Goal: Task Accomplishment & Management: Use online tool/utility

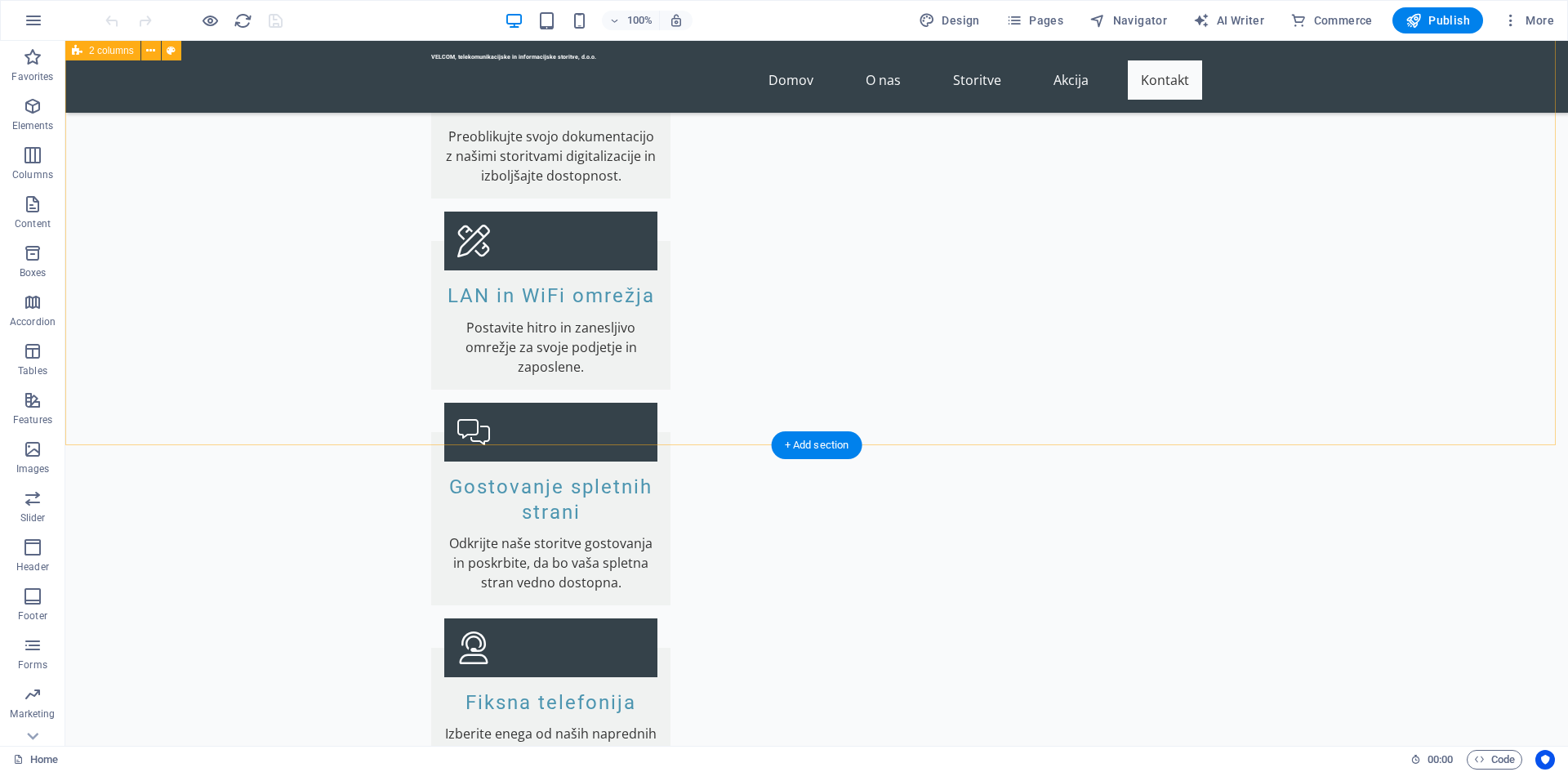
scroll to position [3207, 0]
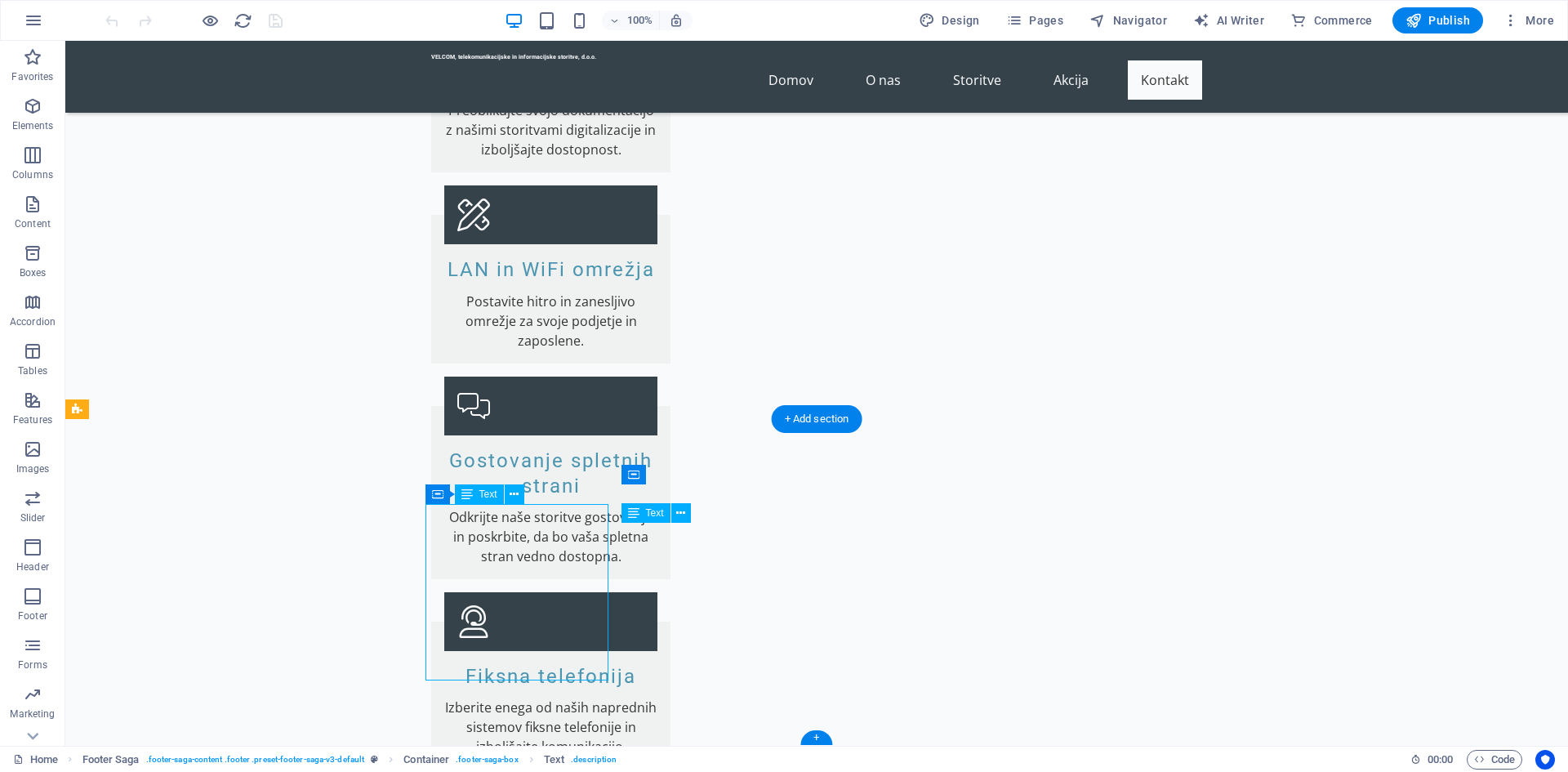
drag, startPoint x: 515, startPoint y: 670, endPoint x: 423, endPoint y: 626, distance: 102.0
click at [503, 476] on span "Logo" at bounding box center [504, 475] width 22 height 10
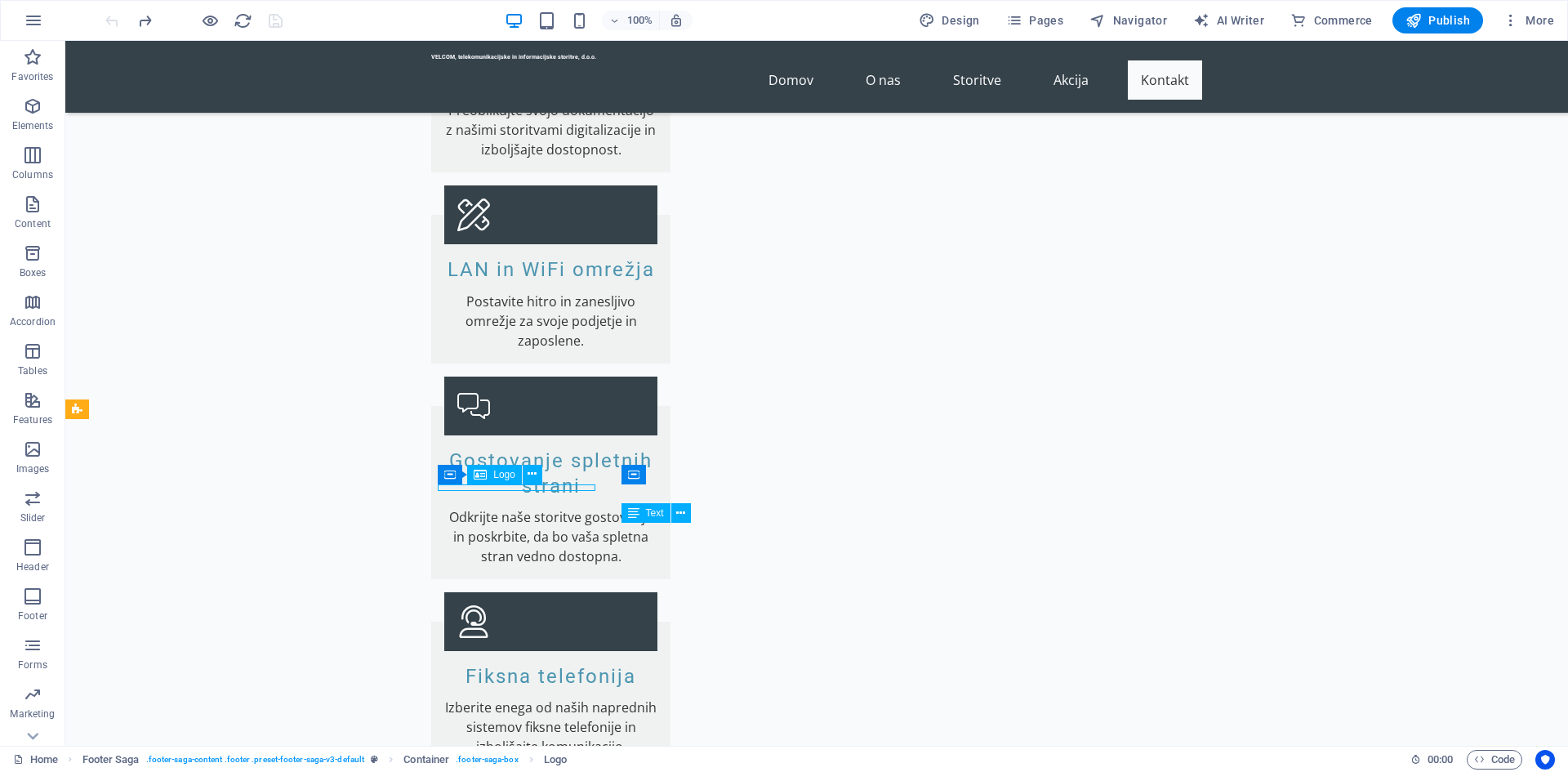
click at [500, 474] on span "Logo" at bounding box center [504, 475] width 22 height 10
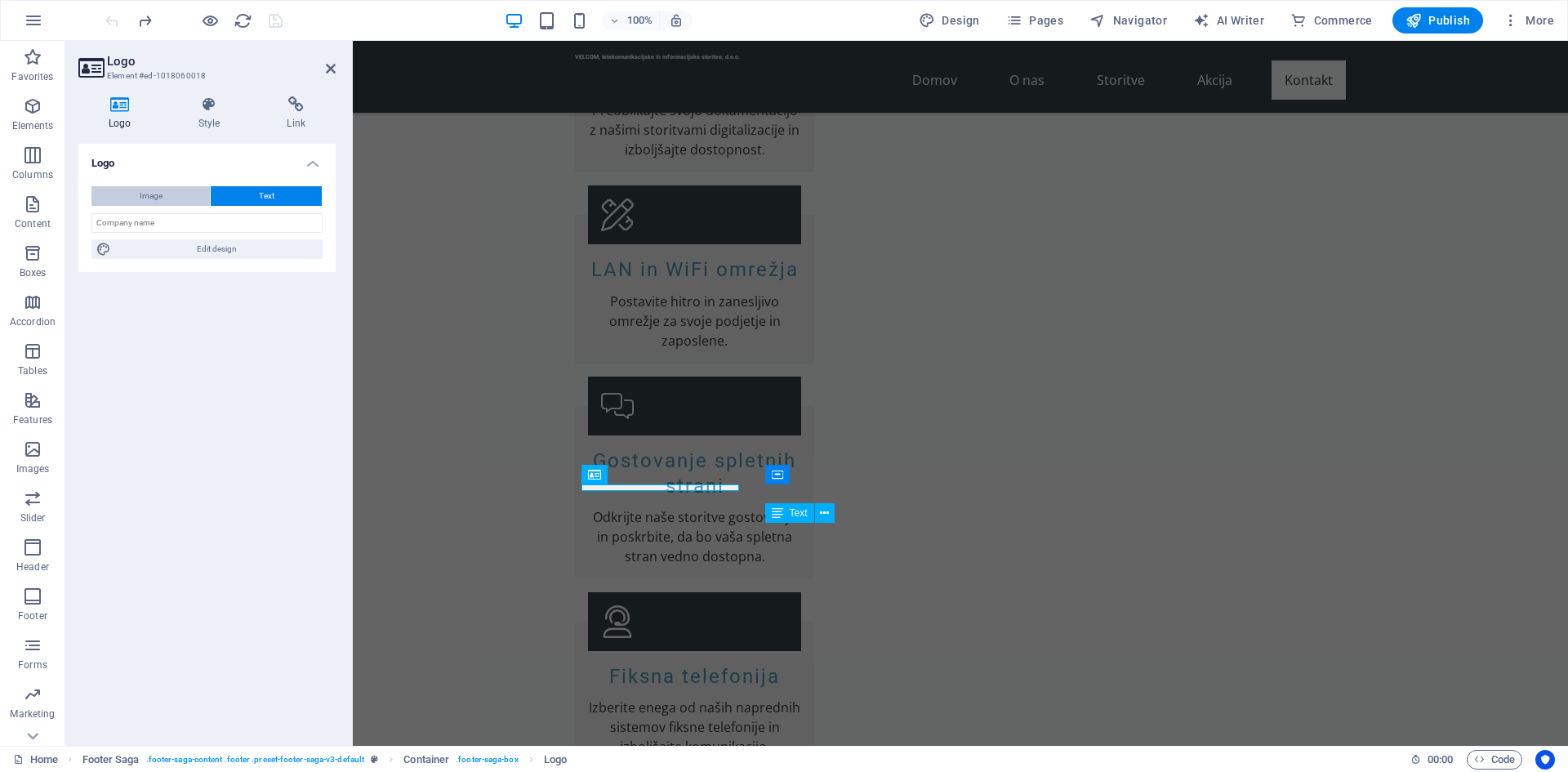
click at [158, 199] on span "Image" at bounding box center [151, 196] width 23 height 20
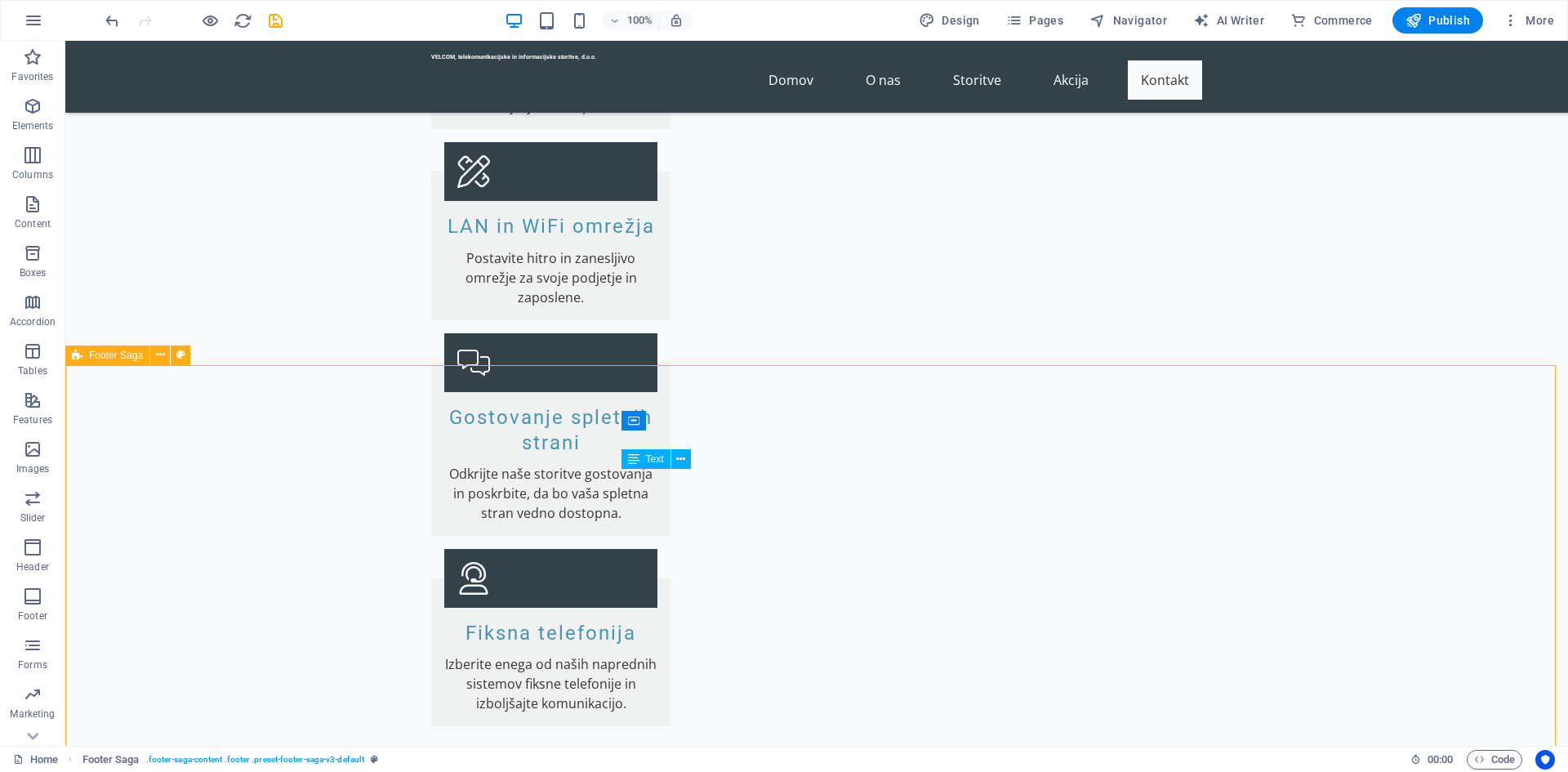
scroll to position [3279, 0]
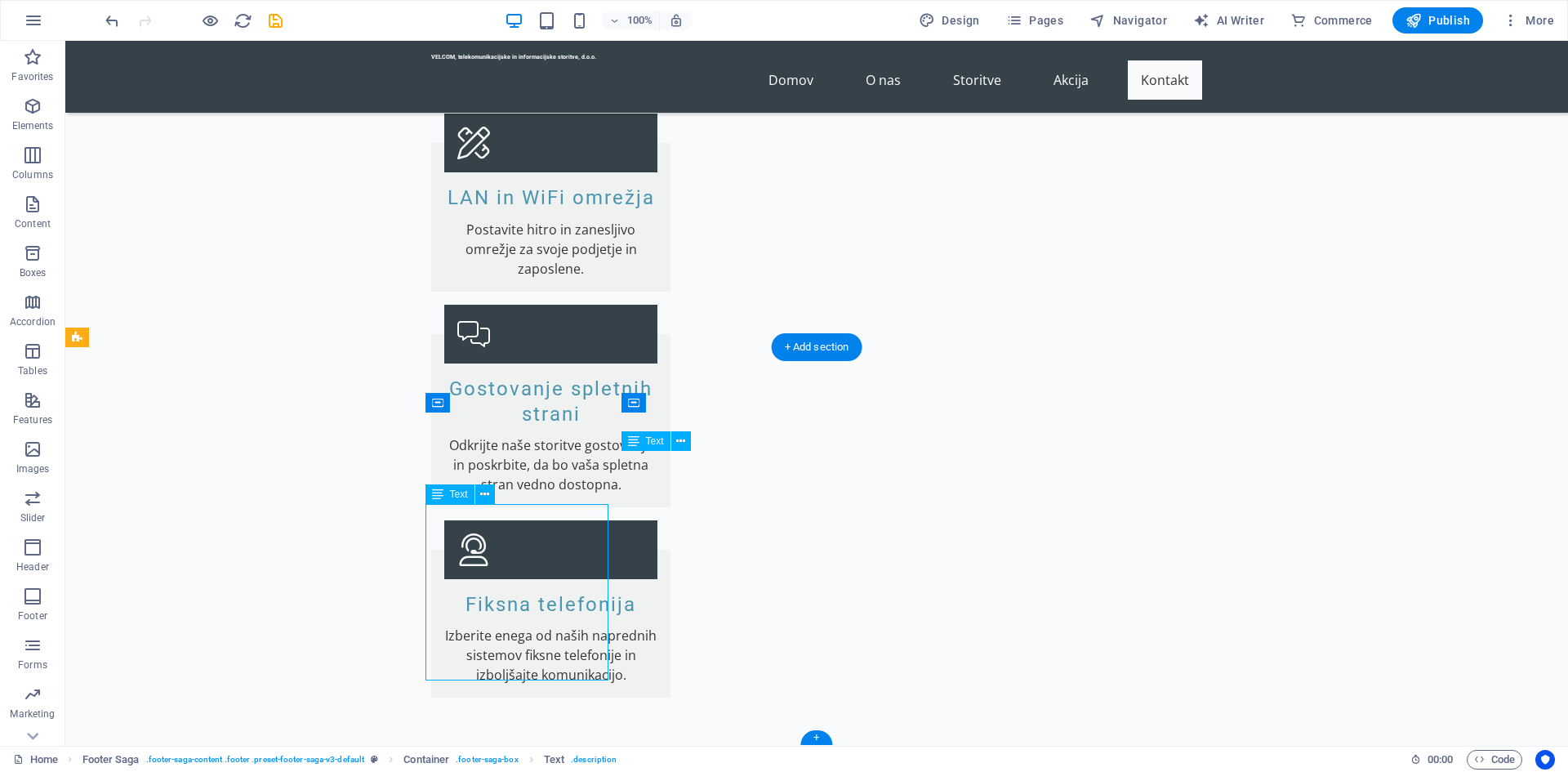
drag, startPoint x: 507, startPoint y: 667, endPoint x: 442, endPoint y: 553, distance: 131.2
click at [481, 495] on icon at bounding box center [485, 494] width 9 height 17
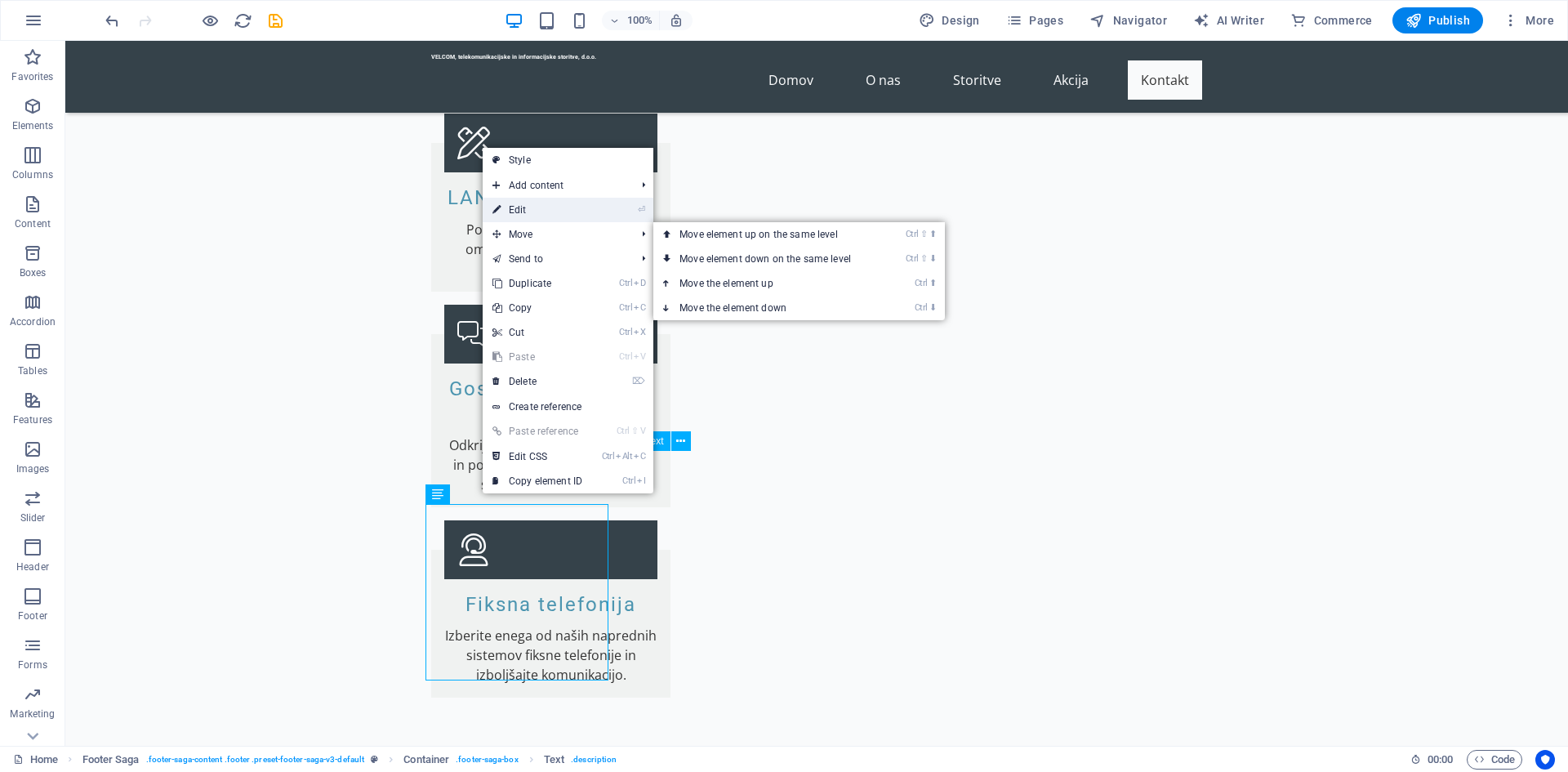
click at [546, 214] on link "⏎ Edit" at bounding box center [537, 210] width 109 height 25
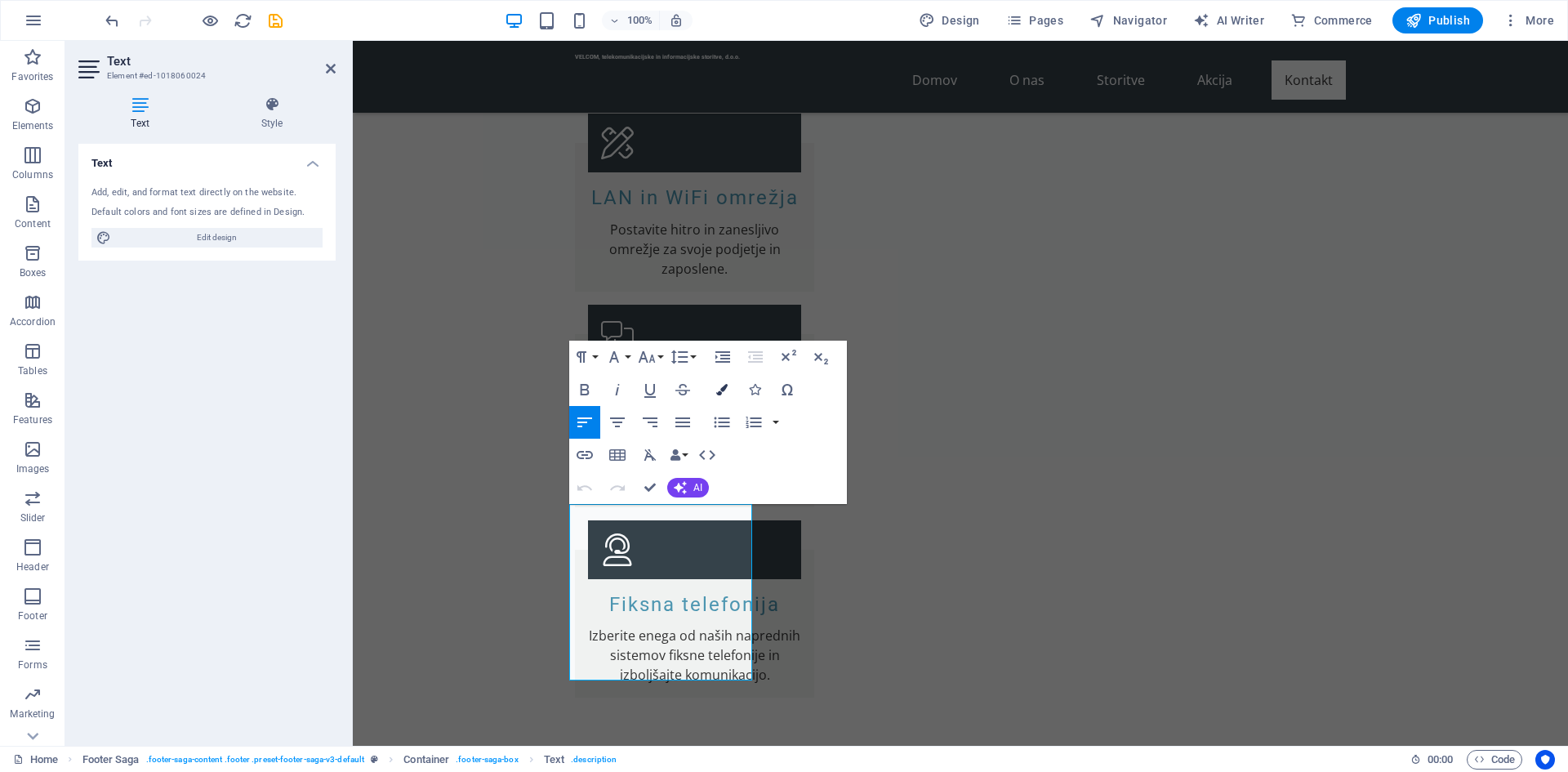
click at [727, 392] on icon "button" at bounding box center [722, 389] width 12 height 12
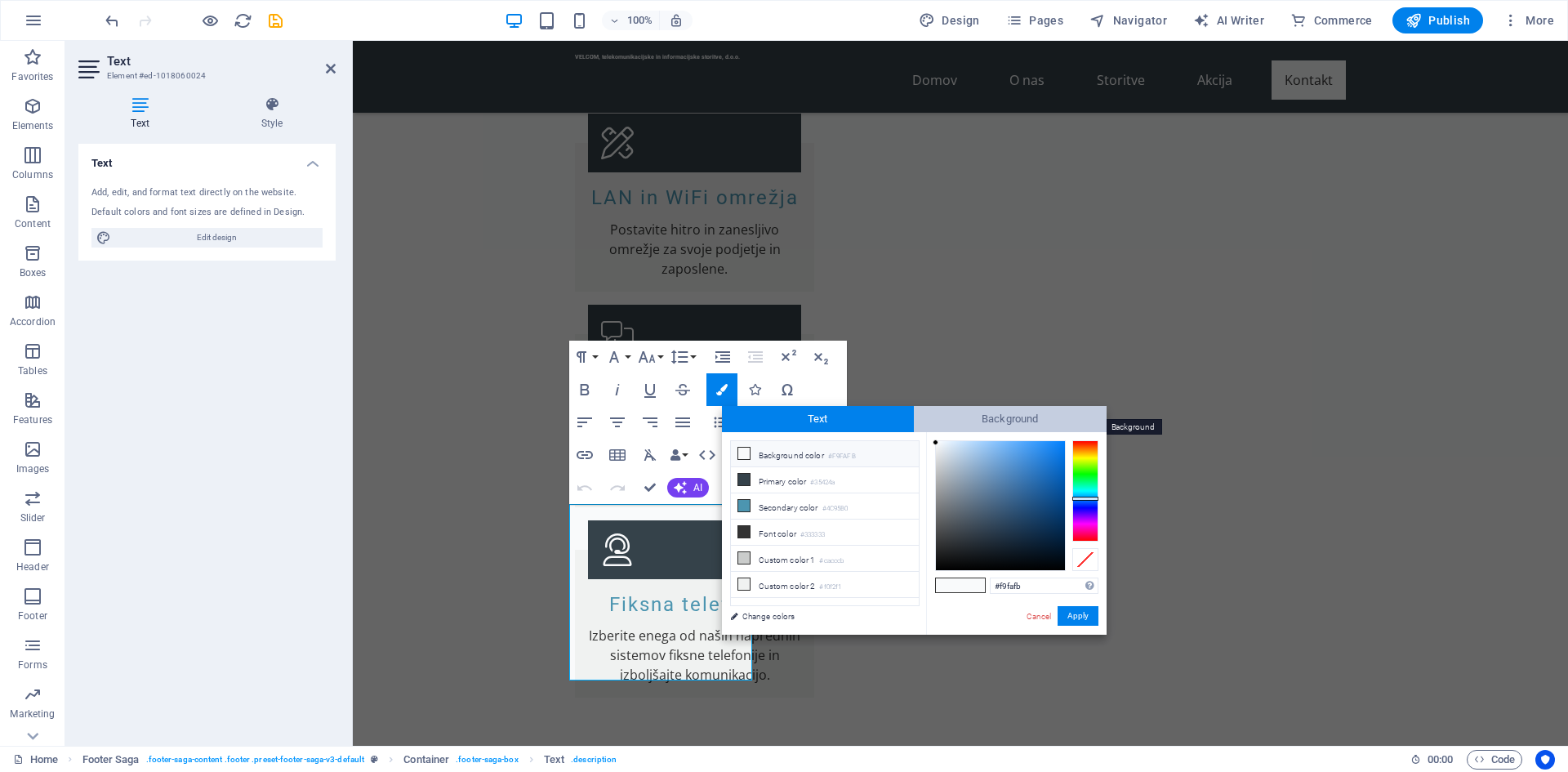
click at [1008, 415] on span "Background" at bounding box center [1010, 419] width 193 height 26
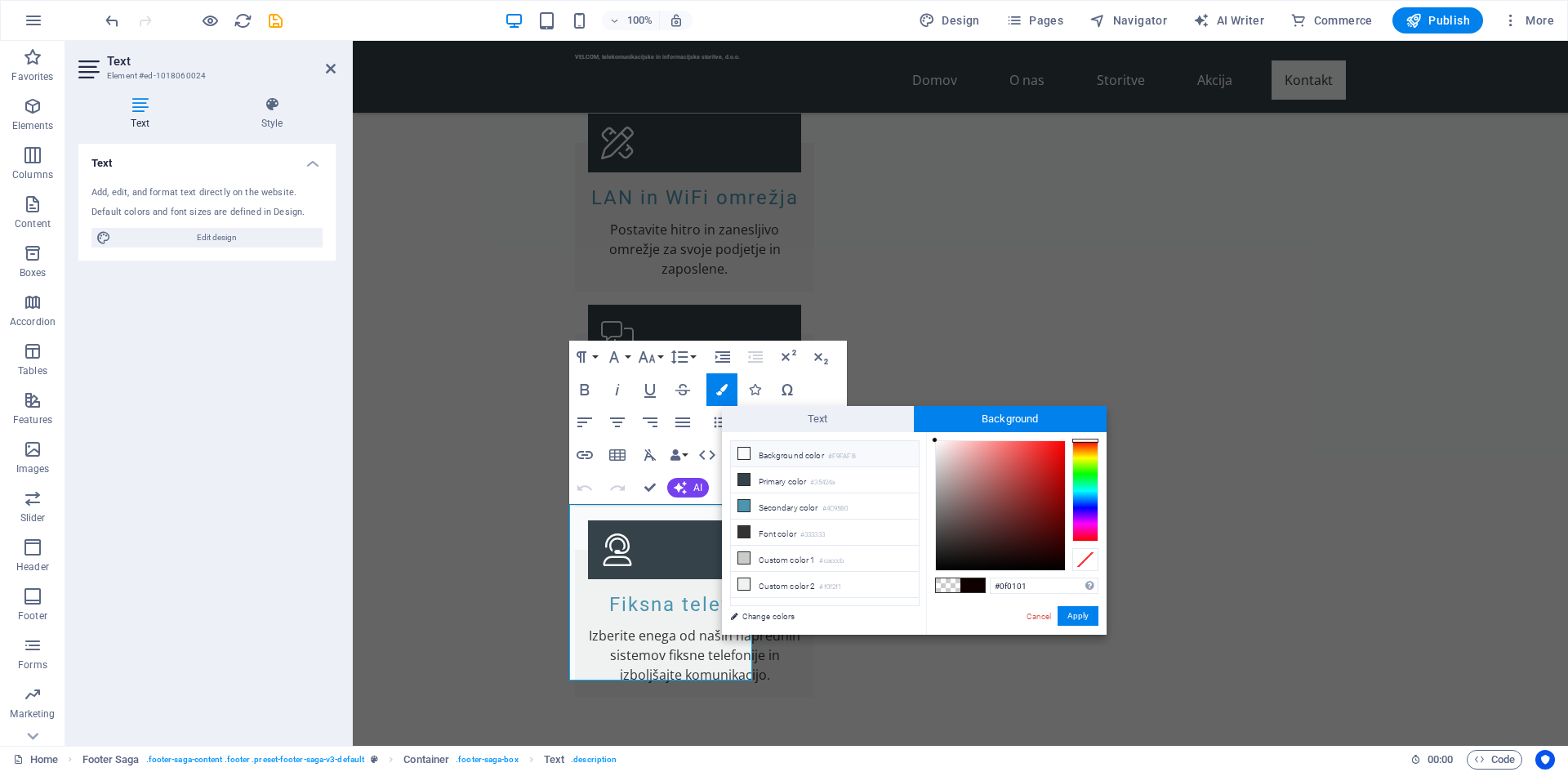
click at [744, 452] on icon at bounding box center [744, 453] width 12 height 12
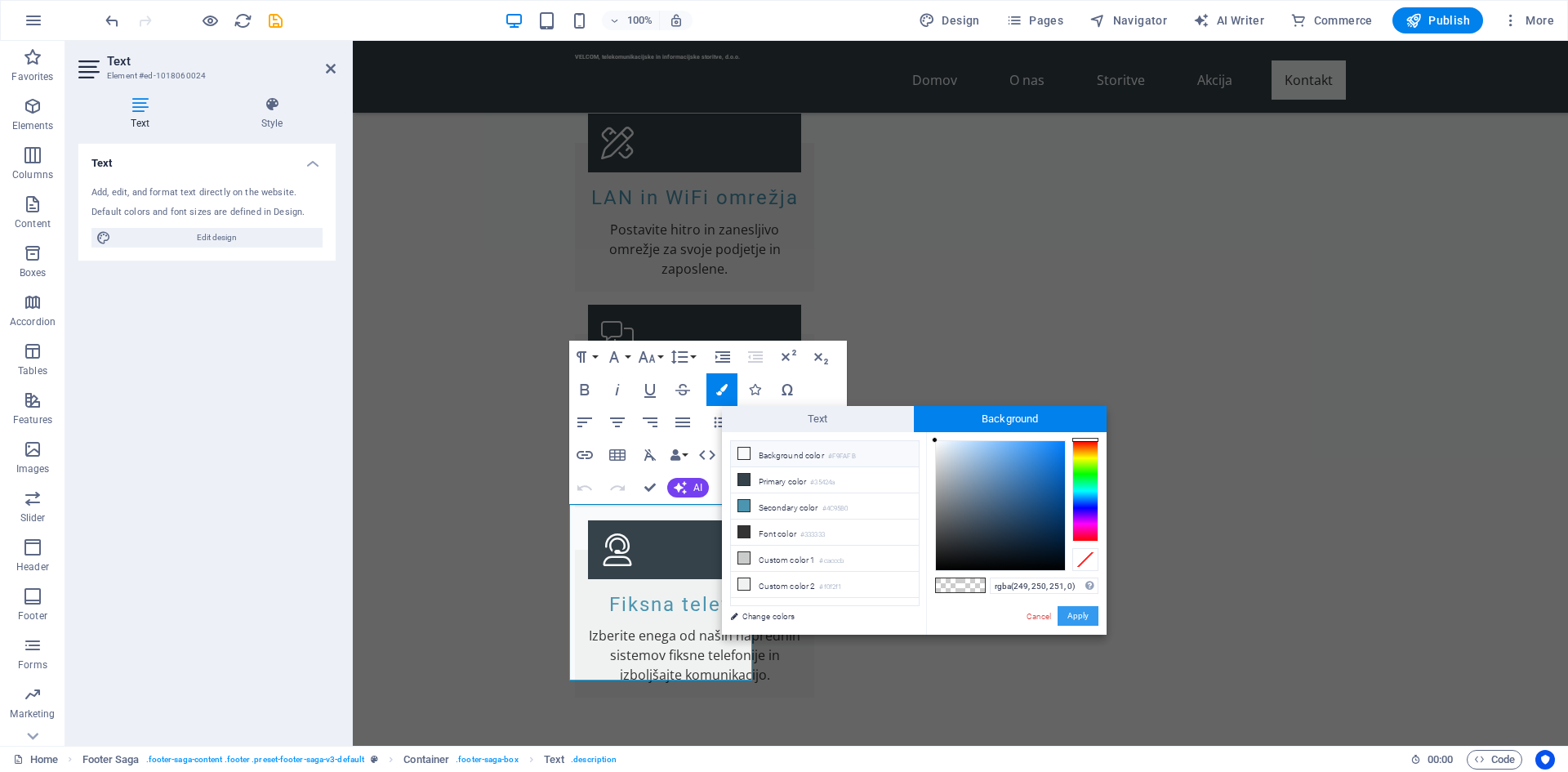
click at [1073, 613] on button "Apply" at bounding box center [1079, 616] width 41 height 20
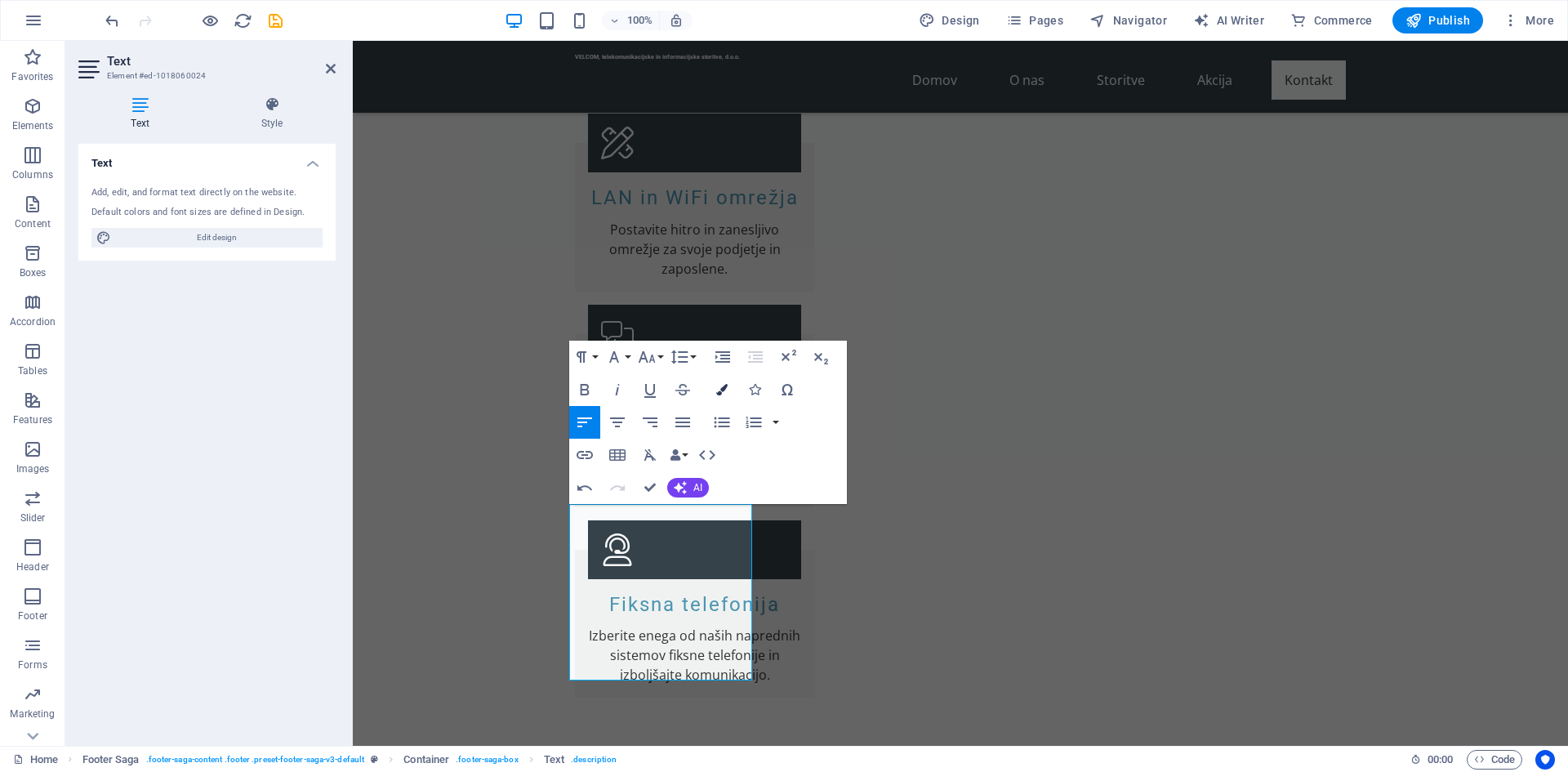
click at [720, 394] on icon "button" at bounding box center [722, 389] width 12 height 12
type input "#f9fafb"
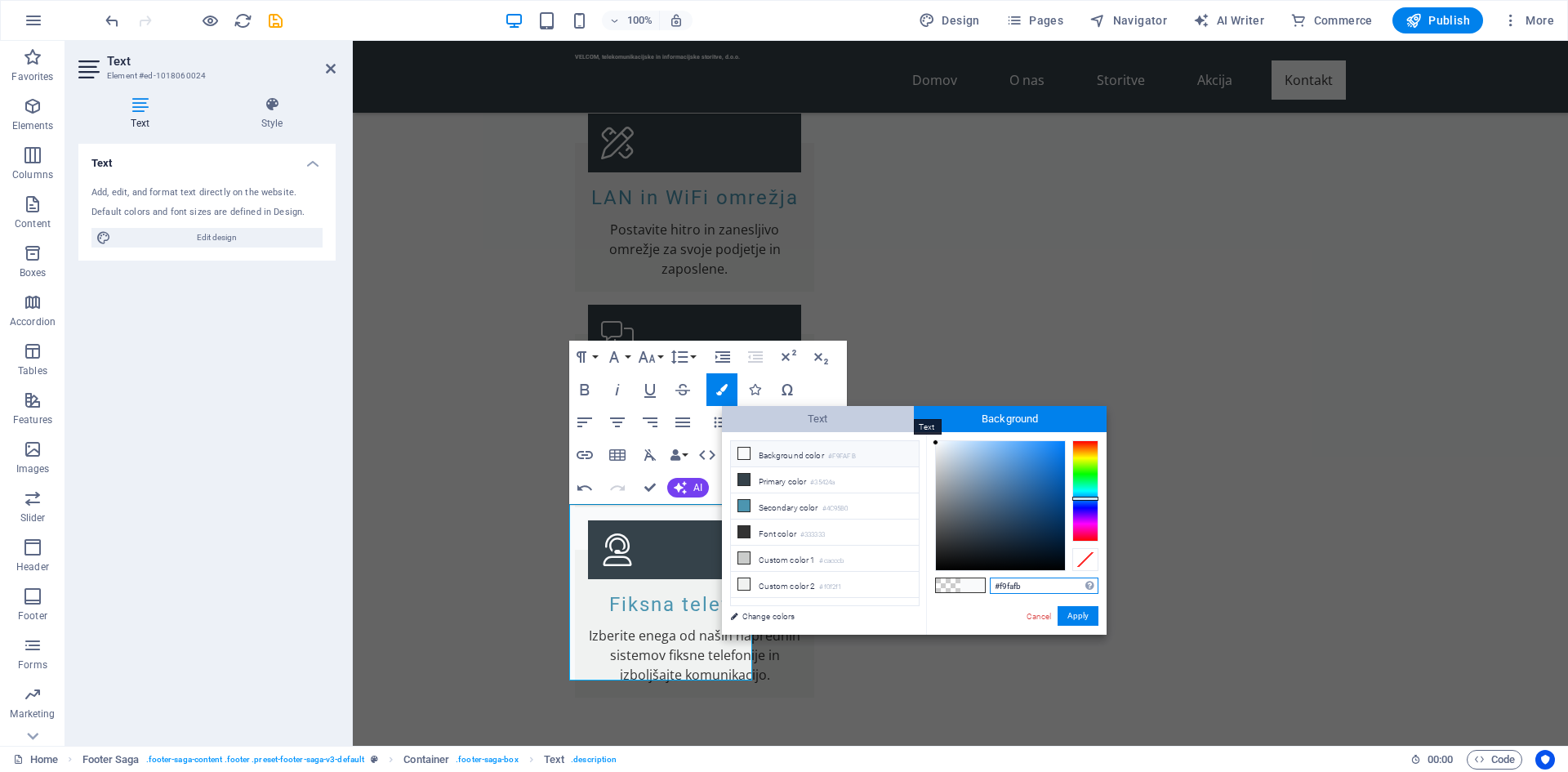
click at [816, 417] on span "Text" at bounding box center [818, 419] width 193 height 26
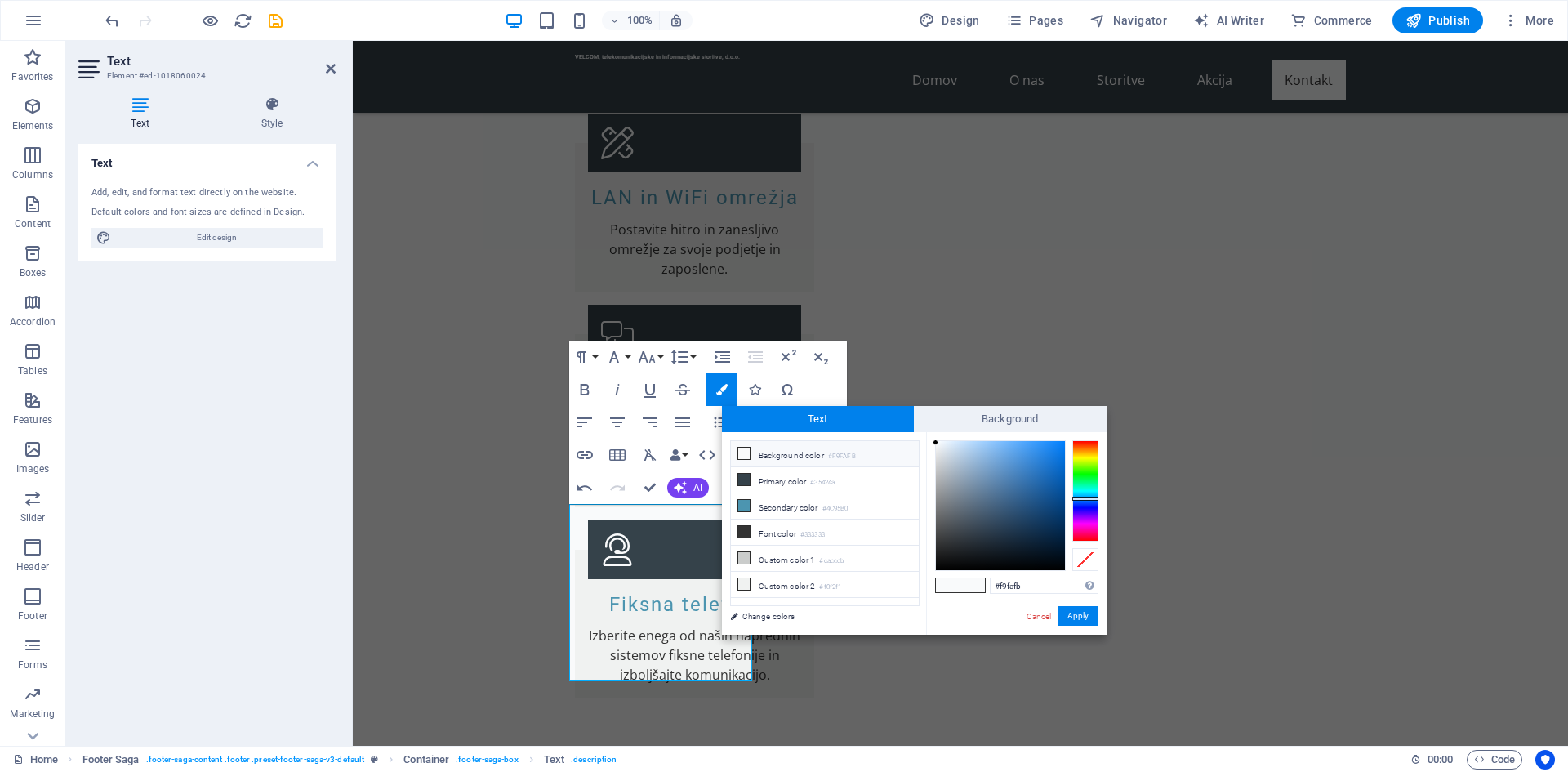
type input "#010b14"
click at [1055, 560] on div at bounding box center [1000, 506] width 129 height 129
click at [1081, 614] on button "Apply" at bounding box center [1079, 616] width 41 height 20
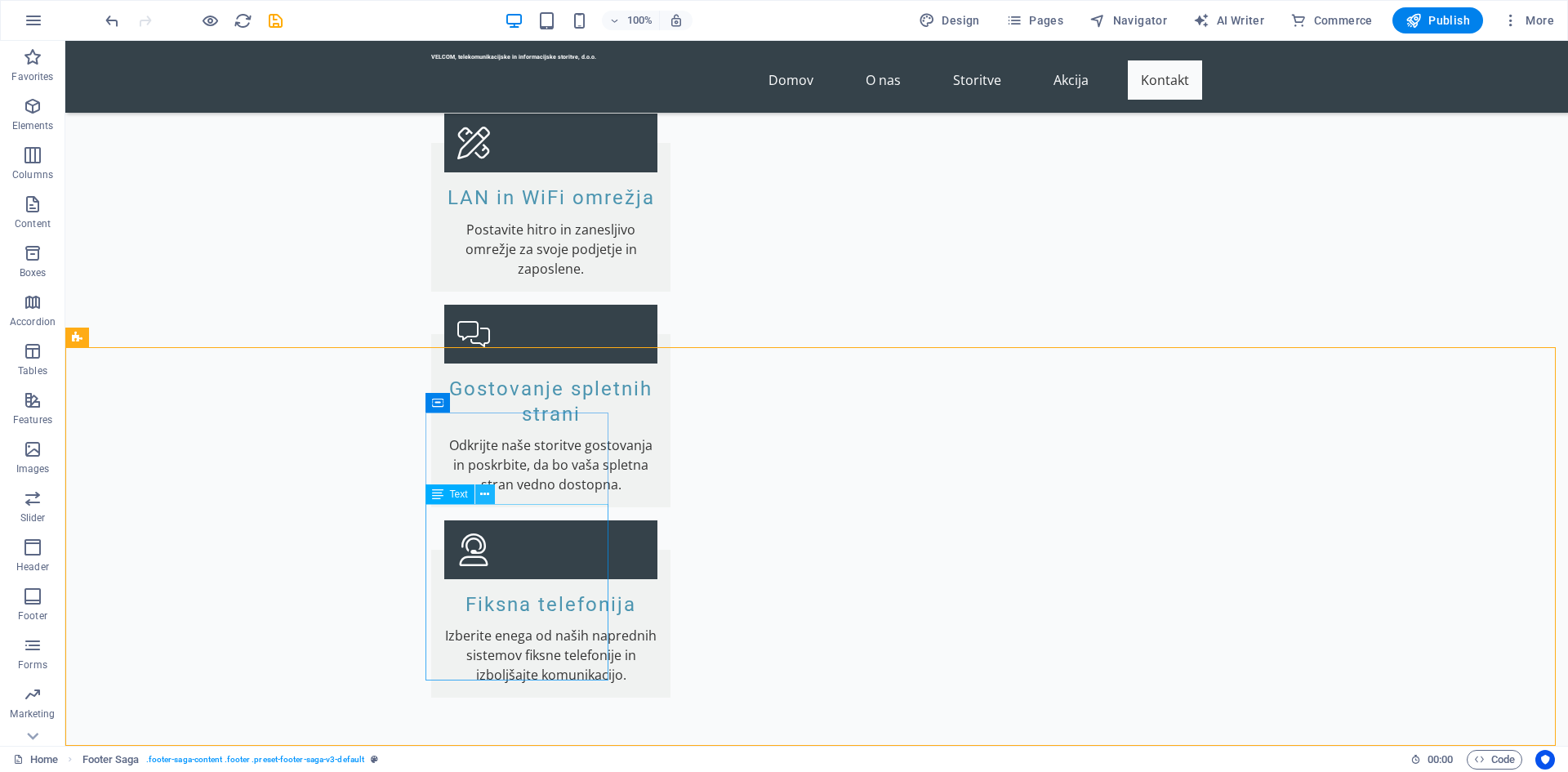
click at [481, 497] on icon at bounding box center [485, 494] width 9 height 17
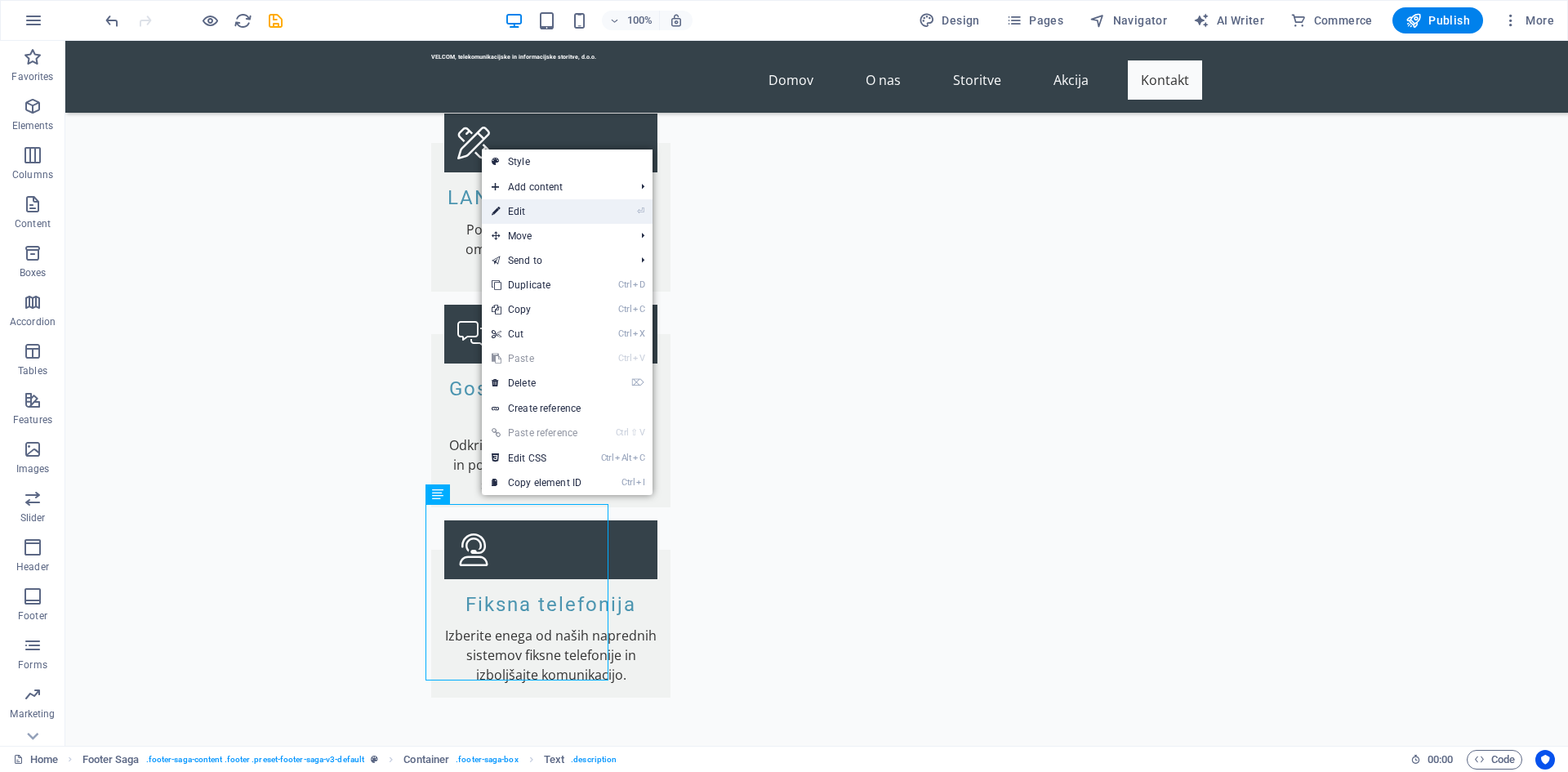
click at [545, 211] on link "⏎ Edit" at bounding box center [537, 212] width 109 height 25
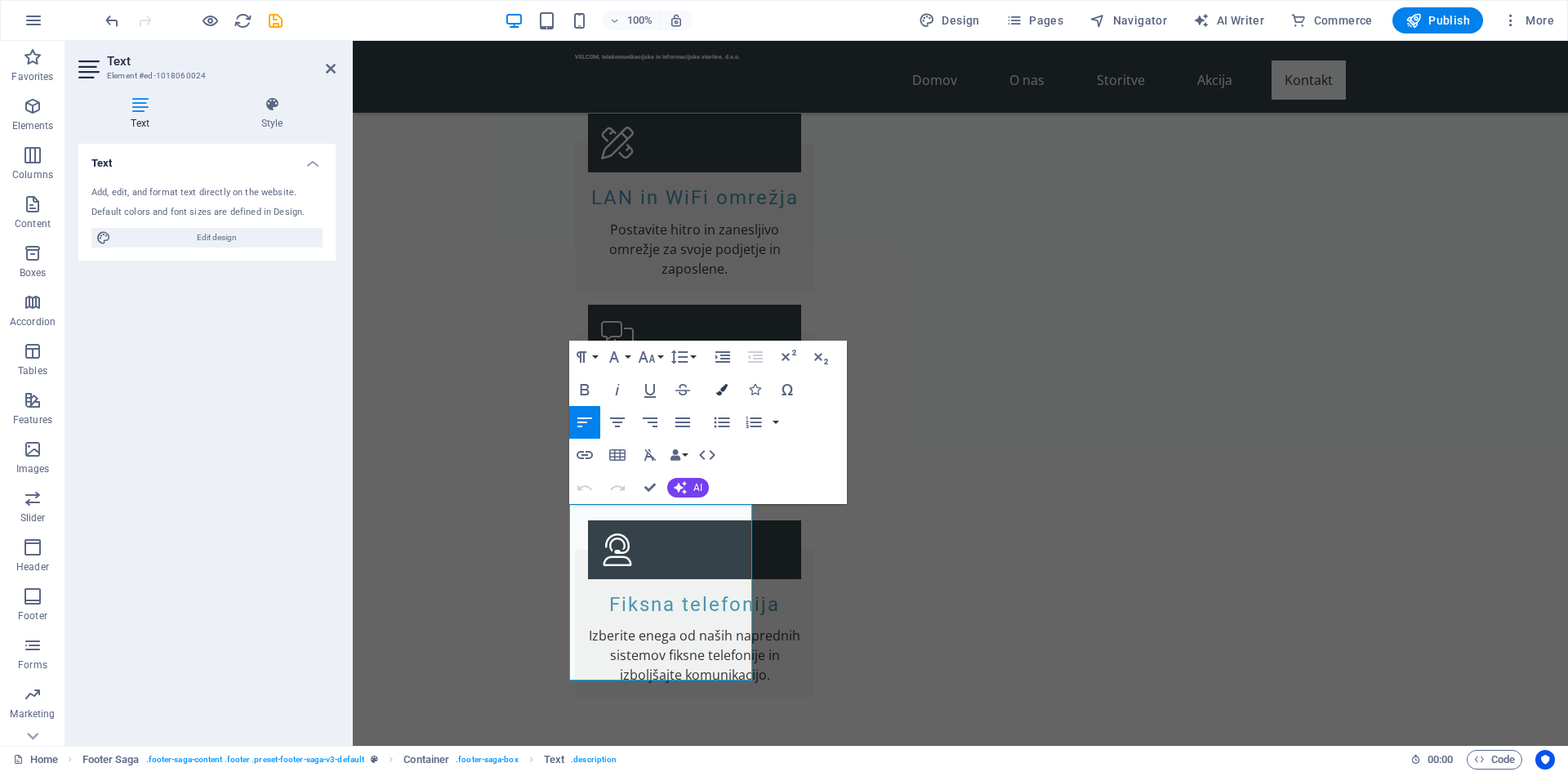
click at [718, 386] on icon "button" at bounding box center [722, 389] width 12 height 12
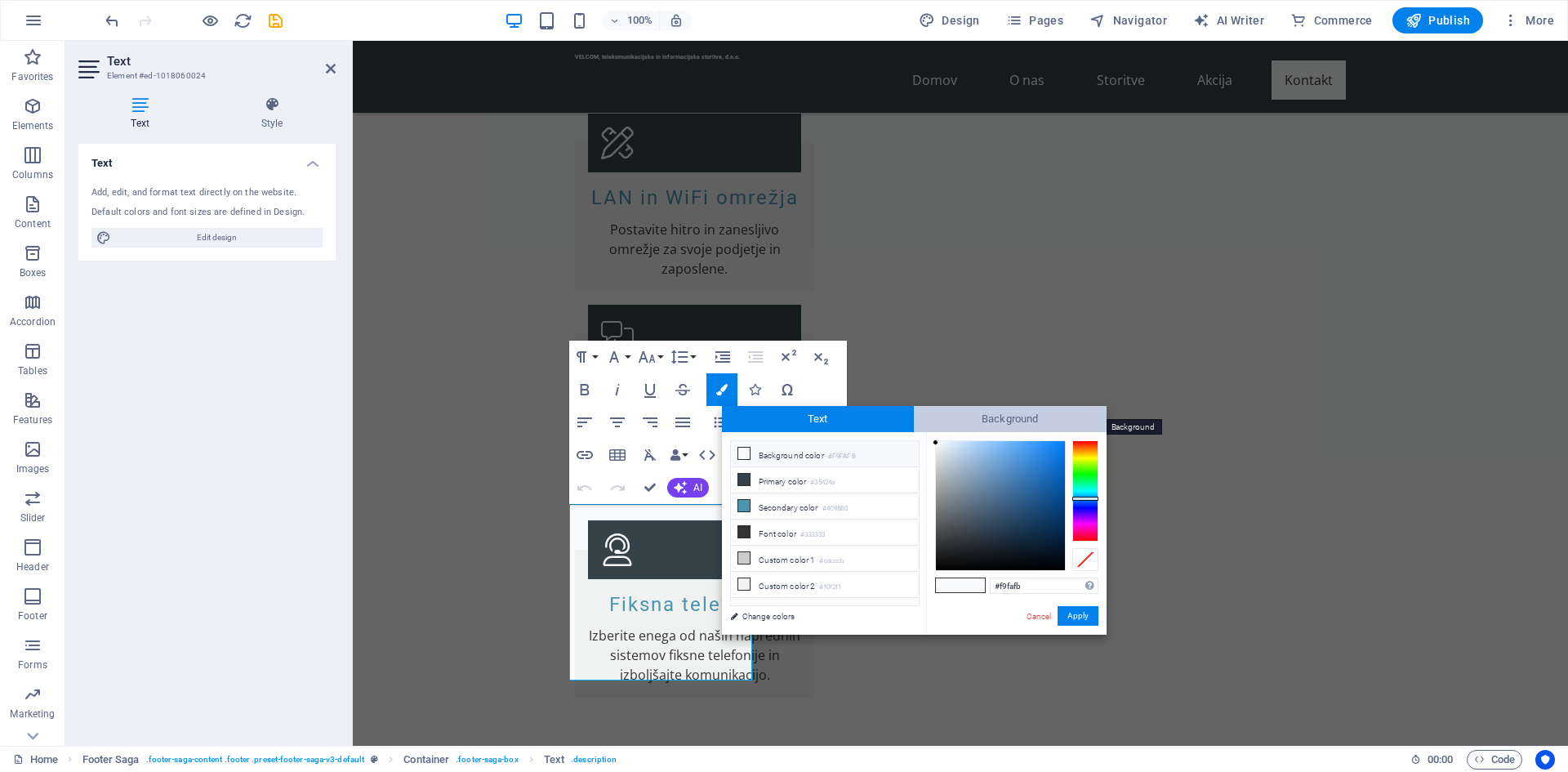
click at [1002, 416] on span "Background" at bounding box center [1010, 419] width 193 height 26
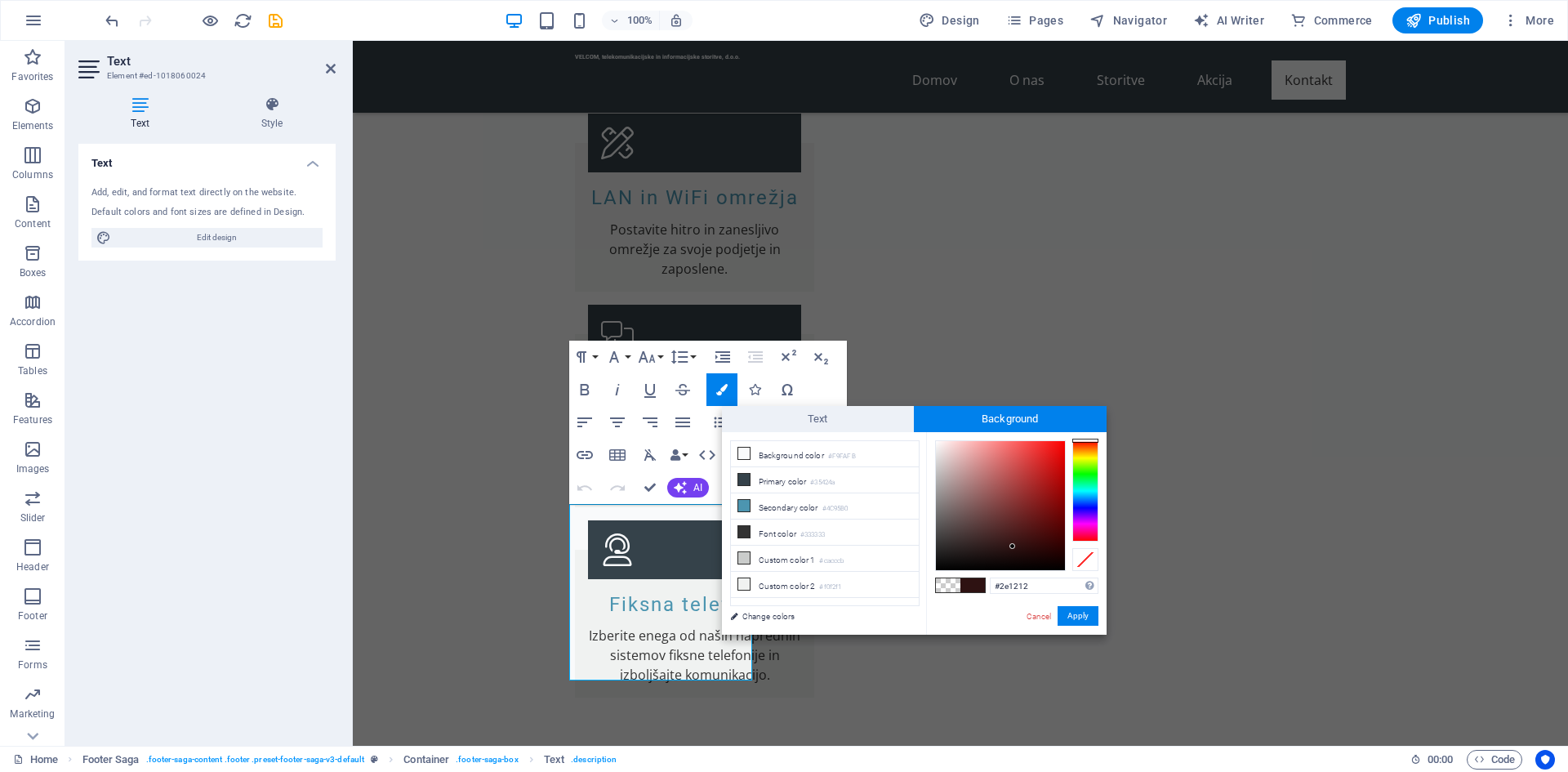
click at [1013, 547] on div at bounding box center [1000, 506] width 129 height 129
click at [1029, 508] on div at bounding box center [1000, 506] width 129 height 129
click at [1036, 480] on div at bounding box center [1000, 506] width 129 height 129
click at [1046, 472] on div at bounding box center [1000, 506] width 129 height 129
type input "#e61b1b"
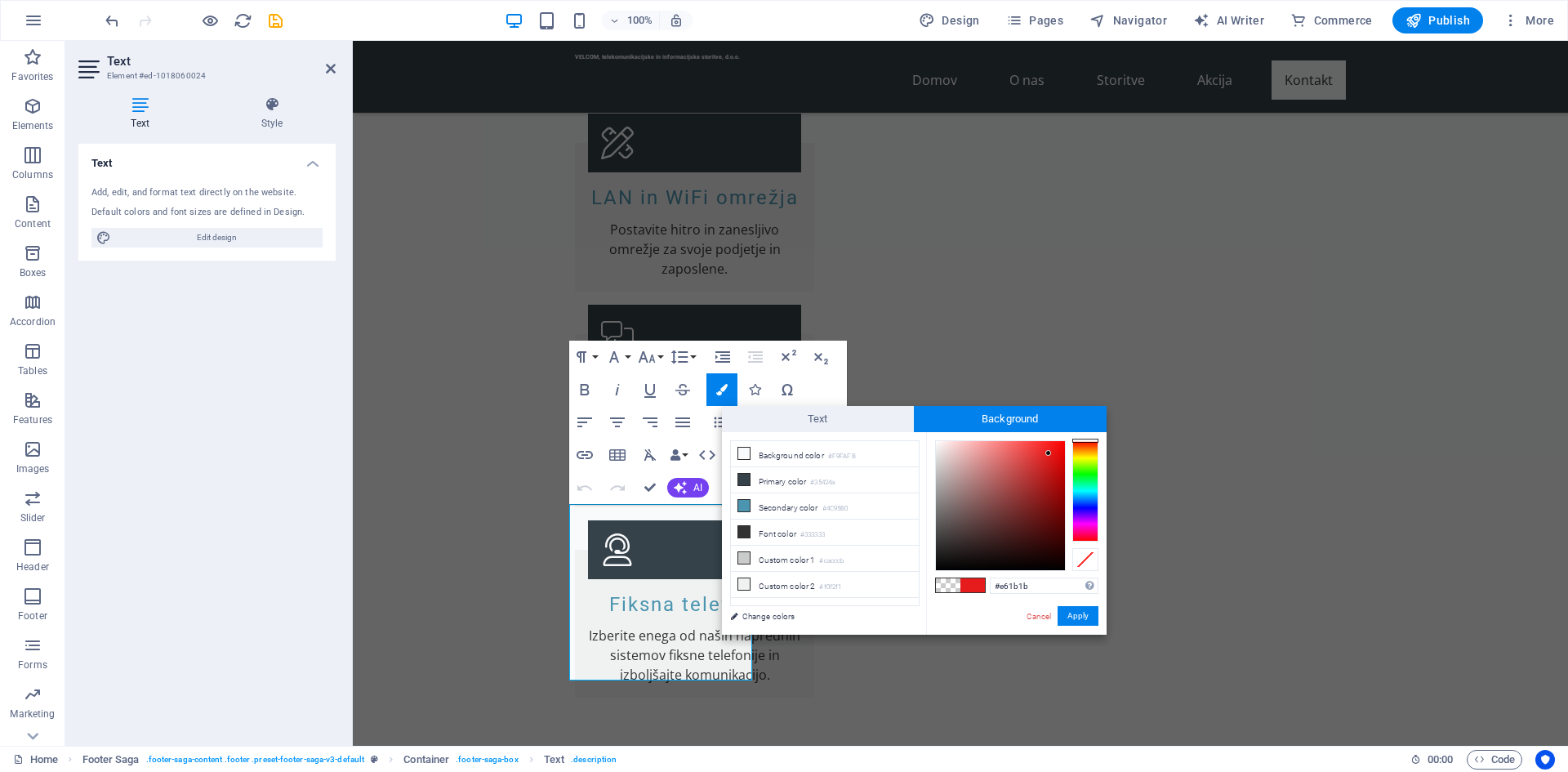
click at [1048, 453] on div at bounding box center [1000, 506] width 129 height 129
click at [1084, 622] on button "Apply" at bounding box center [1079, 616] width 41 height 20
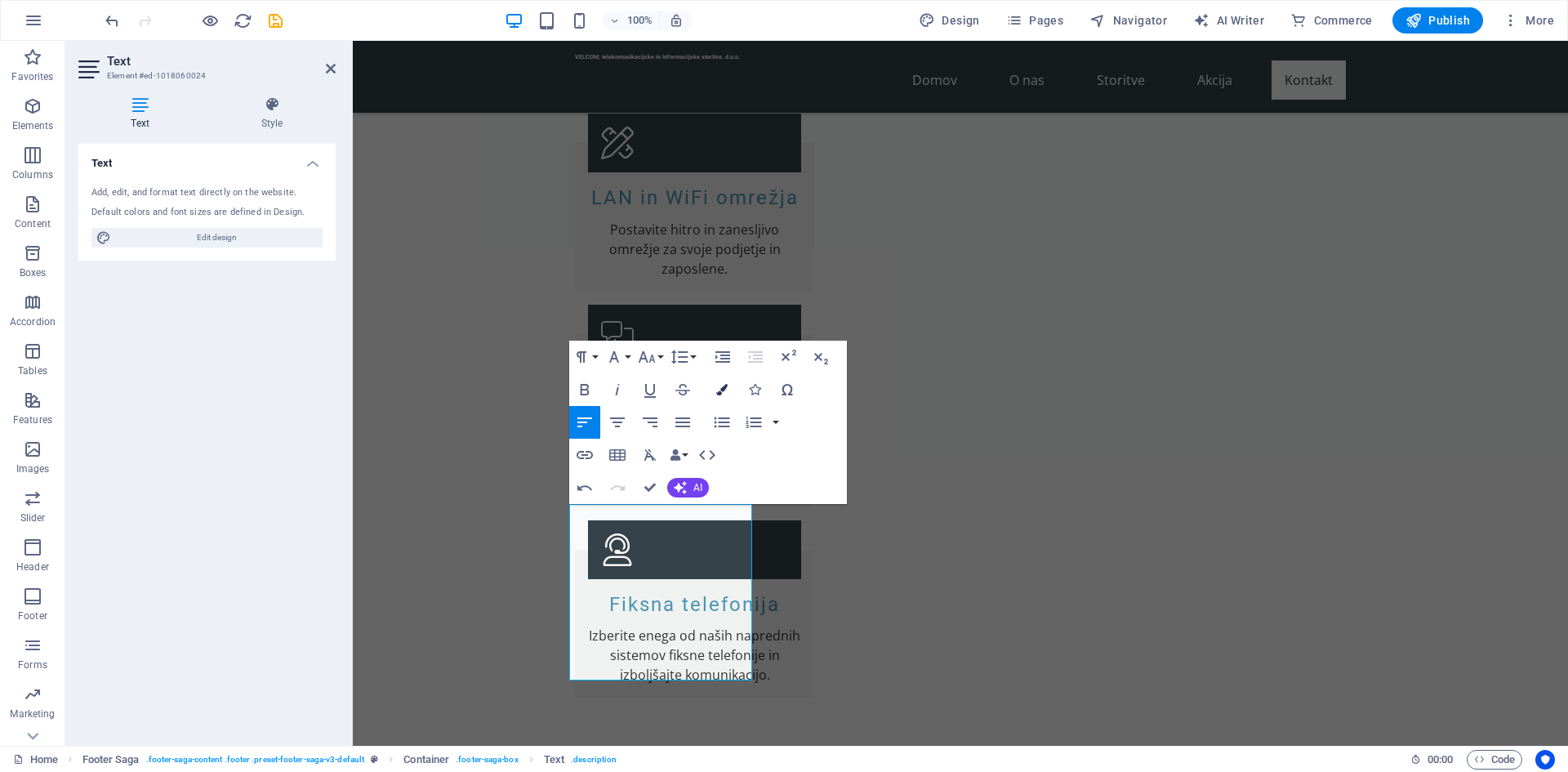
click at [725, 395] on icon "button" at bounding box center [722, 389] width 12 height 12
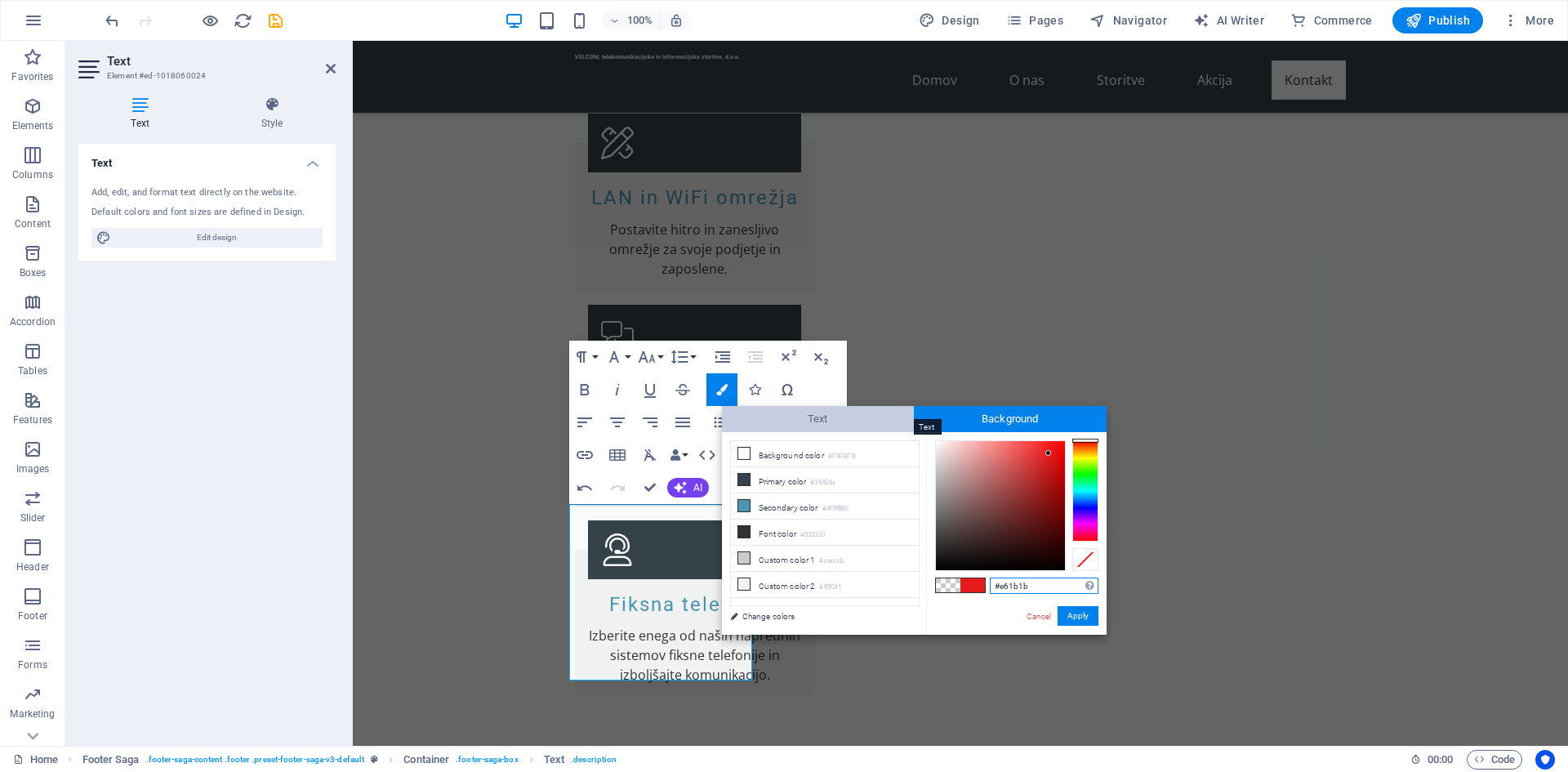
click at [832, 425] on span "Text" at bounding box center [818, 419] width 193 height 26
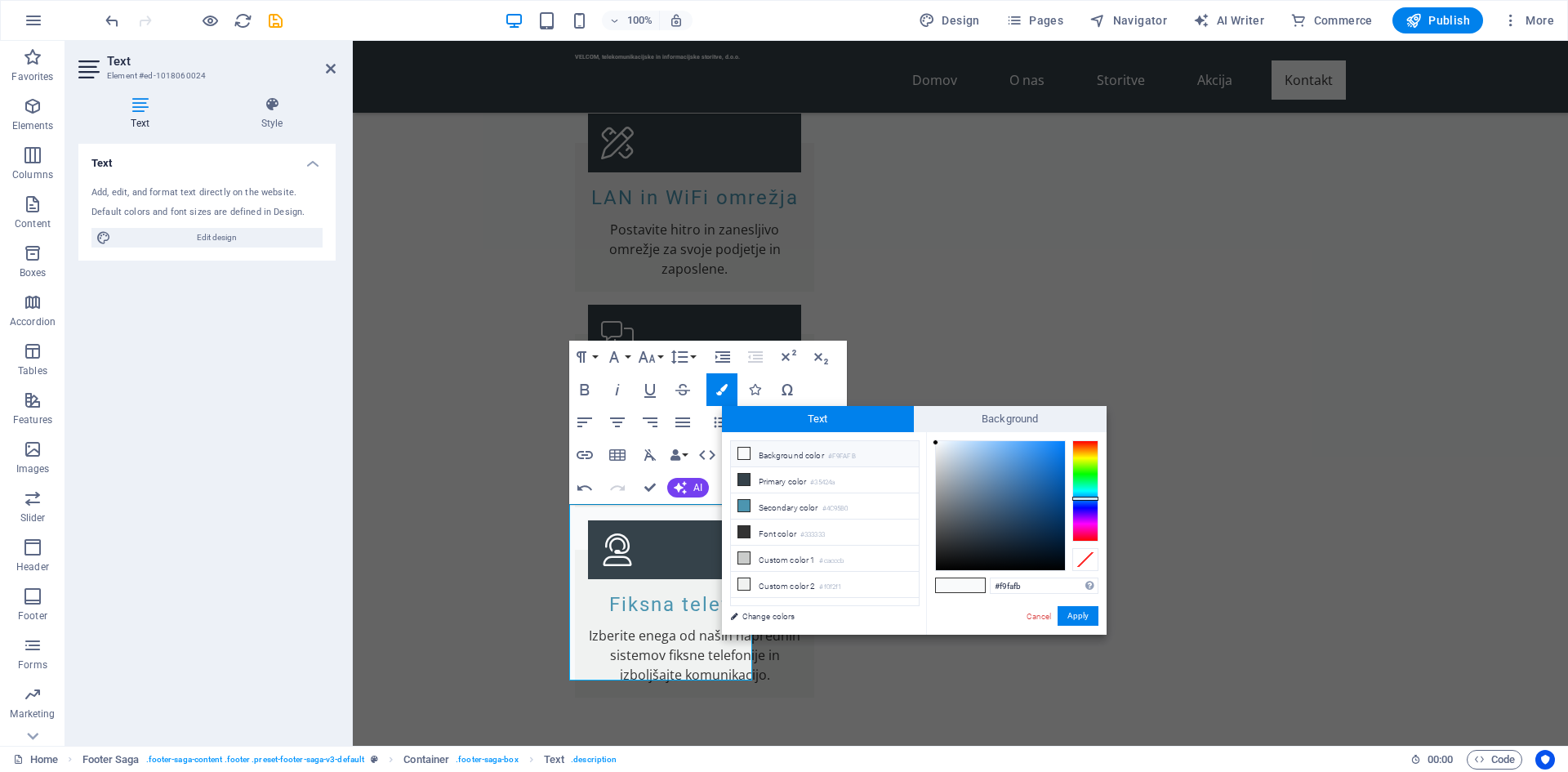
click at [748, 455] on icon at bounding box center [744, 453] width 12 height 12
click at [743, 455] on icon at bounding box center [744, 453] width 12 height 12
click at [742, 479] on icon at bounding box center [744, 479] width 12 height 12
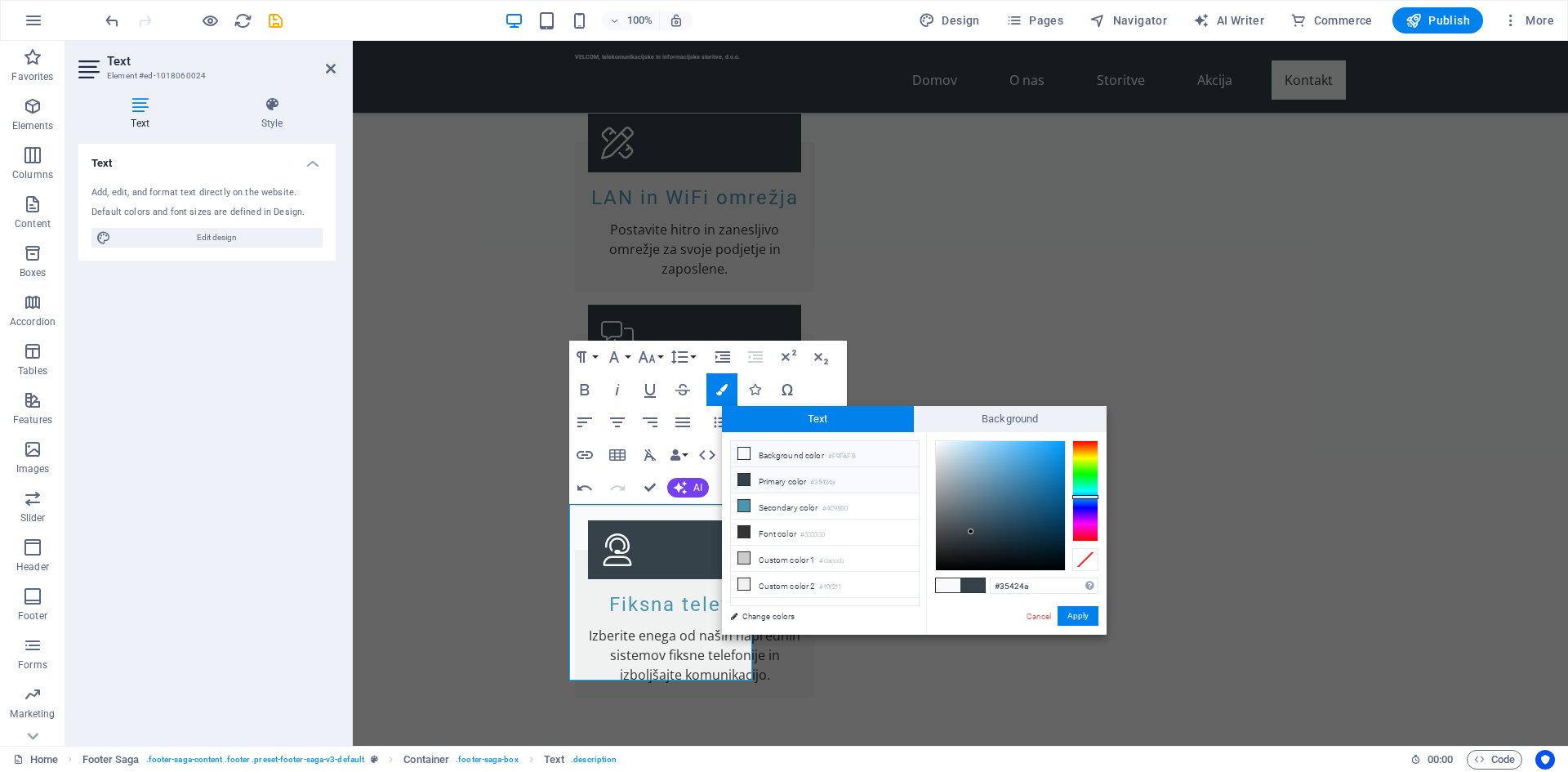
click at [850, 454] on small "#F9FAFB" at bounding box center [842, 457] width 28 height 12
click at [775, 614] on link "Change colors" at bounding box center [816, 616] width 190 height 20
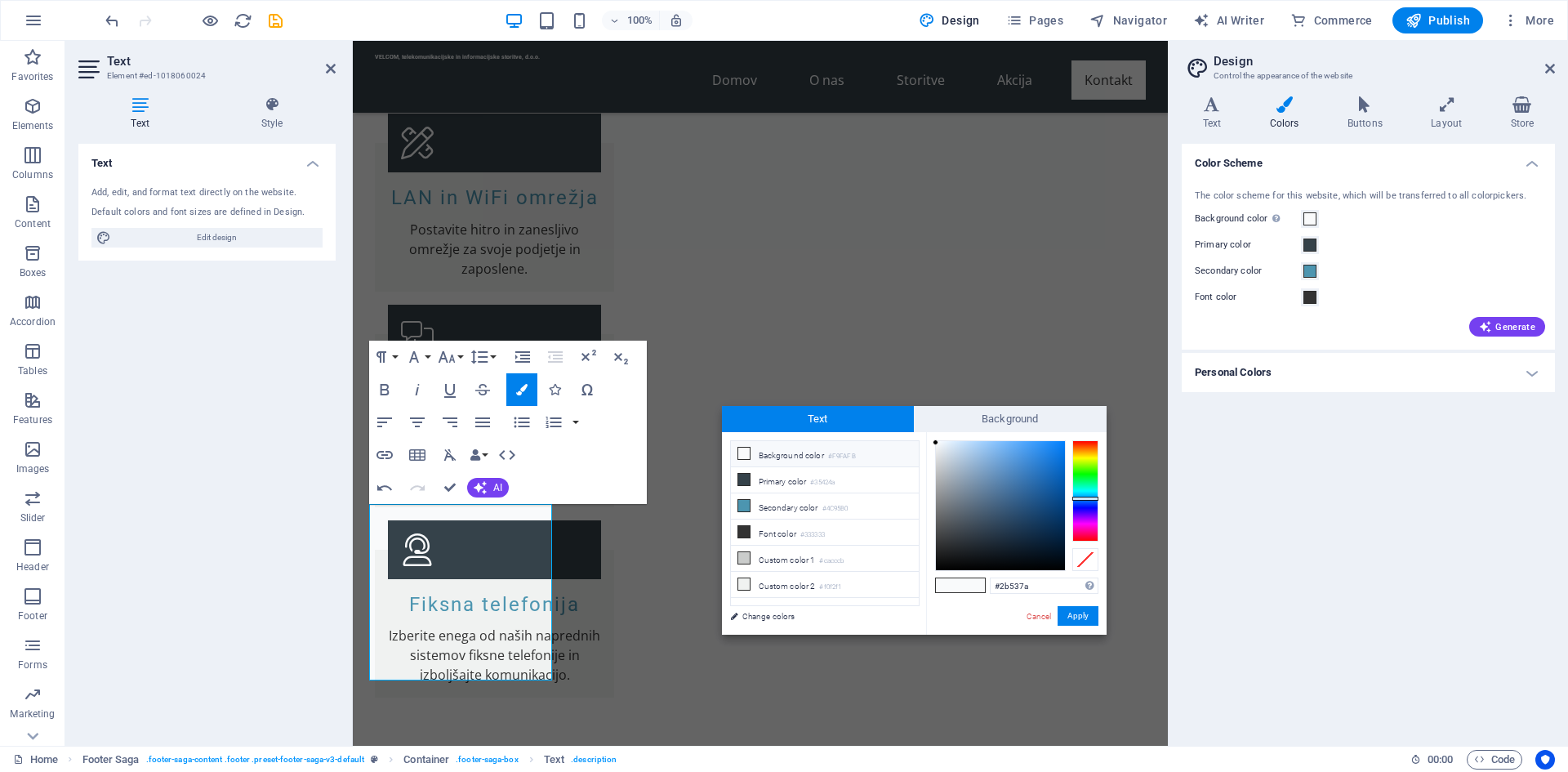
click at [1018, 508] on div at bounding box center [1000, 506] width 129 height 129
click at [1030, 553] on div at bounding box center [1000, 506] width 129 height 129
type input "#010a12"
click at [1058, 561] on div at bounding box center [1000, 506] width 129 height 129
click at [1076, 616] on button "Apply" at bounding box center [1079, 616] width 41 height 20
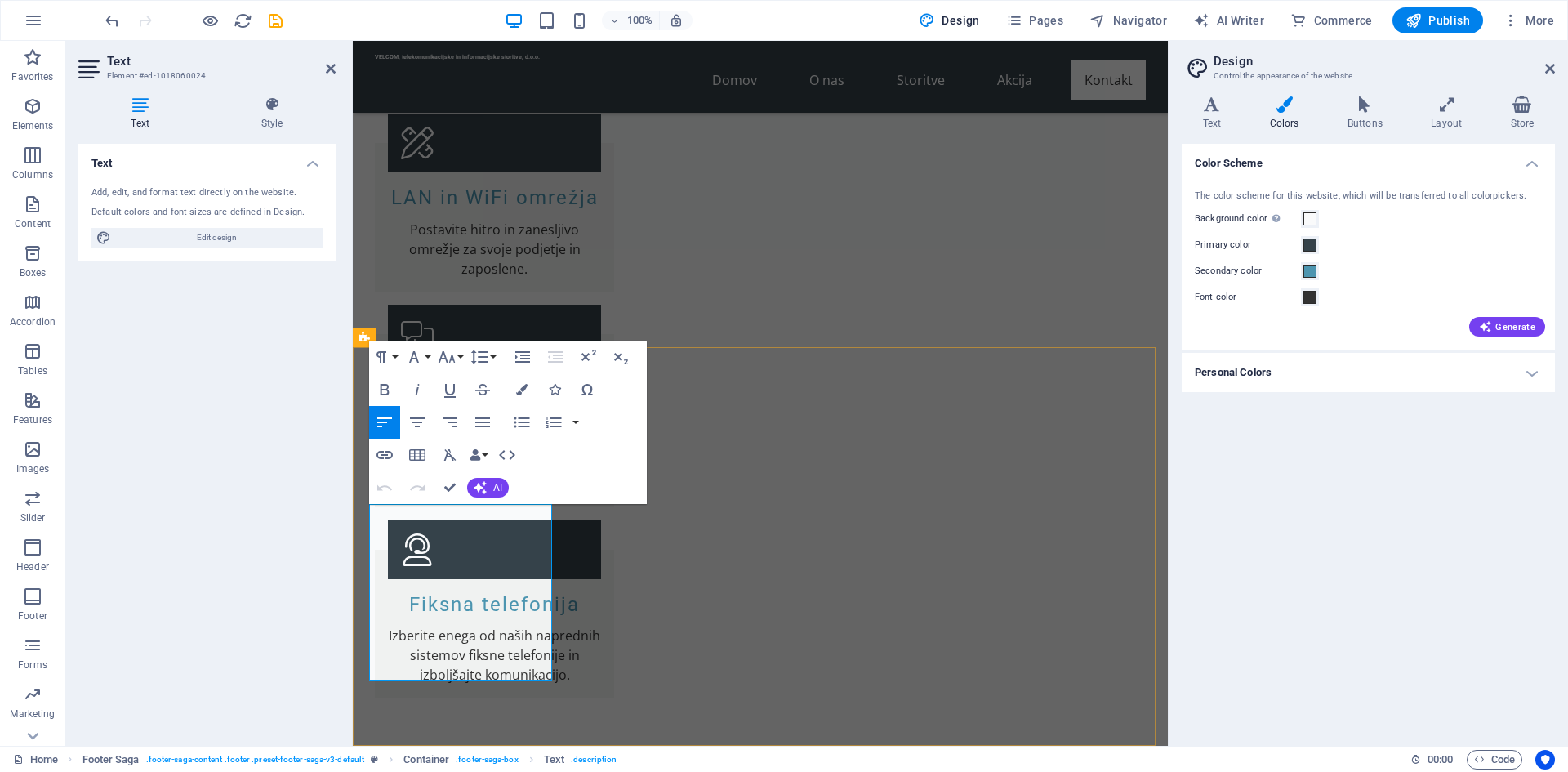
drag, startPoint x: 501, startPoint y: 643, endPoint x: 517, endPoint y: 666, distance: 28.0
click at [521, 383] on button "Colors" at bounding box center [521, 389] width 31 height 33
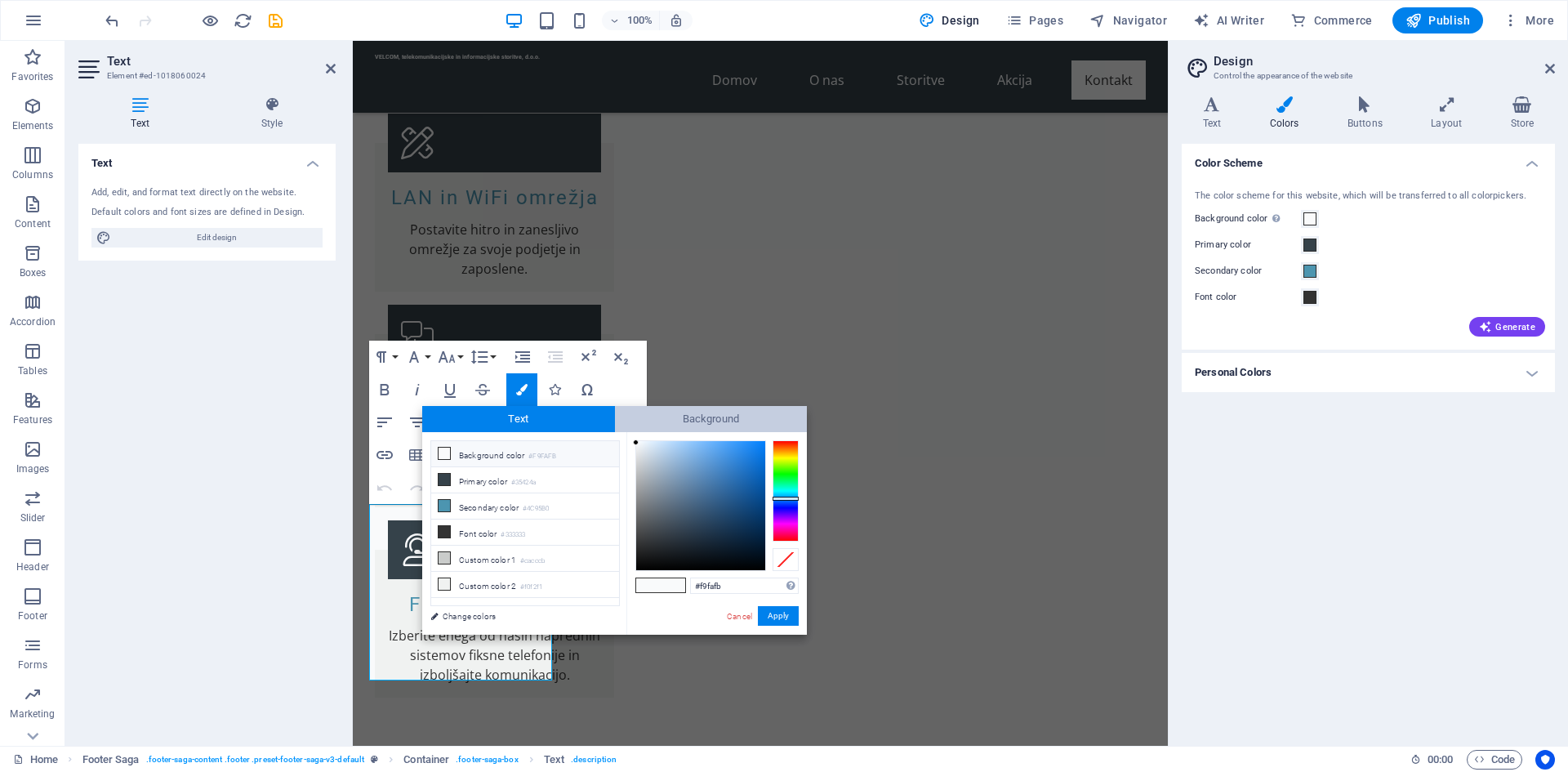
click at [643, 420] on span "Background" at bounding box center [711, 419] width 193 height 26
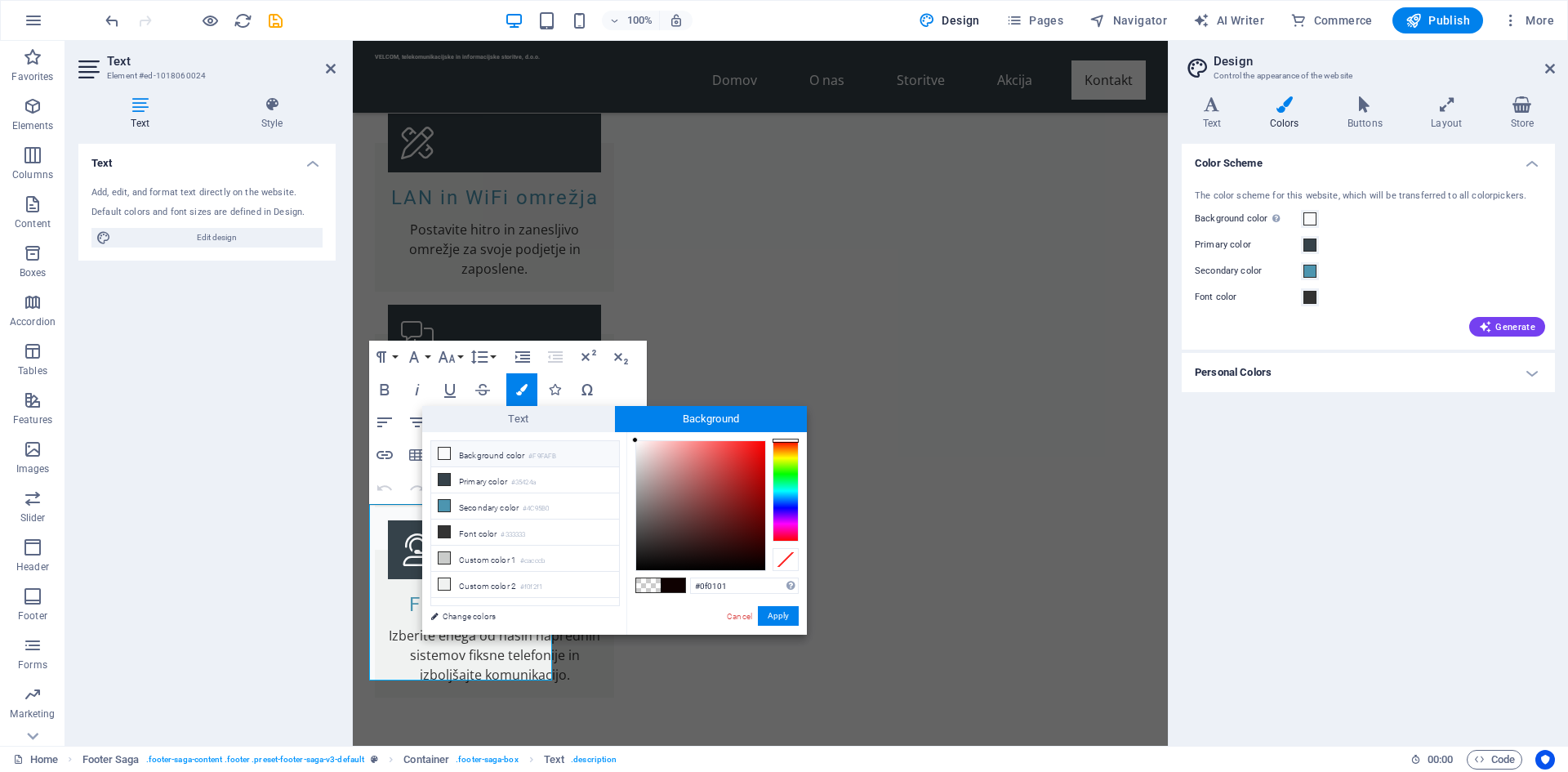
click at [445, 452] on icon at bounding box center [444, 453] width 12 height 12
type input "rgba(249, 250, 251, 0)"
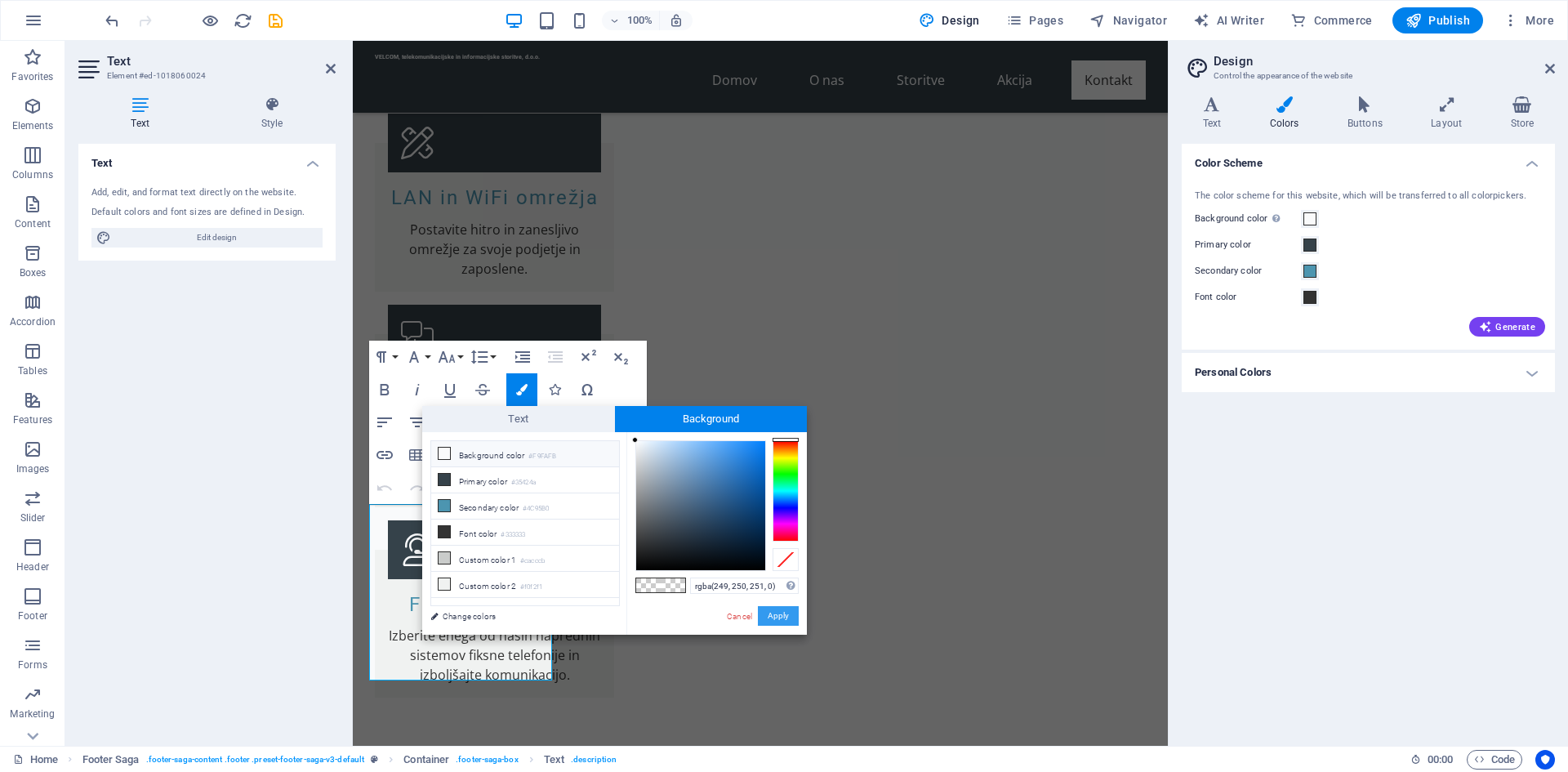
click at [780, 607] on button "Apply" at bounding box center [779, 616] width 41 height 20
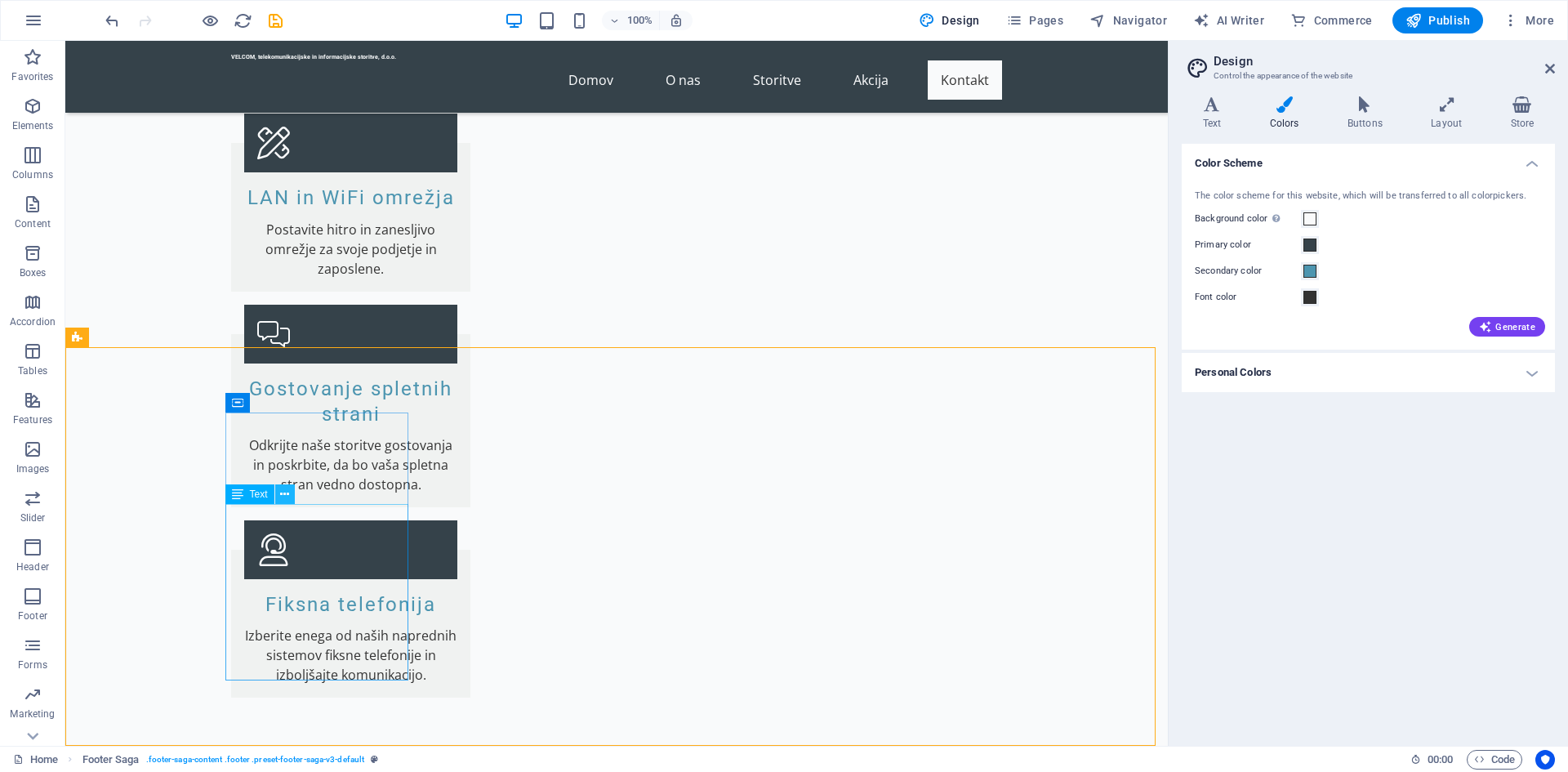
click at [283, 497] on icon at bounding box center [285, 494] width 9 height 17
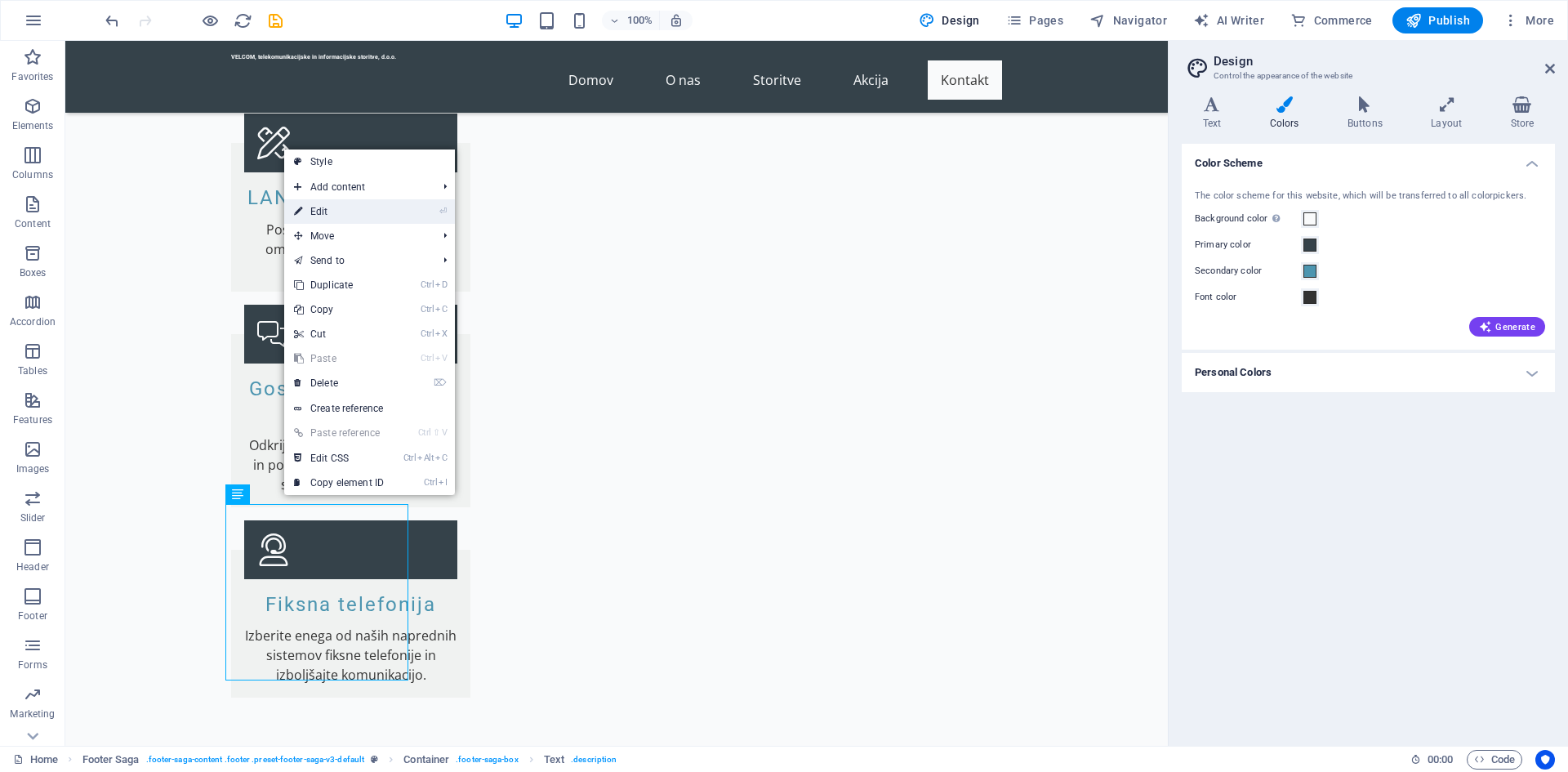
click at [352, 219] on link "⏎ Edit" at bounding box center [338, 212] width 109 height 25
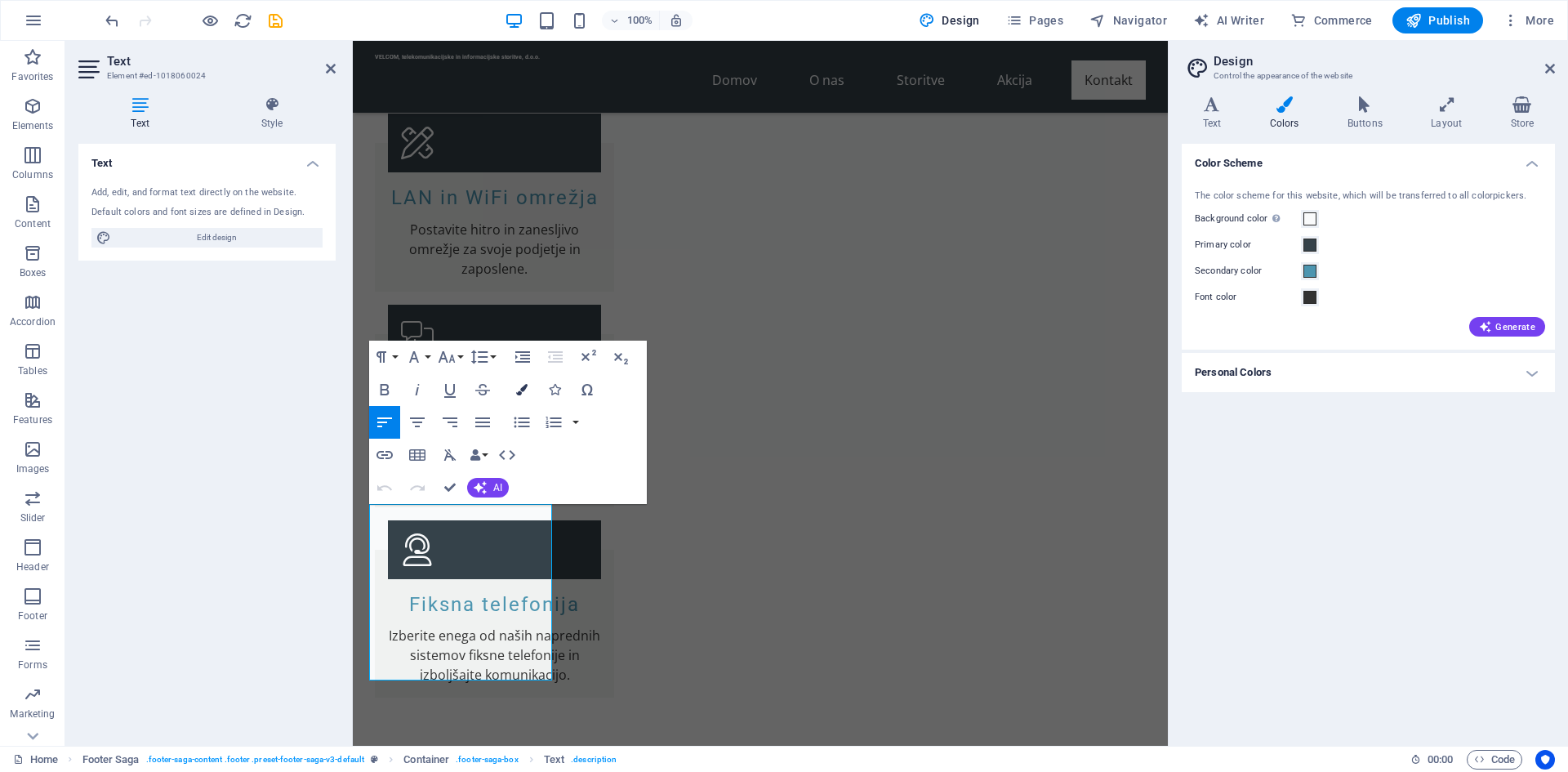
click at [528, 391] on button "Colors" at bounding box center [521, 389] width 31 height 33
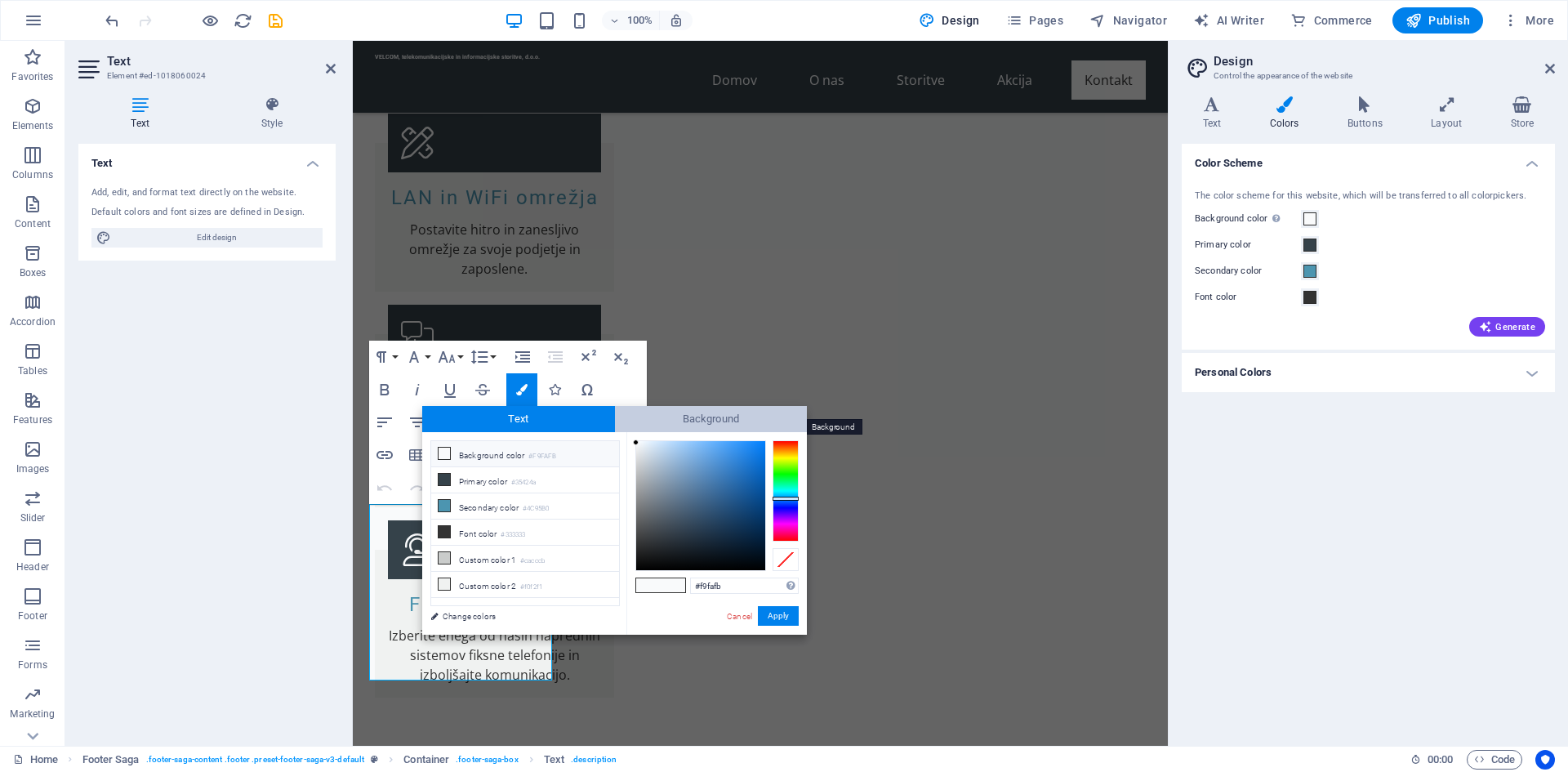
click at [691, 428] on span "Background" at bounding box center [711, 419] width 193 height 26
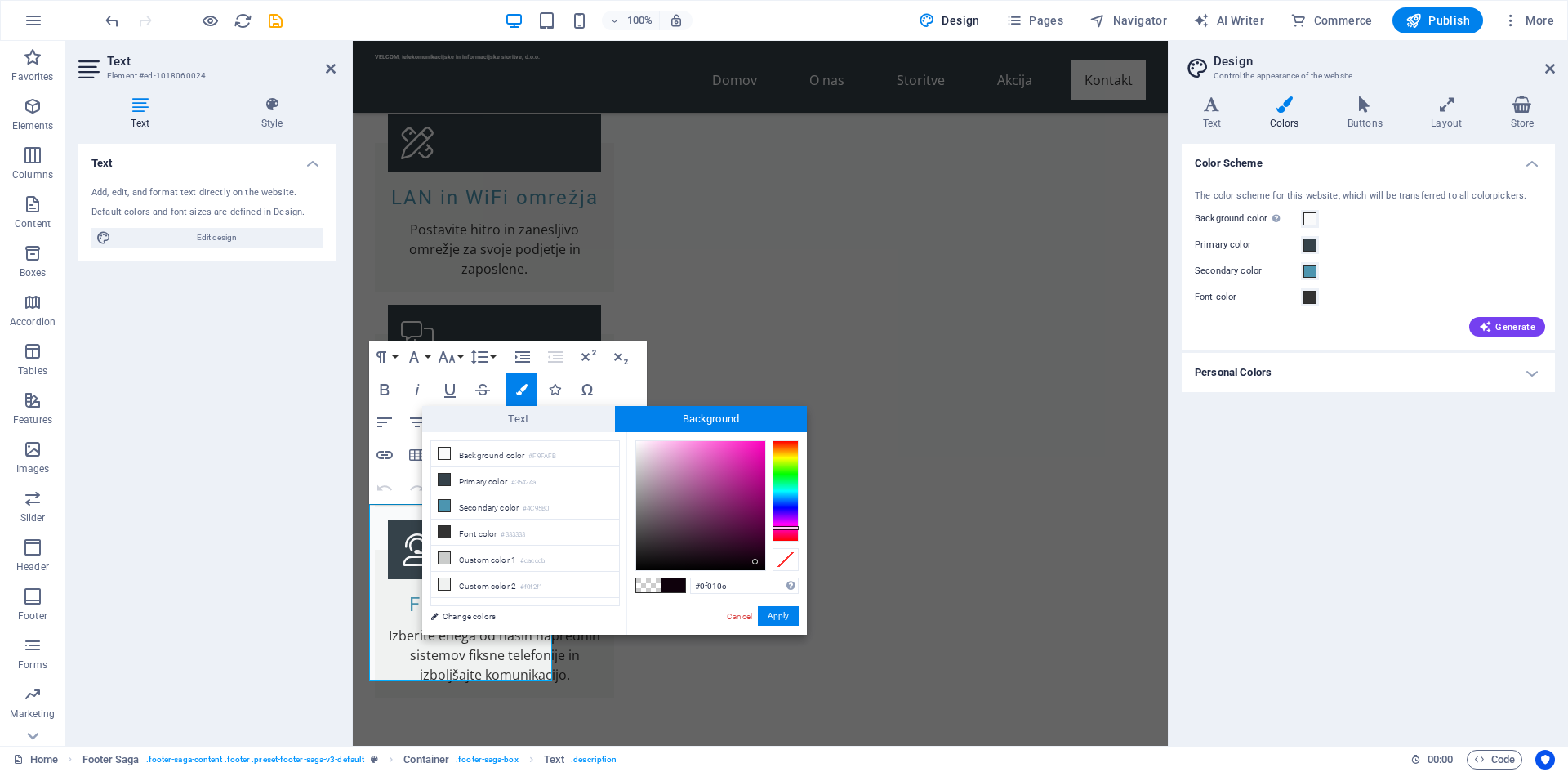
click at [783, 528] on div at bounding box center [785, 492] width 26 height 102
click at [753, 447] on div at bounding box center [700, 506] width 129 height 129
click at [792, 620] on button "Apply" at bounding box center [779, 616] width 41 height 20
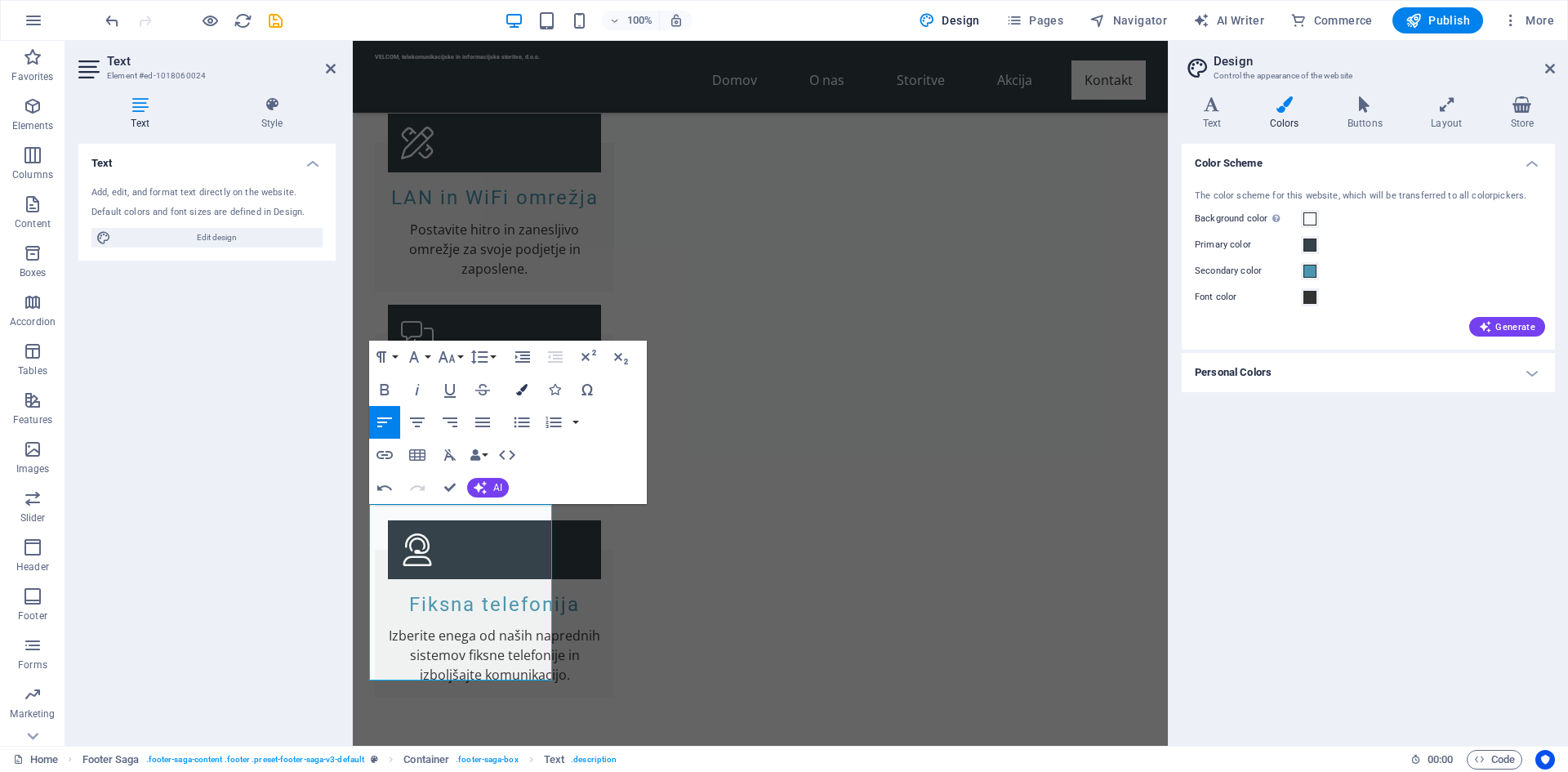
click at [520, 392] on icon "button" at bounding box center [521, 389] width 12 height 12
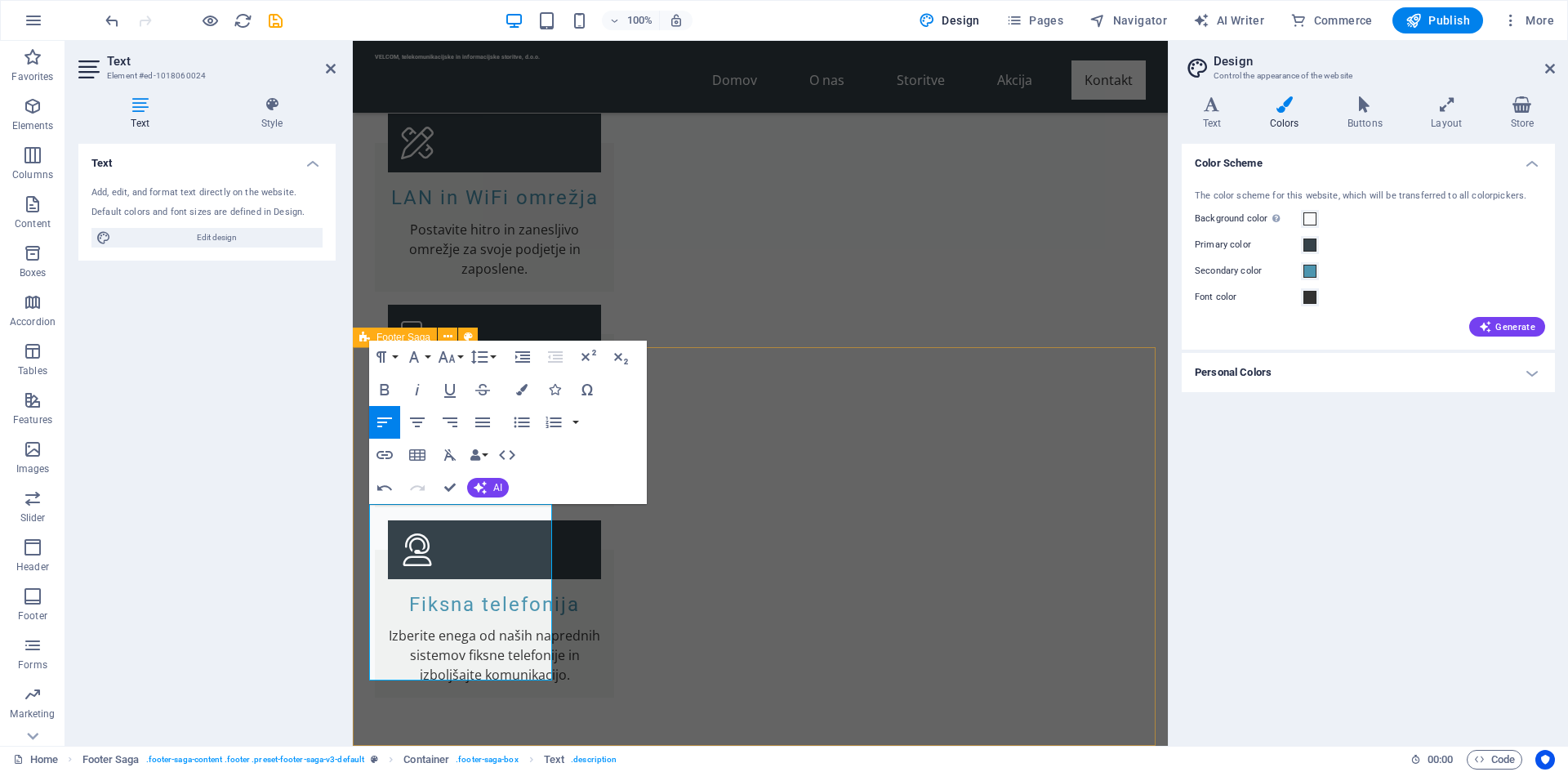
drag, startPoint x: 451, startPoint y: 666, endPoint x: 366, endPoint y: 567, distance: 130.5
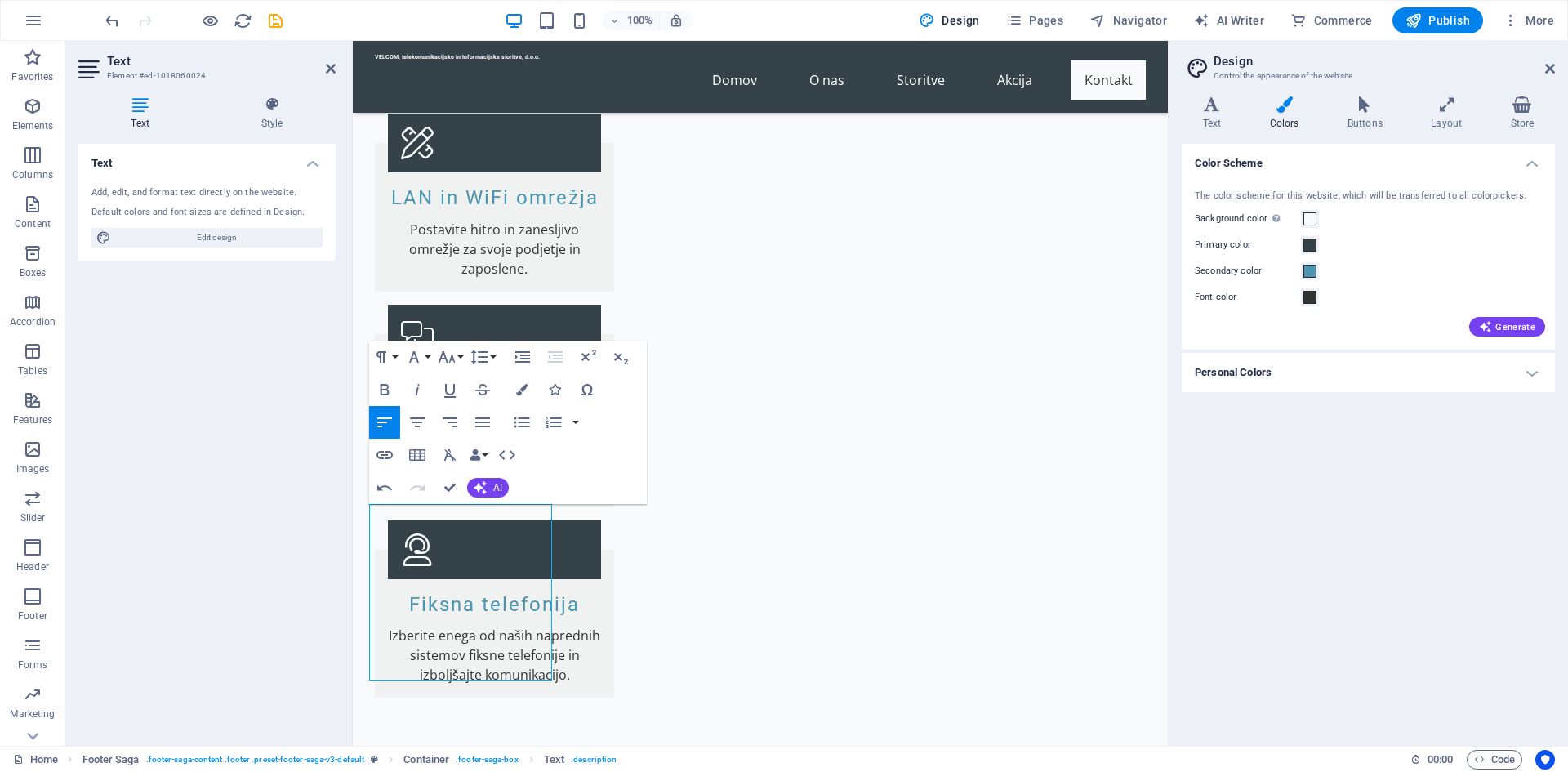
drag, startPoint x: 462, startPoint y: 666, endPoint x: 350, endPoint y: 459, distance: 235.4
click at [352, 459] on html "Skip to main content VELCOM, telekomunikacijske in informacijske storitve, d.o.…" at bounding box center [760, 268] width 815 height 7014
copy p "​ ​ VELCOM, telekomunikacijske in informacijske storitve, d.o.o. je vodilni pon…"
click at [525, 383] on button "Colors" at bounding box center [521, 389] width 31 height 33
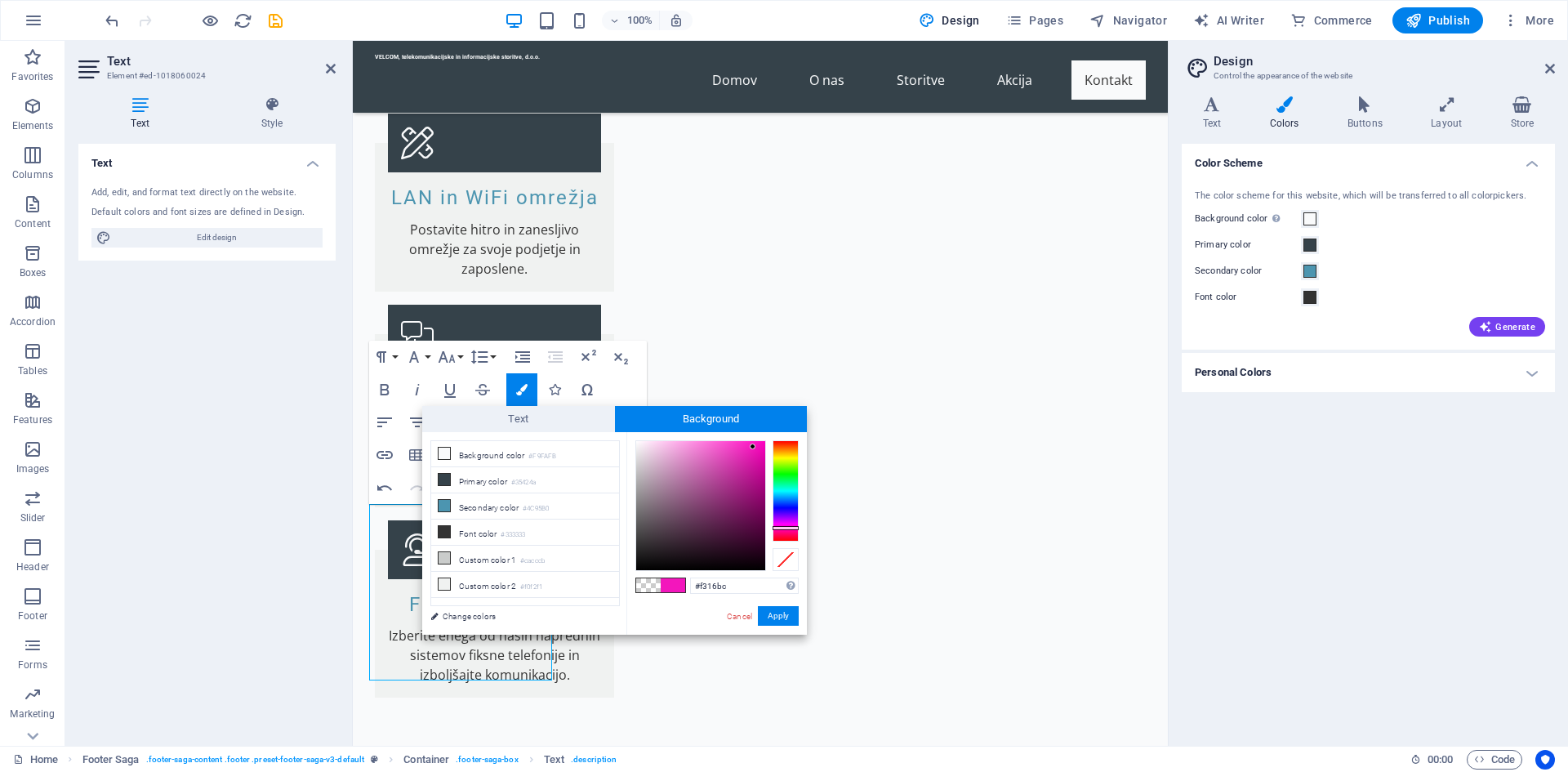
type input "#d915a9"
click at [752, 460] on div at bounding box center [700, 506] width 129 height 129
click at [776, 622] on button "Apply" at bounding box center [779, 616] width 41 height 20
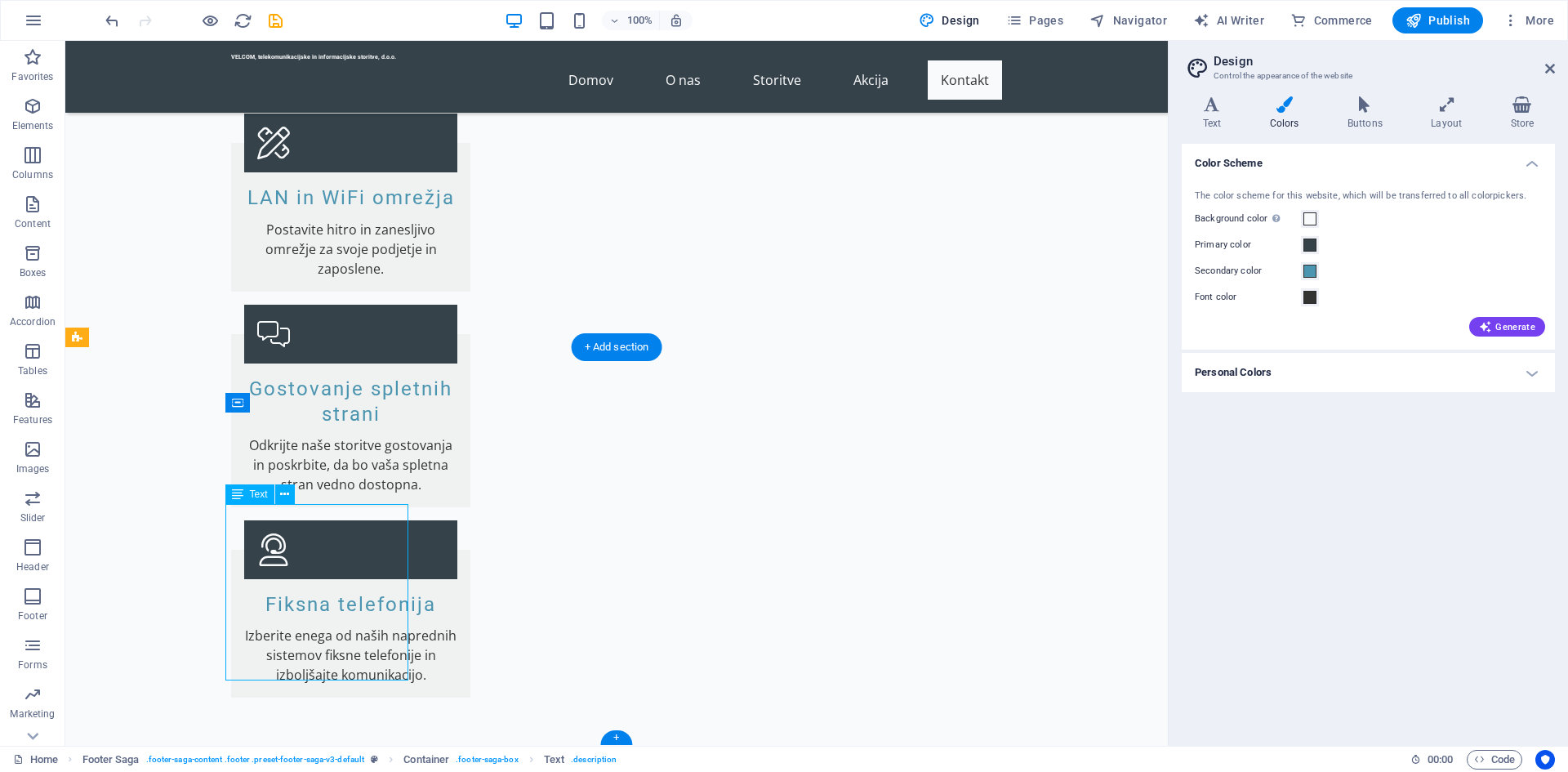
drag, startPoint x: 331, startPoint y: 663, endPoint x: 273, endPoint y: 652, distance: 59.0
drag, startPoint x: 307, startPoint y: 670, endPoint x: 262, endPoint y: 652, distance: 48.5
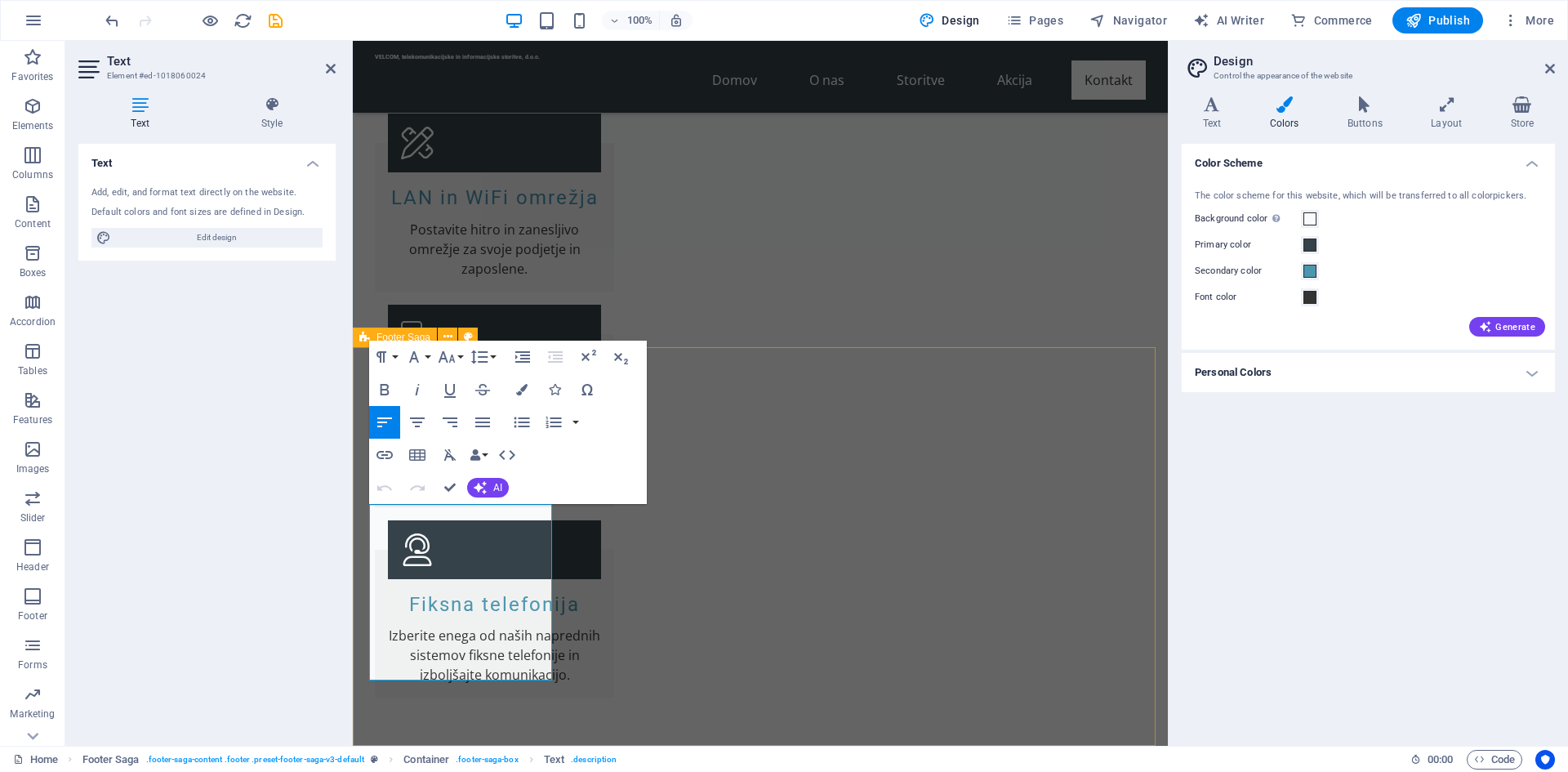
drag, startPoint x: 438, startPoint y: 668, endPoint x: 797, endPoint y: 516, distance: 389.9
click at [526, 388] on icon "button" at bounding box center [521, 389] width 12 height 12
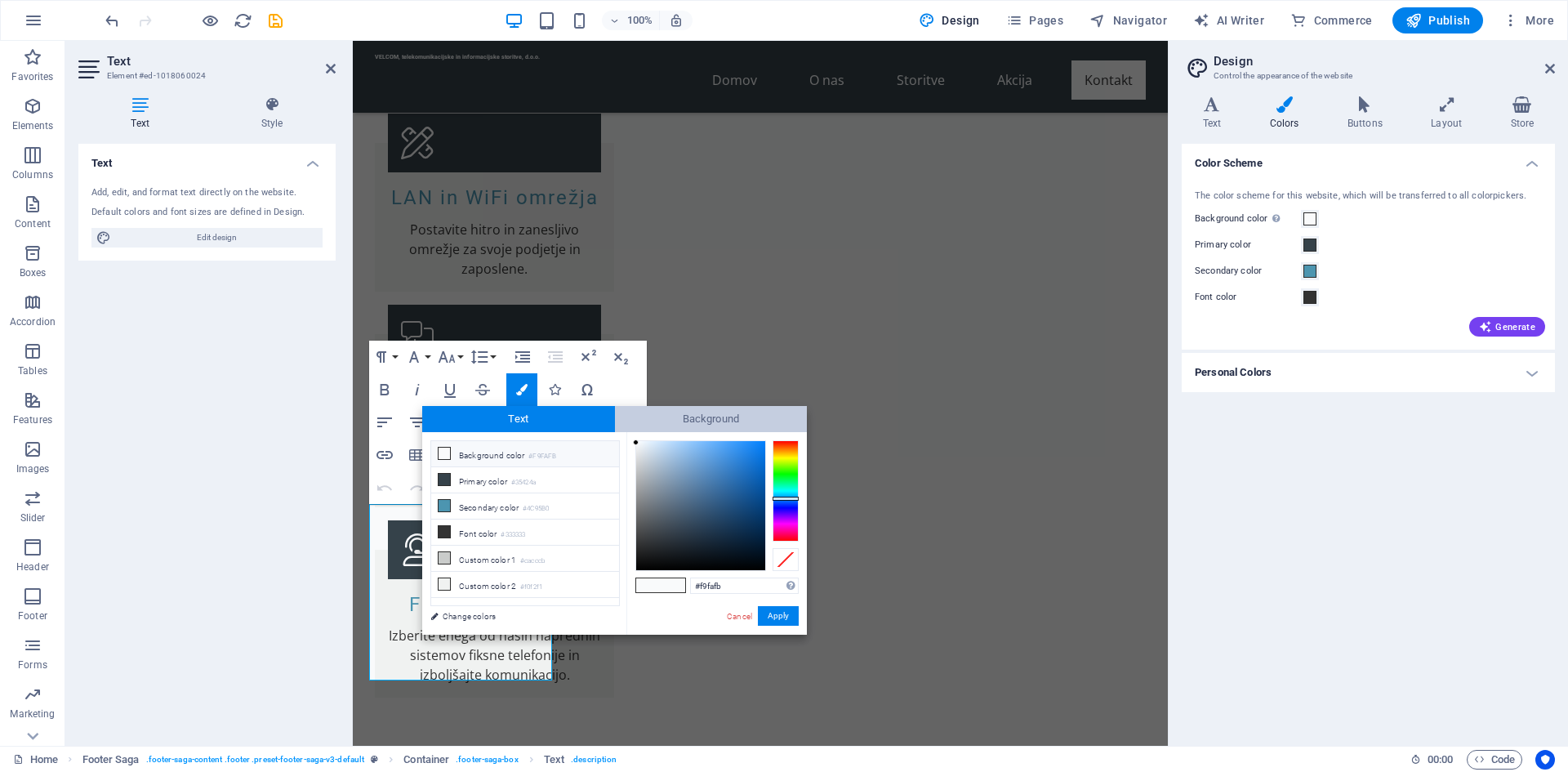
click at [652, 422] on span "Background" at bounding box center [711, 419] width 193 height 26
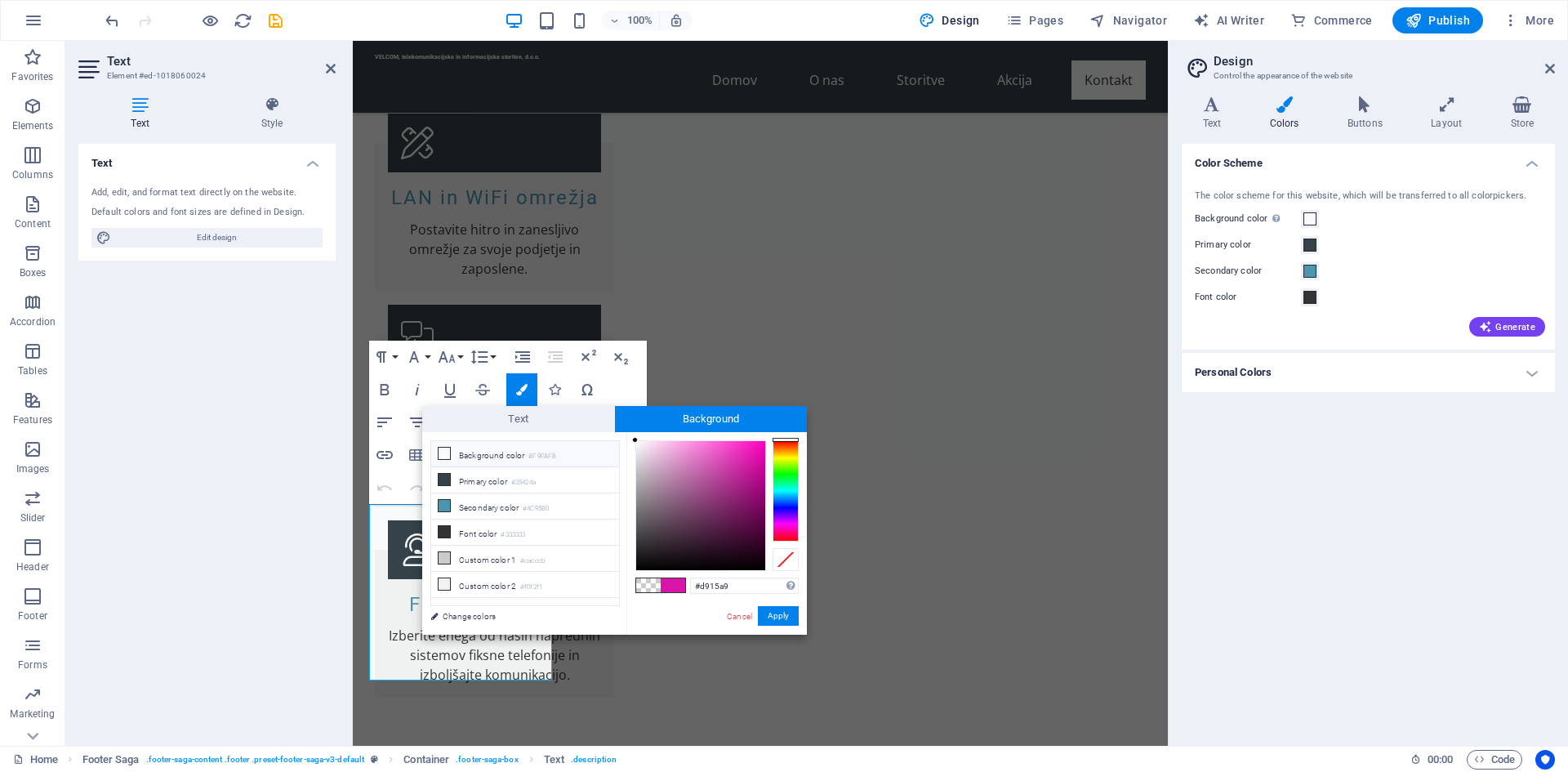
click at [443, 455] on icon at bounding box center [444, 453] width 12 height 12
type input "rgba(249, 250, 251, 0)"
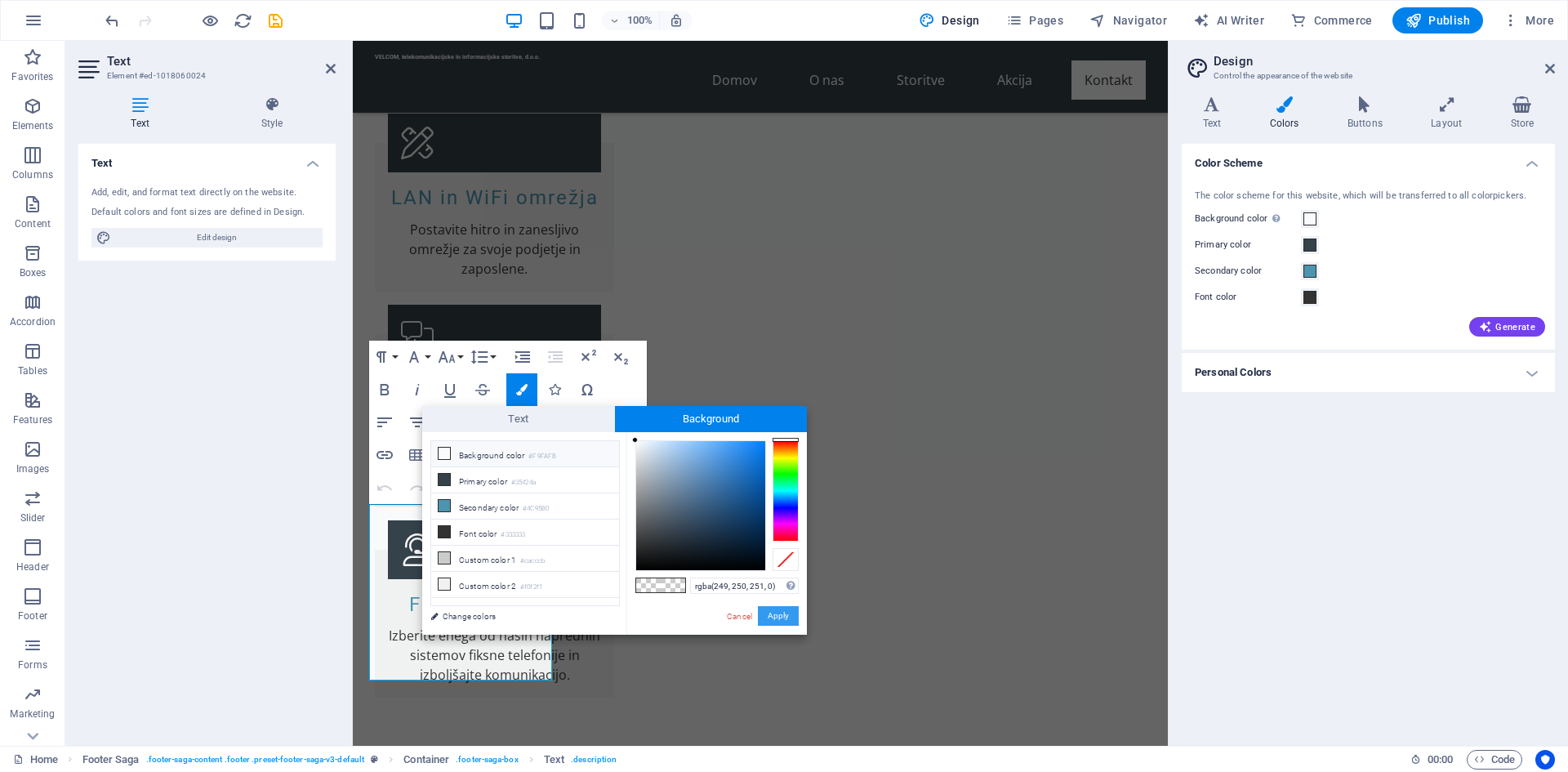
click at [782, 615] on button "Apply" at bounding box center [779, 616] width 41 height 20
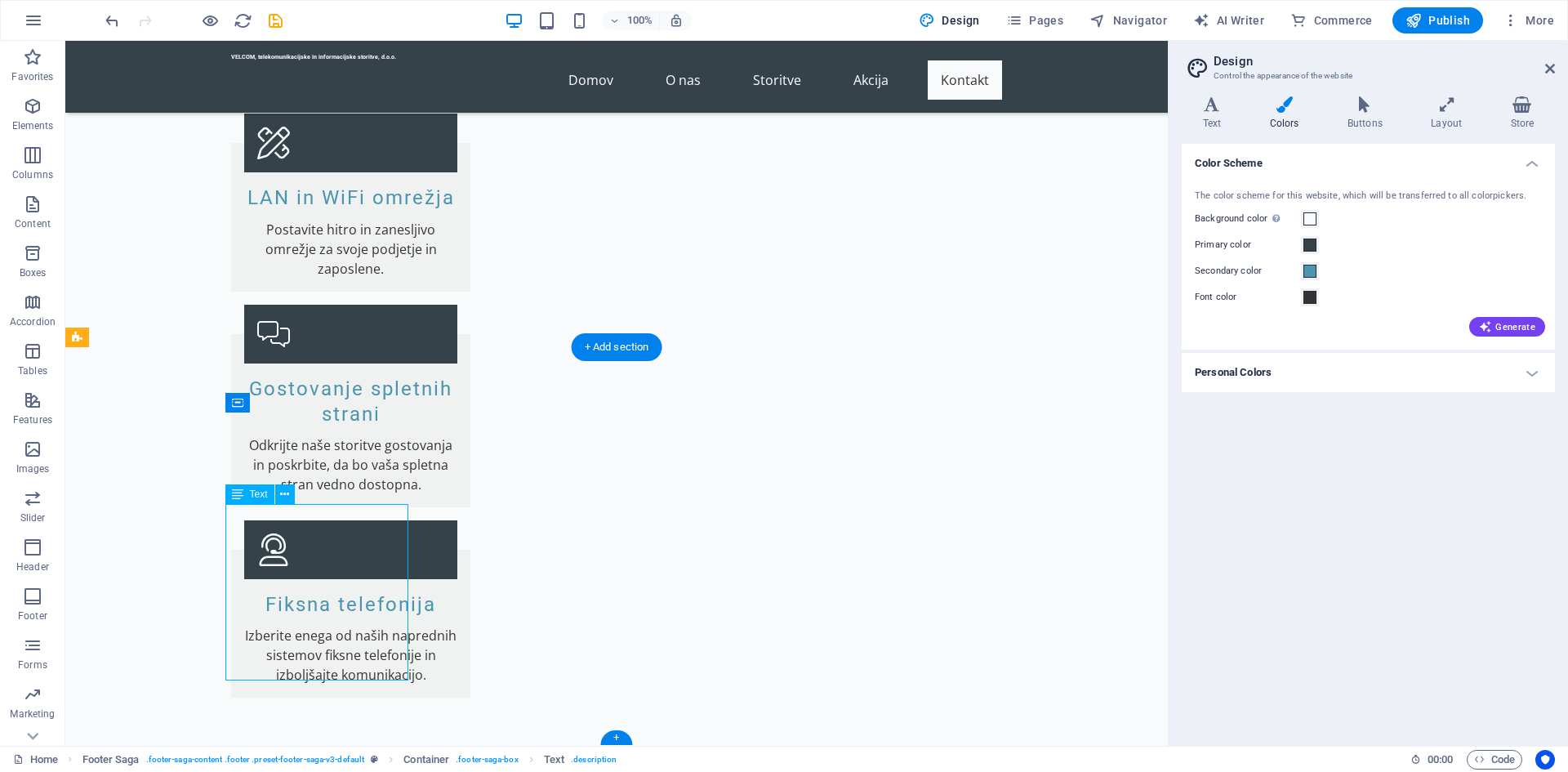
drag, startPoint x: 311, startPoint y: 663, endPoint x: 274, endPoint y: 645, distance: 41.1
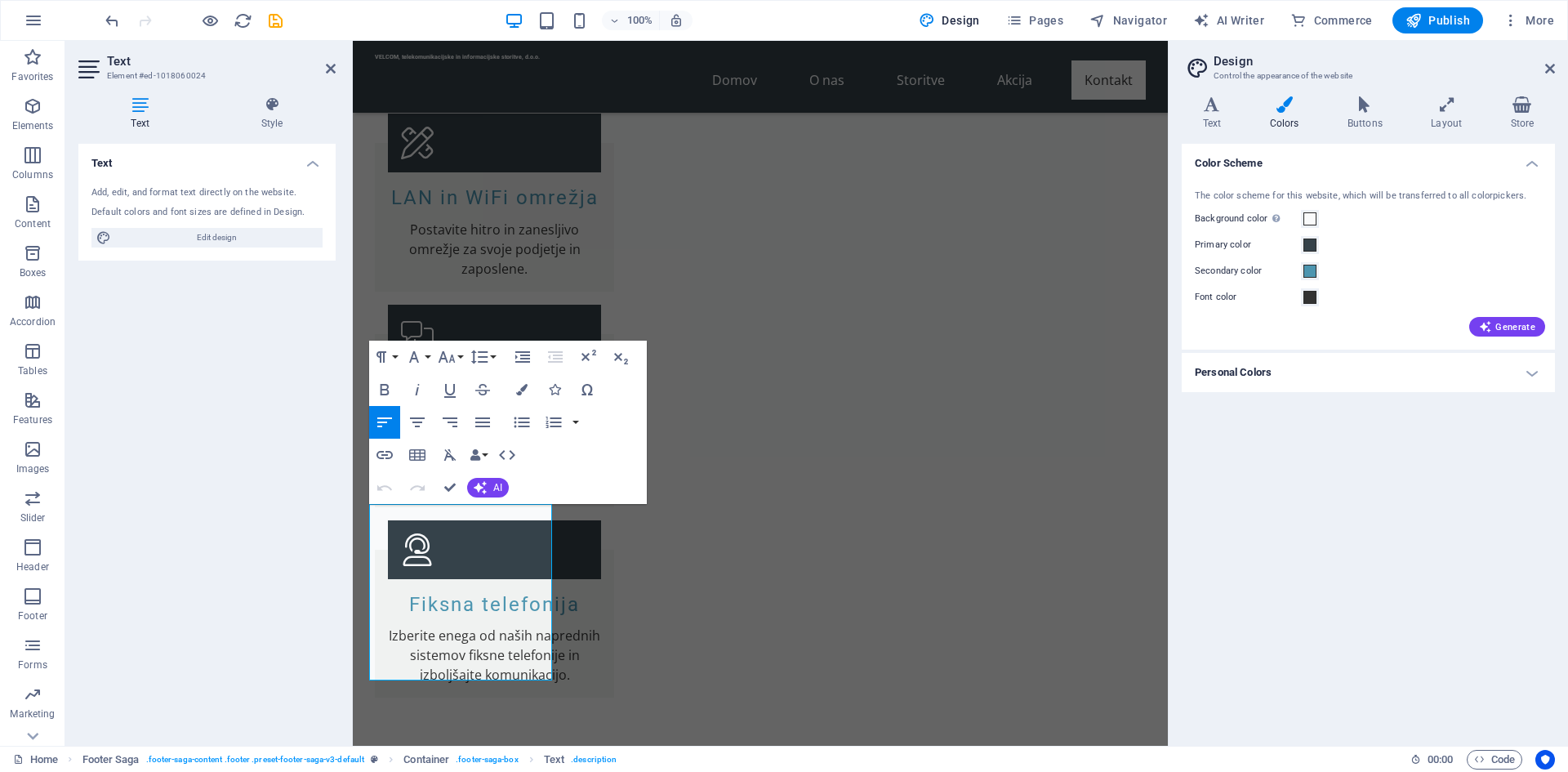
drag, startPoint x: 437, startPoint y: 668, endPoint x: 351, endPoint y: 472, distance: 214.0
click at [352, 472] on html "Skip to main content VELCOM, telekomunikacijske in informacijske storitve, d.o.…" at bounding box center [760, 268] width 815 height 7014
click at [526, 388] on icon "button" at bounding box center [521, 389] width 12 height 12
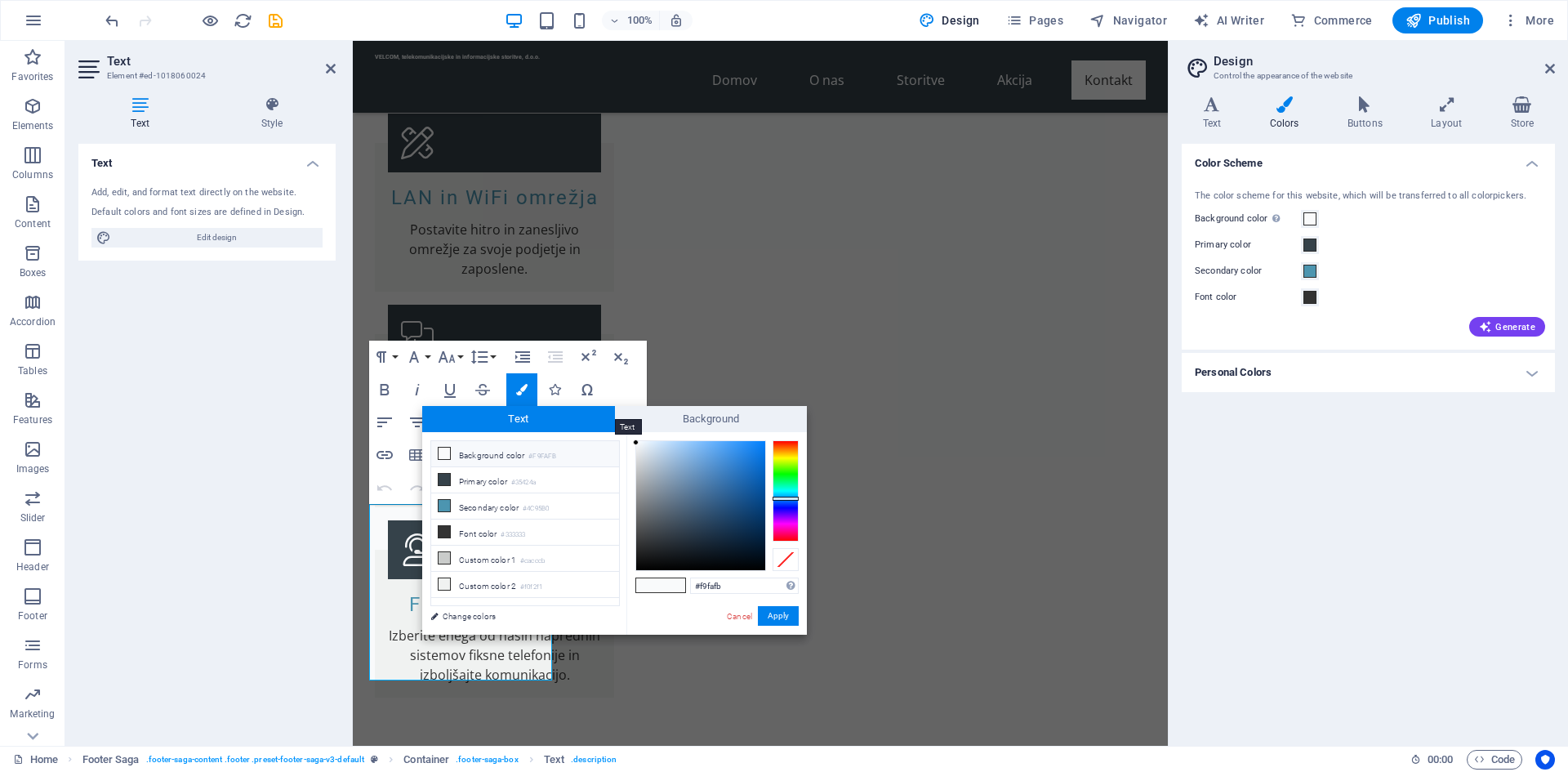
click at [470, 417] on span "Text" at bounding box center [519, 419] width 193 height 26
click at [438, 473] on span at bounding box center [444, 479] width 13 height 13
click at [442, 483] on icon at bounding box center [444, 479] width 12 height 12
click at [449, 530] on icon at bounding box center [444, 532] width 12 height 12
type input "#333333"
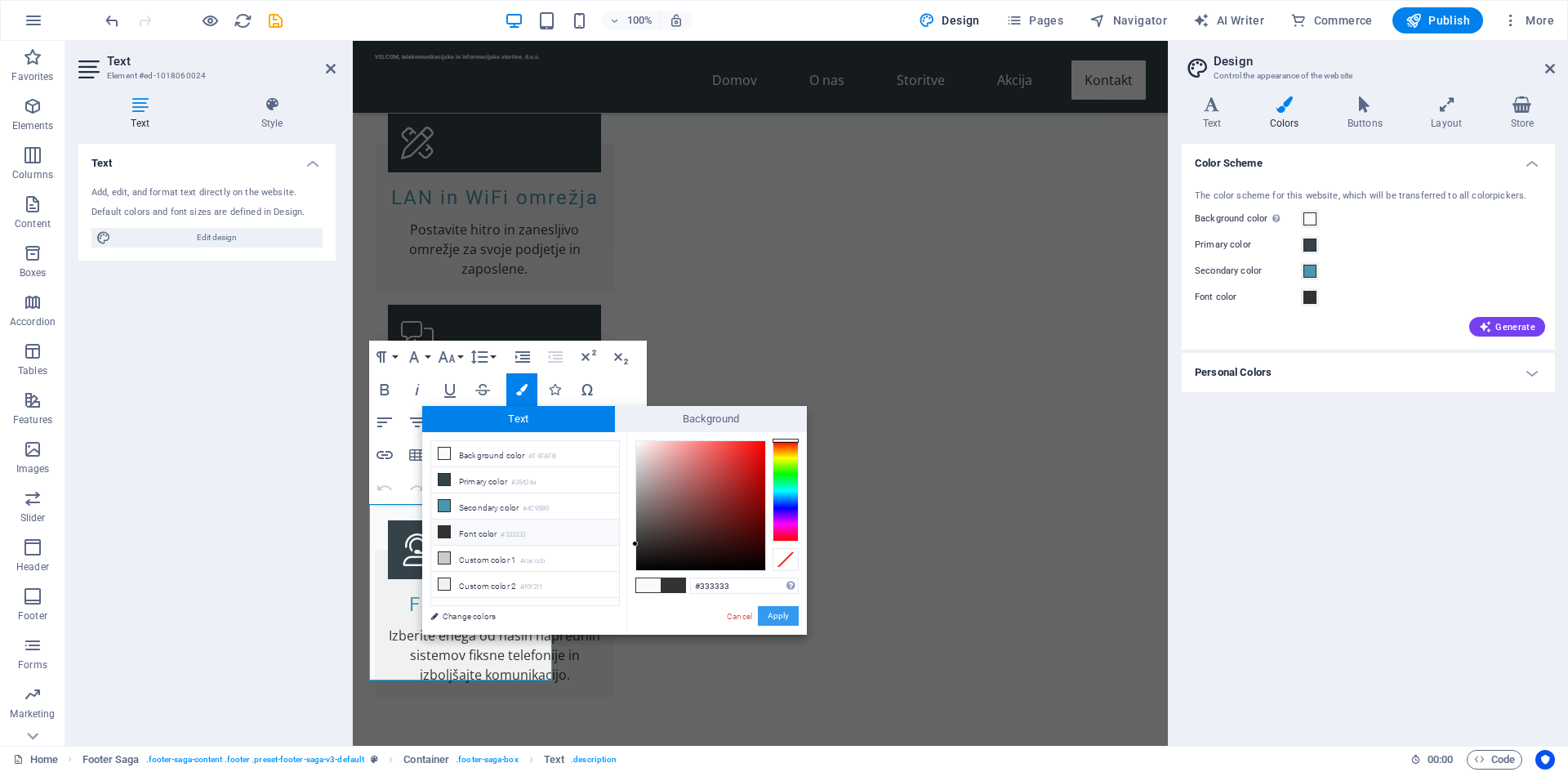
click at [785, 614] on button "Apply" at bounding box center [779, 616] width 41 height 20
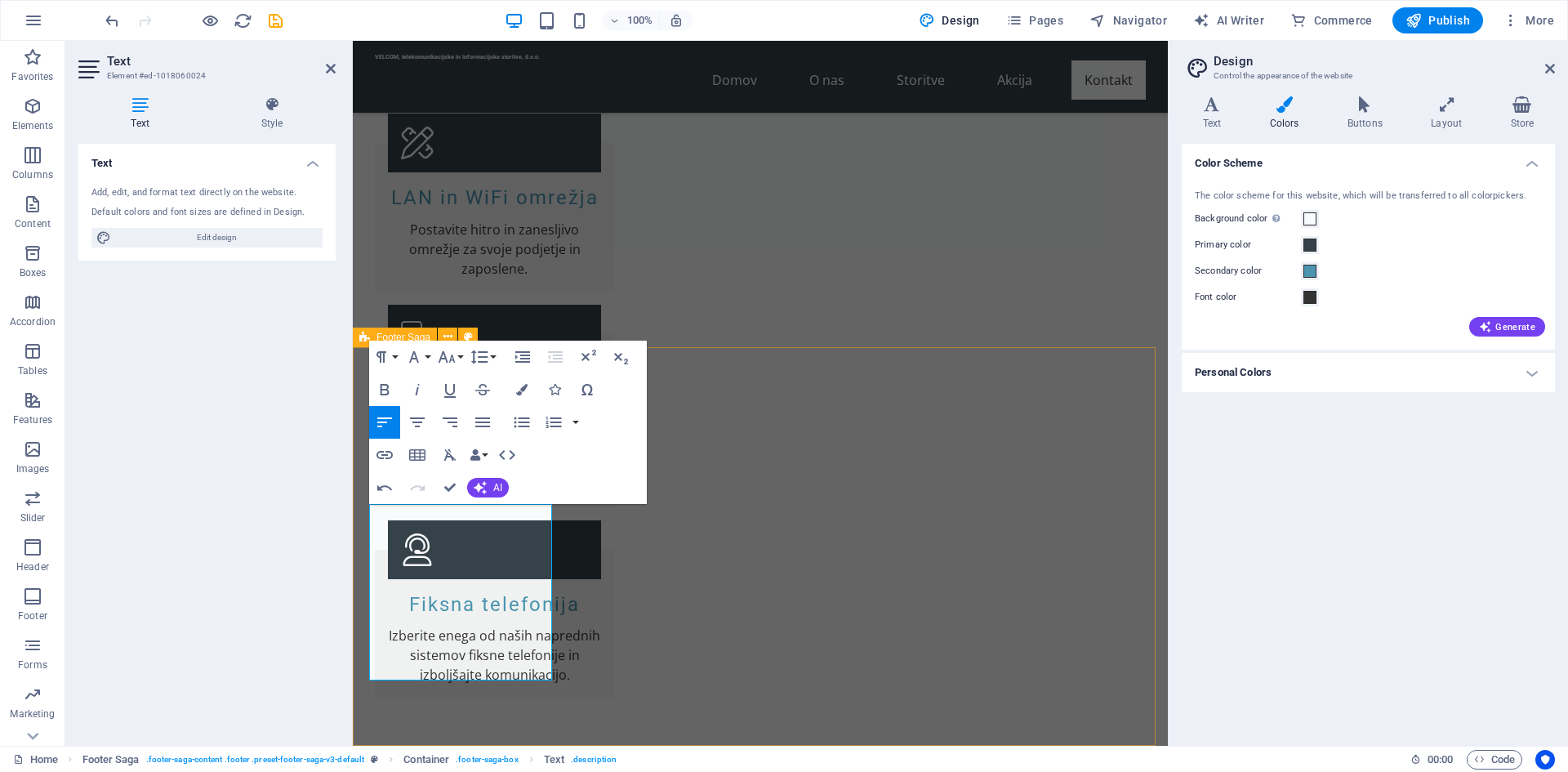
drag, startPoint x: 733, startPoint y: 622, endPoint x: 1022, endPoint y: 622, distance: 289.0
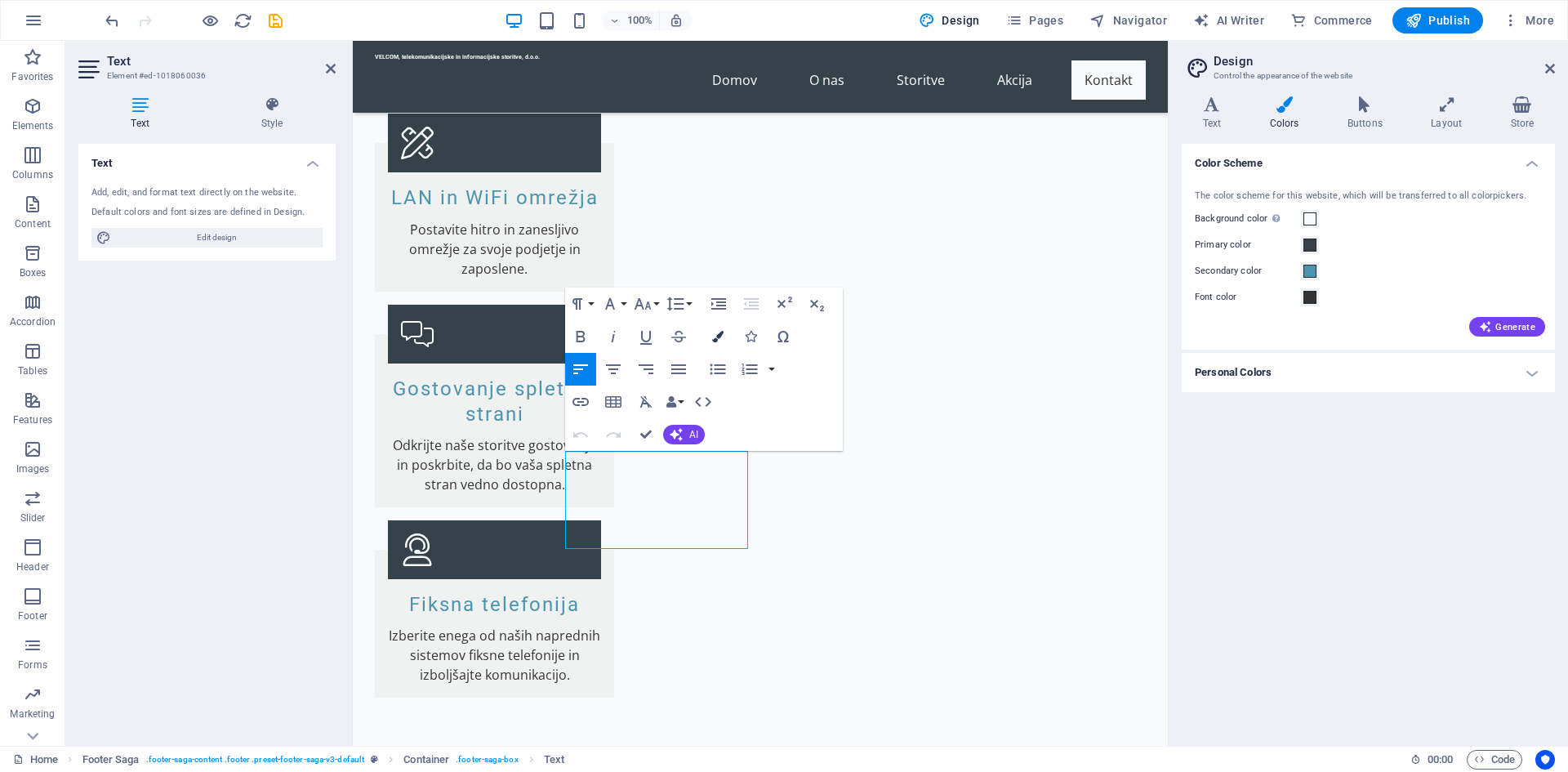
click at [726, 341] on button "Colors" at bounding box center [717, 337] width 31 height 33
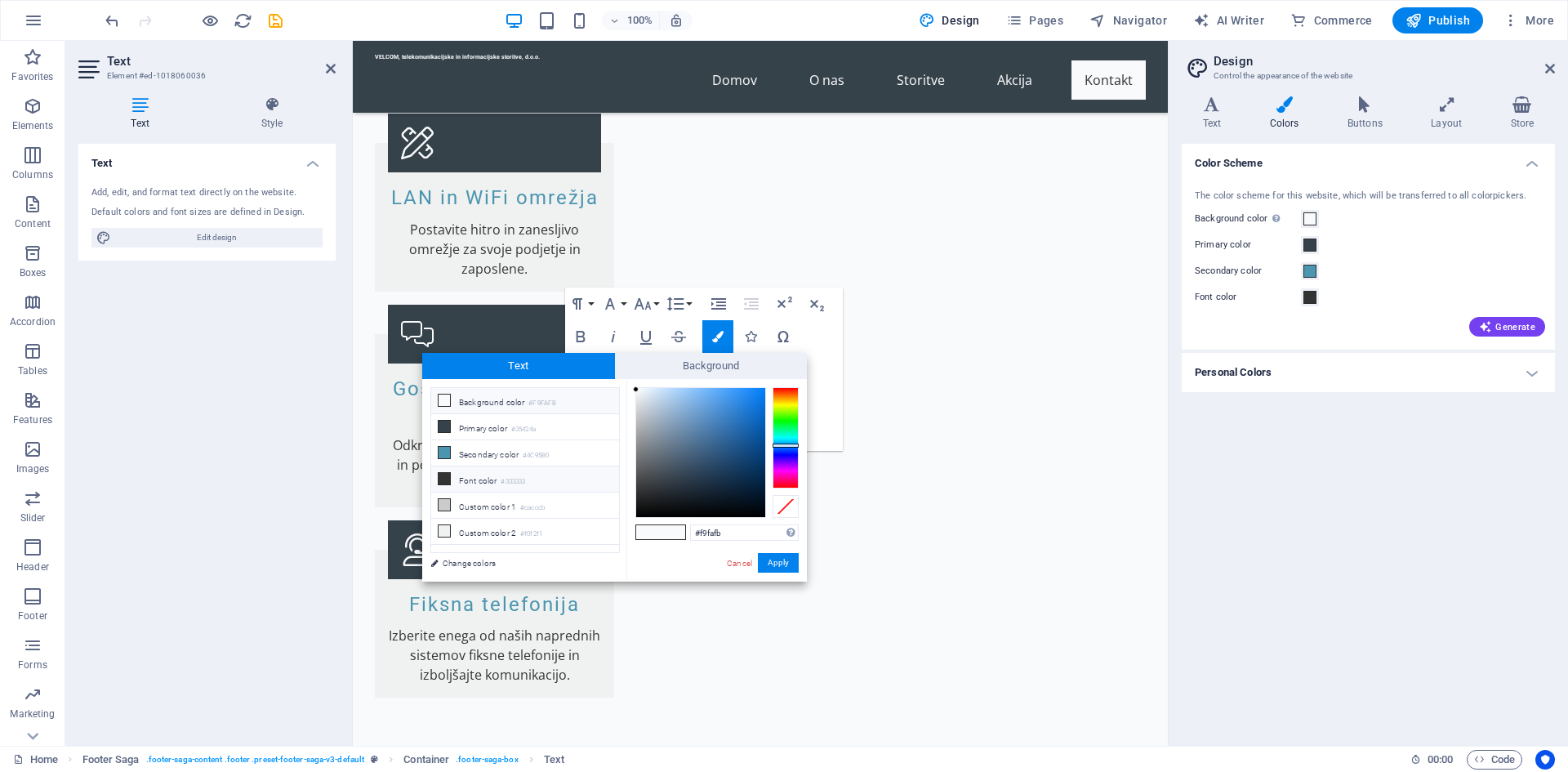
click at [446, 477] on icon at bounding box center [444, 478] width 12 height 12
type input "#333333"
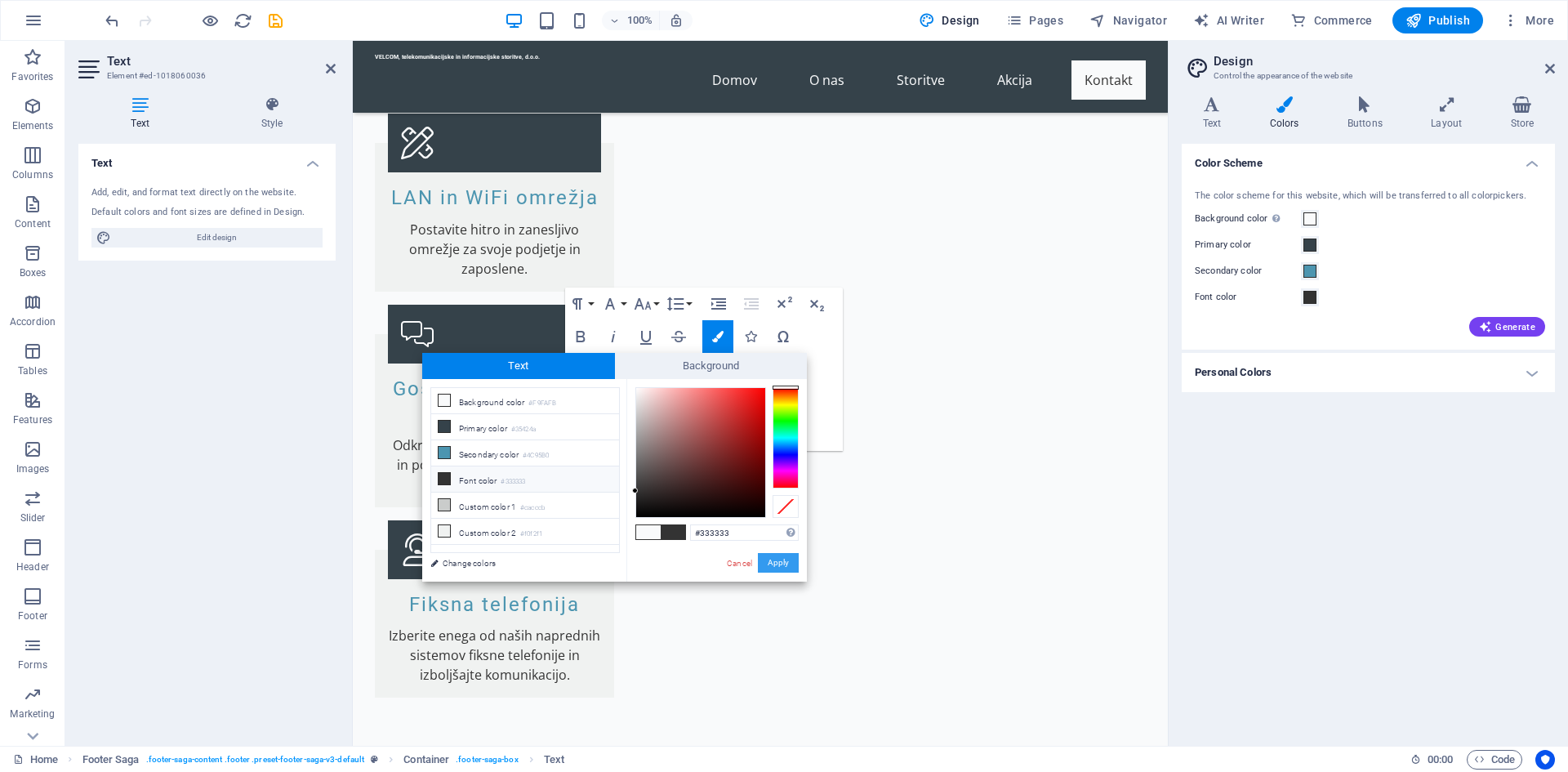
click at [777, 562] on button "Apply" at bounding box center [779, 563] width 41 height 20
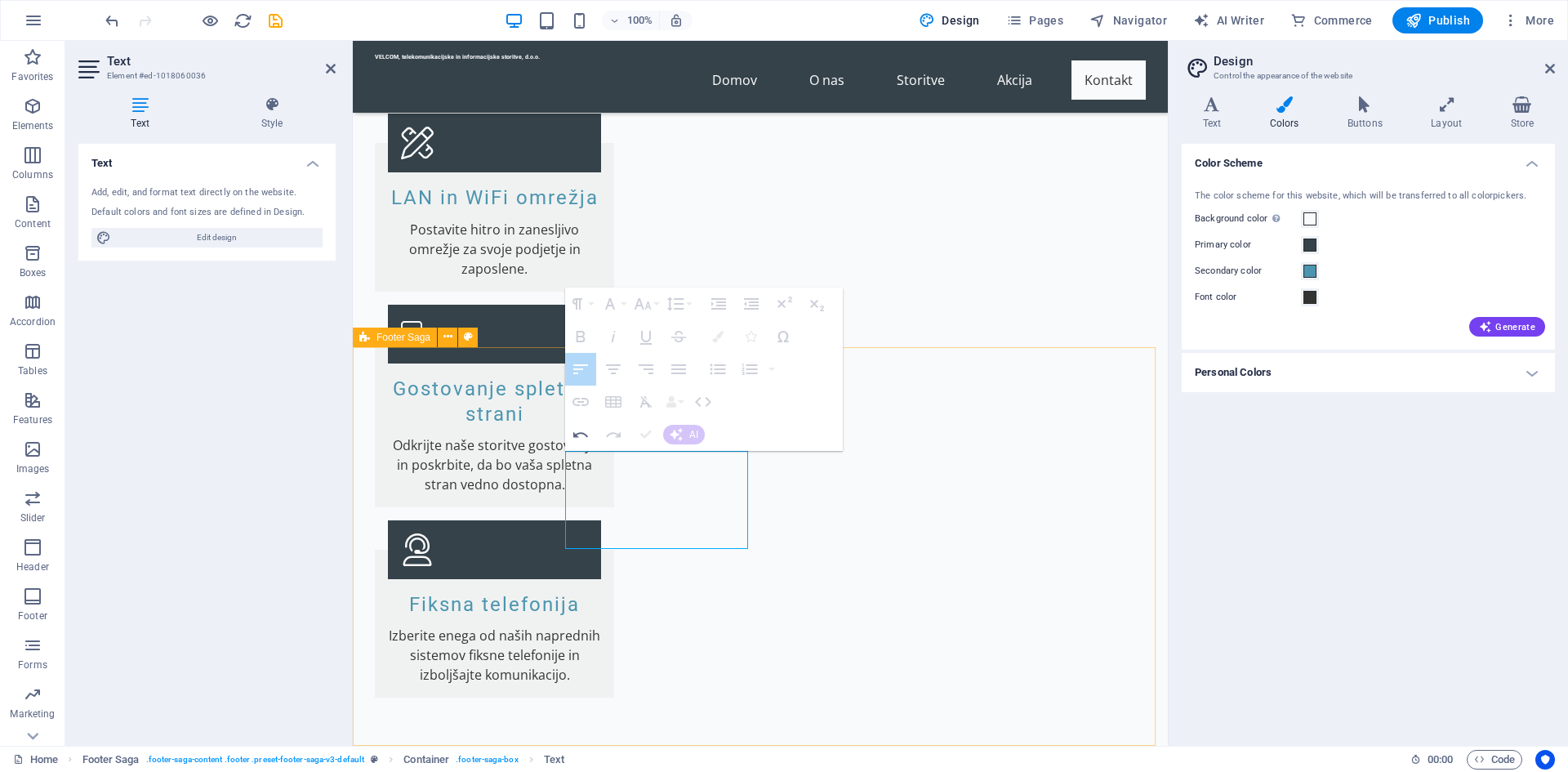
drag, startPoint x: 683, startPoint y: 573, endPoint x: 972, endPoint y: 572, distance: 289.0
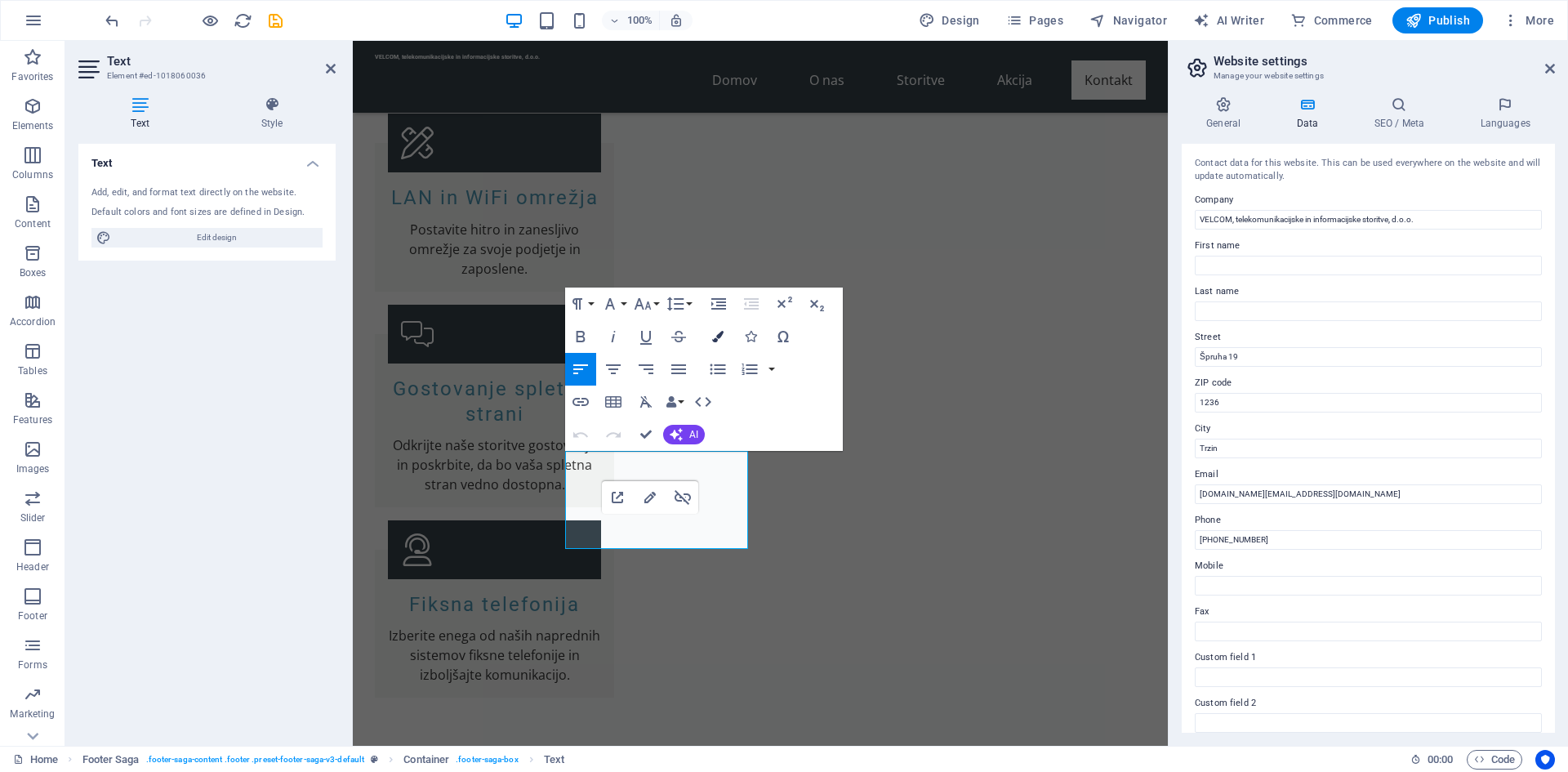
click at [720, 333] on icon "button" at bounding box center [717, 337] width 12 height 12
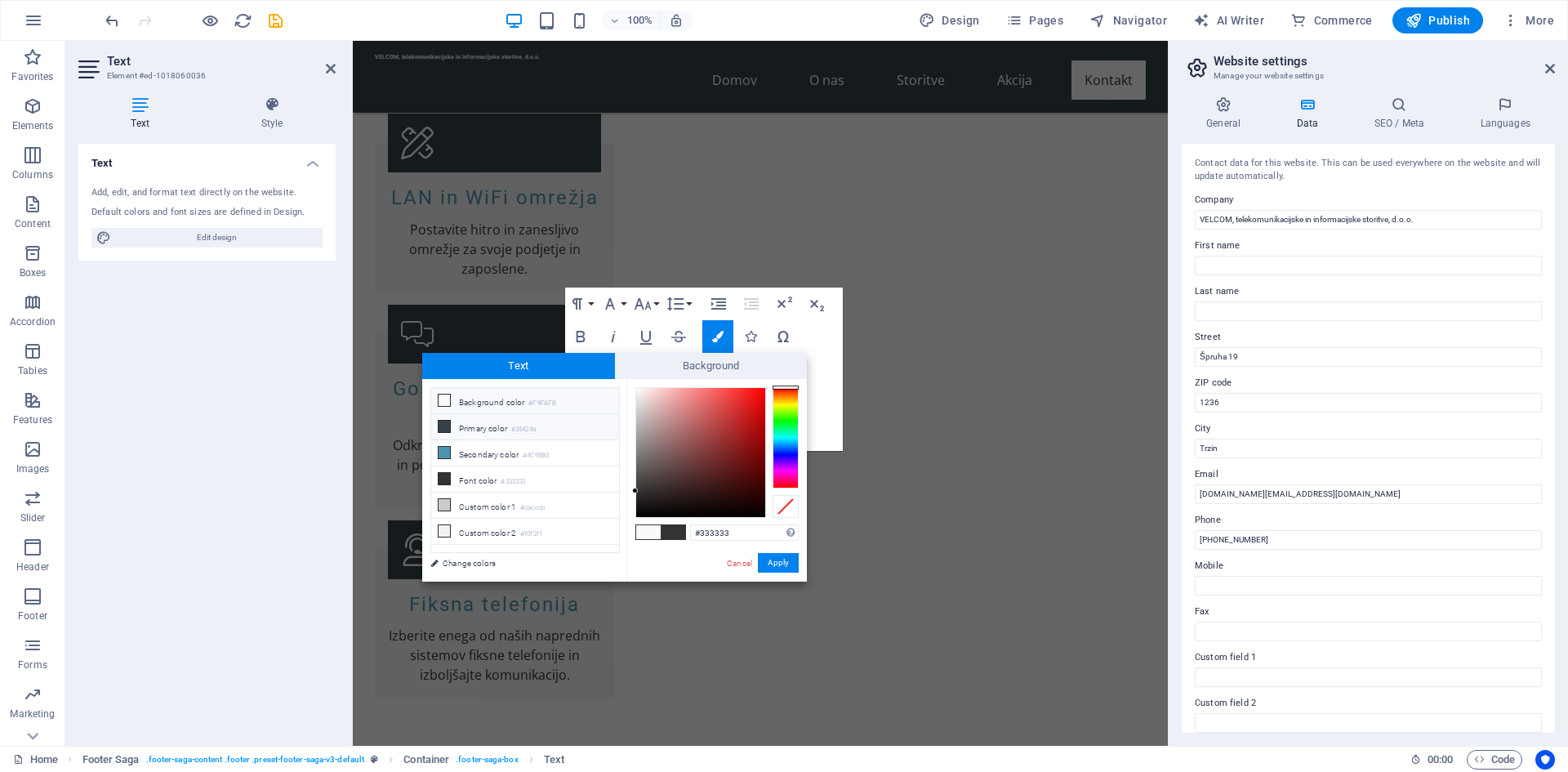
click at [442, 423] on icon at bounding box center [444, 427] width 12 height 12
type input "#35424a"
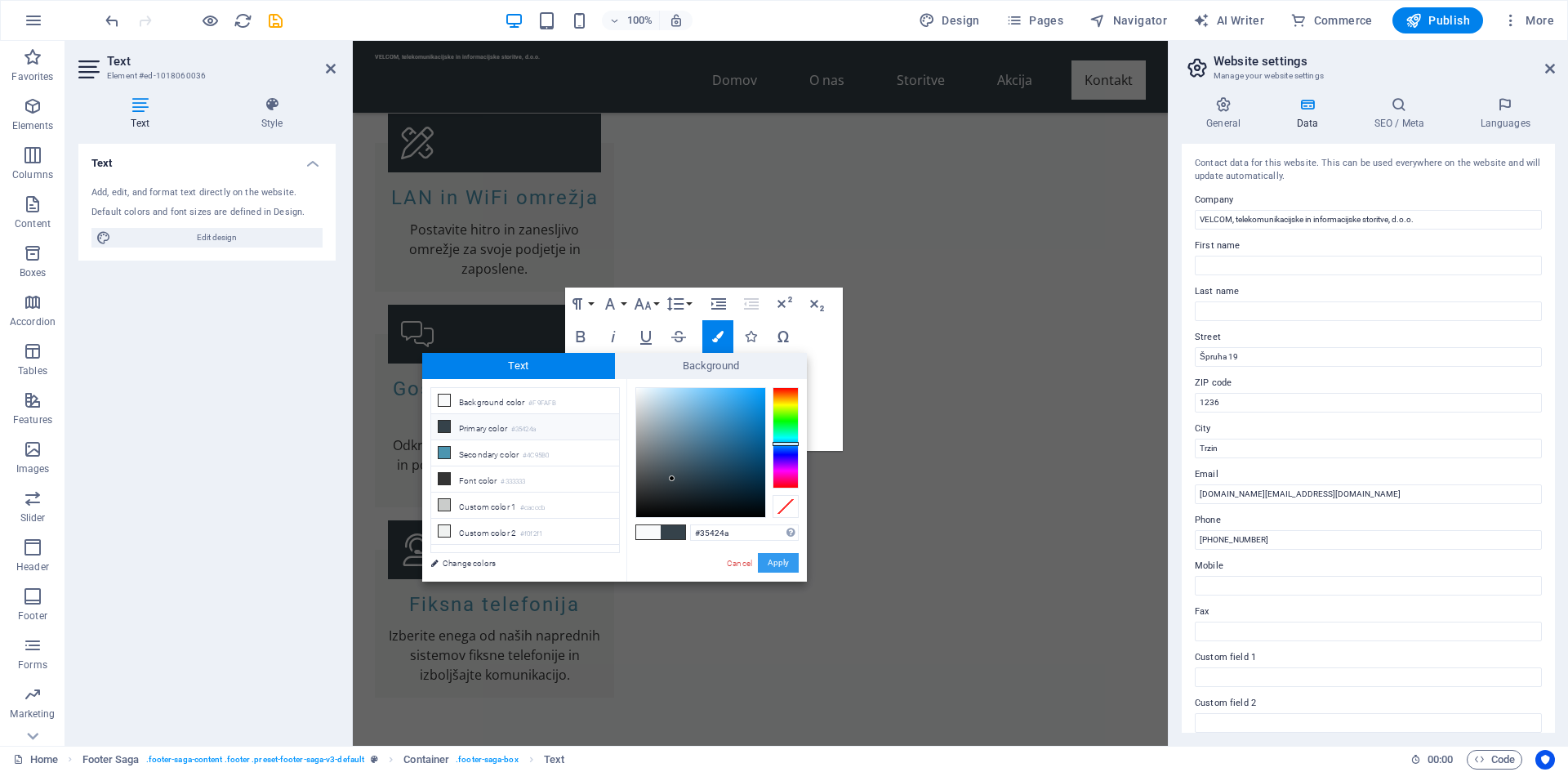
drag, startPoint x: 772, startPoint y: 562, endPoint x: 420, endPoint y: 522, distance: 354.3
click at [772, 562] on button "Apply" at bounding box center [779, 563] width 41 height 20
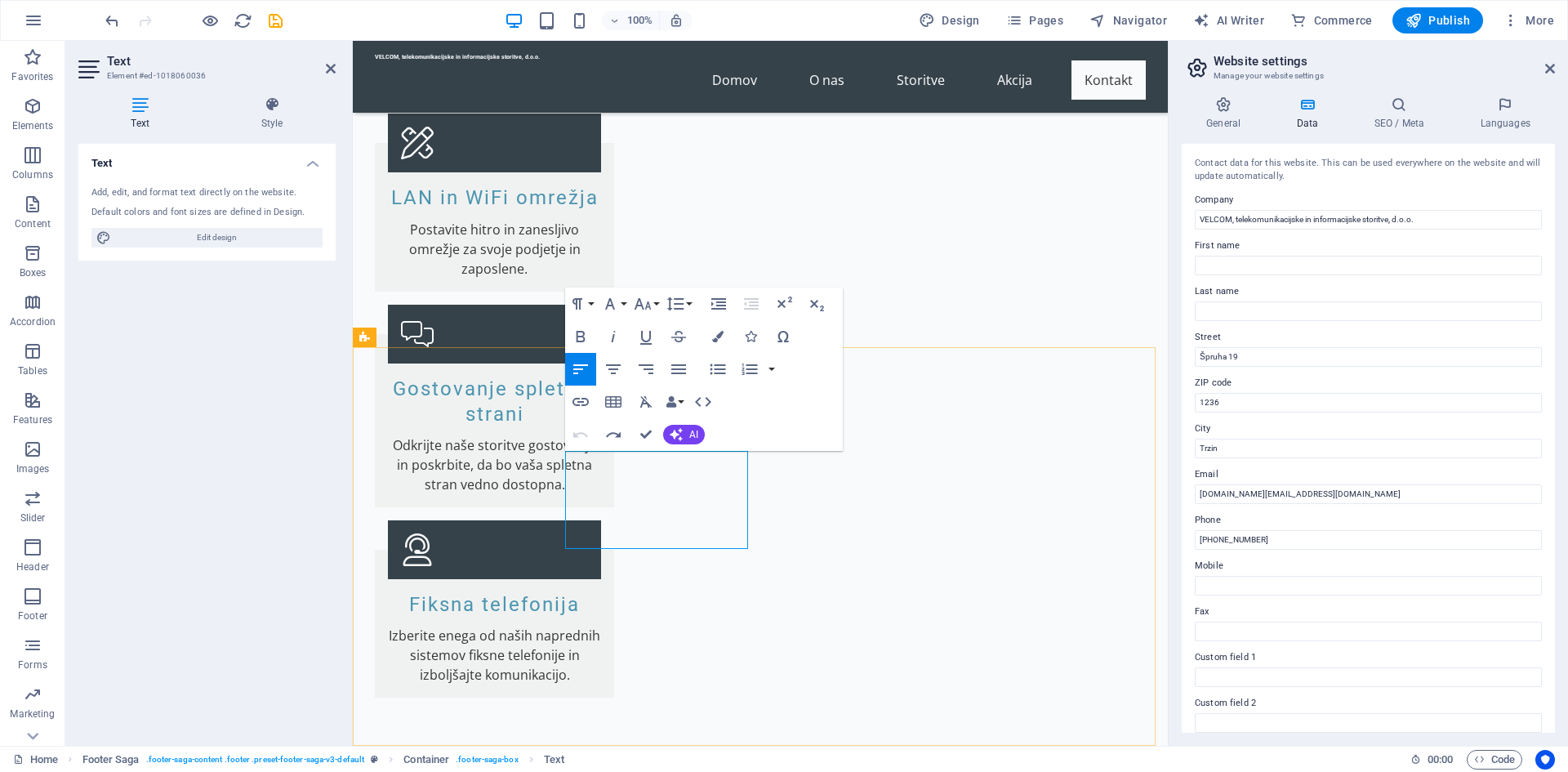
drag, startPoint x: 746, startPoint y: 534, endPoint x: 533, endPoint y: 402, distance: 250.6
click at [715, 341] on icon "button" at bounding box center [717, 337] width 12 height 12
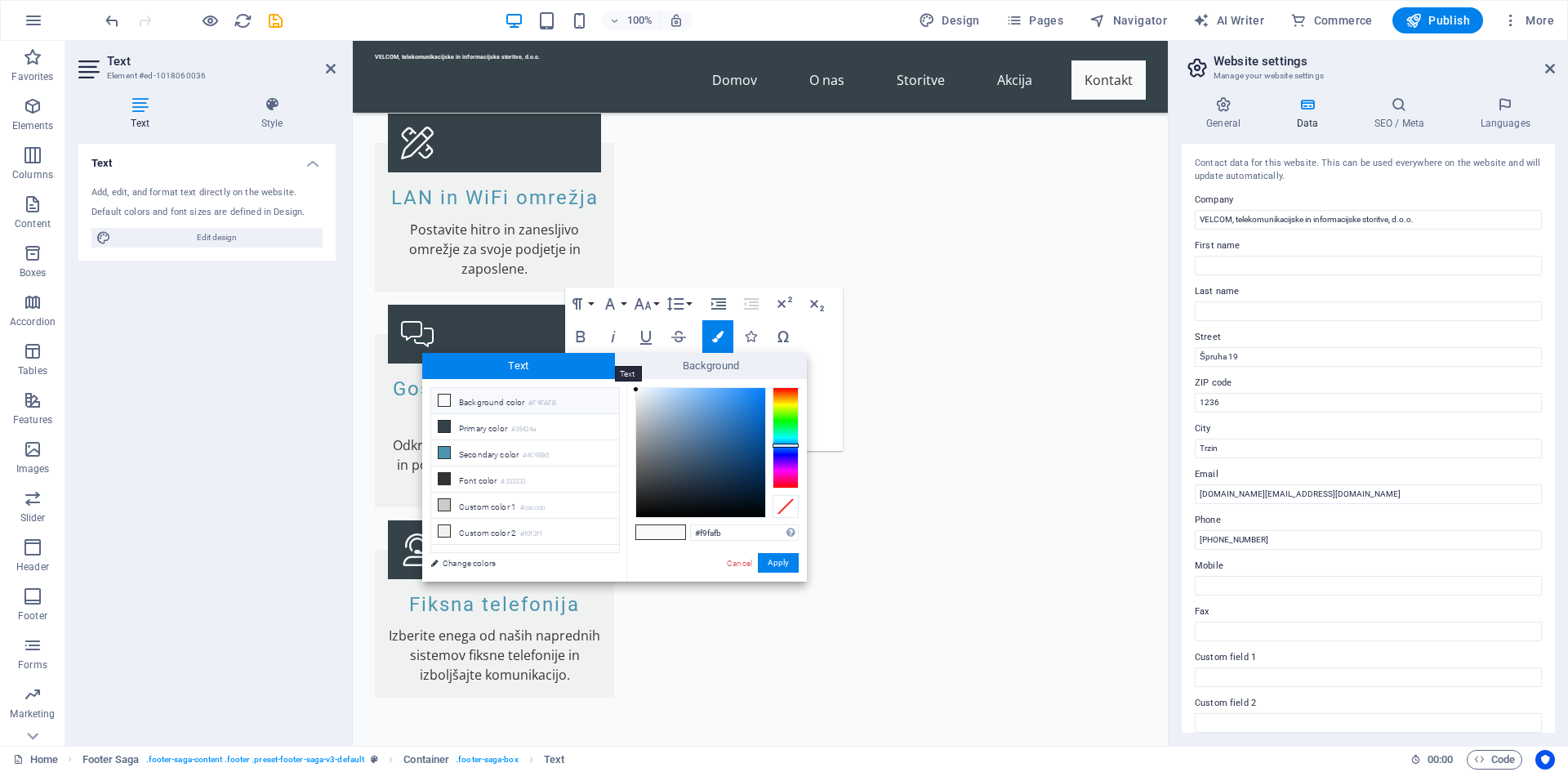
click at [461, 370] on span "Text" at bounding box center [519, 365] width 193 height 26
click at [443, 421] on icon at bounding box center [444, 427] width 12 height 12
click at [675, 532] on span at bounding box center [673, 532] width 25 height 14
click at [441, 477] on icon at bounding box center [444, 478] width 12 height 12
type input "#333333"
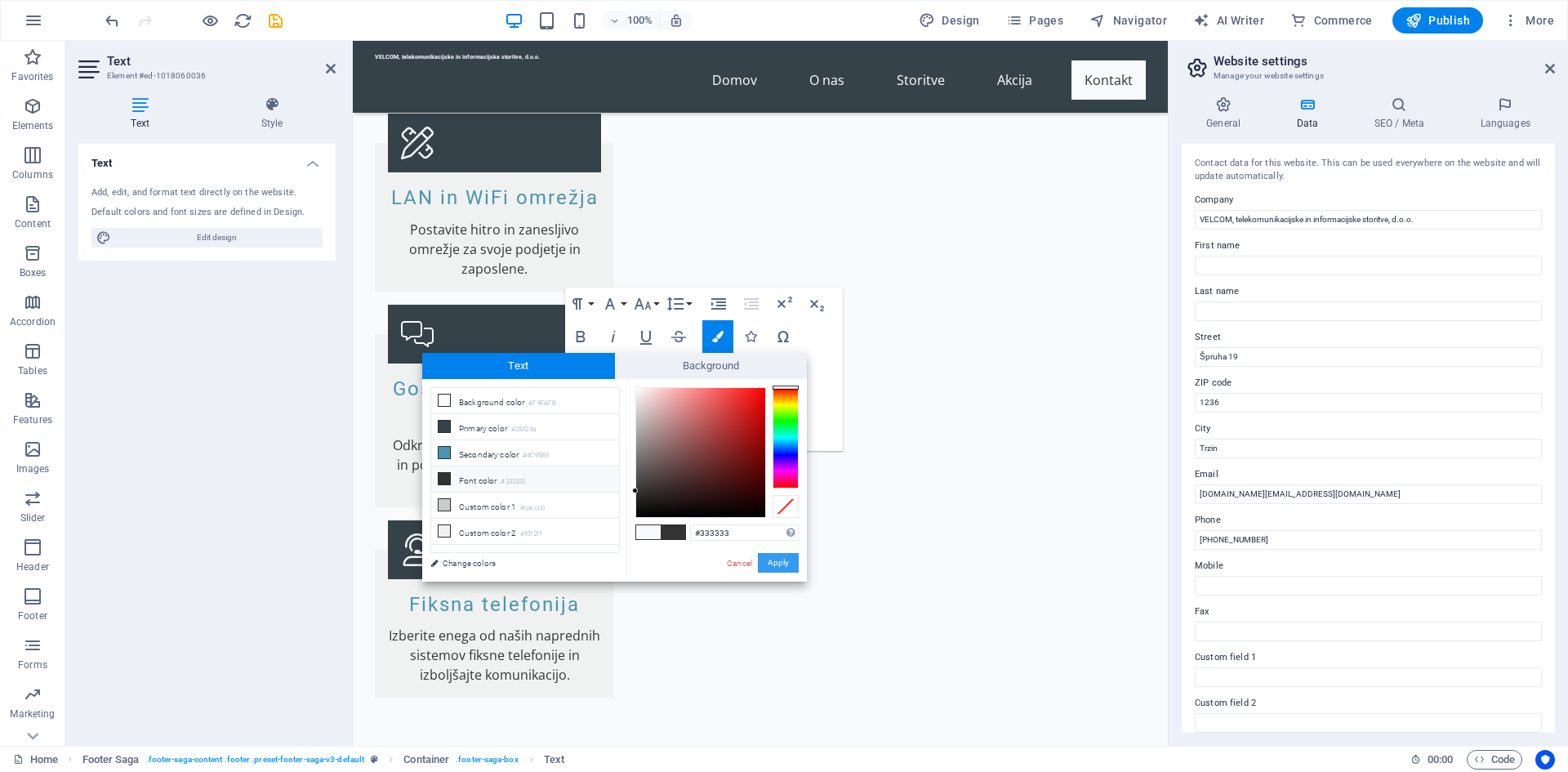
click at [782, 562] on button "Apply" at bounding box center [779, 563] width 41 height 20
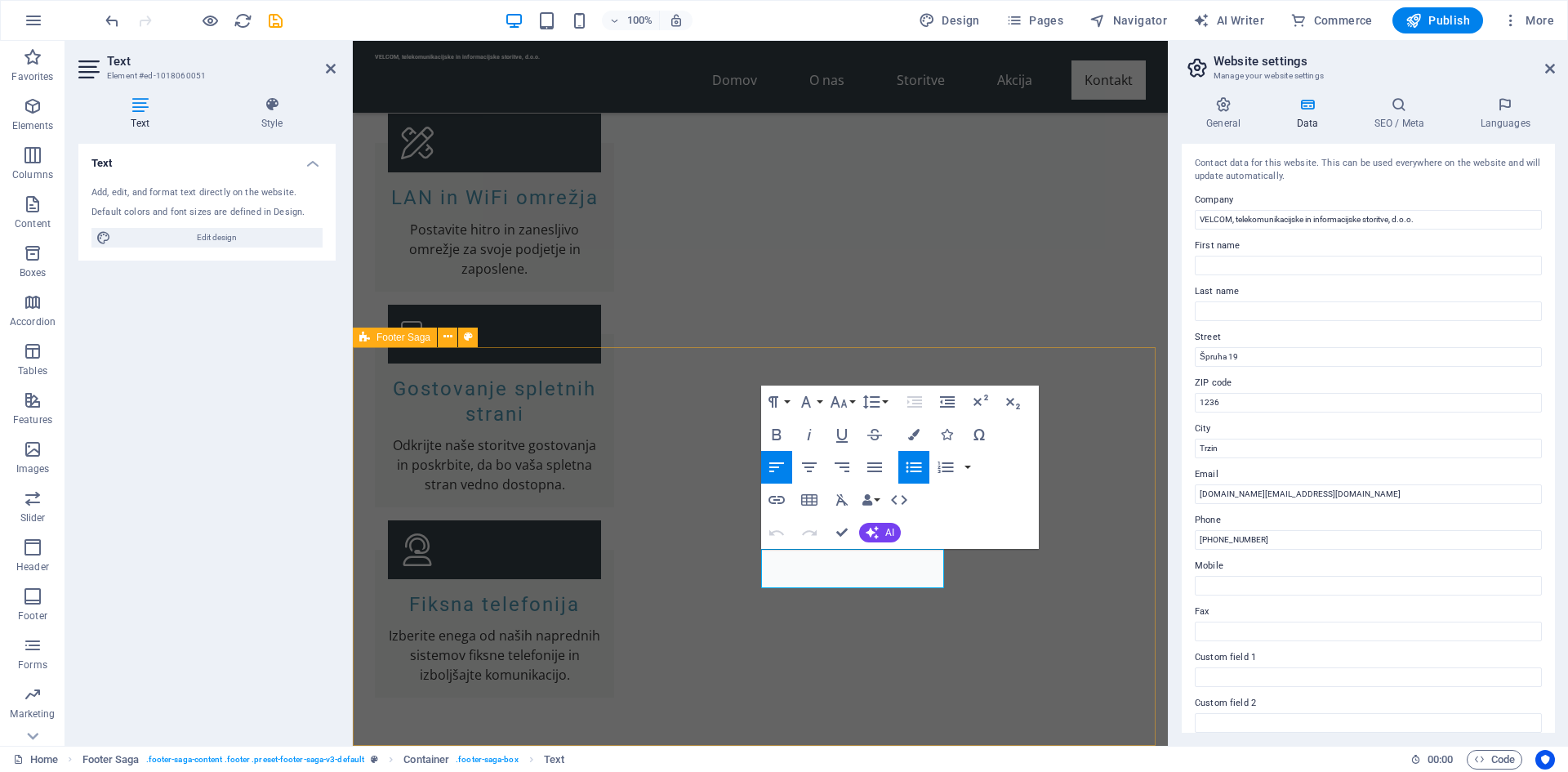
drag, startPoint x: 914, startPoint y: 574, endPoint x: 740, endPoint y: 402, distance: 244.7
click at [919, 432] on button "Colors" at bounding box center [914, 435] width 31 height 33
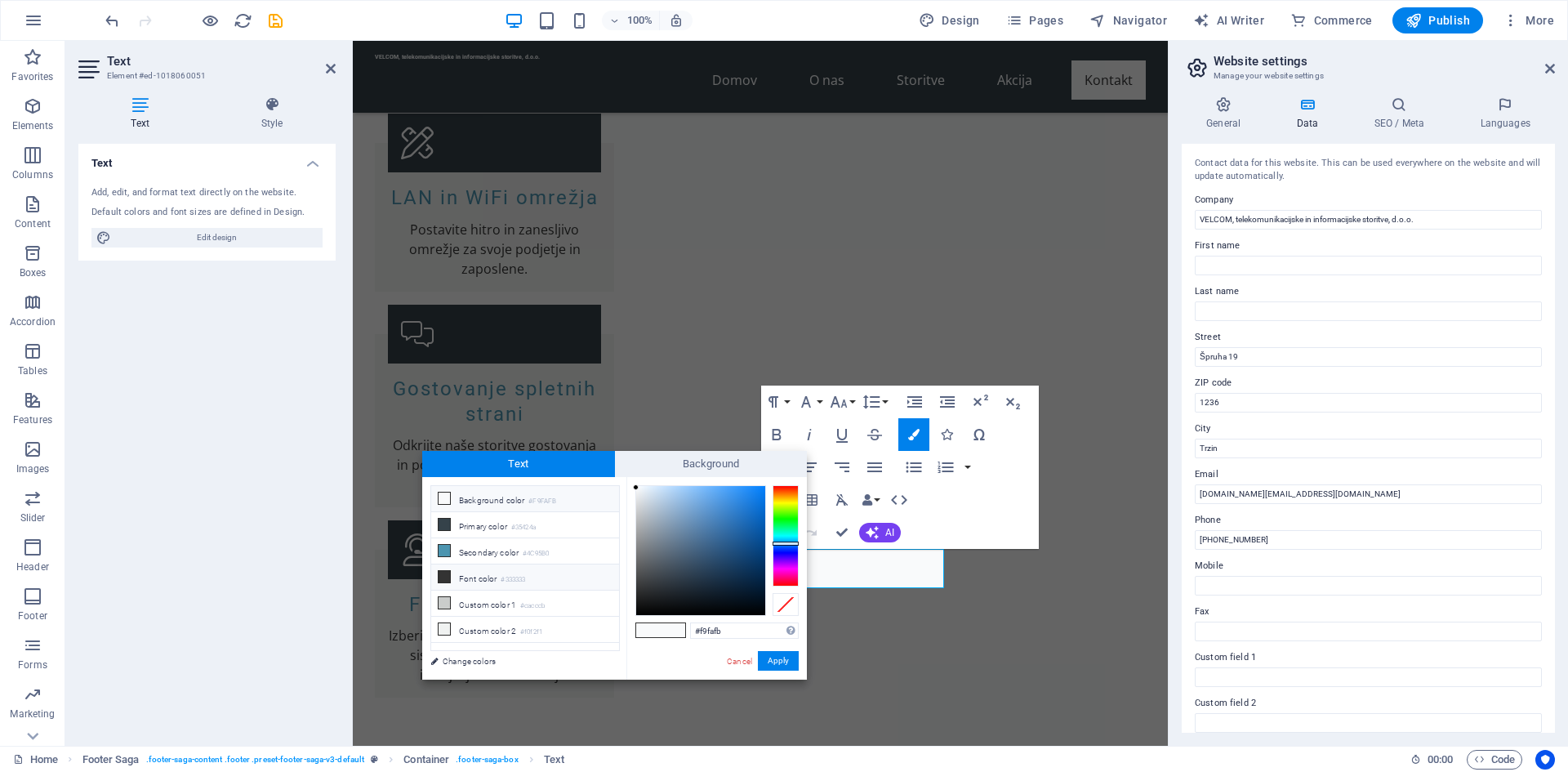
click at [448, 572] on icon at bounding box center [444, 577] width 12 height 12
type input "#333333"
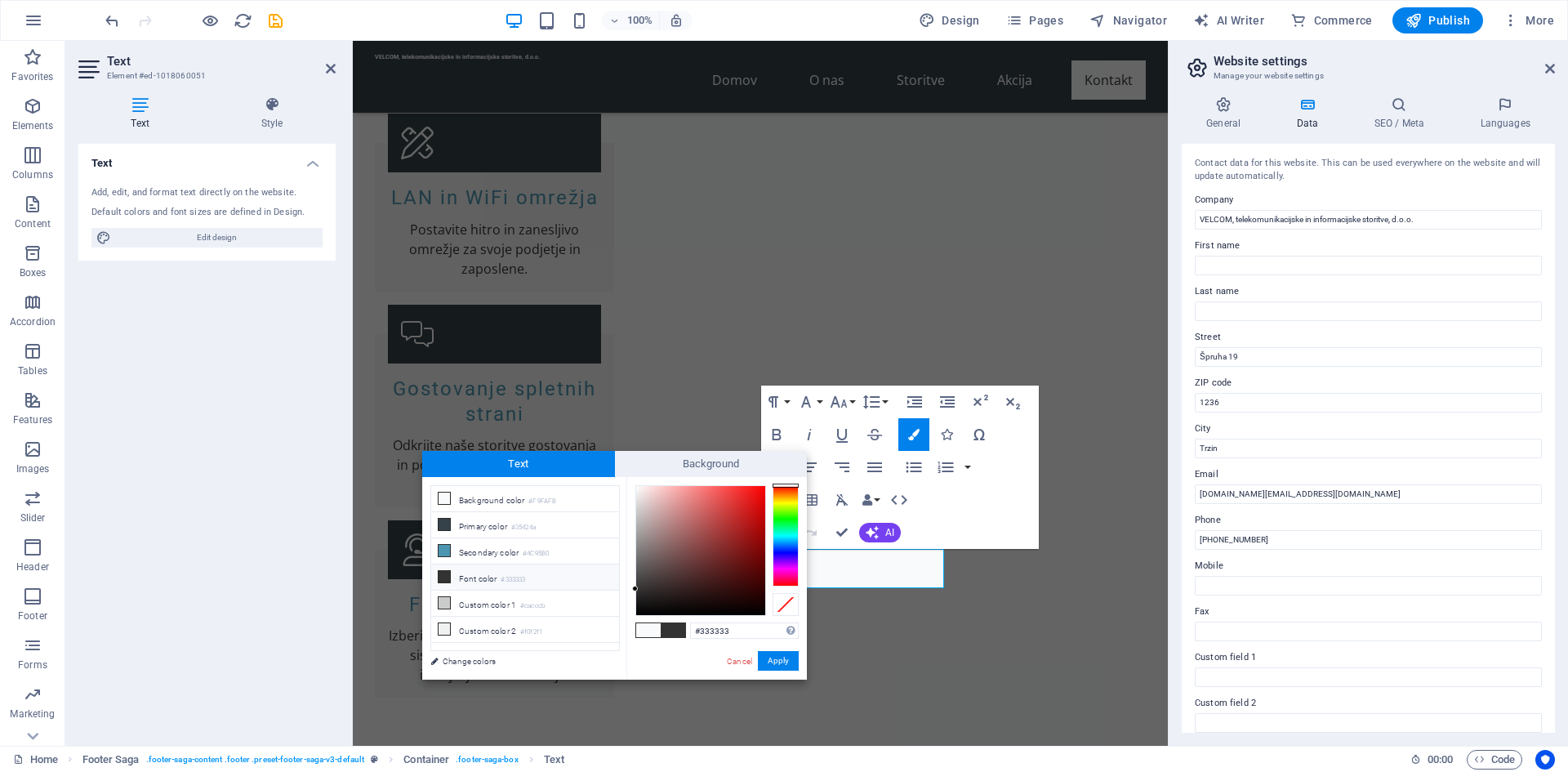
click at [676, 632] on span at bounding box center [673, 630] width 25 height 14
click at [781, 661] on button "Apply" at bounding box center [779, 661] width 41 height 20
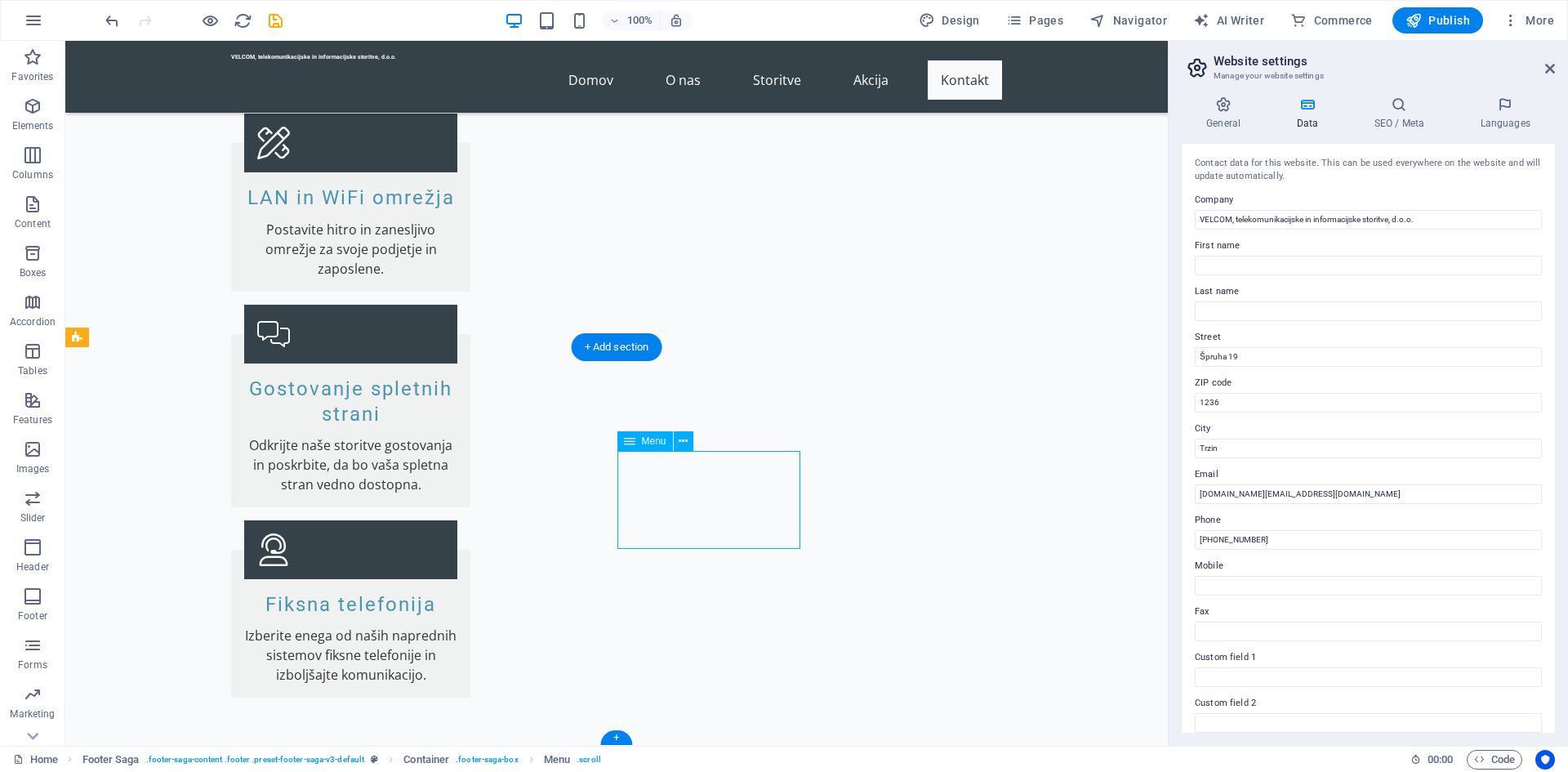
drag, startPoint x: 706, startPoint y: 532, endPoint x: 619, endPoint y: 476, distance: 103.5
drag, startPoint x: 697, startPoint y: 531, endPoint x: 637, endPoint y: 502, distance: 66.6
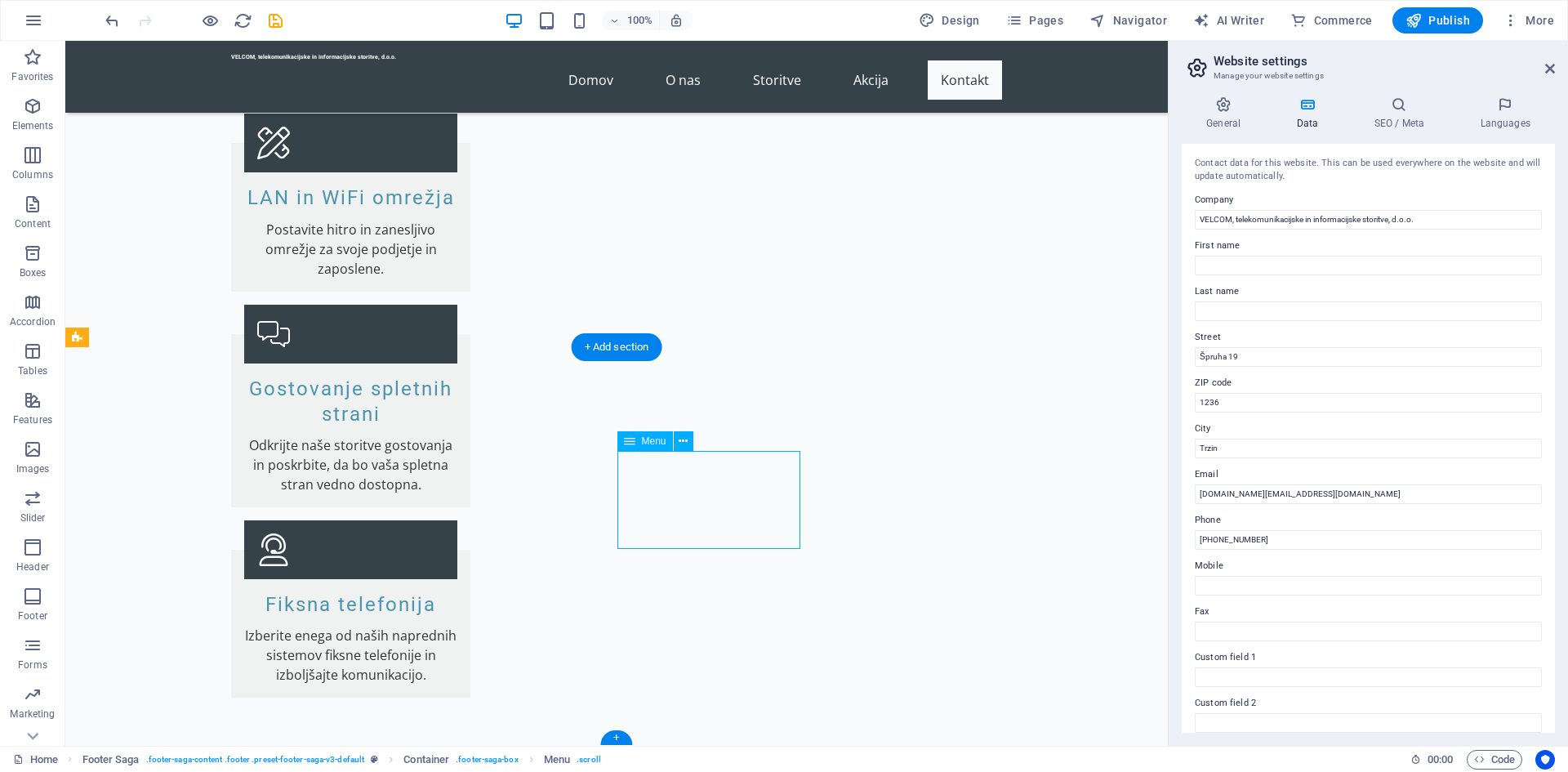
drag, startPoint x: 647, startPoint y: 532, endPoint x: 625, endPoint y: 501, distance: 38.0
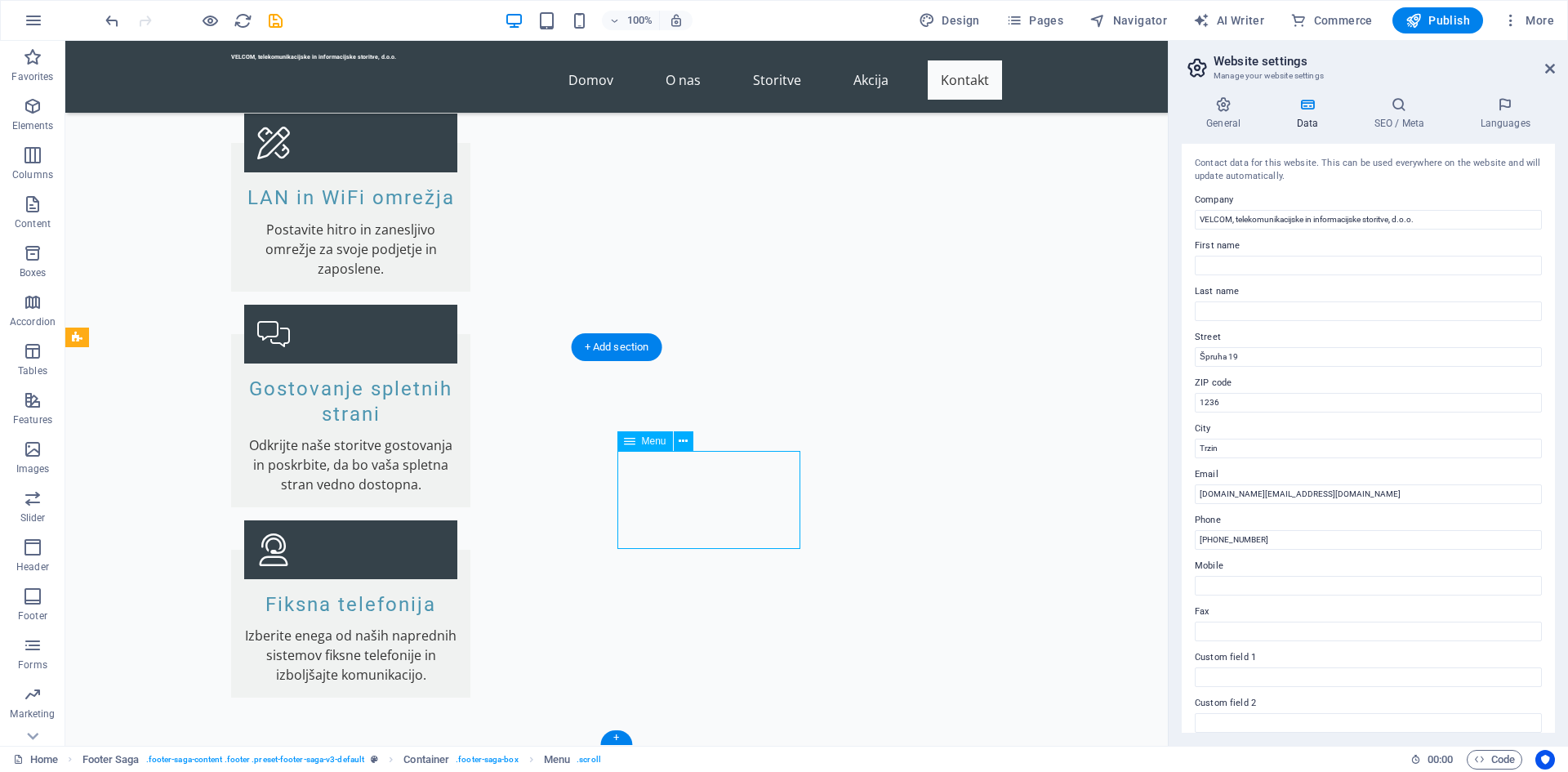
select select
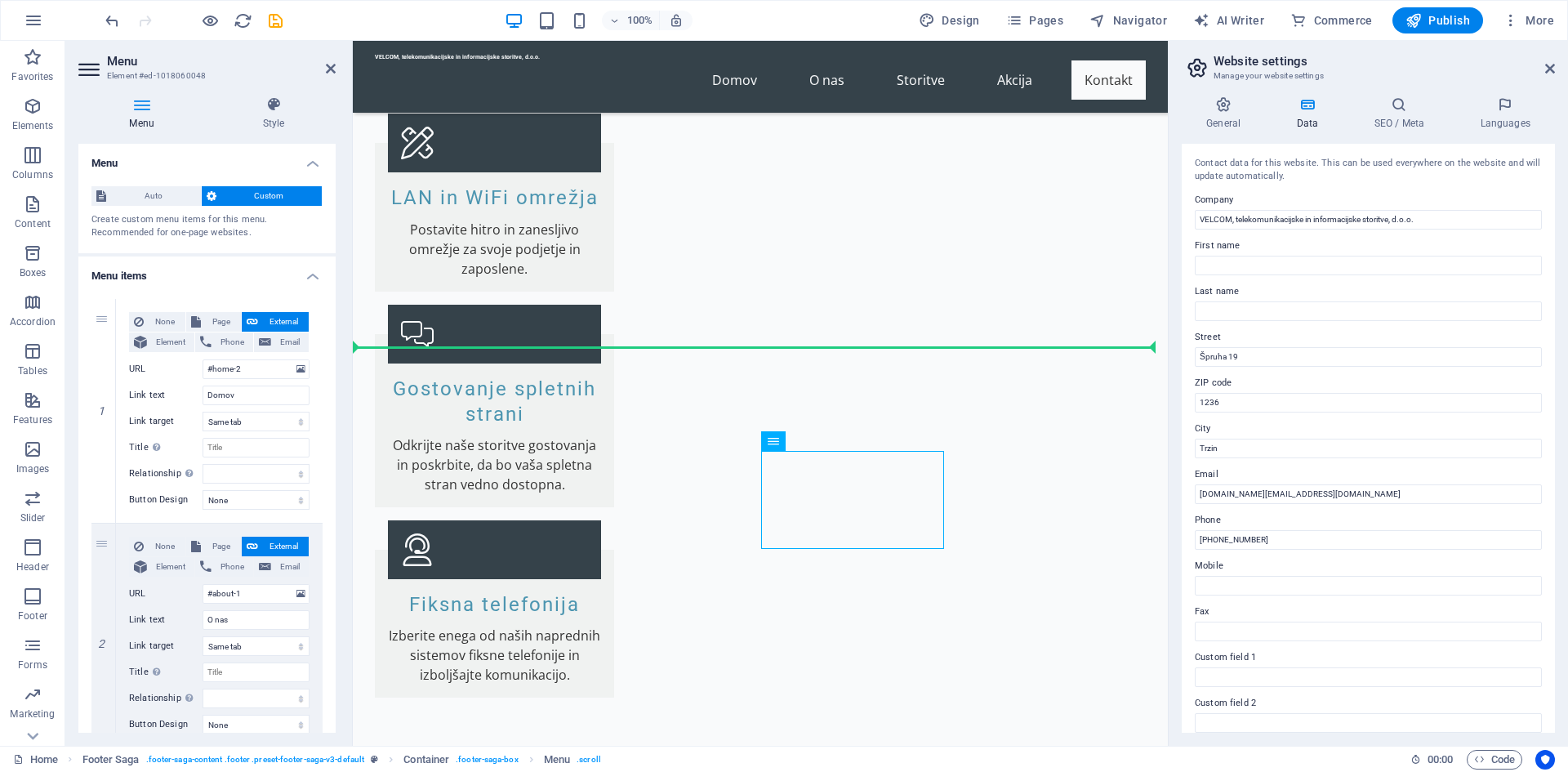
drag, startPoint x: 817, startPoint y: 534, endPoint x: 758, endPoint y: 513, distance: 62.6
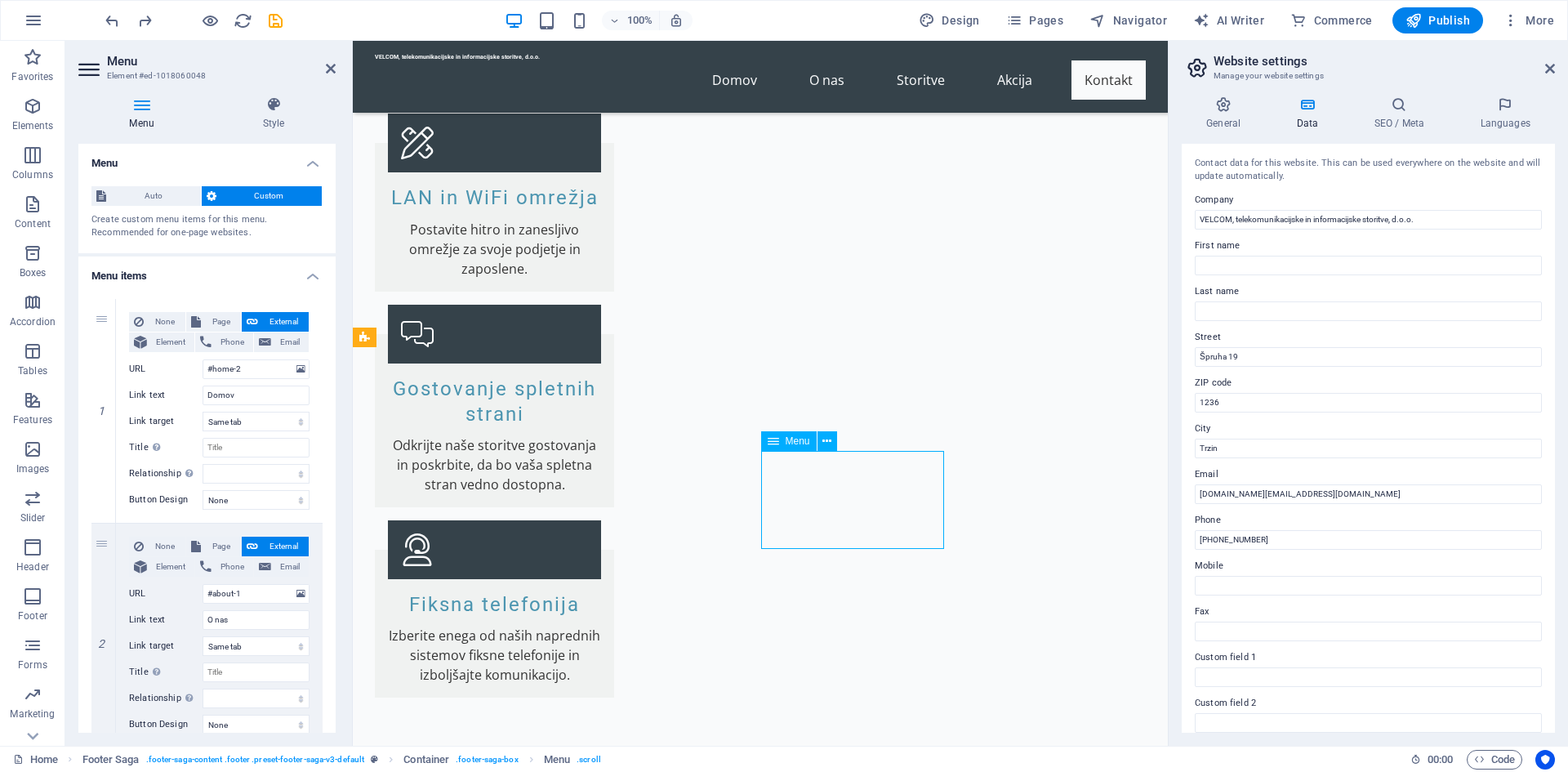
drag, startPoint x: 820, startPoint y: 538, endPoint x: 789, endPoint y: 531, distance: 31.8
drag, startPoint x: 805, startPoint y: 531, endPoint x: 780, endPoint y: 492, distance: 46.3
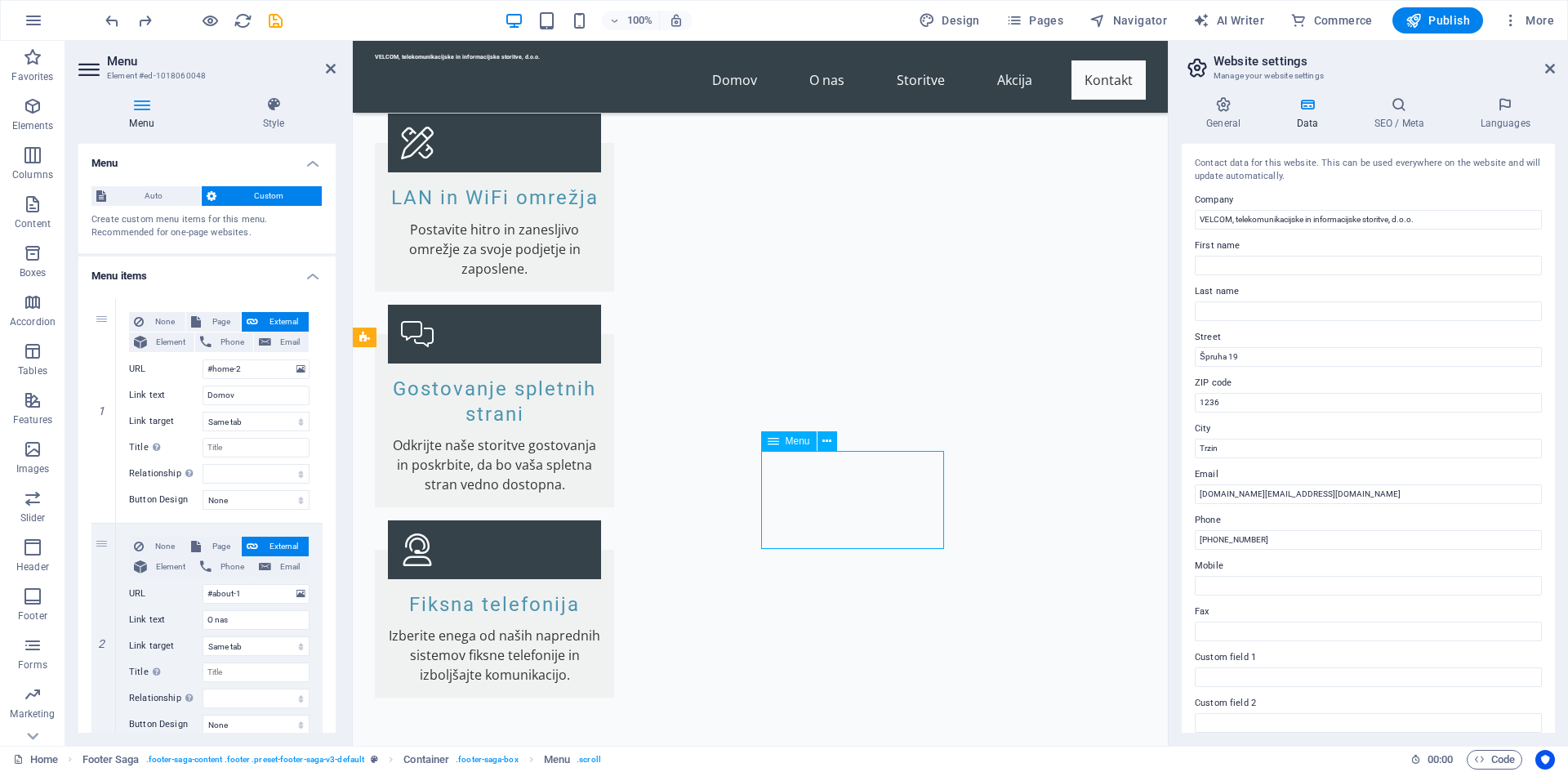
drag, startPoint x: 795, startPoint y: 459, endPoint x: 800, endPoint y: 538, distance: 79.2
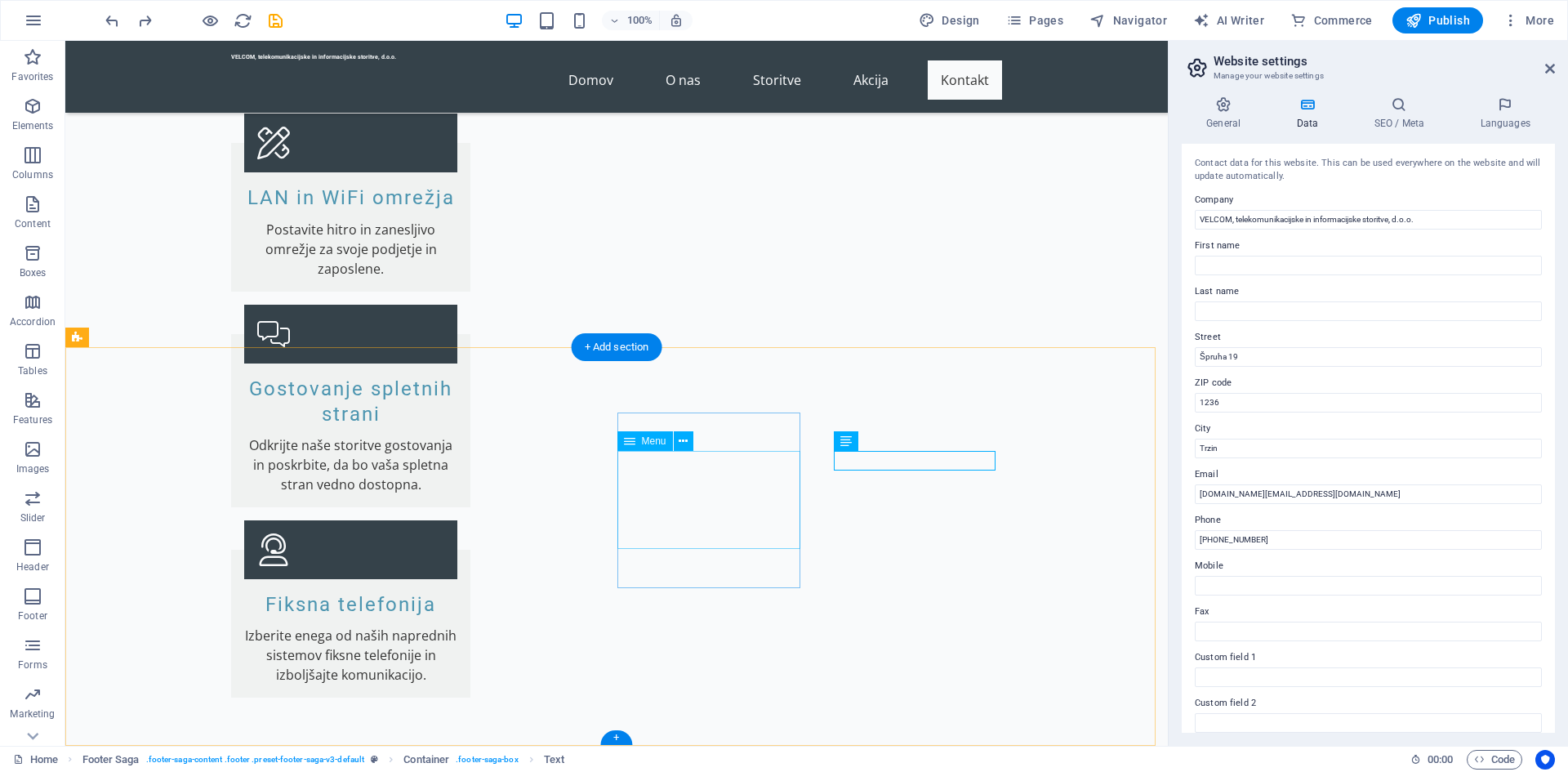
click at [681, 434] on icon at bounding box center [683, 441] width 9 height 17
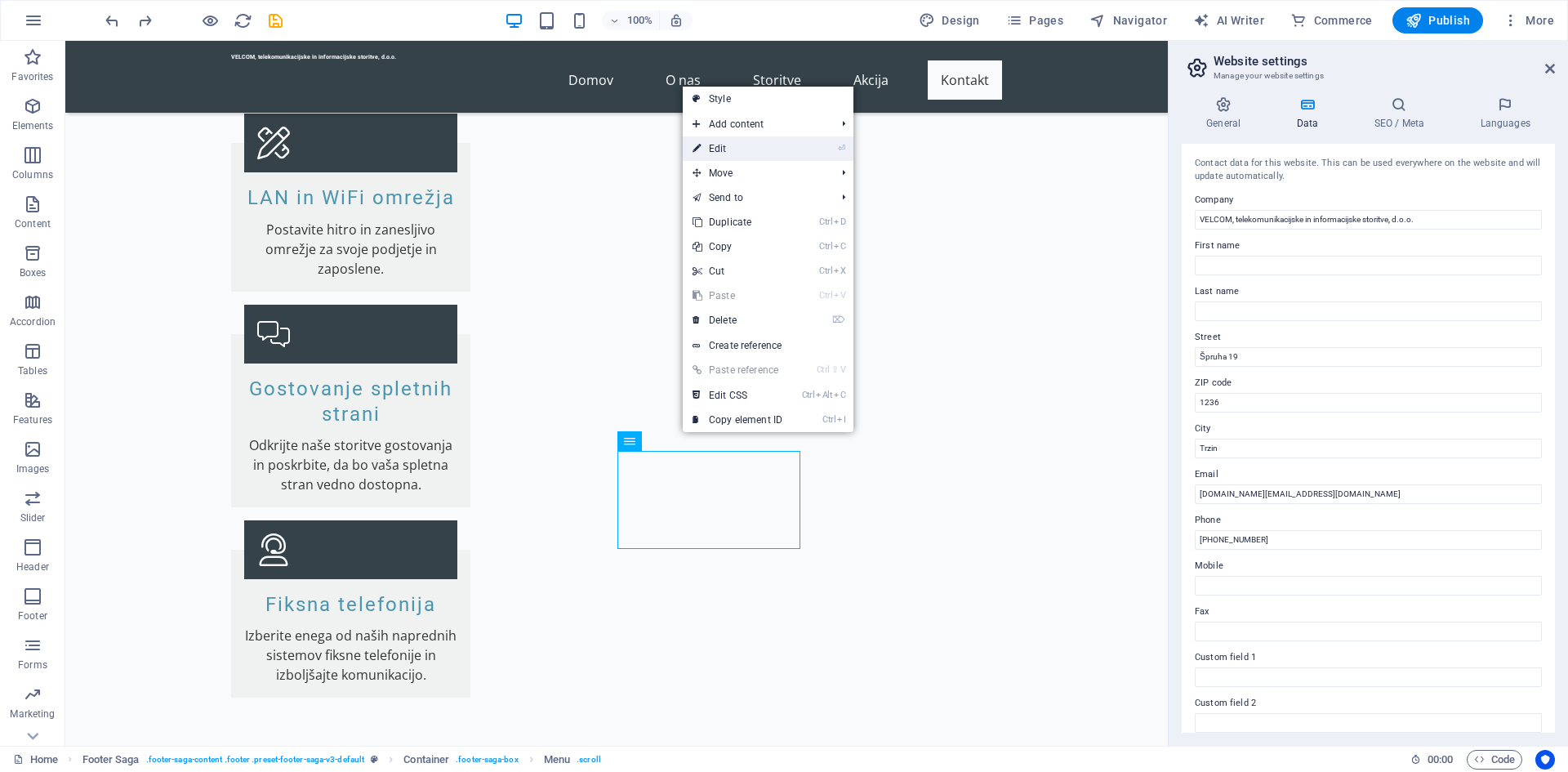
click at [712, 152] on link "⏎ Edit" at bounding box center [737, 149] width 109 height 25
select select
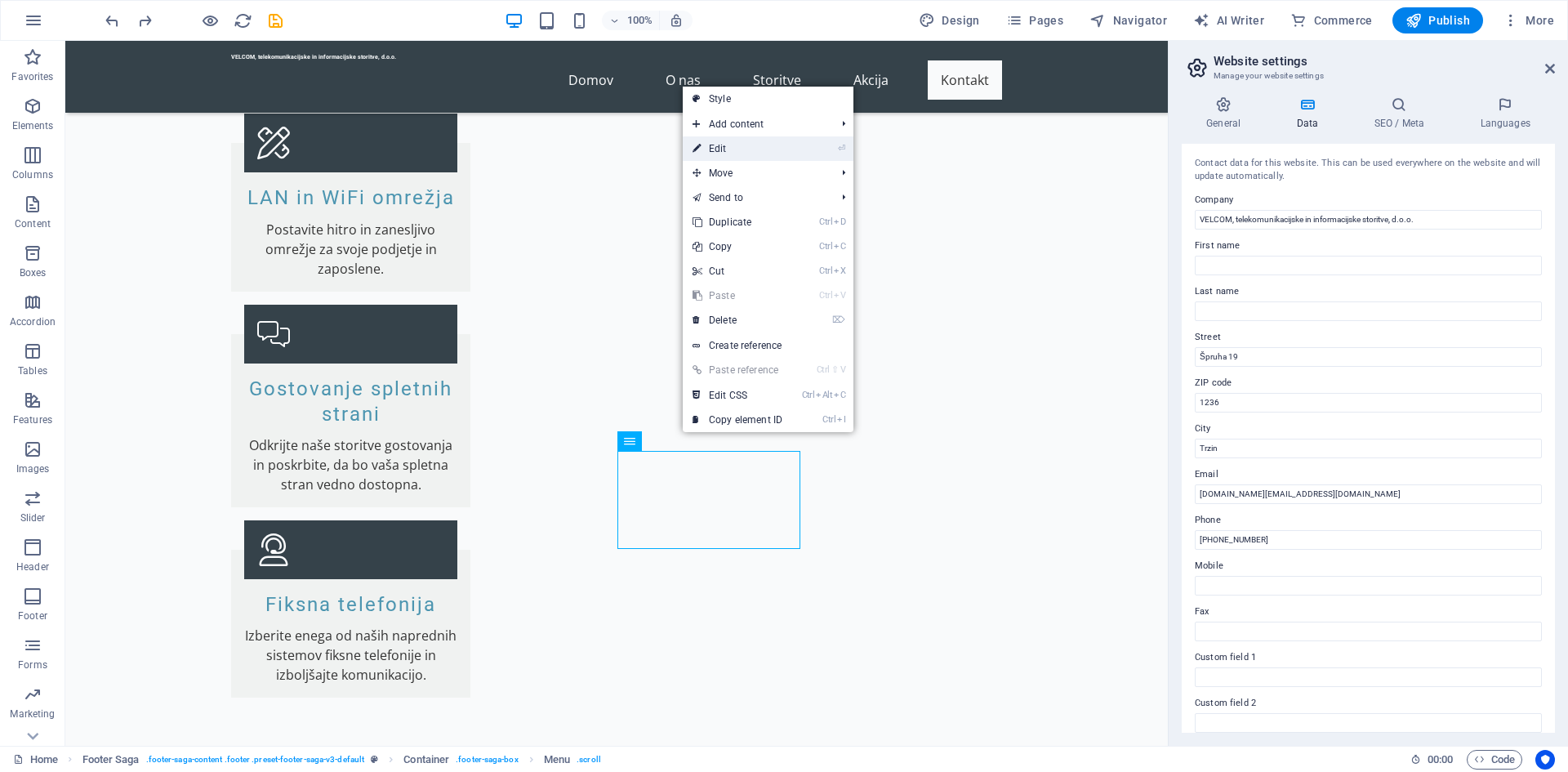
select select
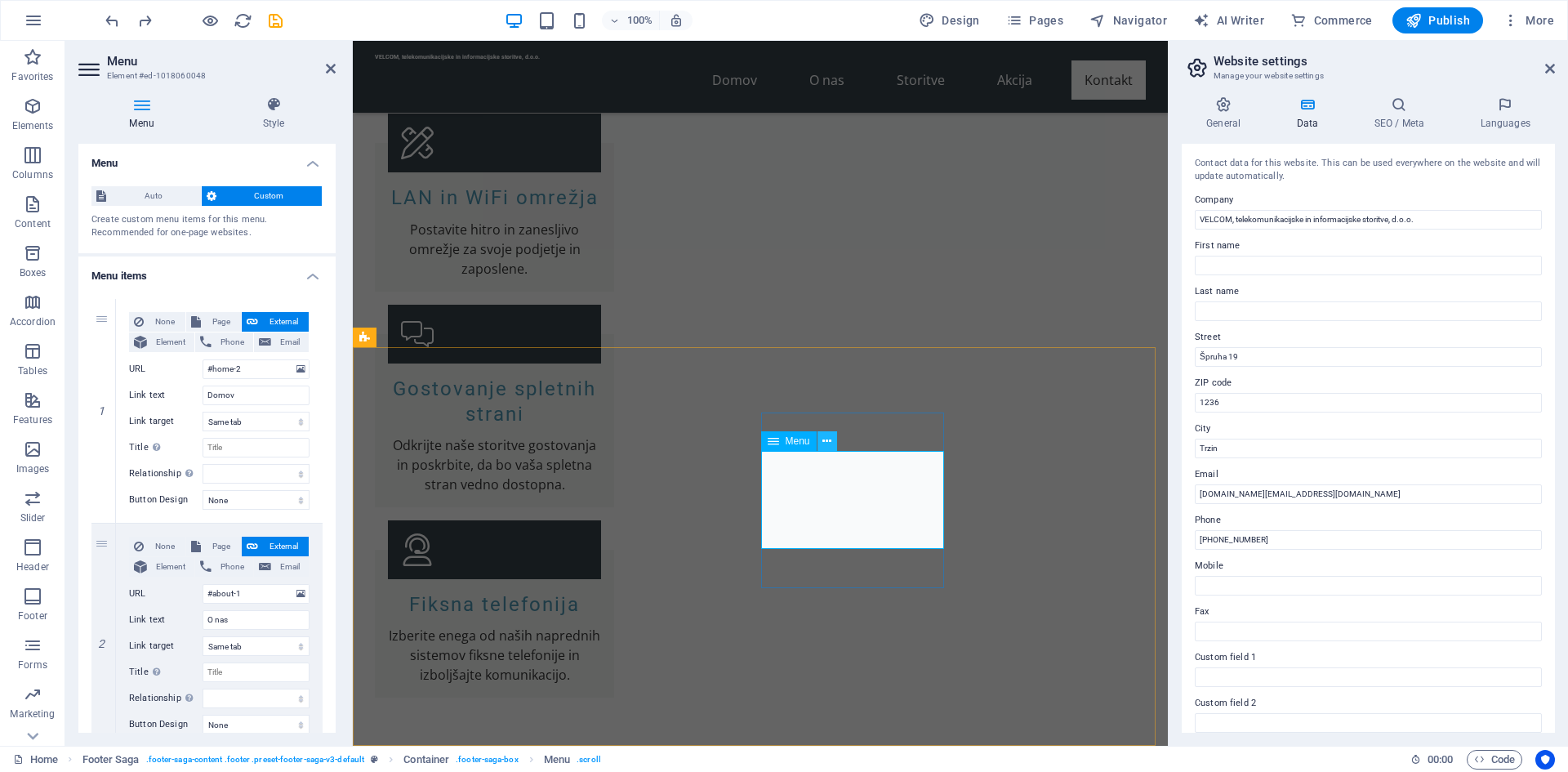
click at [828, 442] on icon at bounding box center [827, 441] width 9 height 17
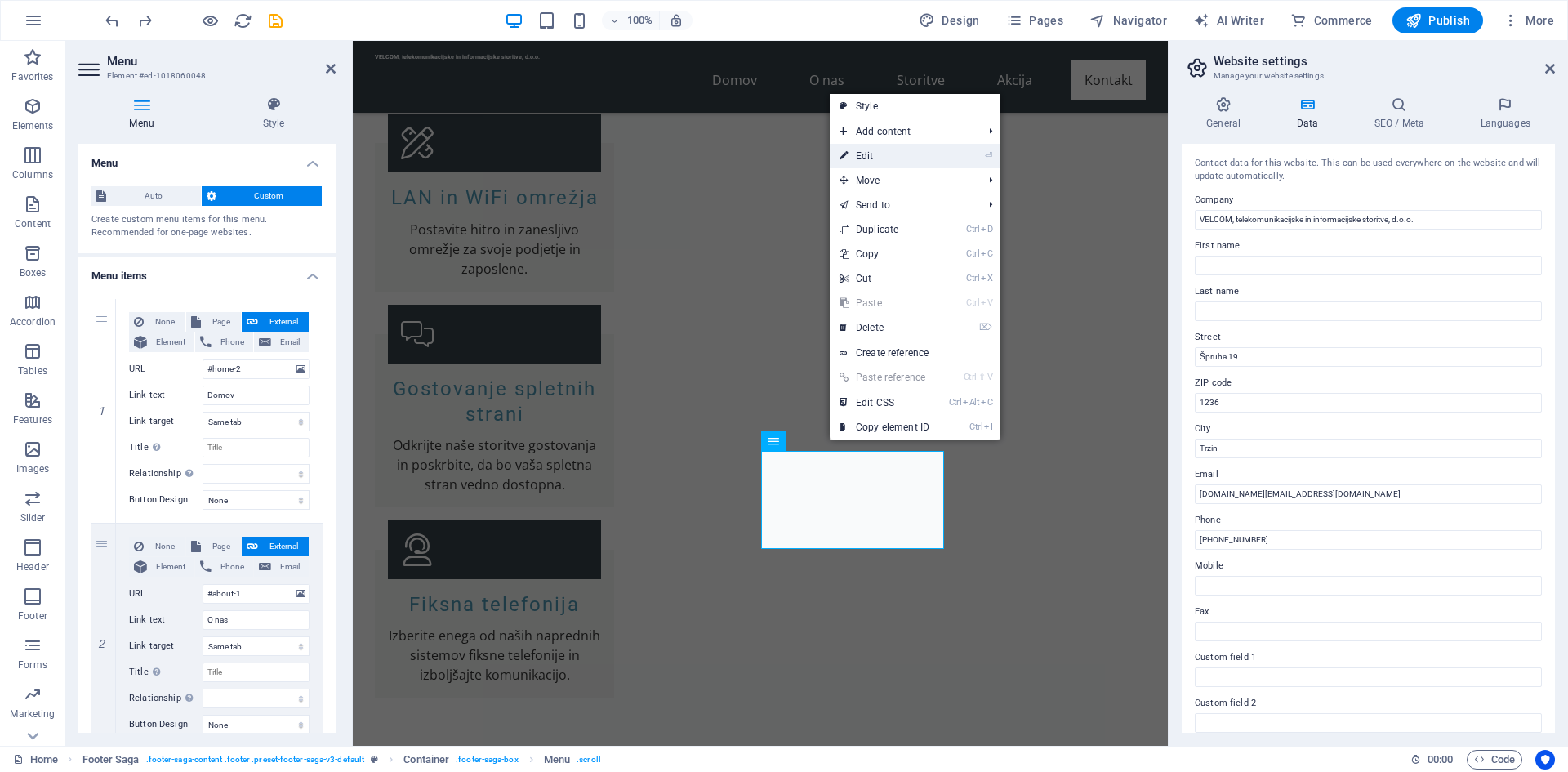
click at [882, 166] on link "⏎ Edit" at bounding box center [884, 157] width 109 height 25
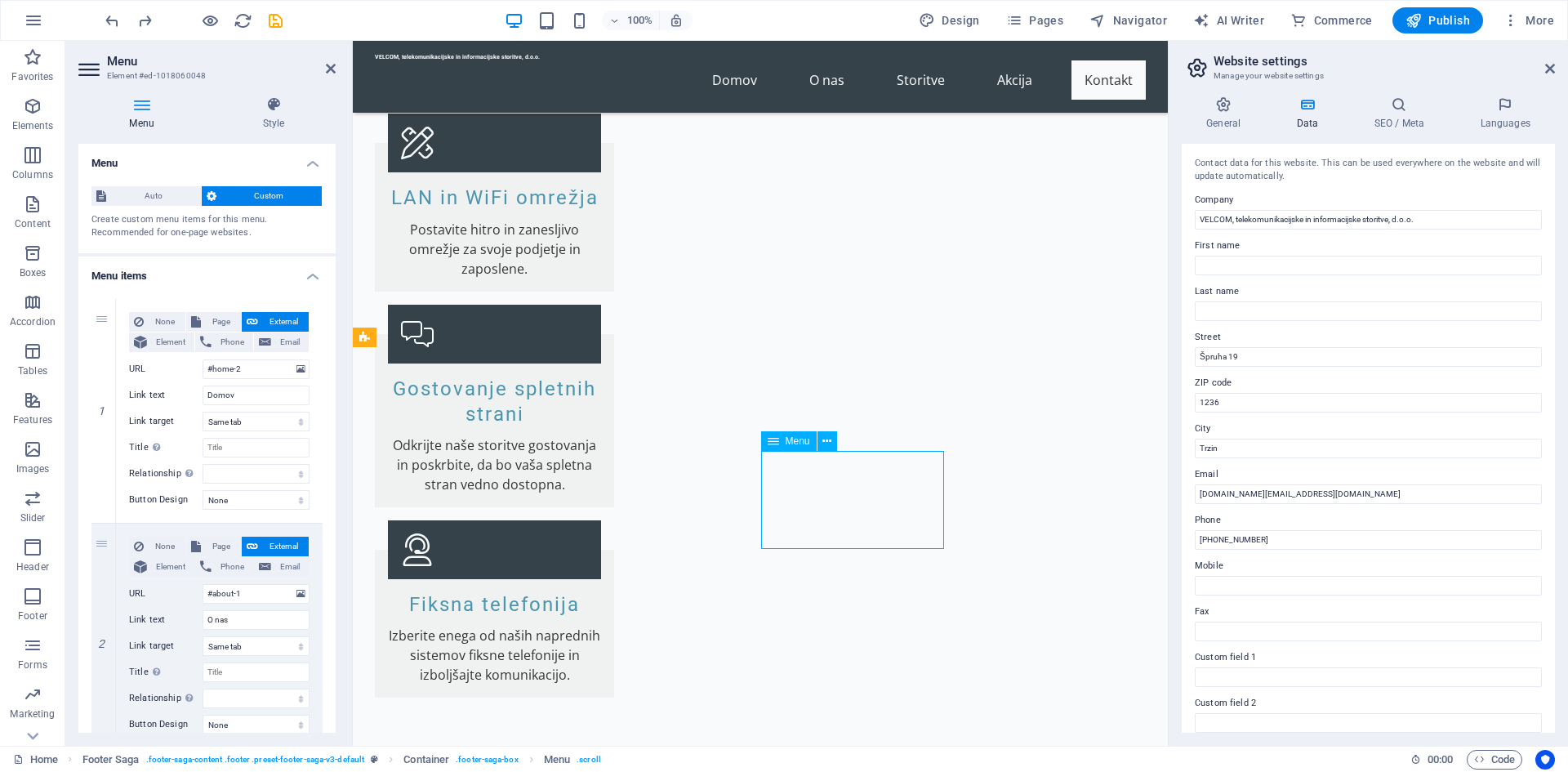
drag, startPoint x: 815, startPoint y: 532, endPoint x: 758, endPoint y: 494, distance: 68.5
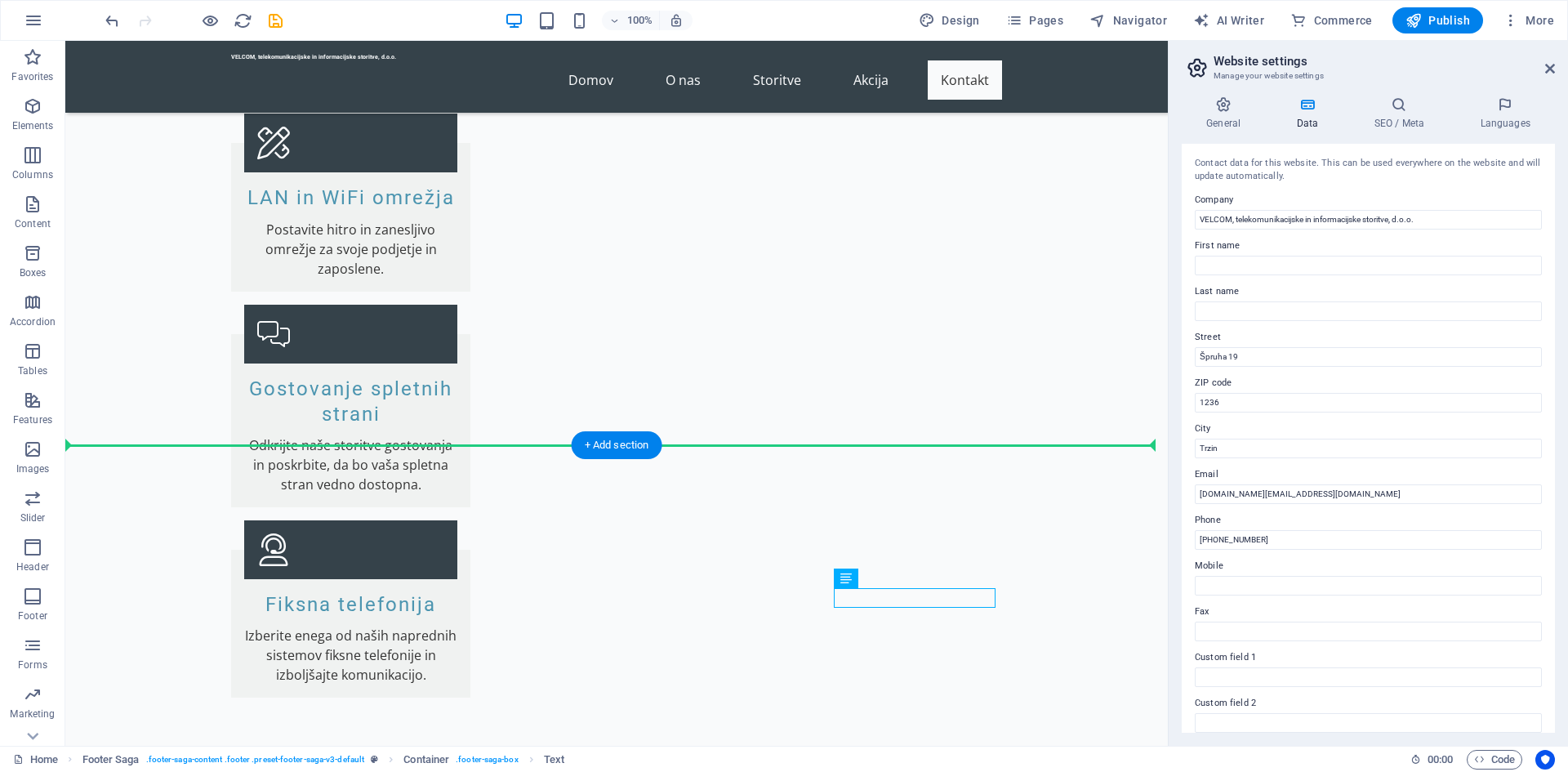
drag, startPoint x: 1063, startPoint y: 597, endPoint x: 1008, endPoint y: 582, distance: 57.0
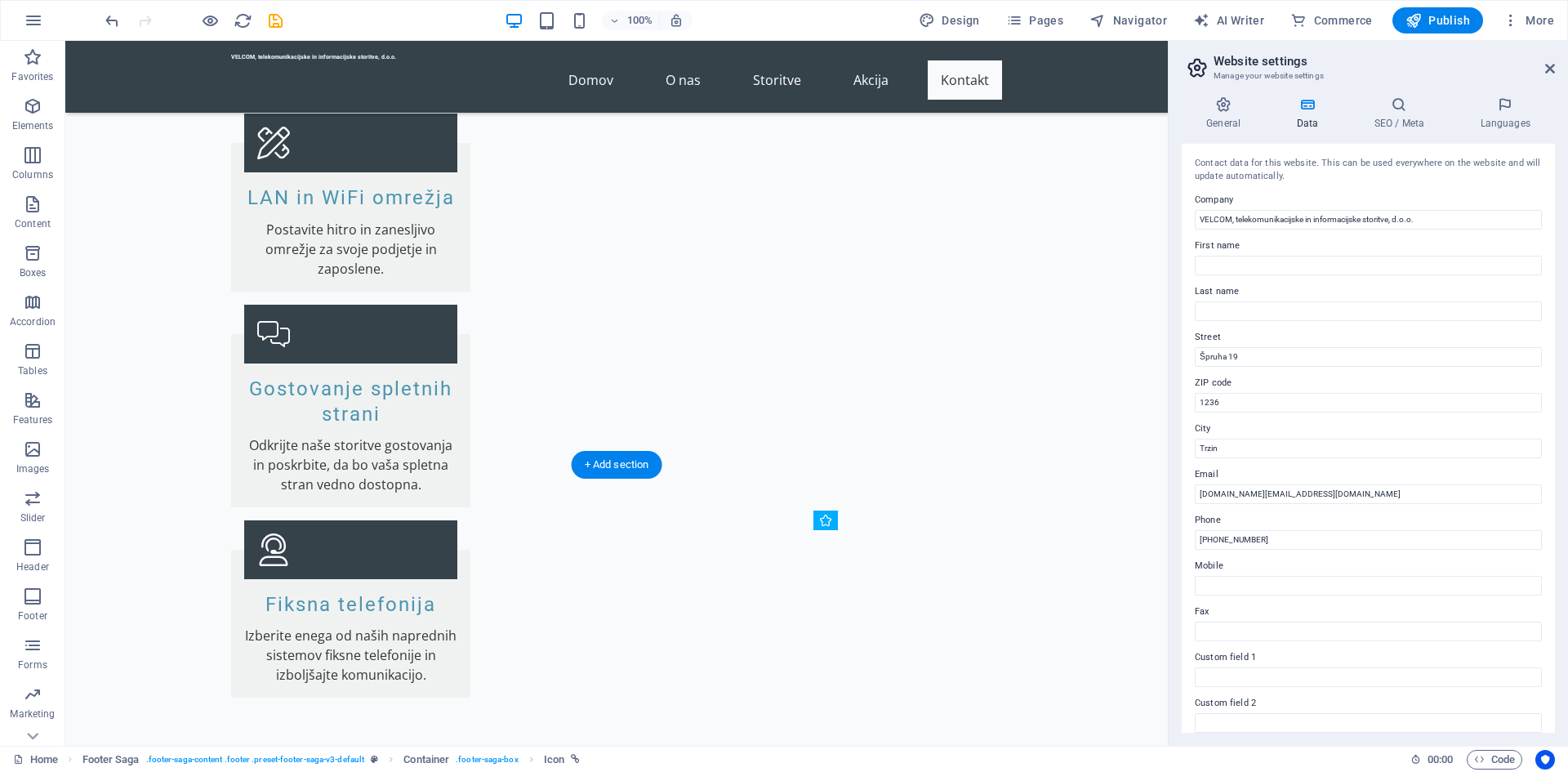
drag, startPoint x: 884, startPoint y: 607, endPoint x: 837, endPoint y: 564, distance: 63.7
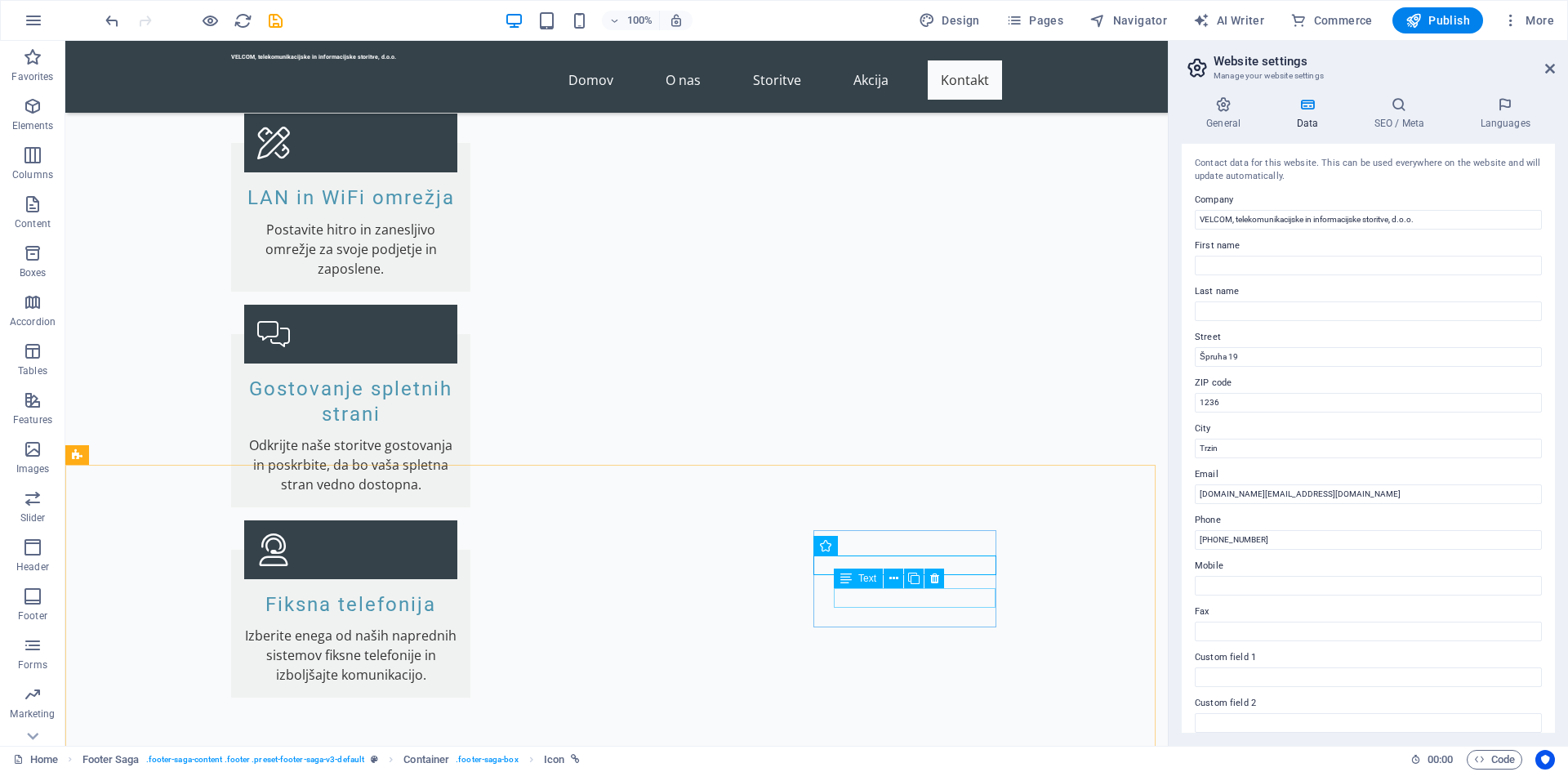
click at [866, 576] on span "Text" at bounding box center [868, 578] width 18 height 10
click at [864, 579] on span "Text" at bounding box center [868, 578] width 18 height 10
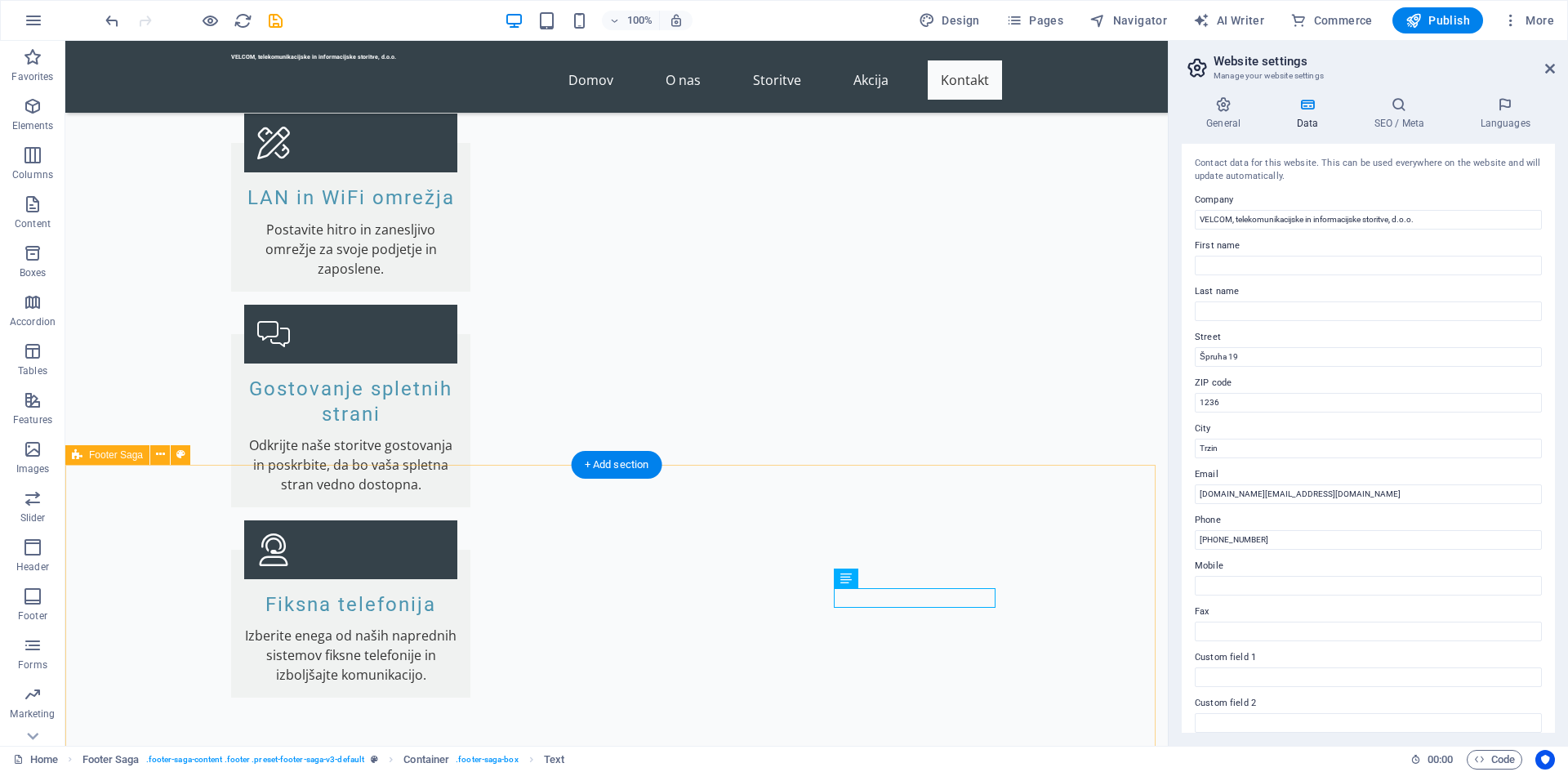
drag, startPoint x: 979, startPoint y: 650, endPoint x: 820, endPoint y: 558, distance: 183.7
click at [897, 582] on icon at bounding box center [893, 579] width 9 height 17
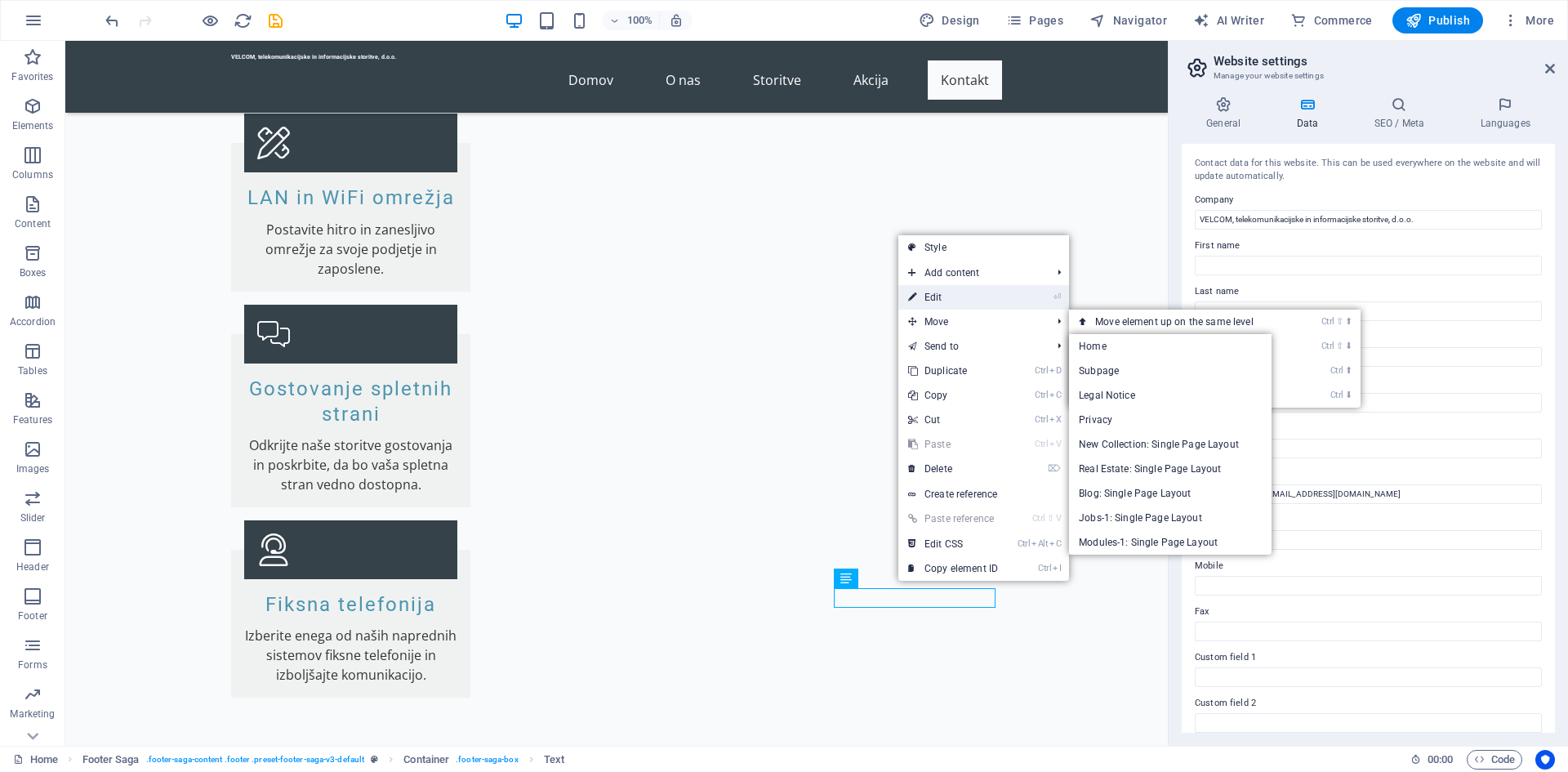
click at [949, 300] on link "⏎ Edit" at bounding box center [953, 297] width 109 height 25
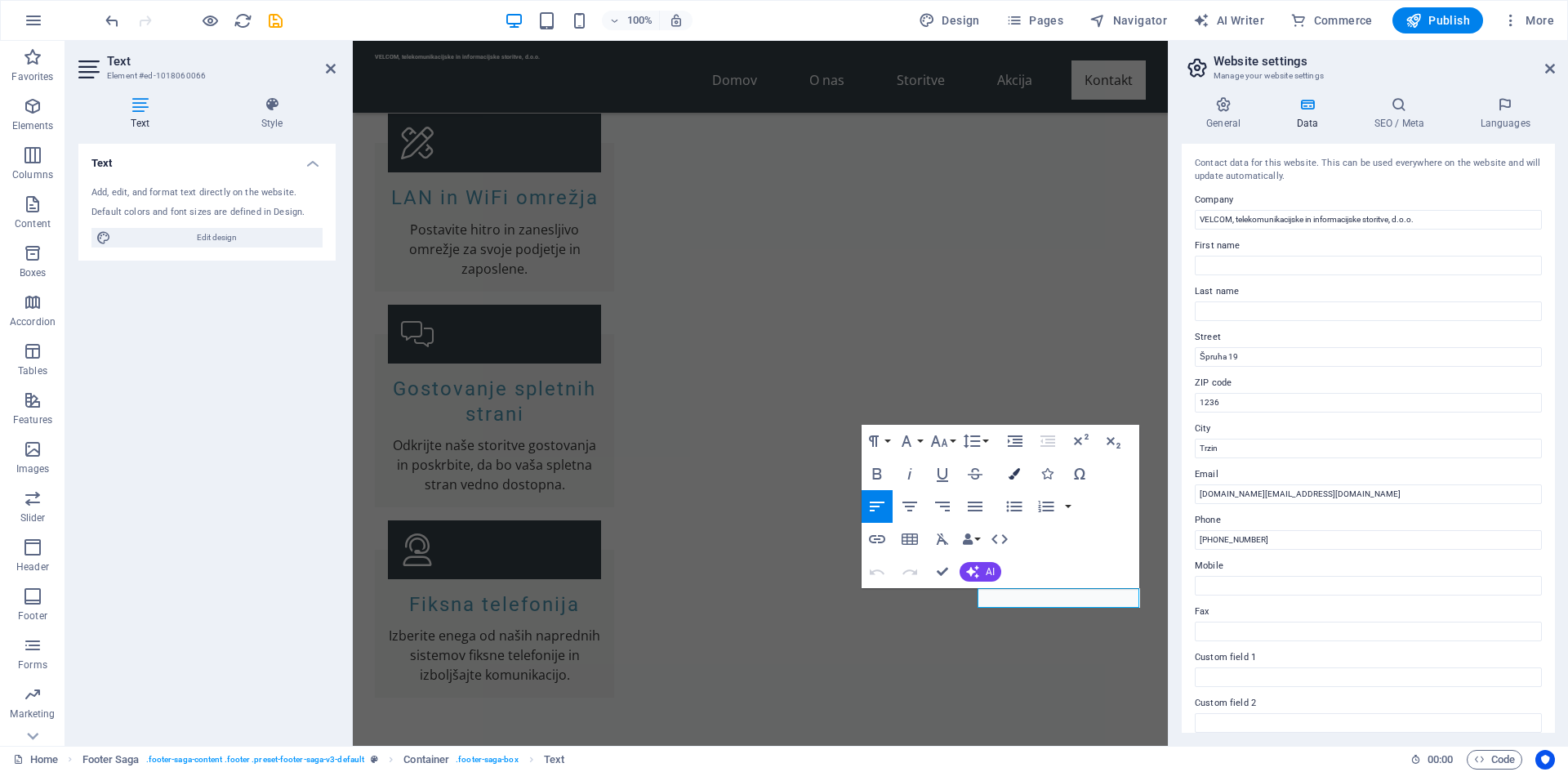
click at [1016, 474] on icon "button" at bounding box center [1014, 474] width 12 height 12
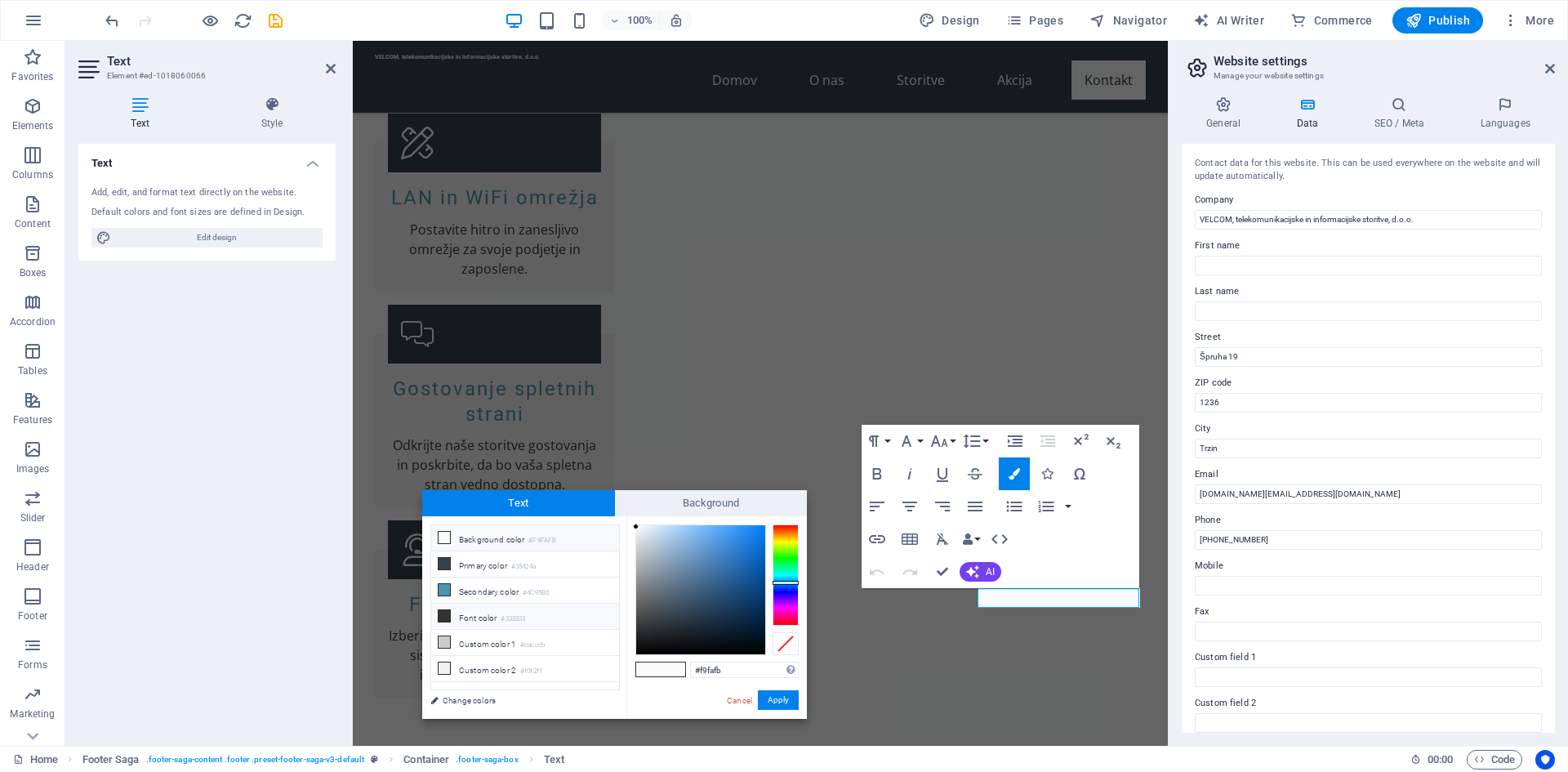
click at [446, 611] on icon at bounding box center [444, 616] width 12 height 12
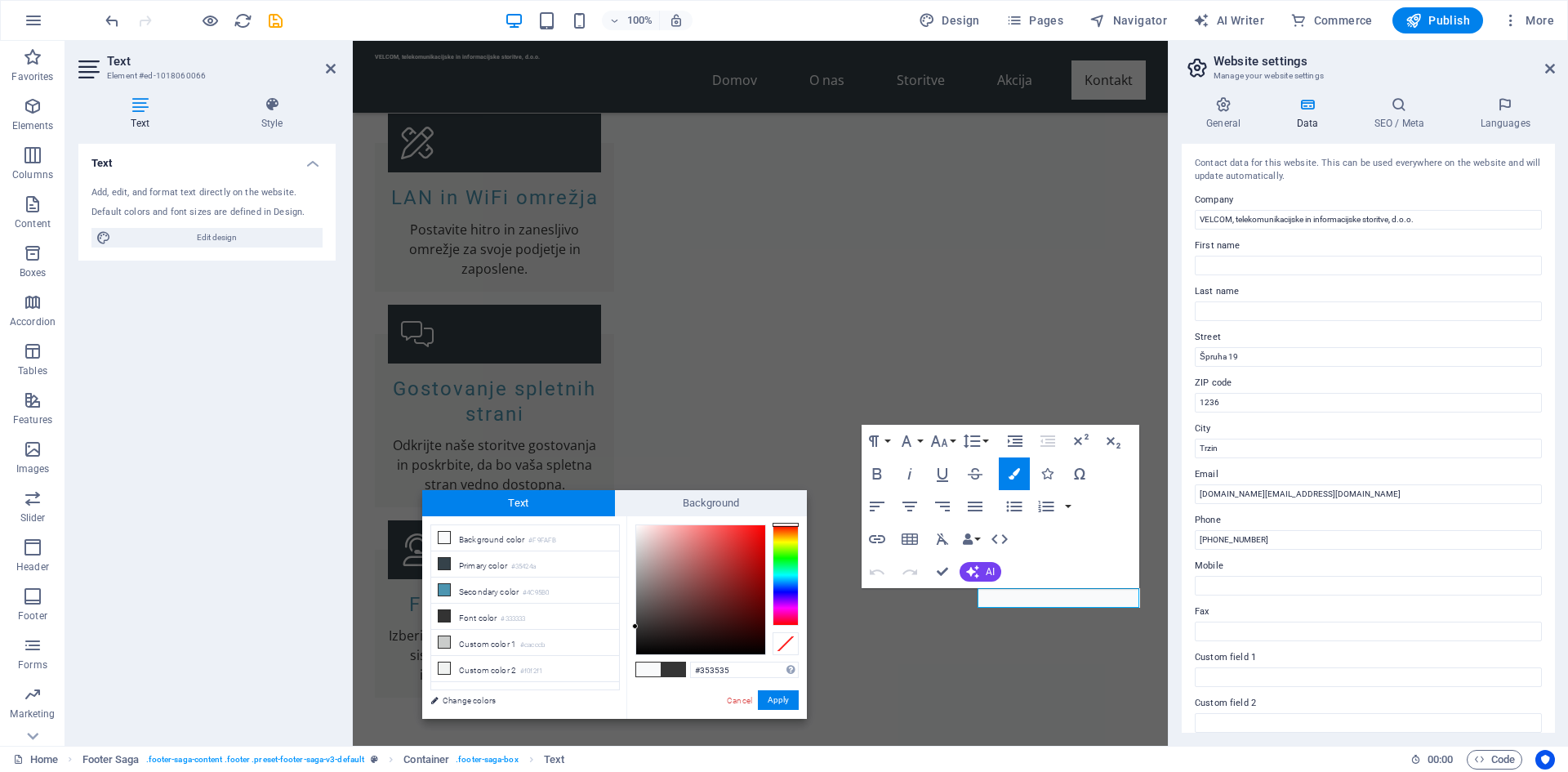
click at [634, 627] on div at bounding box center [634, 626] width 5 height 5
click at [449, 614] on icon at bounding box center [444, 616] width 12 height 12
type input "#333333"
click at [775, 696] on button "Apply" at bounding box center [779, 701] width 41 height 20
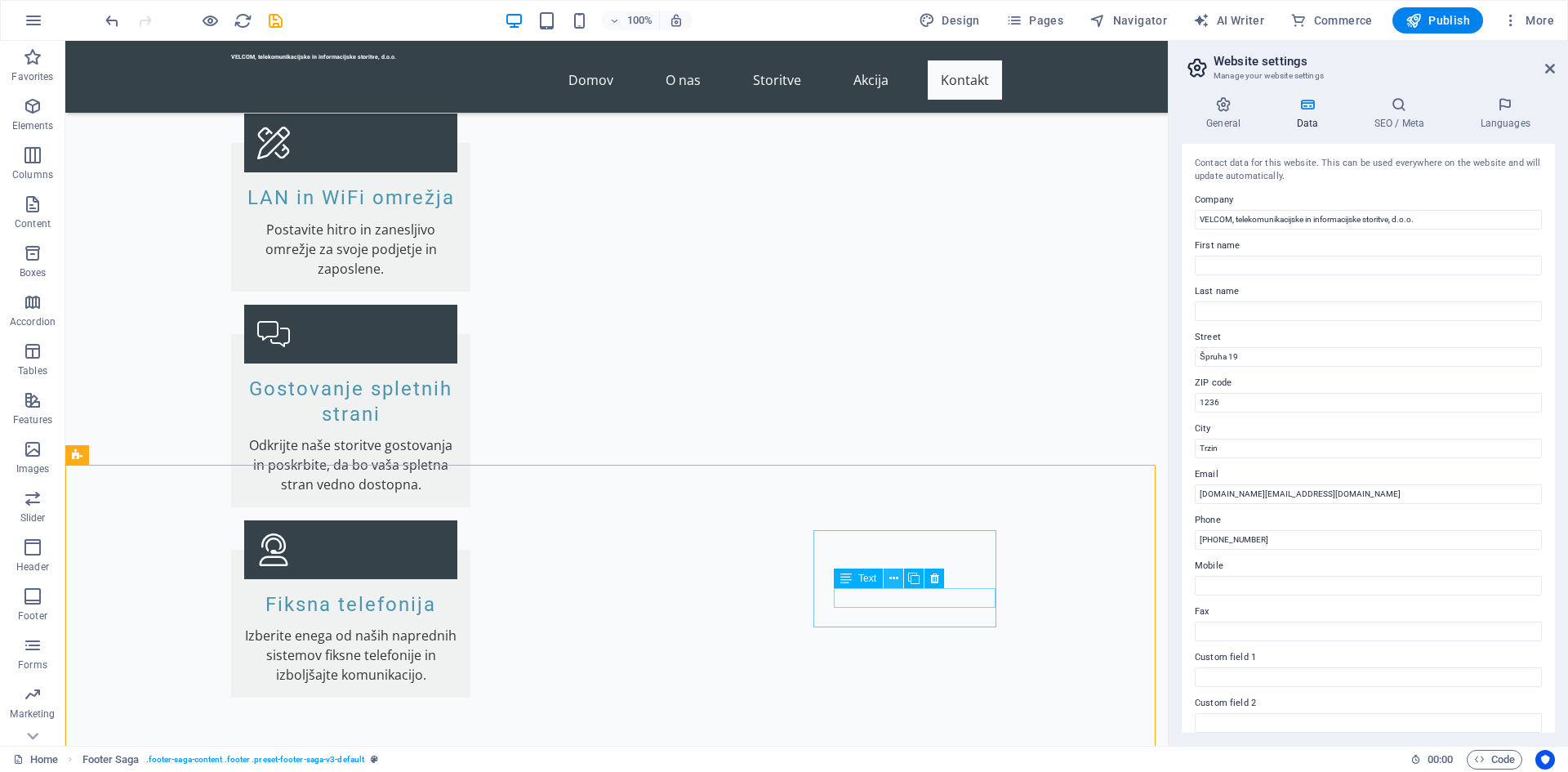
click at [891, 576] on icon at bounding box center [893, 579] width 9 height 17
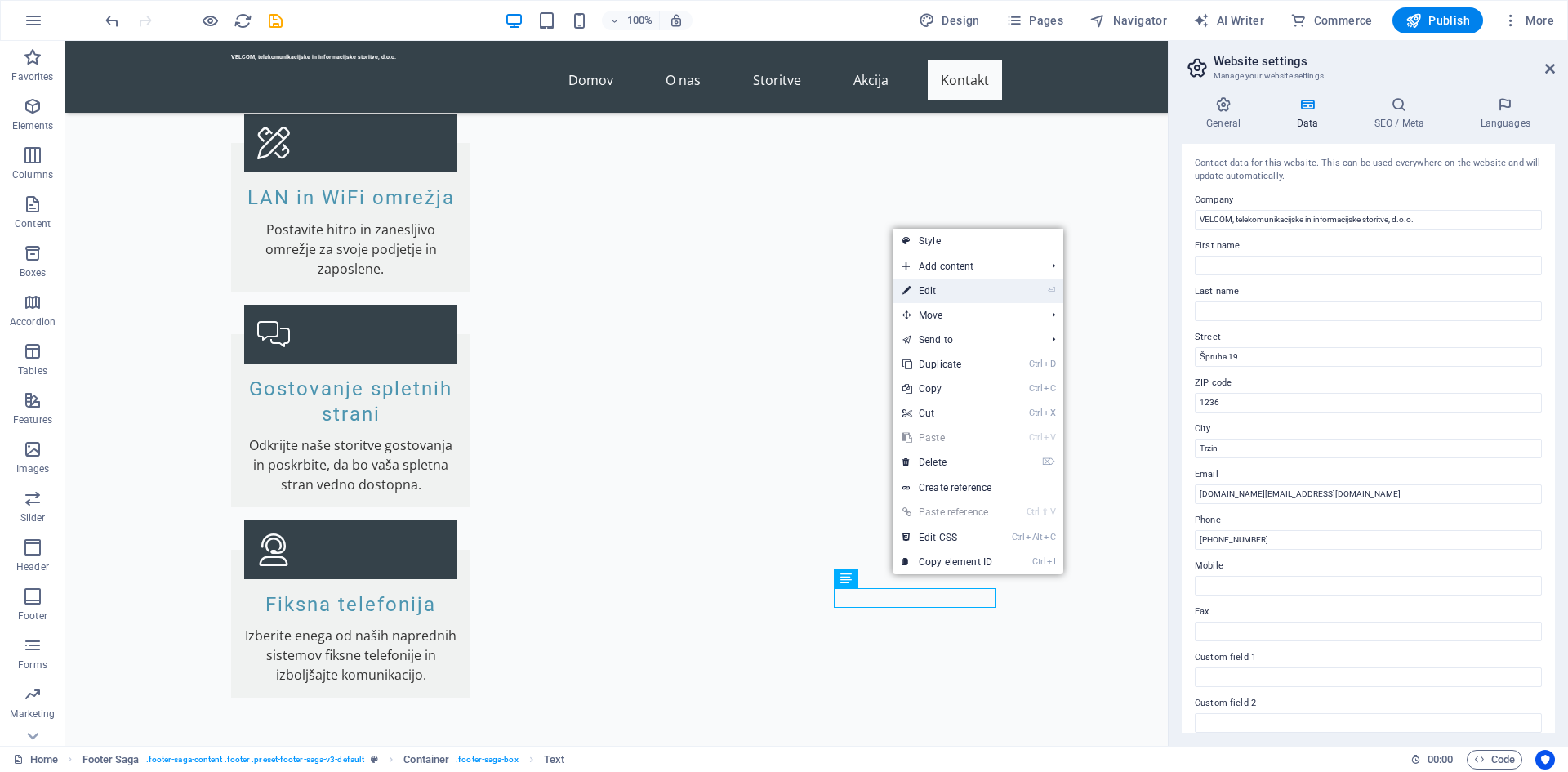
click at [952, 295] on link "⏎ Edit" at bounding box center [947, 291] width 109 height 25
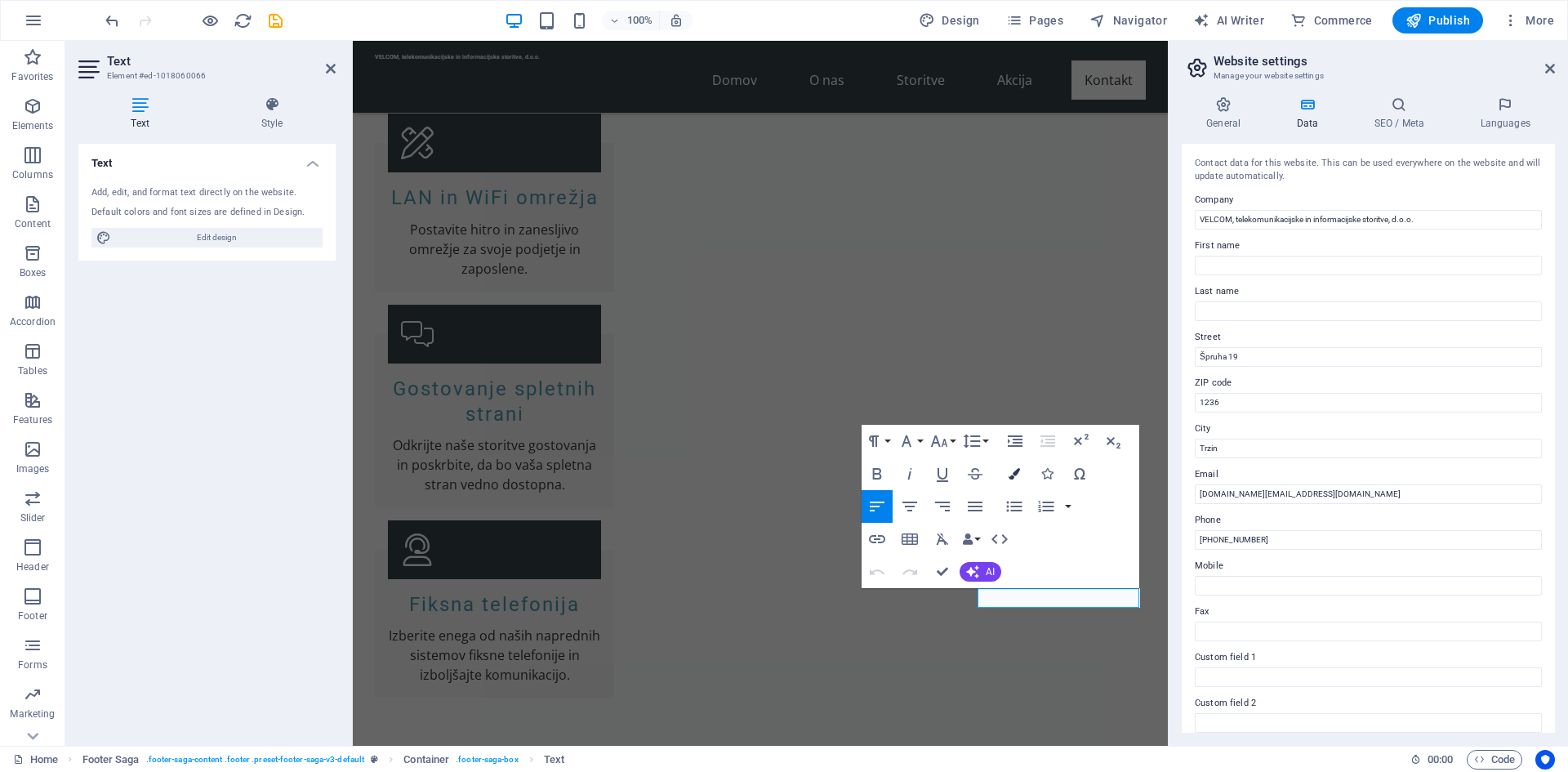
click at [1014, 469] on icon "button" at bounding box center [1014, 474] width 12 height 12
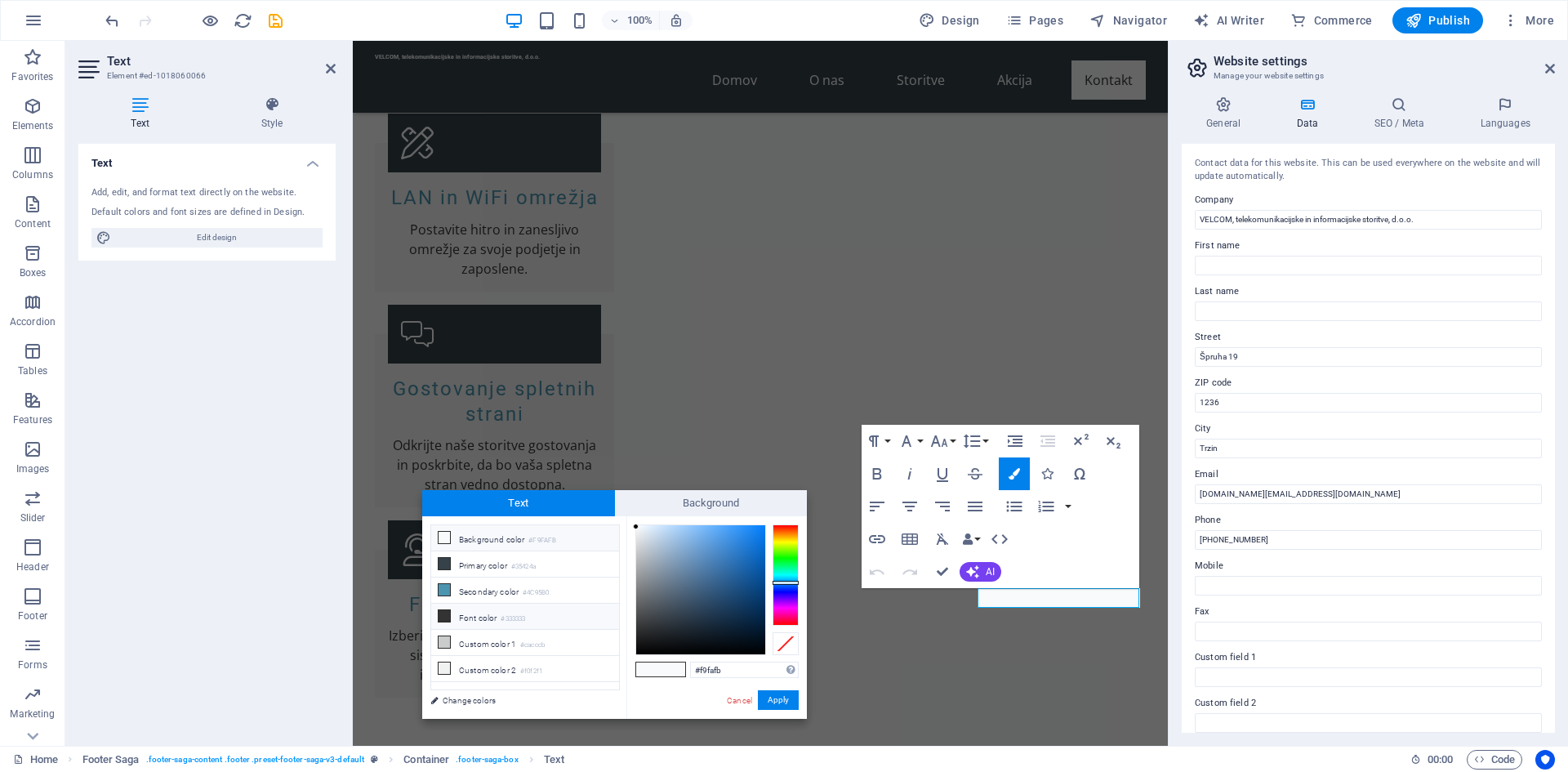
click at [444, 611] on icon at bounding box center [444, 616] width 12 height 12
type input "#333333"
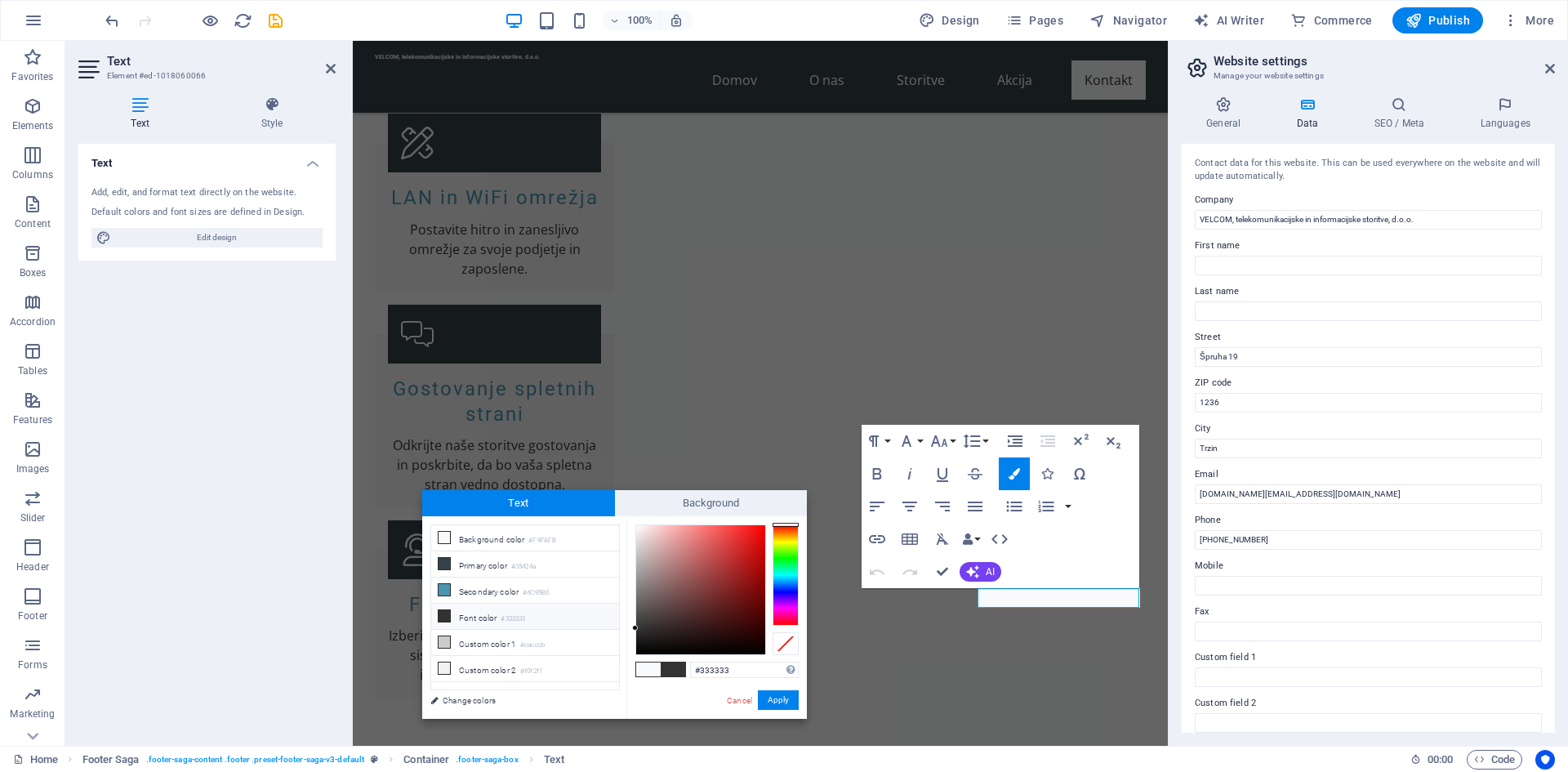
click at [675, 670] on span at bounding box center [673, 670] width 25 height 14
click at [780, 703] on button "Apply" at bounding box center [779, 701] width 41 height 20
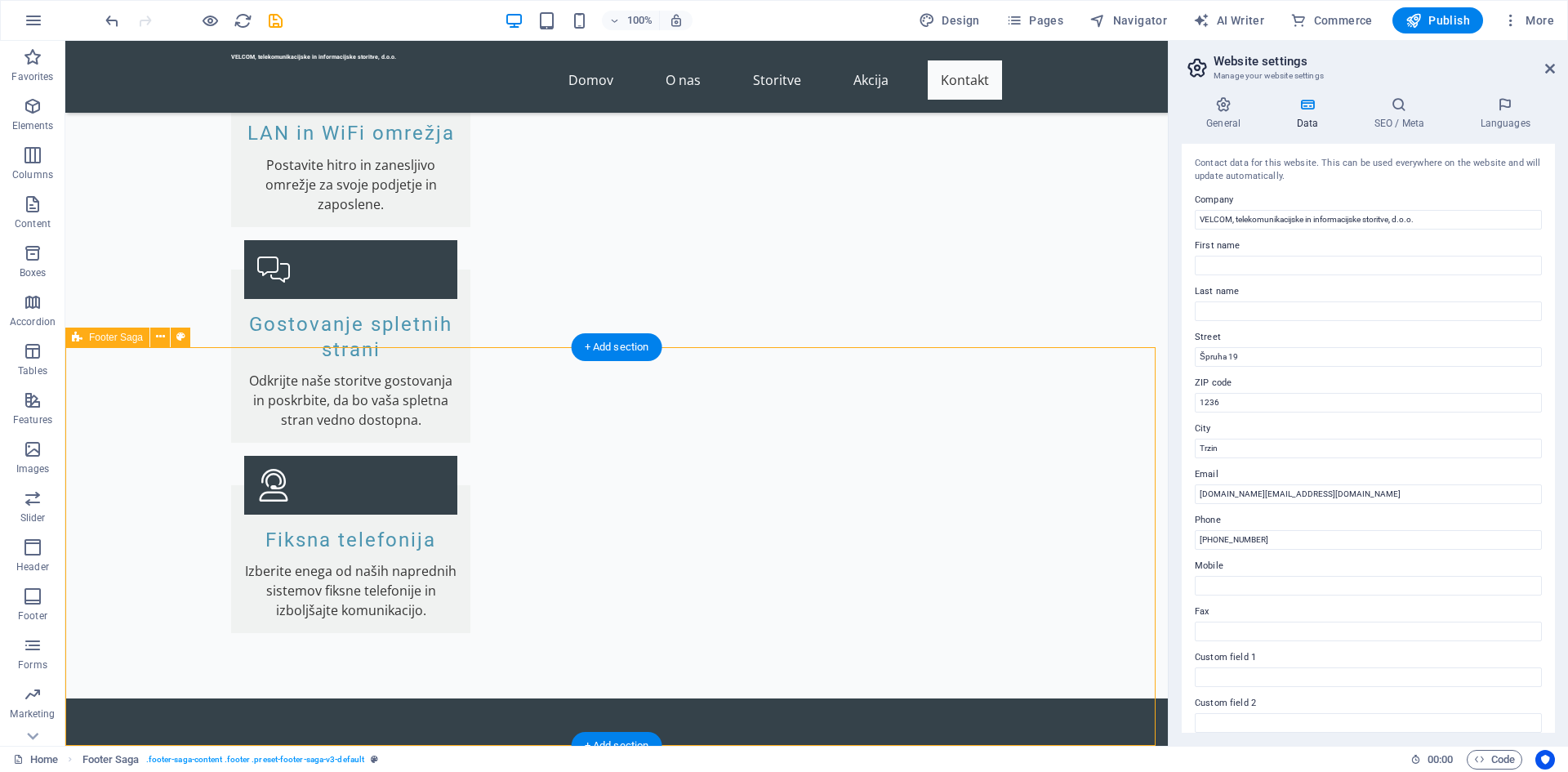
scroll to position [3397, 0]
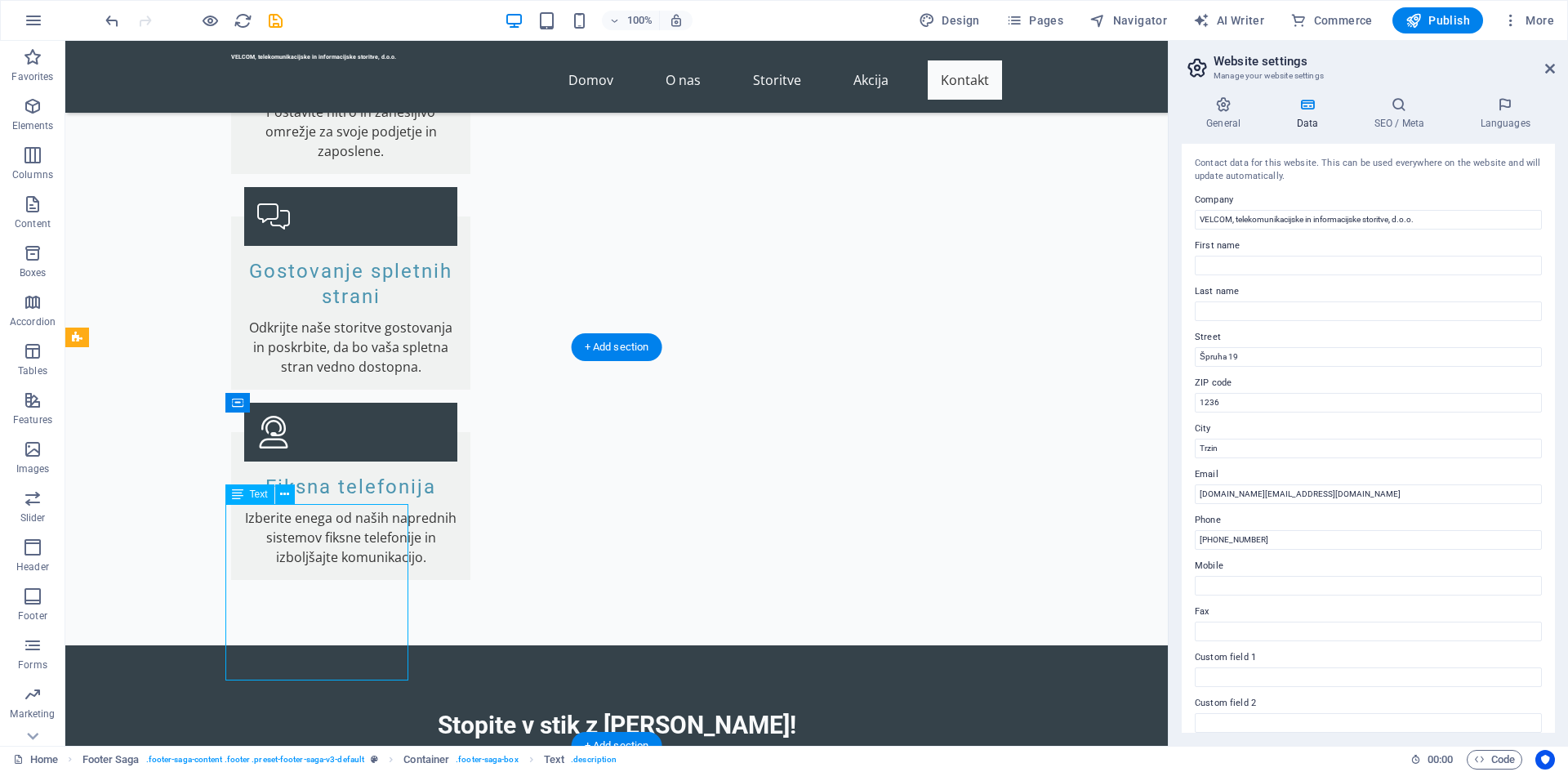
drag, startPoint x: 314, startPoint y: 674, endPoint x: 279, endPoint y: 662, distance: 37.0
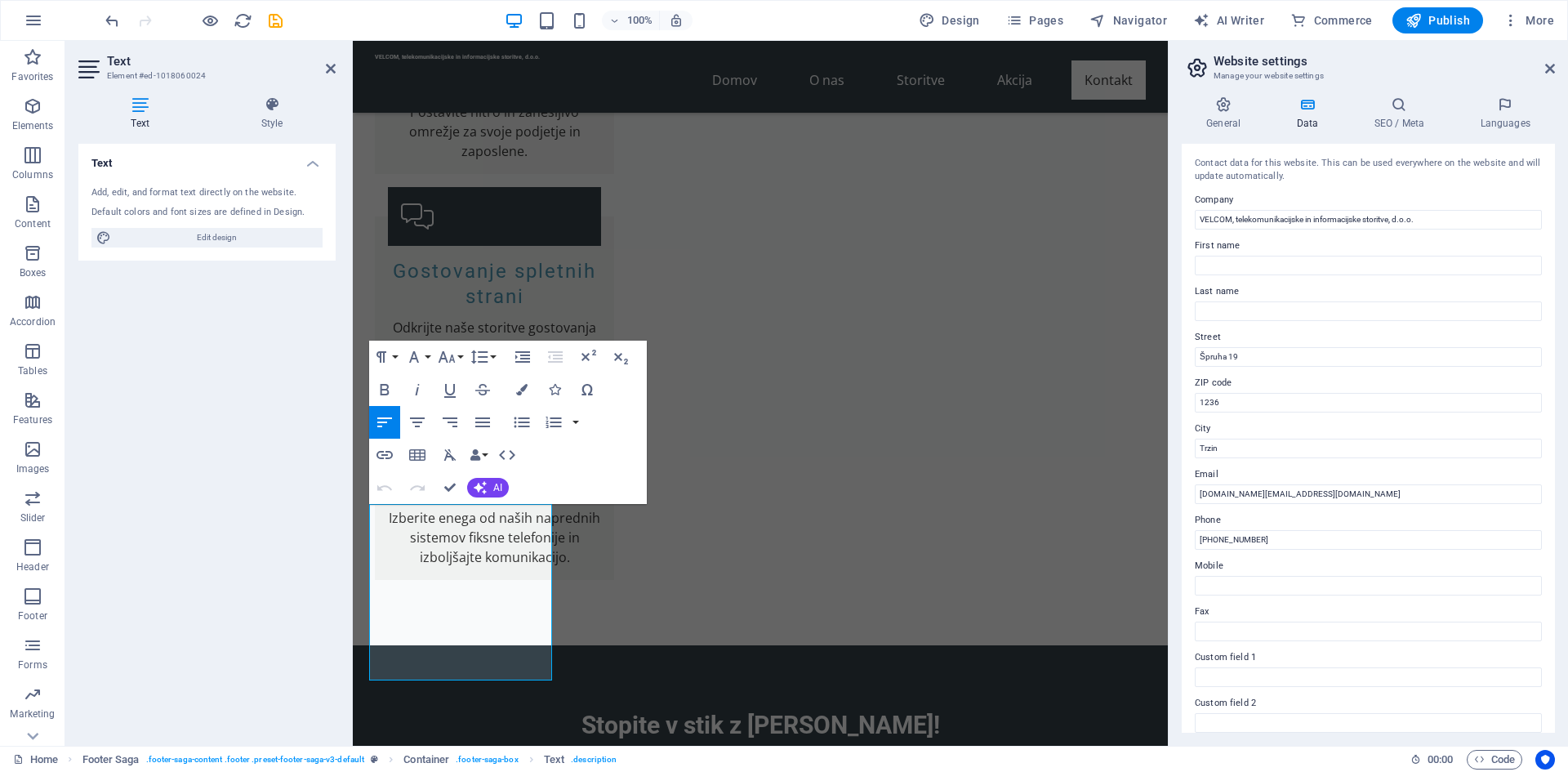
drag, startPoint x: 445, startPoint y: 670, endPoint x: 327, endPoint y: 493, distance: 212.7
click at [352, 493] on html "Skip to main content VELCOM, telekomunikacijske in informacijske storitve, d.o.…" at bounding box center [760, 150] width 815 height 7014
click at [528, 394] on button "Colors" at bounding box center [521, 389] width 31 height 33
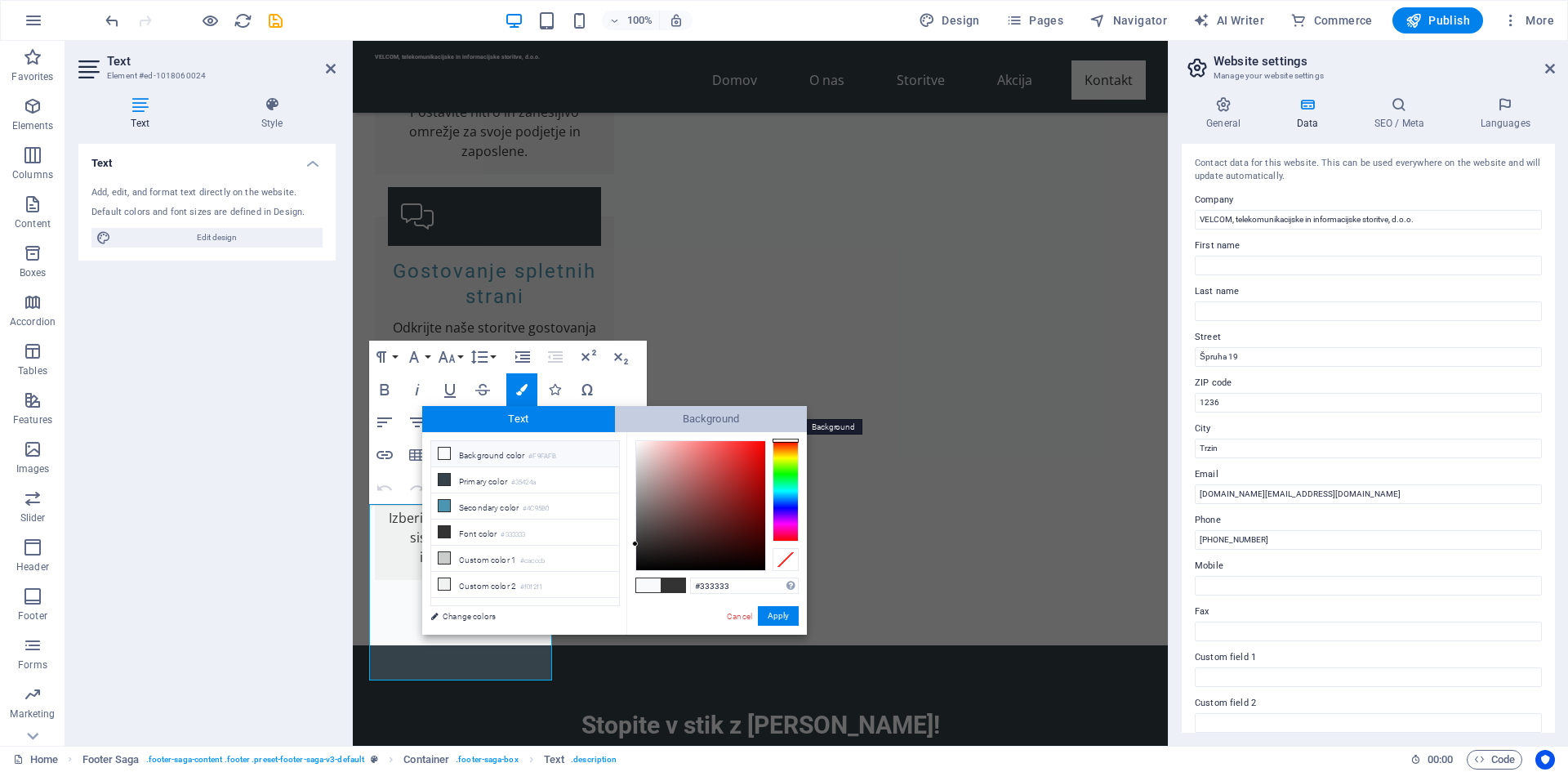
click at [699, 417] on span "Background" at bounding box center [711, 419] width 193 height 26
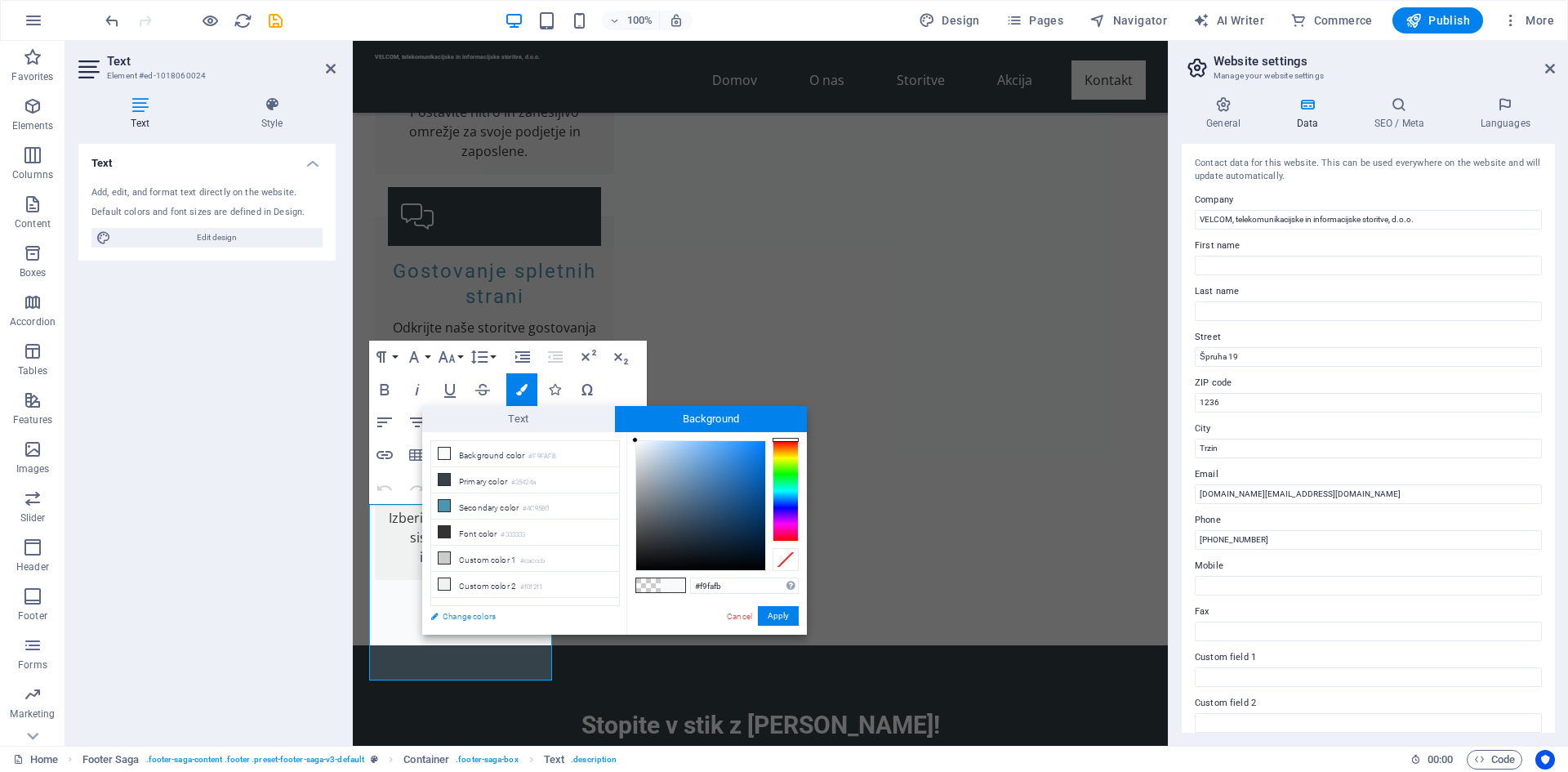
click at [465, 611] on link "Change colors" at bounding box center [517, 616] width 190 height 20
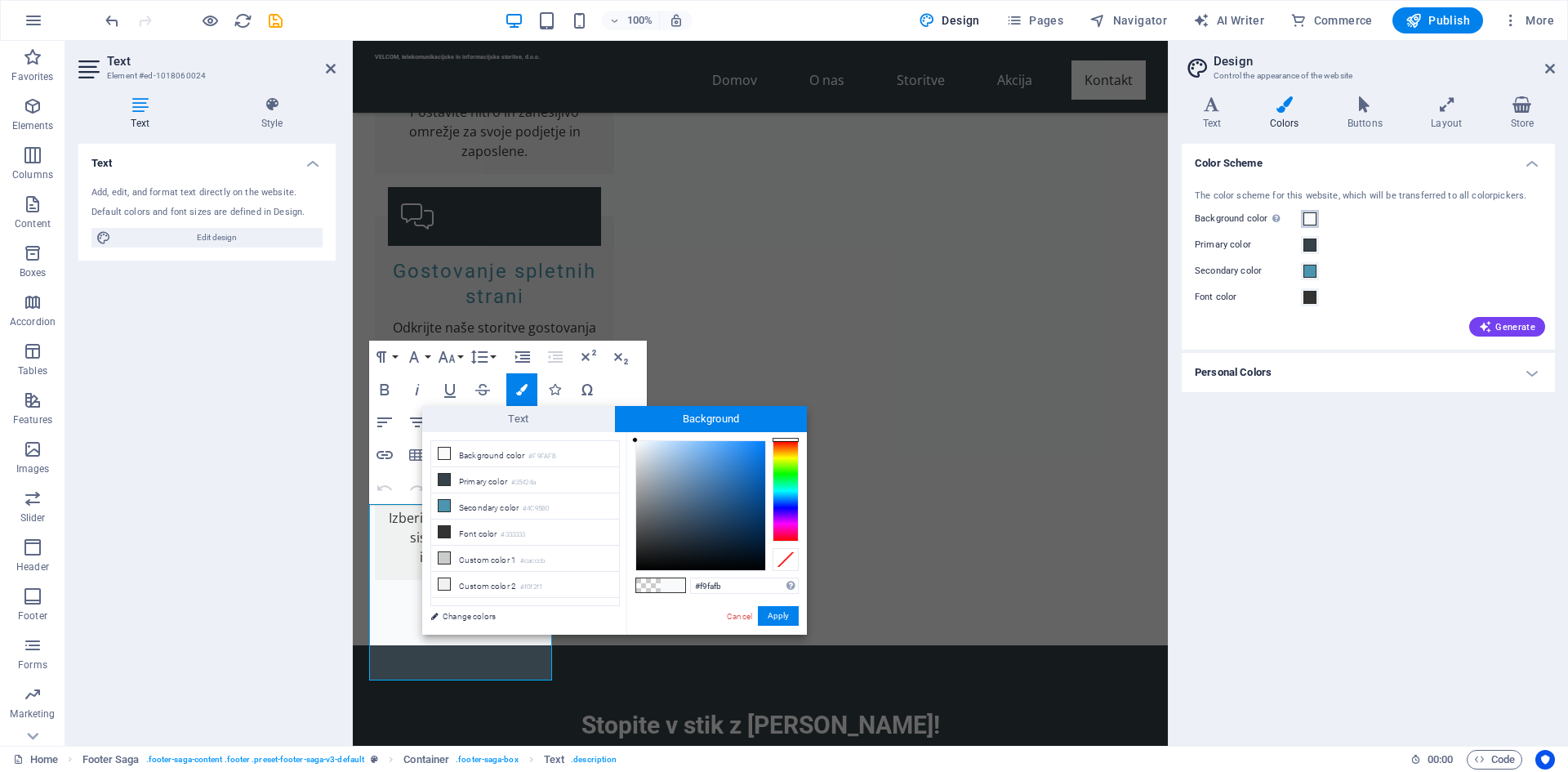
click at [1314, 215] on span at bounding box center [1310, 219] width 13 height 13
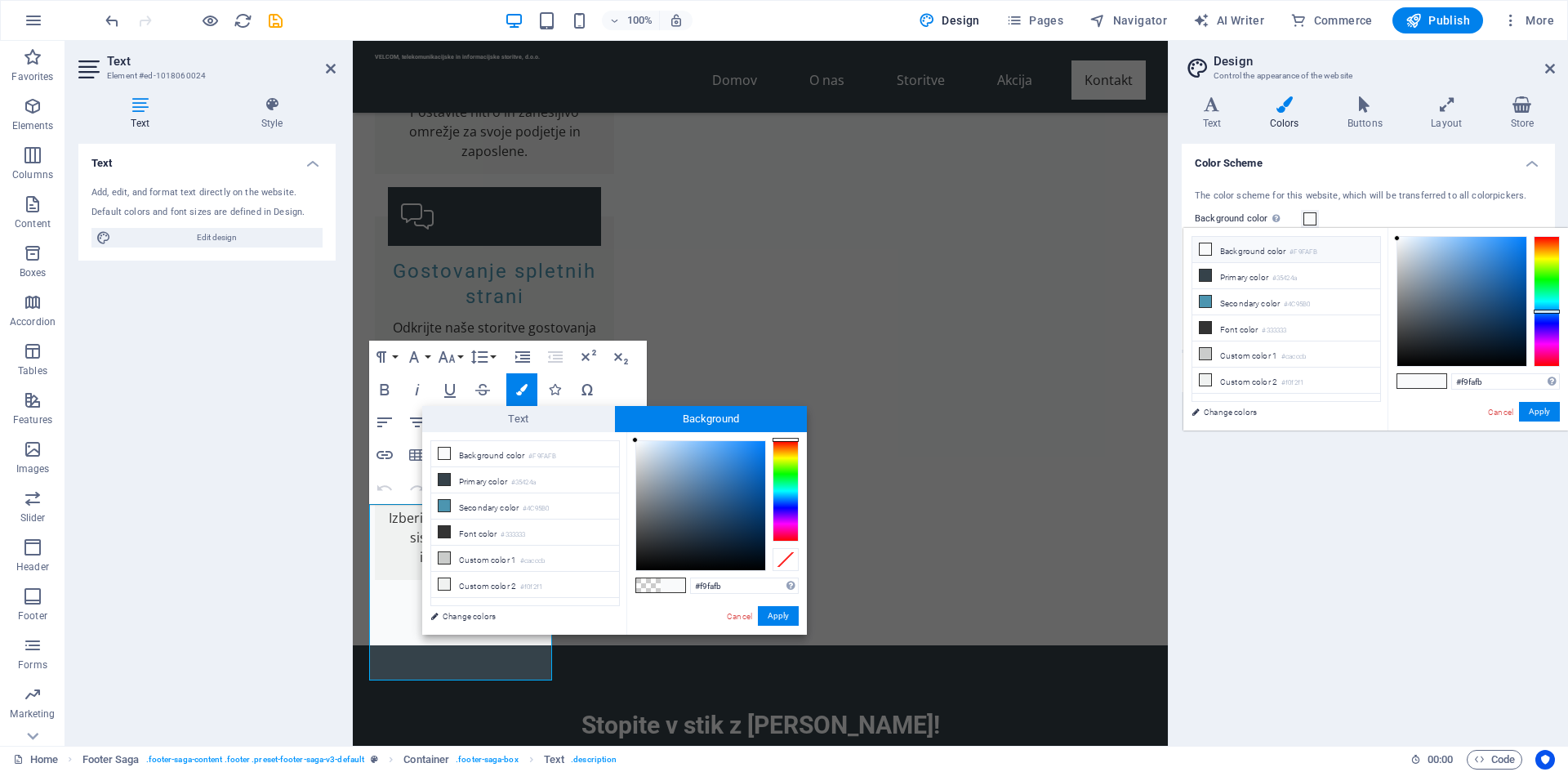
click at [1206, 247] on icon at bounding box center [1205, 249] width 12 height 12
click at [1536, 410] on button "Apply" at bounding box center [1540, 412] width 41 height 20
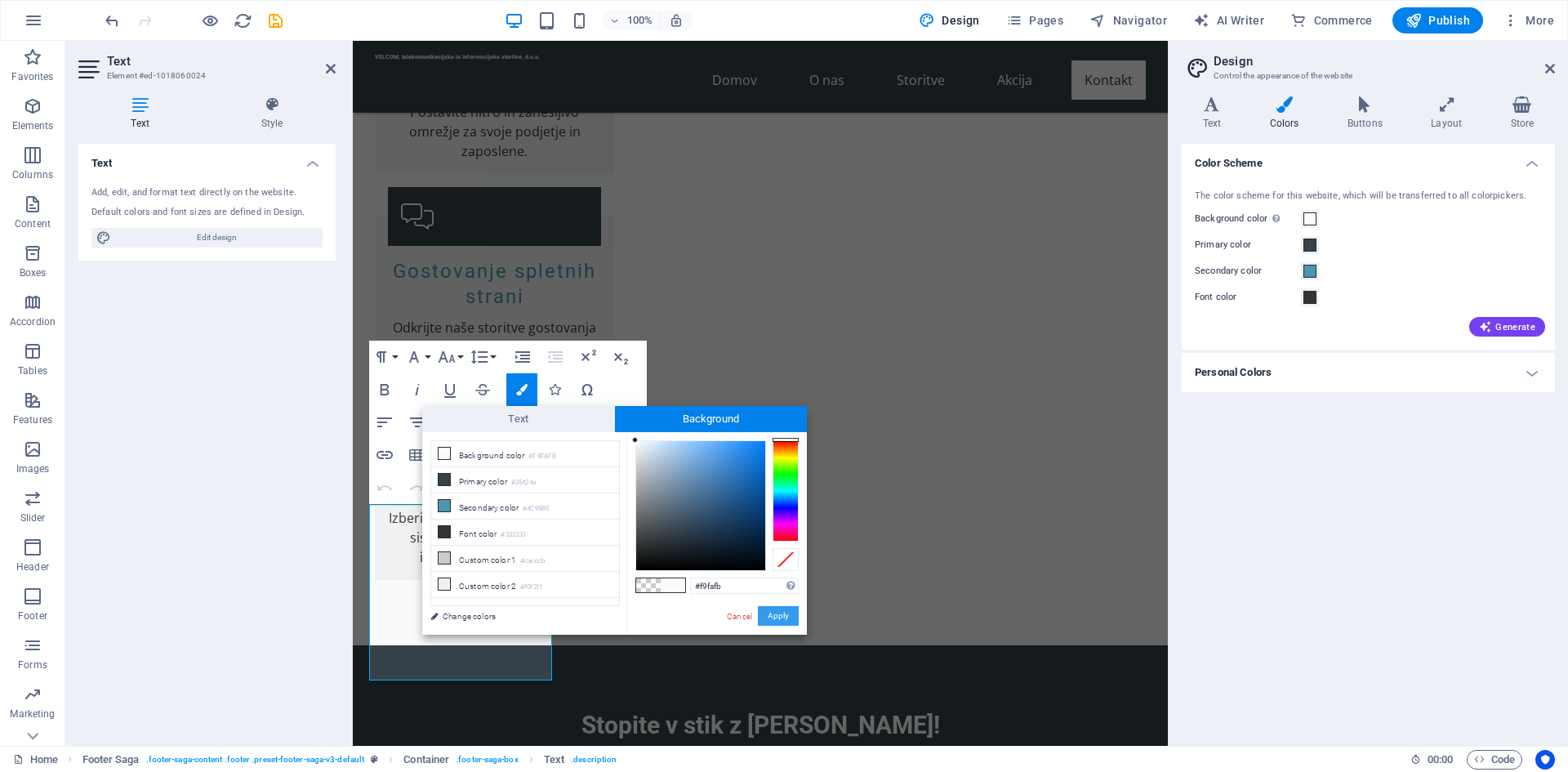
type input "rgba(0, 0, 0, 0)"
click at [791, 618] on button "Apply" at bounding box center [779, 616] width 41 height 20
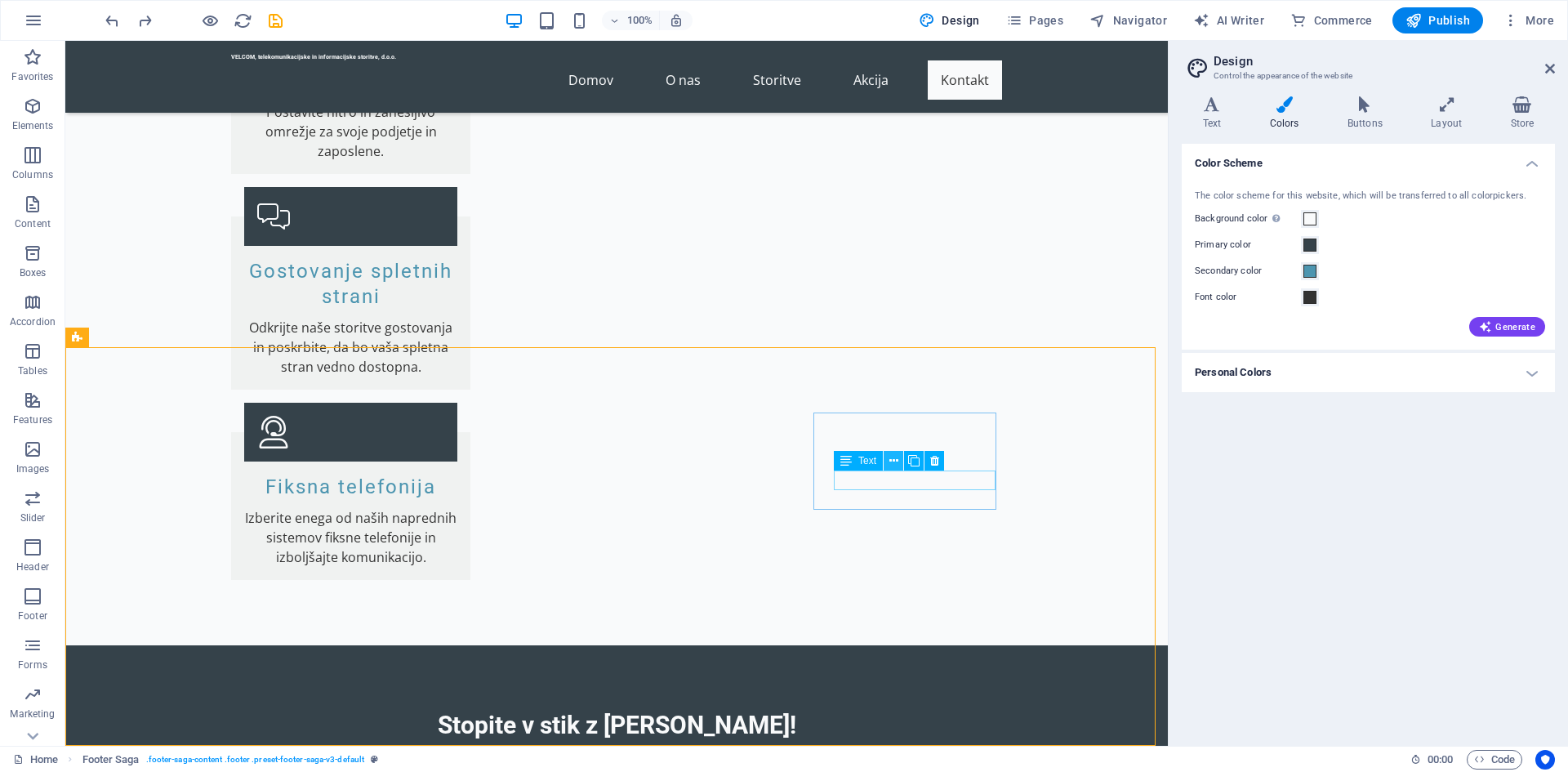
click at [891, 462] on icon at bounding box center [893, 460] width 9 height 17
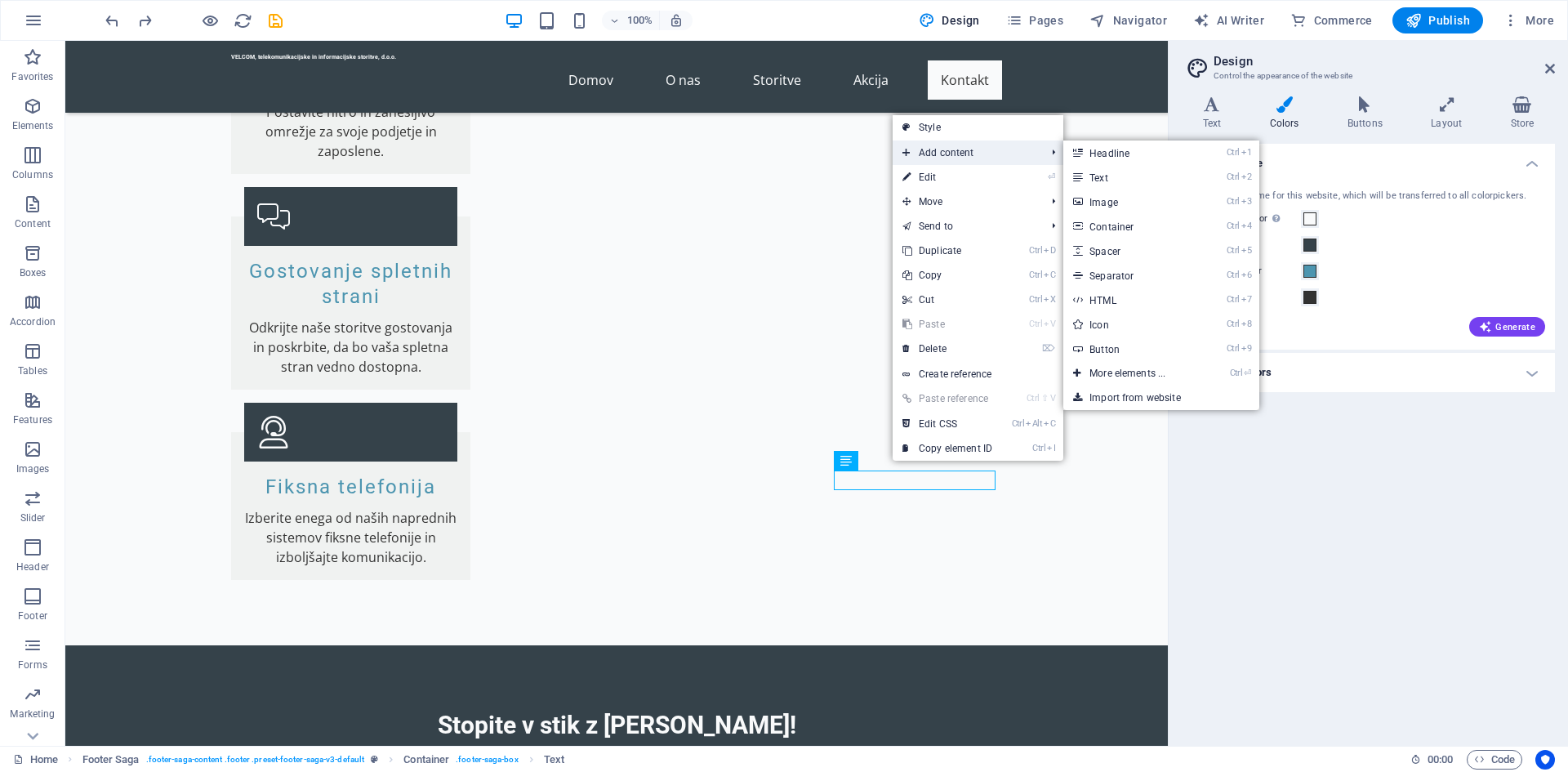
click at [969, 160] on span "Add content" at bounding box center [966, 153] width 146 height 25
click at [990, 175] on link "⏎ Edit" at bounding box center [947, 177] width 109 height 25
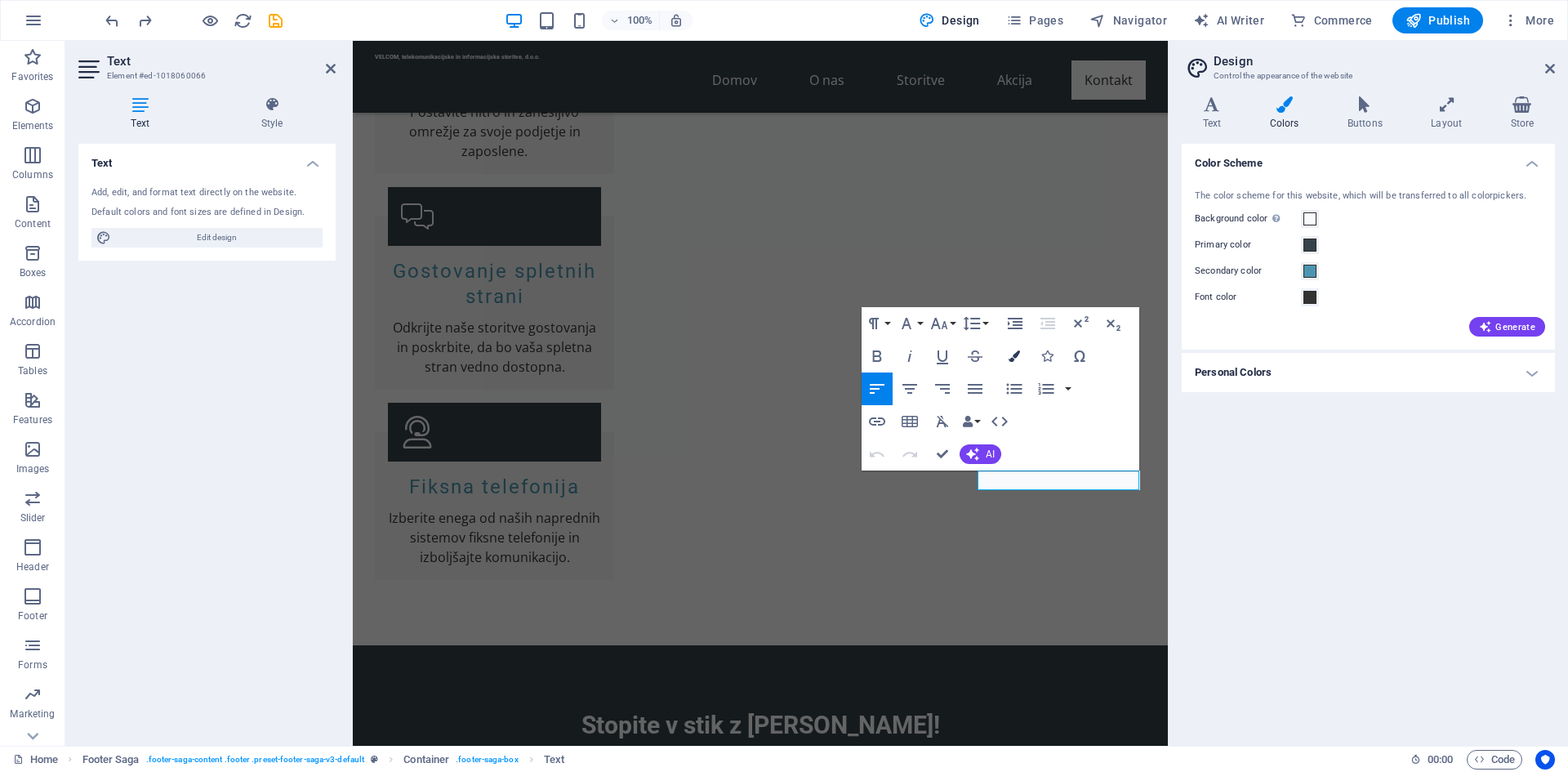
click at [1019, 358] on icon "button" at bounding box center [1014, 356] width 12 height 12
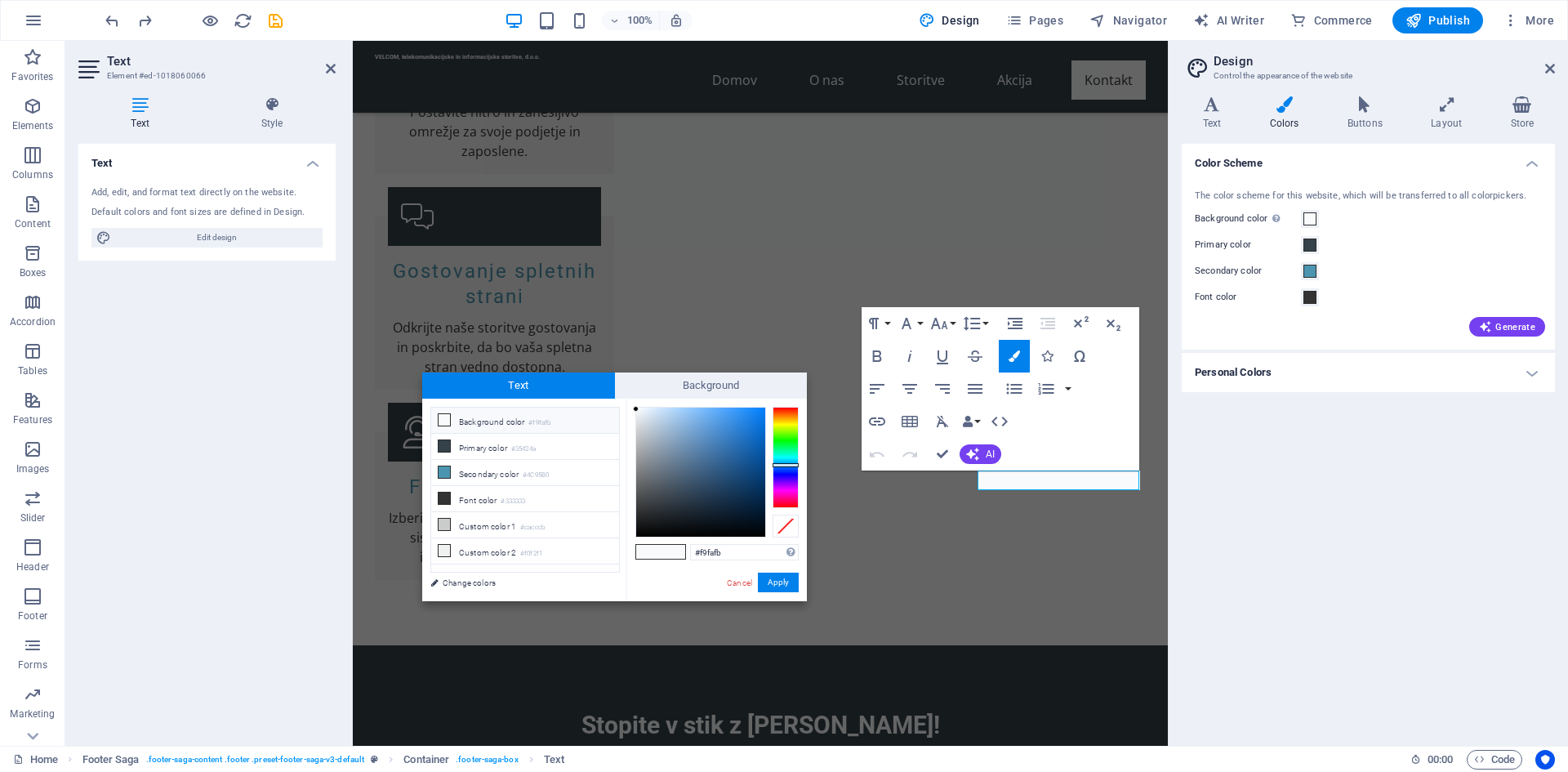
click at [475, 386] on span "Text" at bounding box center [519, 386] width 193 height 26
click at [445, 497] on icon at bounding box center [444, 498] width 12 height 12
type input "#333333"
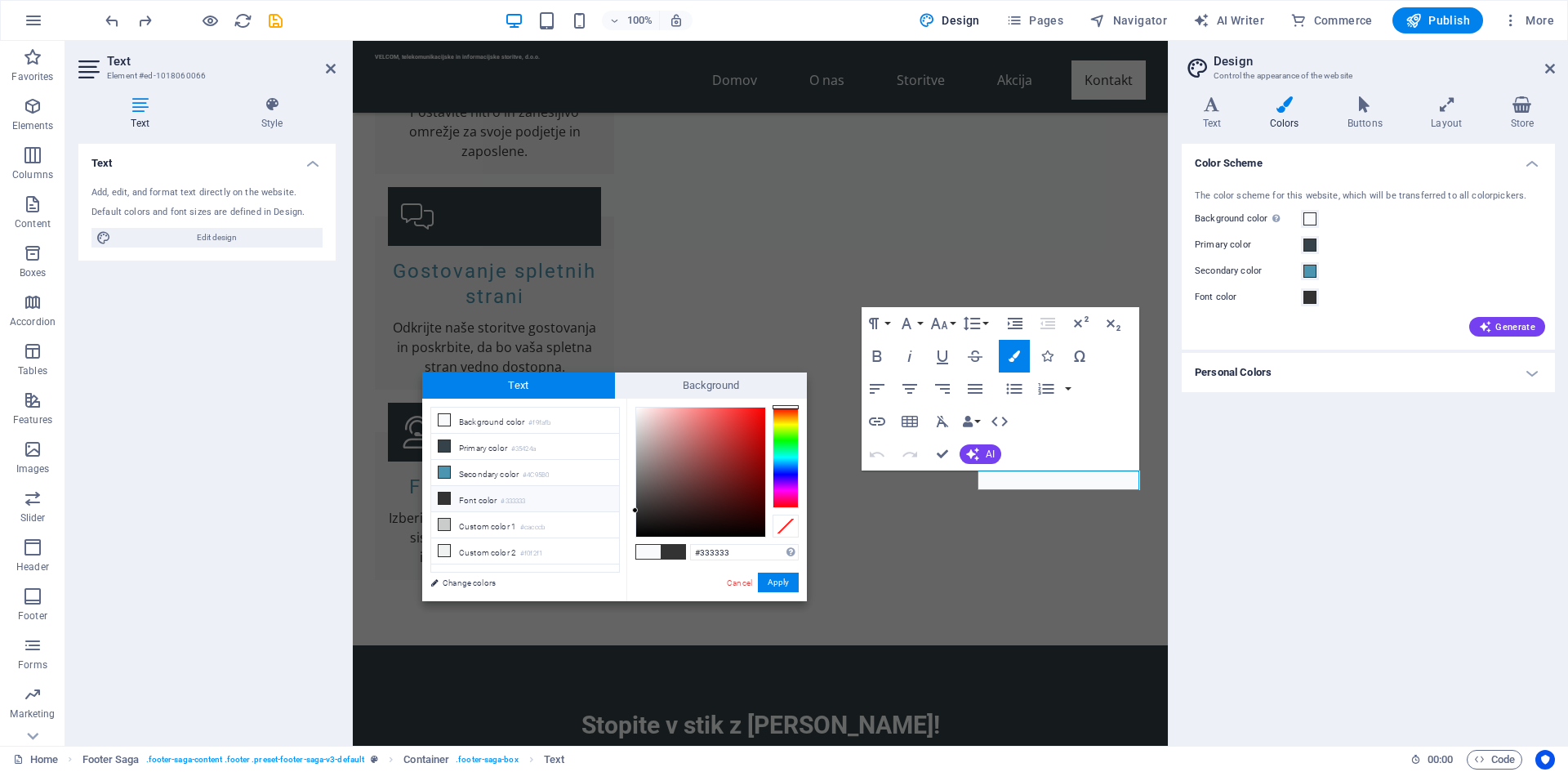
click at [675, 552] on span at bounding box center [673, 552] width 25 height 14
drag, startPoint x: 783, startPoint y: 581, endPoint x: 437, endPoint y: 536, distance: 348.9
click at [783, 581] on button "Apply" at bounding box center [779, 582] width 41 height 20
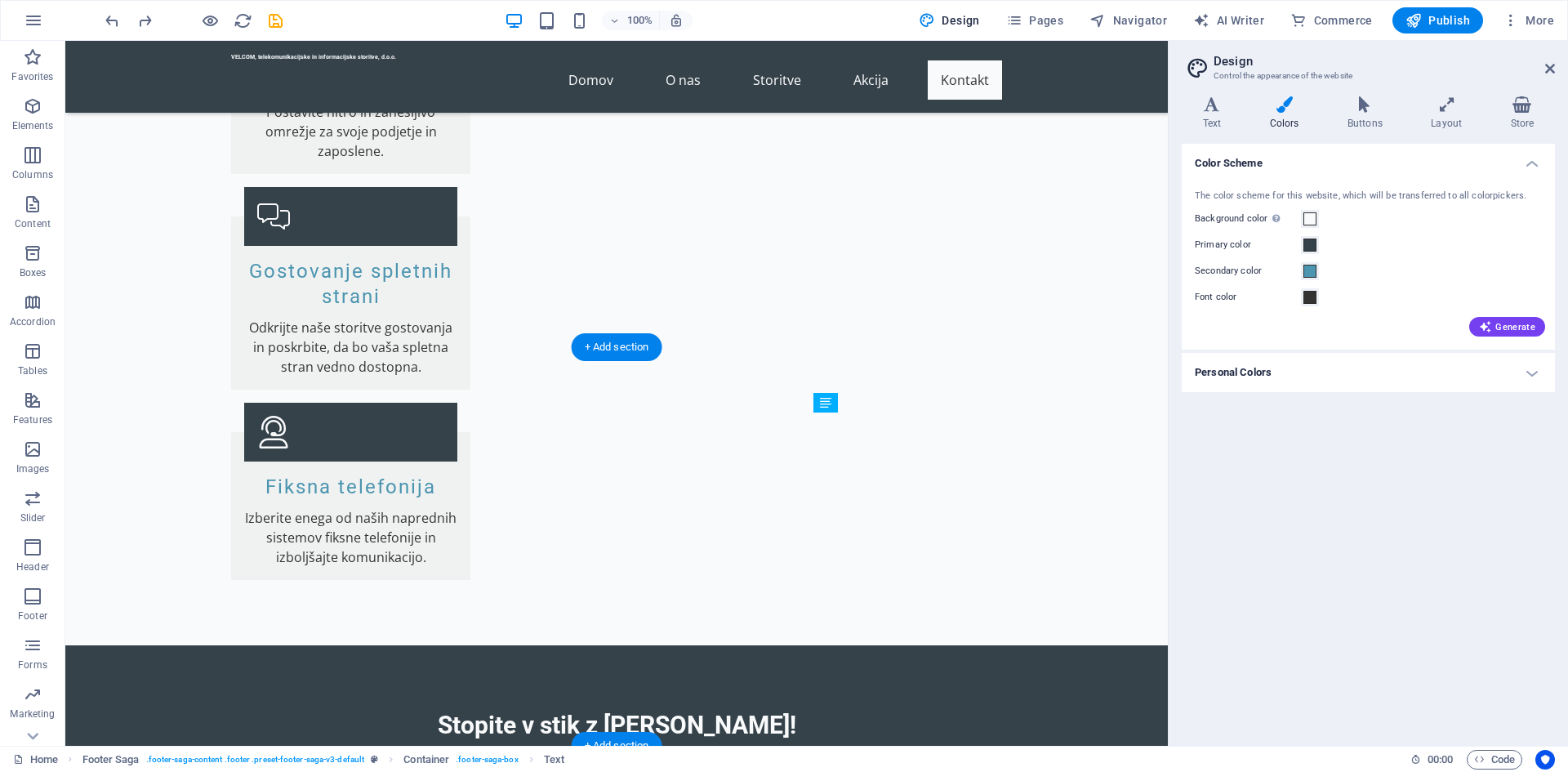
drag, startPoint x: 920, startPoint y: 495, endPoint x: 826, endPoint y: 457, distance: 101.4
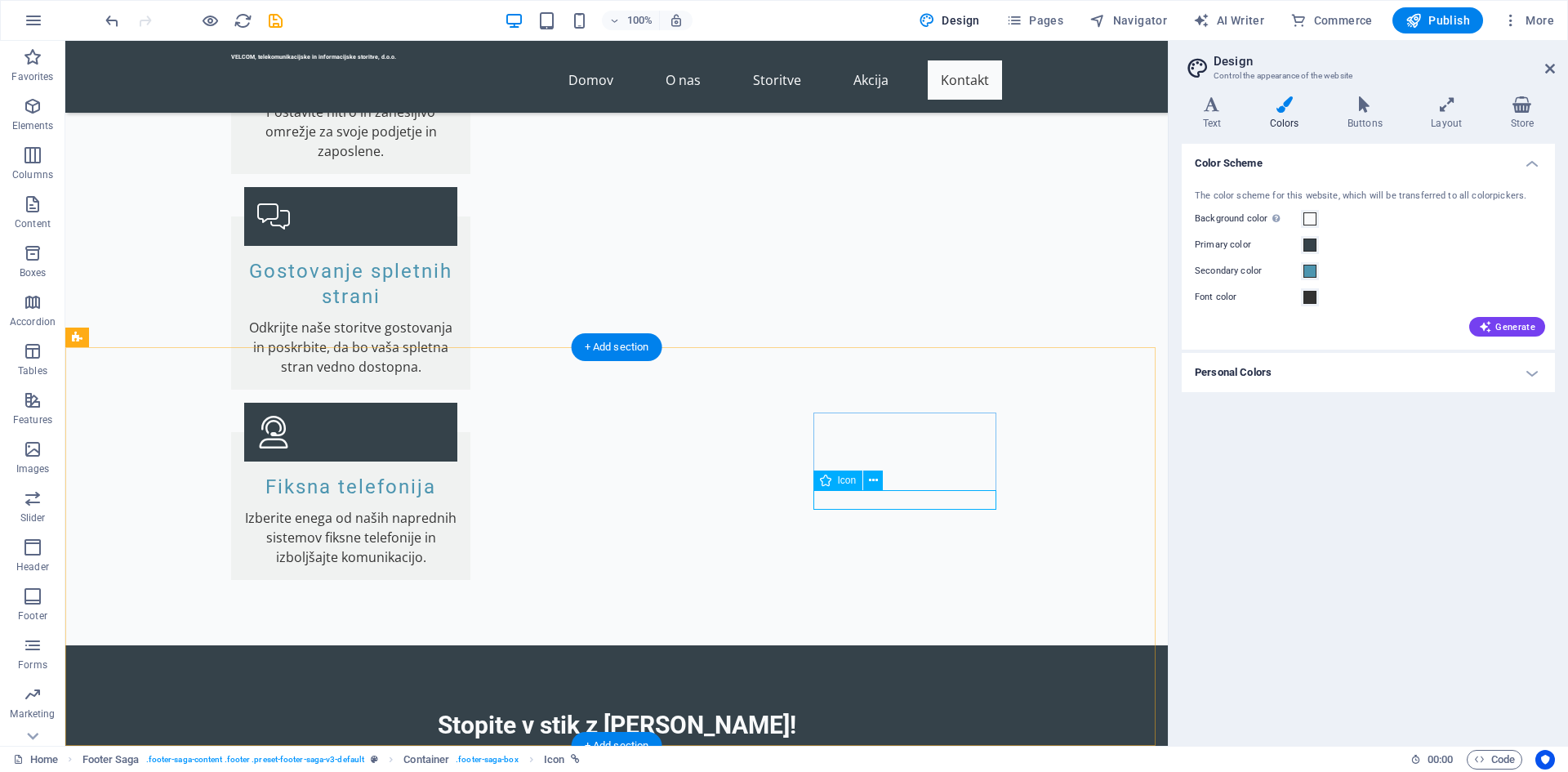
click at [897, 462] on icon at bounding box center [893, 460] width 9 height 17
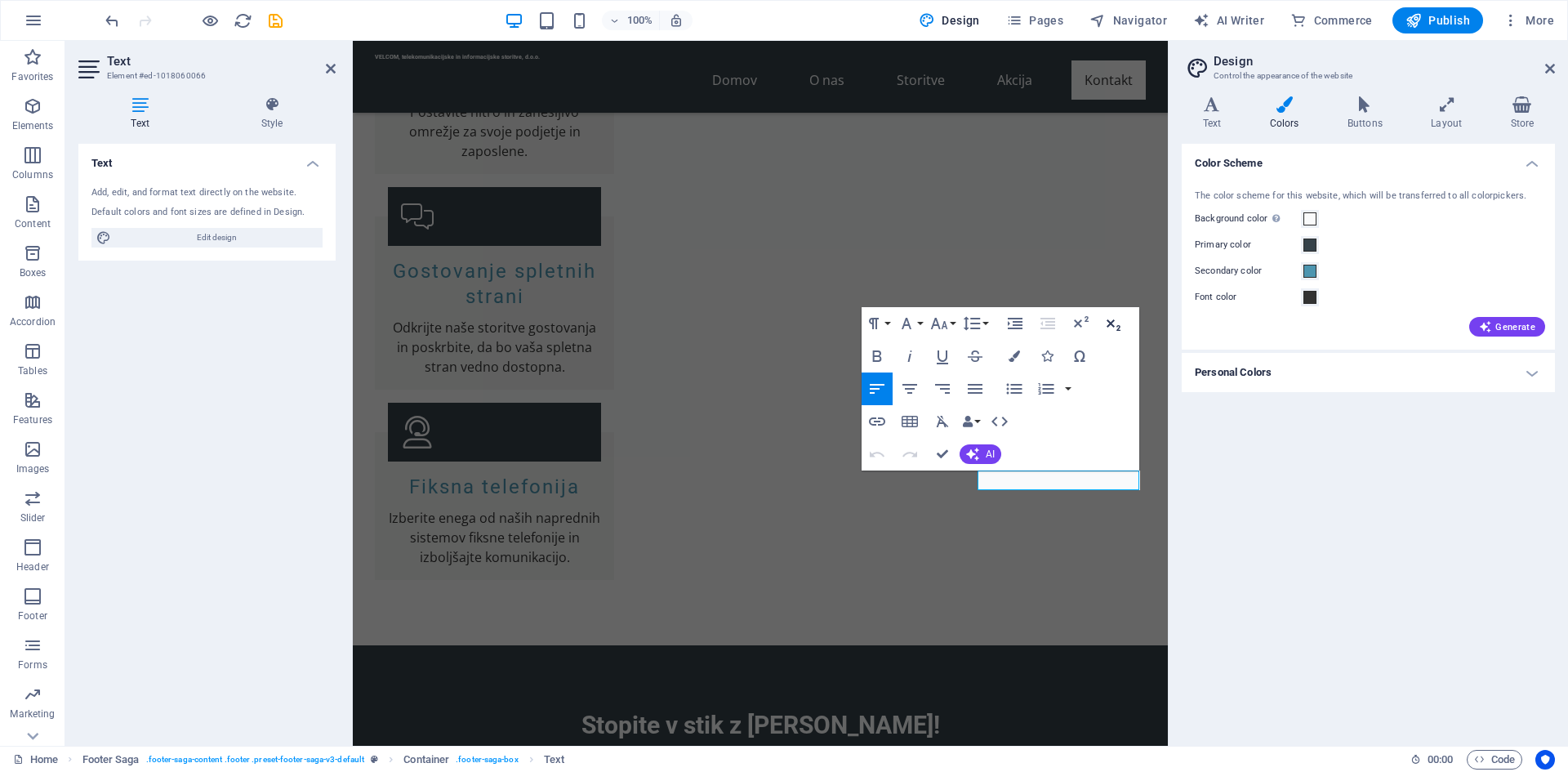
click at [1114, 323] on icon "button" at bounding box center [1113, 323] width 20 height 20
click at [1082, 321] on icon "button" at bounding box center [1080, 323] width 20 height 20
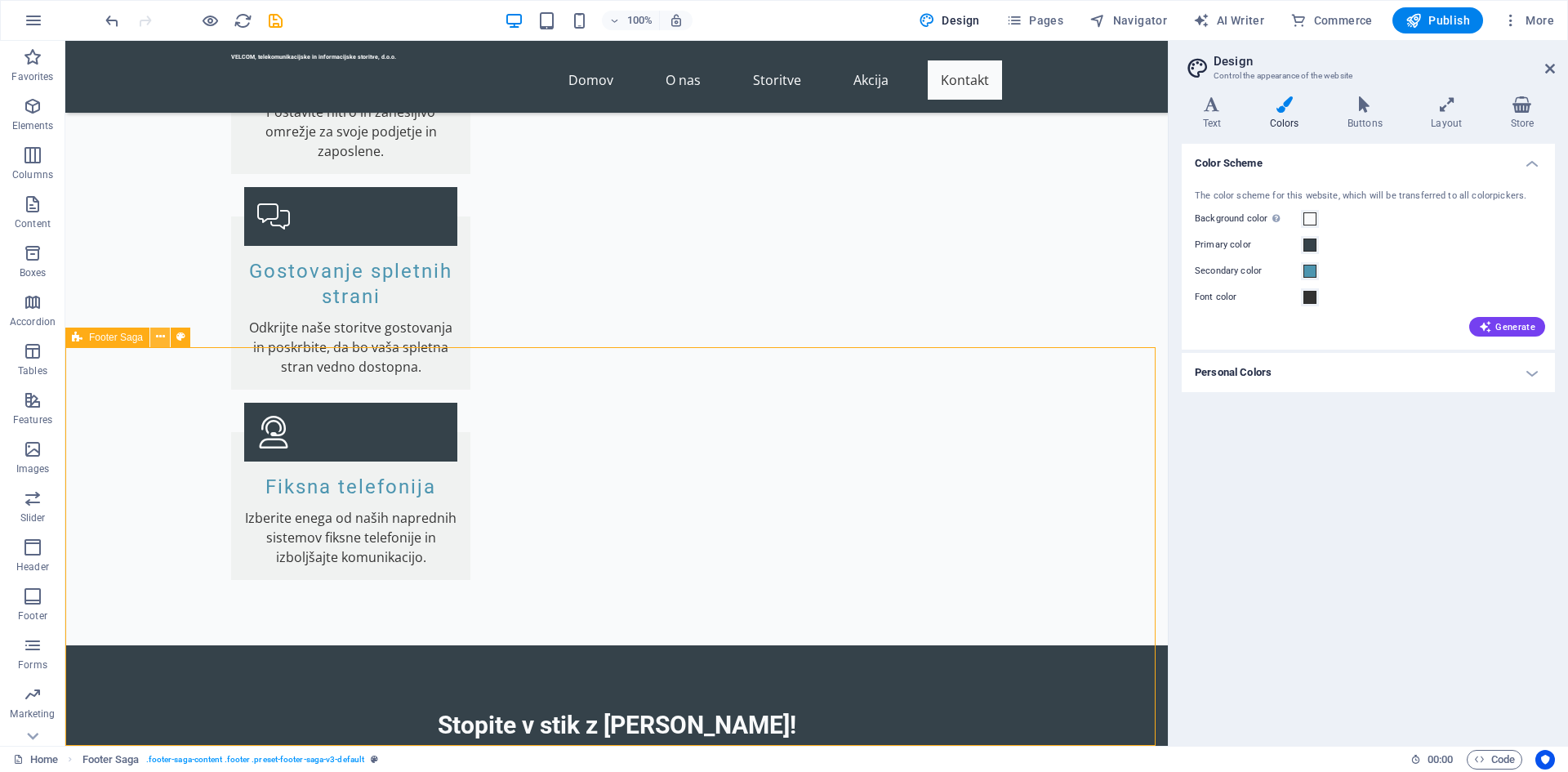
click at [162, 336] on icon at bounding box center [160, 337] width 9 height 17
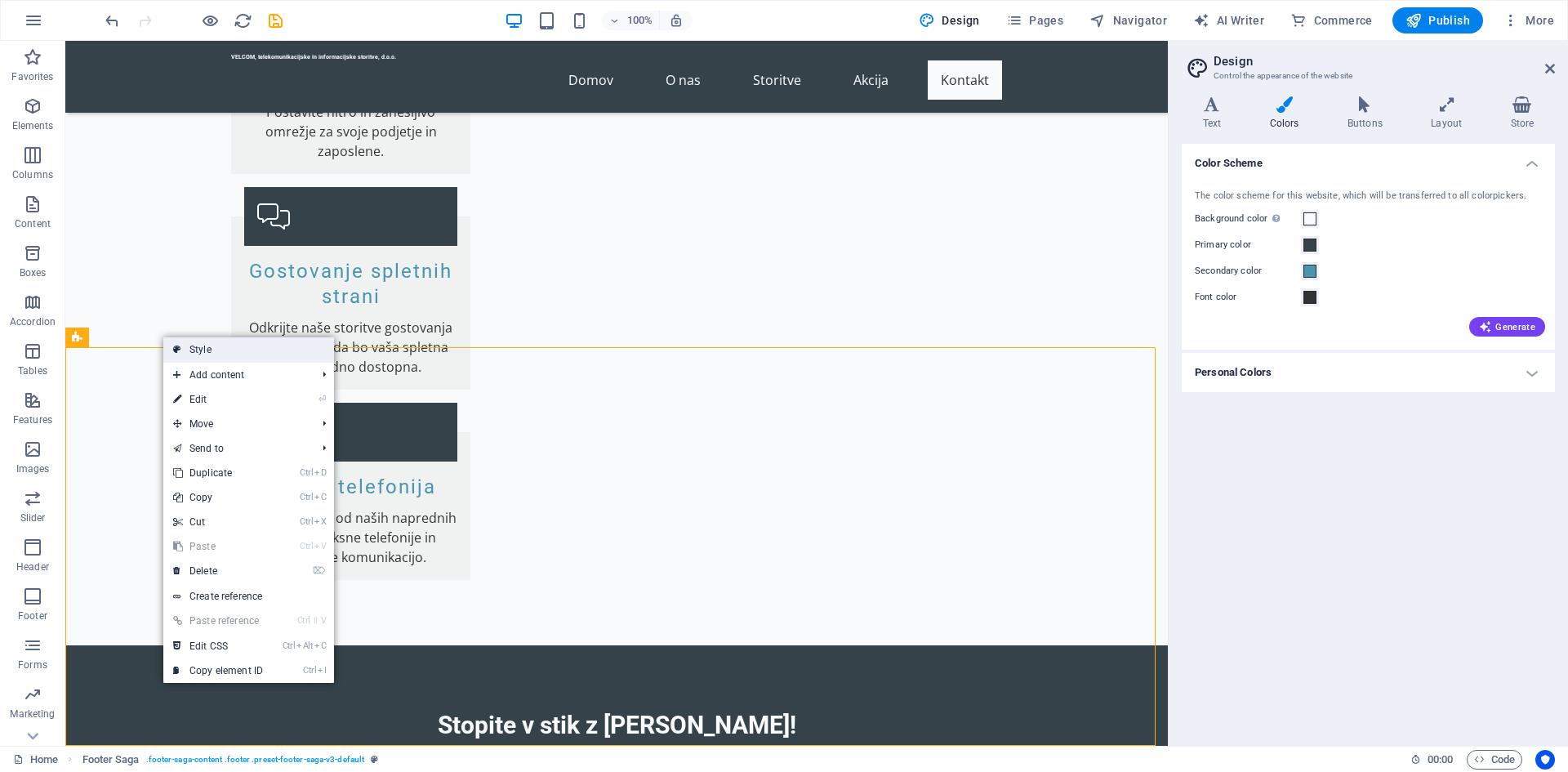
click at [208, 348] on link "Style" at bounding box center [249, 350] width 171 height 25
select select "rem"
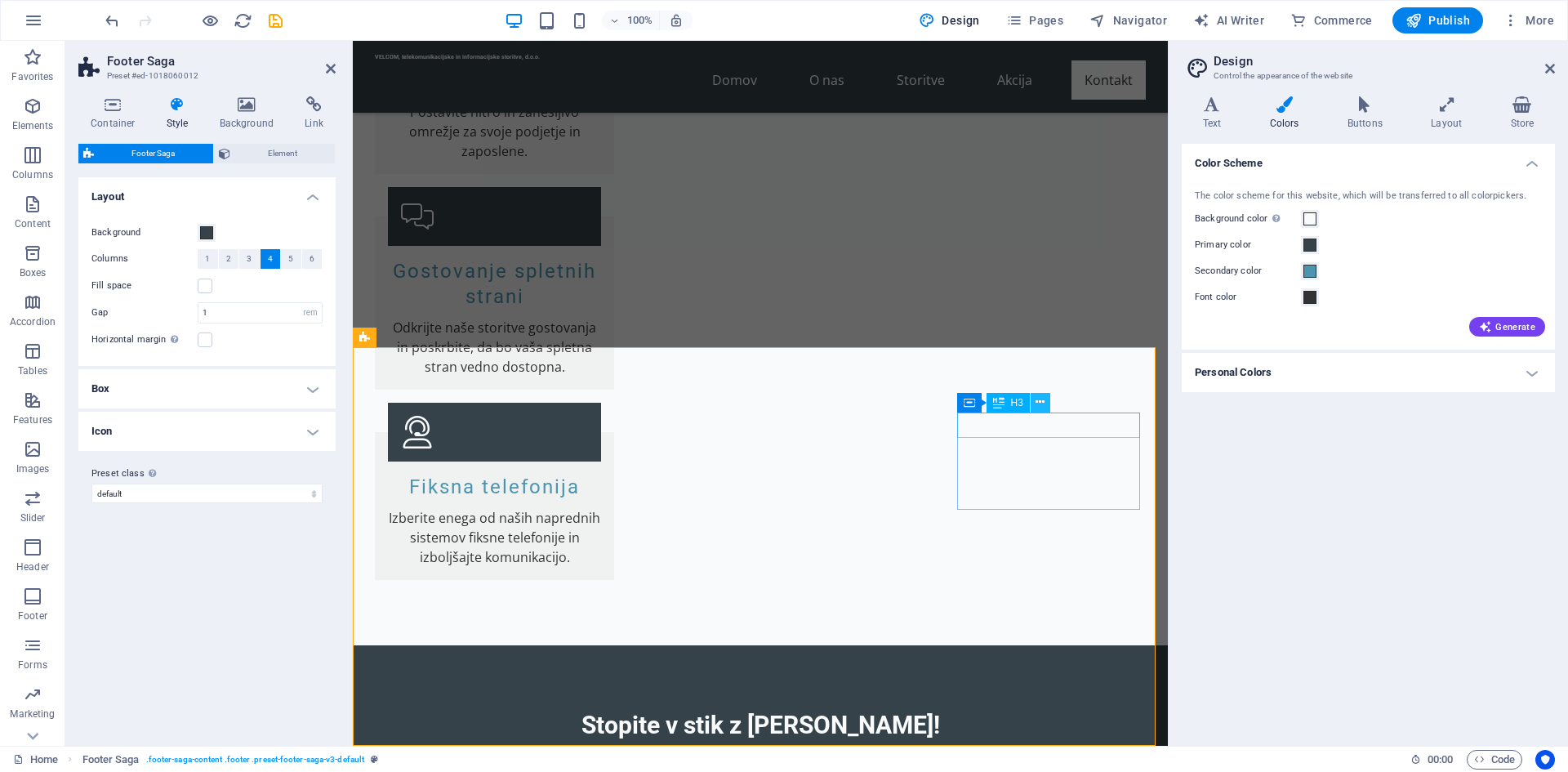
click at [1038, 405] on icon at bounding box center [1040, 402] width 9 height 17
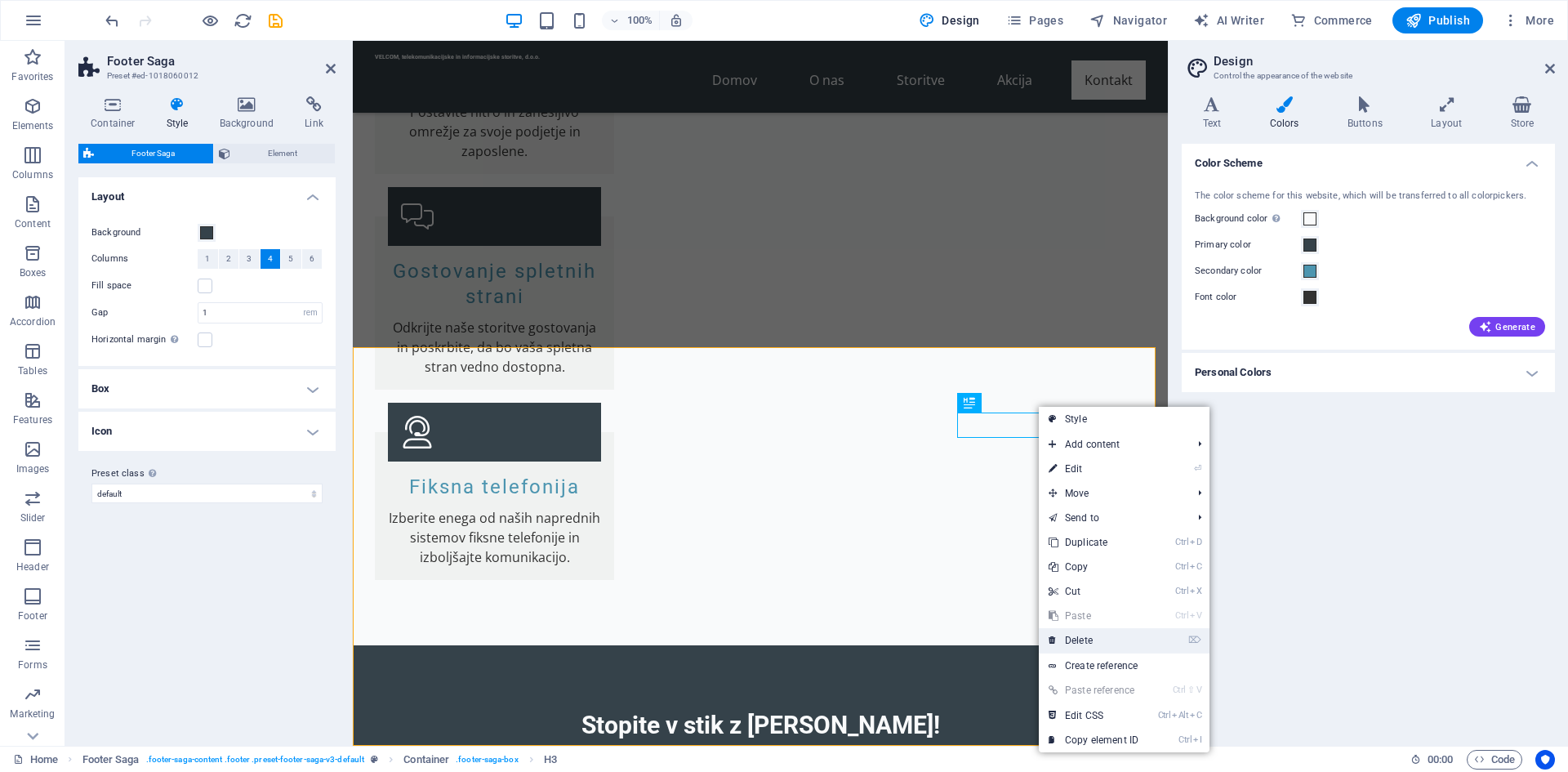
click at [1088, 649] on link "⌦ Delete" at bounding box center [1093, 641] width 109 height 25
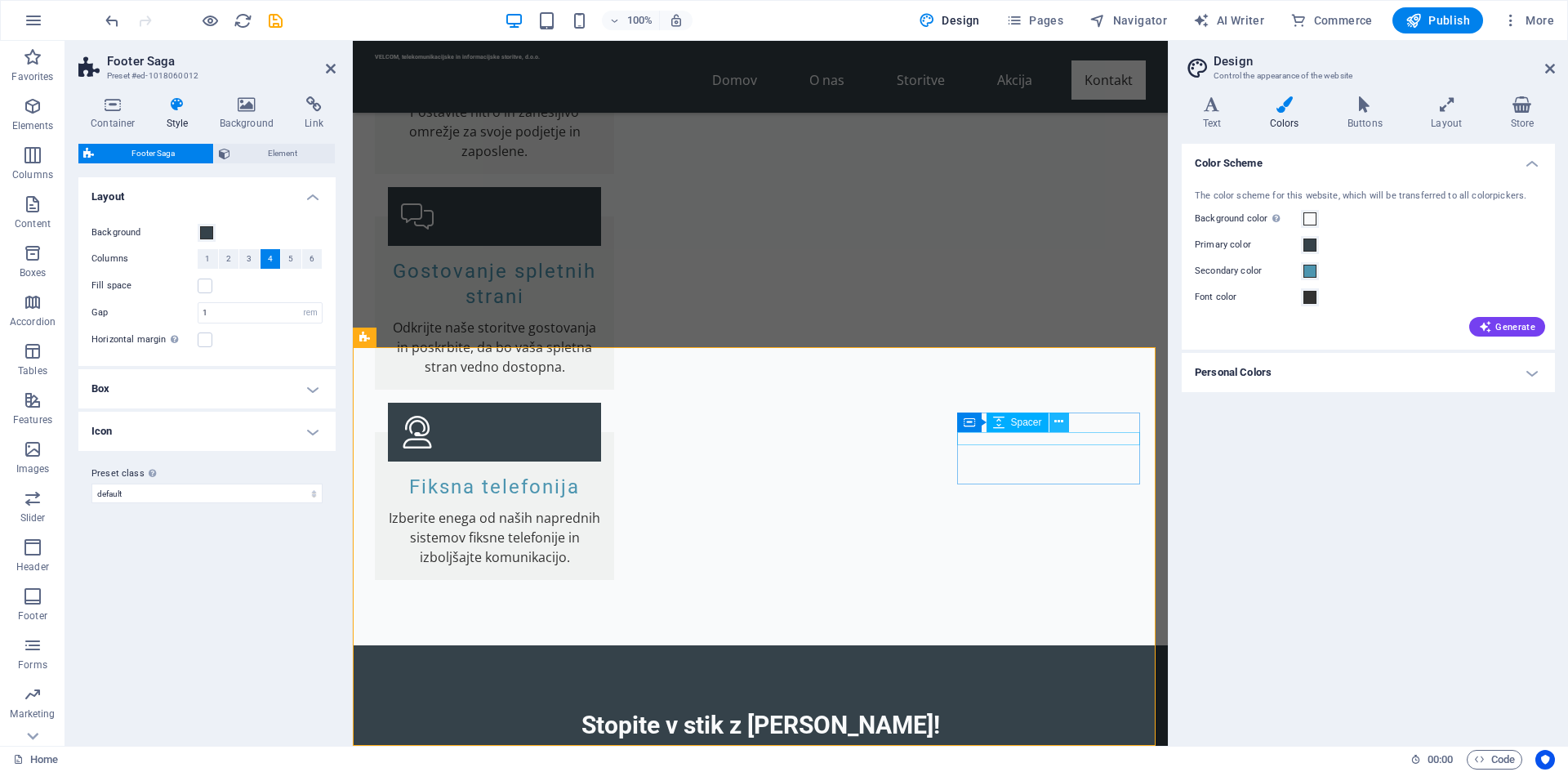
click at [1058, 420] on icon at bounding box center [1059, 421] width 9 height 17
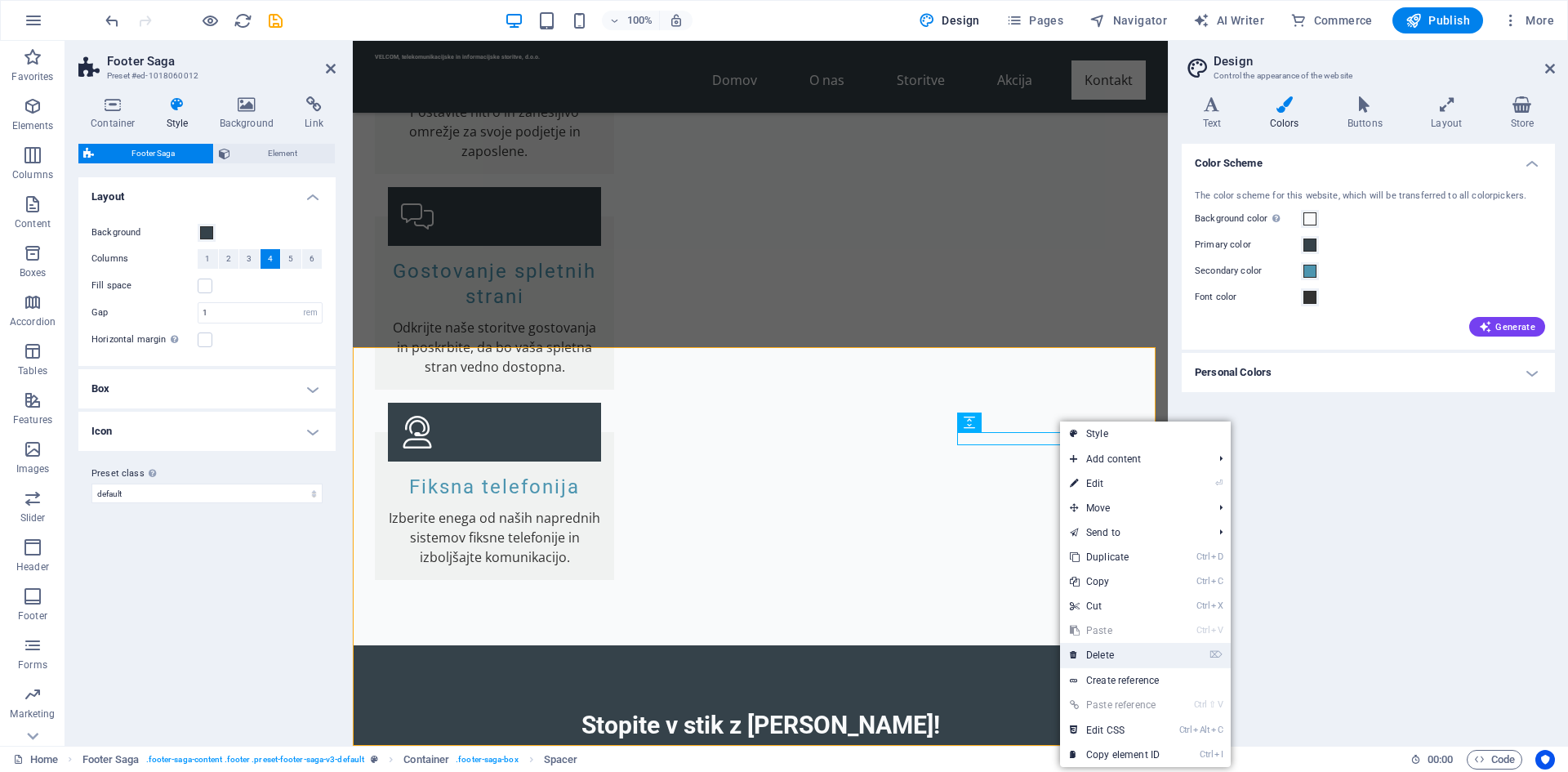
click at [1132, 651] on link "⌦ Delete" at bounding box center [1114, 655] width 109 height 25
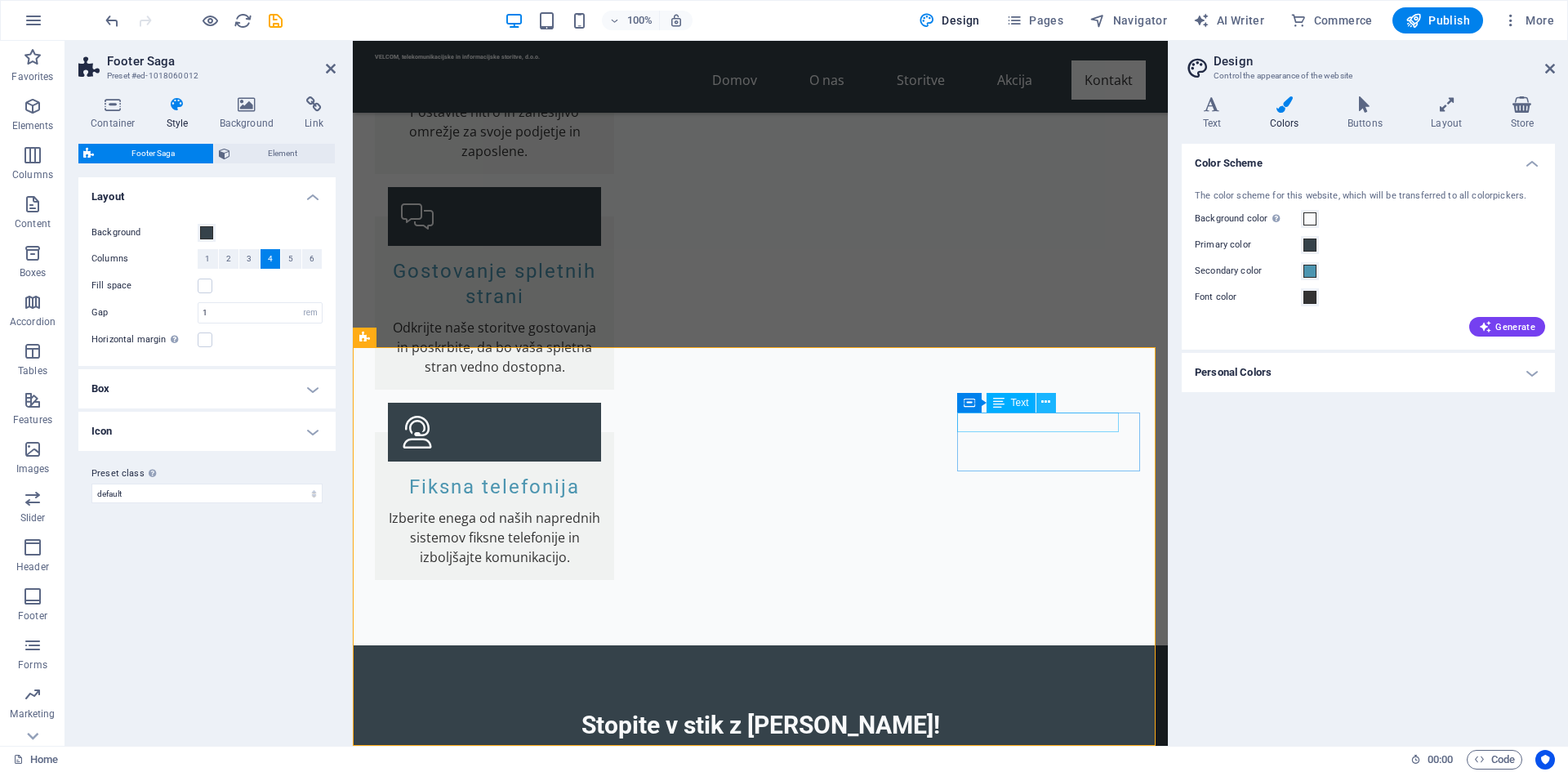
click at [1044, 402] on icon at bounding box center [1046, 402] width 9 height 17
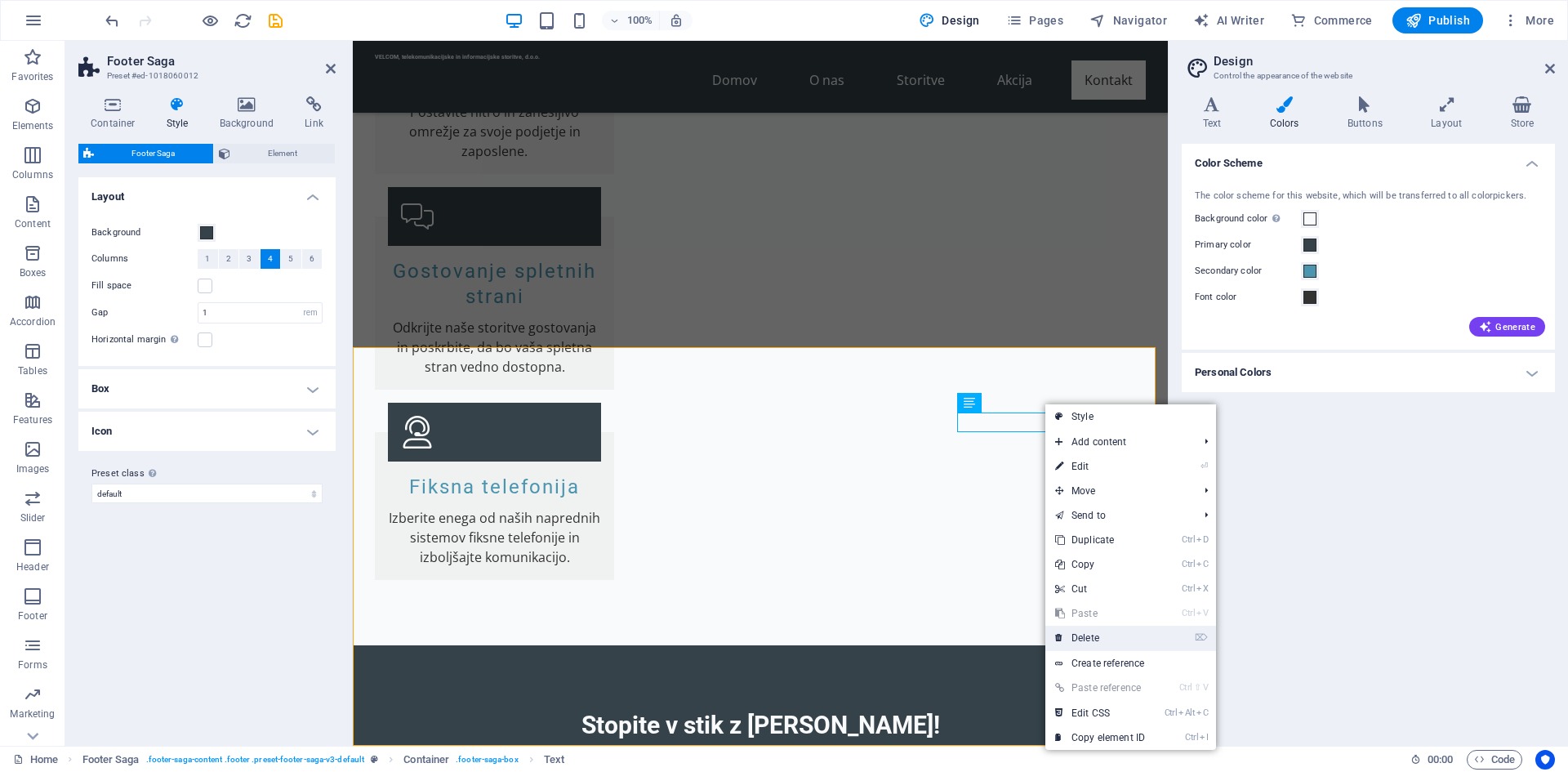
click at [1111, 630] on link "⌦ Delete" at bounding box center [1100, 638] width 109 height 25
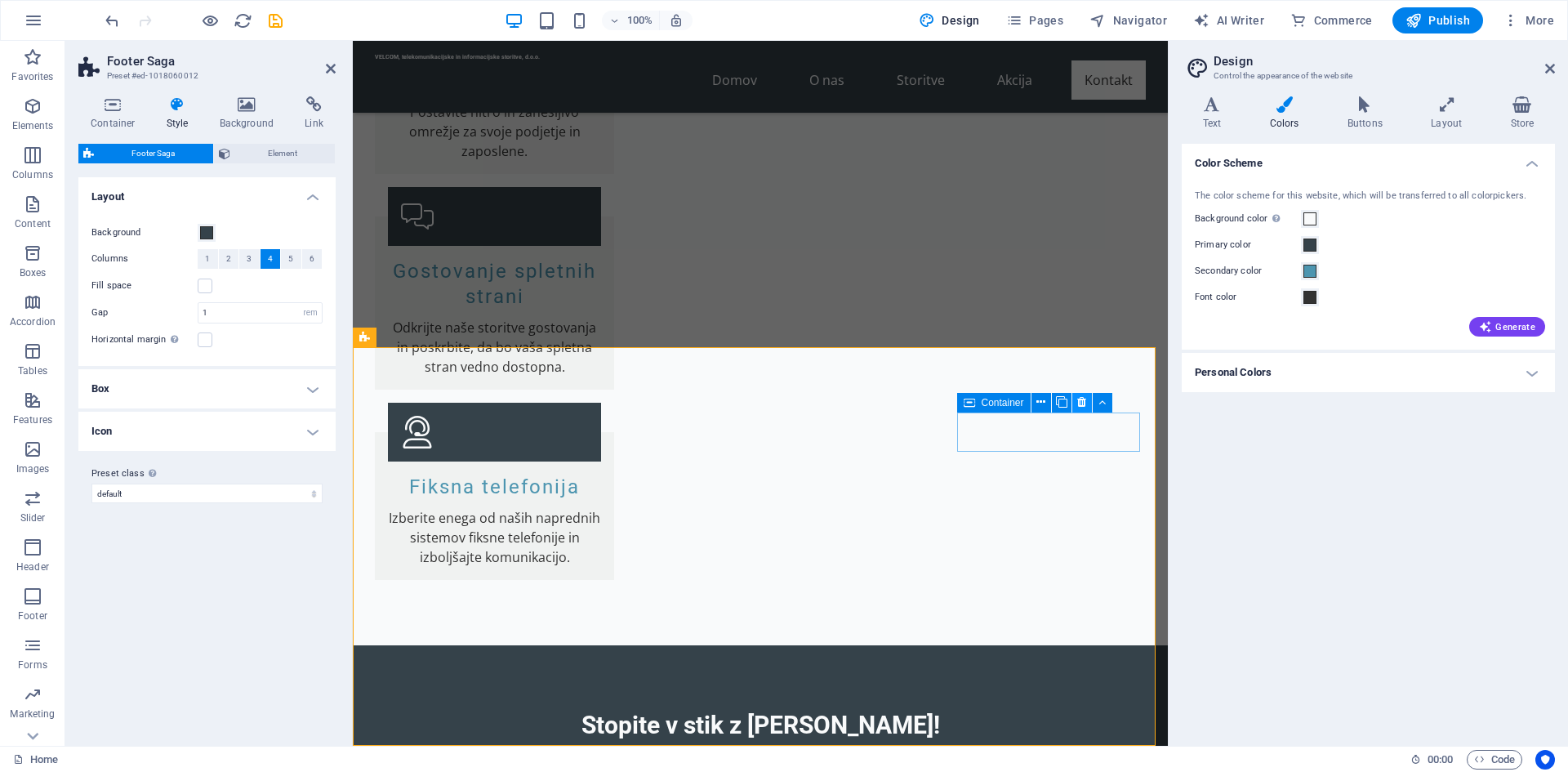
click at [1080, 404] on icon at bounding box center [1082, 402] width 9 height 17
click at [1282, 598] on div "Color Scheme The color scheme for this website, which will be transferred to al…" at bounding box center [1368, 439] width 373 height 589
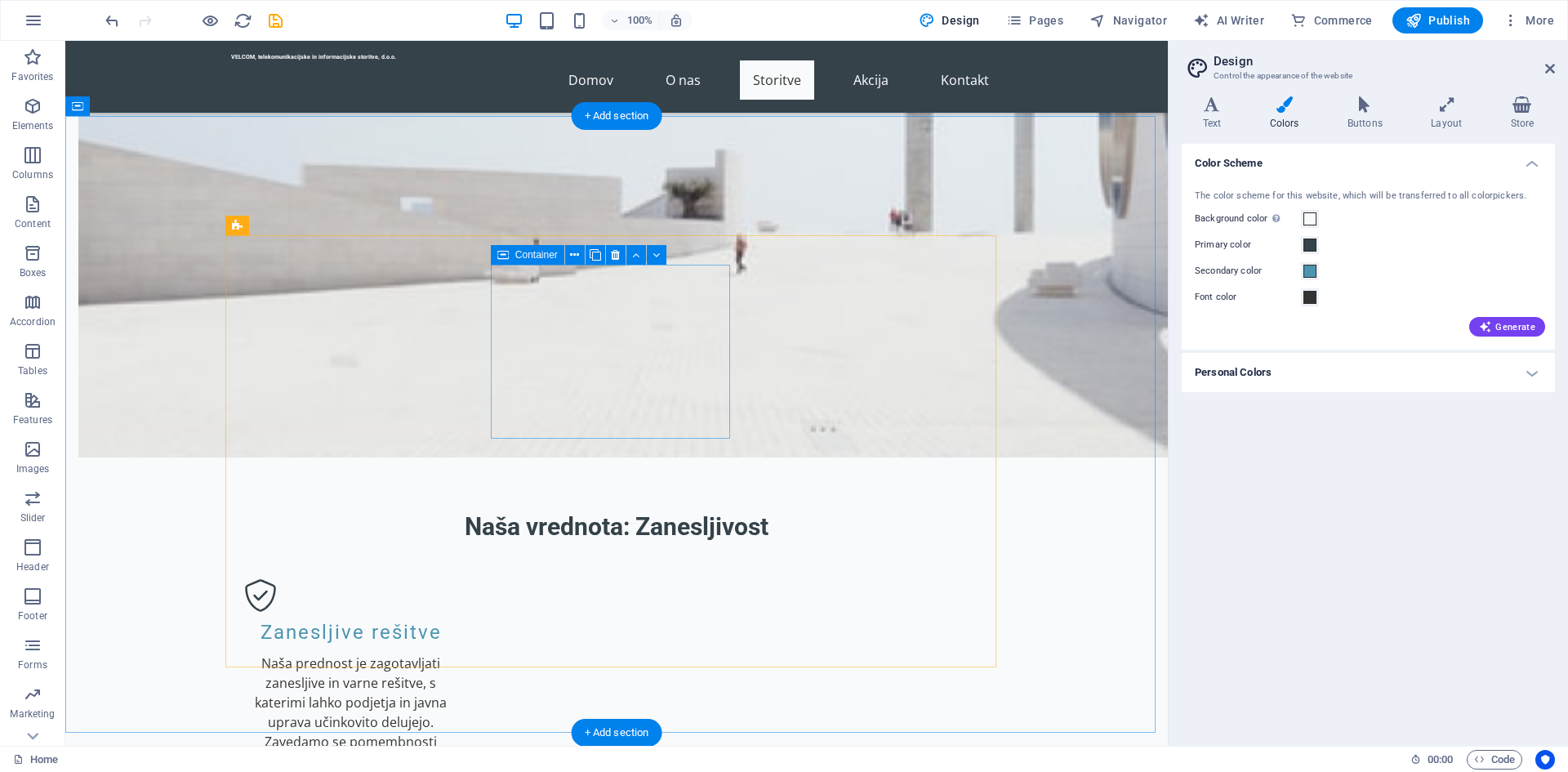
scroll to position [1226, 0]
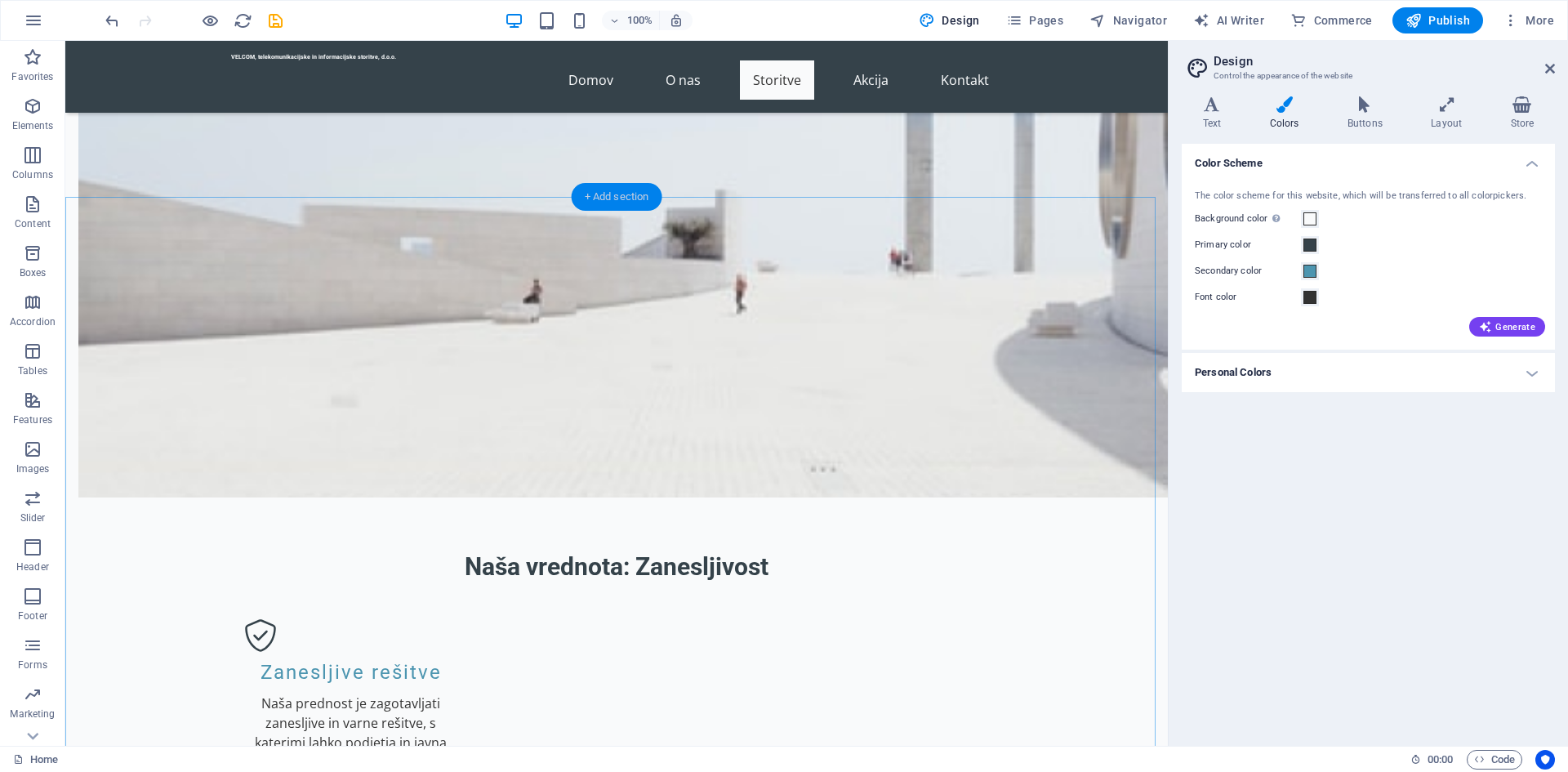
click at [621, 195] on div "+ Add section" at bounding box center [617, 197] width 91 height 28
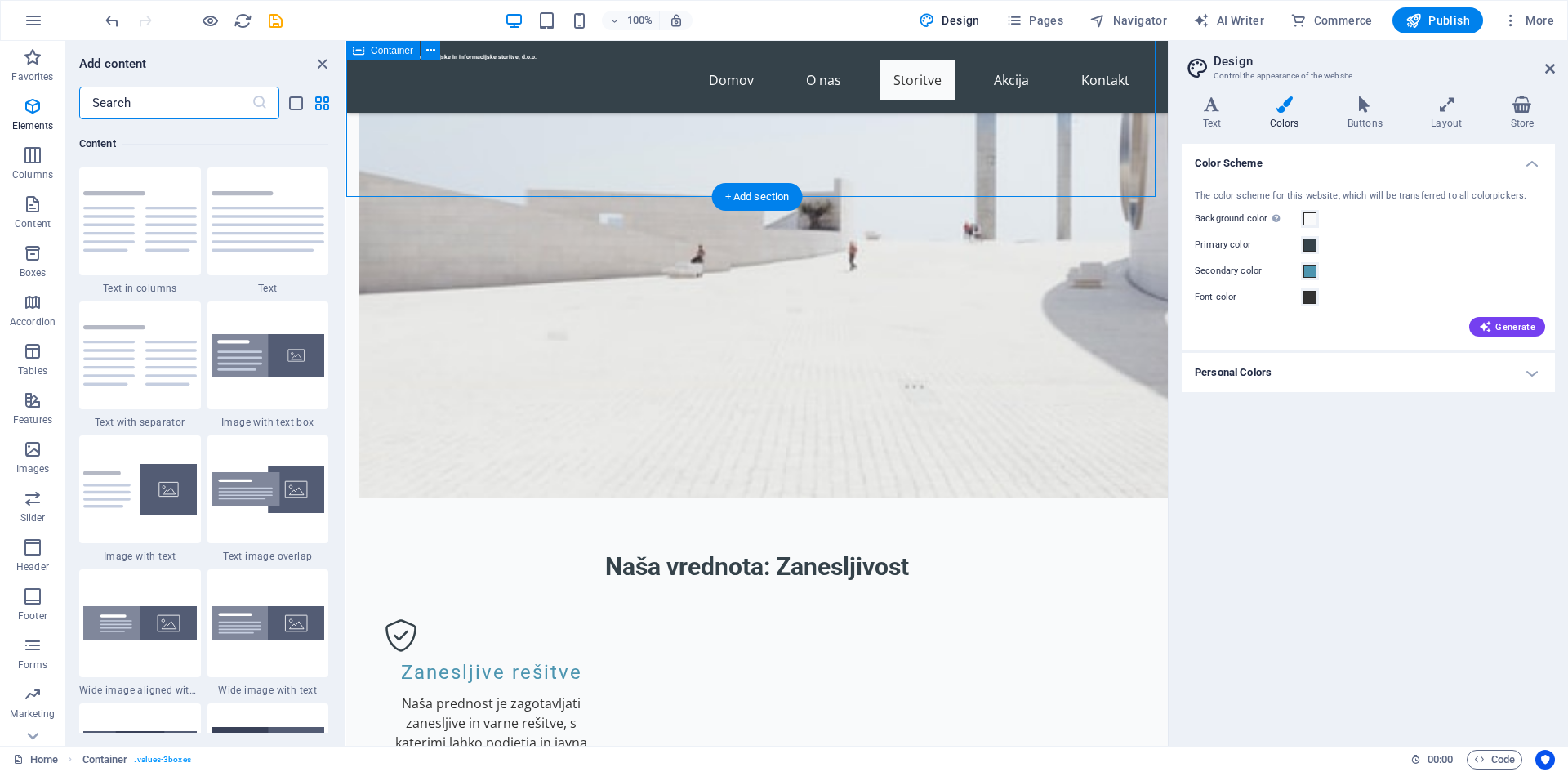
scroll to position [2859, 0]
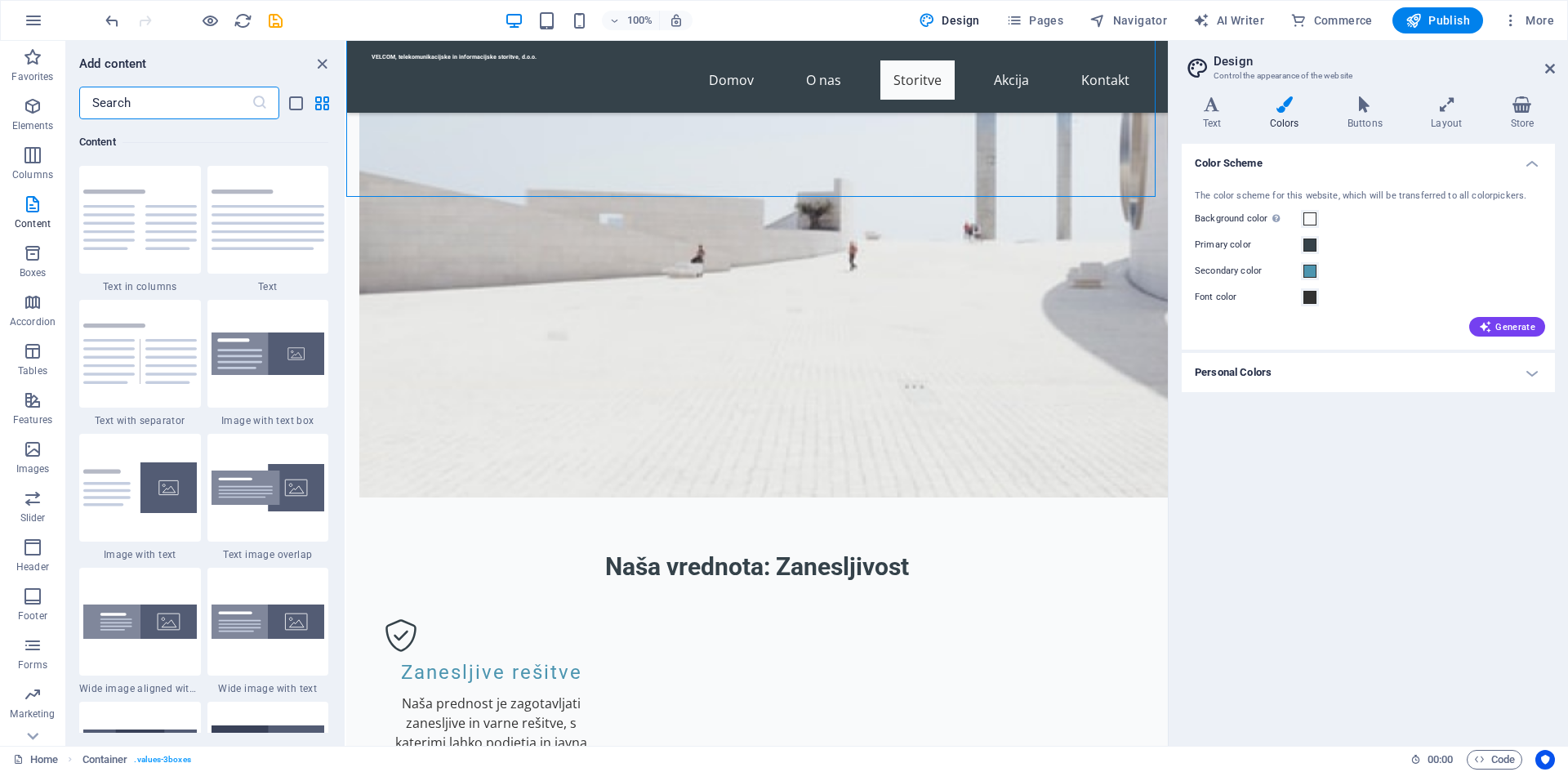
click at [154, 104] on input "text" at bounding box center [166, 102] width 173 height 33
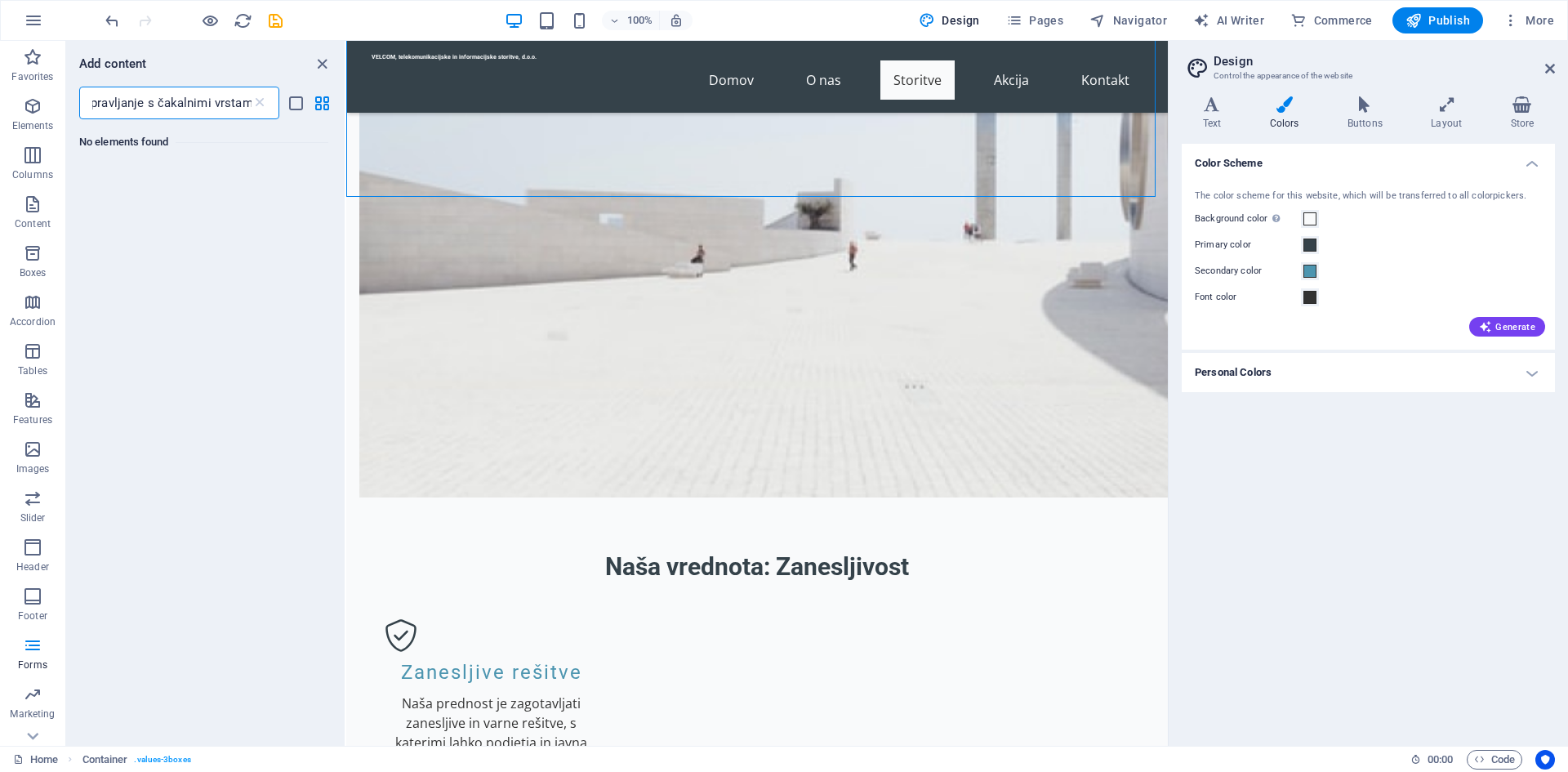
scroll to position [0, 12]
type input "upravljanje s čakalnimi vrstami"
click at [323, 57] on icon "close panel" at bounding box center [322, 63] width 19 height 19
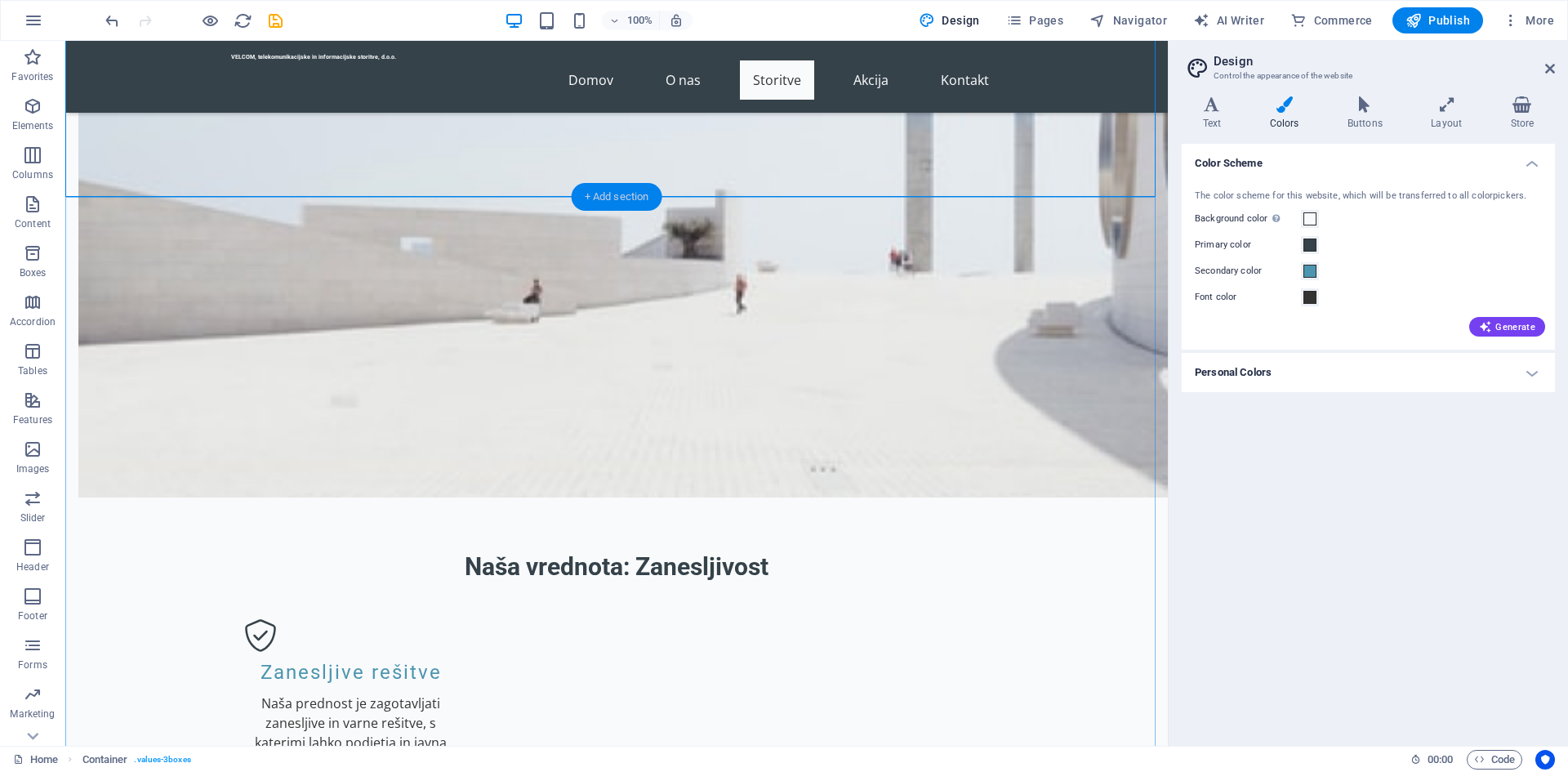
click at [602, 198] on div "+ Add section" at bounding box center [617, 197] width 91 height 28
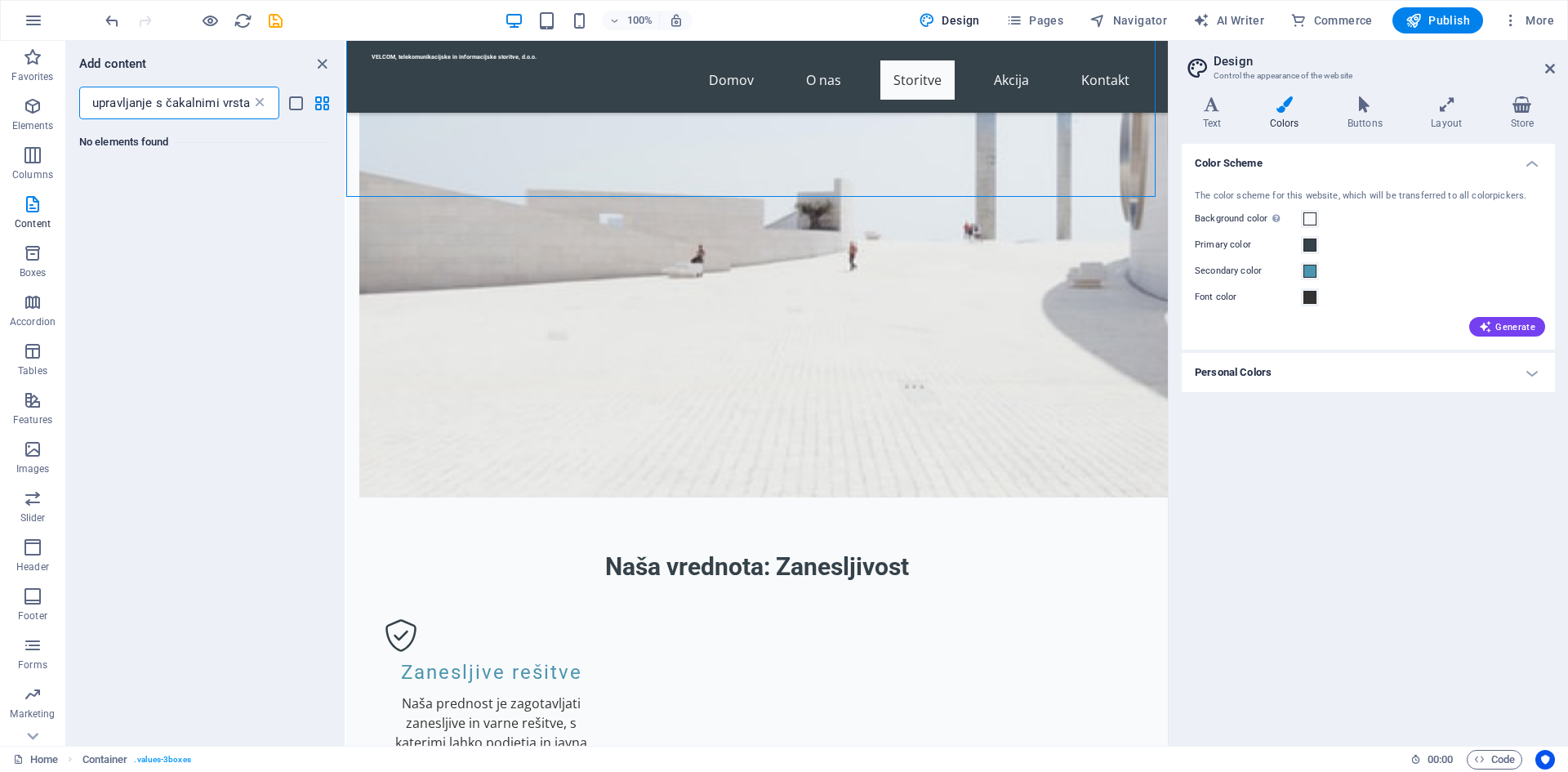
click at [256, 103] on icon at bounding box center [260, 102] width 16 height 16
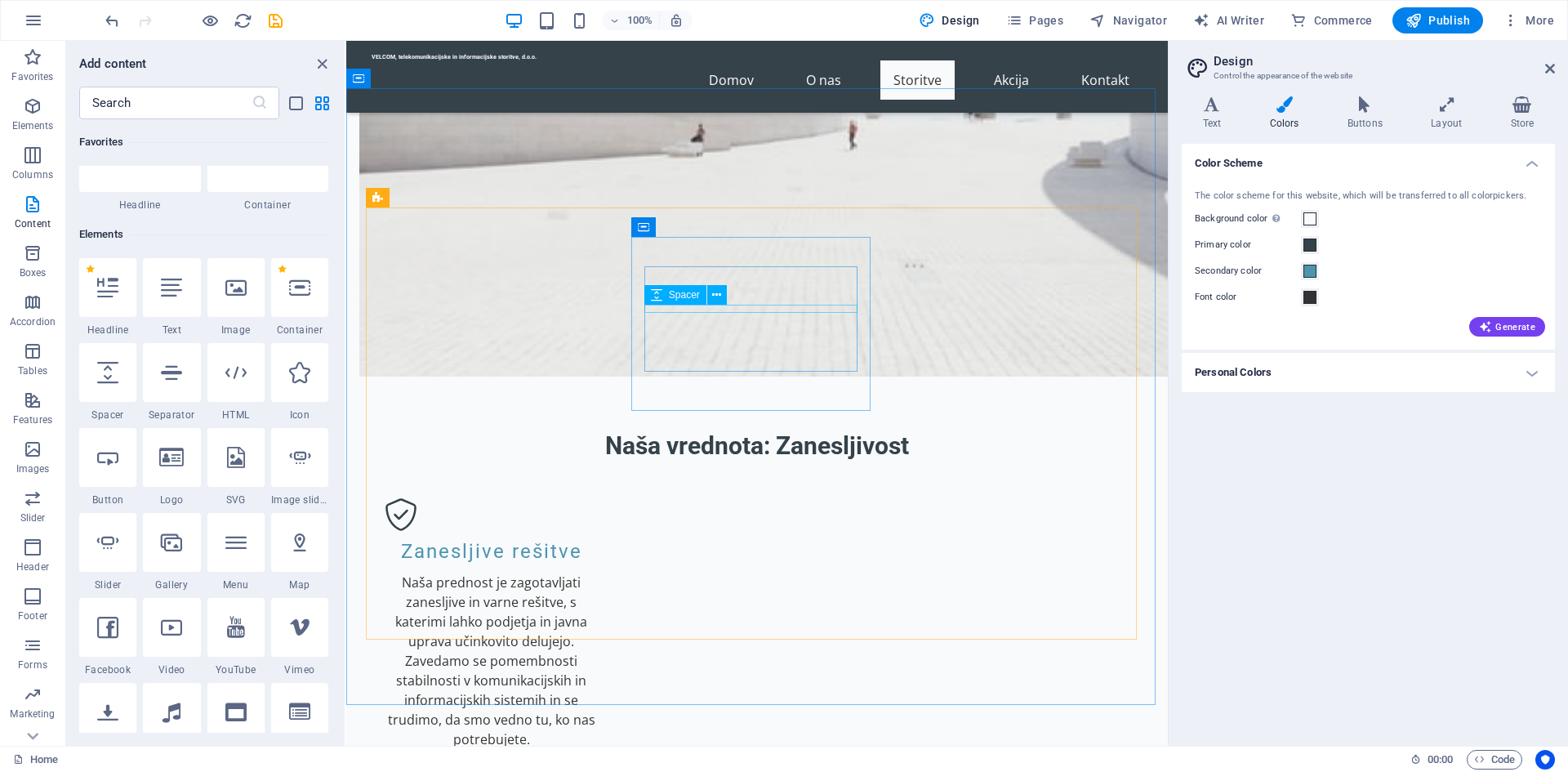
scroll to position [1307, 0]
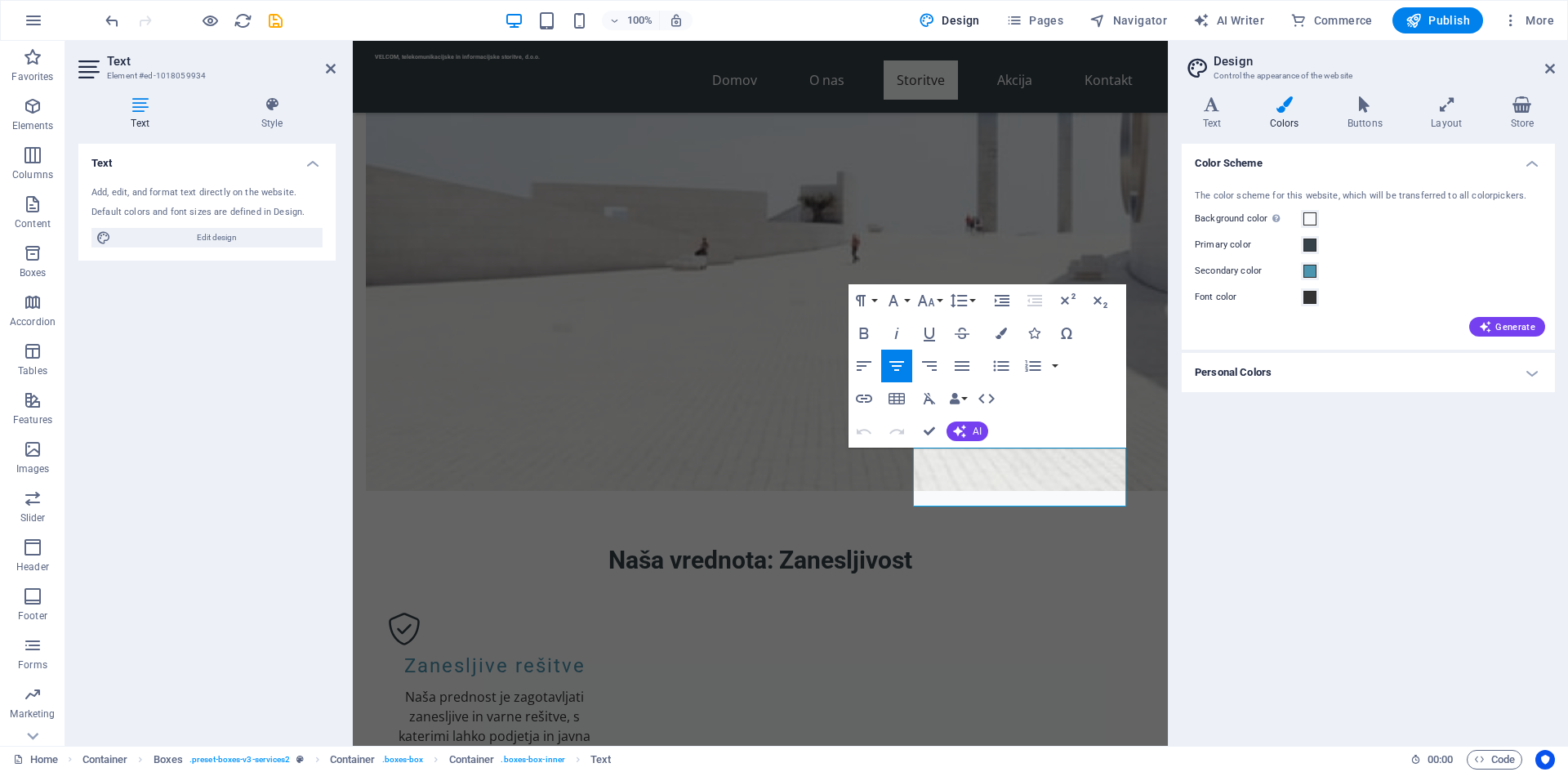
scroll to position [1226, 0]
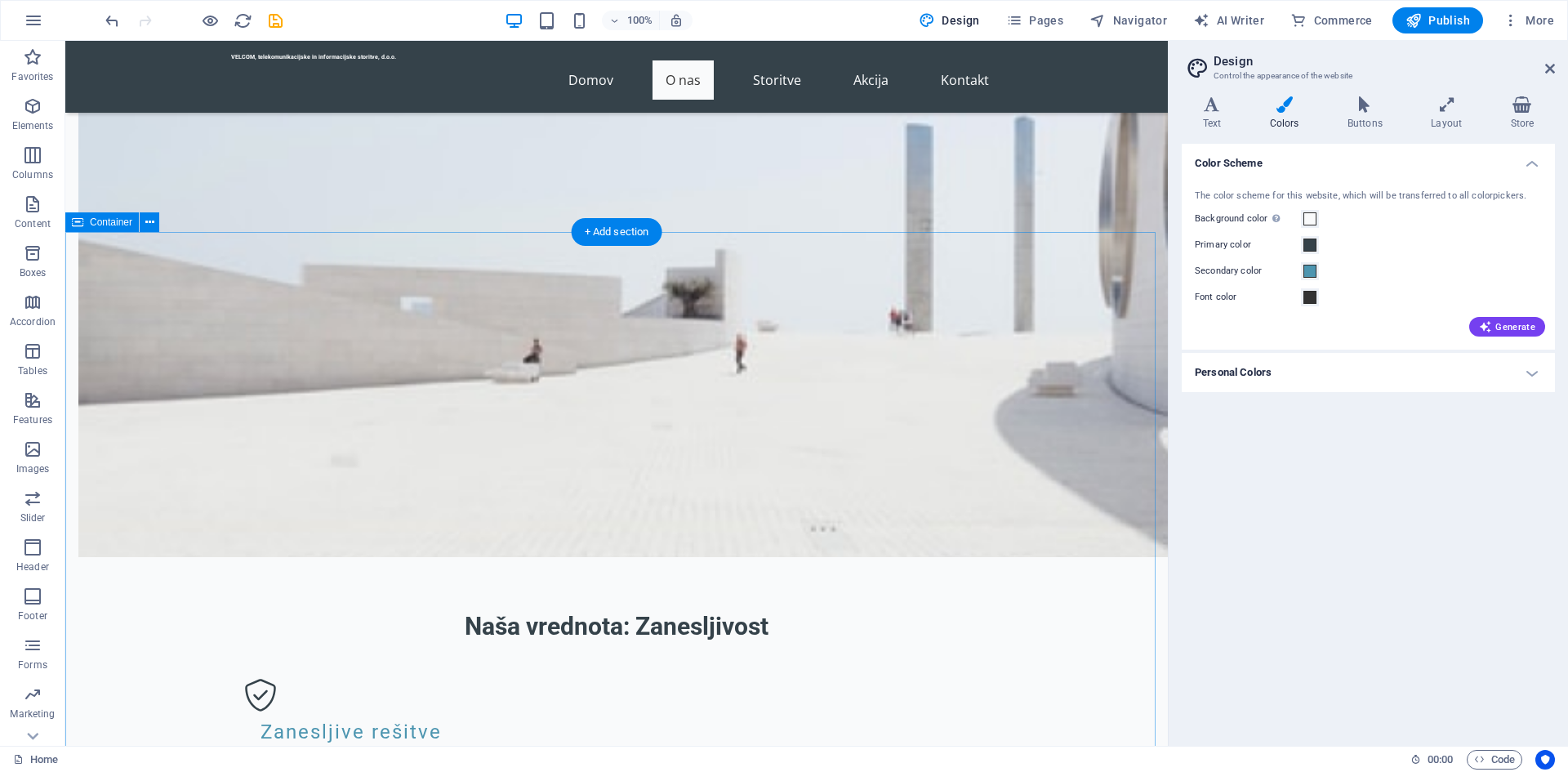
scroll to position [1144, 0]
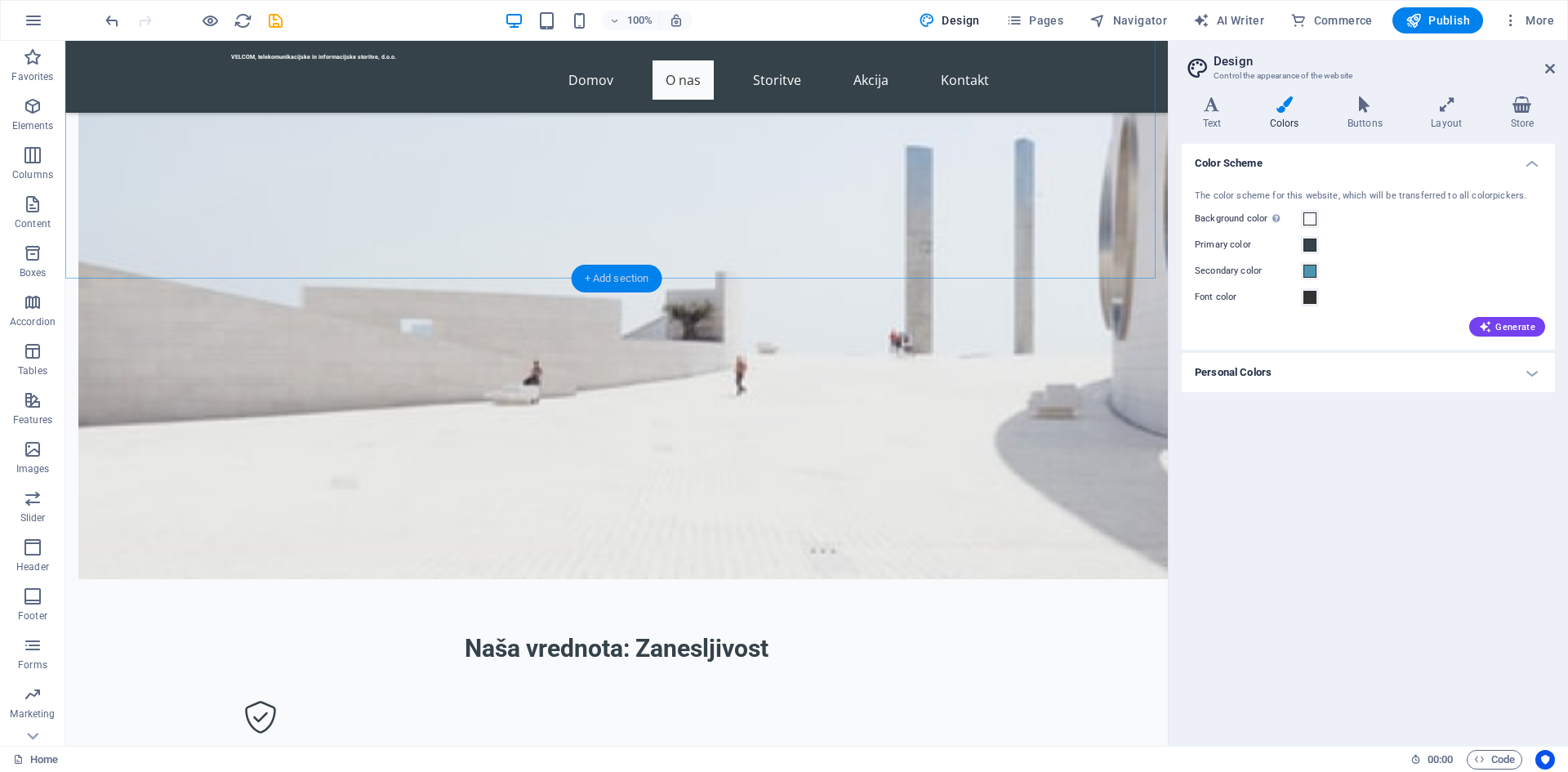
click at [609, 274] on div "+ Add section" at bounding box center [617, 278] width 91 height 28
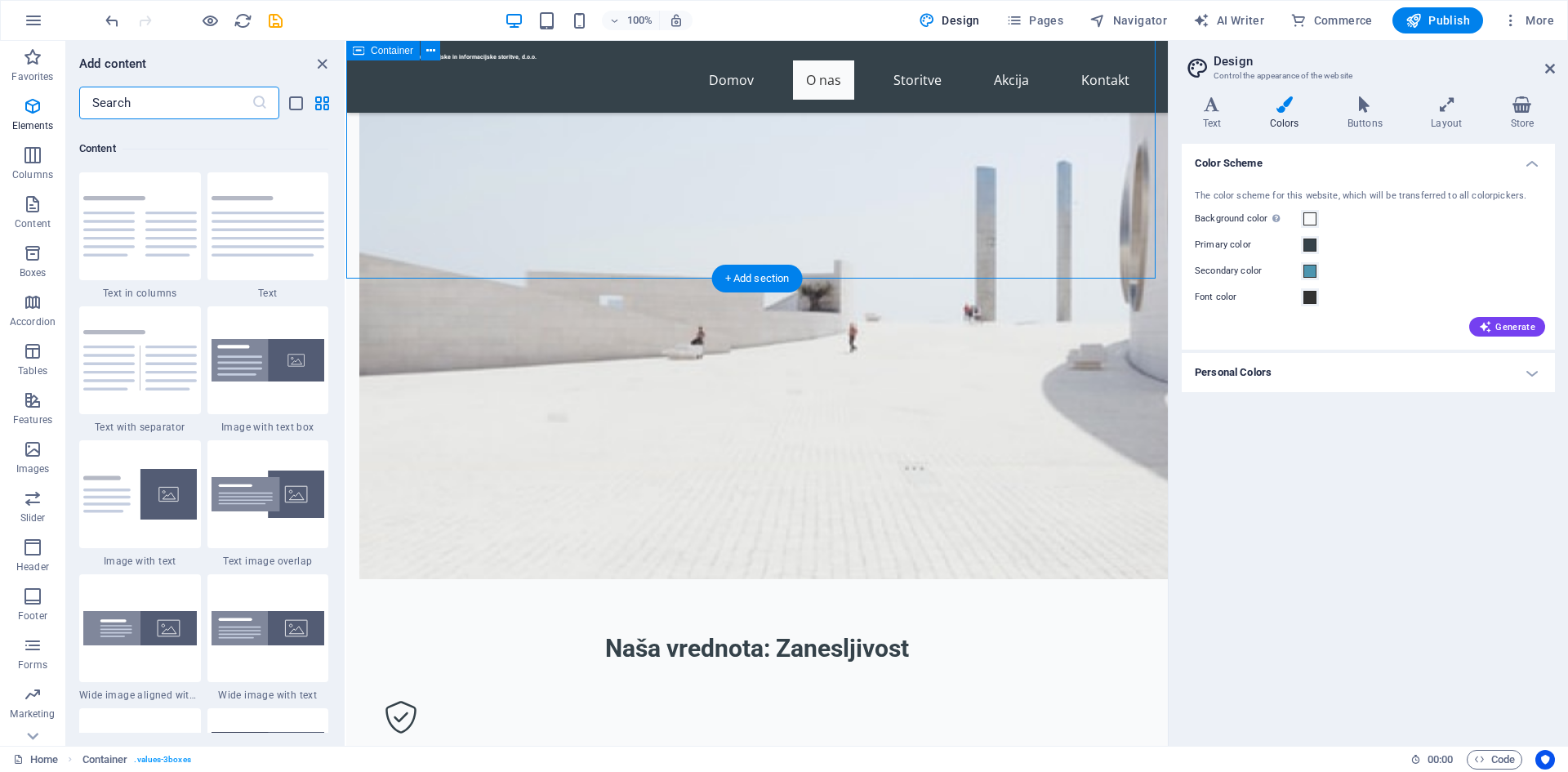
scroll to position [2859, 0]
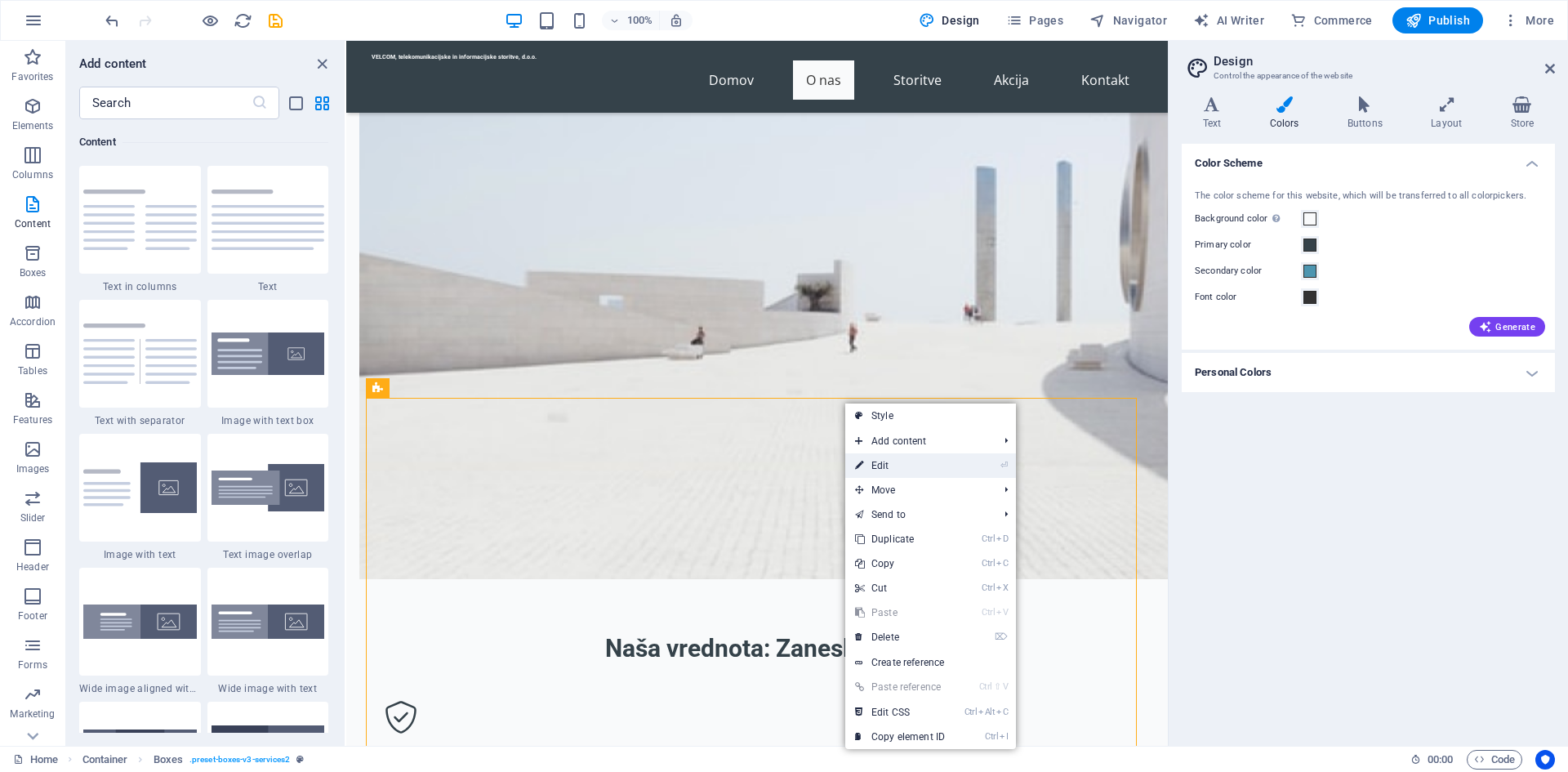
click at [901, 475] on link "⏎ Edit" at bounding box center [900, 466] width 109 height 25
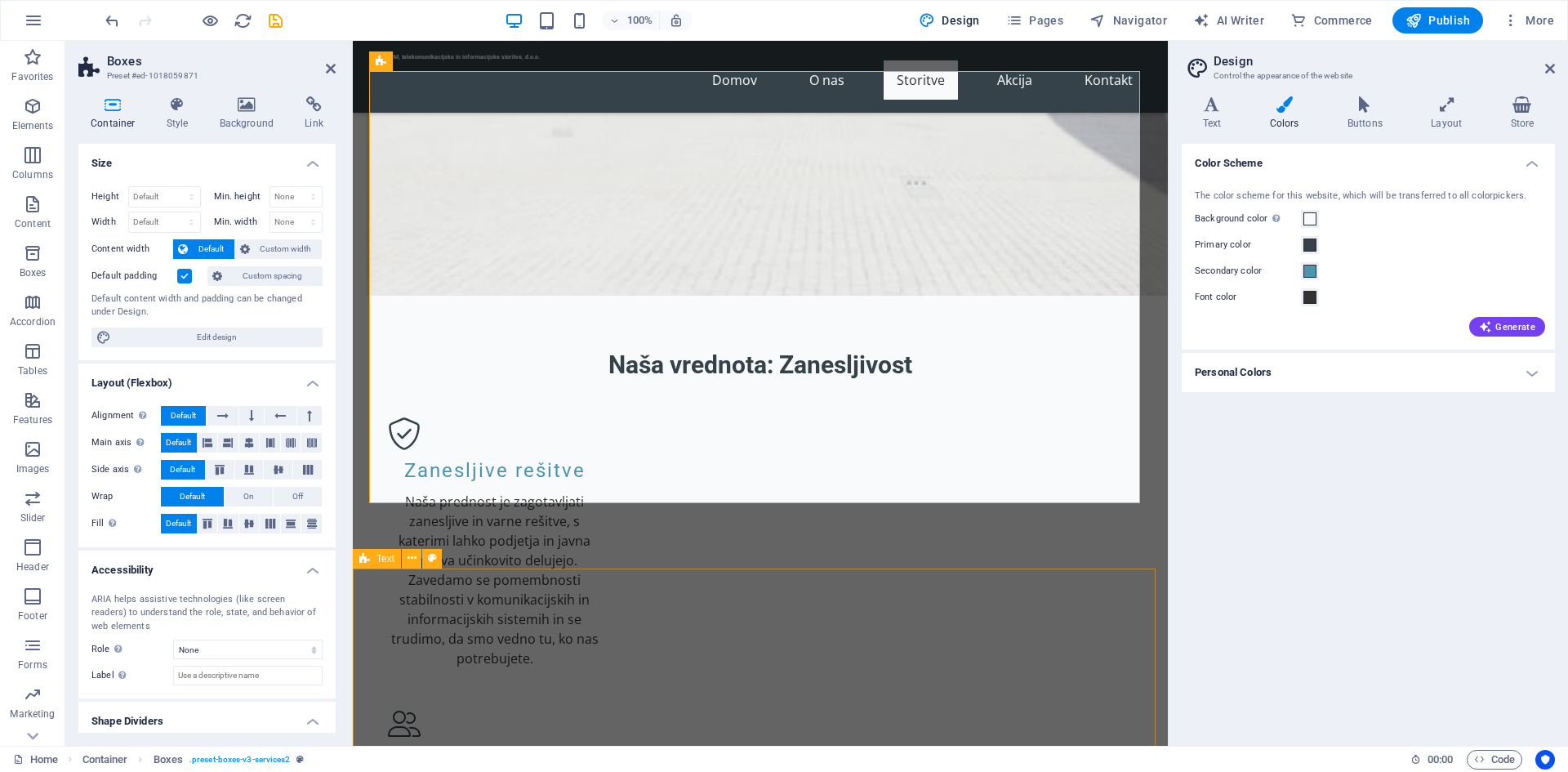
scroll to position [1471, 0]
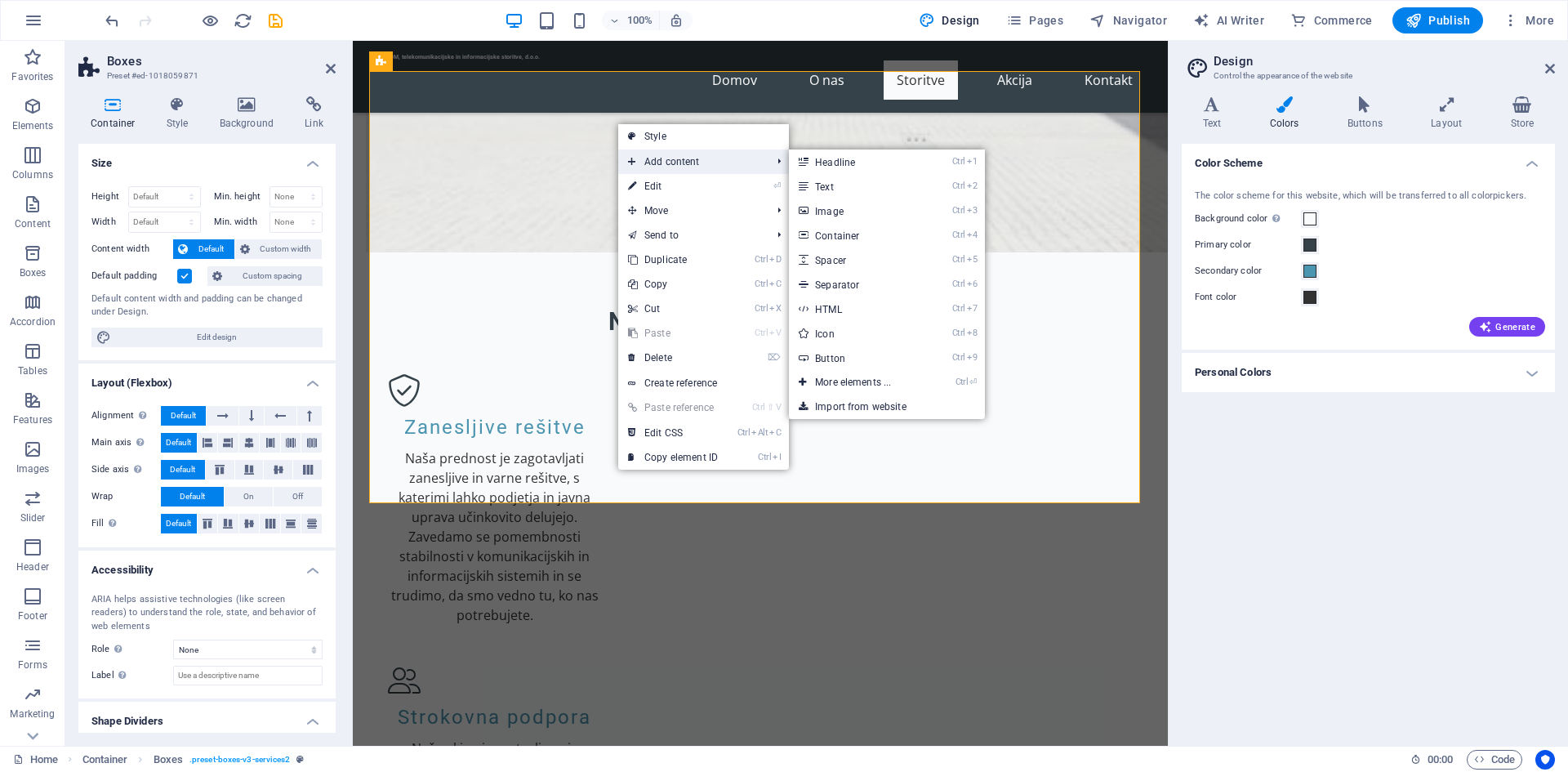
click at [675, 159] on span "Add content" at bounding box center [691, 162] width 146 height 25
click at [852, 159] on link "Ctrl 1 Headline" at bounding box center [856, 162] width 134 height 25
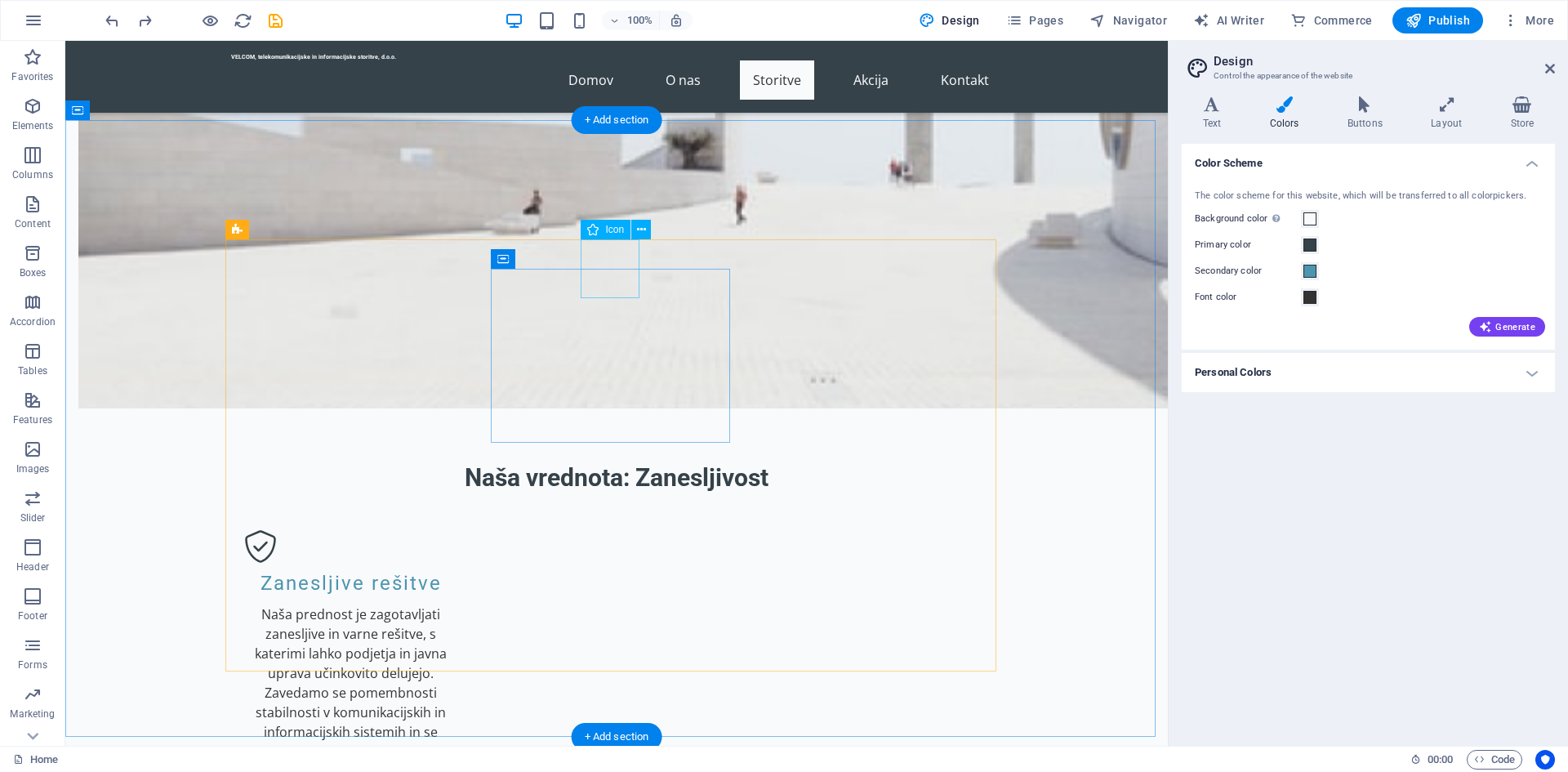
scroll to position [1226, 0]
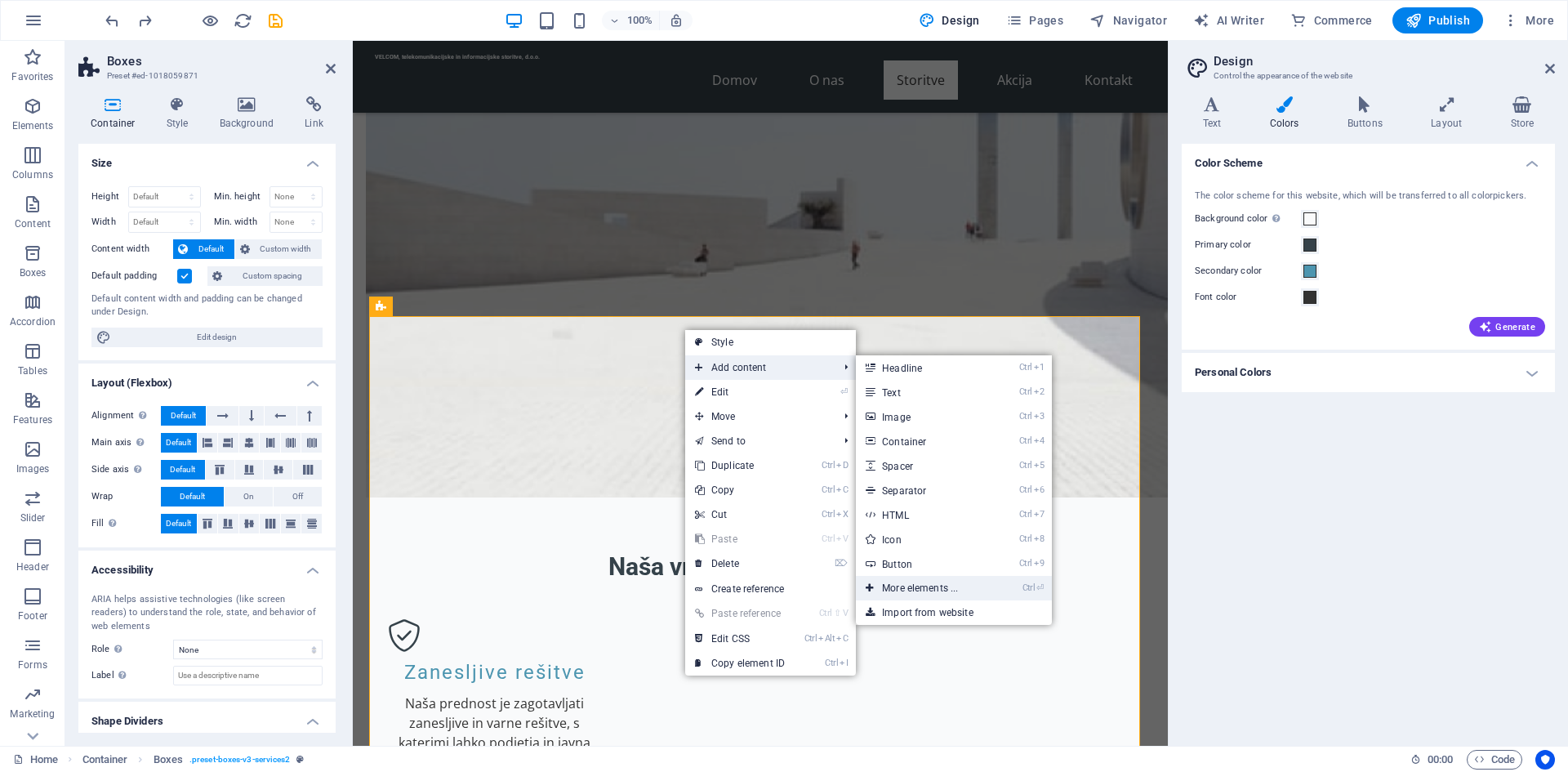
click at [934, 585] on link "Ctrl ⏎ More elements ..." at bounding box center [923, 589] width 134 height 25
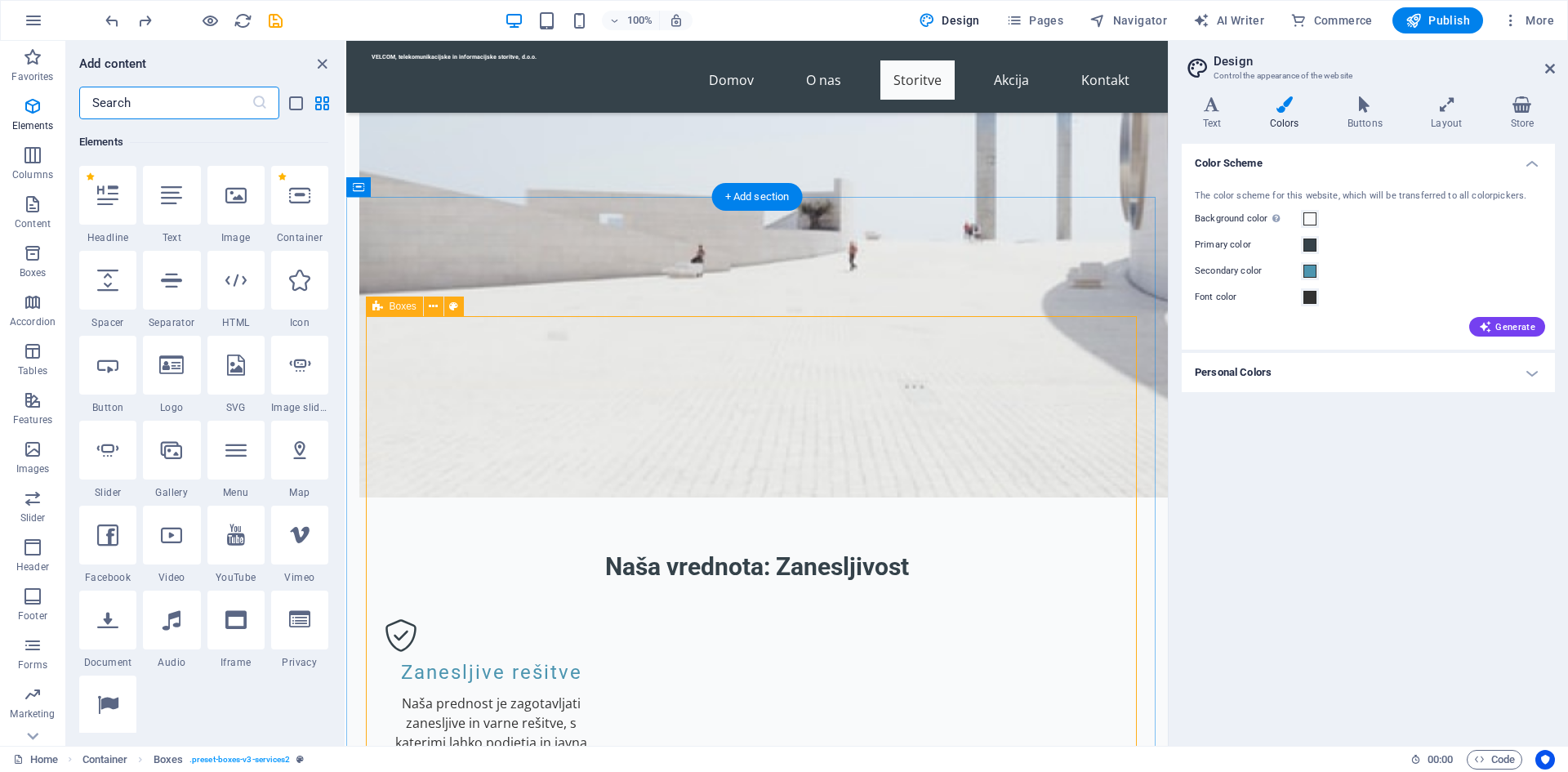
scroll to position [1389, 0]
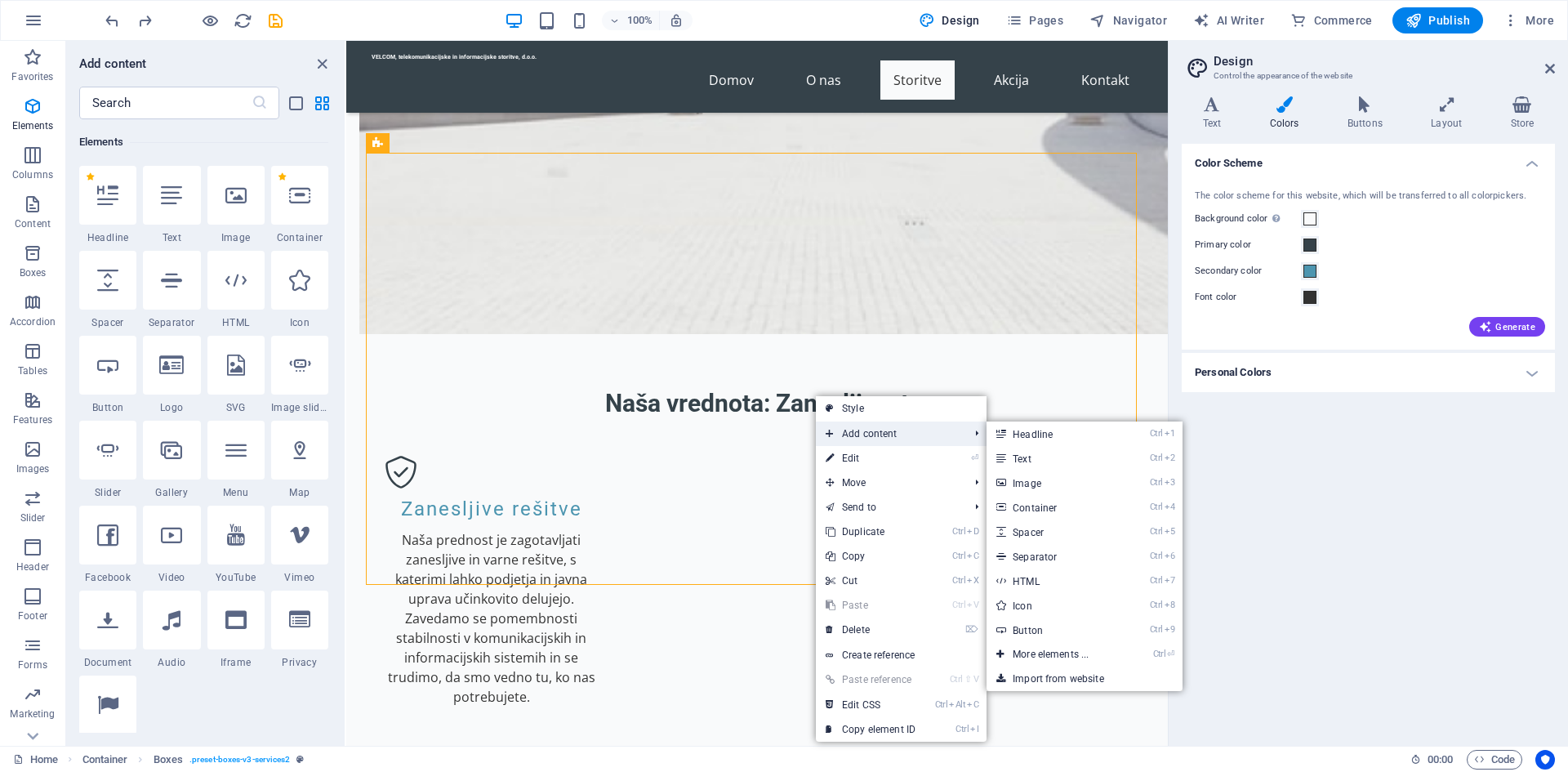
click at [893, 435] on span "Add content" at bounding box center [889, 435] width 146 height 25
click at [1033, 443] on link "Ctrl 1 Headline" at bounding box center [1054, 435] width 134 height 25
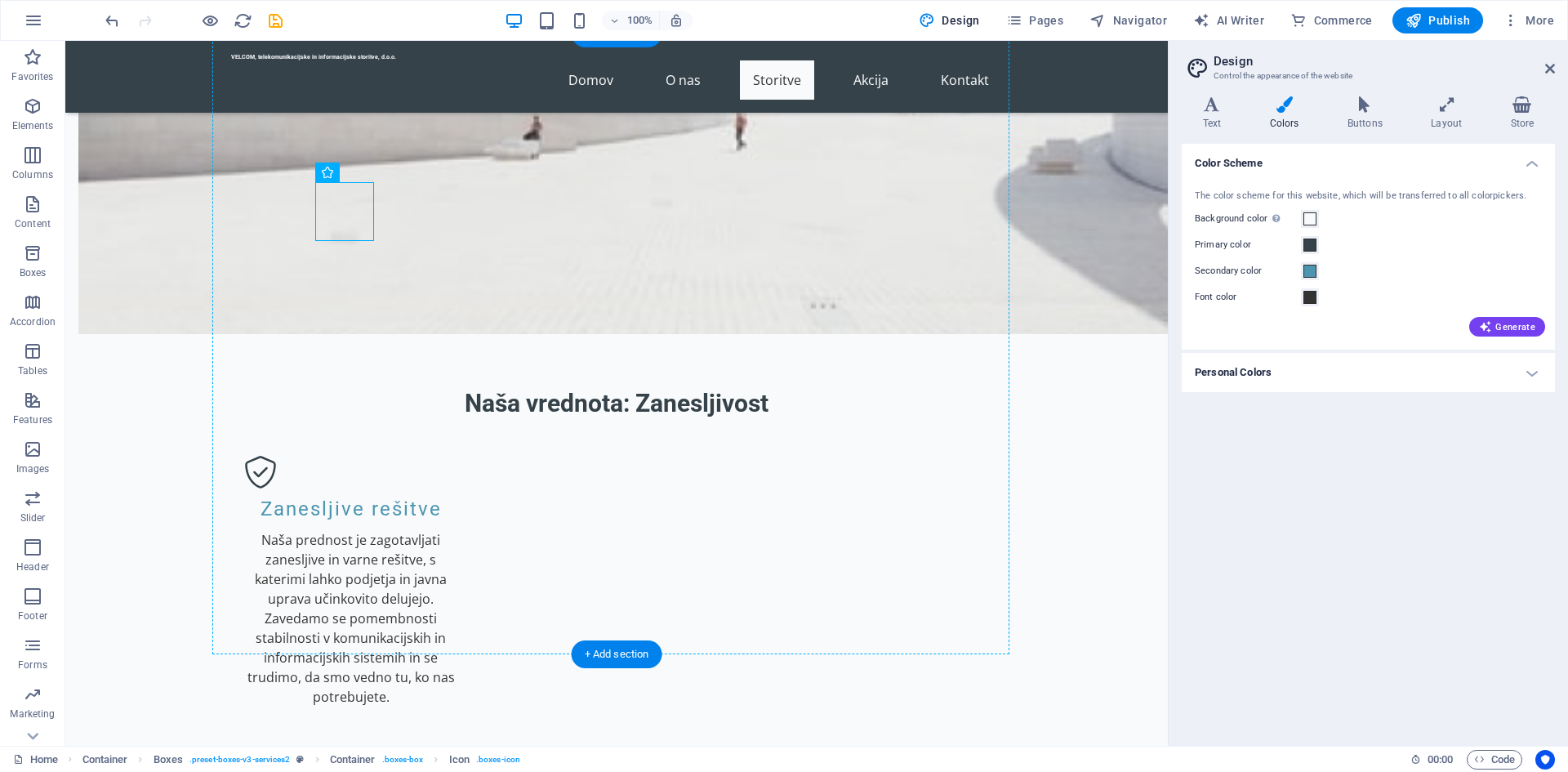
drag, startPoint x: 198, startPoint y: 207, endPoint x: 489, endPoint y: 313, distance: 309.7
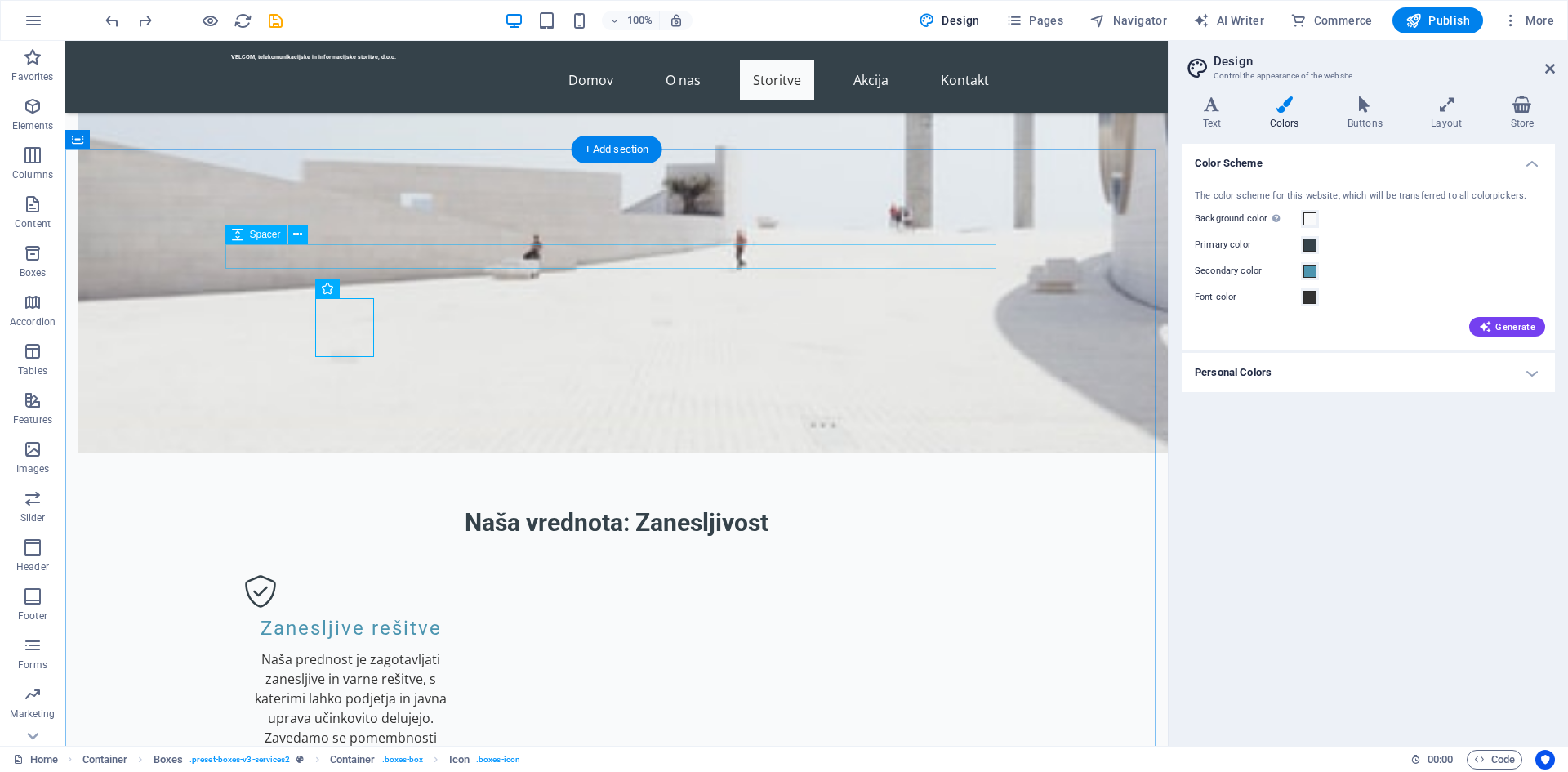
scroll to position [1269, 0]
click at [293, 261] on icon at bounding box center [293, 263] width 9 height 17
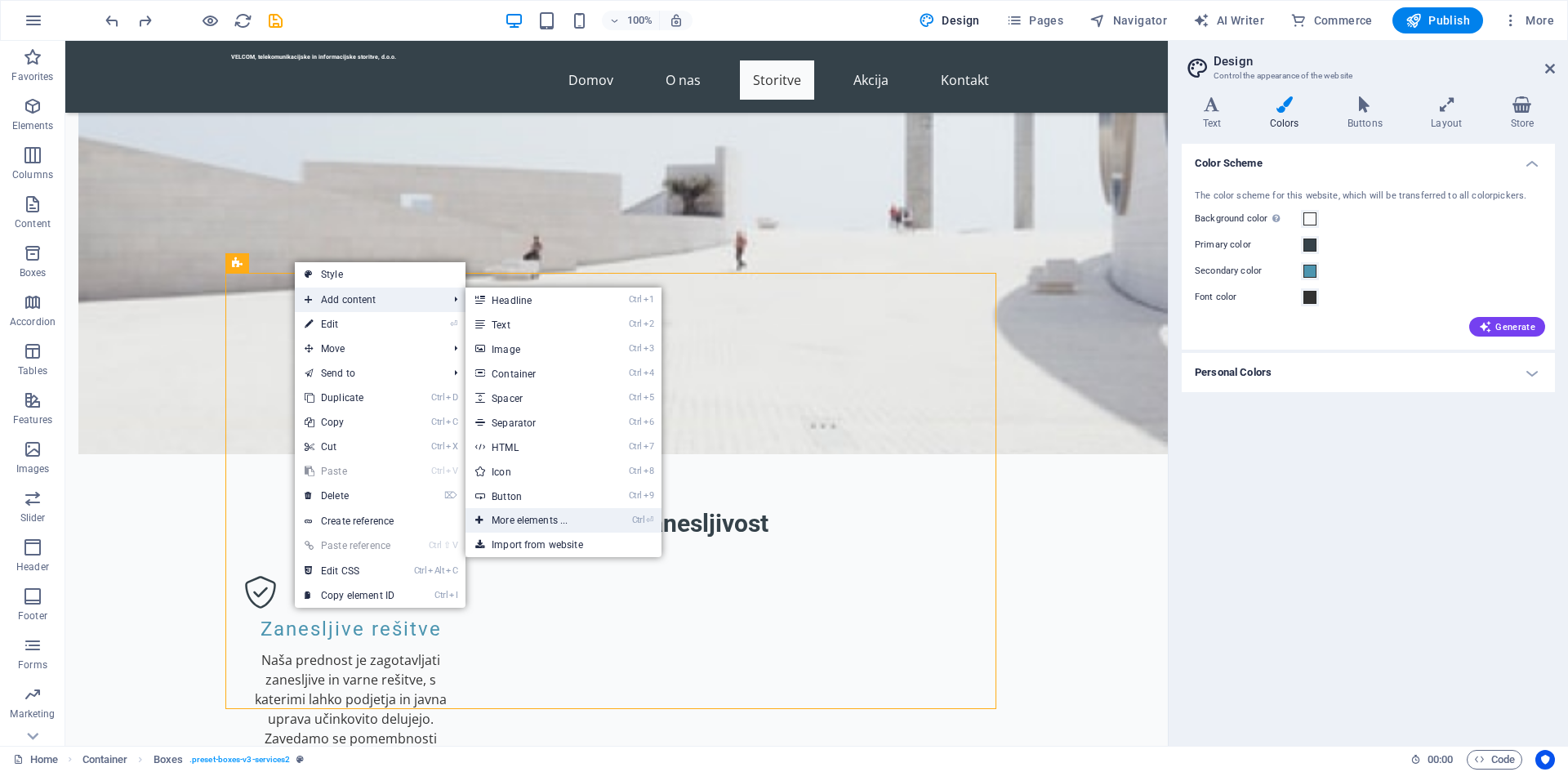
click at [525, 514] on link "Ctrl ⏎ More elements ..." at bounding box center [532, 521] width 134 height 25
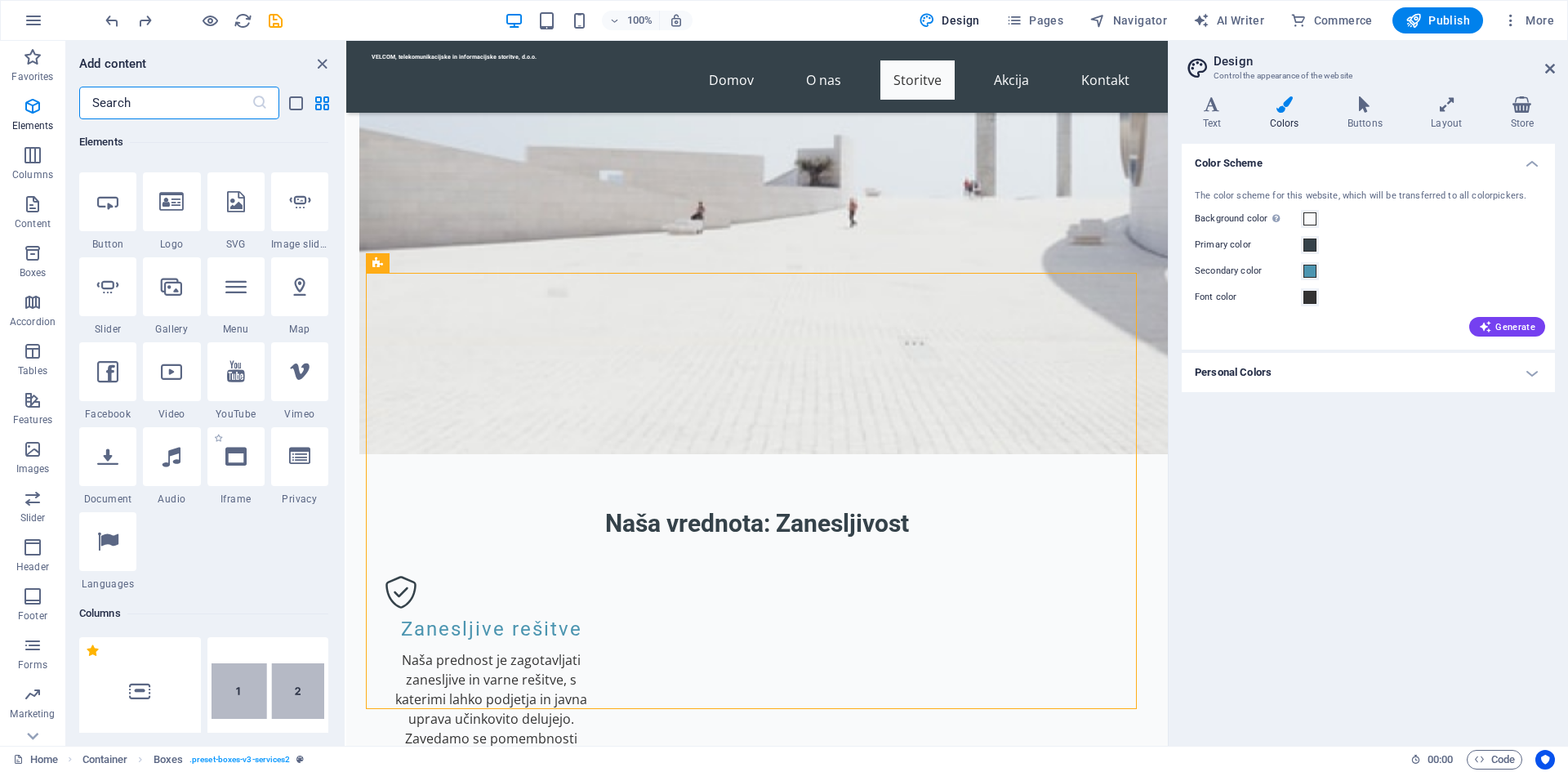
scroll to position [256, 0]
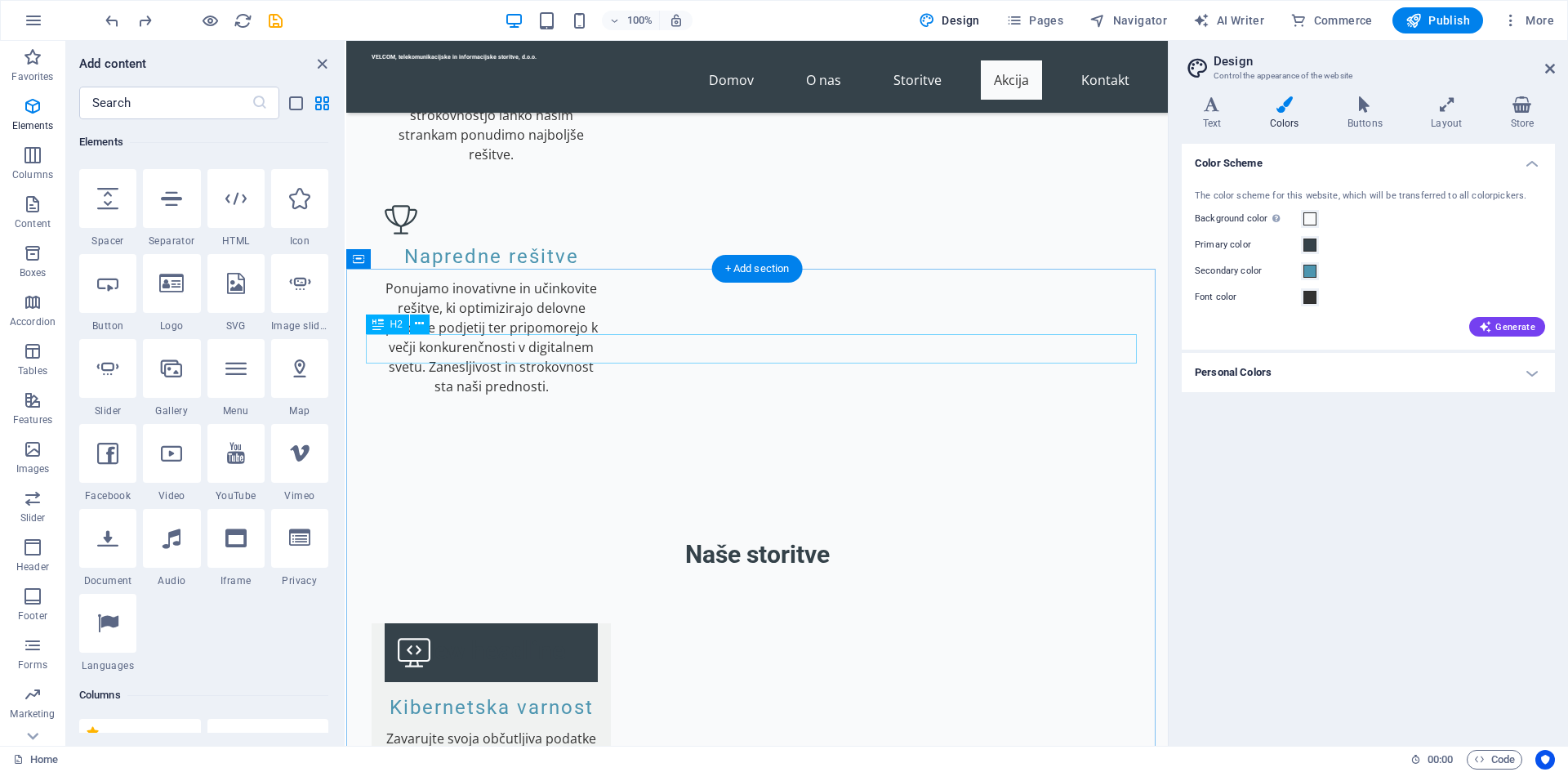
scroll to position [2206, 0]
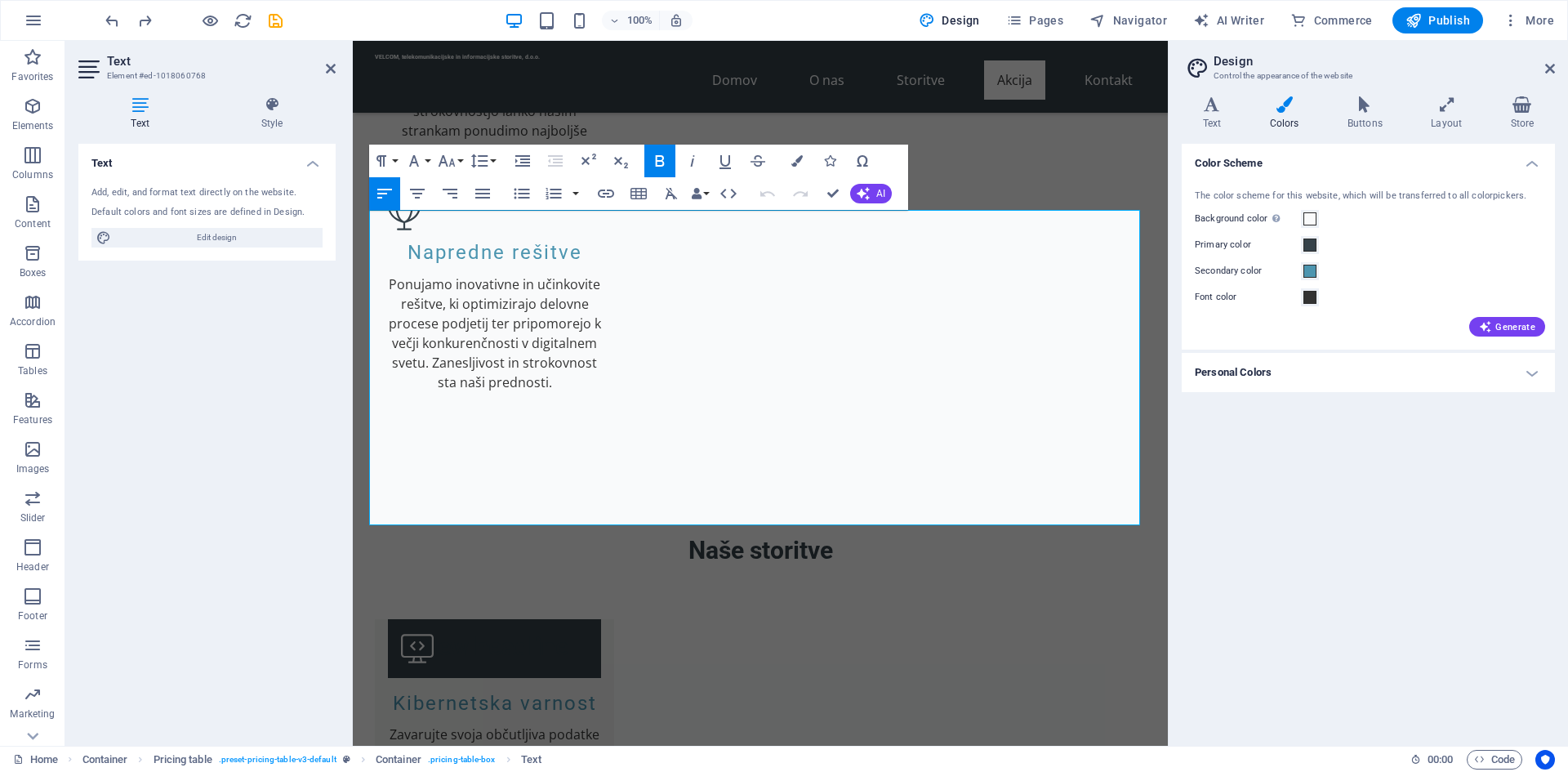
click at [93, 77] on icon at bounding box center [91, 69] width 25 height 26
click at [93, 56] on icon at bounding box center [91, 69] width 25 height 26
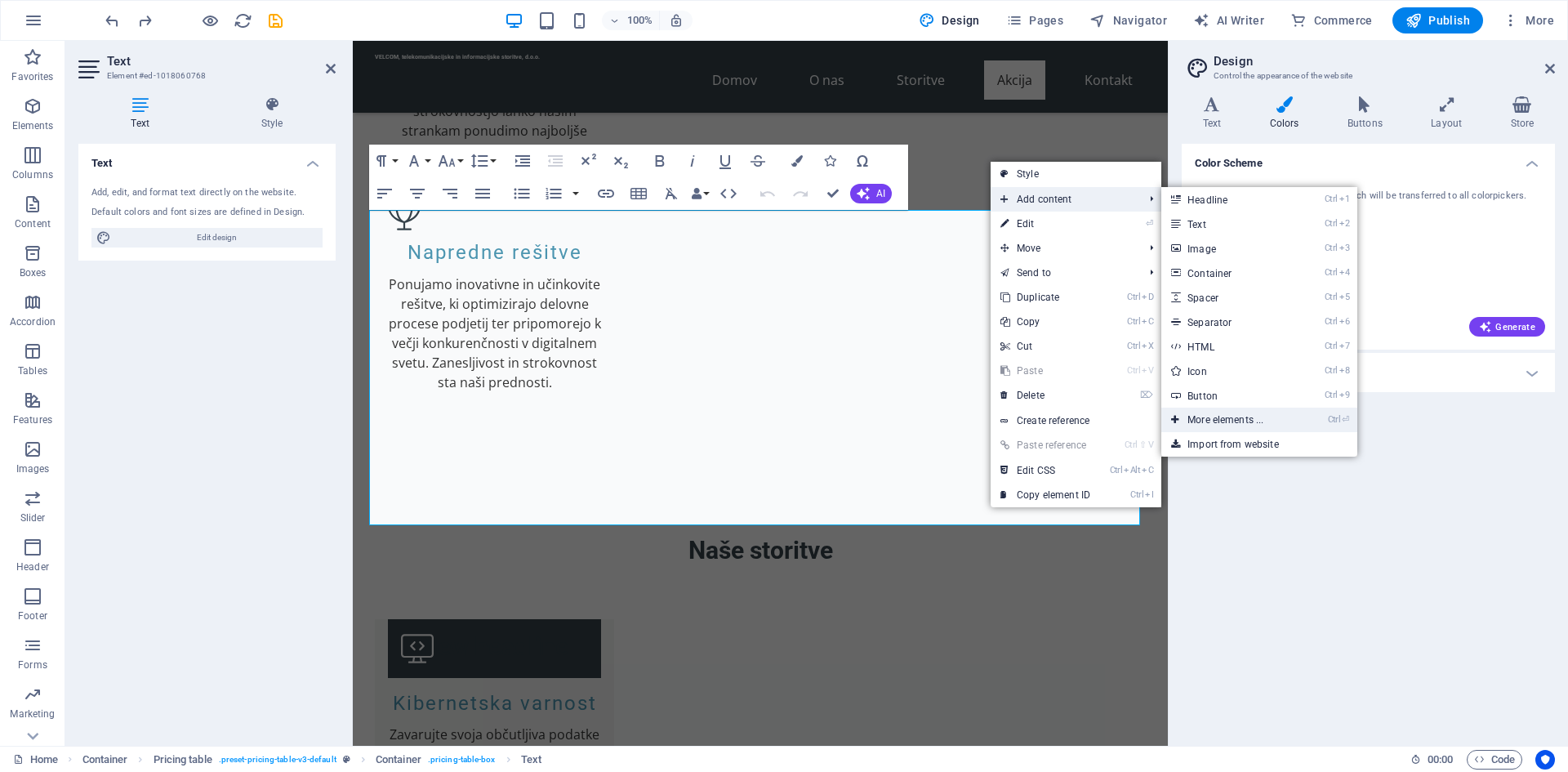
click at [1237, 419] on link "Ctrl ⏎ More elements ..." at bounding box center [1228, 420] width 134 height 25
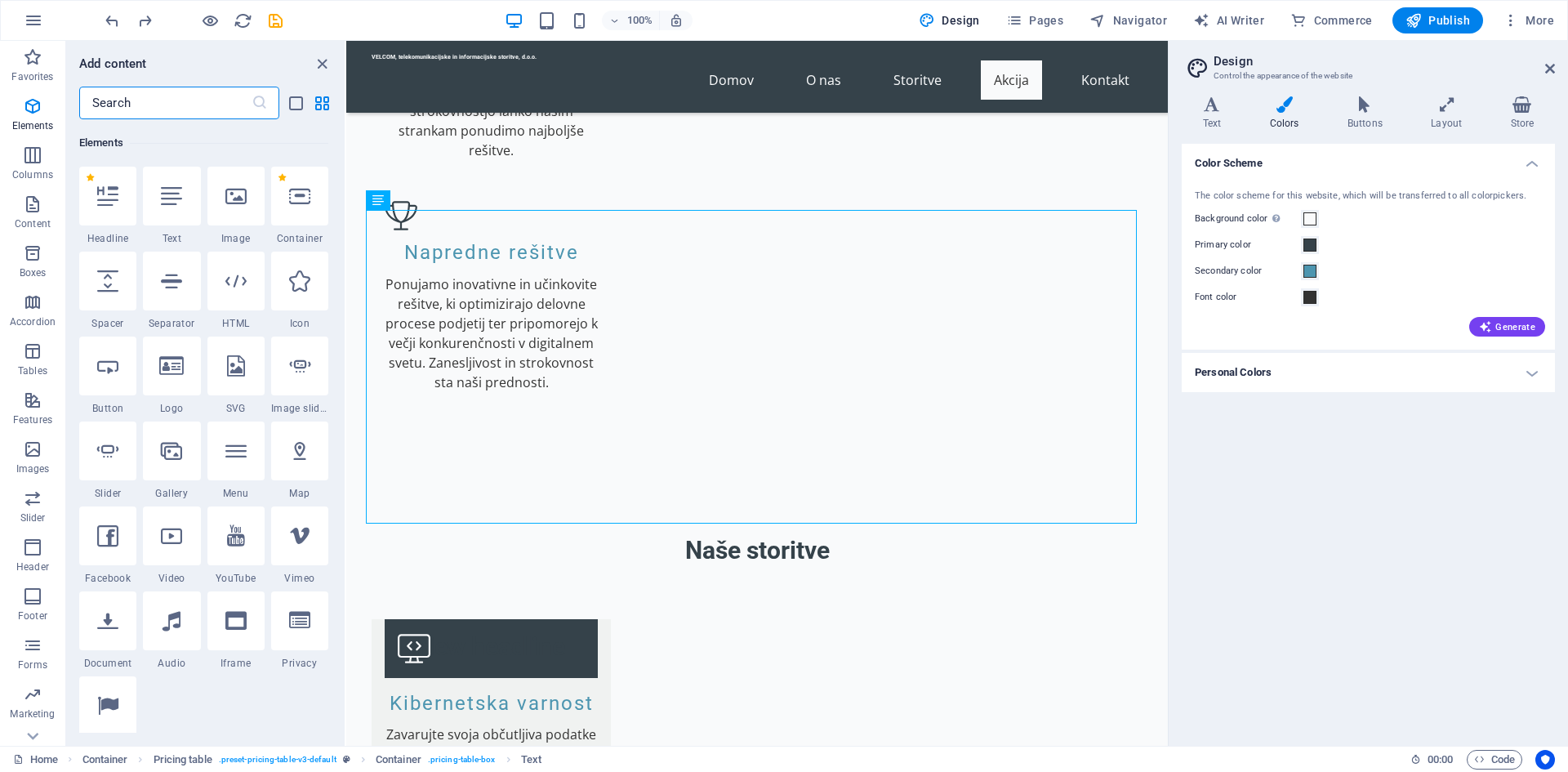
scroll to position [174, 0]
click at [99, 638] on div at bounding box center [108, 621] width 57 height 59
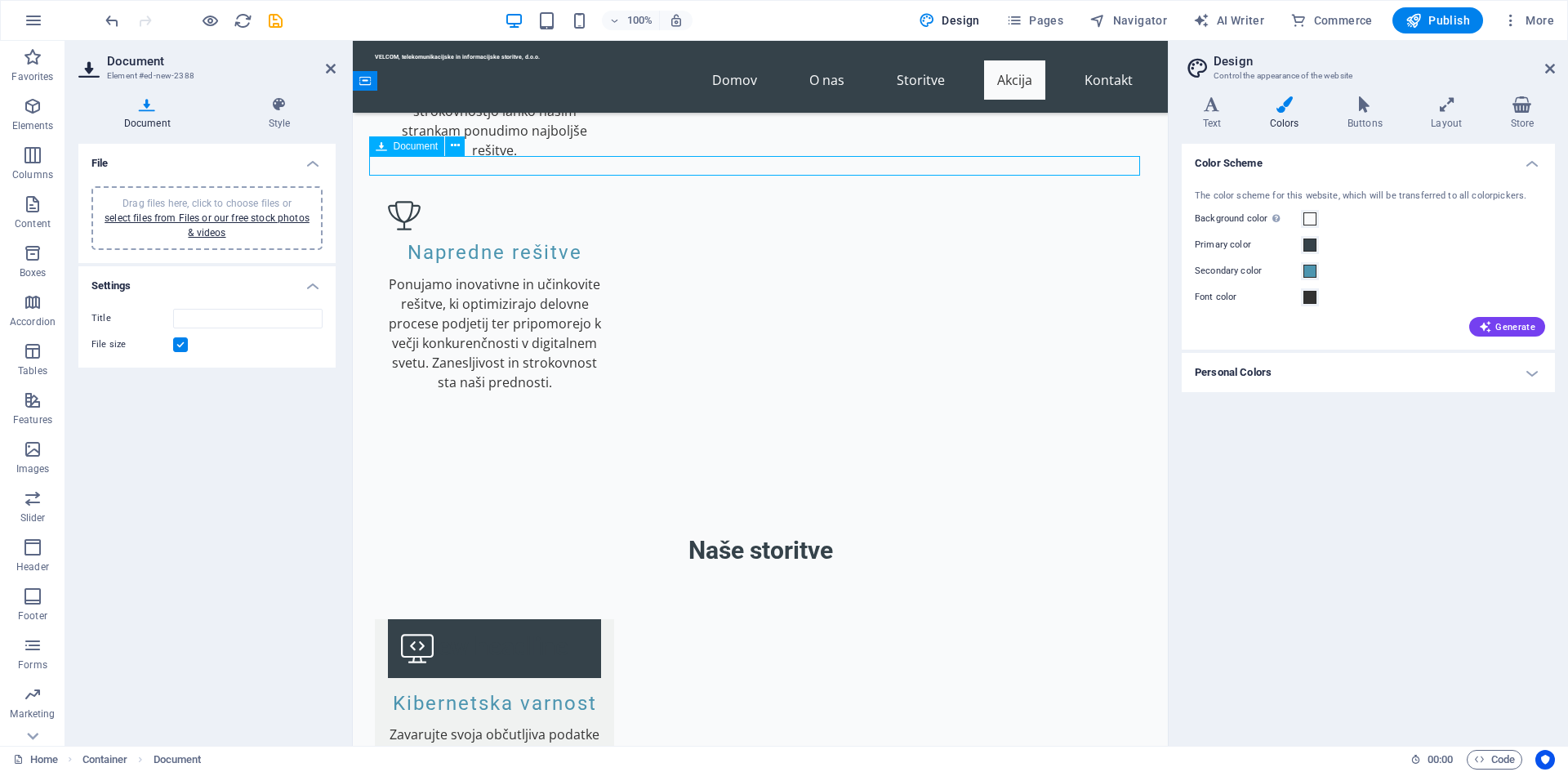
drag, startPoint x: 492, startPoint y: 162, endPoint x: 454, endPoint y: 161, distance: 38.0
click at [456, 147] on icon at bounding box center [456, 145] width 9 height 17
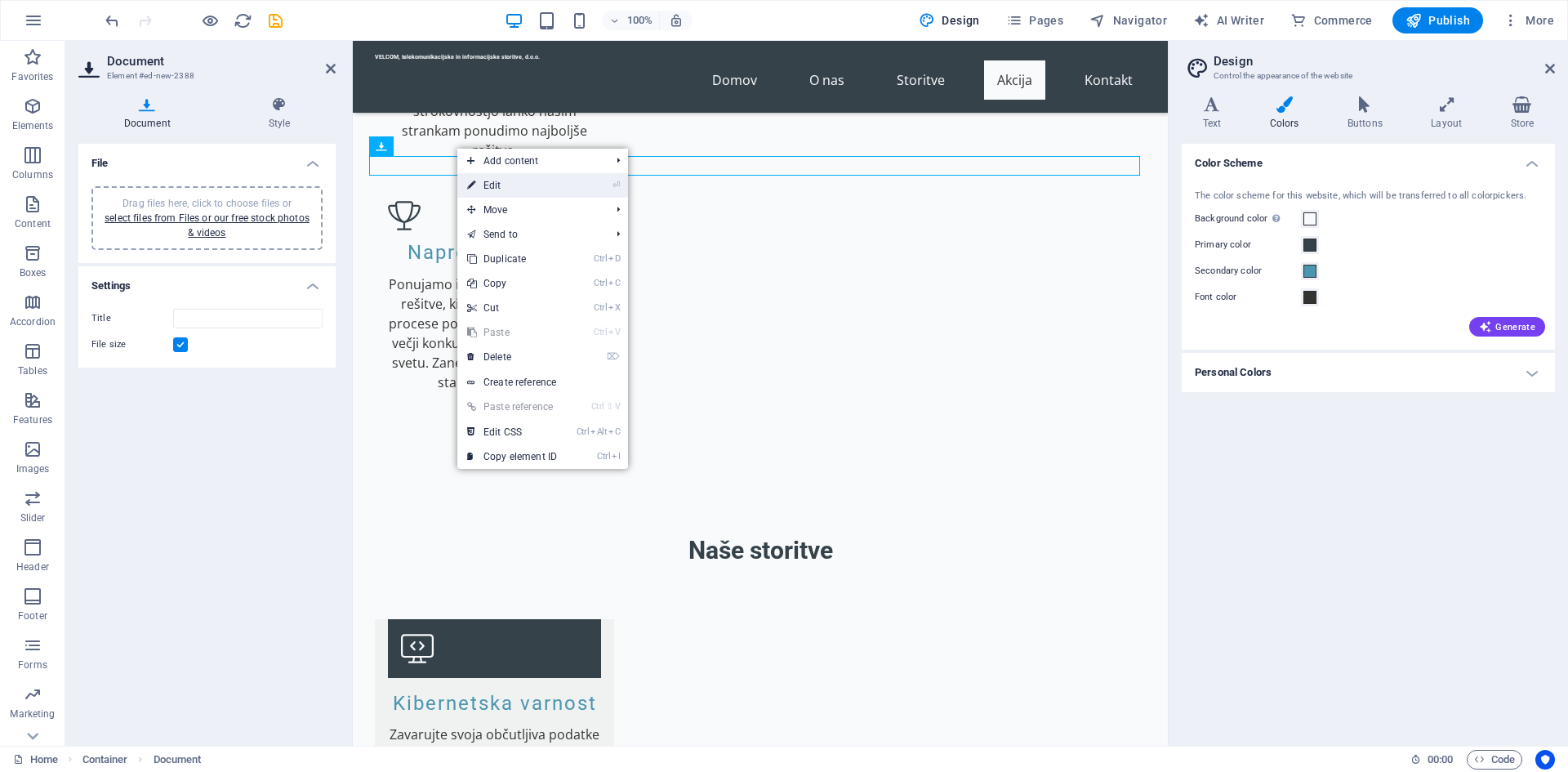
click at [498, 183] on link "⏎ Edit" at bounding box center [512, 186] width 109 height 25
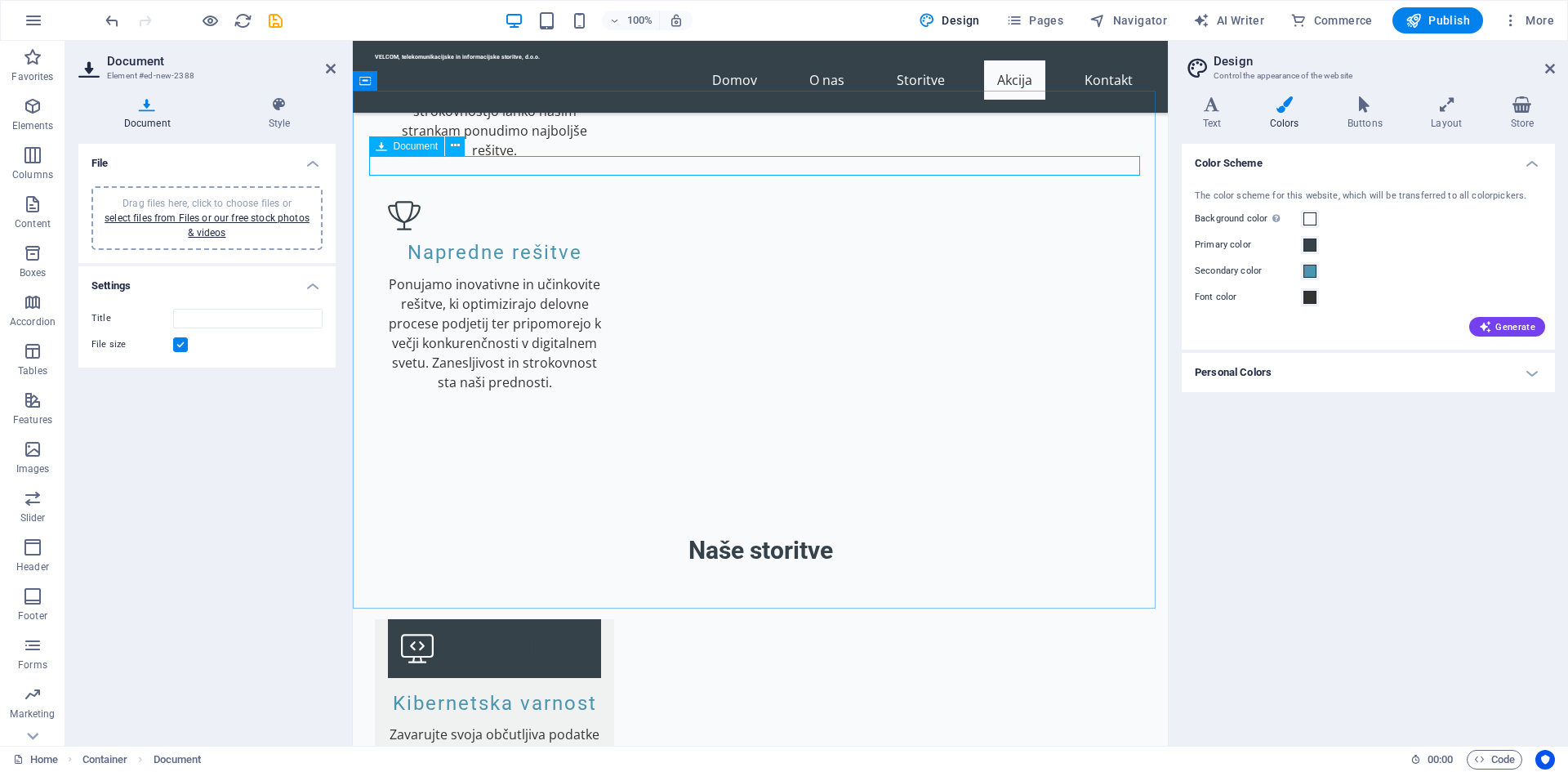
click at [184, 320] on input "Title" at bounding box center [248, 319] width 150 height 20
type input "Cenik"
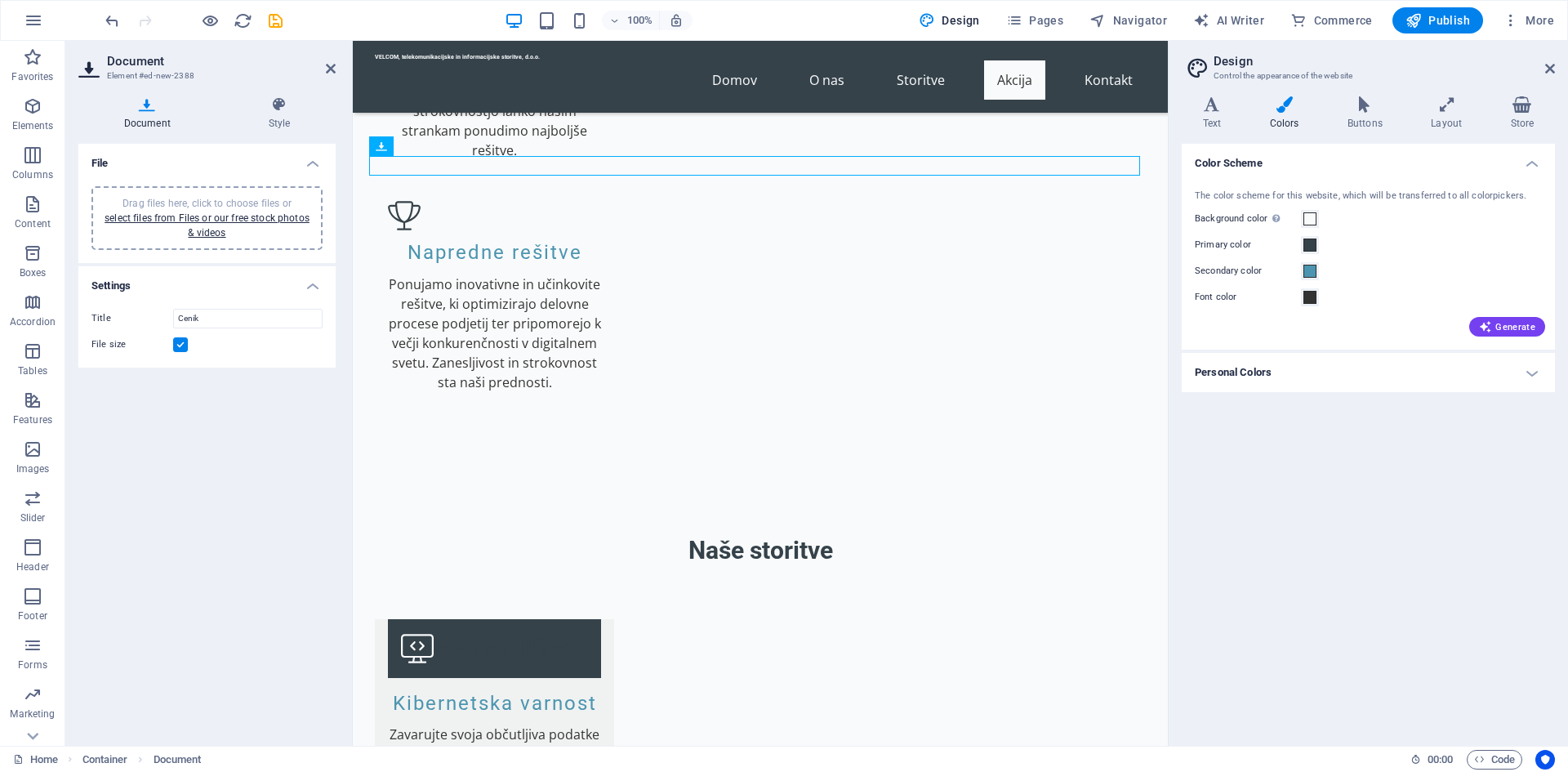
click at [229, 391] on div "File Drag files here, click to choose files or select files from Files or our f…" at bounding box center [206, 439] width 257 height 589
click at [281, 440] on div "File Drag files here, click to choose files or select files from Files or our f…" at bounding box center [206, 439] width 257 height 589
drag, startPoint x: 463, startPoint y: 167, endPoint x: 392, endPoint y: 167, distance: 71.0
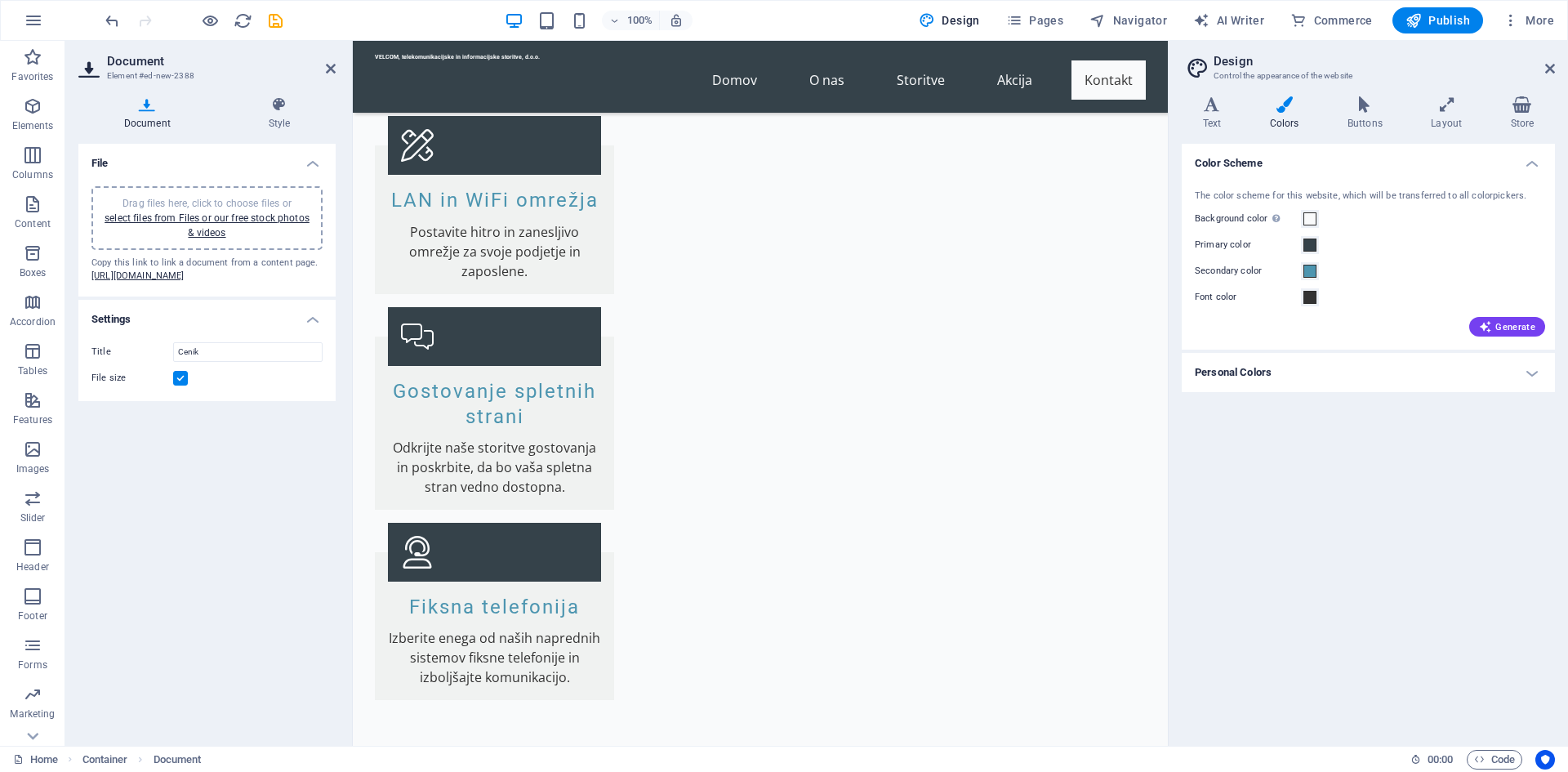
scroll to position [3421, 0]
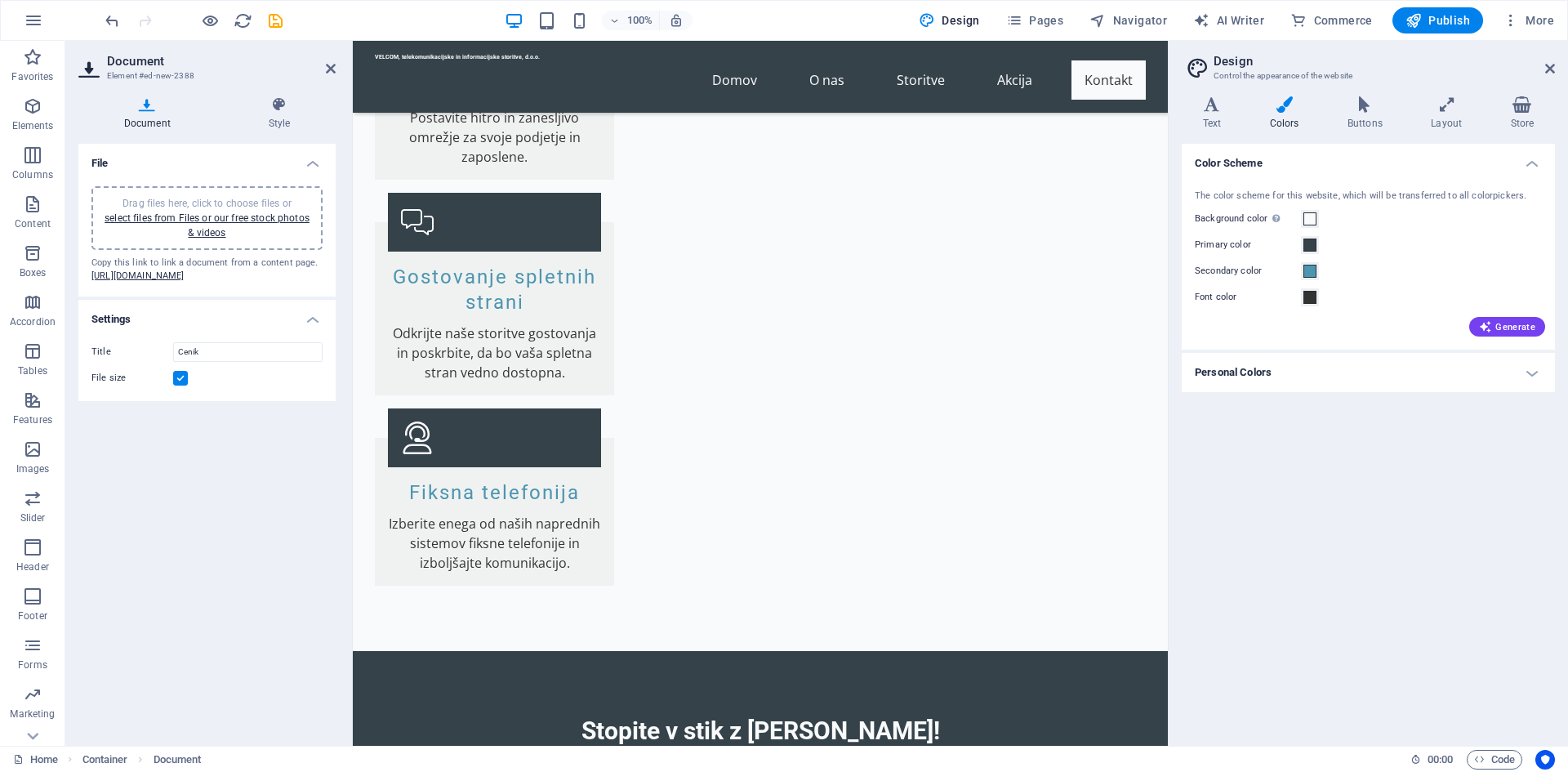
drag, startPoint x: 1160, startPoint y: 508, endPoint x: 1624, endPoint y: 679, distance: 494.5
click at [1547, 65] on icon at bounding box center [1549, 69] width 10 height 13
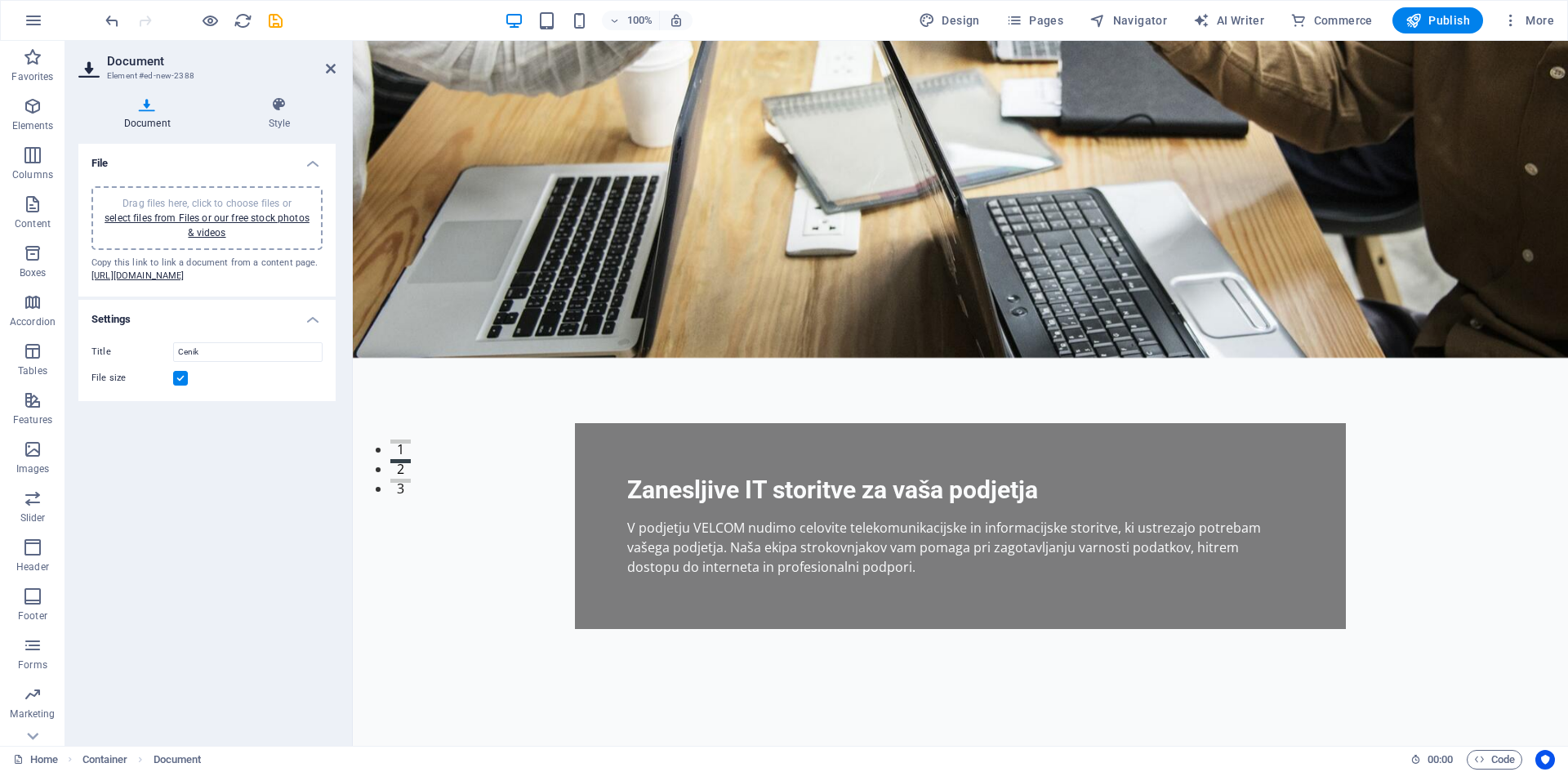
scroll to position [0, 0]
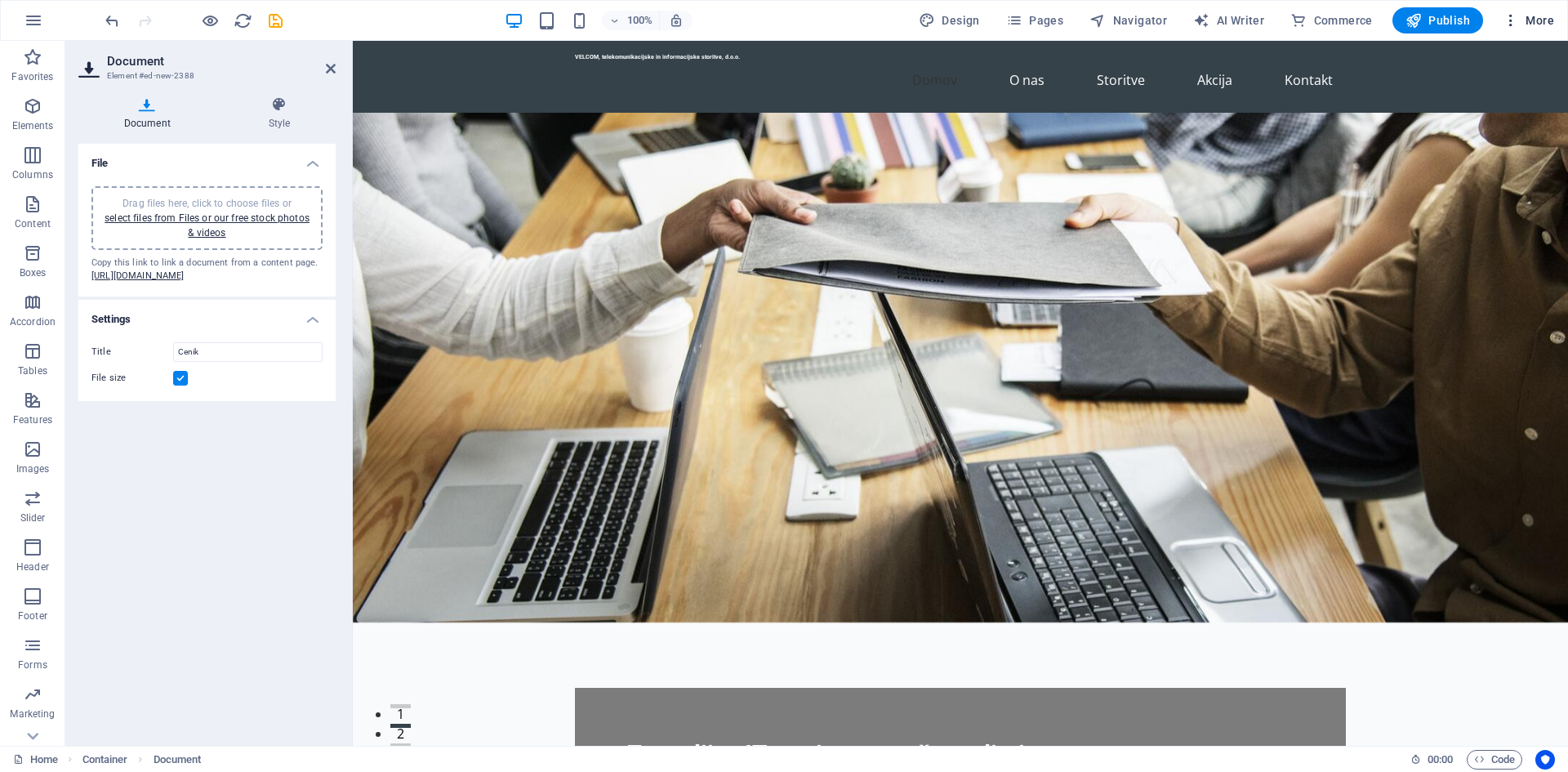
click at [1511, 23] on icon "button" at bounding box center [1511, 20] width 16 height 16
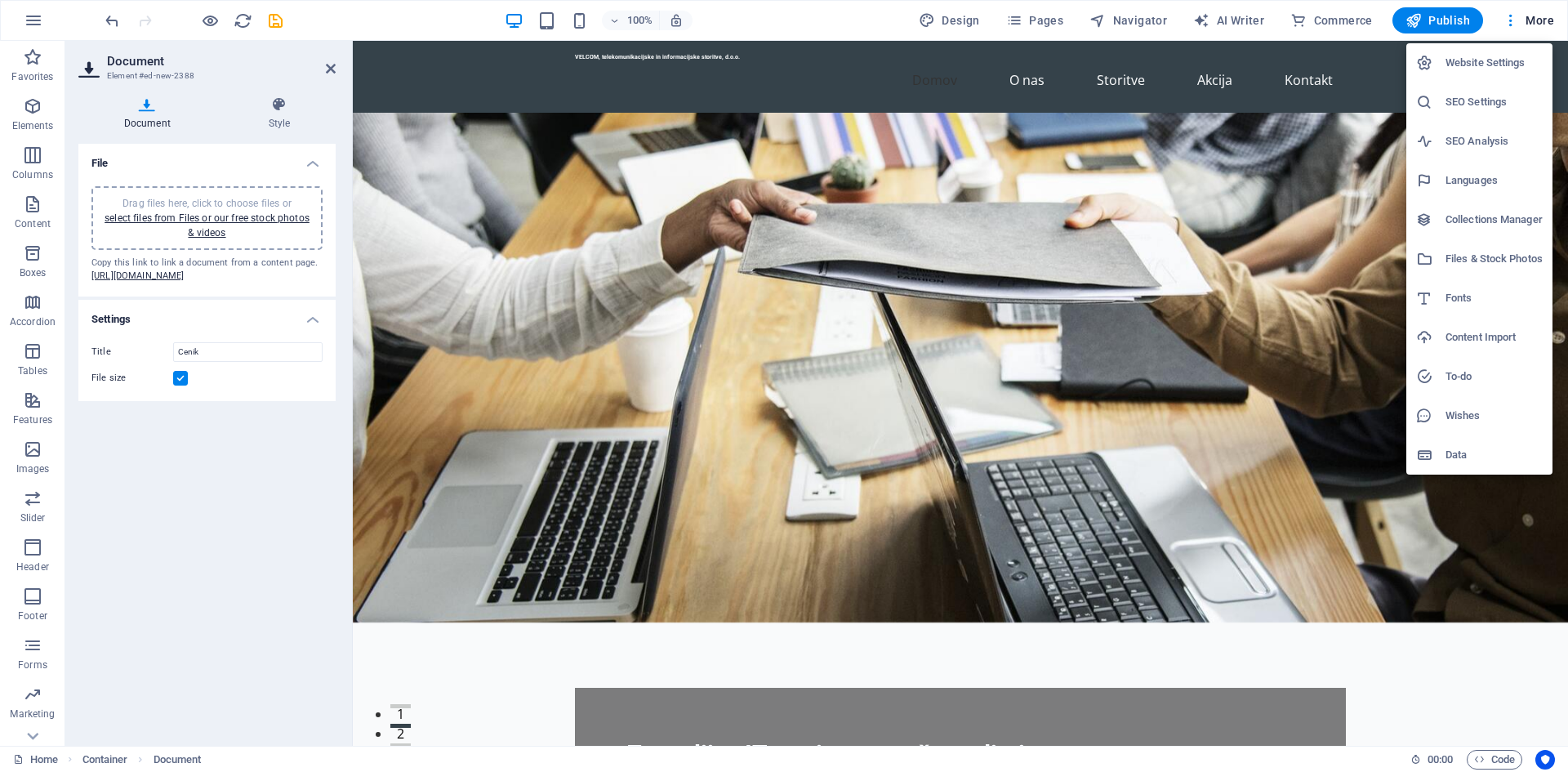
click at [869, 67] on div at bounding box center [784, 386] width 1568 height 772
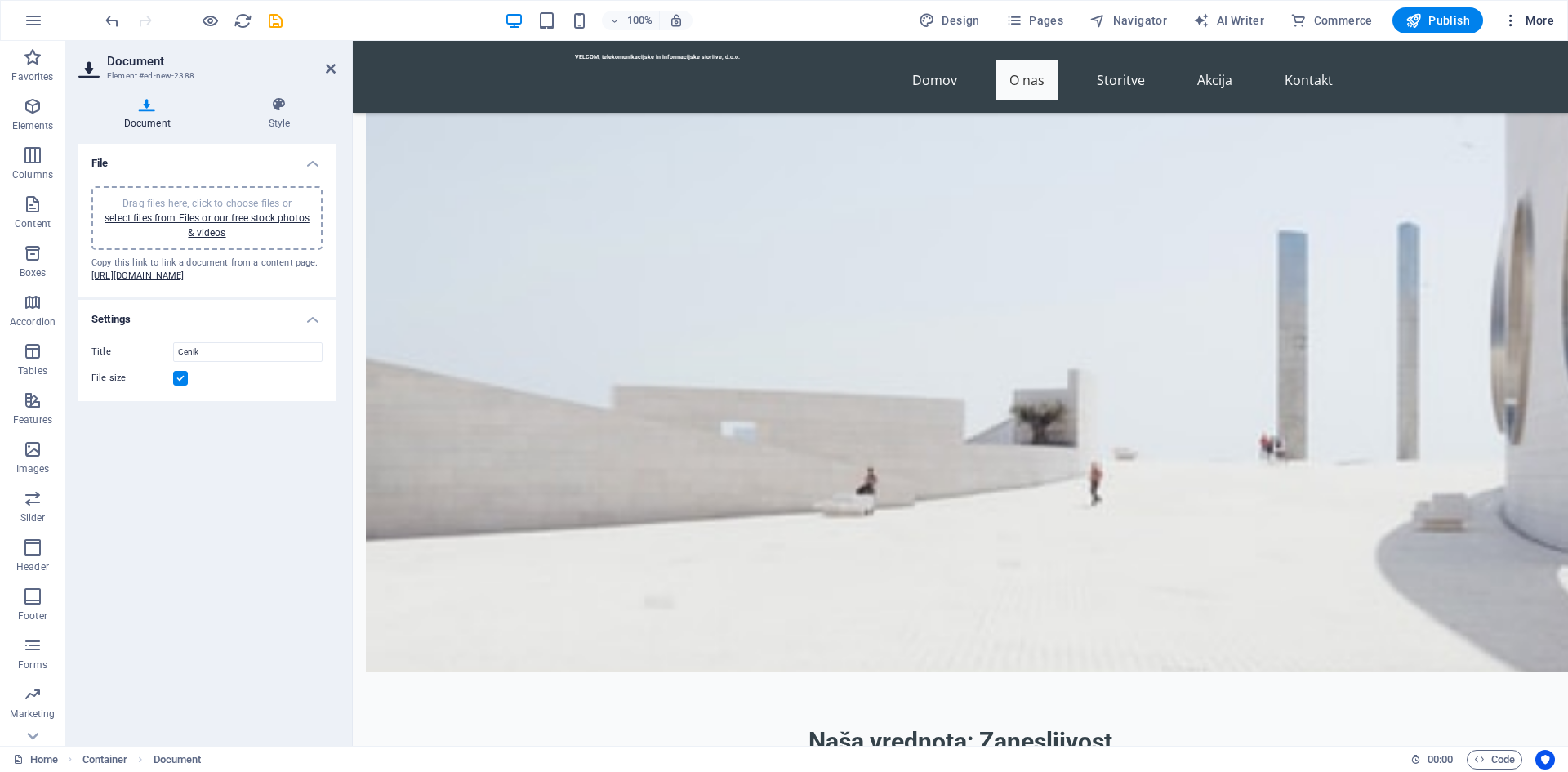
click at [1513, 20] on icon "button" at bounding box center [1511, 20] width 16 height 16
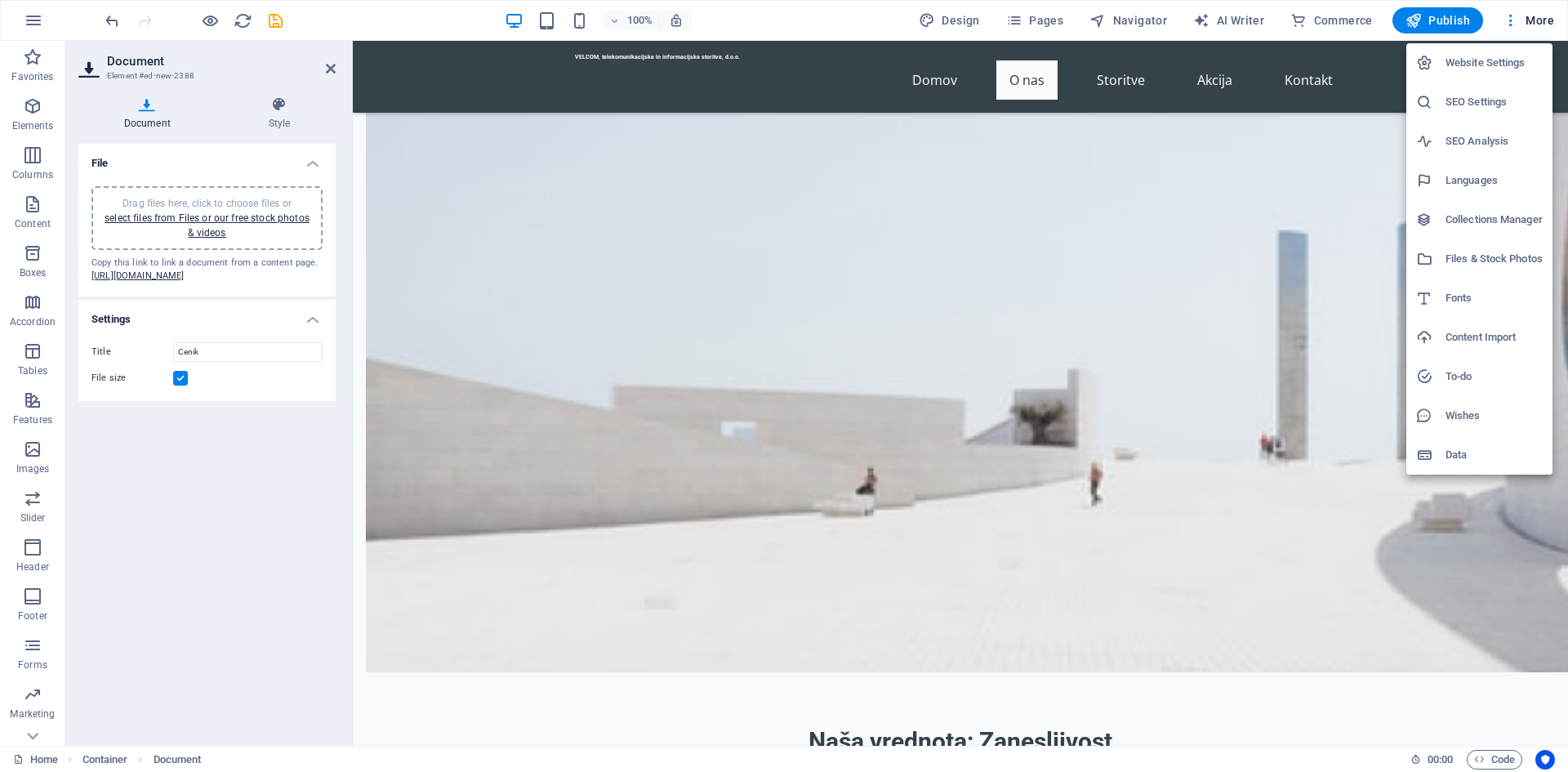
click at [38, 26] on div at bounding box center [784, 386] width 1568 height 772
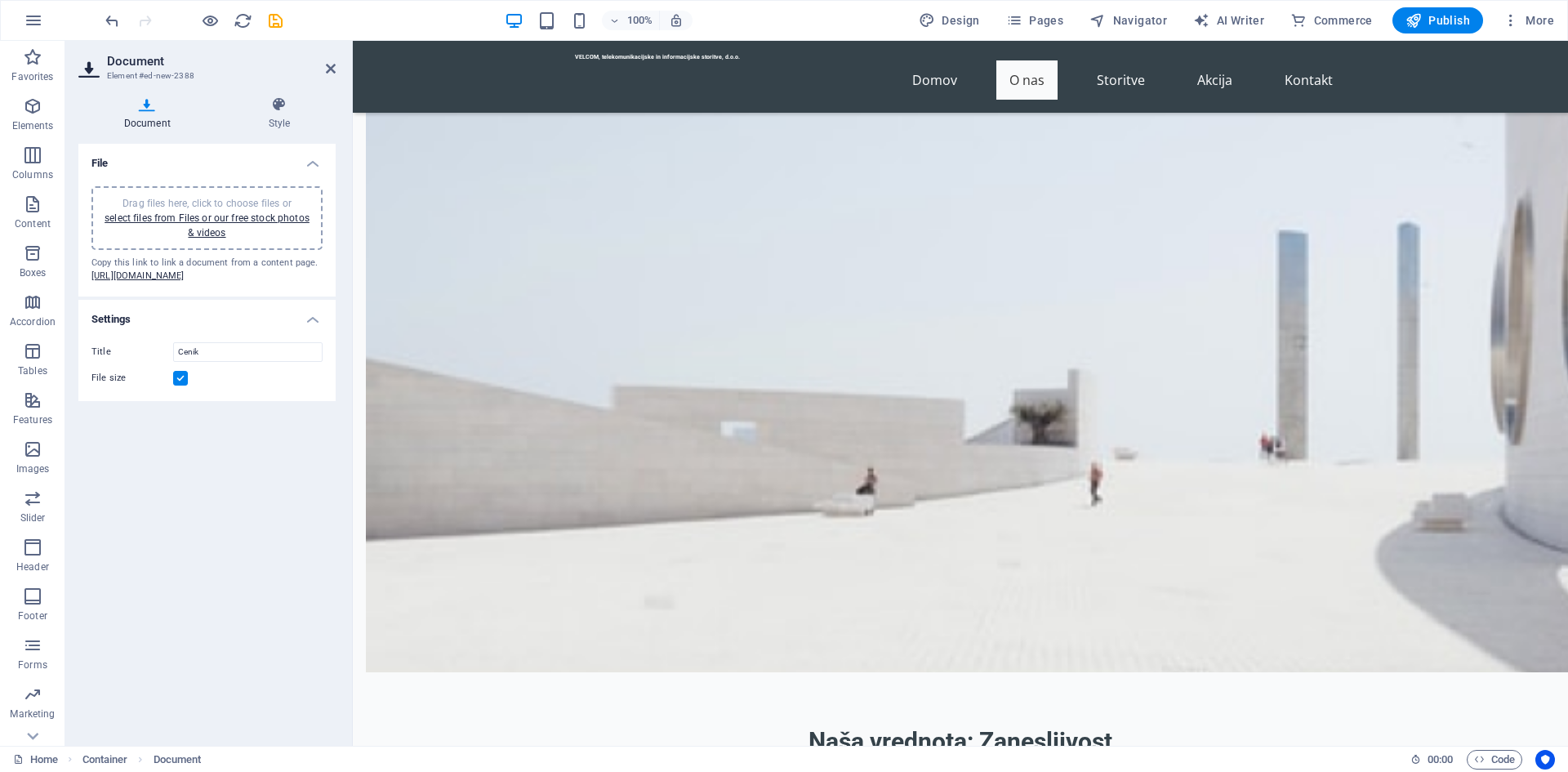
click at [35, 22] on icon "button" at bounding box center [34, 20] width 20 height 20
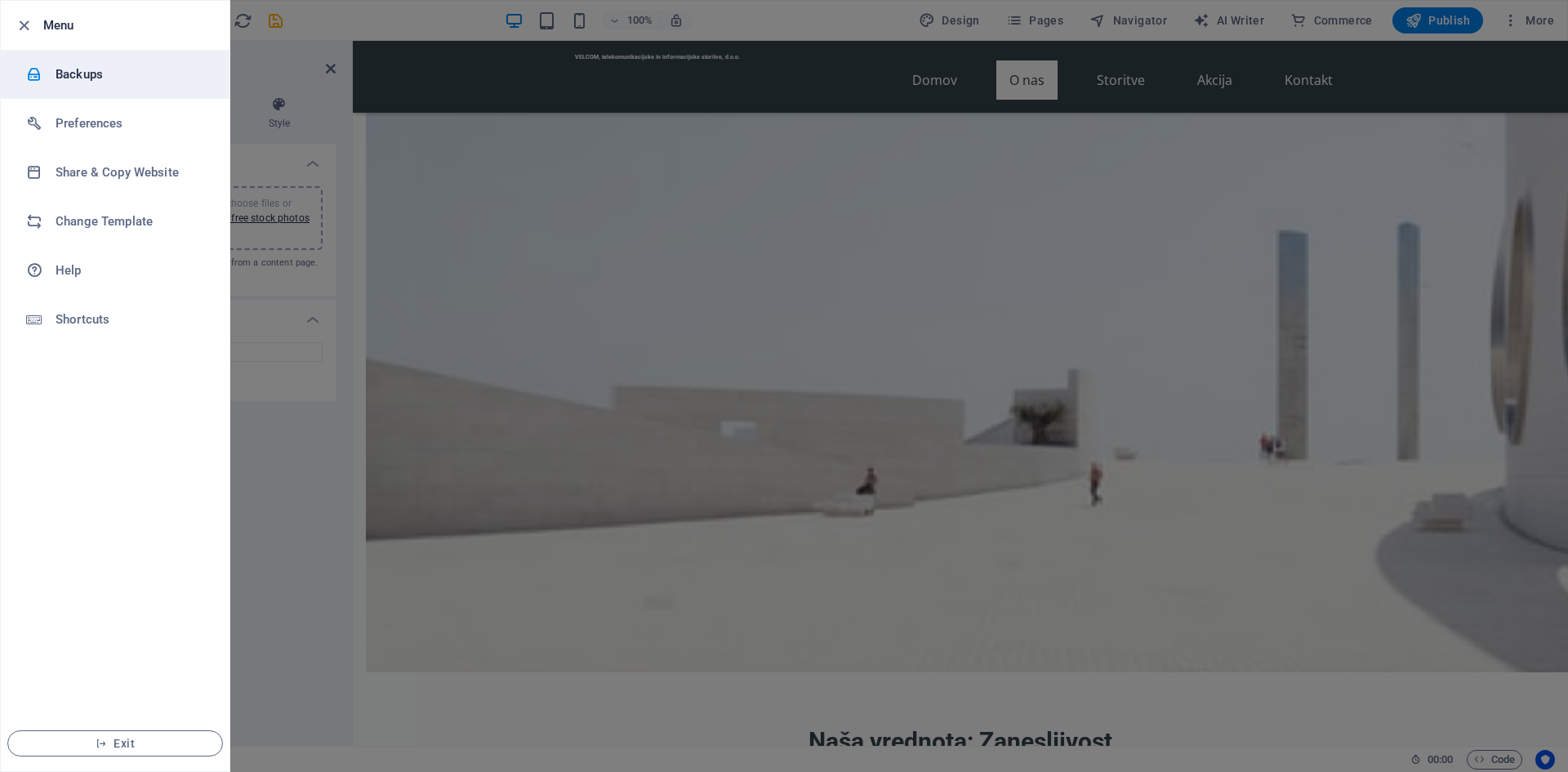
click at [85, 82] on h6 "Backups" at bounding box center [131, 75] width 151 height 20
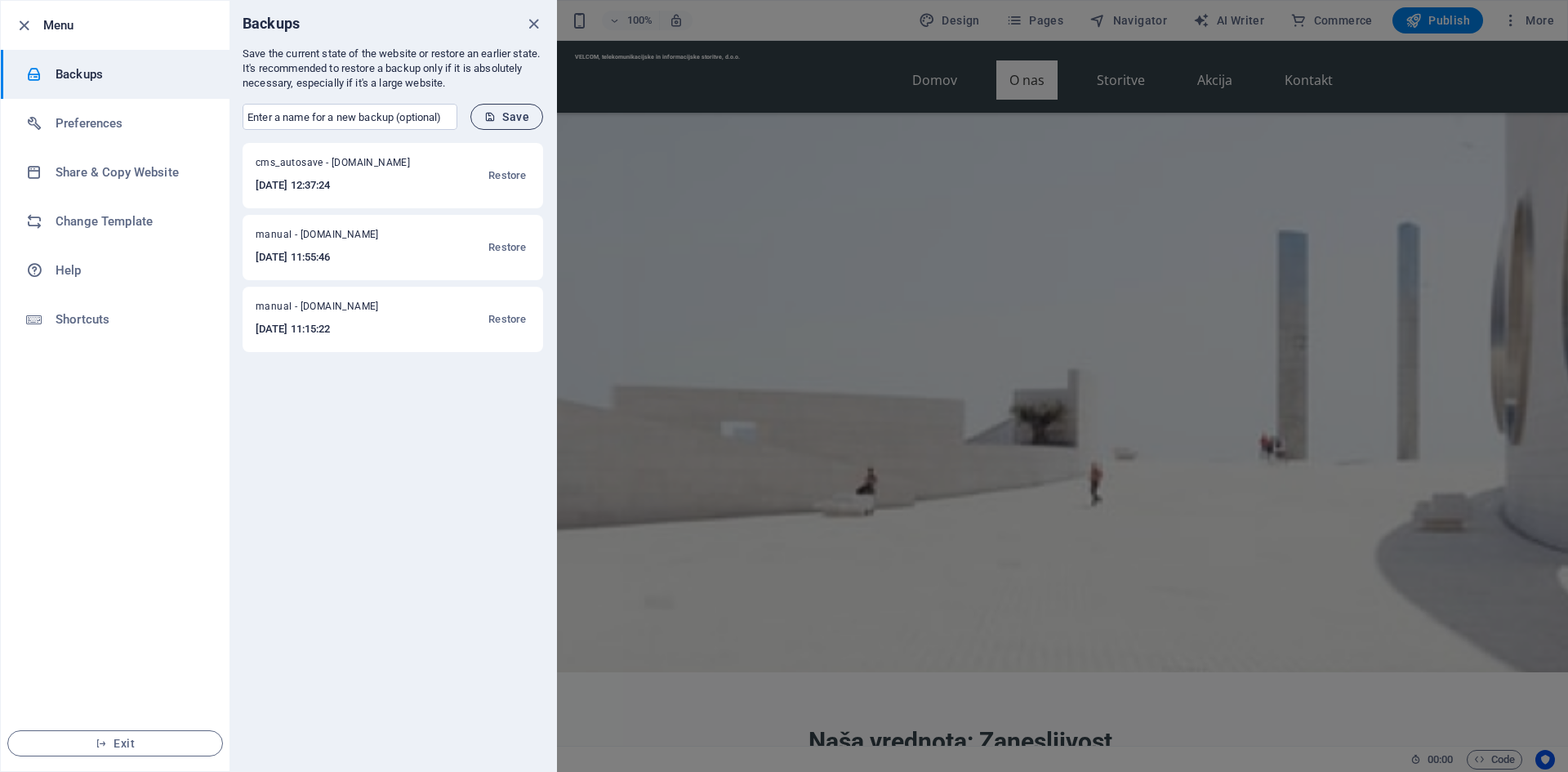
click at [513, 111] on span "Save" at bounding box center [506, 117] width 44 height 13
click at [537, 22] on icon "close" at bounding box center [533, 24] width 19 height 19
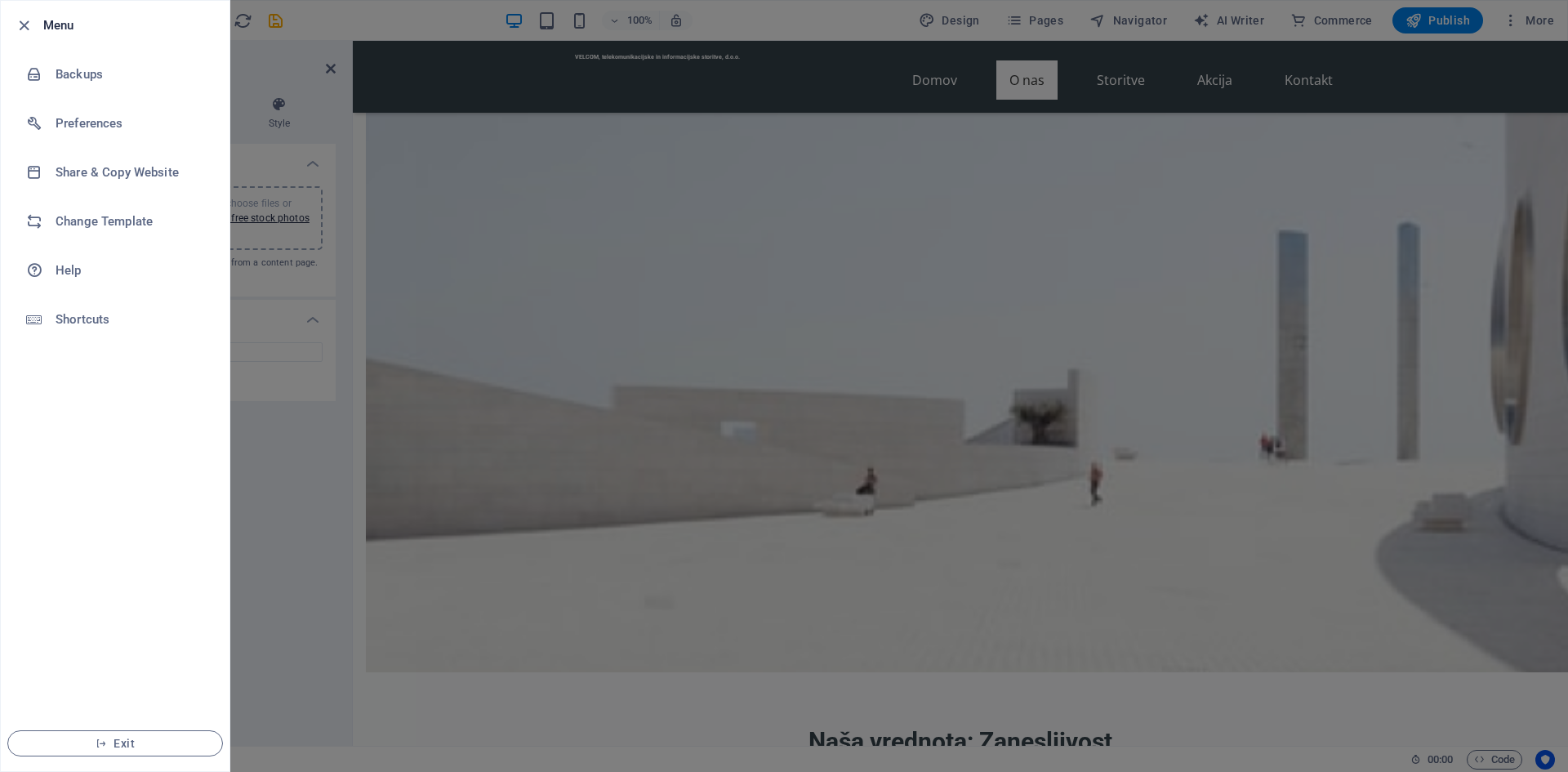
click at [500, 258] on div at bounding box center [784, 386] width 1568 height 772
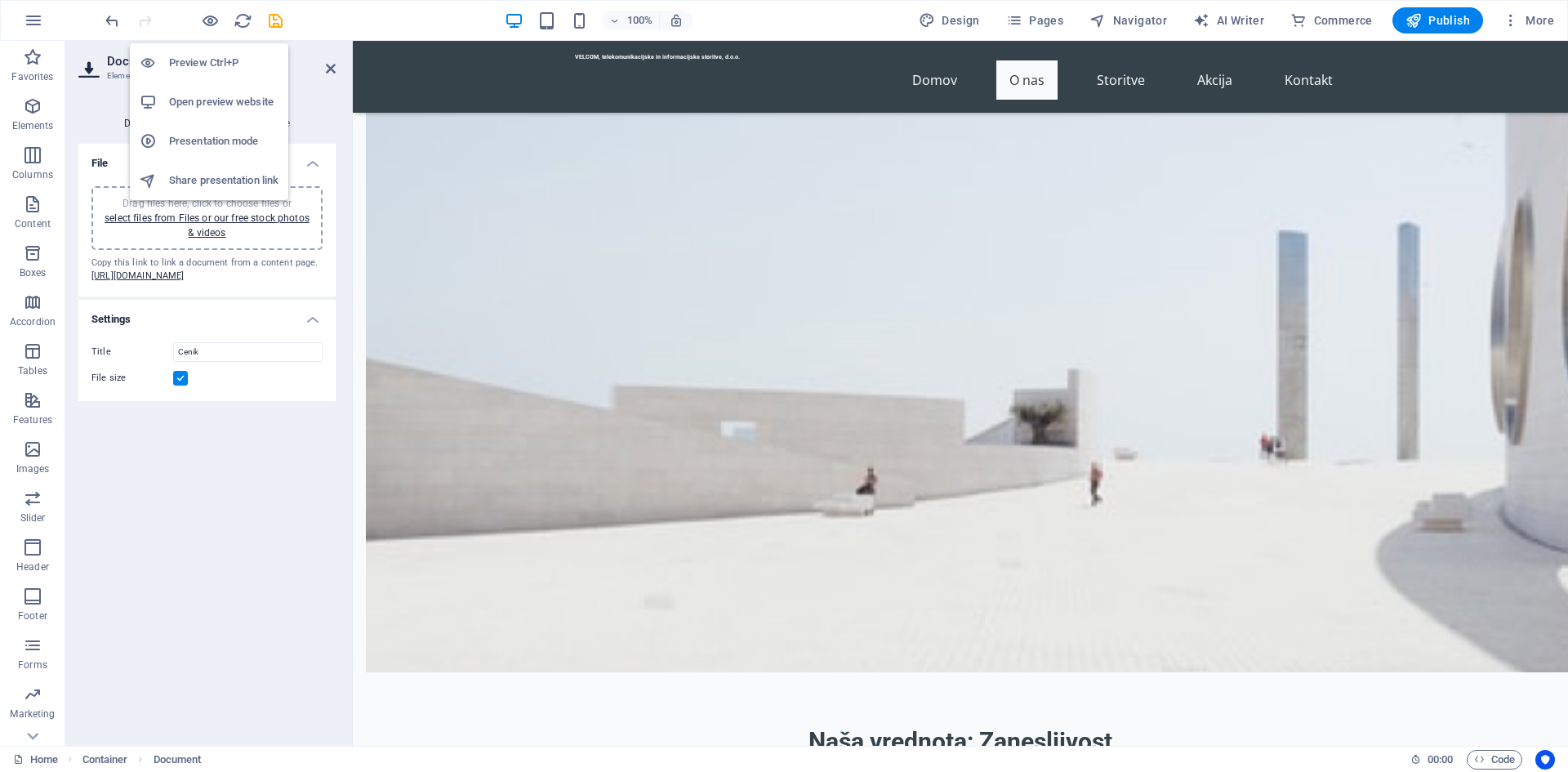
click at [205, 57] on h6 "Preview Ctrl+P" at bounding box center [223, 63] width 109 height 20
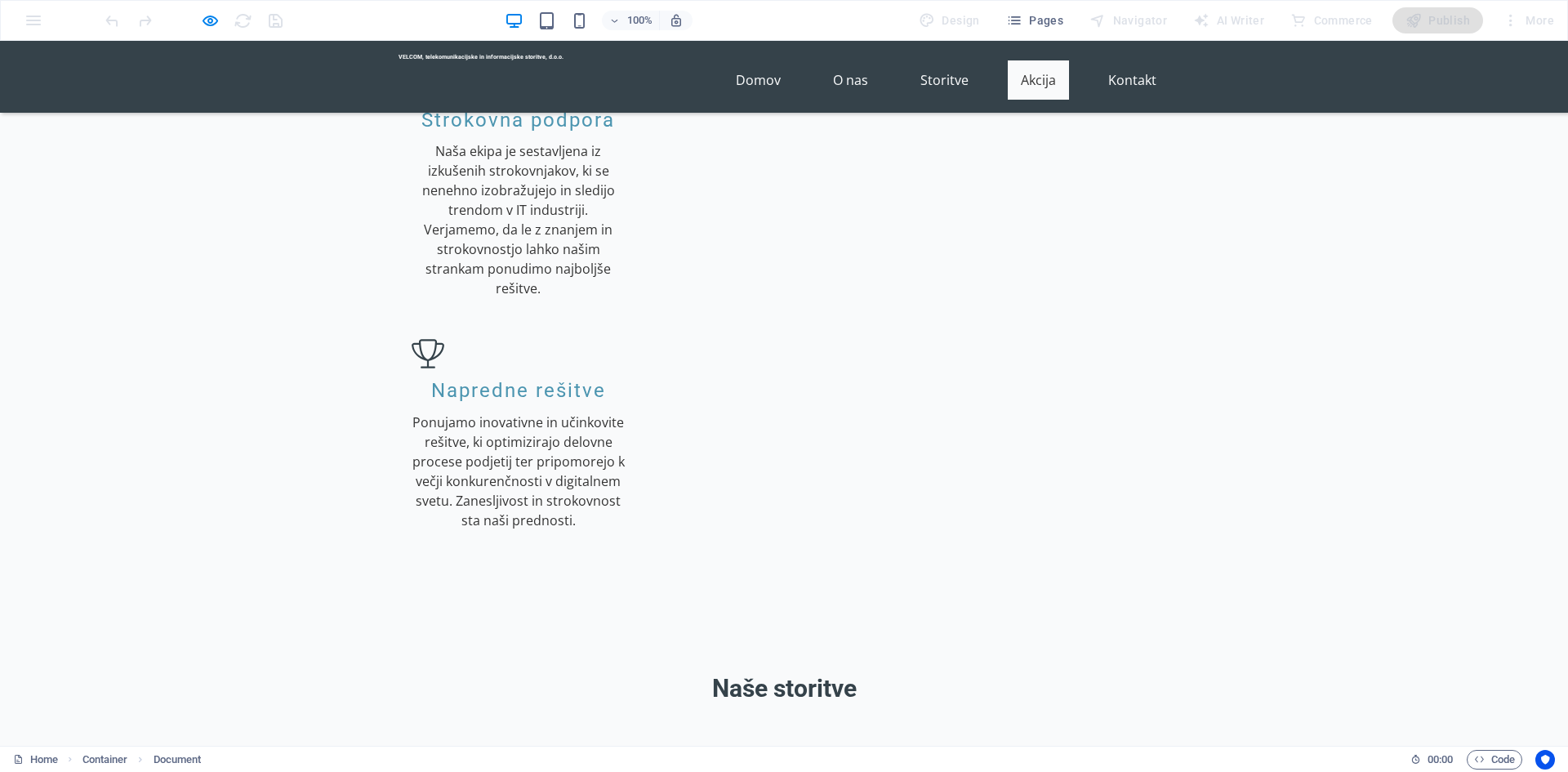
scroll to position [1979, 0]
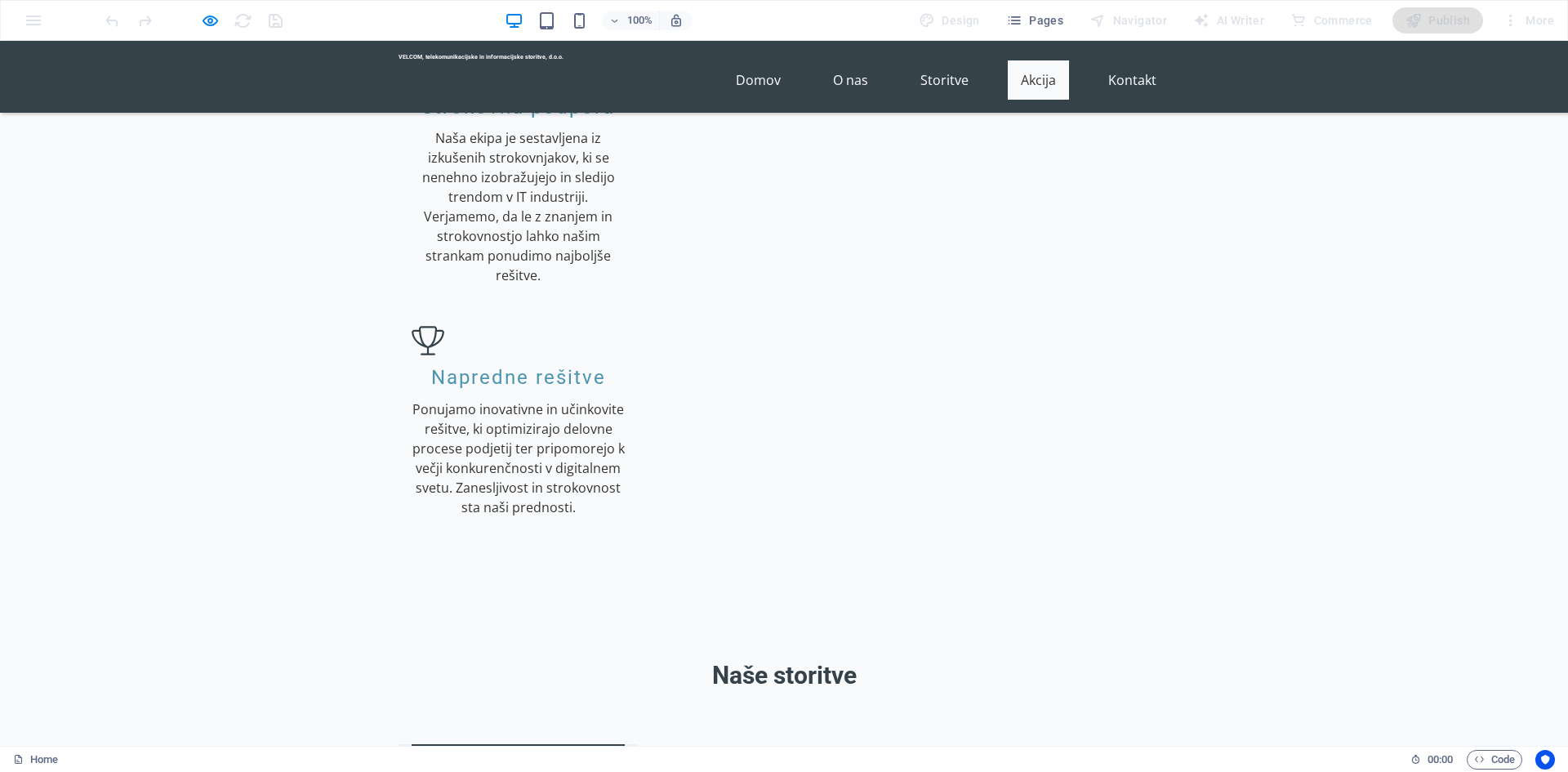
scroll to position [1962, 0]
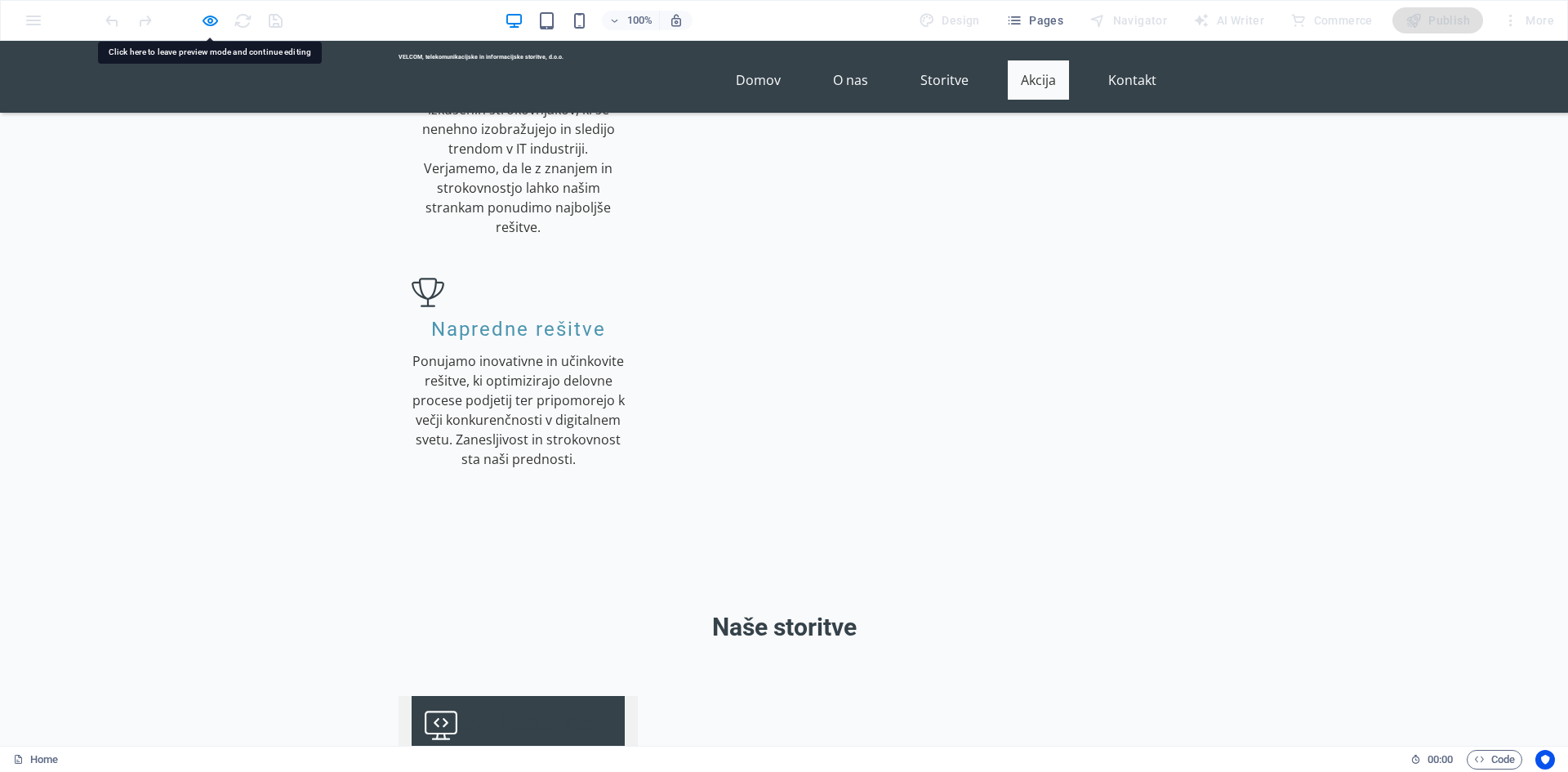
scroll to position [2043, 0]
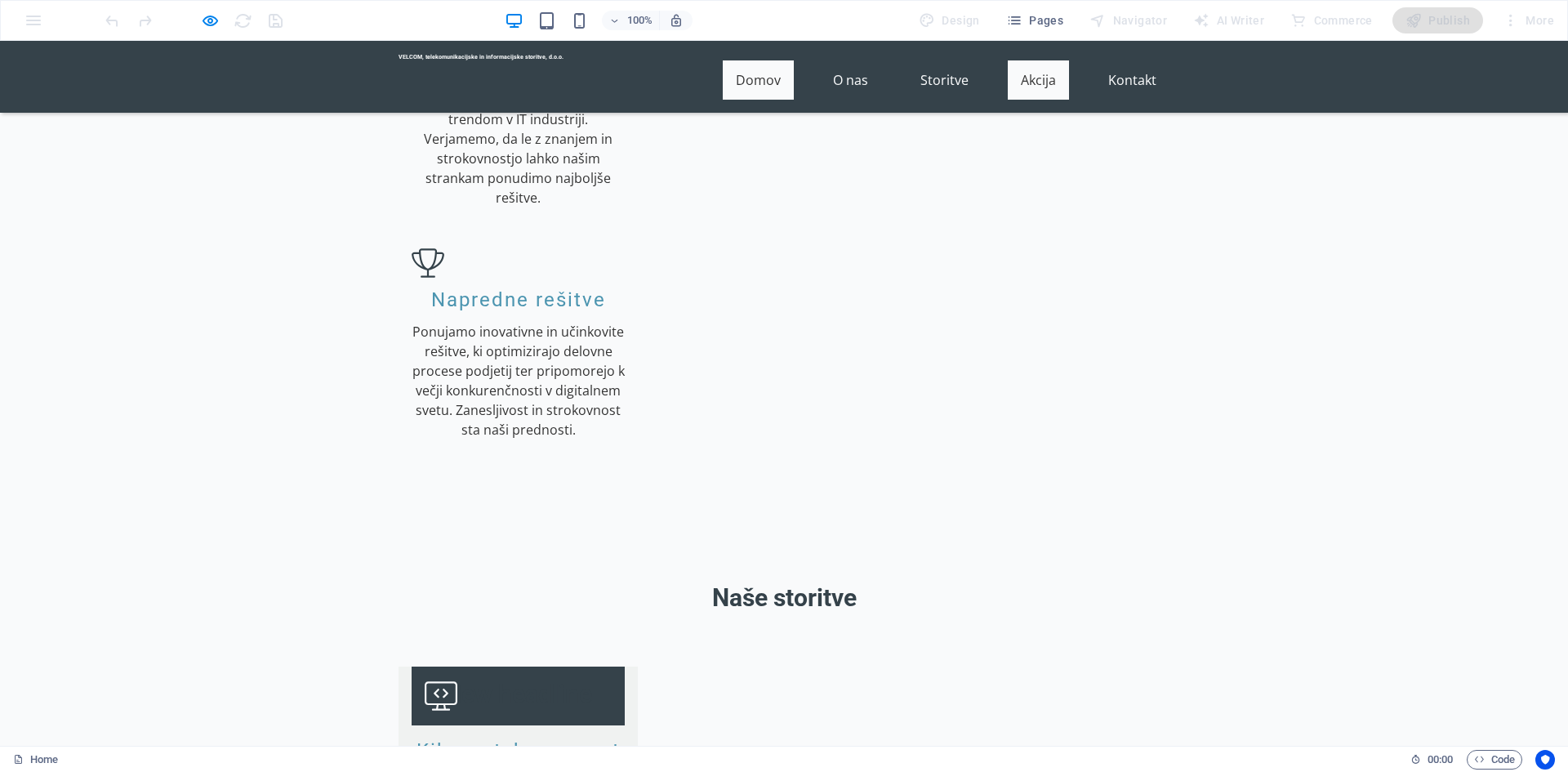
click at [754, 80] on link "Domov" at bounding box center [758, 80] width 71 height 39
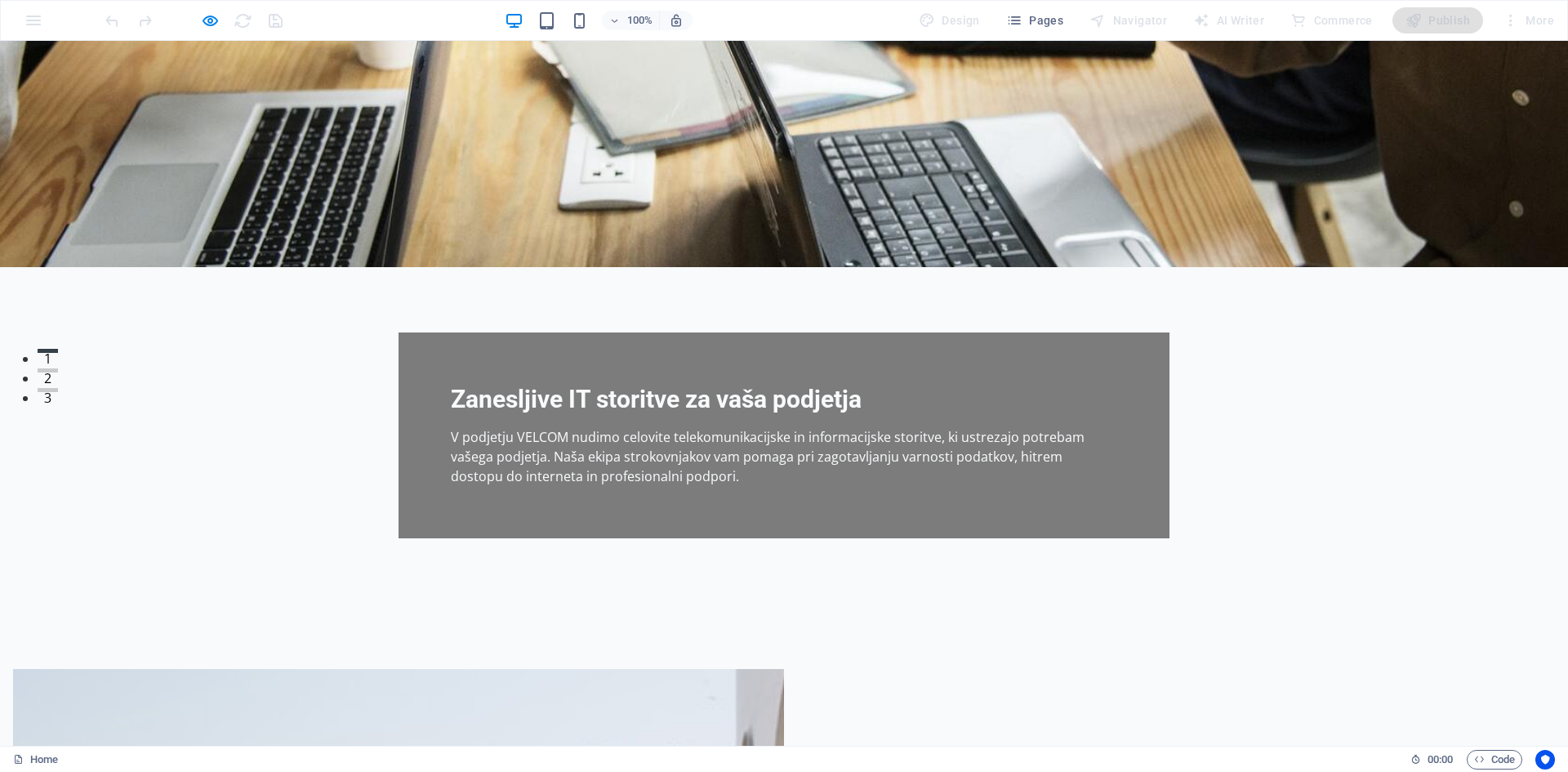
scroll to position [65, 0]
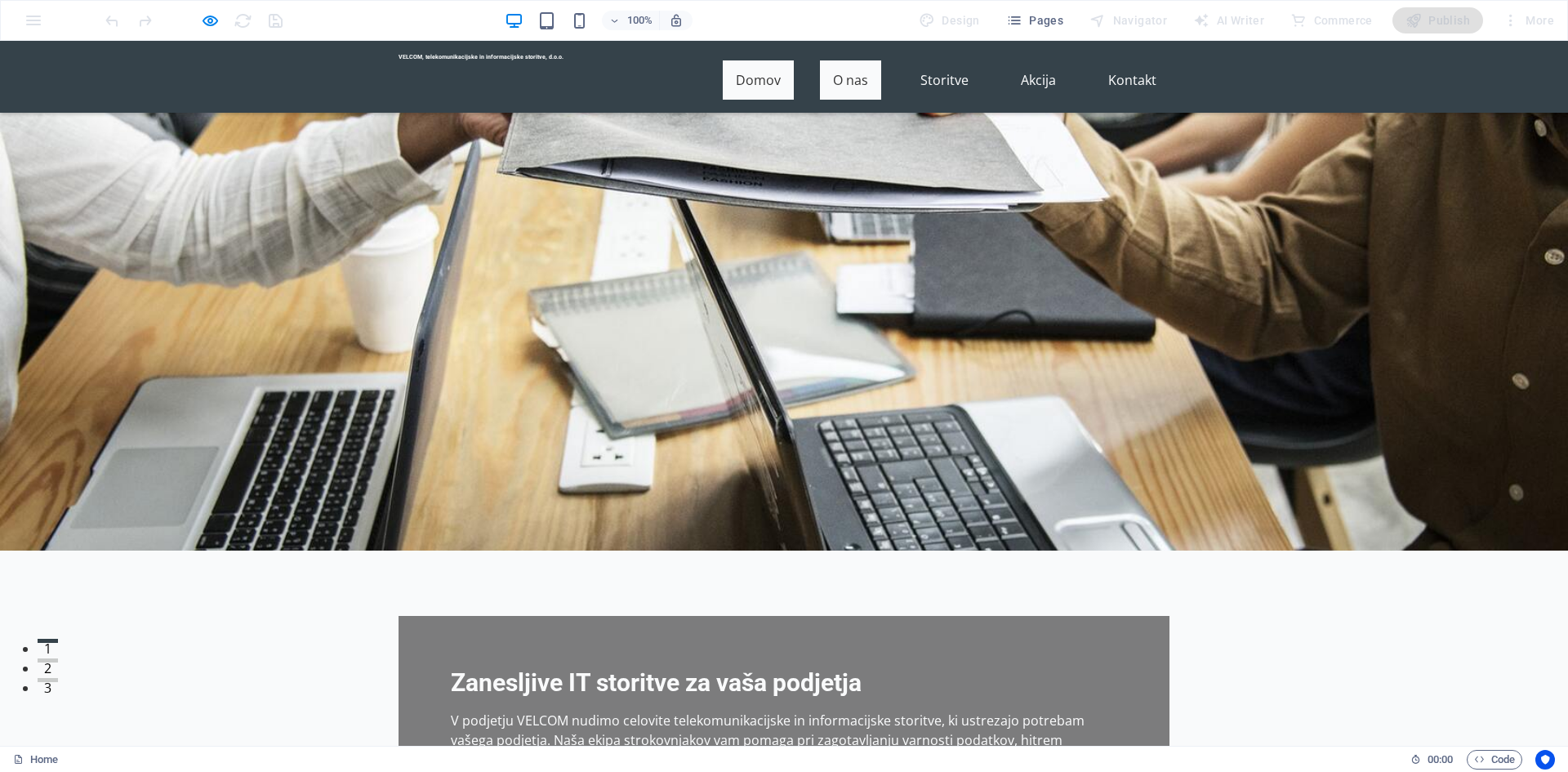
click at [833, 79] on link "O nas" at bounding box center [850, 80] width 61 height 39
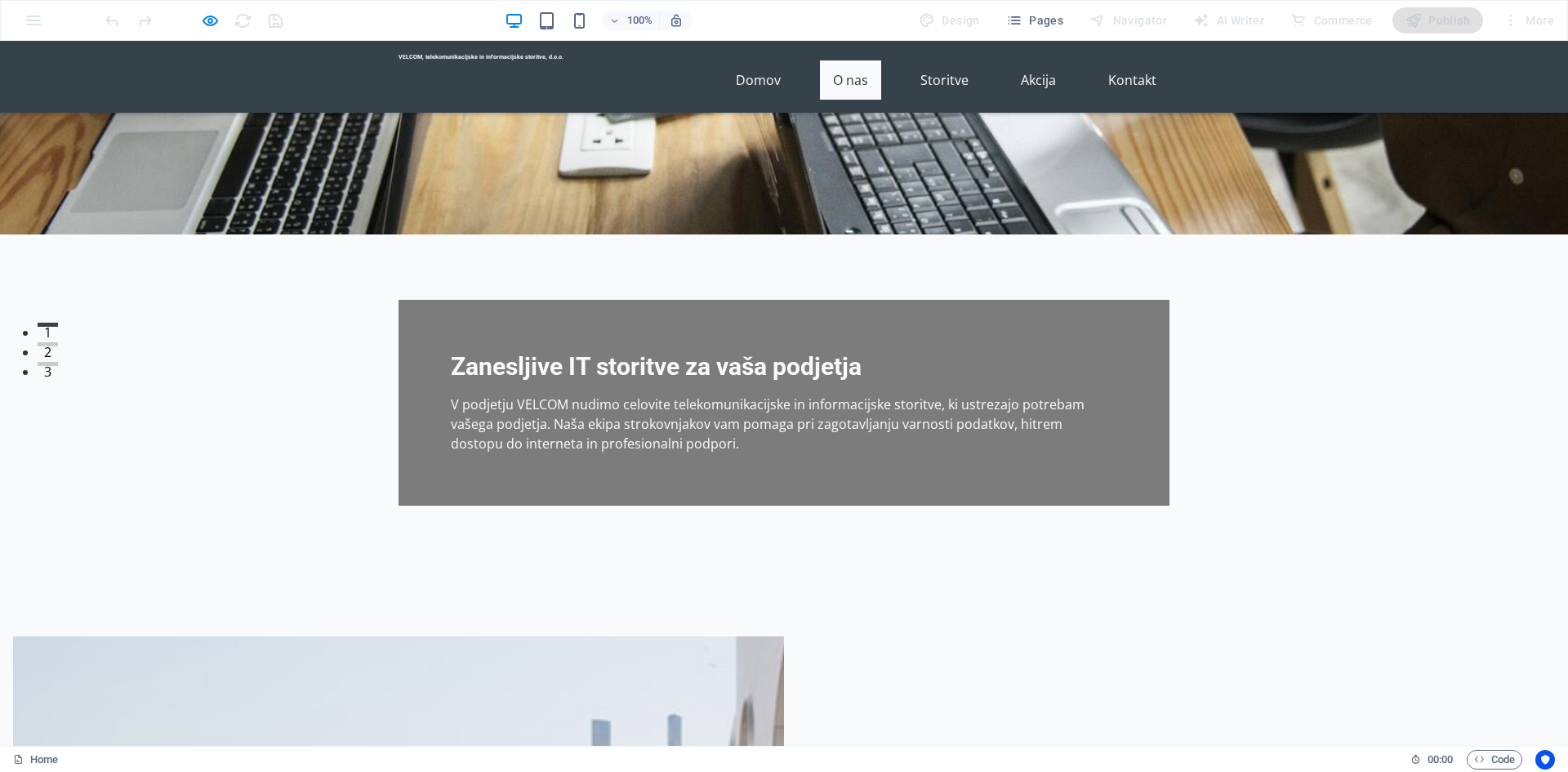
scroll to position [432, 0]
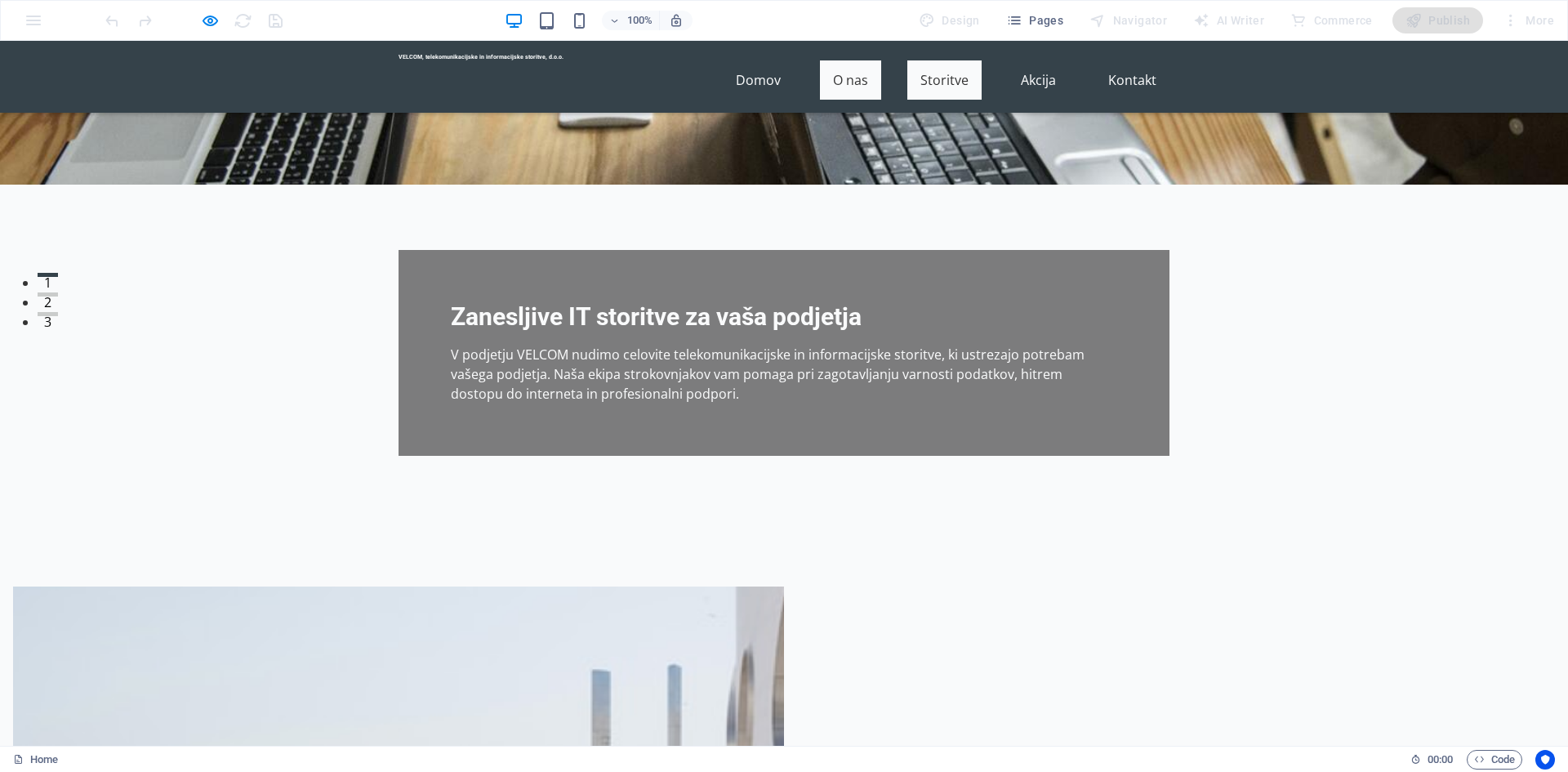
click at [924, 75] on link "Storitve" at bounding box center [945, 80] width 75 height 39
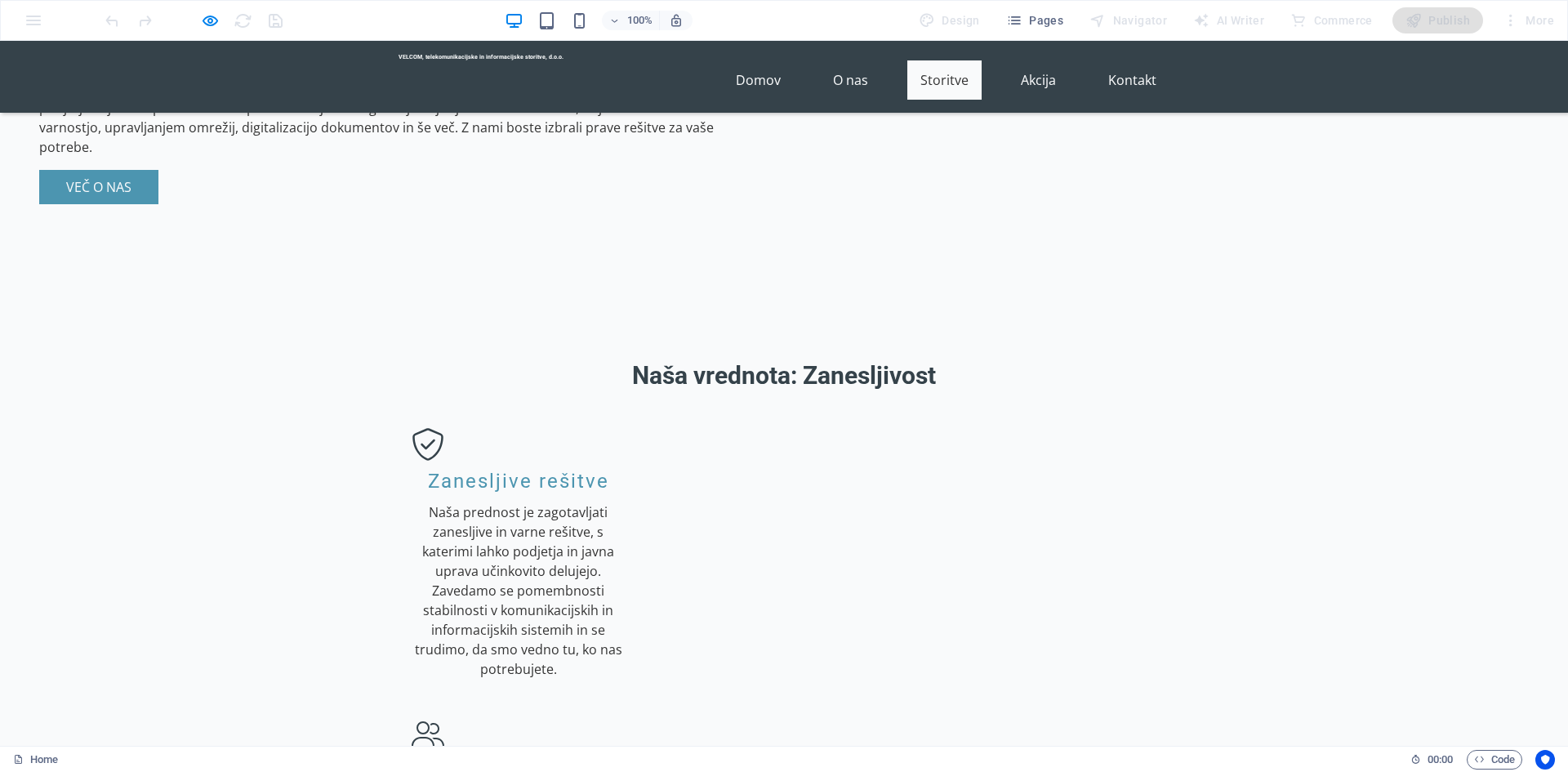
scroll to position [1317, 0]
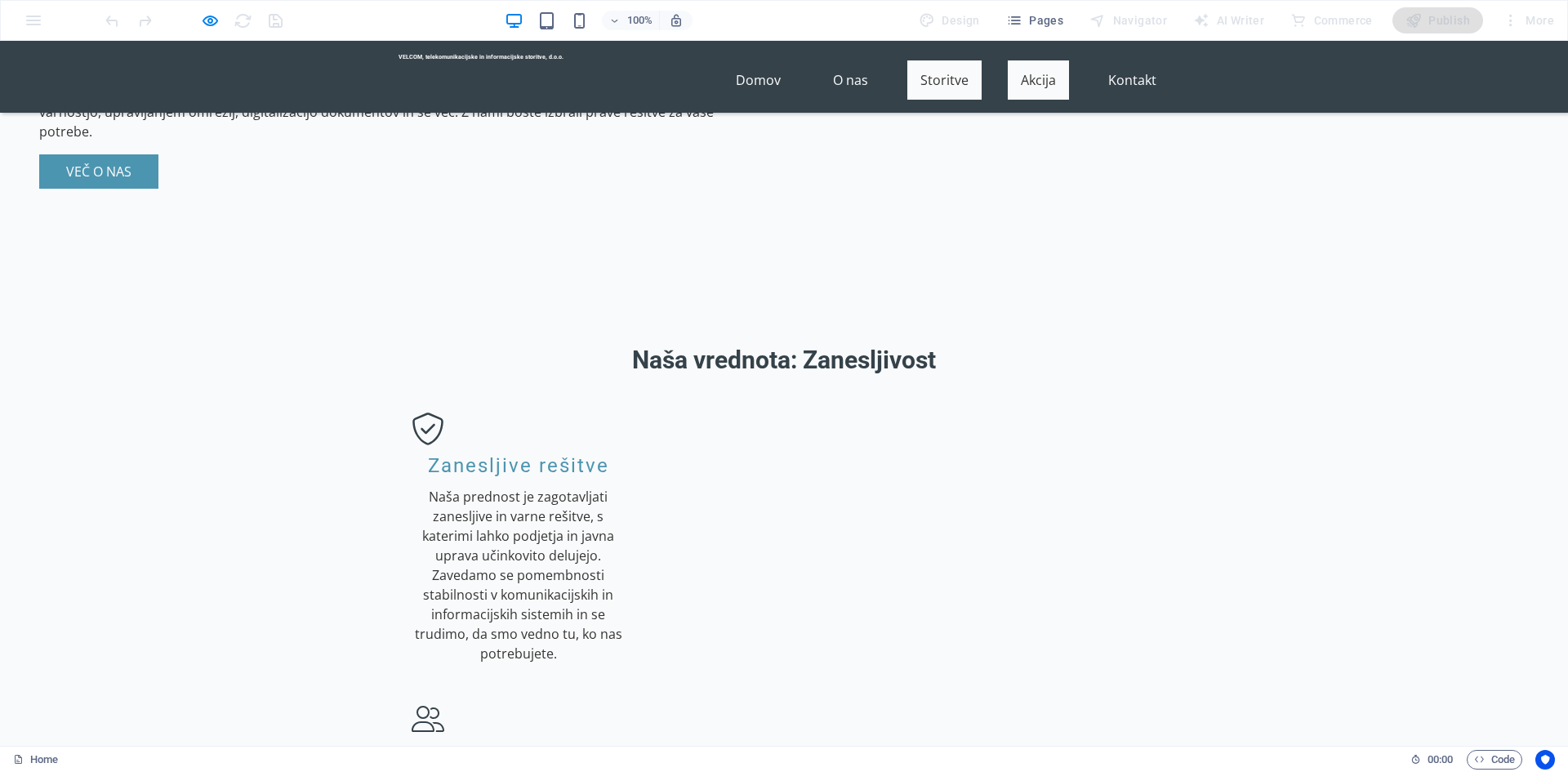
click at [1013, 62] on link "Akcija" at bounding box center [1039, 80] width 61 height 39
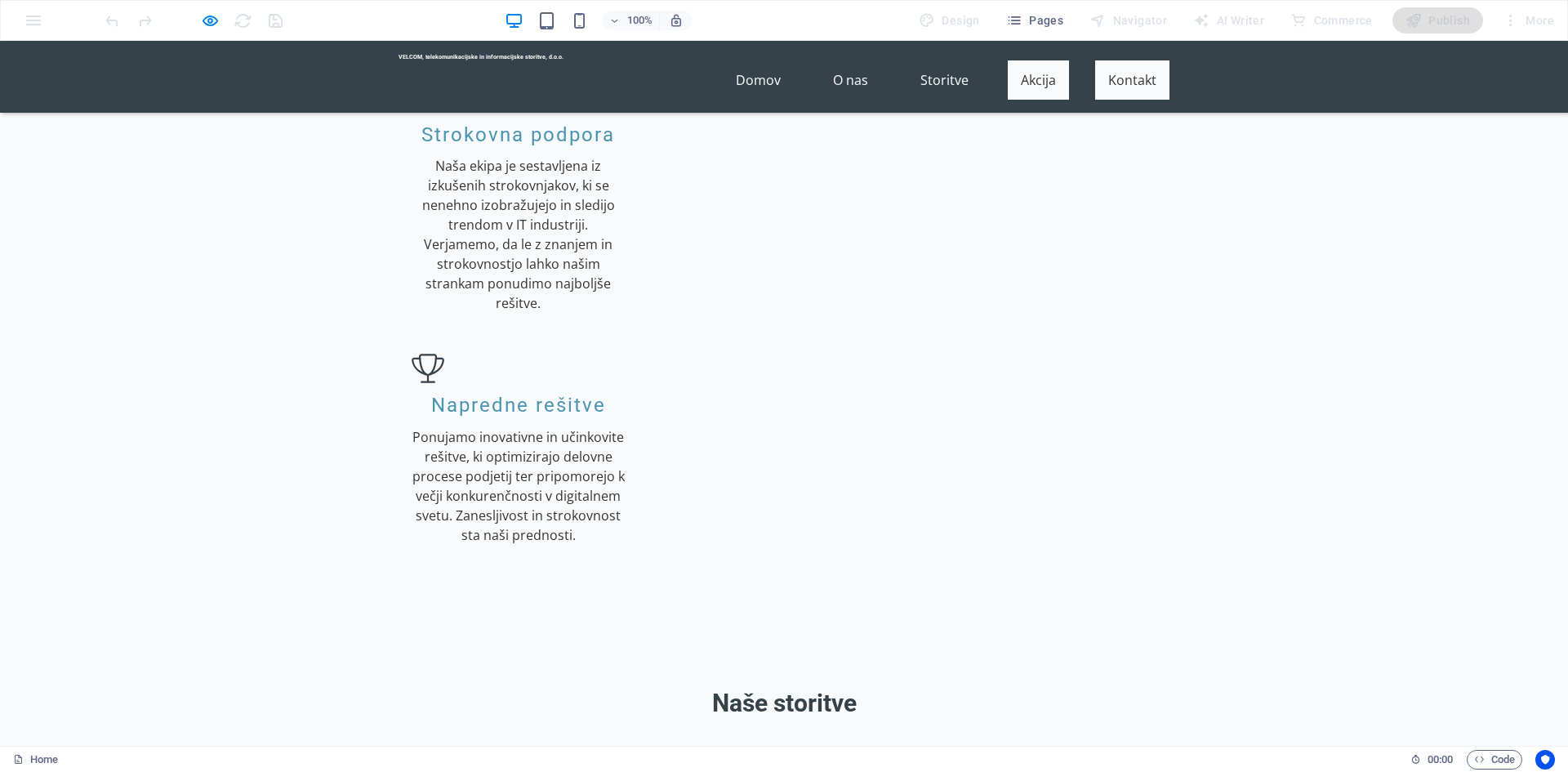
click at [1137, 66] on link "Kontakt" at bounding box center [1133, 80] width 75 height 39
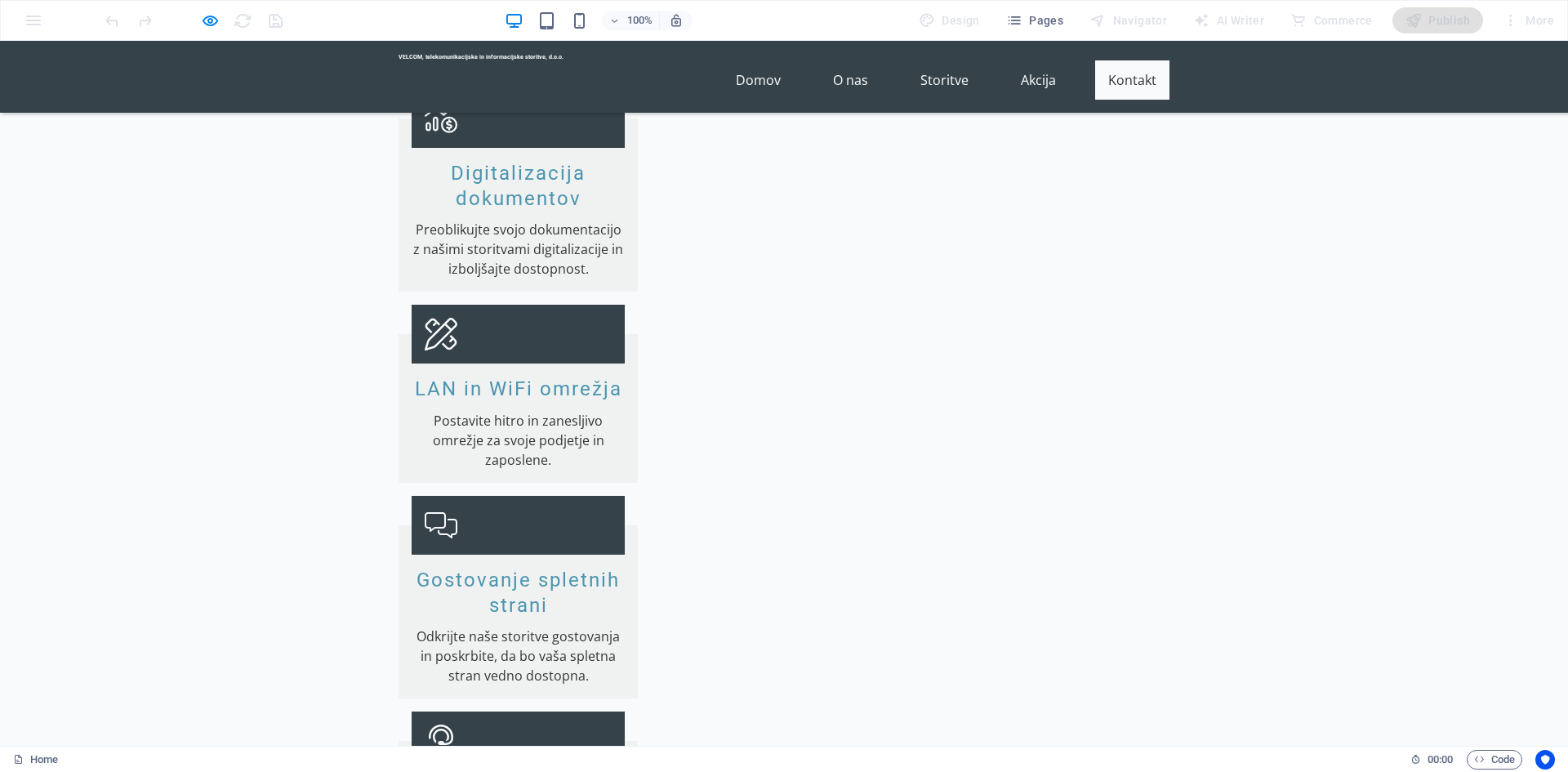
scroll to position [3041, 0]
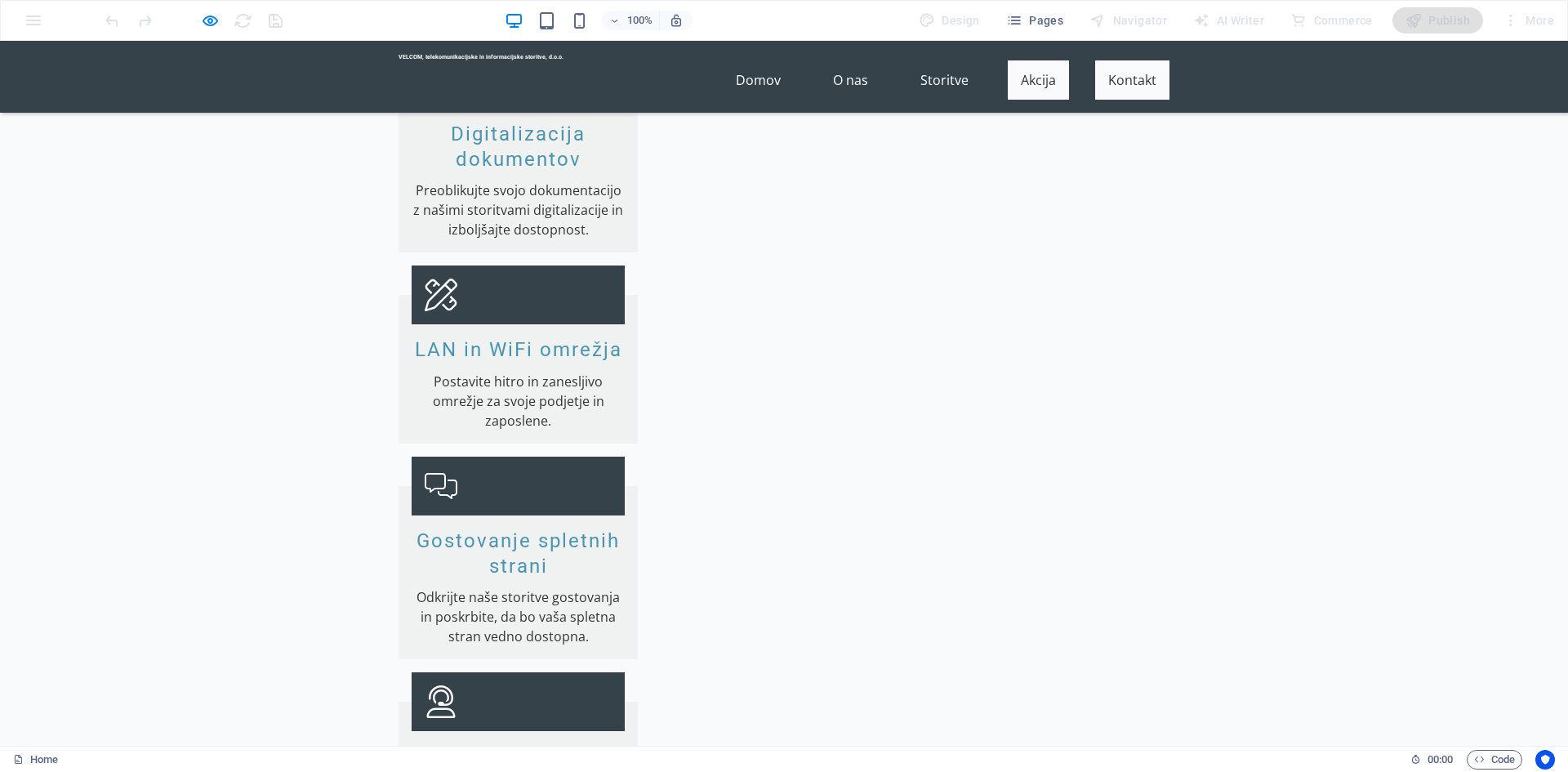
click at [1030, 86] on link "Akcija" at bounding box center [1039, 80] width 61 height 39
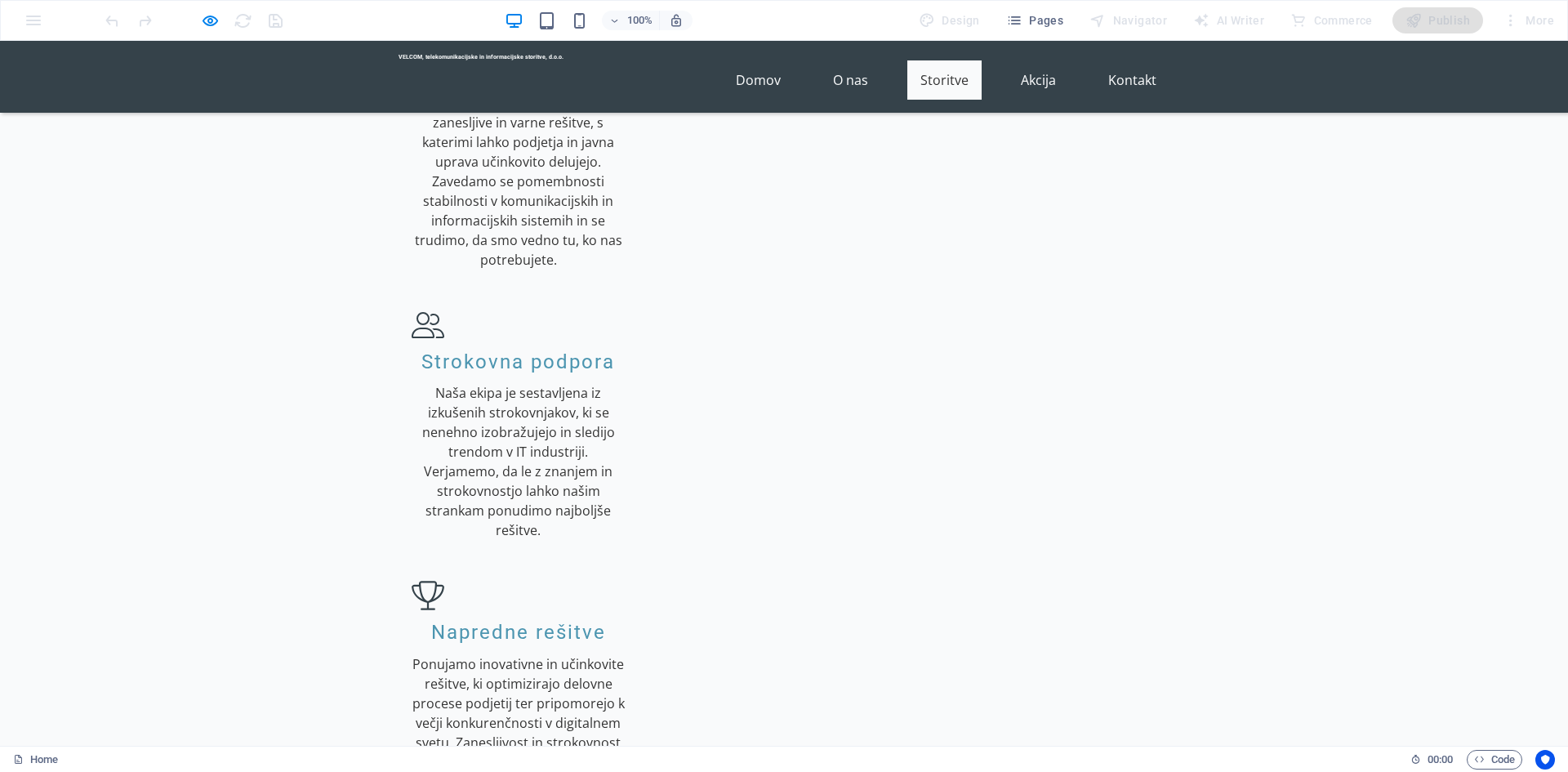
scroll to position [1611, 0]
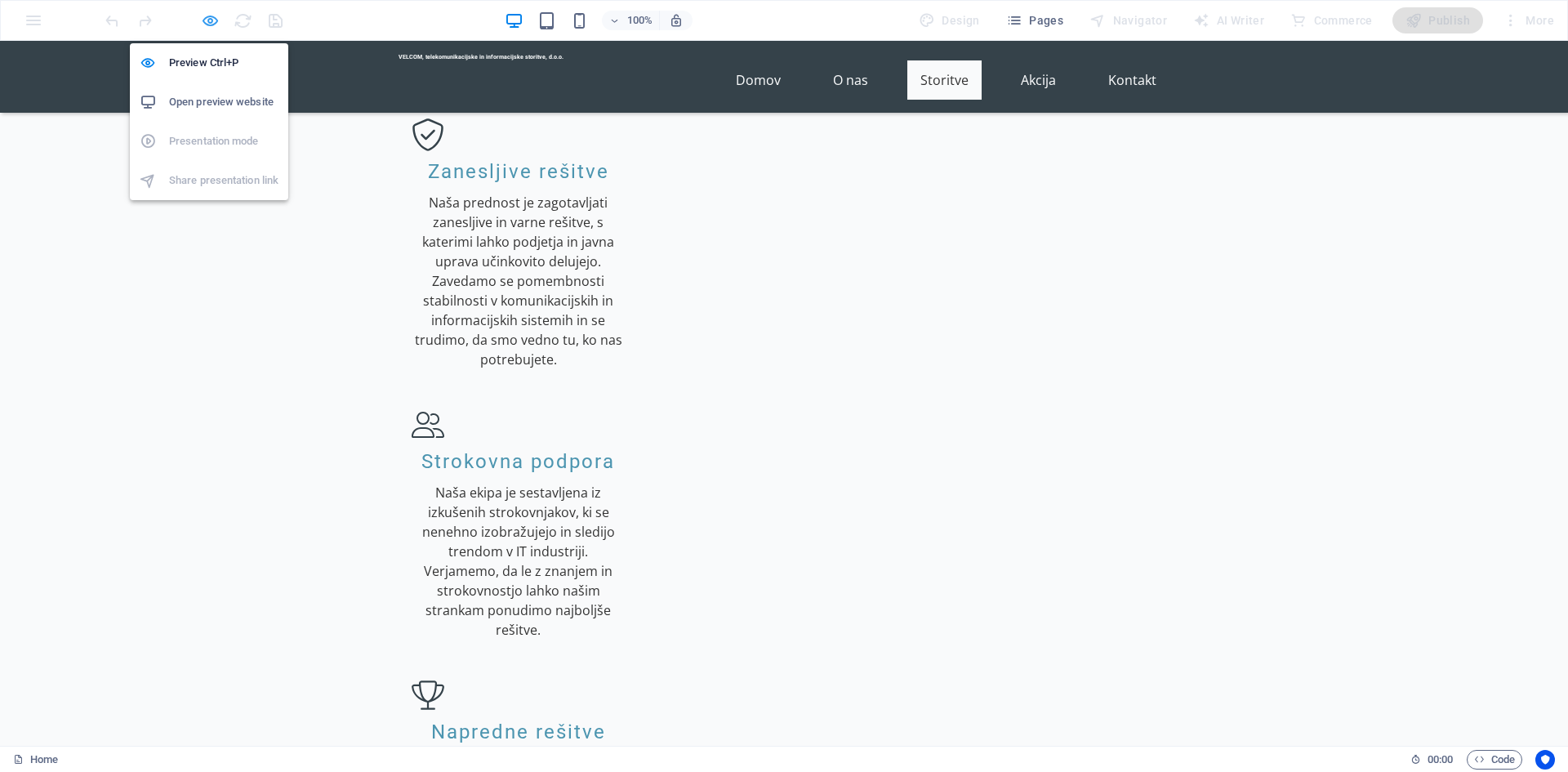
click at [213, 23] on icon "button" at bounding box center [210, 20] width 19 height 19
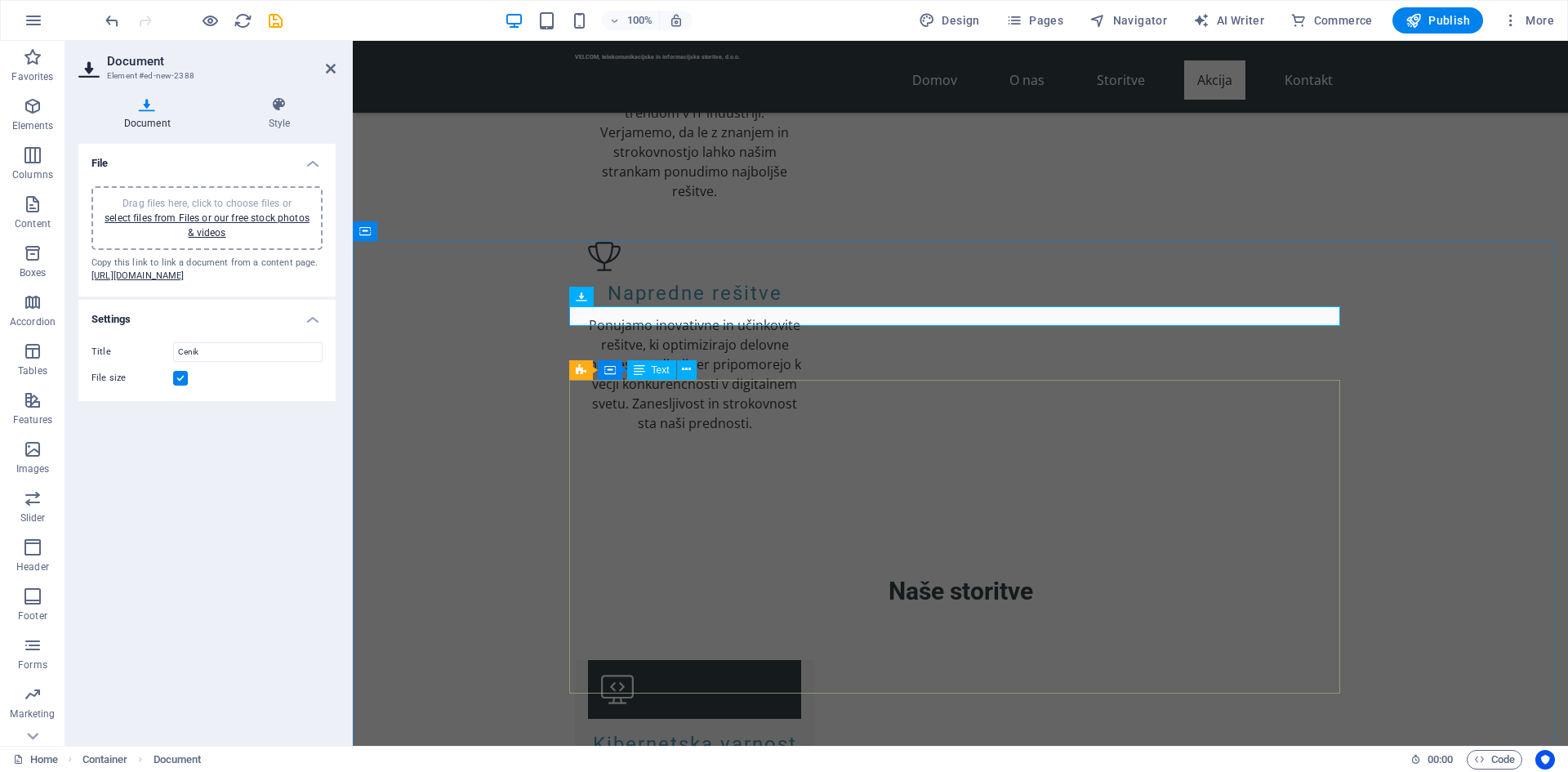
scroll to position [2223, 0]
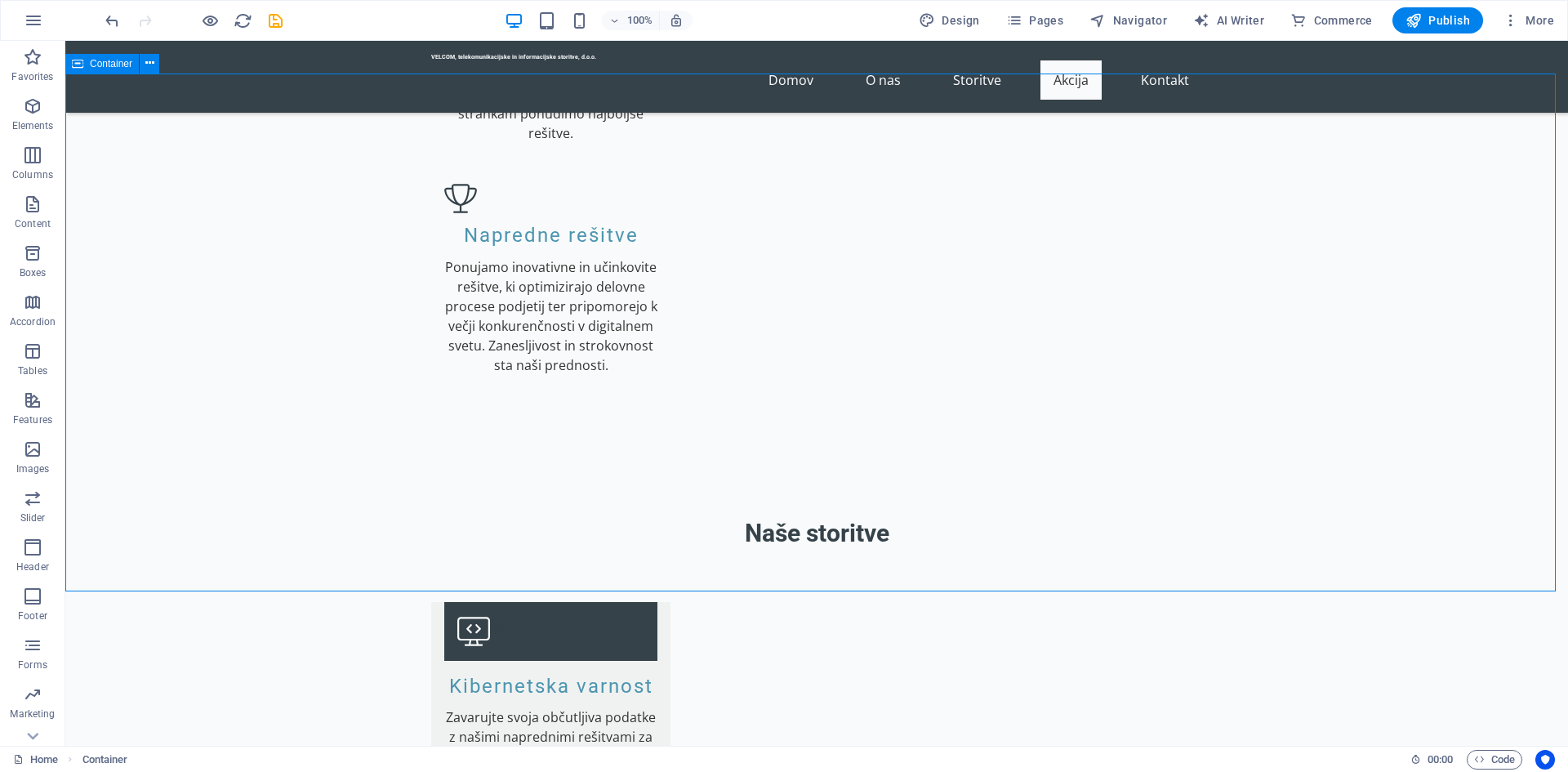
scroll to position [2142, 0]
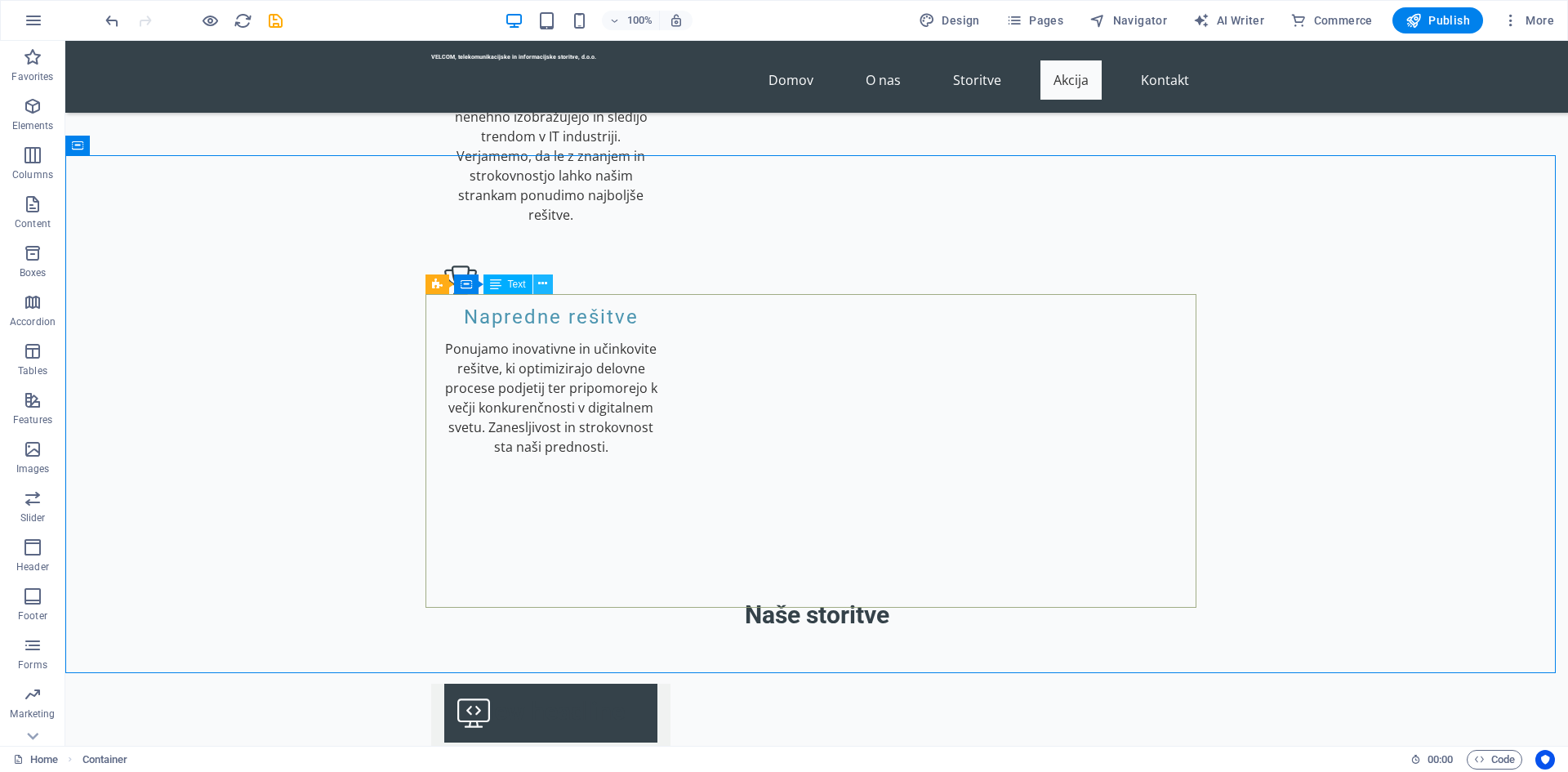
click at [543, 285] on icon at bounding box center [543, 283] width 9 height 17
click at [543, 288] on icon at bounding box center [543, 283] width 9 height 17
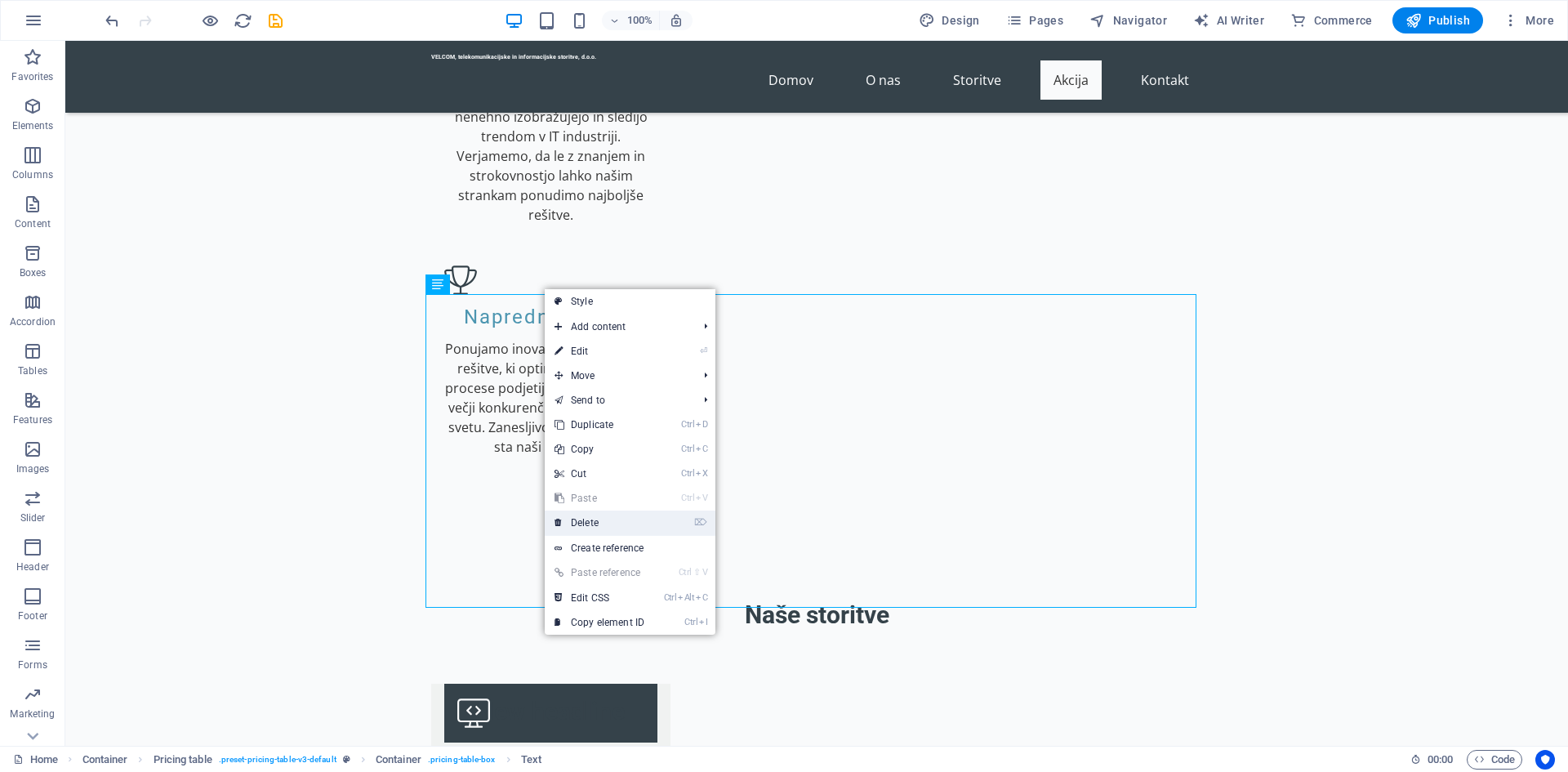
click at [604, 519] on link "⌦ Delete" at bounding box center [599, 524] width 109 height 25
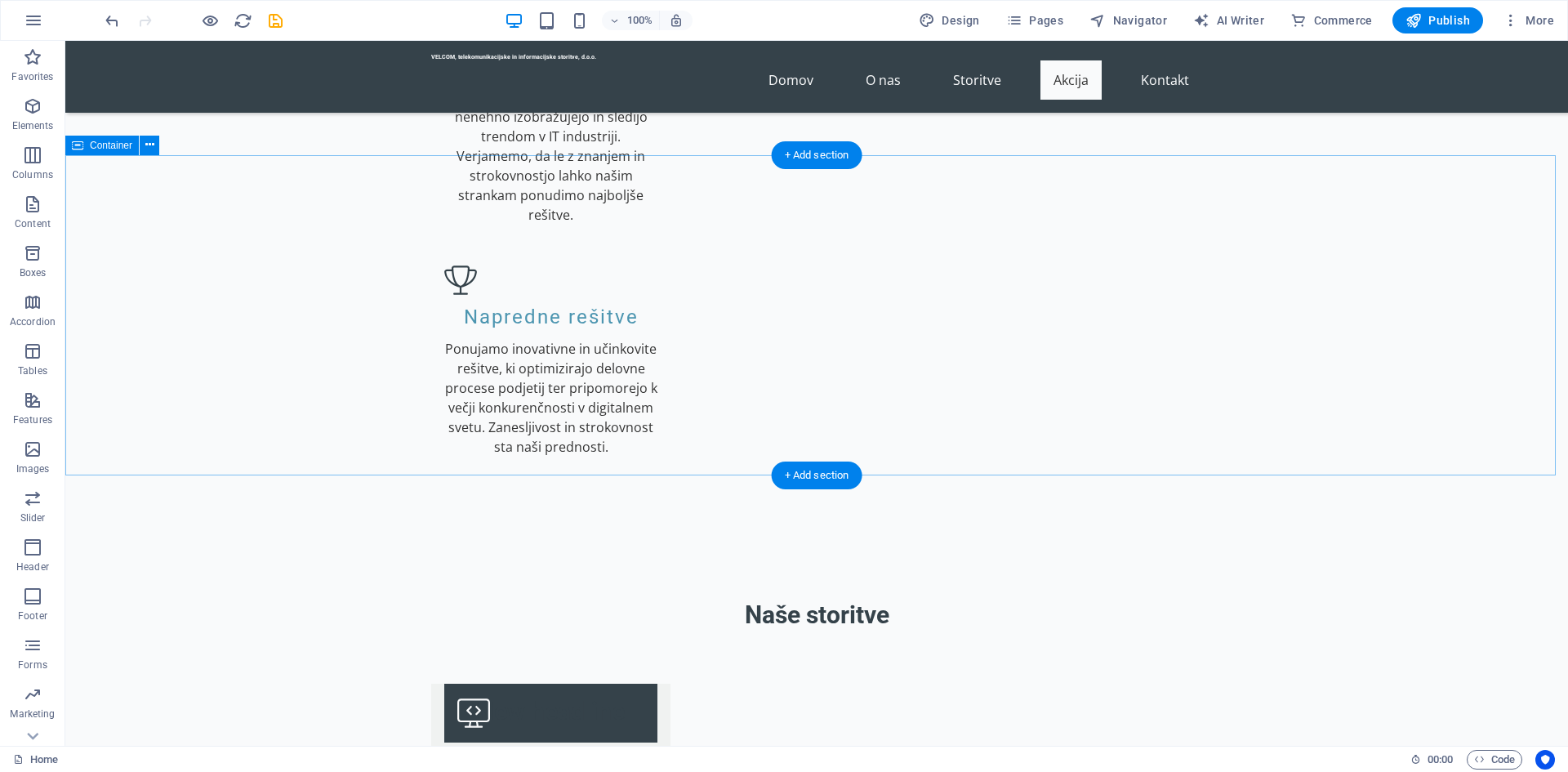
scroll to position [2060, 0]
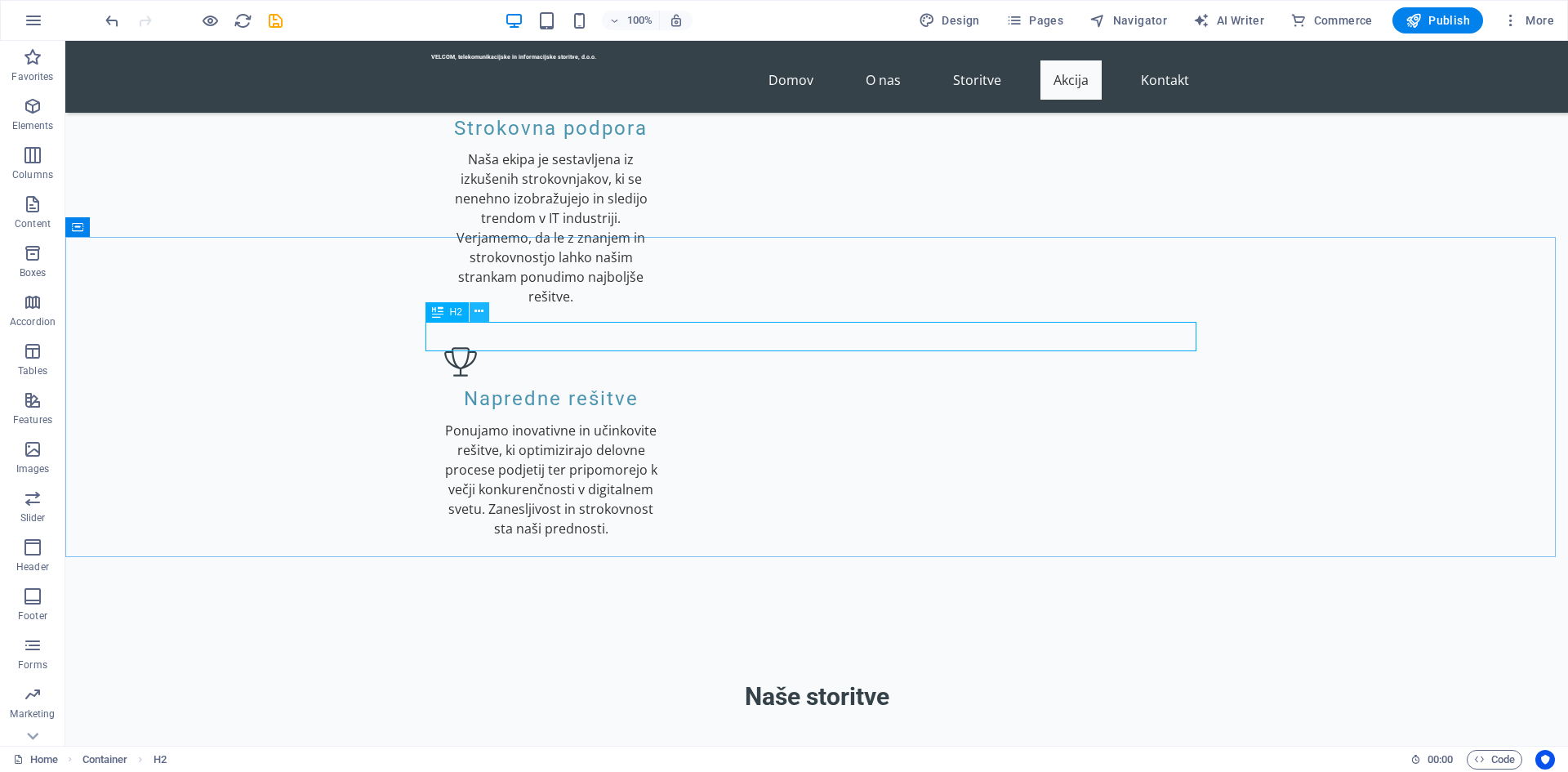
click at [476, 313] on icon at bounding box center [479, 312] width 9 height 17
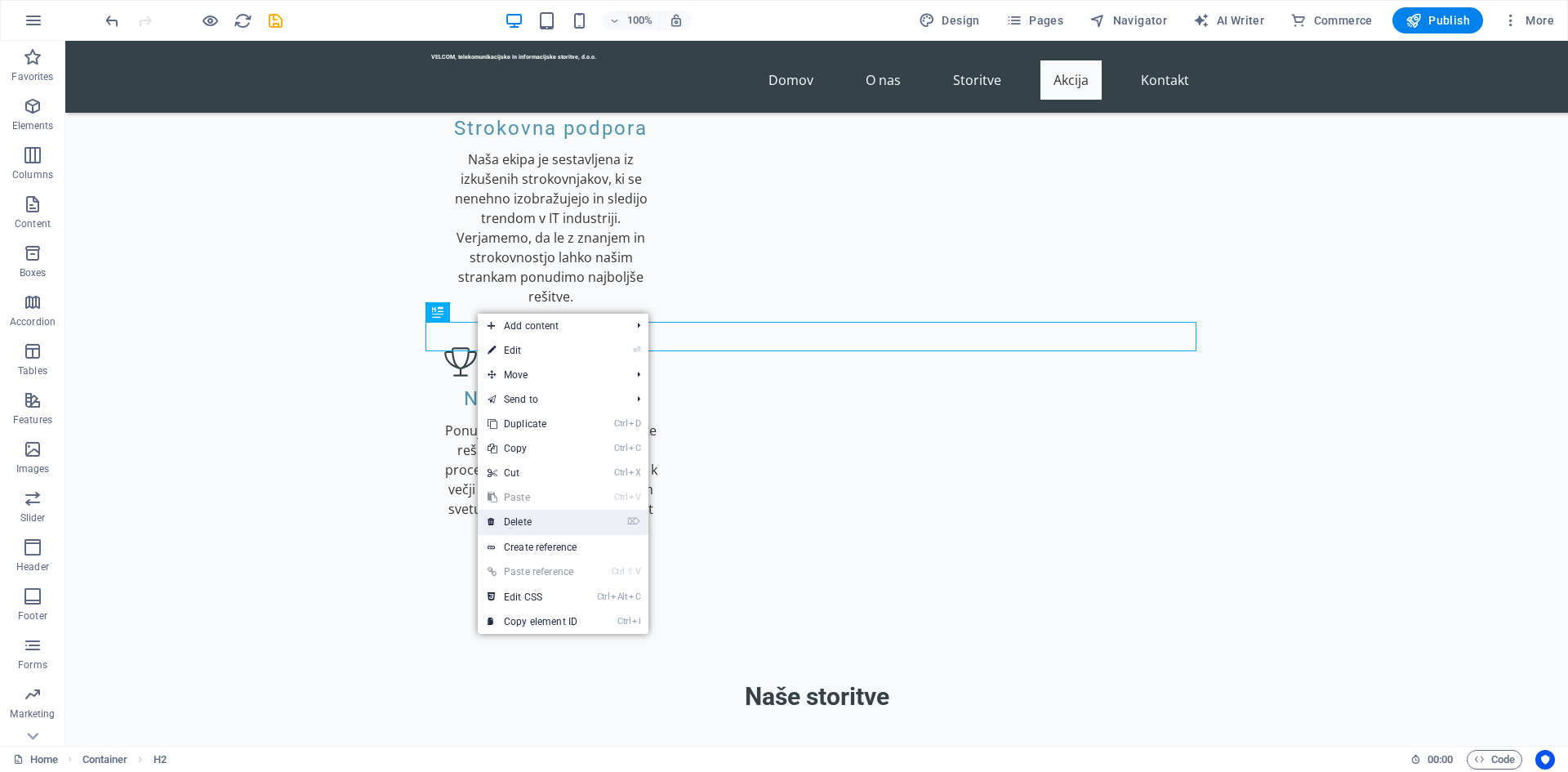
click at [529, 521] on link "⌦ Delete" at bounding box center [532, 523] width 109 height 25
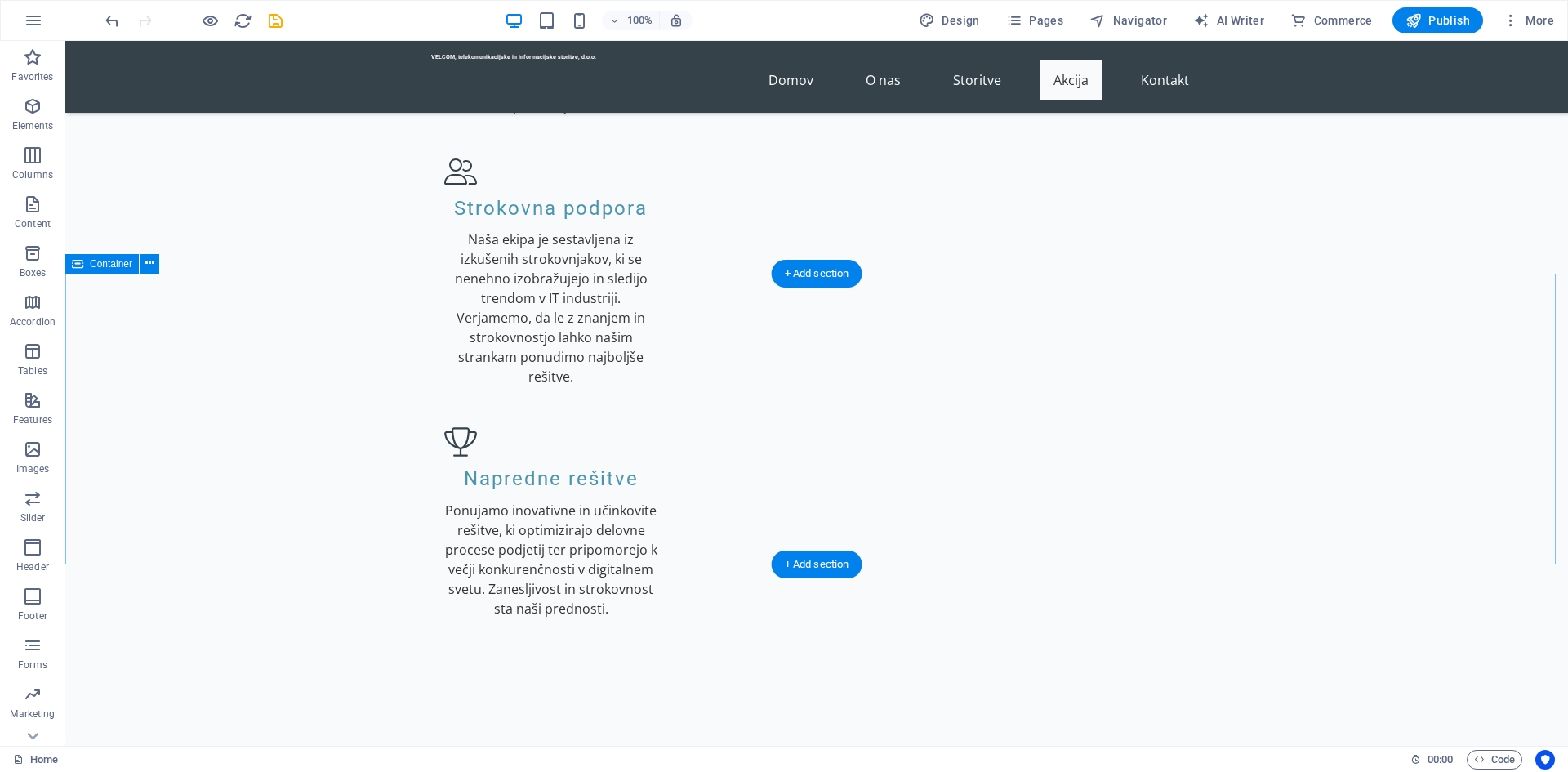
scroll to position [1979, 0]
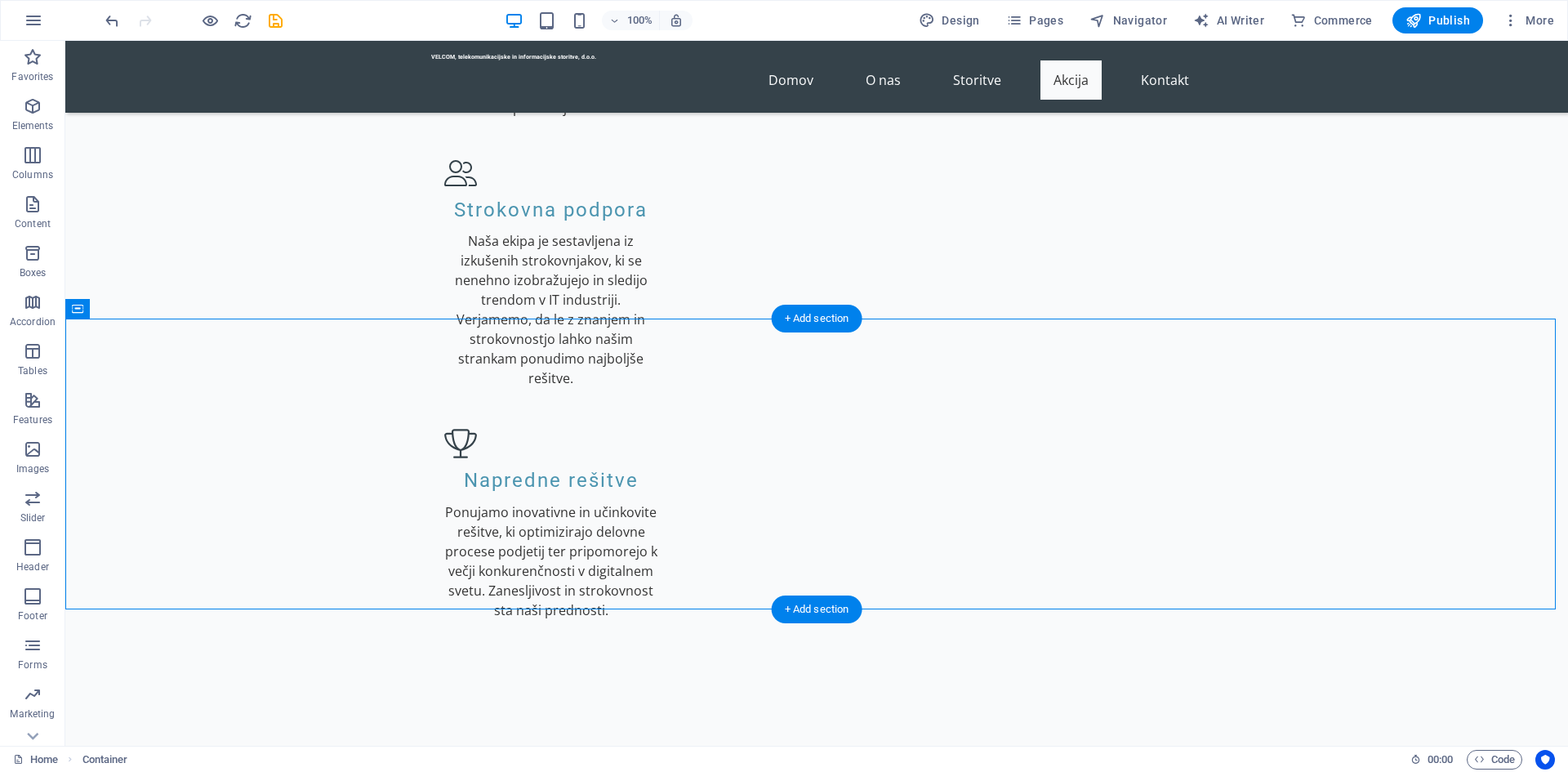
drag, startPoint x: 475, startPoint y: 390, endPoint x: 759, endPoint y: 462, distance: 293.0
click at [515, 367] on icon at bounding box center [512, 373] width 9 height 17
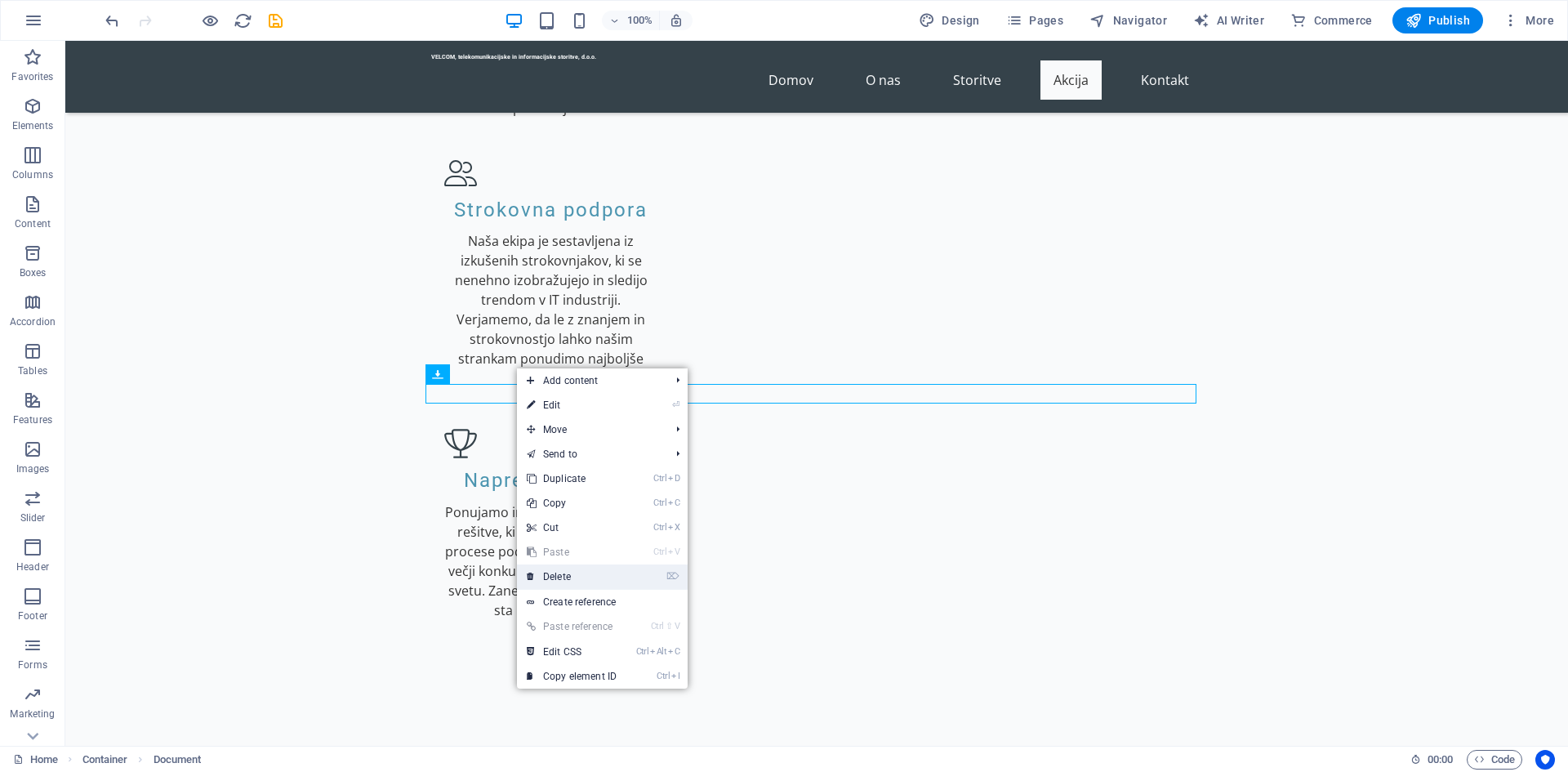
click at [578, 574] on link "⌦ Delete" at bounding box center [571, 577] width 109 height 25
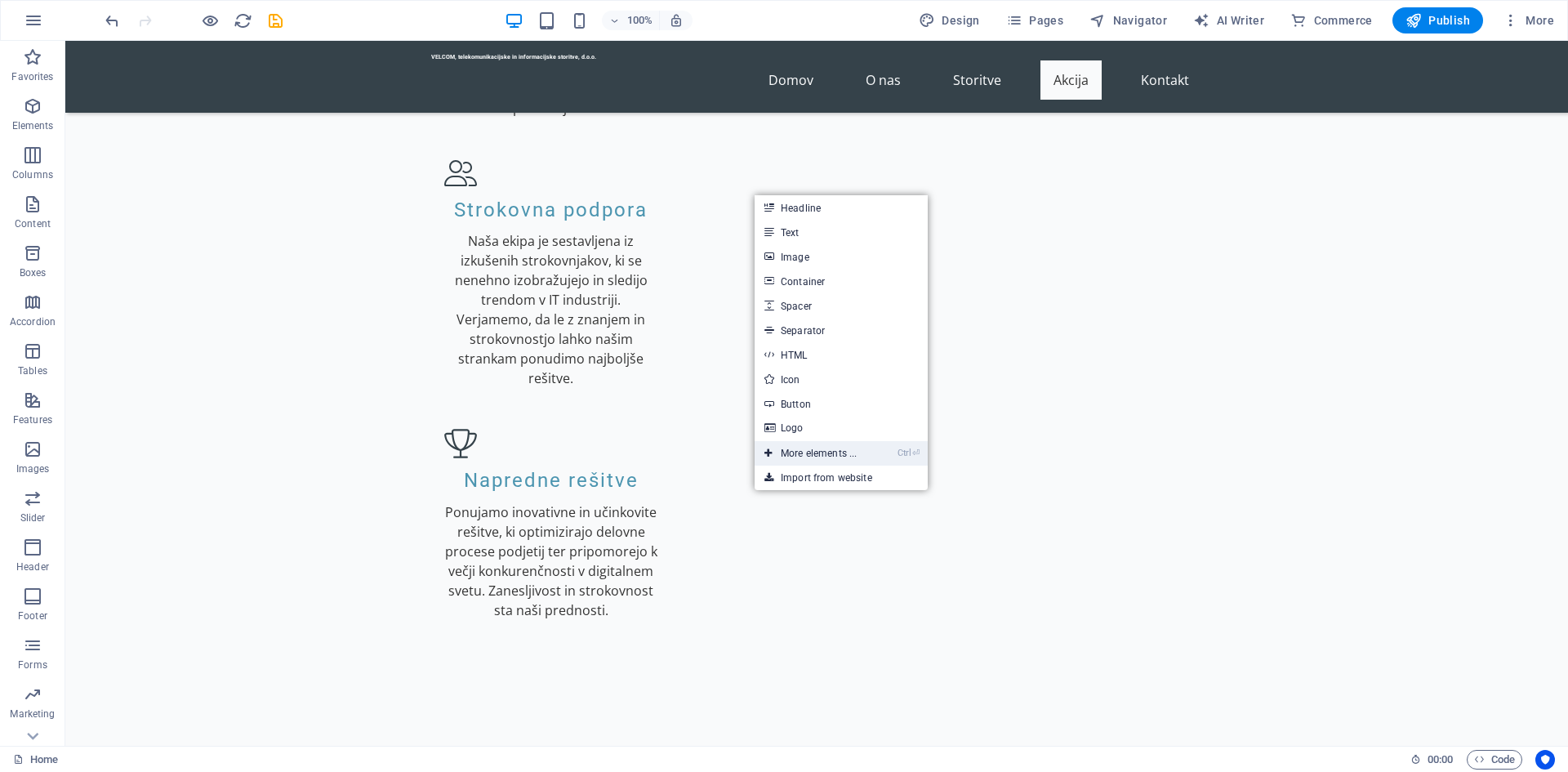
click at [805, 453] on link "Ctrl ⏎ More elements ..." at bounding box center [811, 454] width 112 height 25
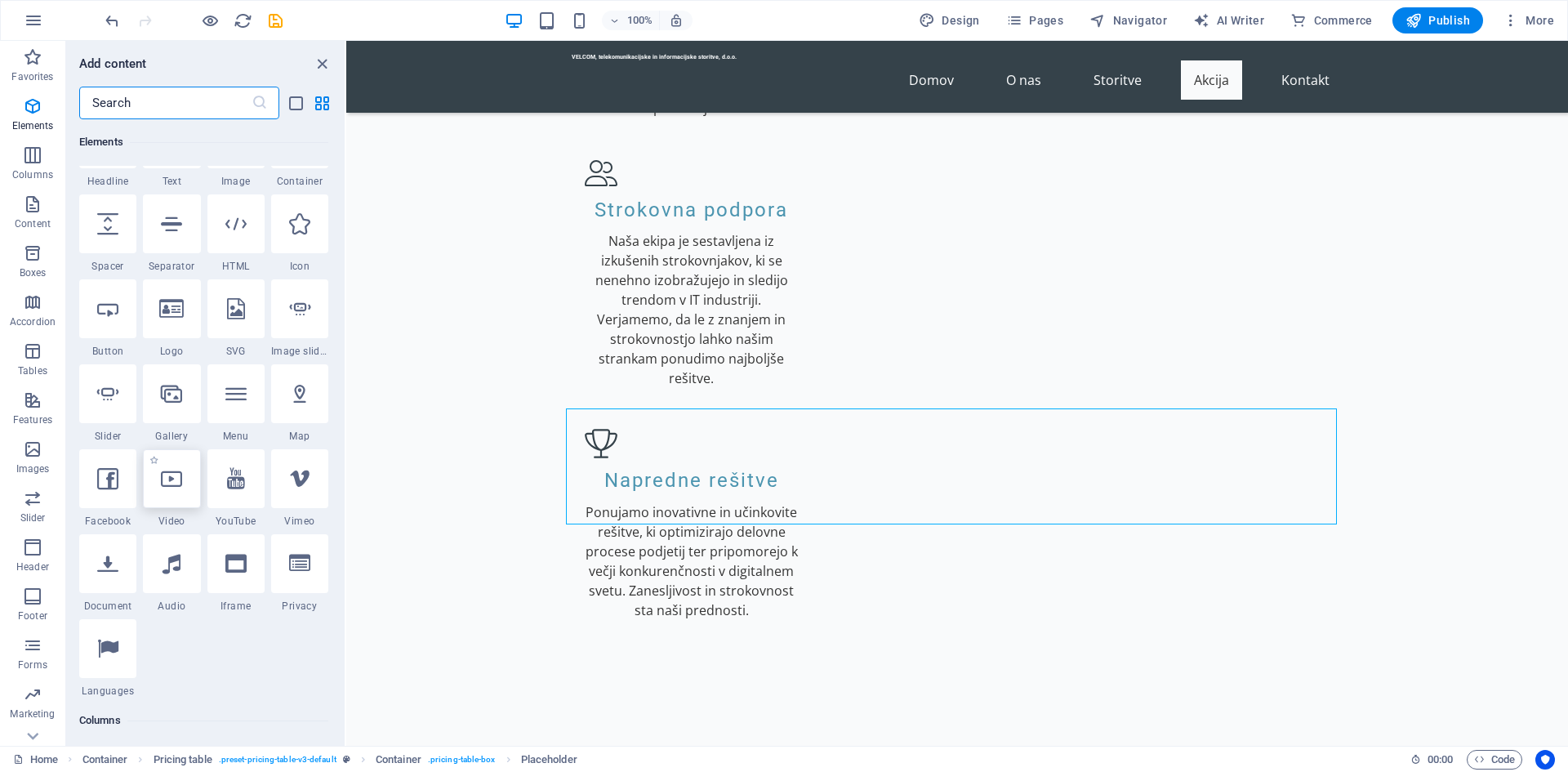
scroll to position [256, 0]
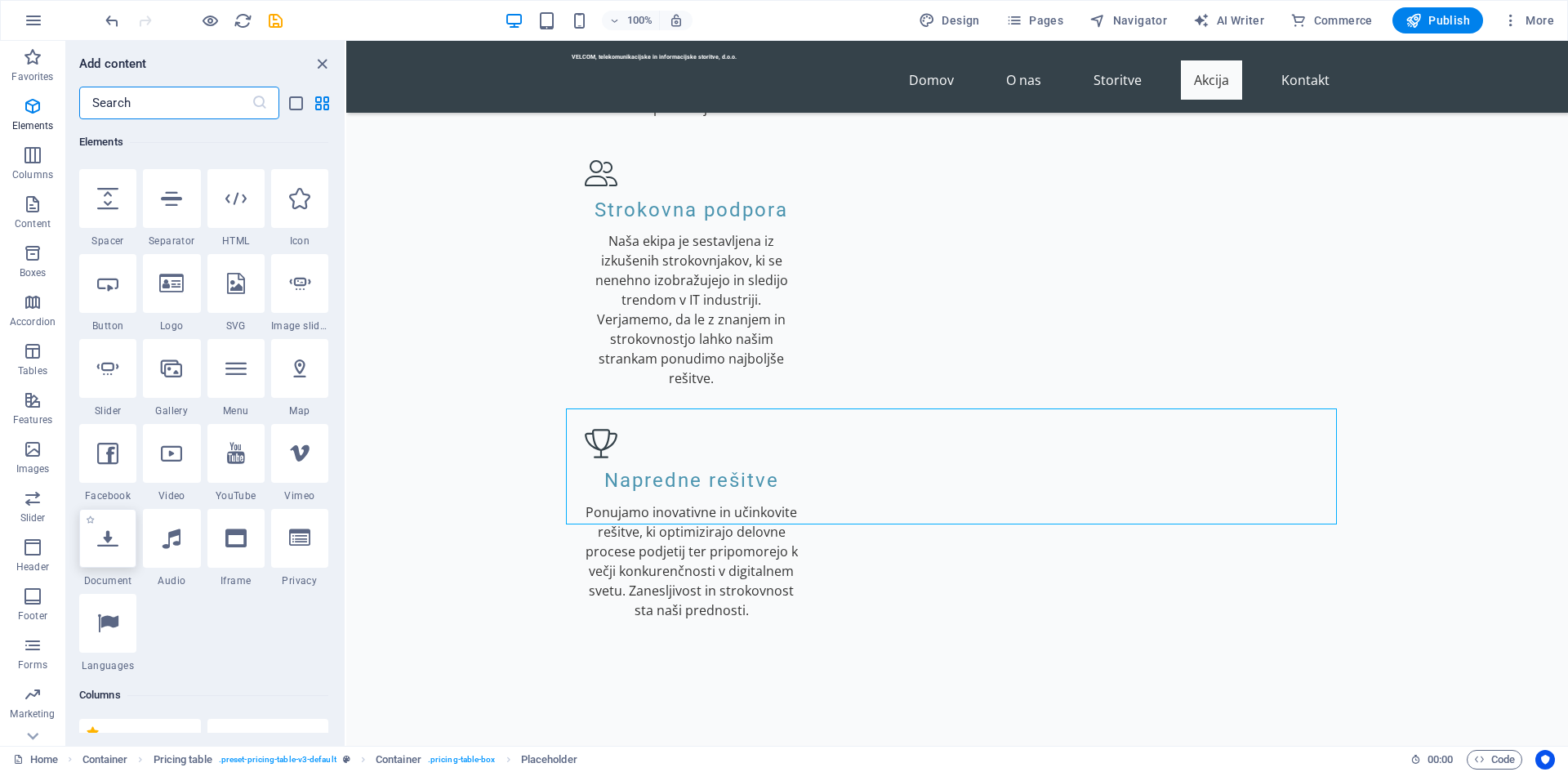
click at [110, 547] on icon at bounding box center [108, 539] width 21 height 21
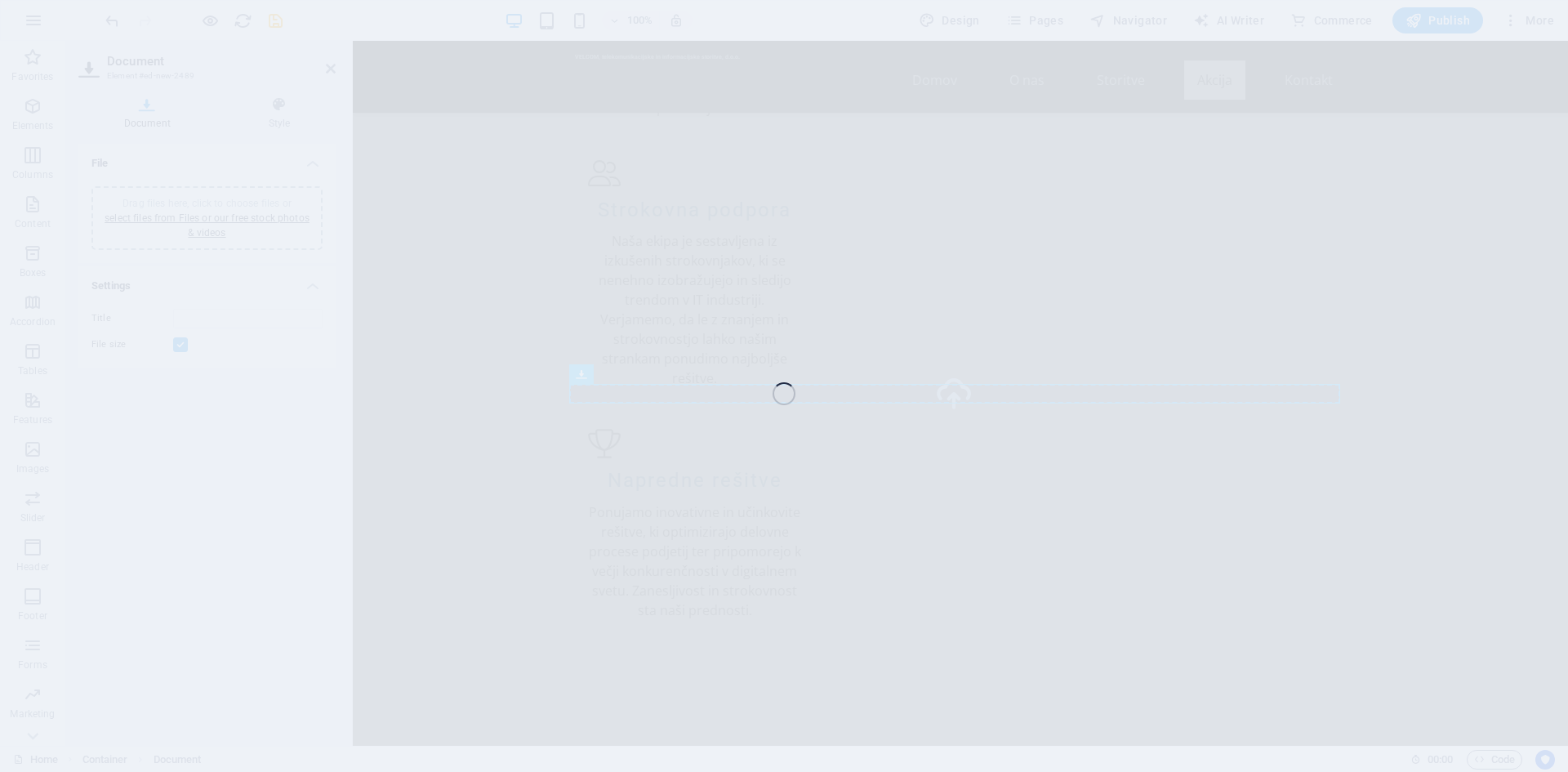
type input "CenikVelcom-UqZKpX9yfm5fQFuHWHxyog.pdf"
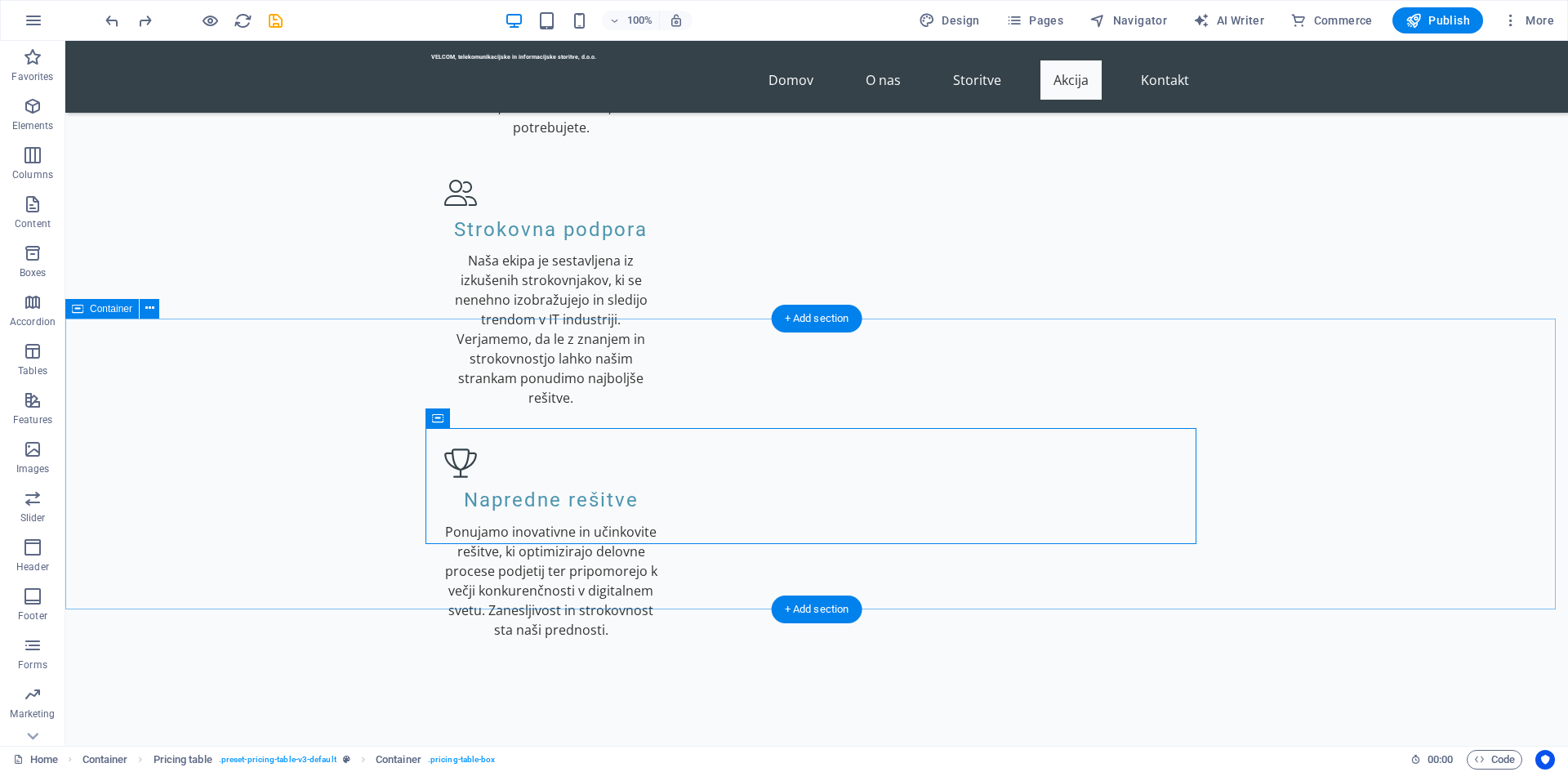
scroll to position [1979, 0]
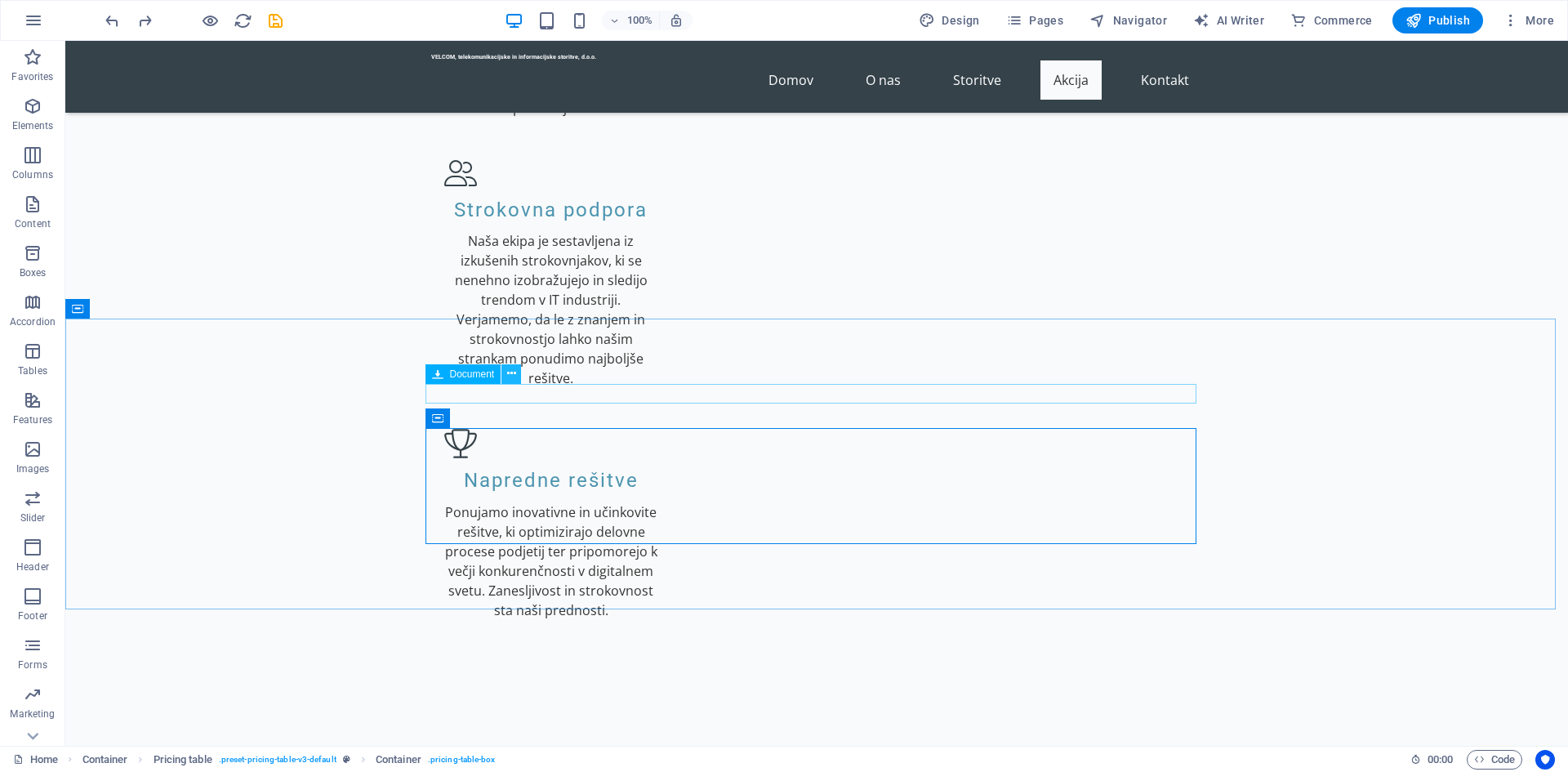
click at [515, 377] on icon at bounding box center [512, 373] width 9 height 17
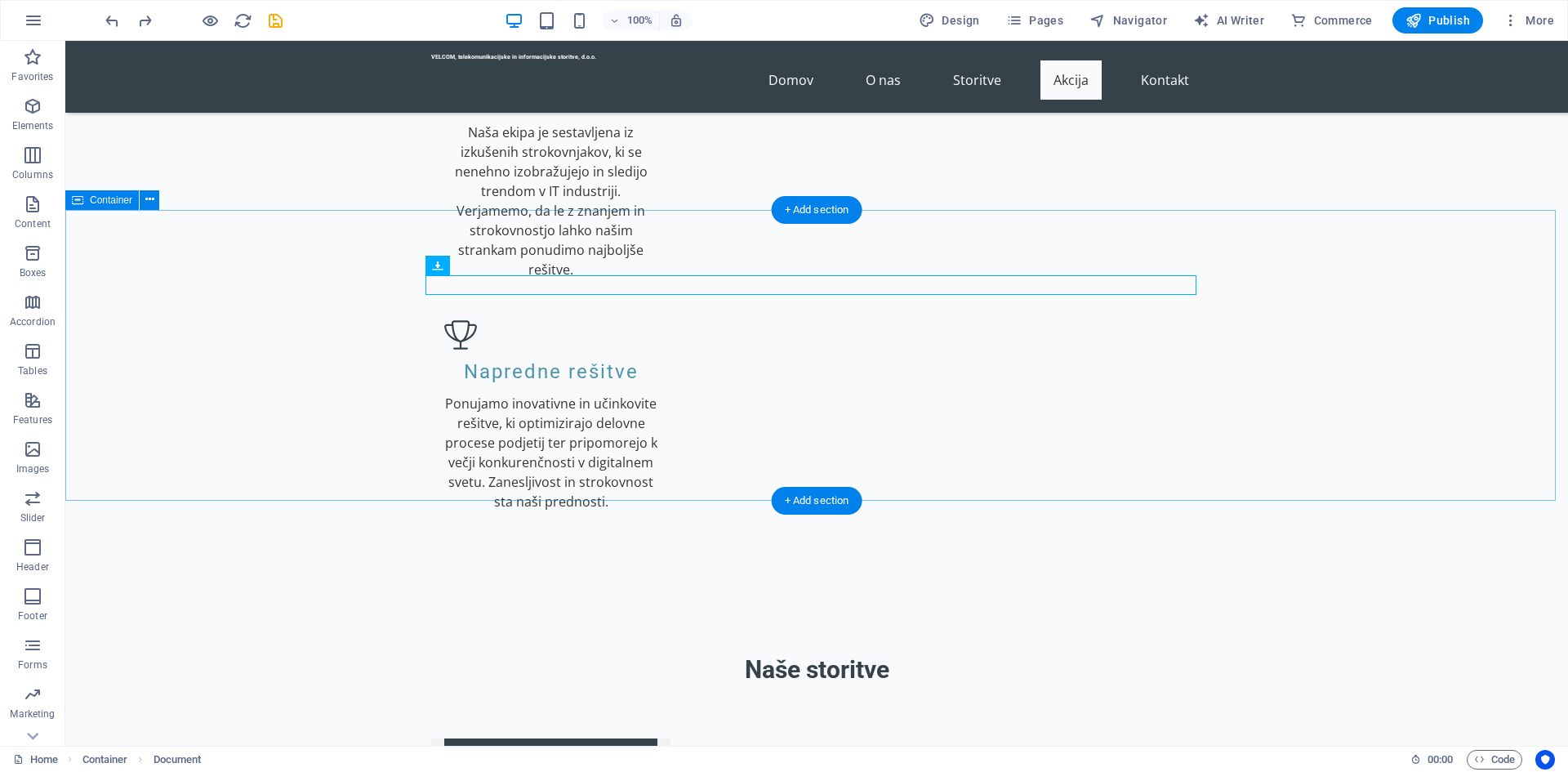
scroll to position [2060, 0]
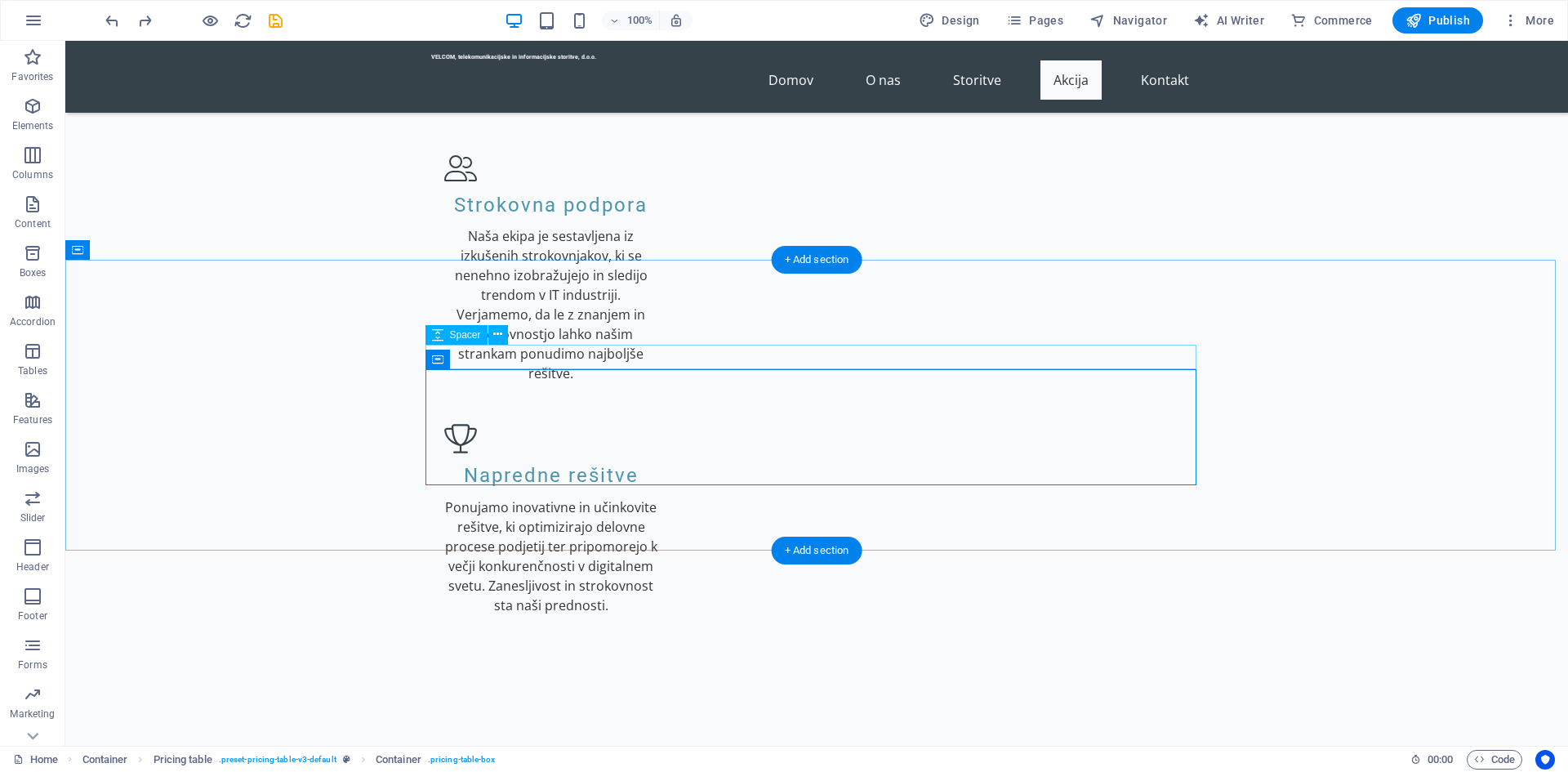
scroll to position [1979, 0]
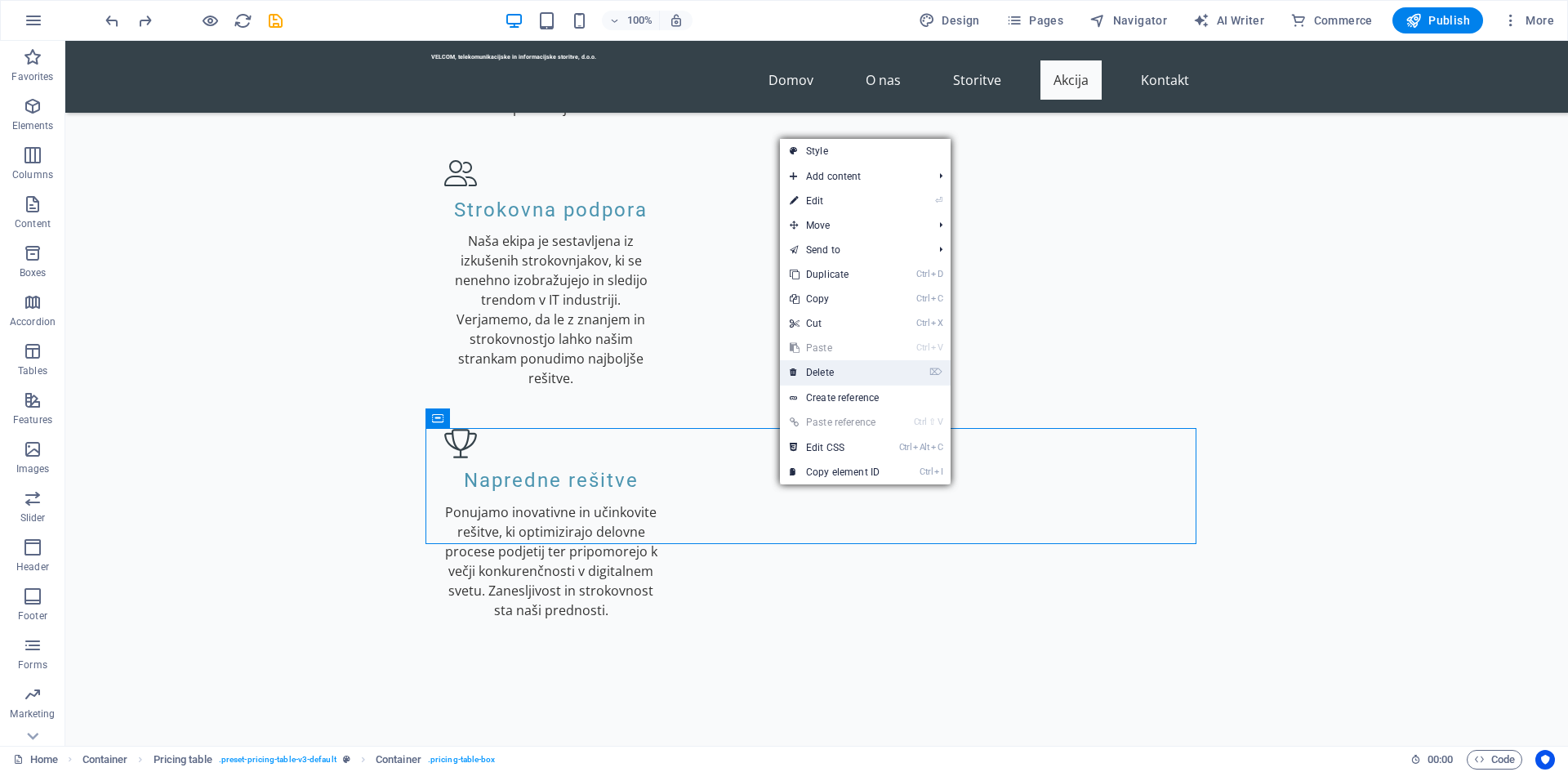
click at [830, 377] on link "⌦ Delete" at bounding box center [834, 373] width 109 height 25
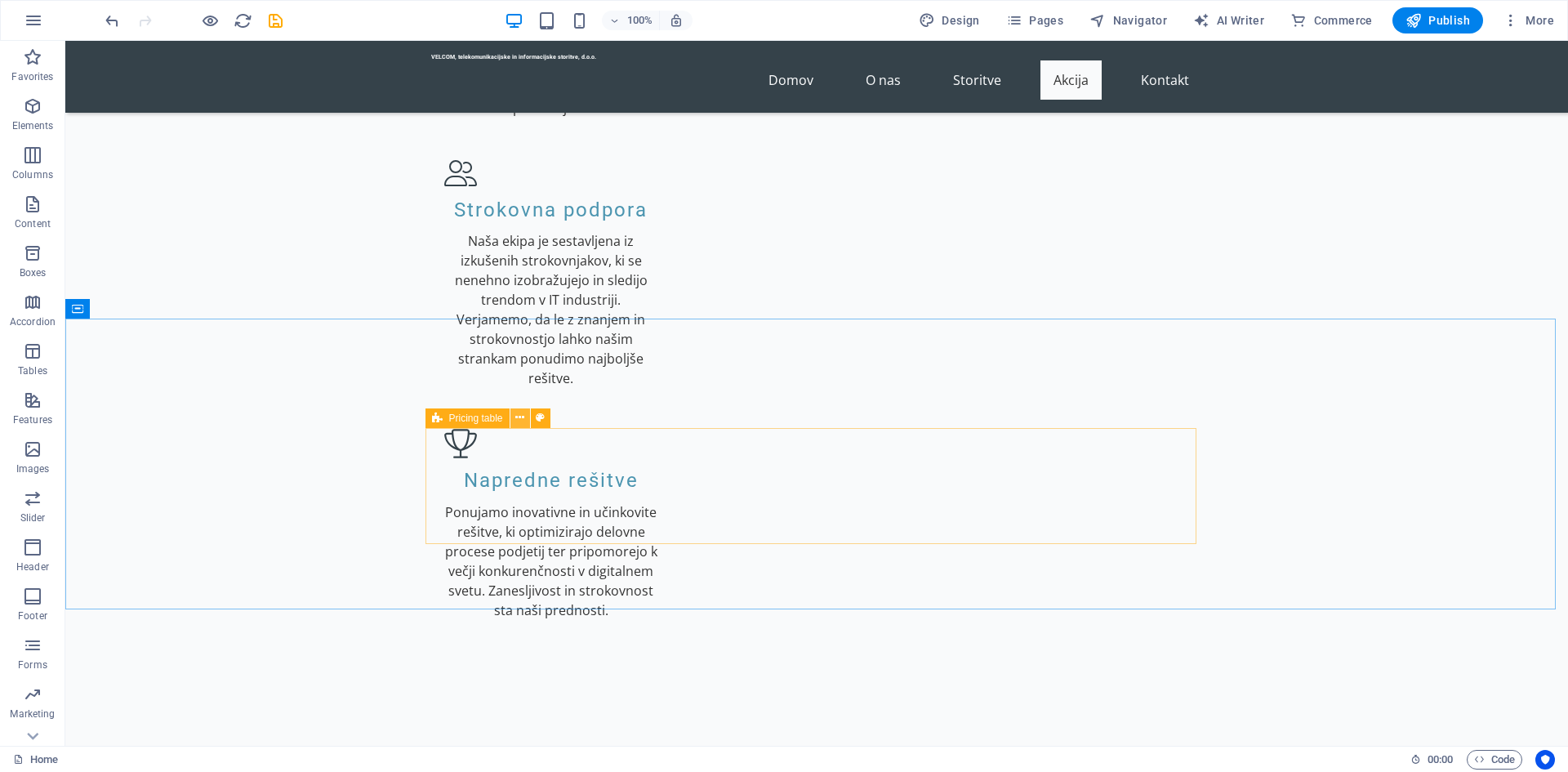
click at [518, 417] on icon at bounding box center [520, 418] width 9 height 17
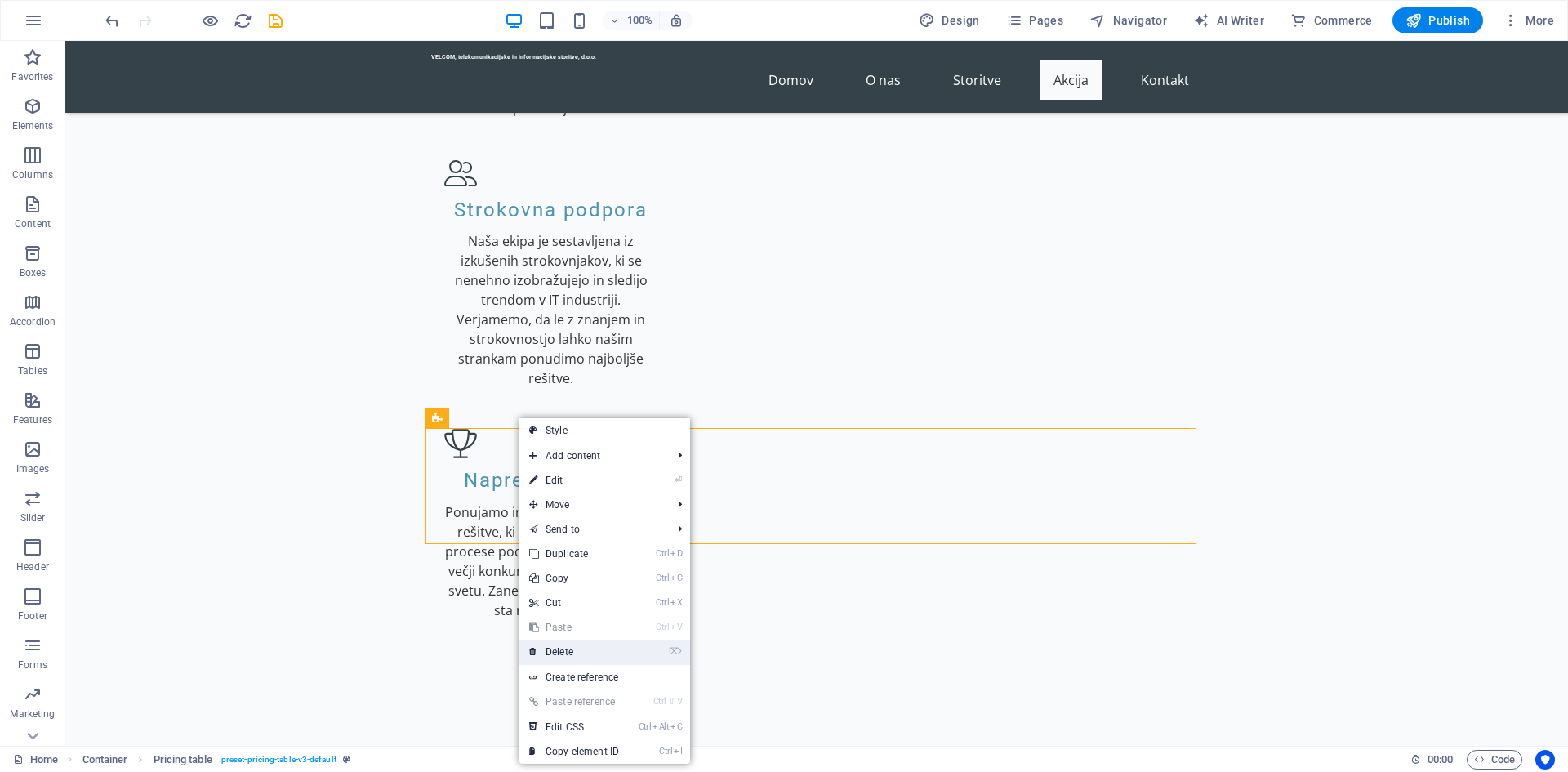
click at [610, 658] on link "⌦ Delete" at bounding box center [574, 653] width 109 height 25
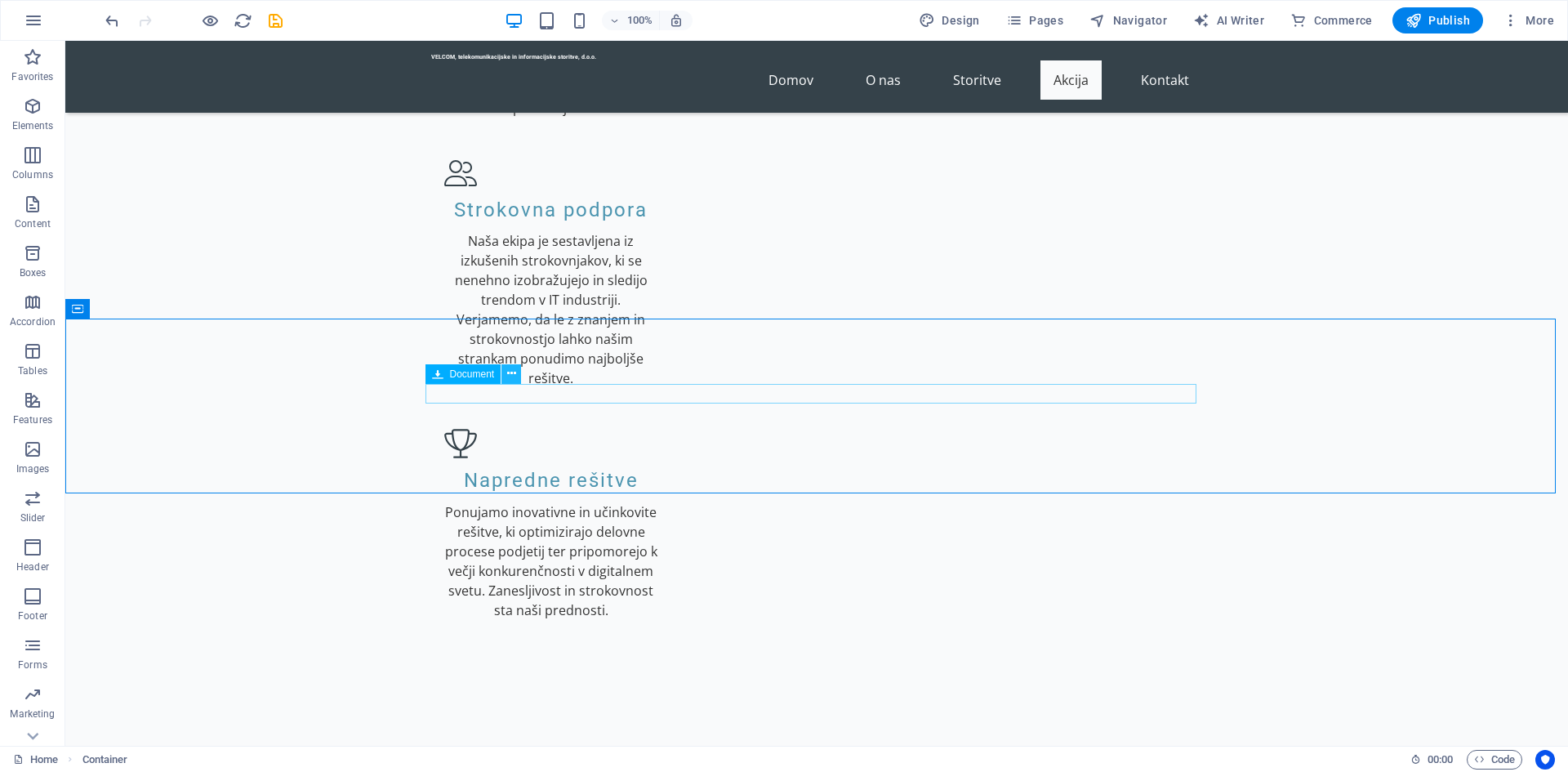
click at [508, 376] on icon at bounding box center [512, 373] width 9 height 17
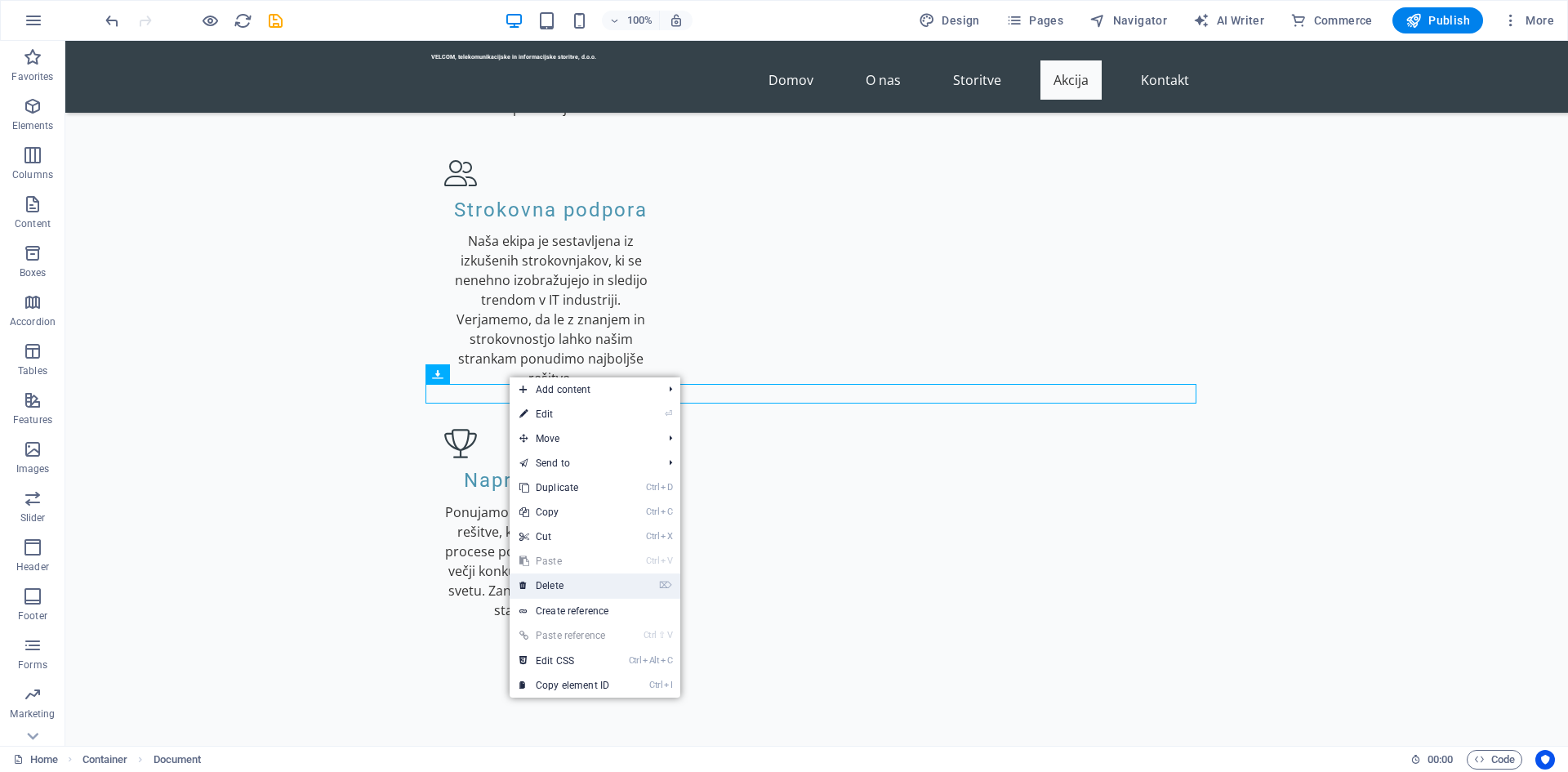
click at [592, 589] on link "⌦ Delete" at bounding box center [564, 586] width 109 height 25
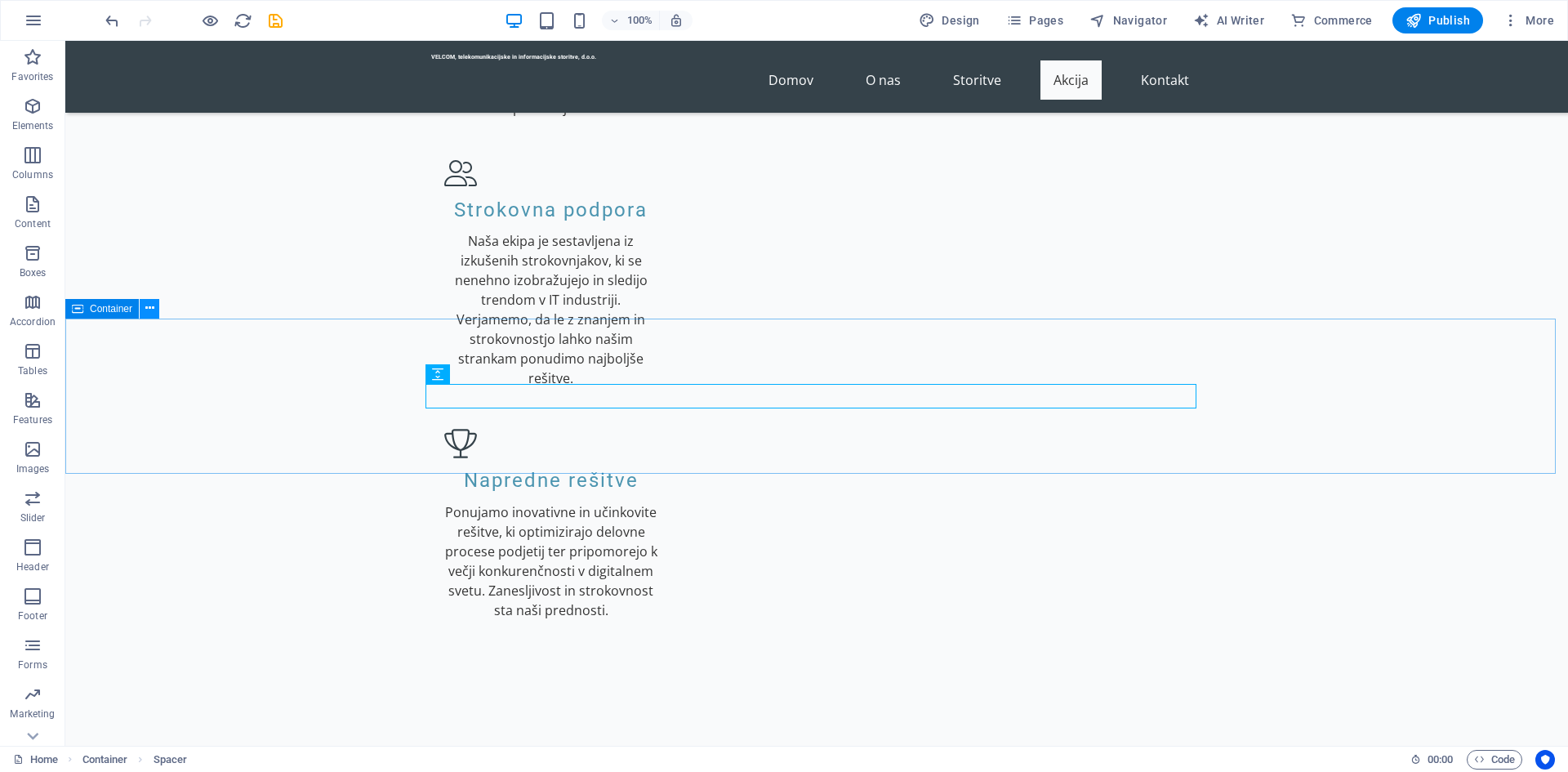
click at [151, 313] on icon at bounding box center [150, 308] width 9 height 17
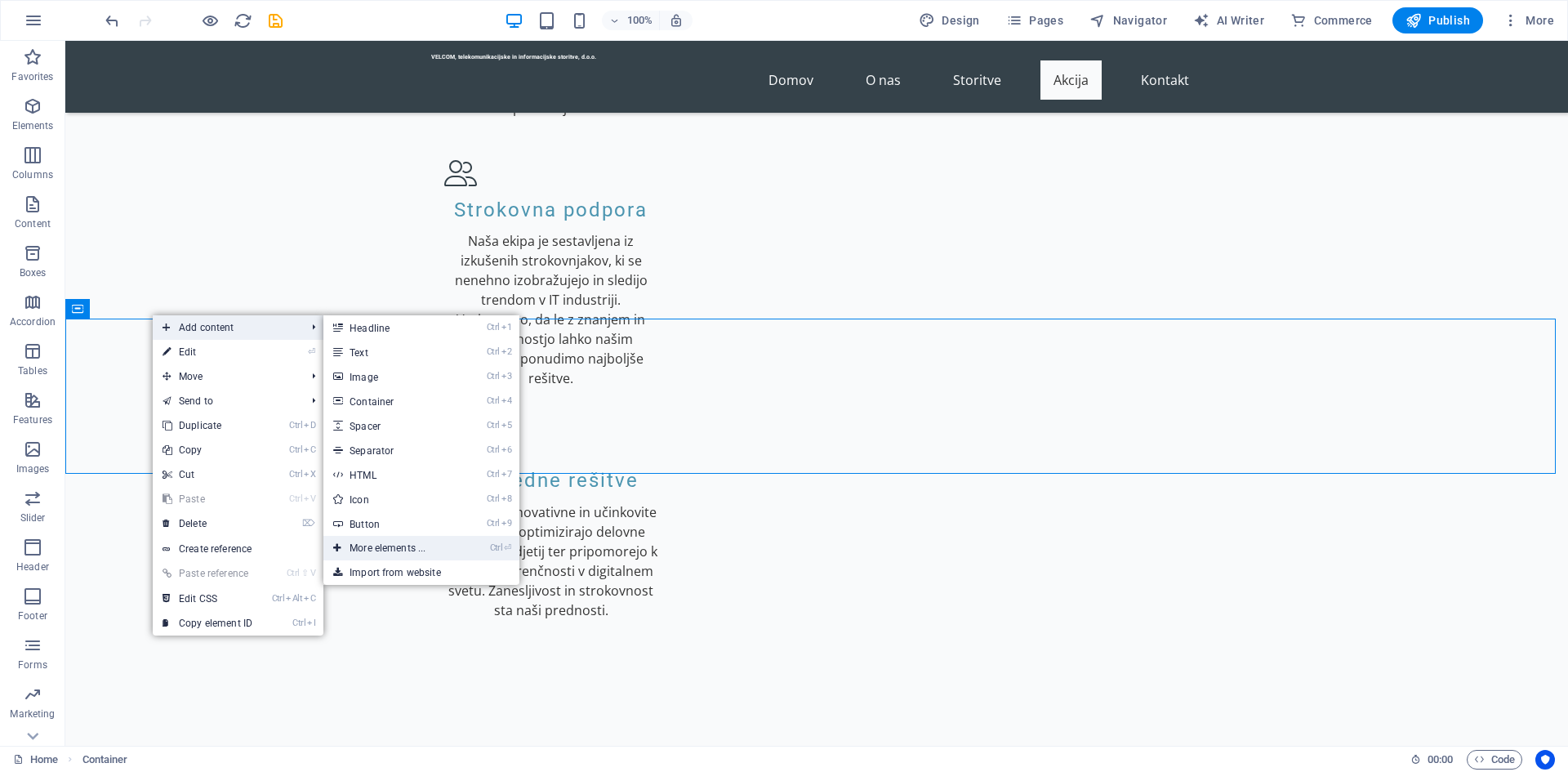
click at [370, 547] on link "Ctrl ⏎ More elements ..." at bounding box center [390, 549] width 134 height 25
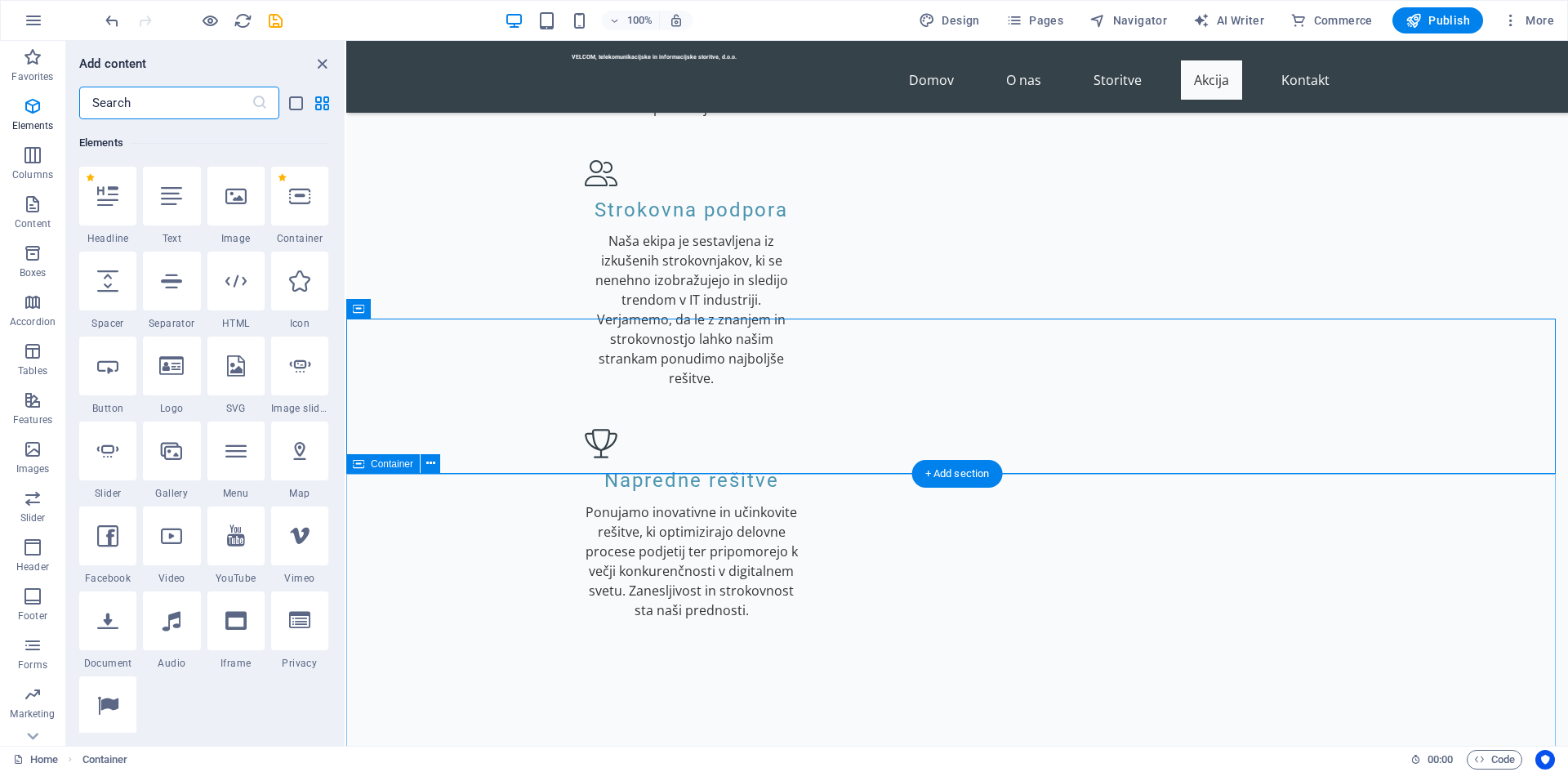
scroll to position [174, 0]
click at [117, 201] on icon at bounding box center [108, 195] width 21 height 21
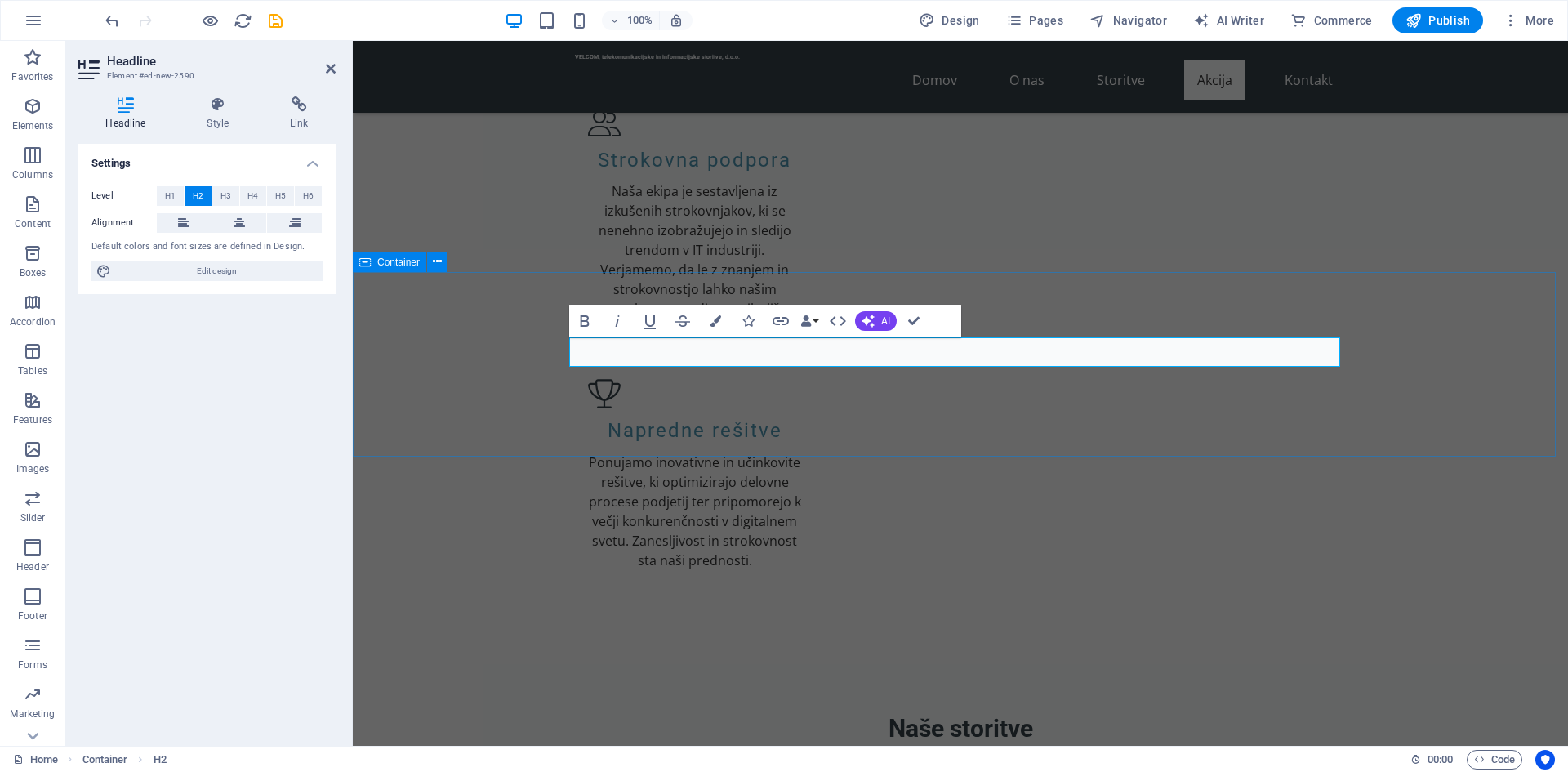
scroll to position [2023, 0]
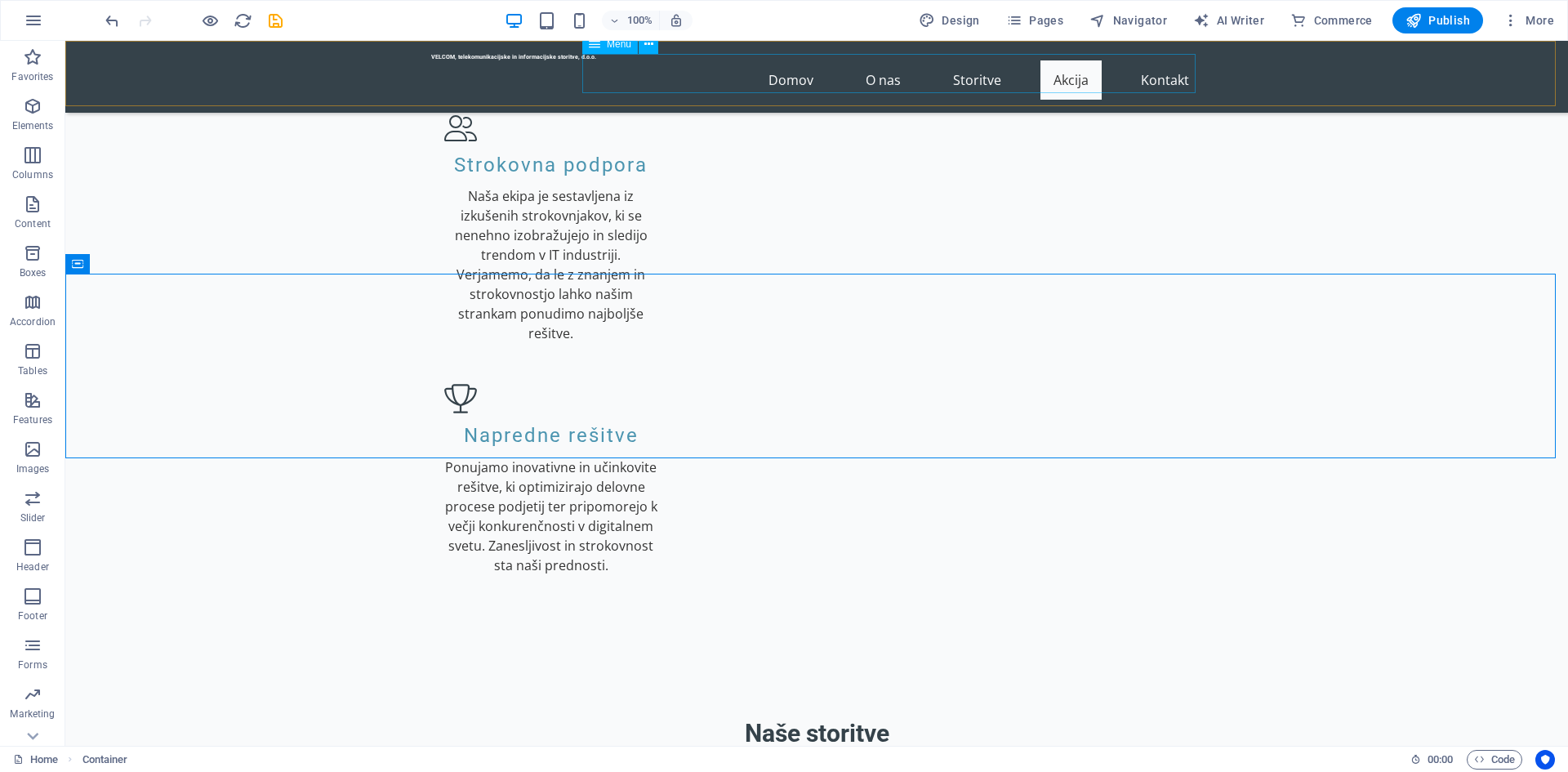
click at [962, 69] on nav "Domov O nas Storitve Akcija Kontakt" at bounding box center [817, 80] width 771 height 39
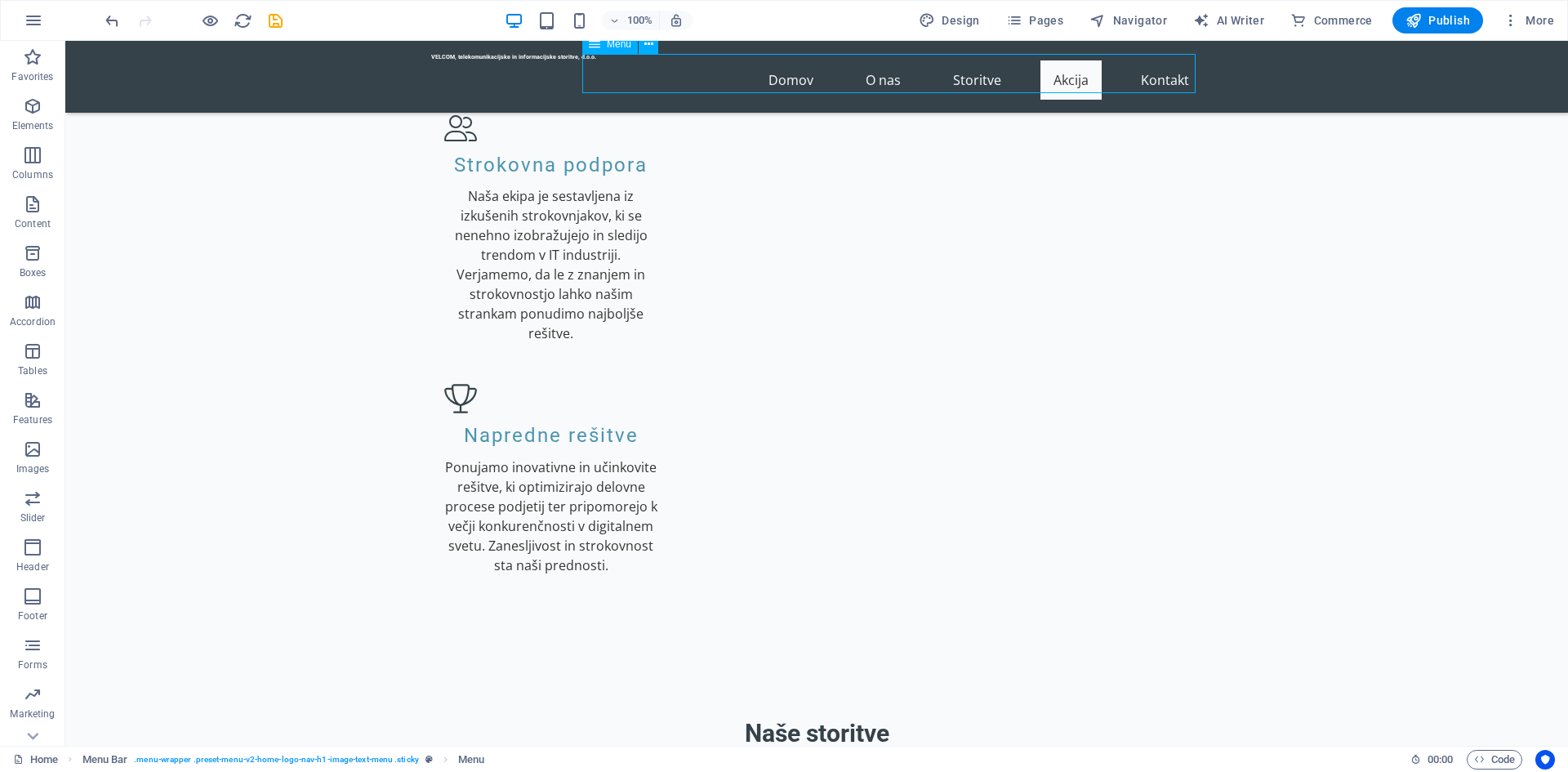
click at [959, 73] on nav "Domov O nas Storitve Akcija Kontakt" at bounding box center [817, 80] width 771 height 39
click at [791, 74] on nav "Domov O nas Storitve Akcija Kontakt" at bounding box center [817, 80] width 771 height 39
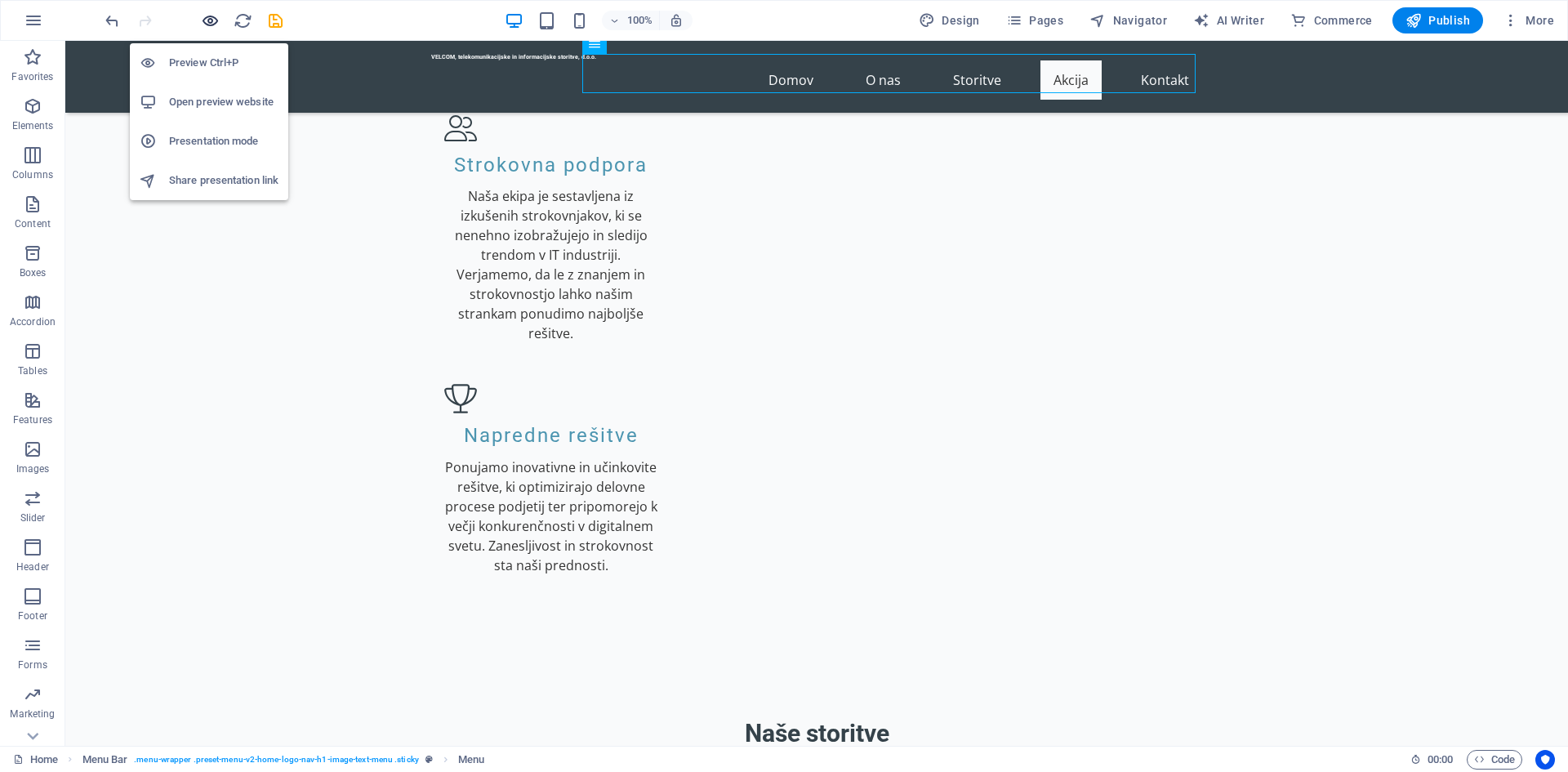
click at [209, 17] on icon "button" at bounding box center [210, 20] width 19 height 19
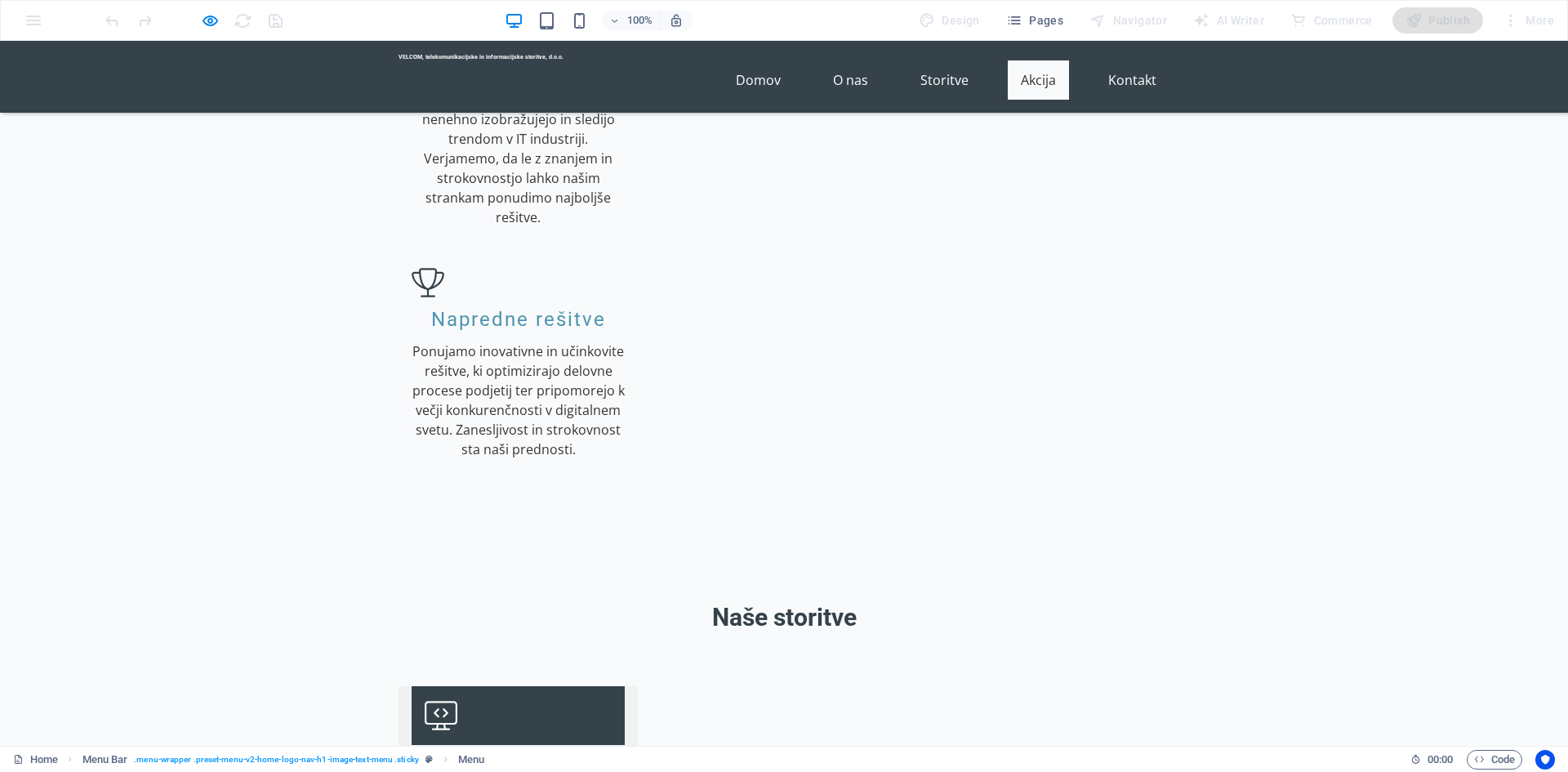
click at [775, 53] on header "VELCOM, telekomunikacijske in informacijske storitve, d.o.o. Domov O nas Storit…" at bounding box center [784, 77] width 797 height 72
click at [748, 75] on link "Domov" at bounding box center [758, 80] width 71 height 39
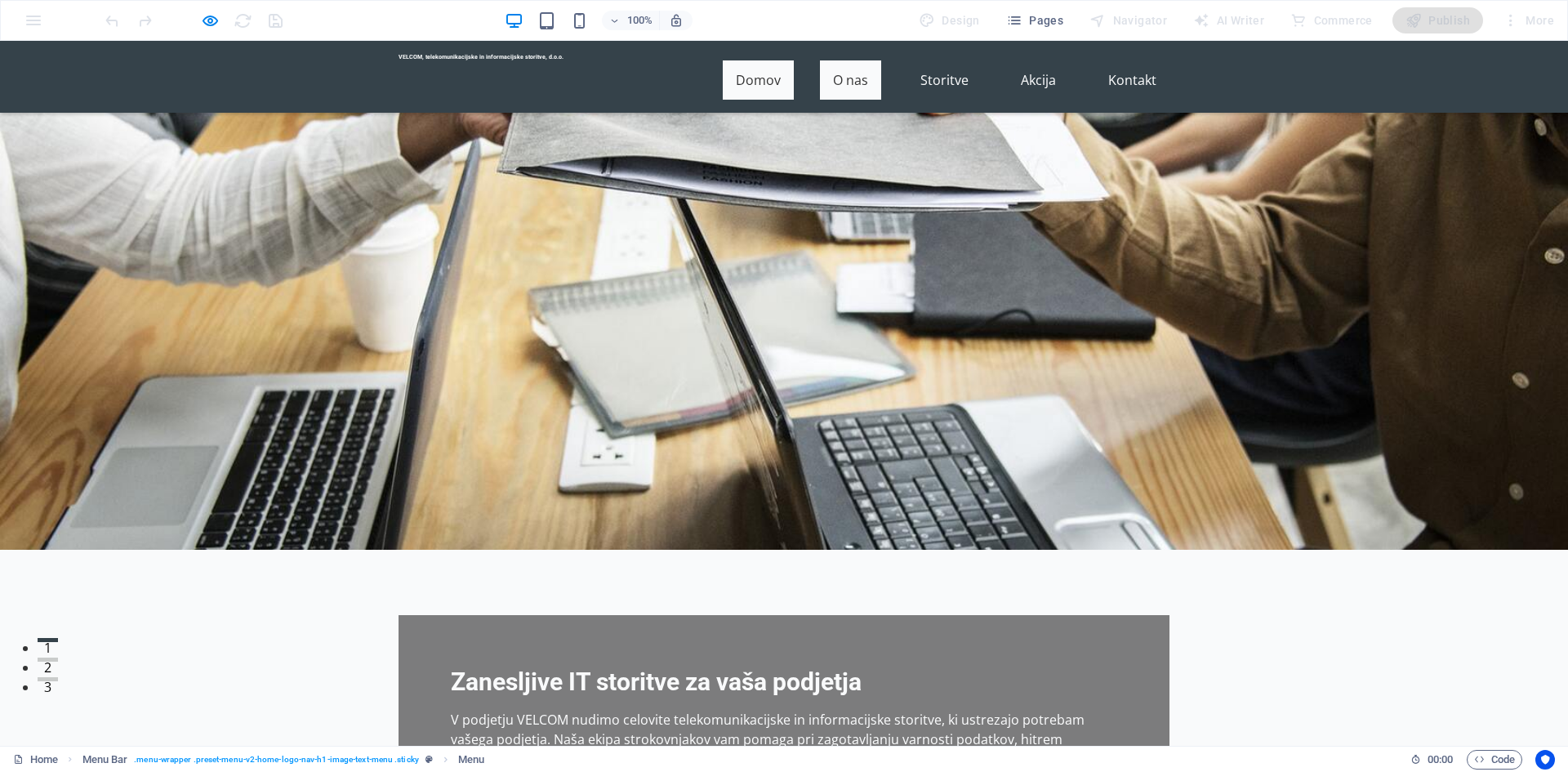
scroll to position [65, 0]
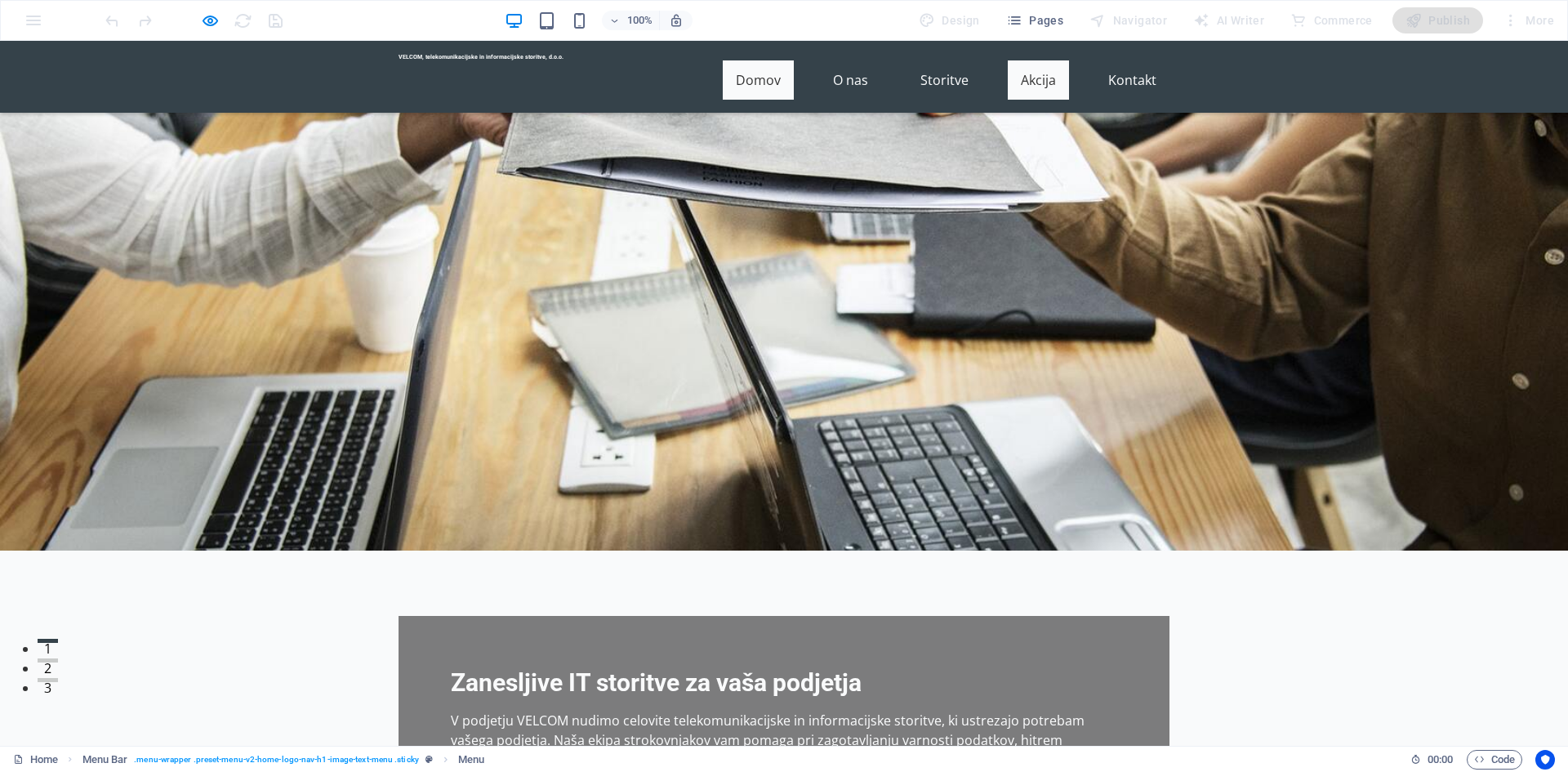
click at [1029, 77] on link "Akcija" at bounding box center [1039, 80] width 61 height 39
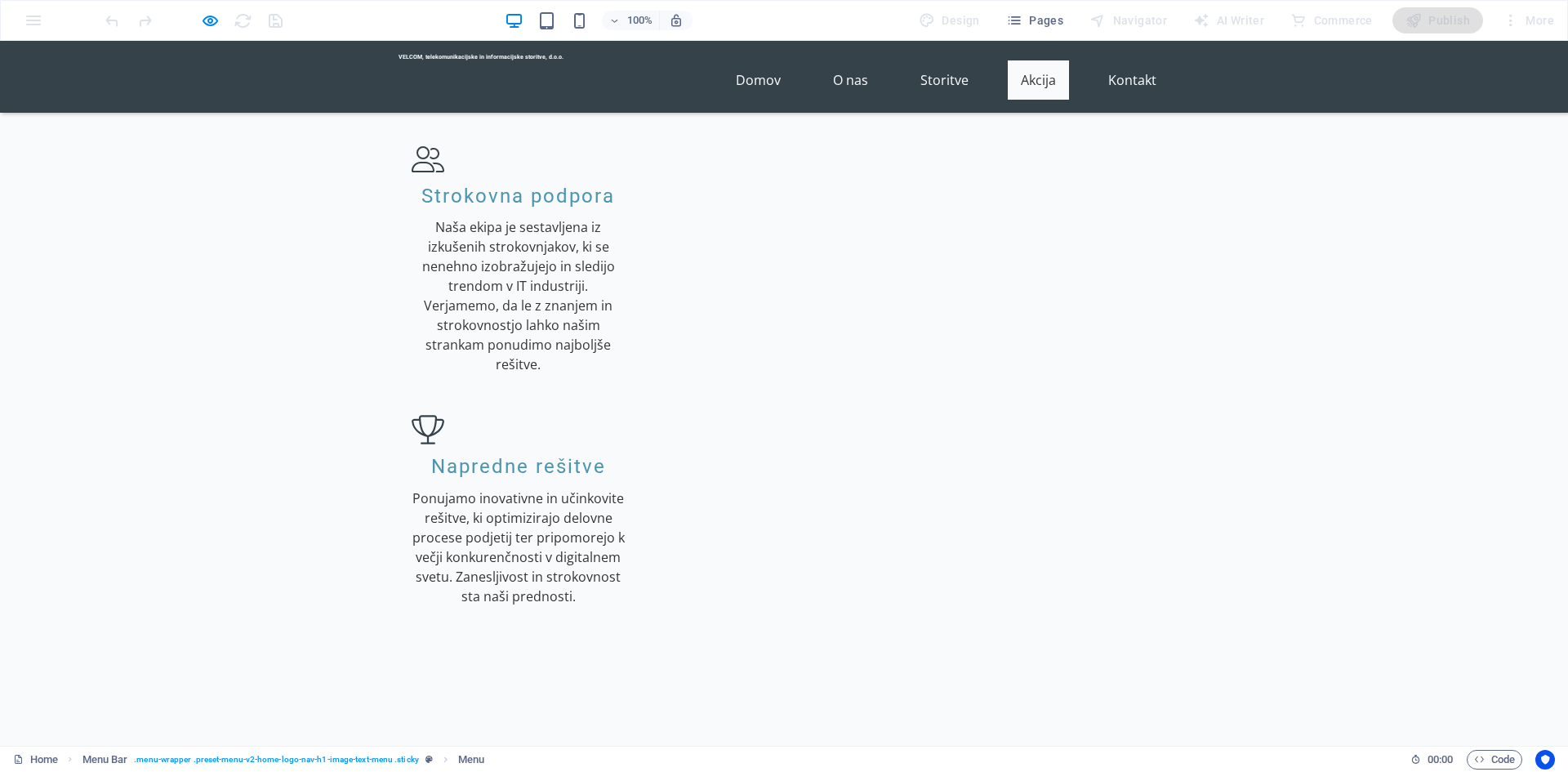
scroll to position [1938, 0]
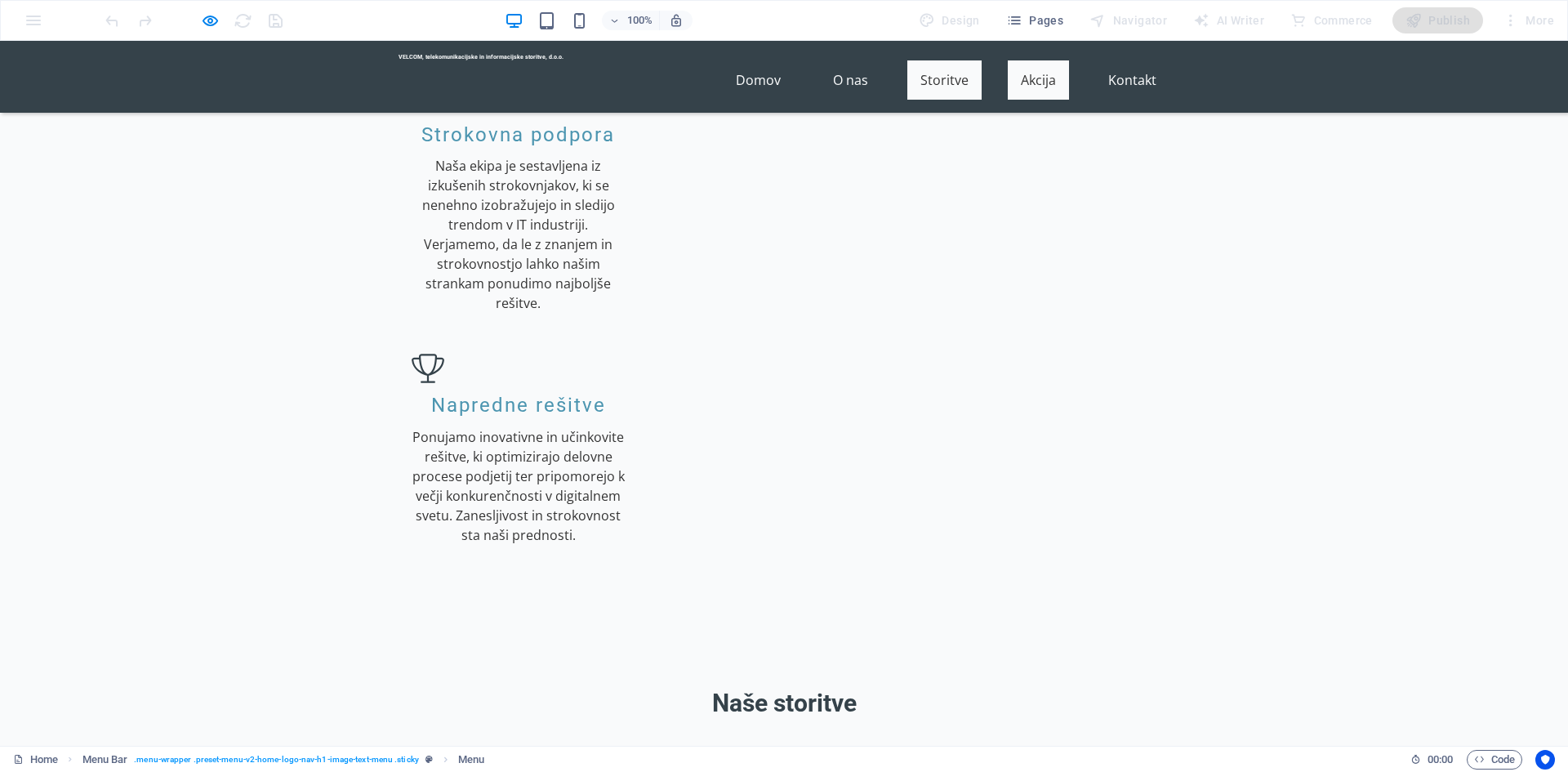
click at [957, 78] on link "Storitve" at bounding box center [945, 80] width 75 height 39
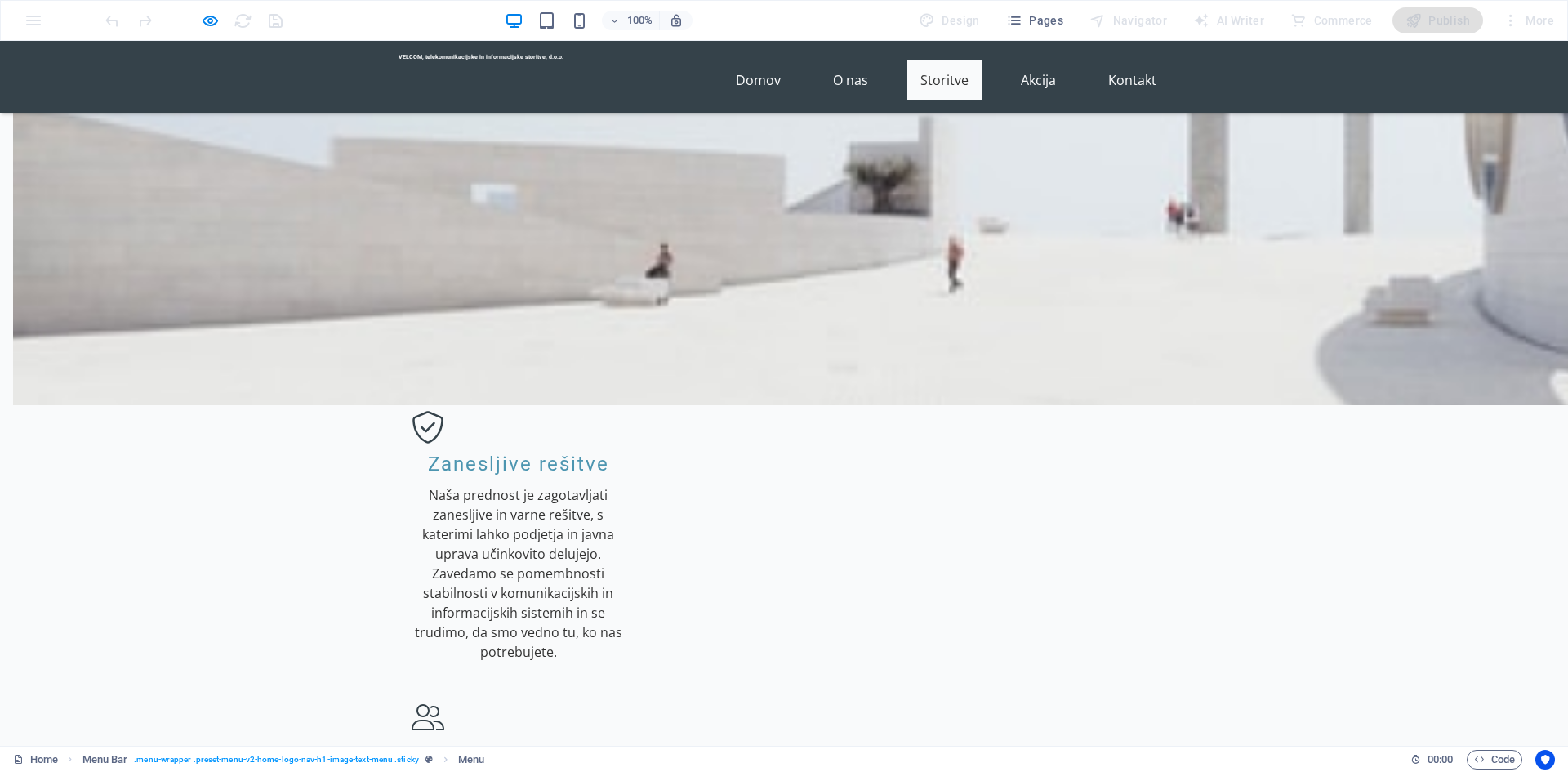
scroll to position [1317, 0]
click at [1031, 63] on link "Akcija" at bounding box center [1039, 80] width 61 height 39
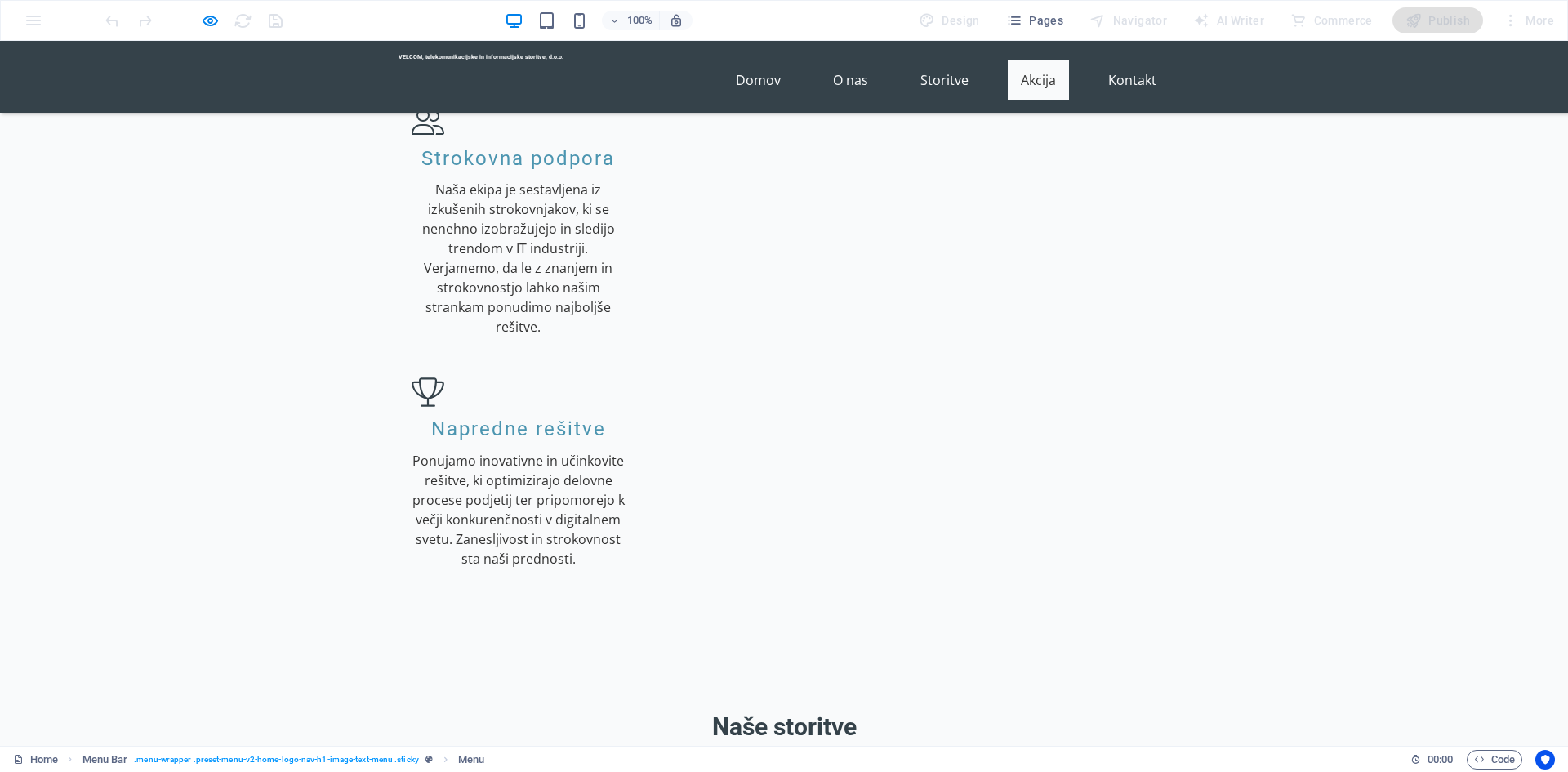
scroll to position [1938, 0]
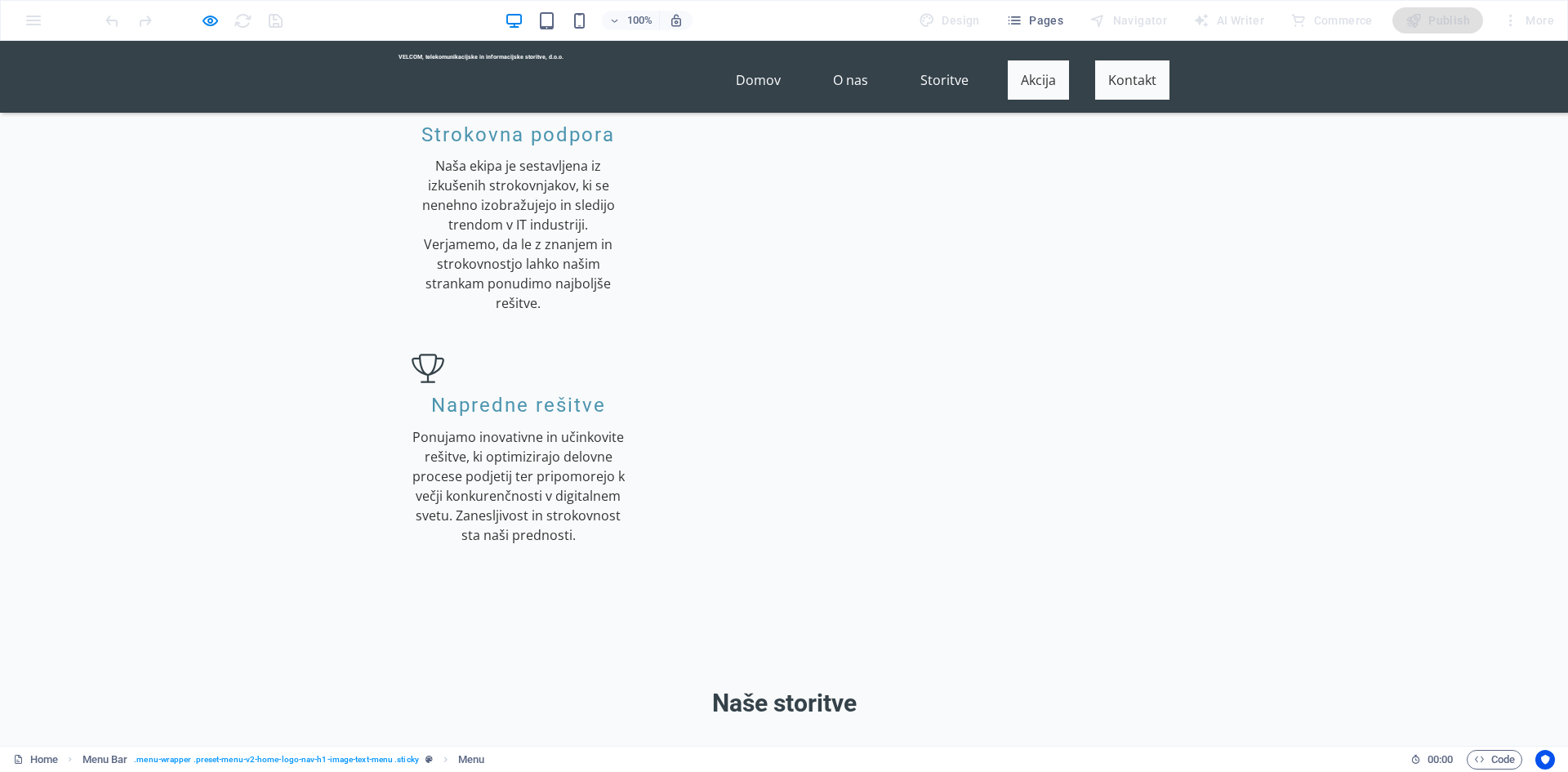
click at [1109, 77] on link "Kontakt" at bounding box center [1133, 80] width 75 height 39
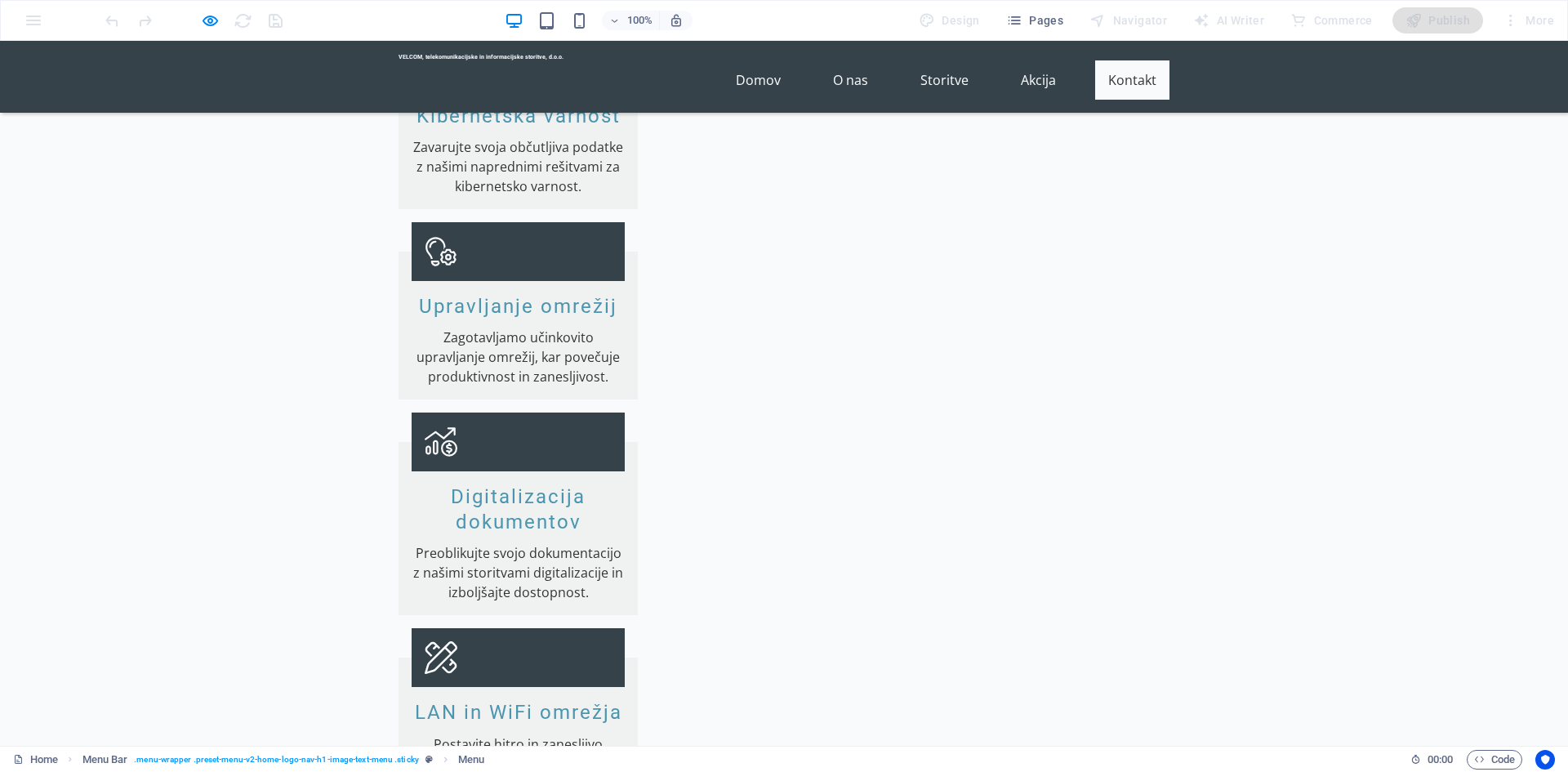
scroll to position [2708, 0]
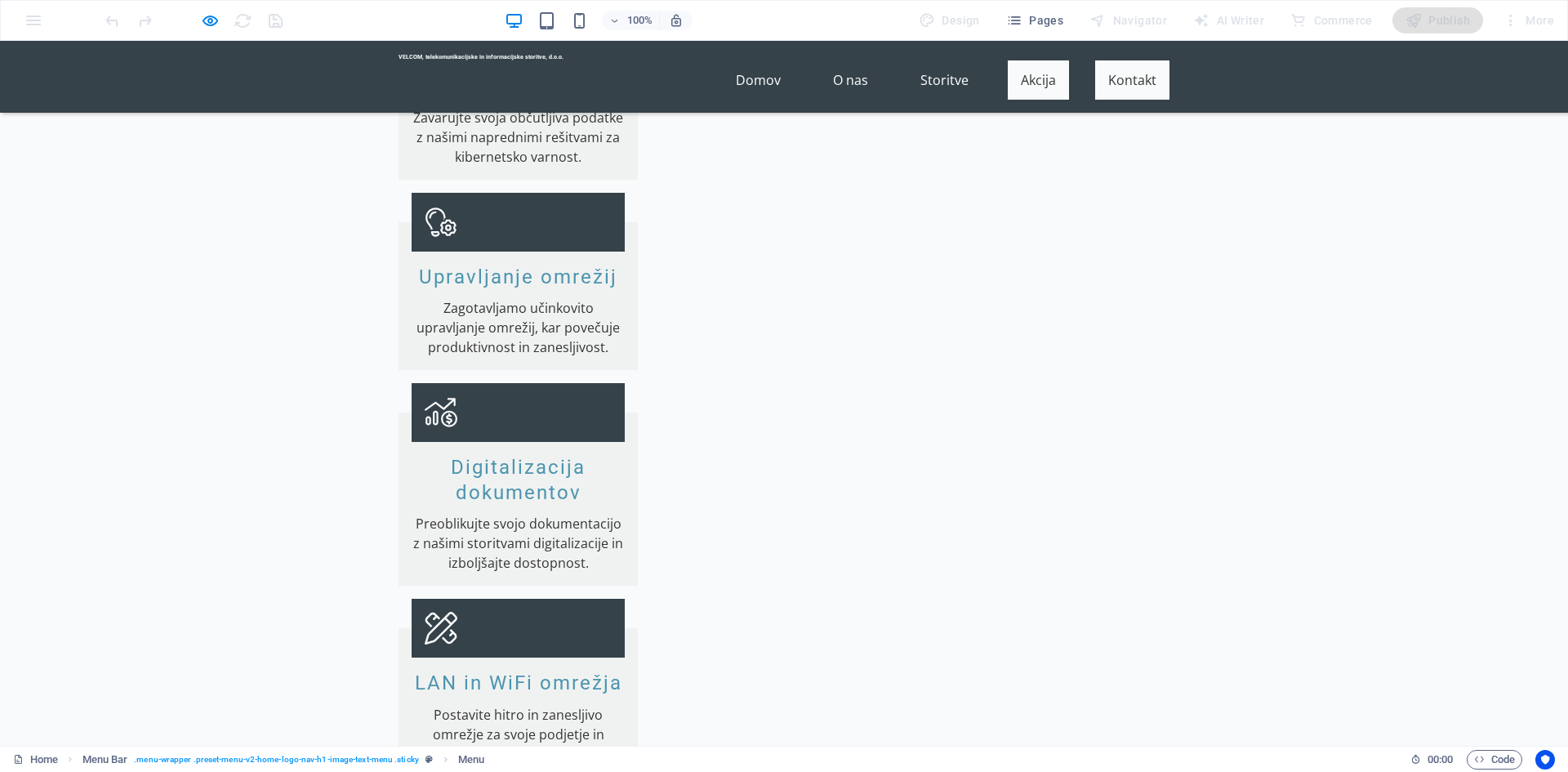
click at [1043, 77] on link "Akcija" at bounding box center [1039, 80] width 61 height 39
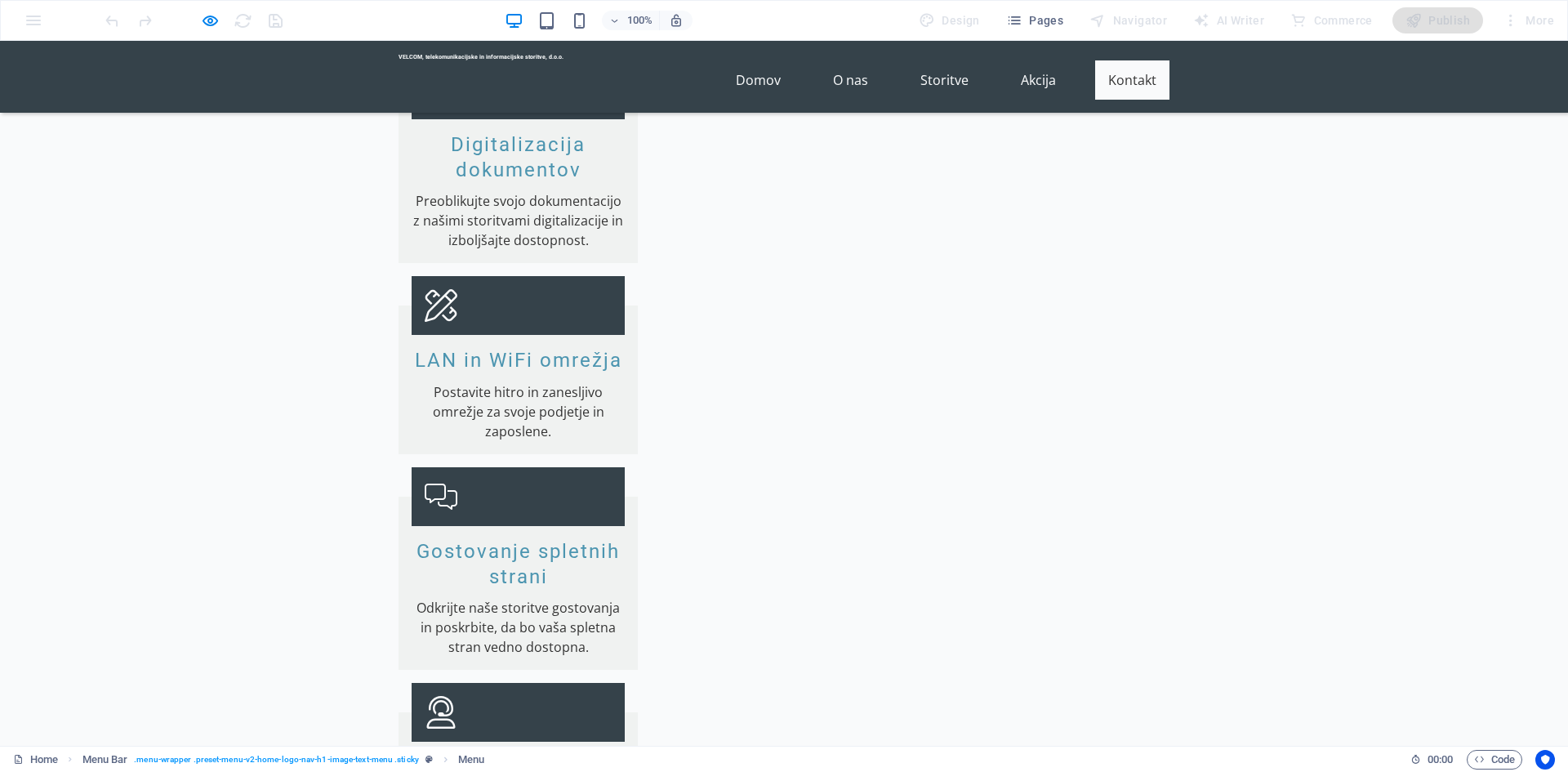
scroll to position [3006, 0]
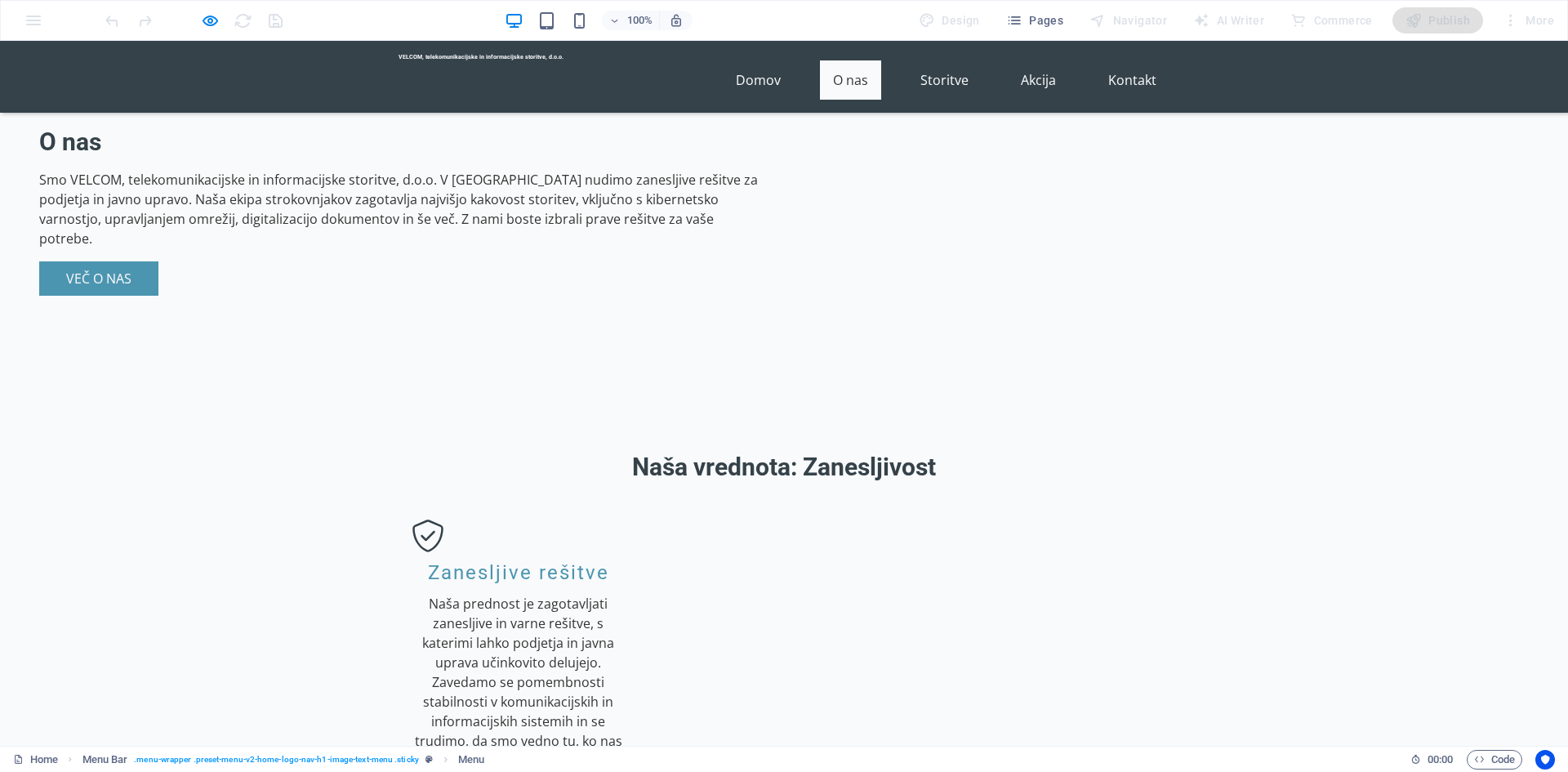
scroll to position [1046, 0]
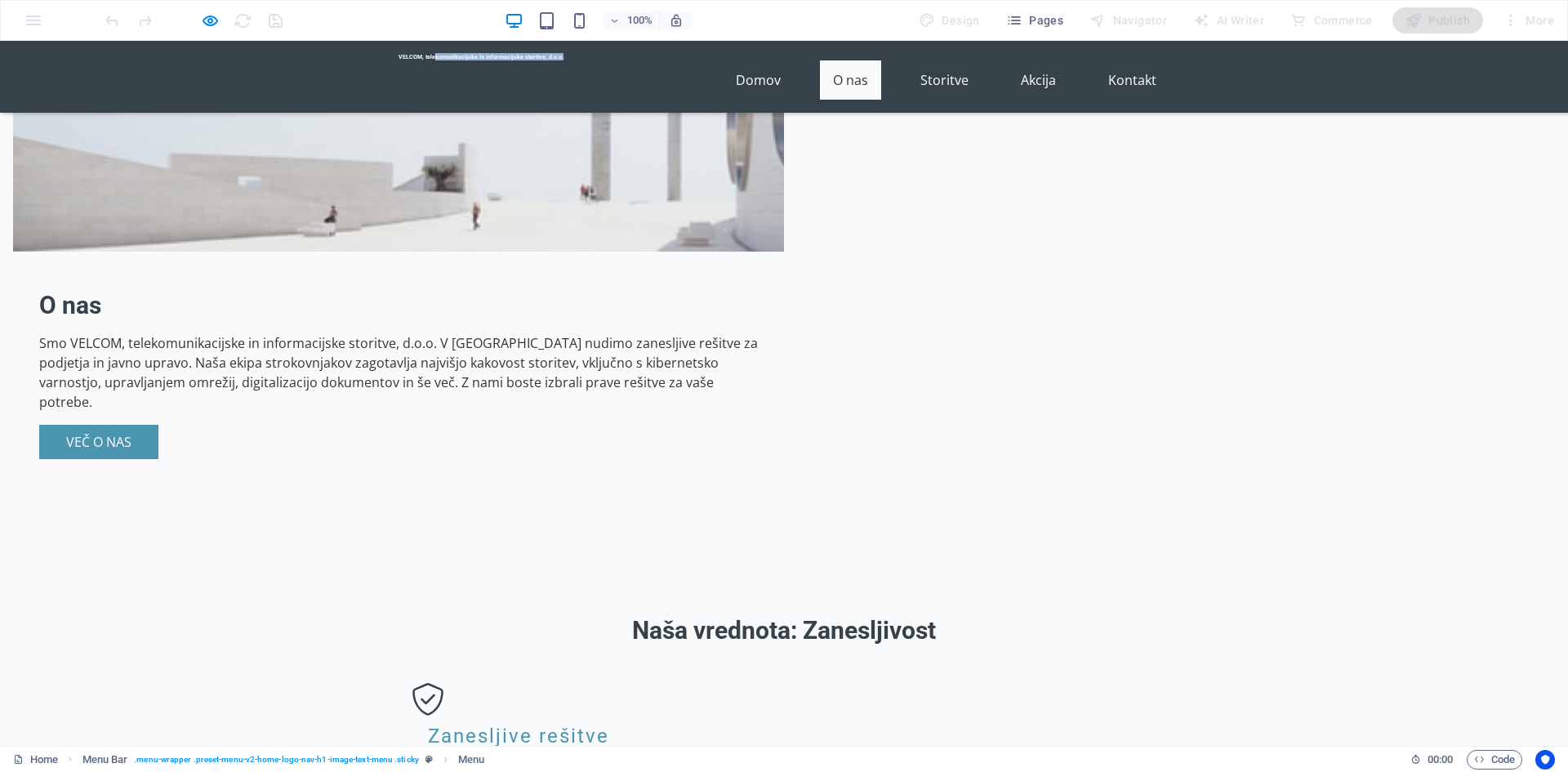
drag, startPoint x: 470, startPoint y: 77, endPoint x: 603, endPoint y: 77, distance: 133.0
click at [603, 77] on header "VELCOM, telekomunikacijske in informacijske storitve, d.o.o. Domov O nas Storit…" at bounding box center [784, 77] width 797 height 72
click at [577, 79] on ul "Domov O nas Storitve Akcija Kontakt" at bounding box center [784, 80] width 771 height 39
drag, startPoint x: 562, startPoint y: 72, endPoint x: 384, endPoint y: 70, distance: 178.0
click at [385, 70] on header "VELCOM, telekomunikacijske in informacijske storitve, d.o.o. Domov O nas Storit…" at bounding box center [784, 77] width 797 height 72
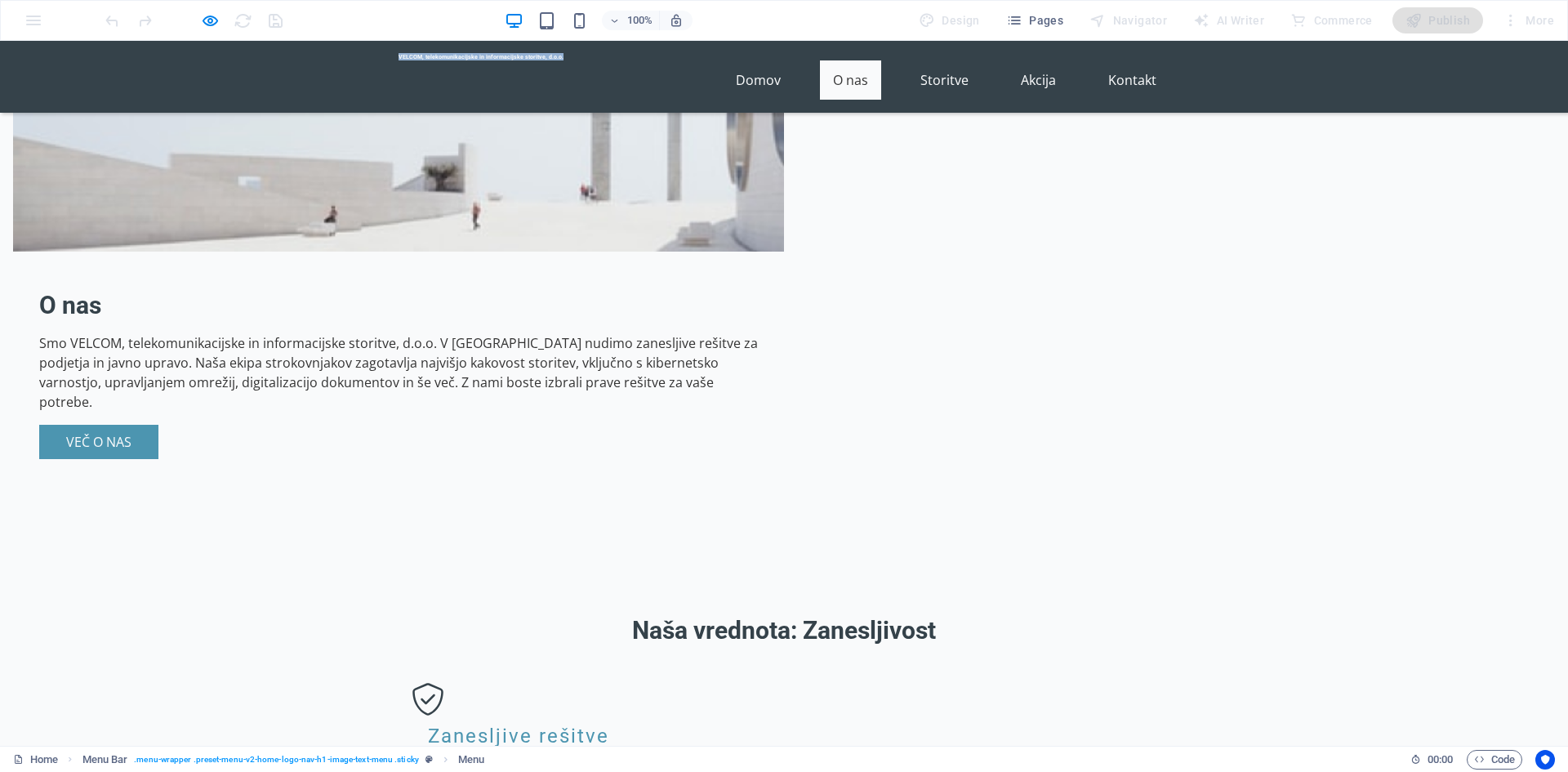
click at [385, 70] on header "VELCOM, telekomunikacijske in informacijske storitve, d.o.o. Domov O nas Storit…" at bounding box center [784, 77] width 797 height 72
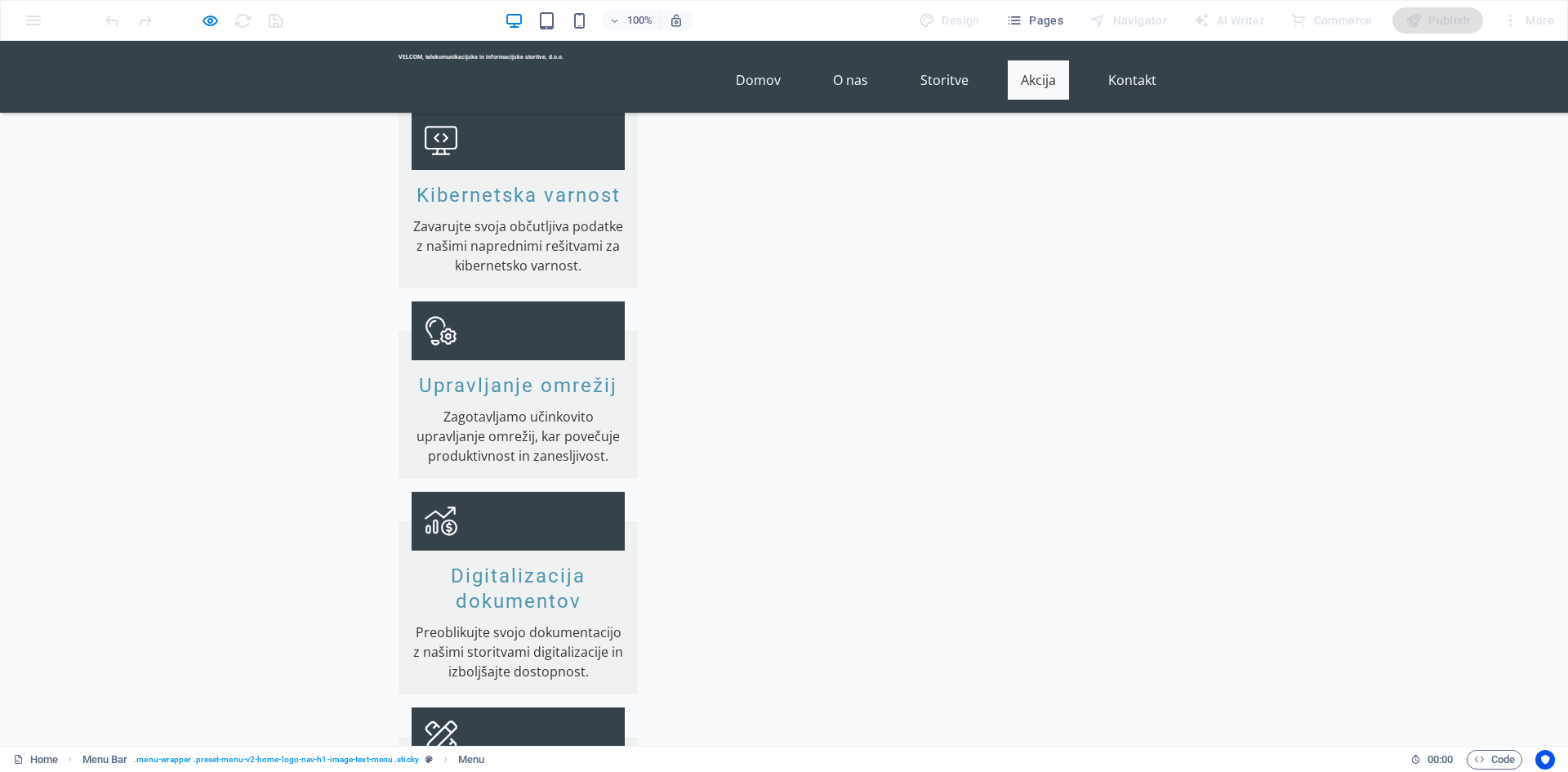
scroll to position [1945, 0]
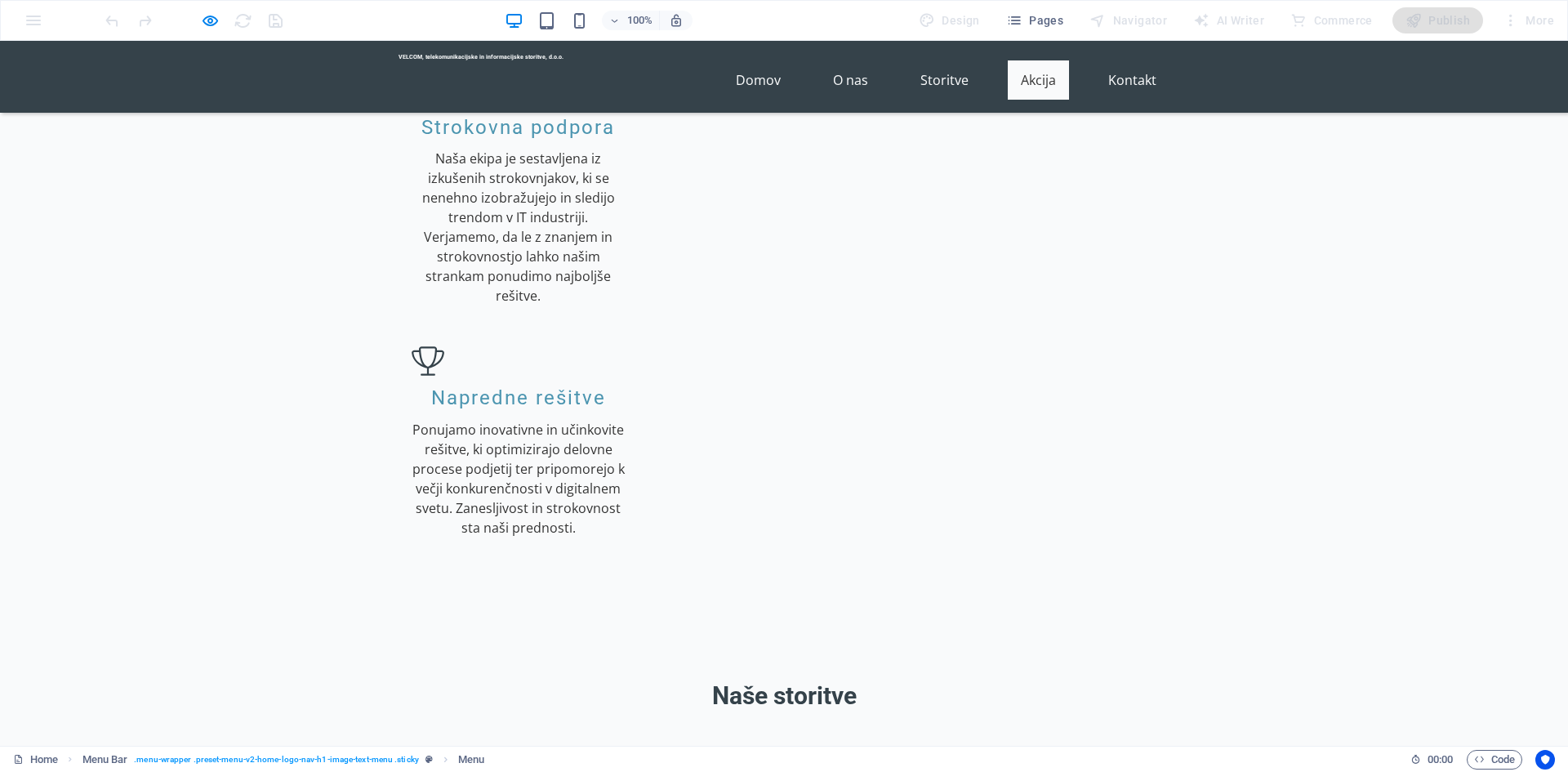
click at [561, 15] on div "100%" at bounding box center [598, 20] width 189 height 26
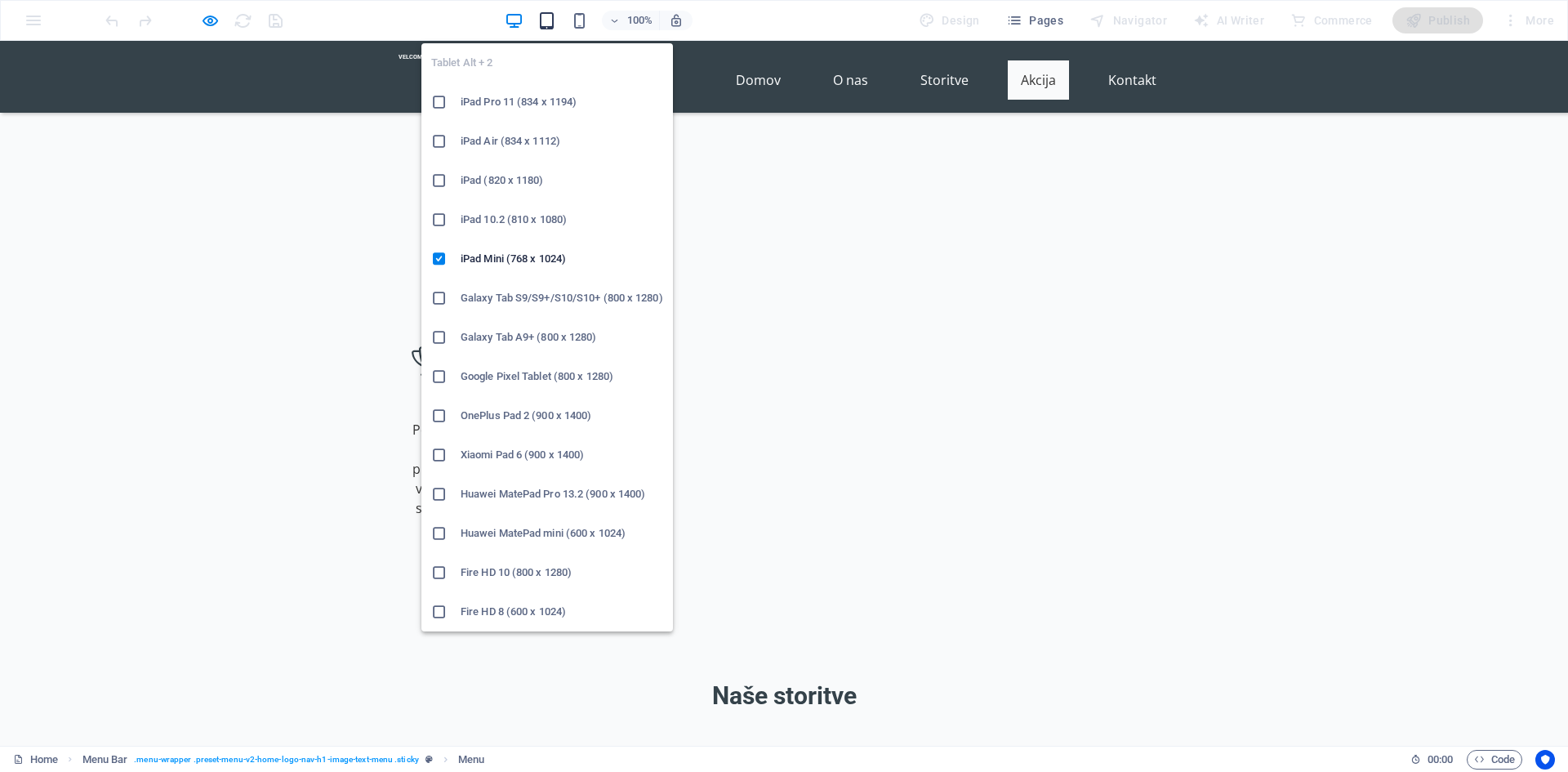
click at [548, 18] on icon "button" at bounding box center [546, 20] width 19 height 19
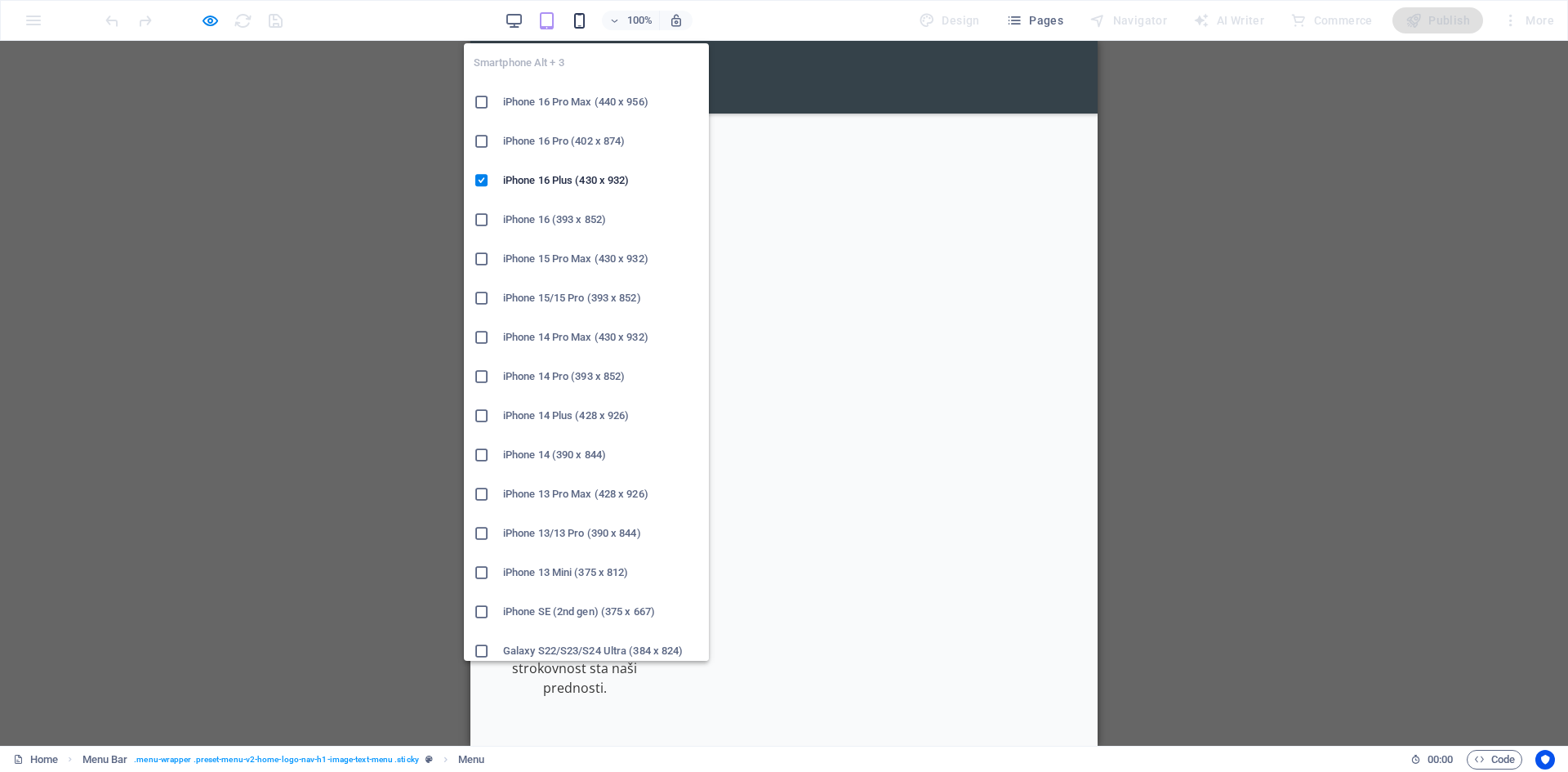
click at [579, 15] on icon "button" at bounding box center [579, 20] width 19 height 19
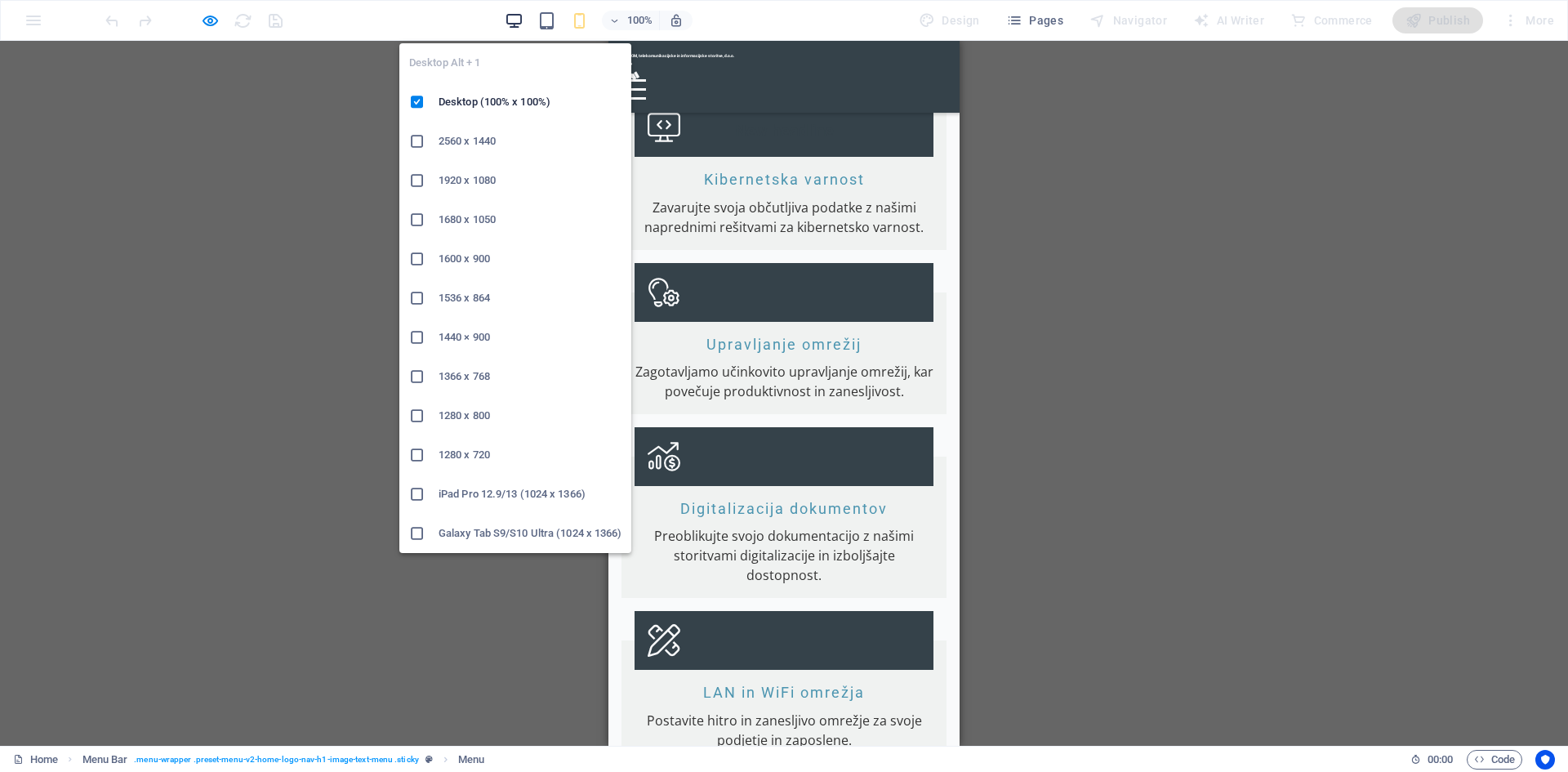
click at [523, 13] on icon "button" at bounding box center [513, 20] width 19 height 19
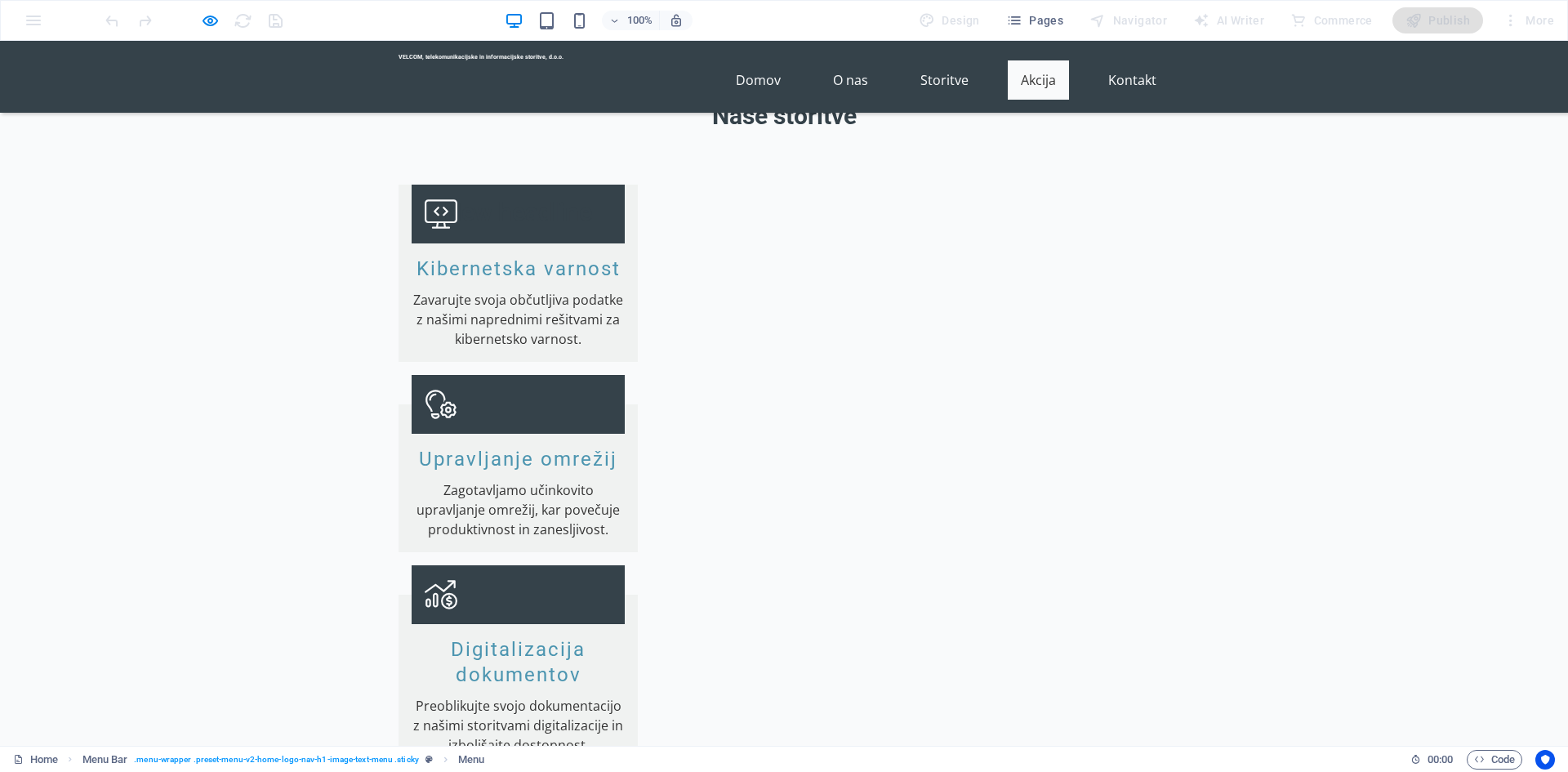
scroll to position [2471, 0]
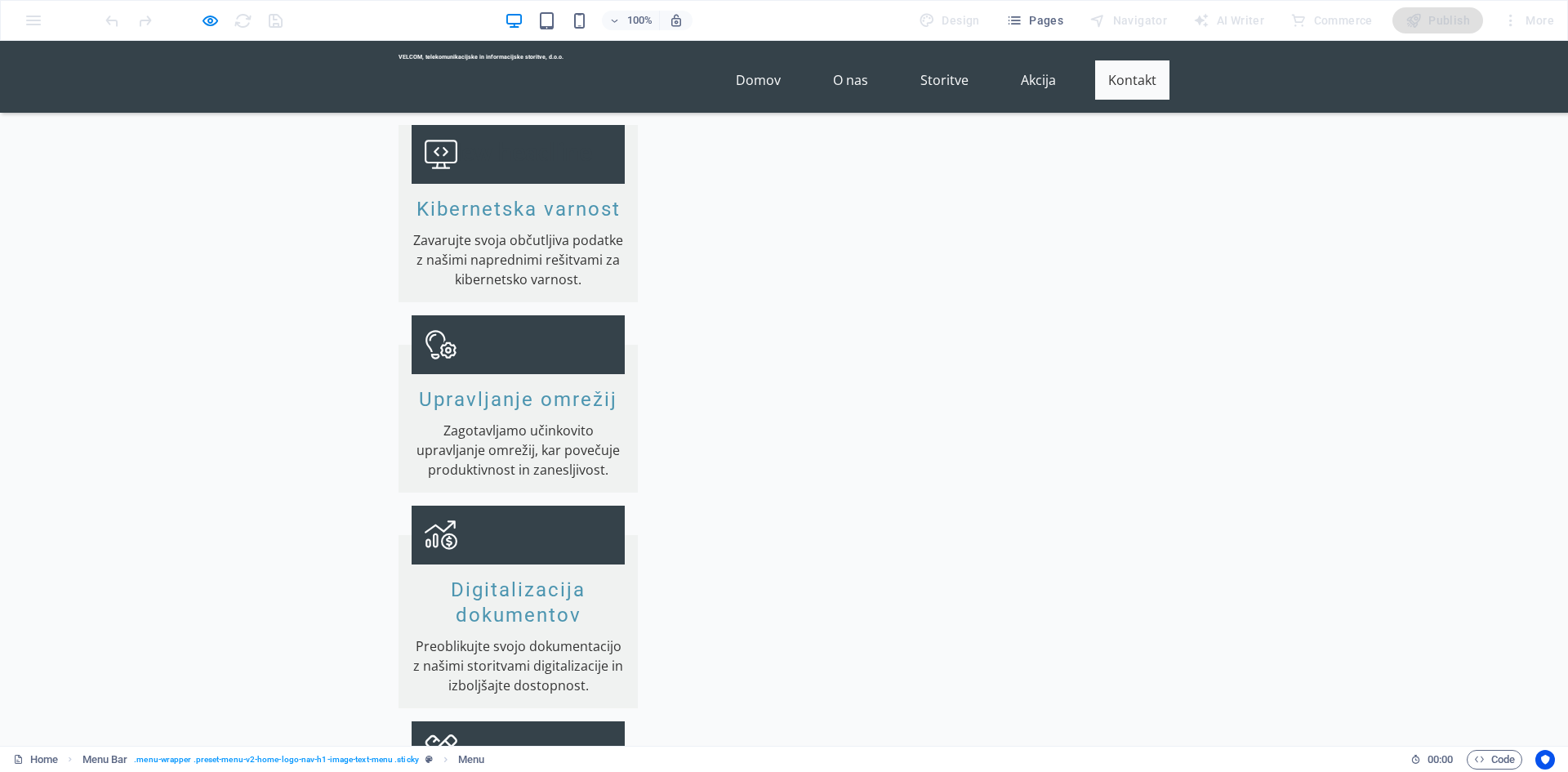
scroll to position [3087, 0]
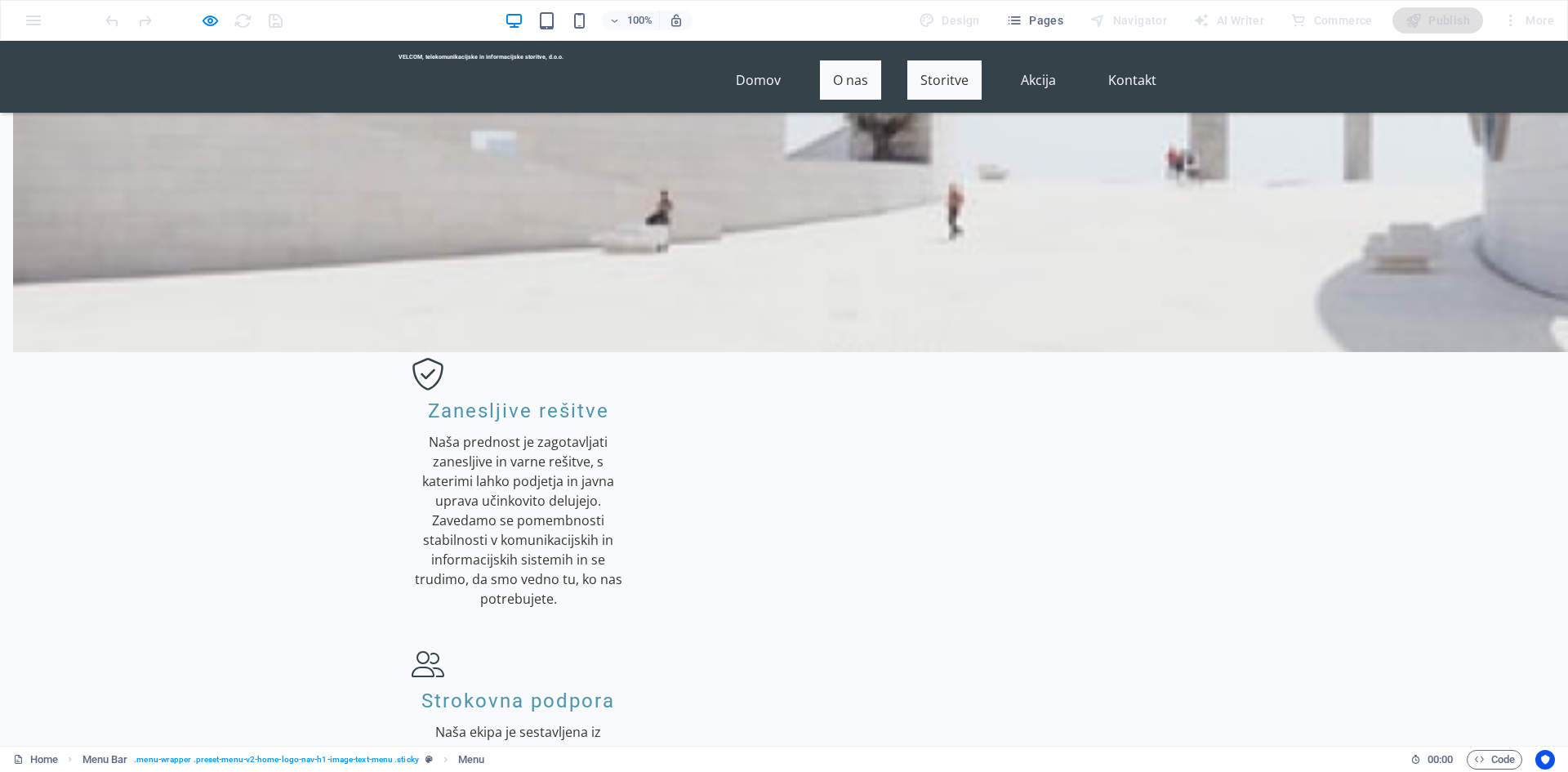
click at [855, 83] on link "O nas" at bounding box center [850, 80] width 61 height 39
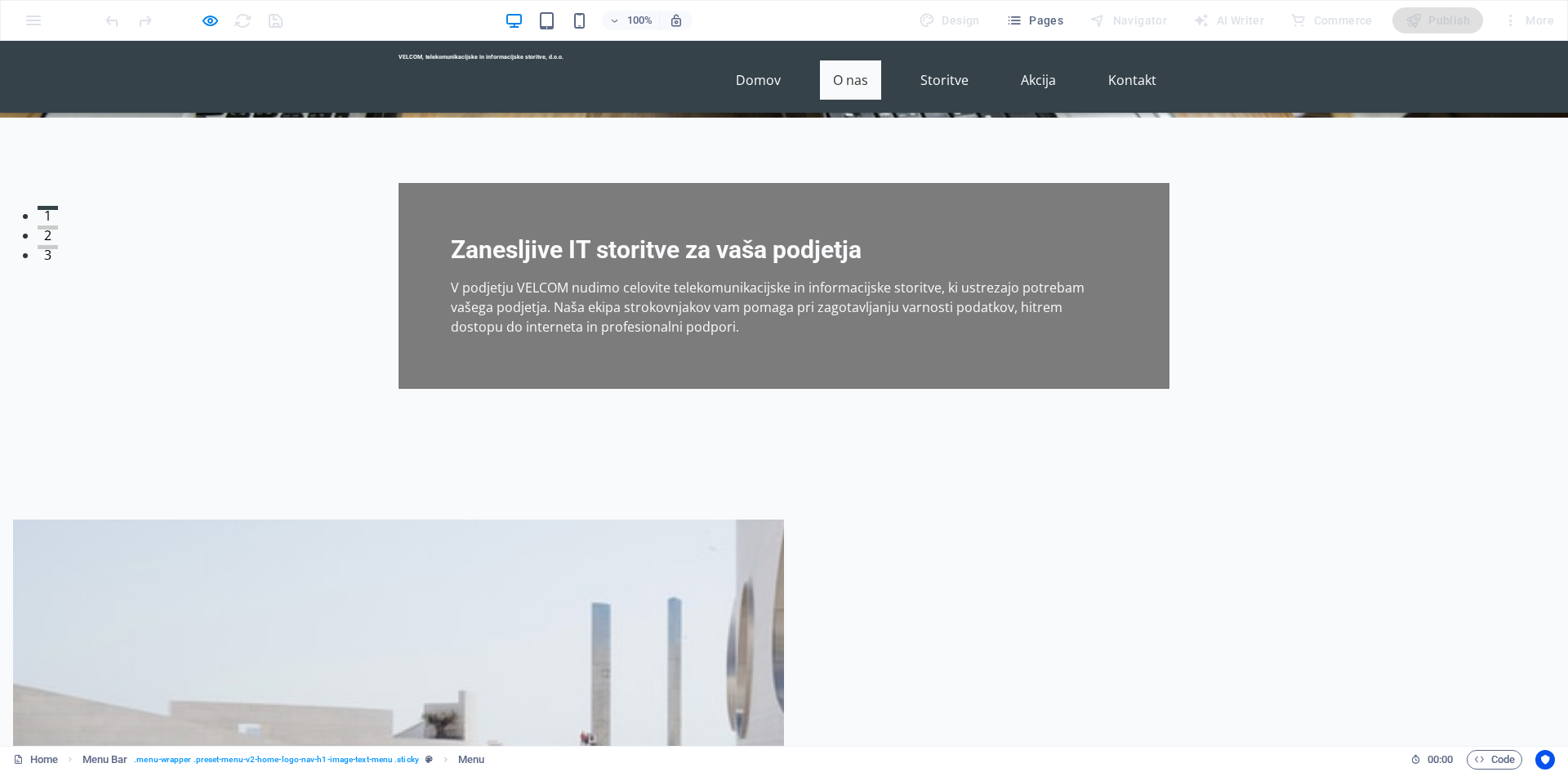
scroll to position [432, 0]
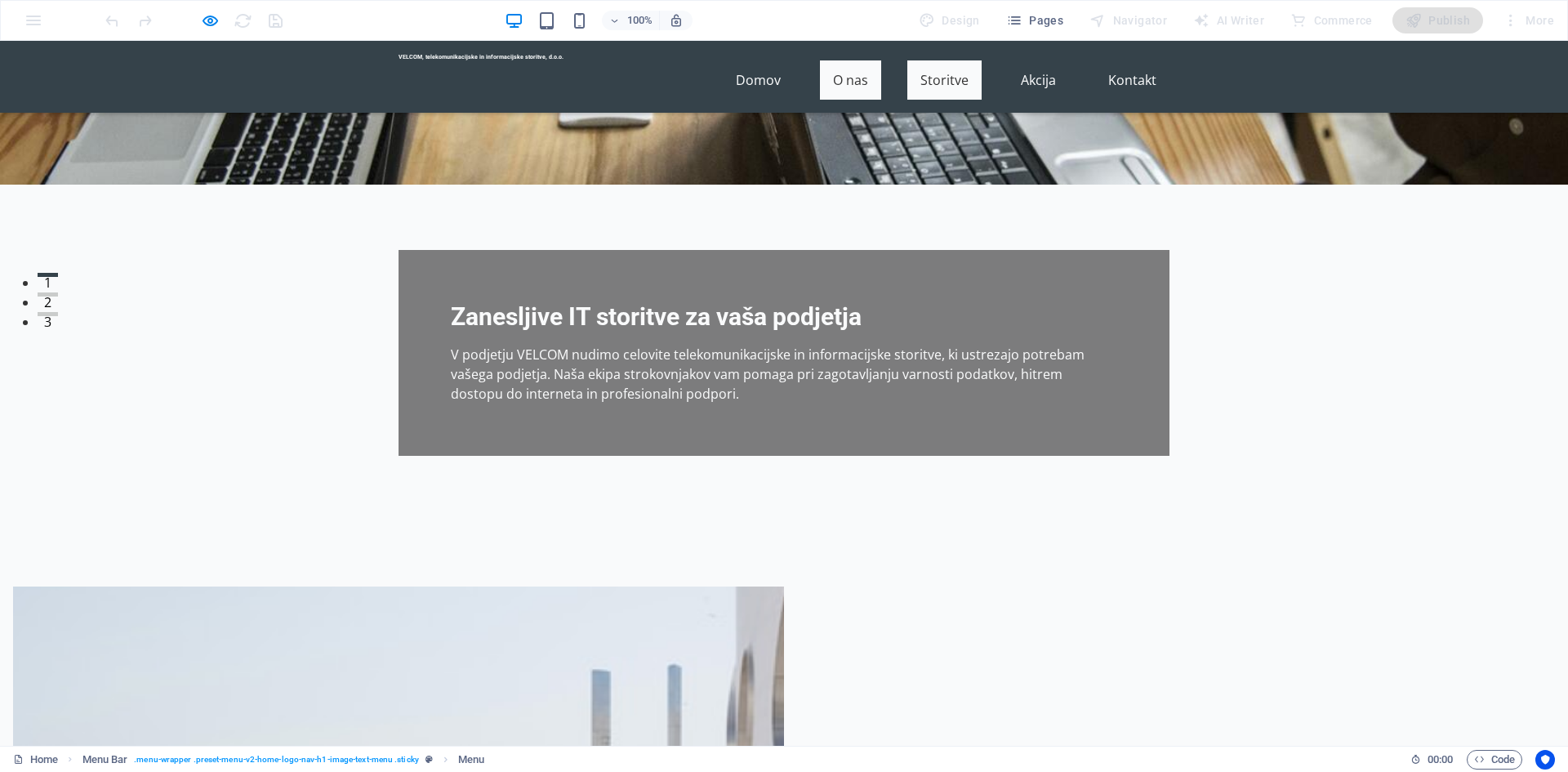
click at [921, 72] on link "Storitve" at bounding box center [945, 80] width 75 height 39
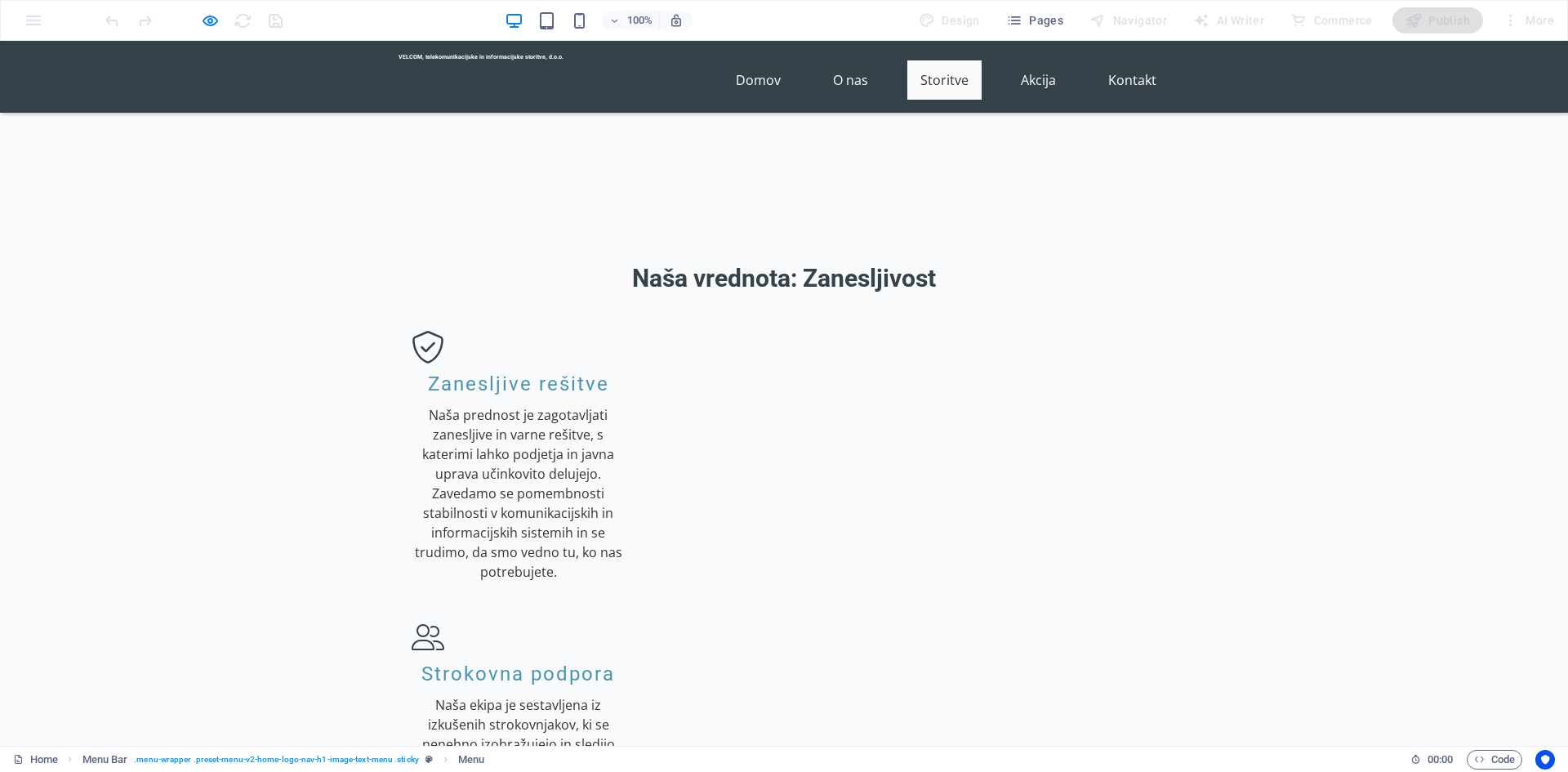
scroll to position [1317, 0]
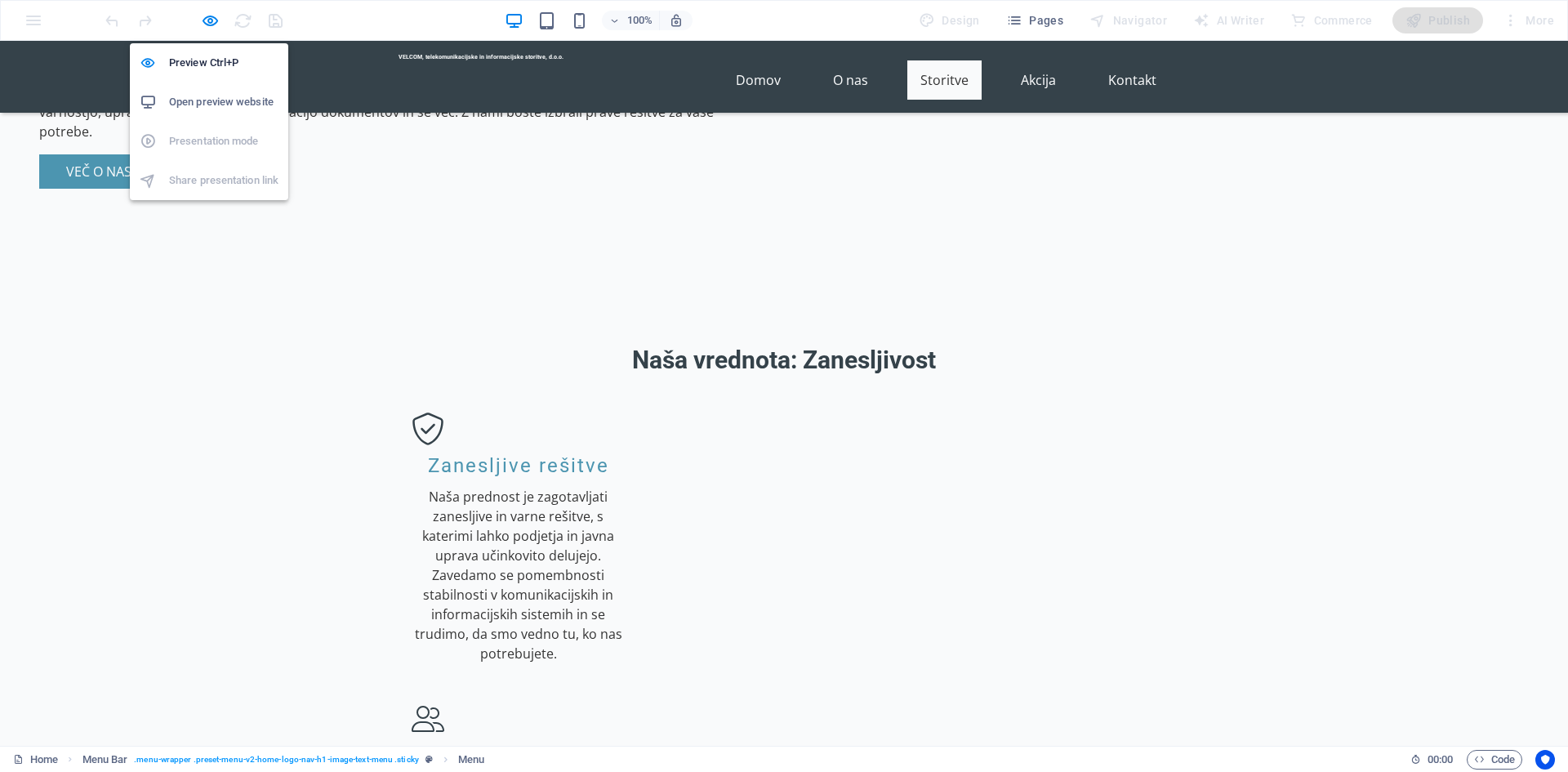
click at [210, 18] on icon "button" at bounding box center [210, 20] width 19 height 19
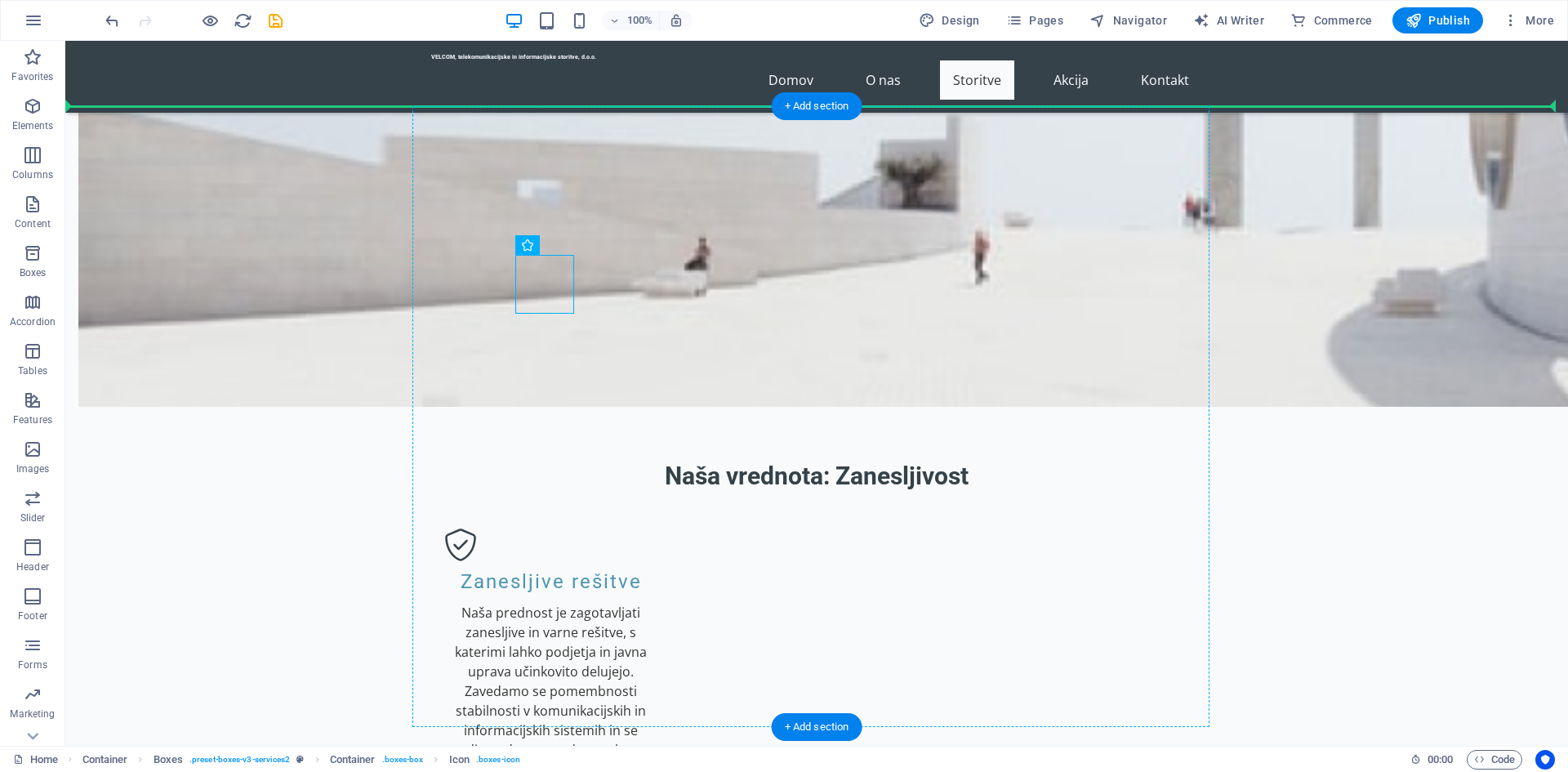
drag, startPoint x: 541, startPoint y: 269, endPoint x: 547, endPoint y: 233, distance: 36.5
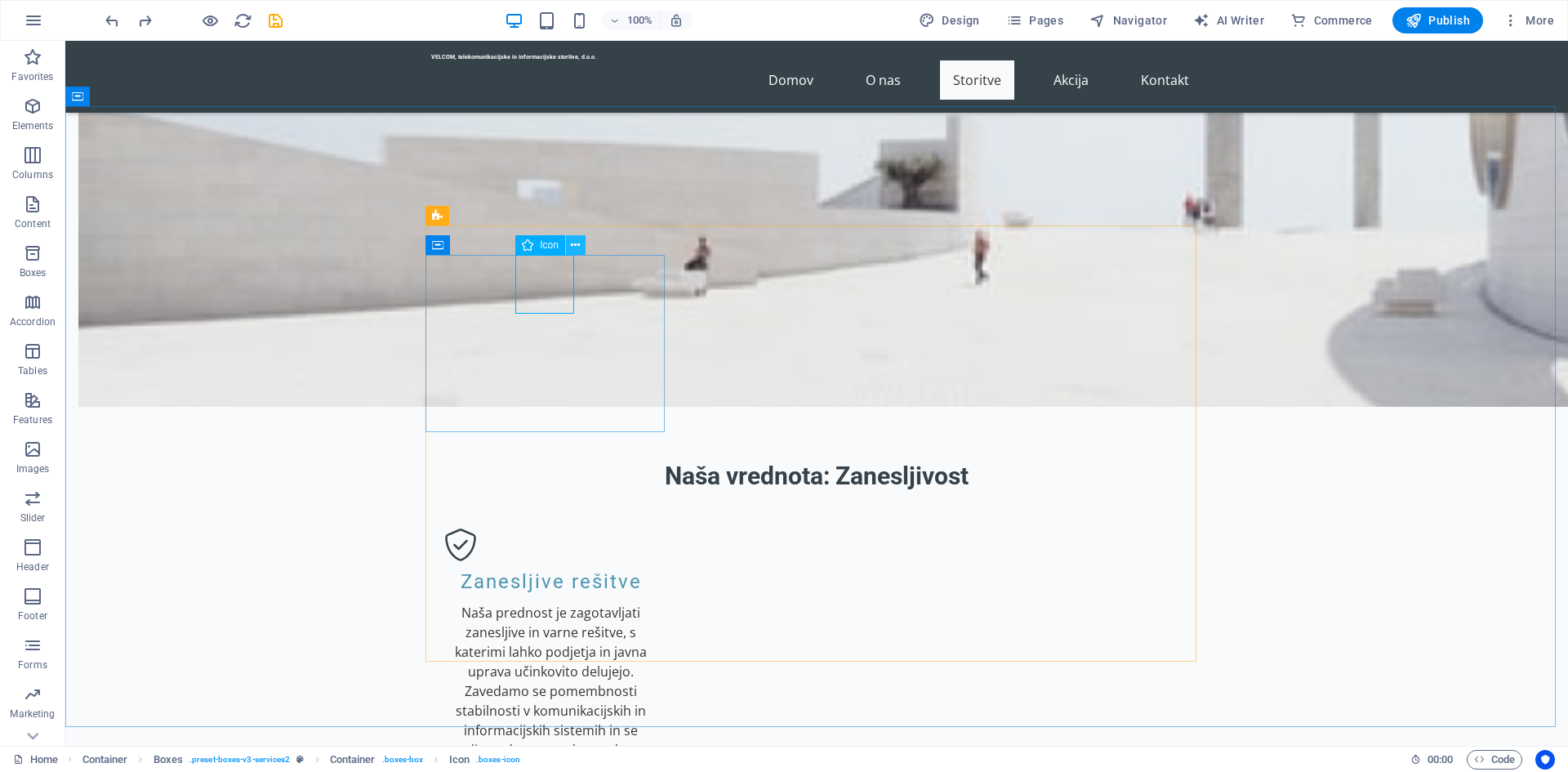
click at [576, 248] on icon at bounding box center [576, 245] width 9 height 17
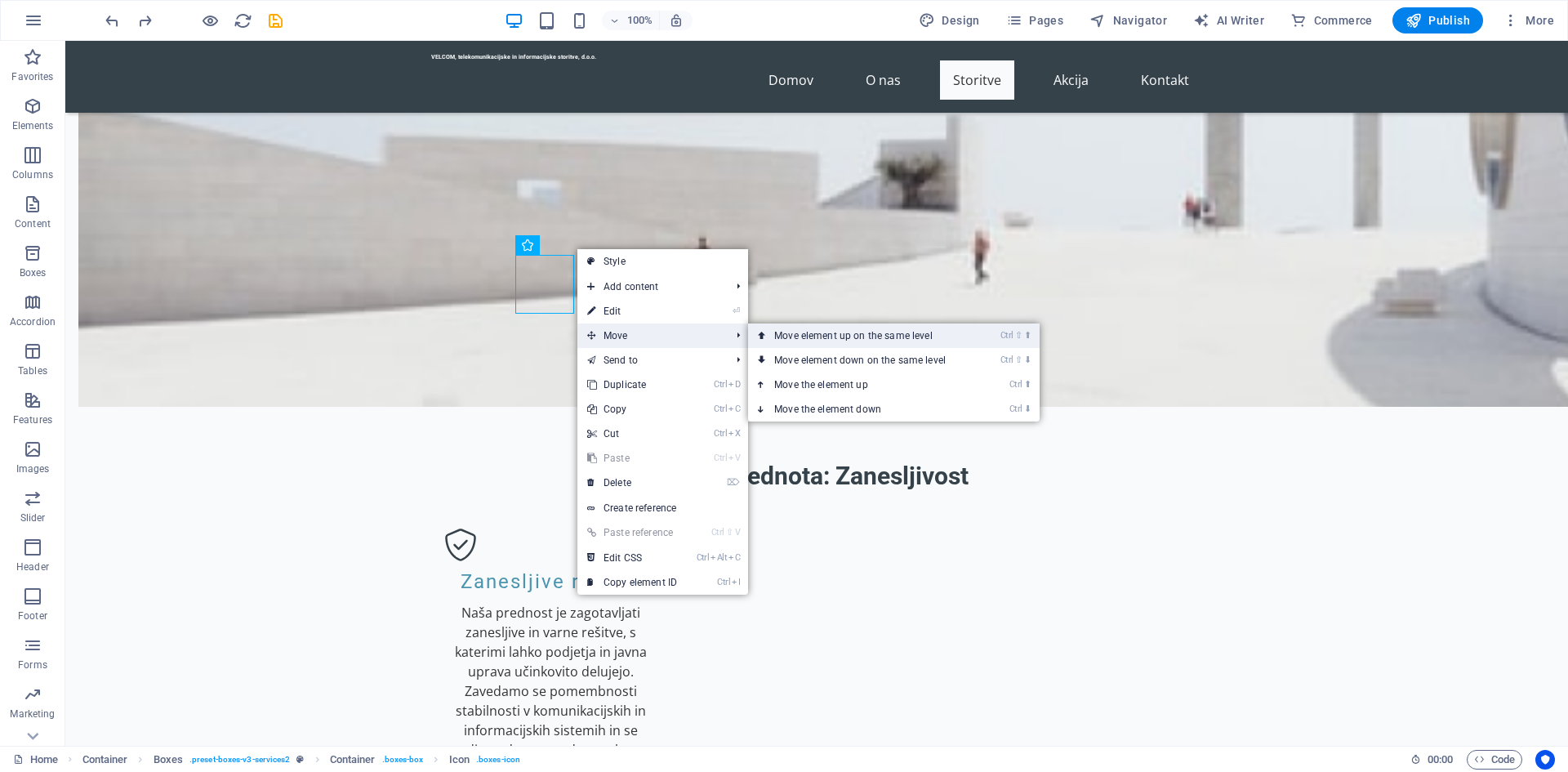
click at [837, 343] on link "Ctrl ⇧ ⬆ Move element up on the same level" at bounding box center [863, 336] width 230 height 25
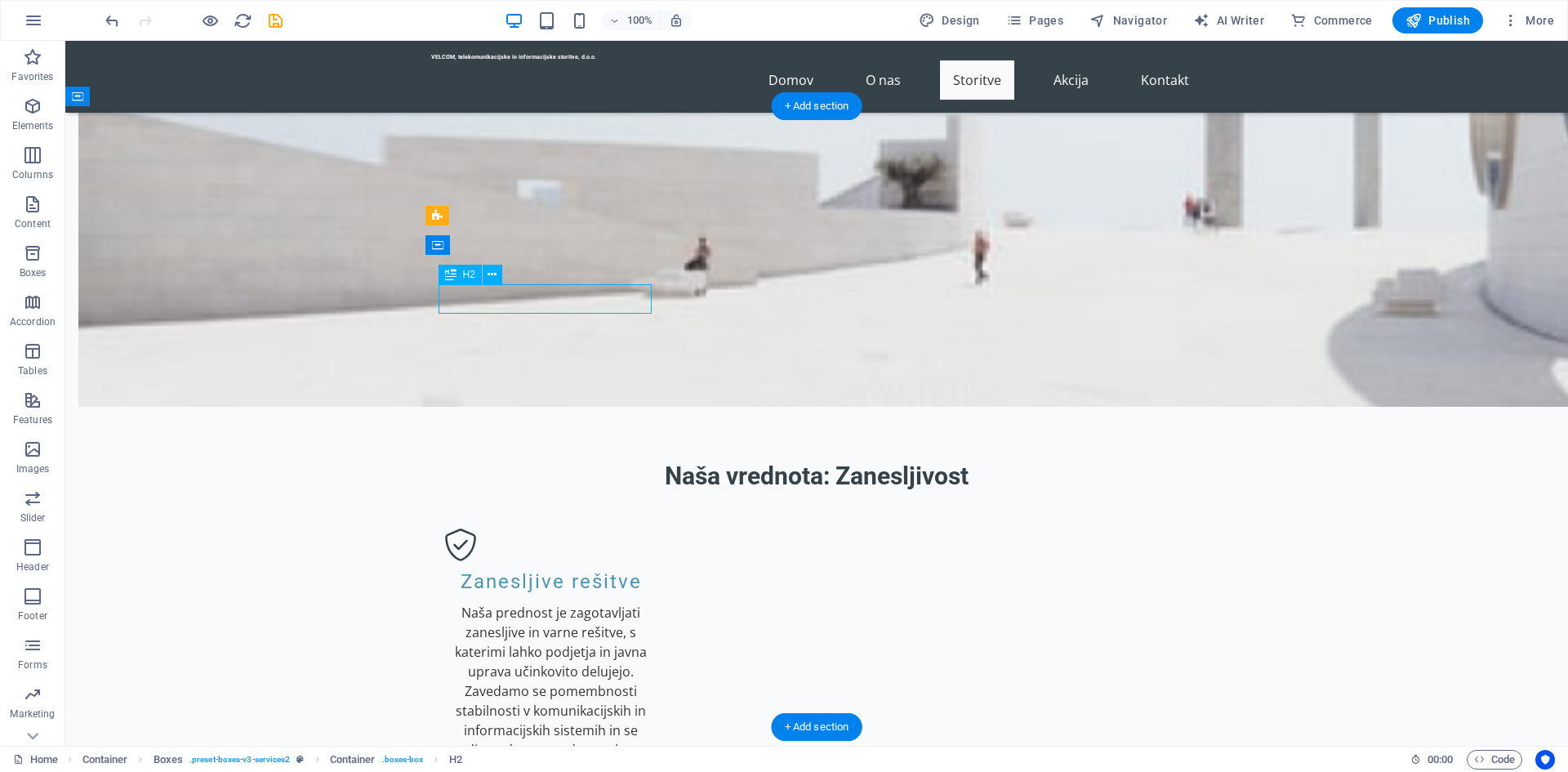
click at [490, 274] on icon at bounding box center [492, 274] width 9 height 17
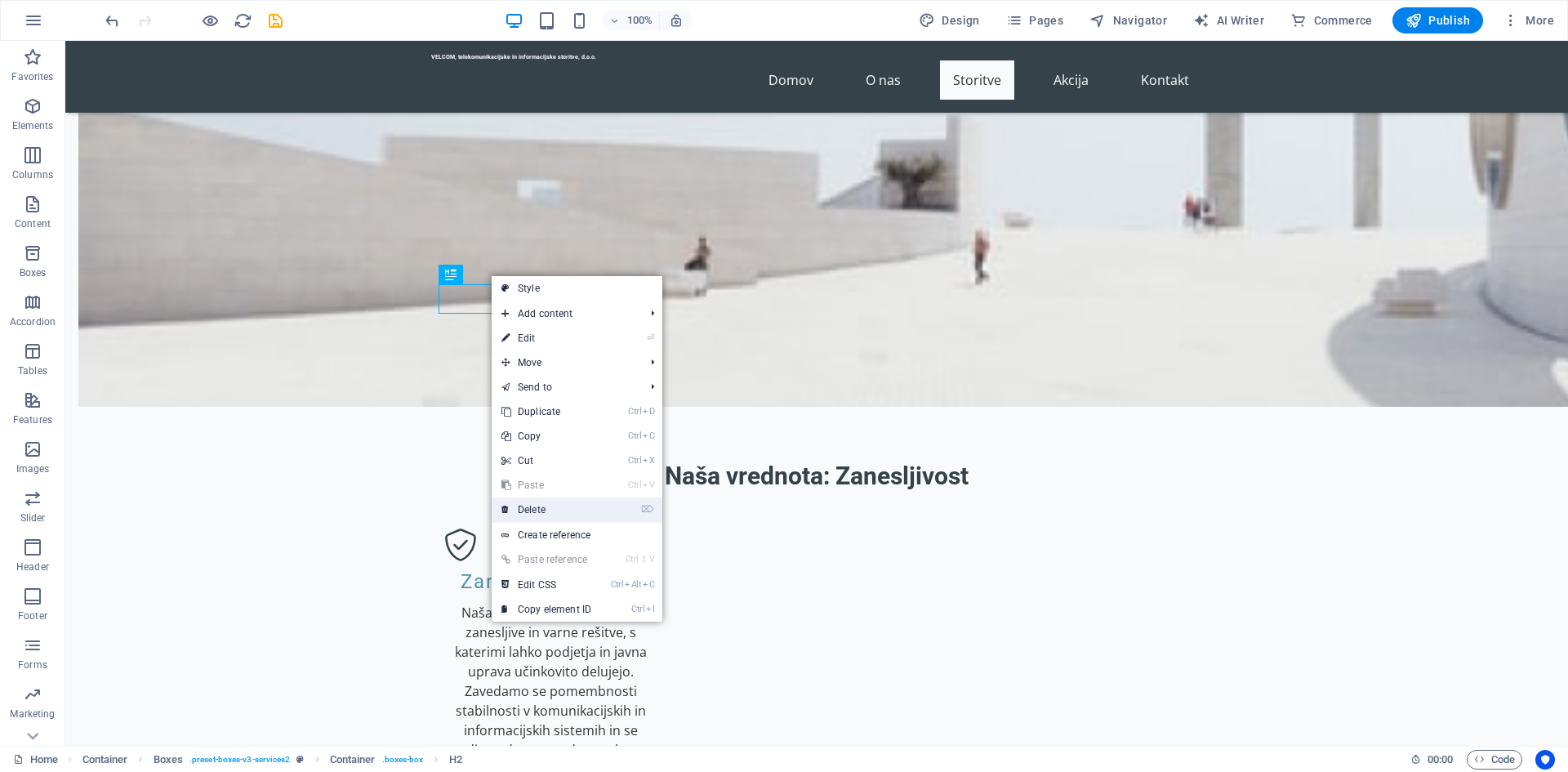
click at [522, 507] on link "⌦ Delete" at bounding box center [546, 510] width 109 height 25
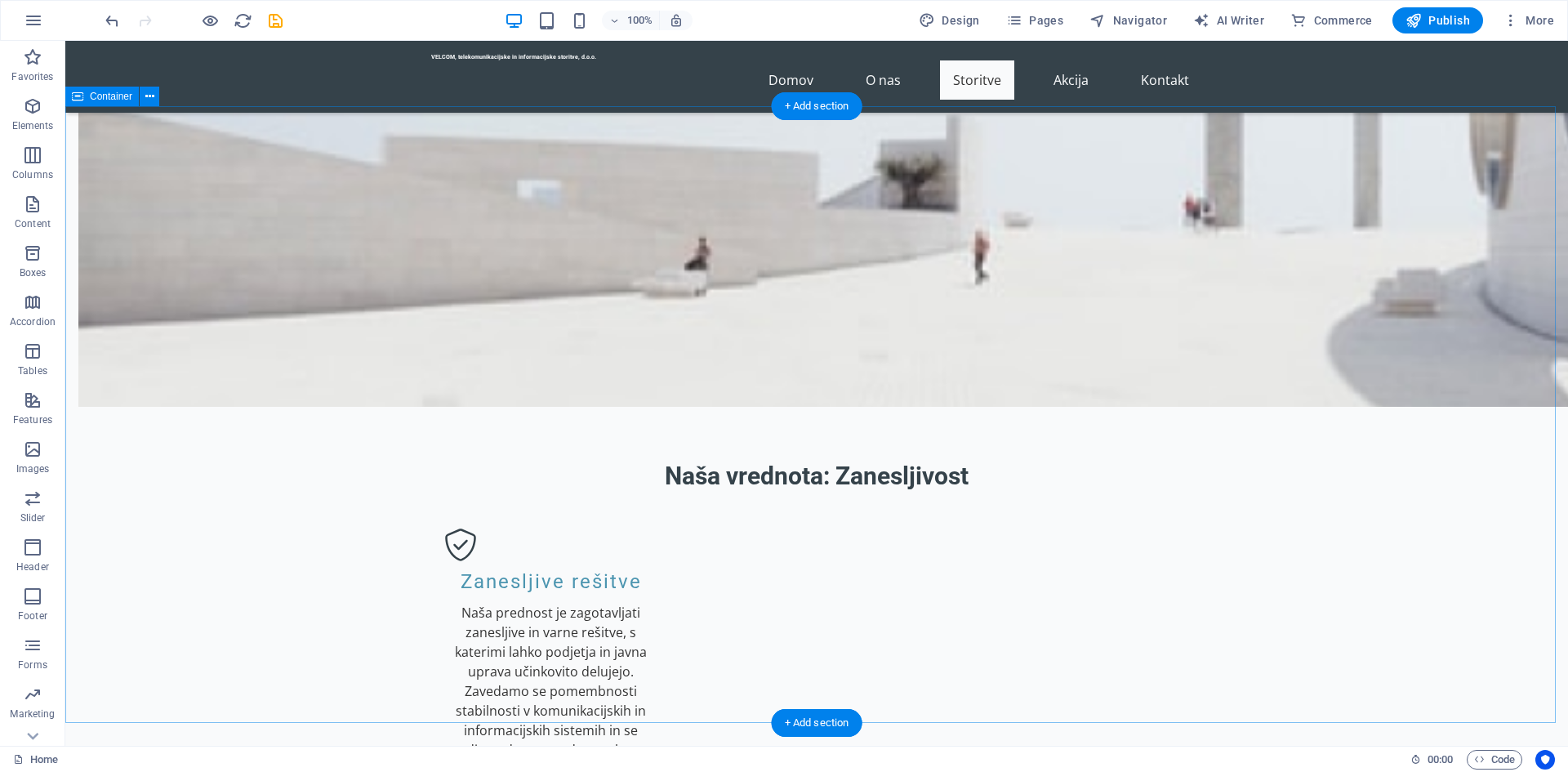
click at [37, 8] on button "button" at bounding box center [34, 20] width 39 height 39
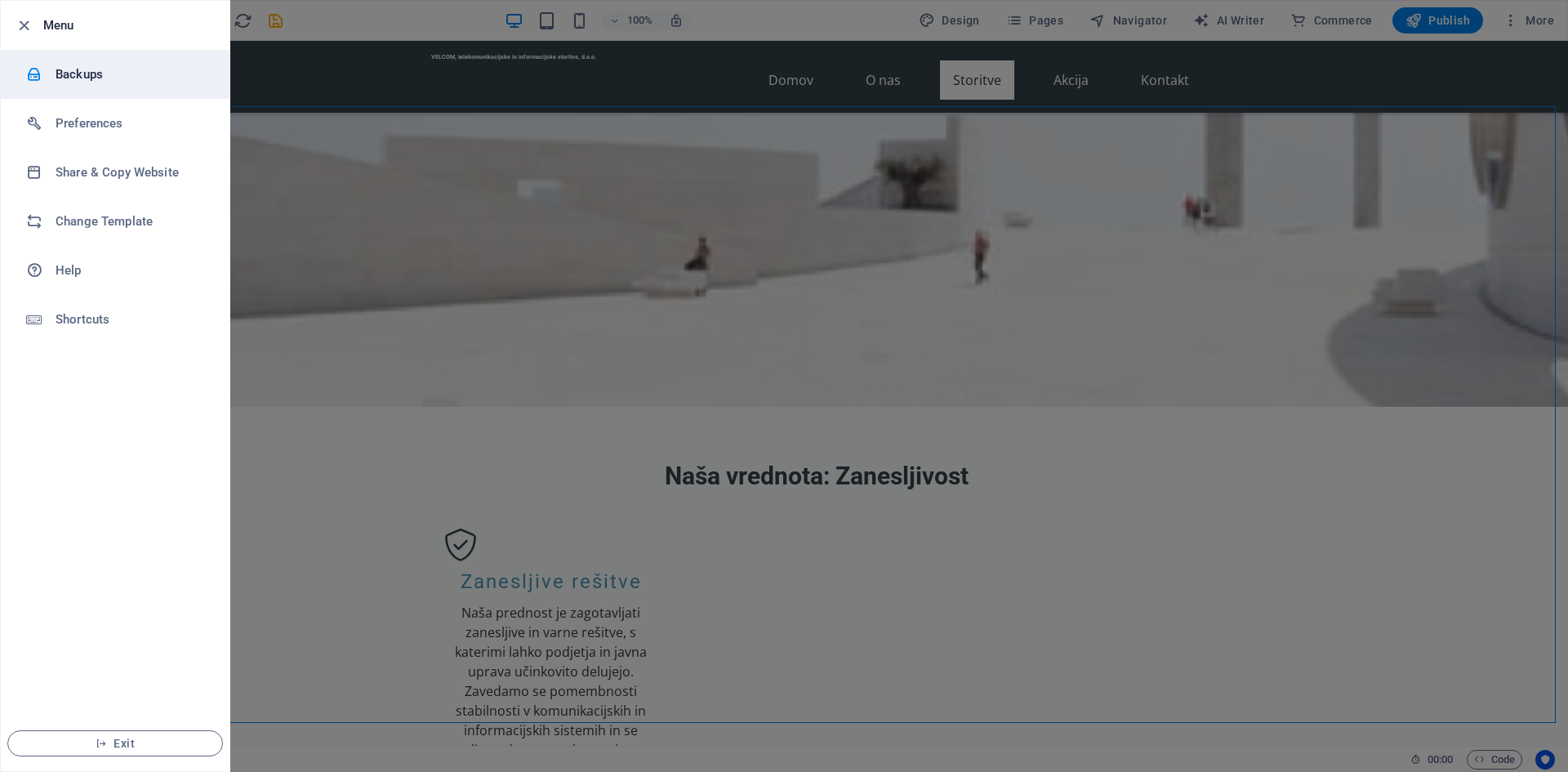
click at [123, 75] on h6 "Backups" at bounding box center [131, 75] width 151 height 20
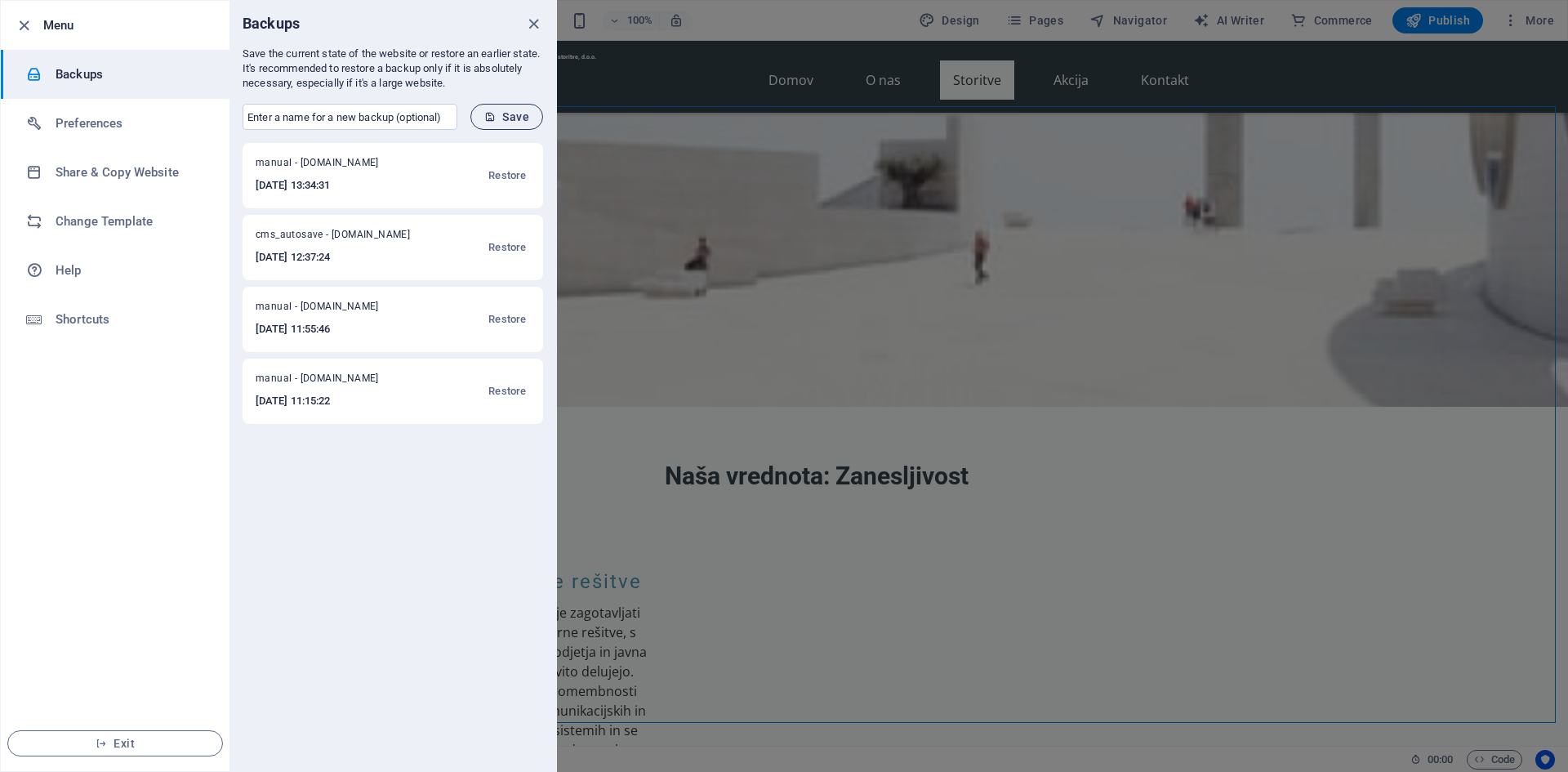
click at [498, 117] on span "Save" at bounding box center [506, 117] width 44 height 13
click at [657, 167] on div at bounding box center [784, 386] width 1568 height 772
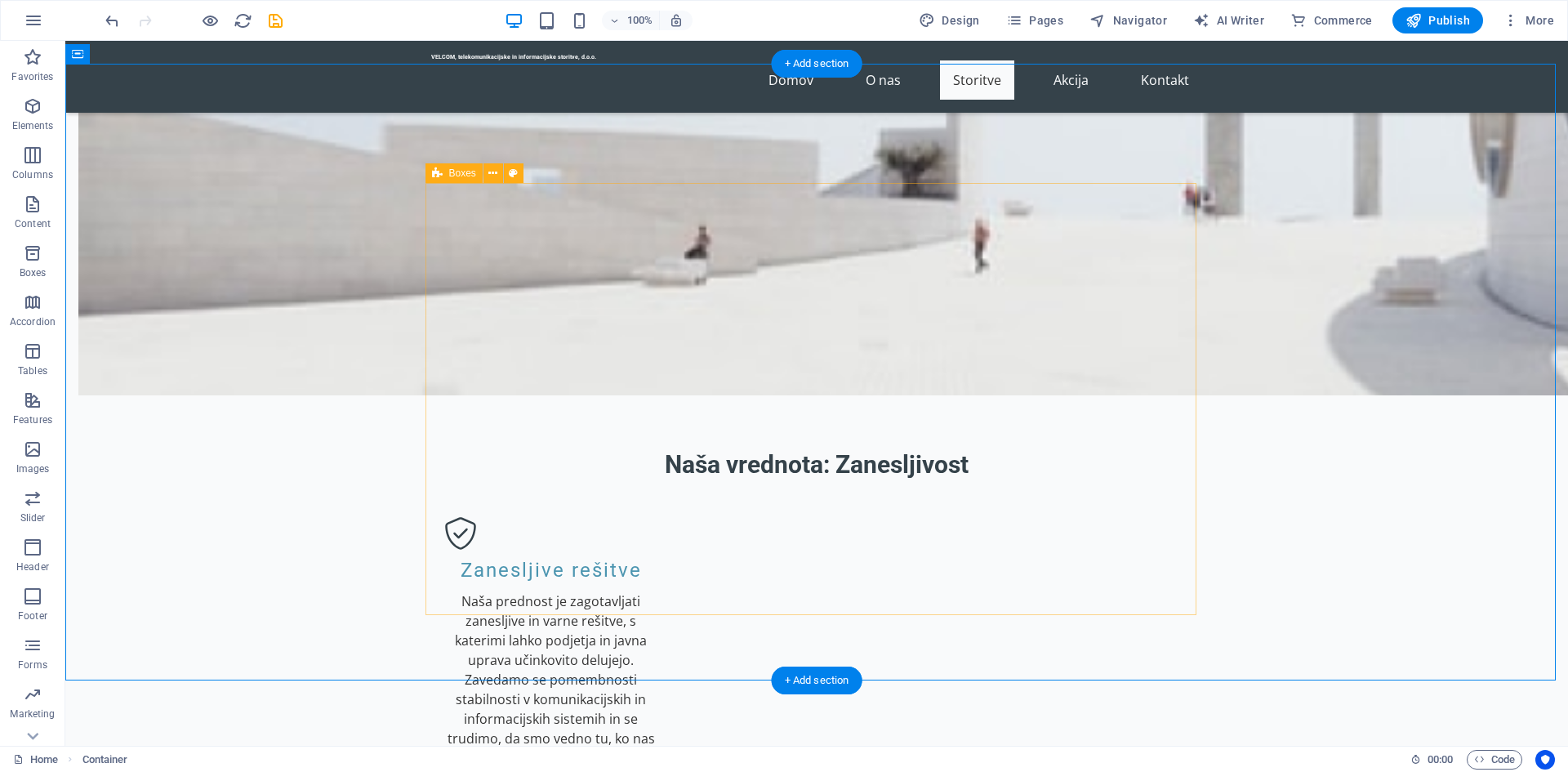
scroll to position [1235, 0]
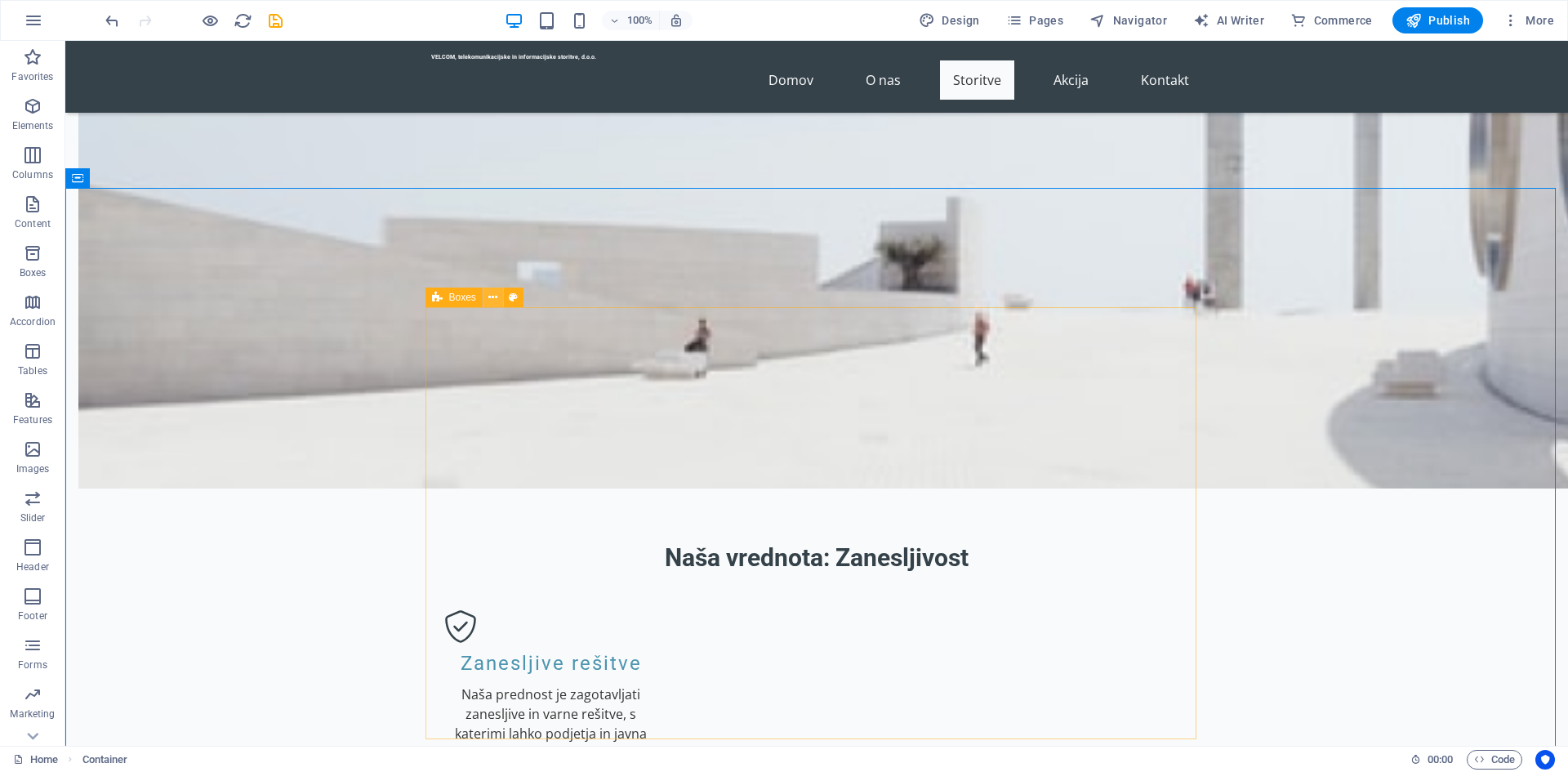
click at [494, 296] on icon at bounding box center [493, 297] width 9 height 17
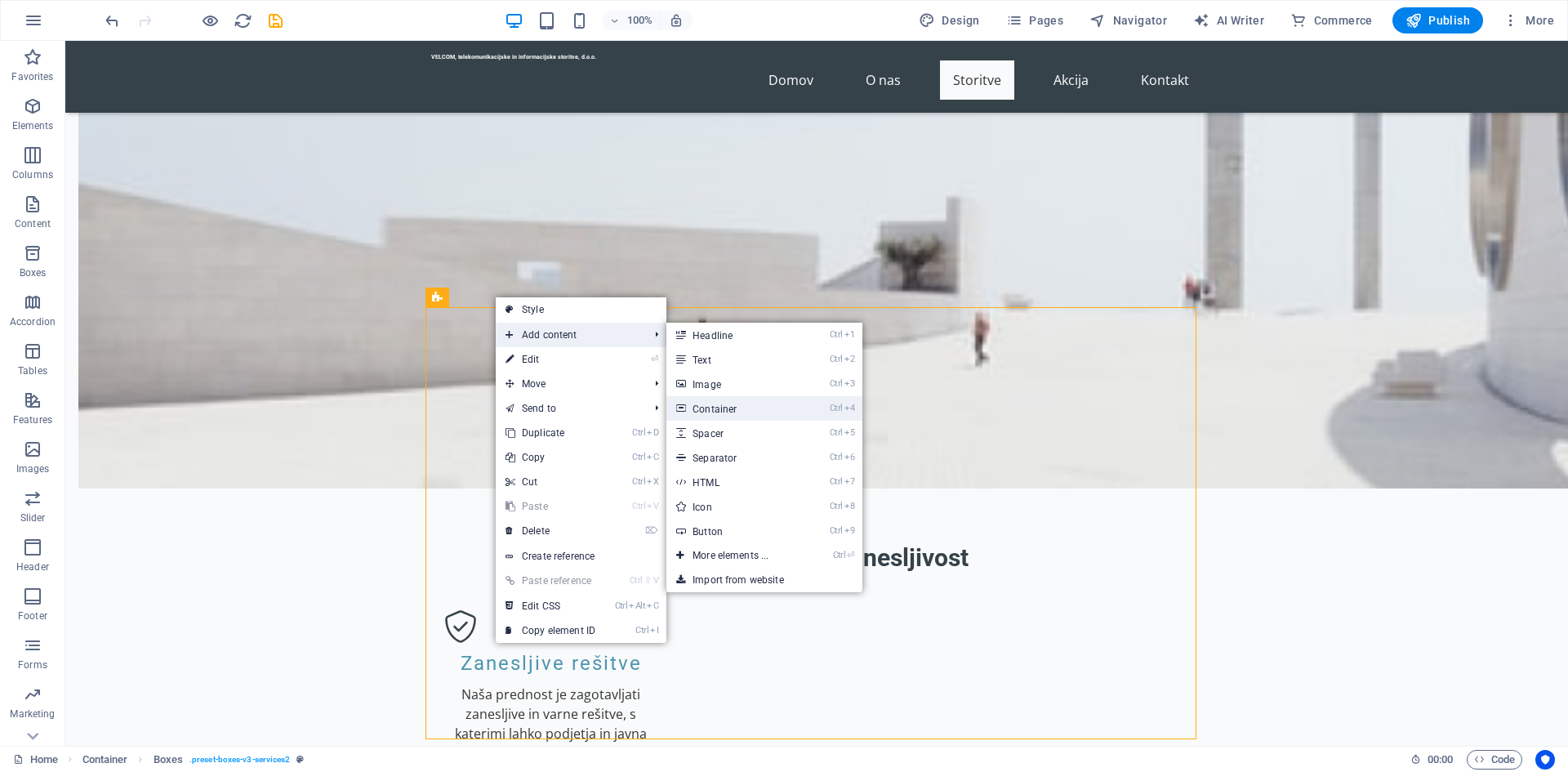
click at [706, 410] on link "Ctrl 4 Container" at bounding box center [733, 409] width 134 height 25
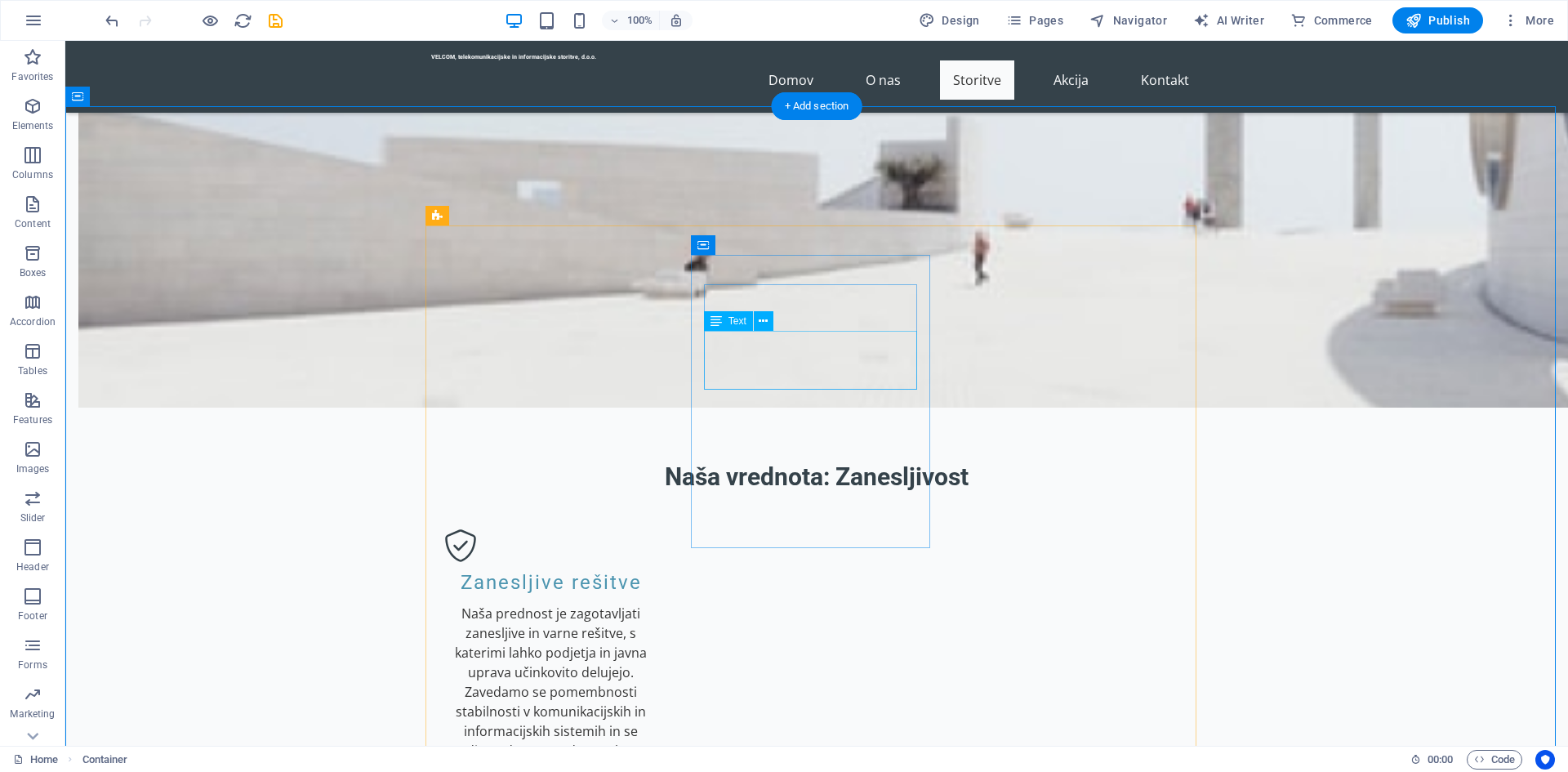
scroll to position [1317, 0]
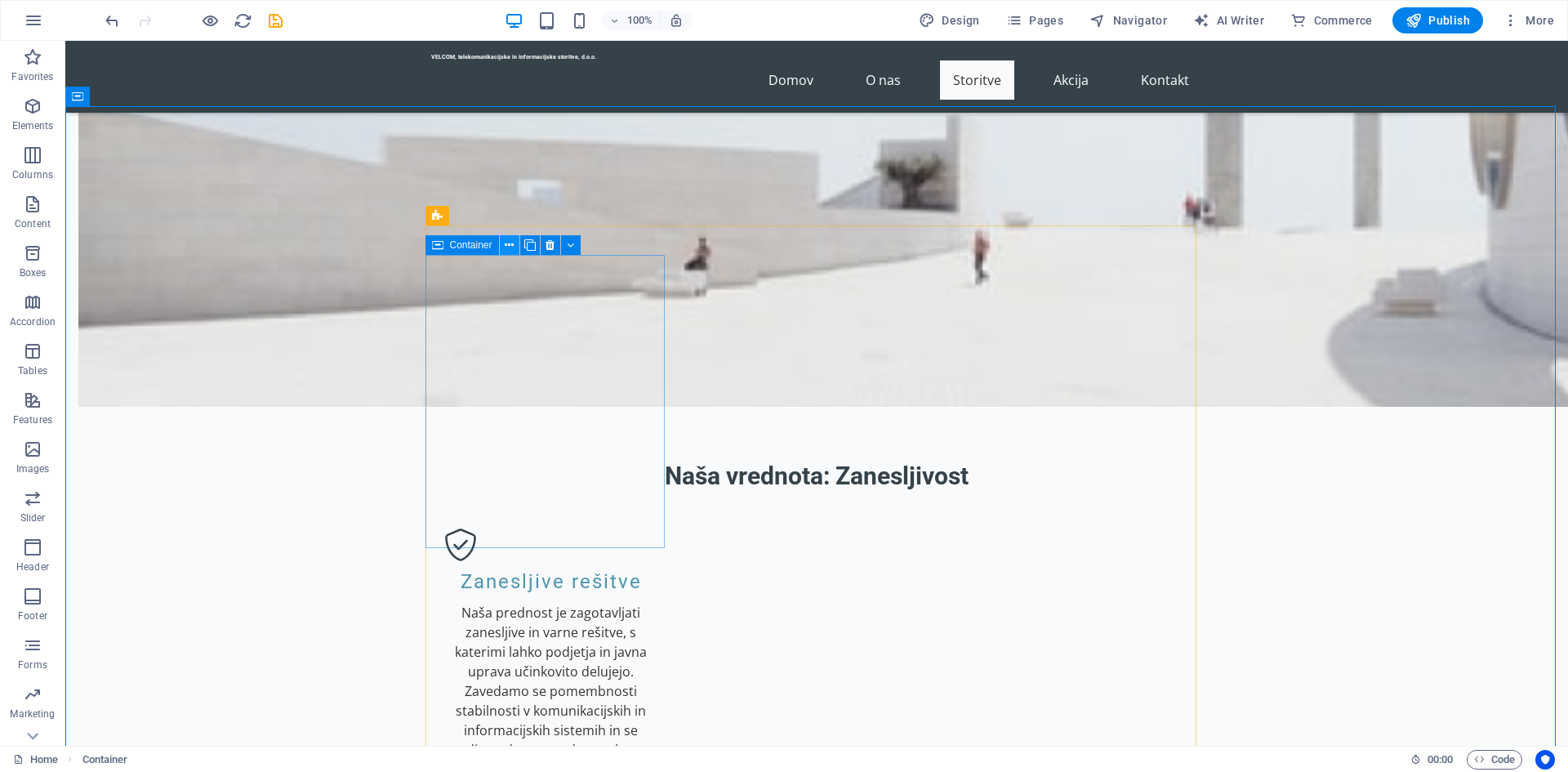
click at [512, 244] on icon at bounding box center [509, 245] width 9 height 17
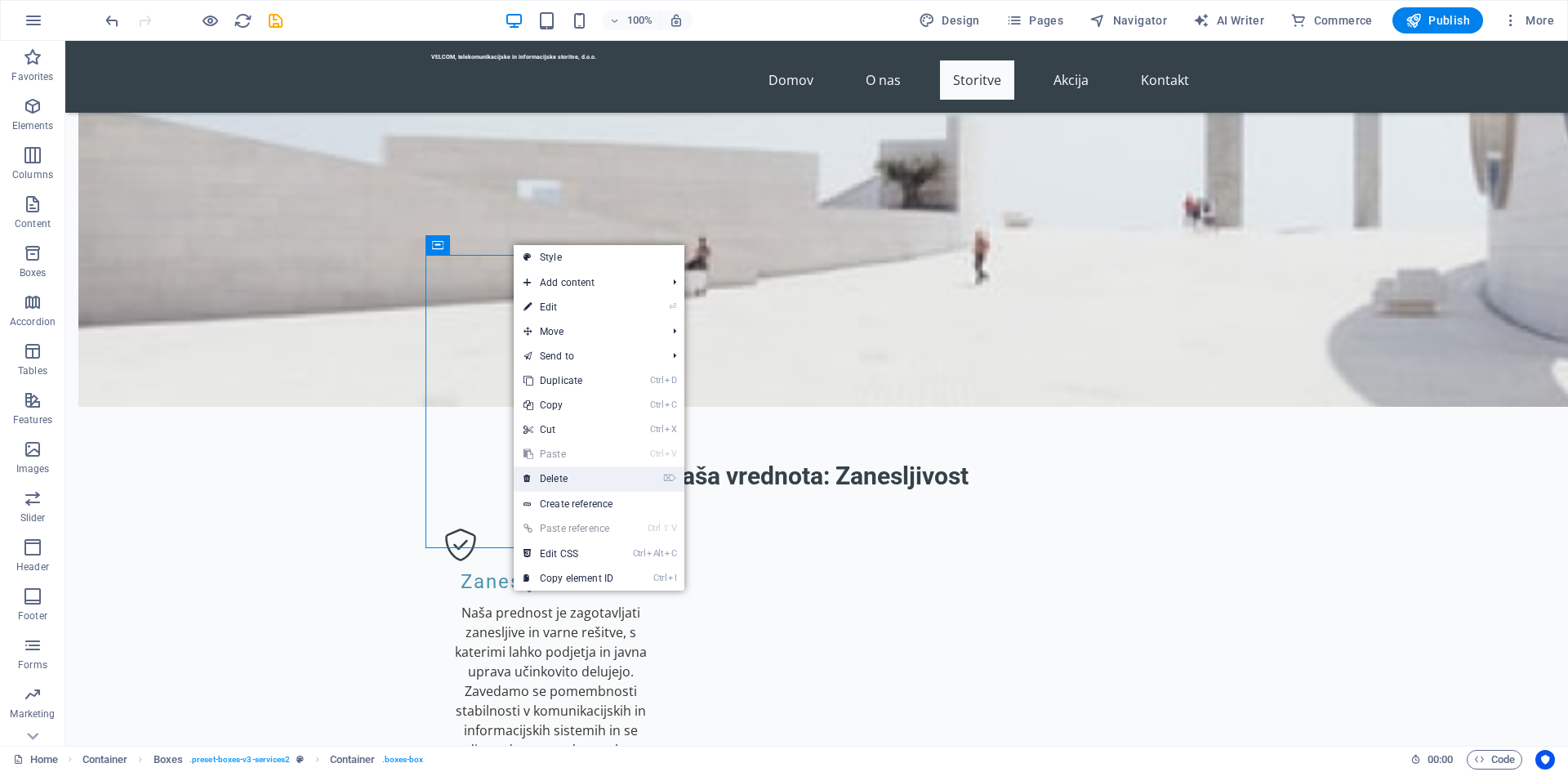
click at [559, 473] on link "⌦ Delete" at bounding box center [568, 479] width 109 height 25
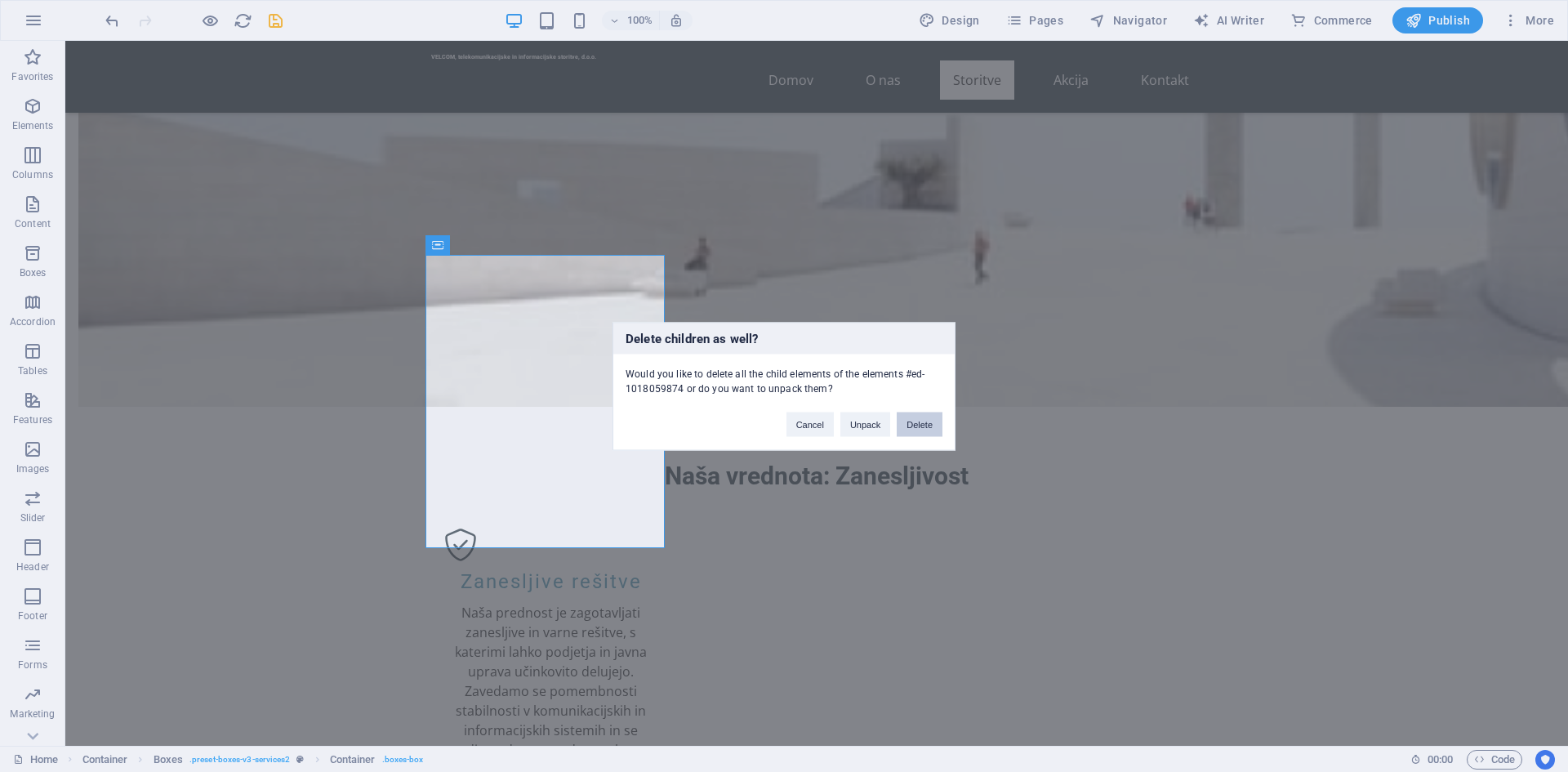
click at [909, 429] on button "Delete" at bounding box center [919, 425] width 45 height 25
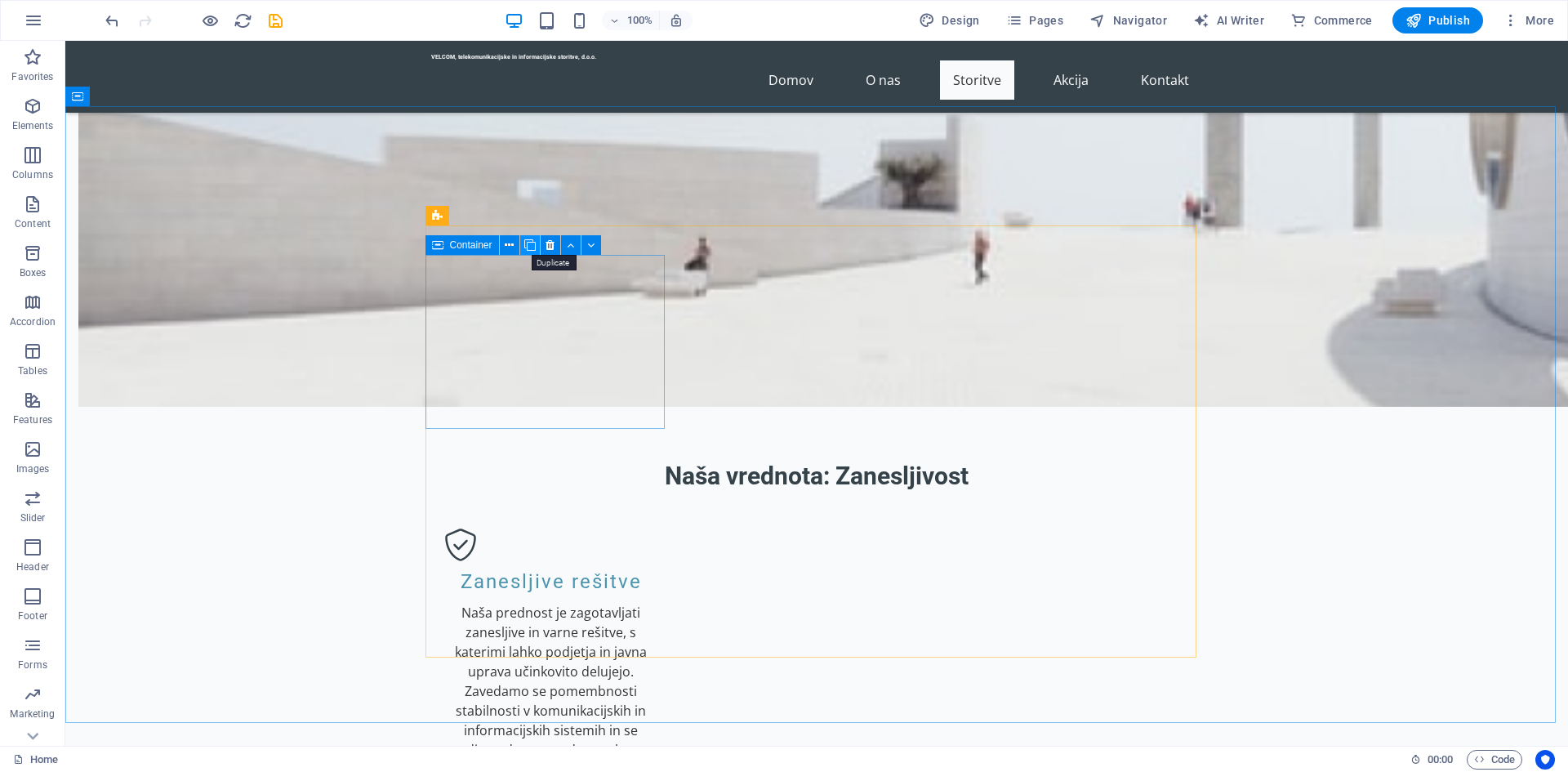
click at [533, 245] on icon at bounding box center [529, 245] width 12 height 17
click at [533, 240] on icon at bounding box center [529, 245] width 12 height 17
click at [508, 244] on icon at bounding box center [509, 245] width 9 height 17
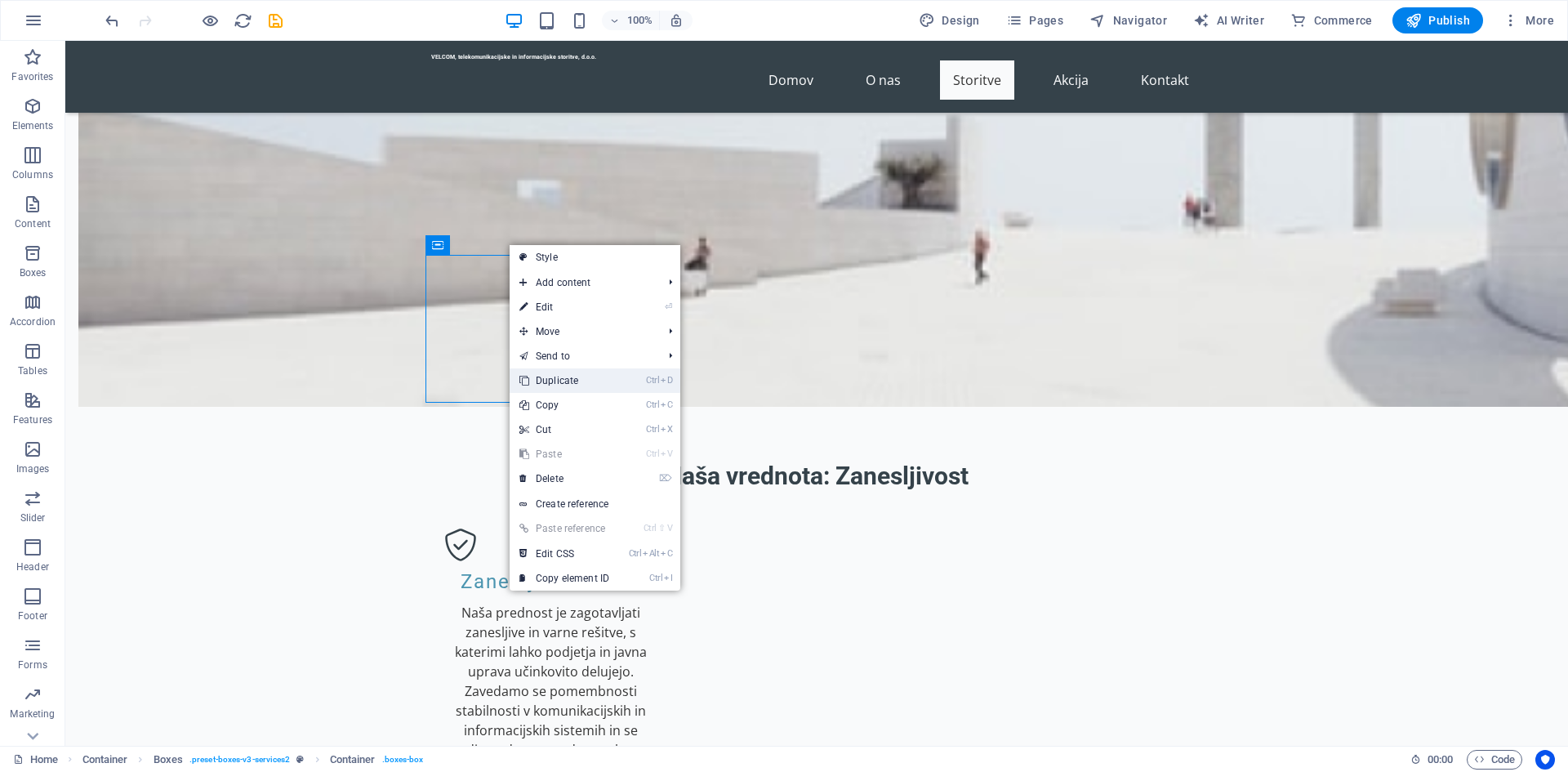
click at [551, 375] on link "Ctrl D Duplicate" at bounding box center [564, 381] width 109 height 25
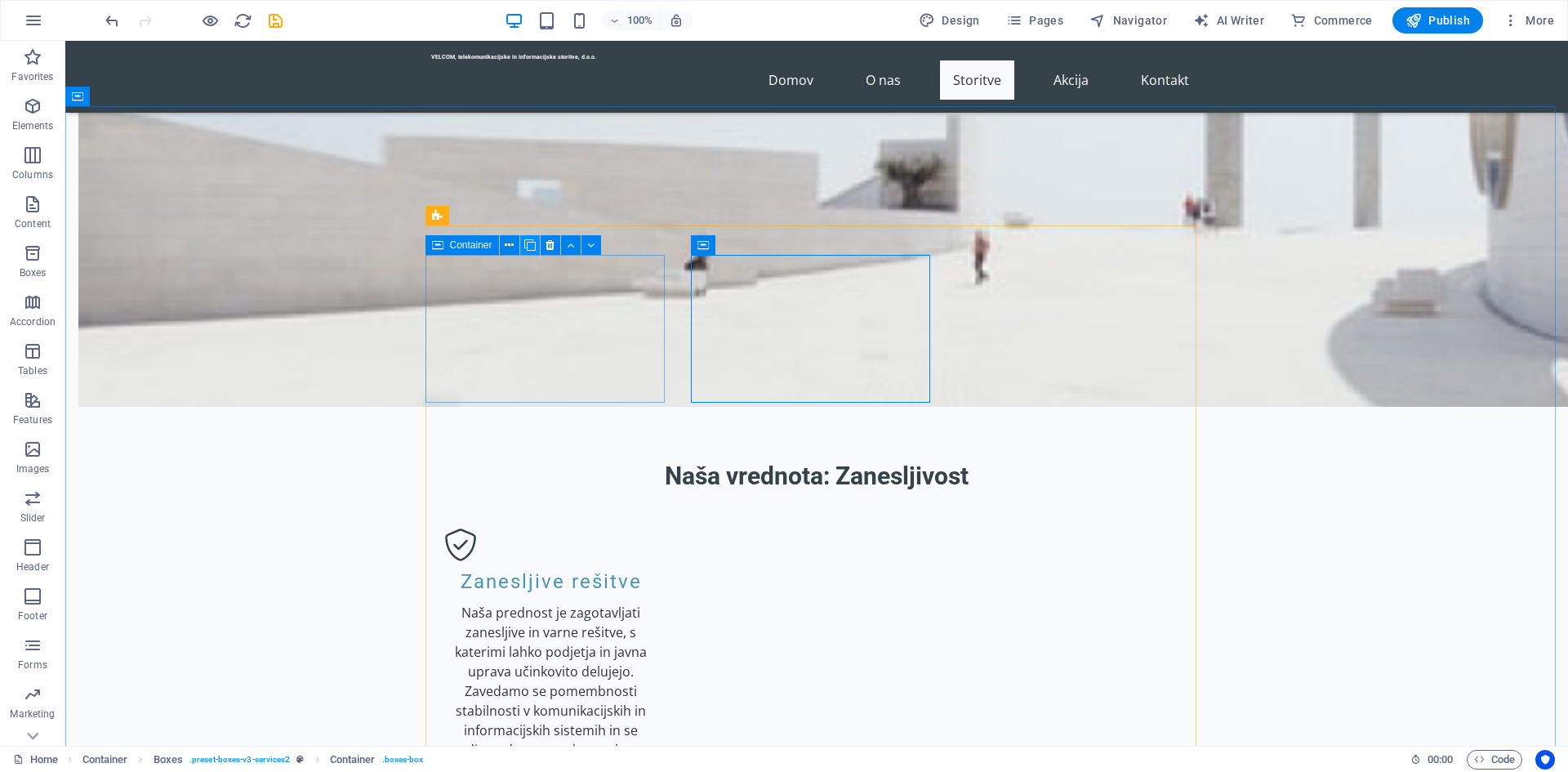
click at [529, 244] on icon at bounding box center [529, 245] width 12 height 17
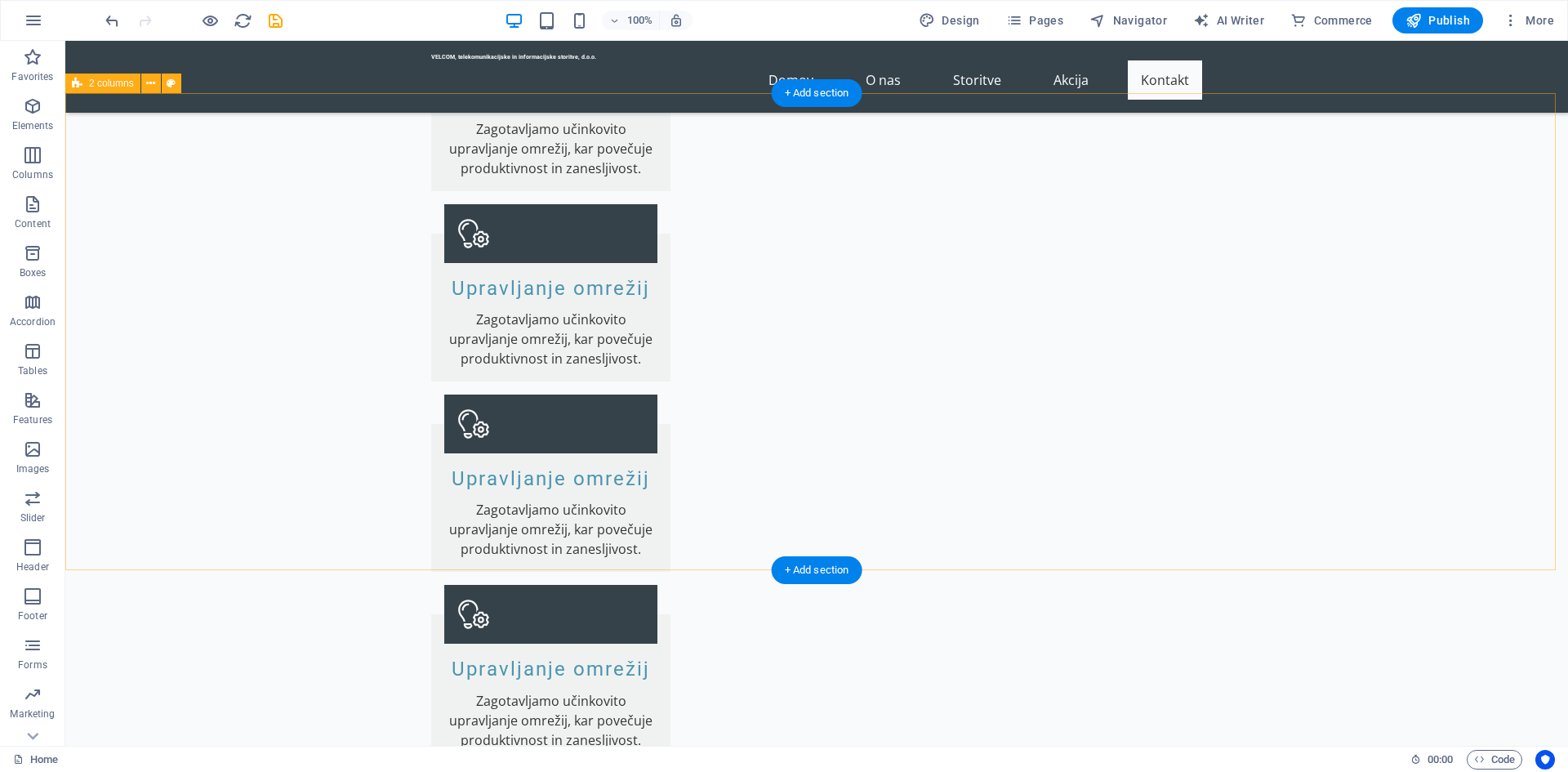
scroll to position [3033, 0]
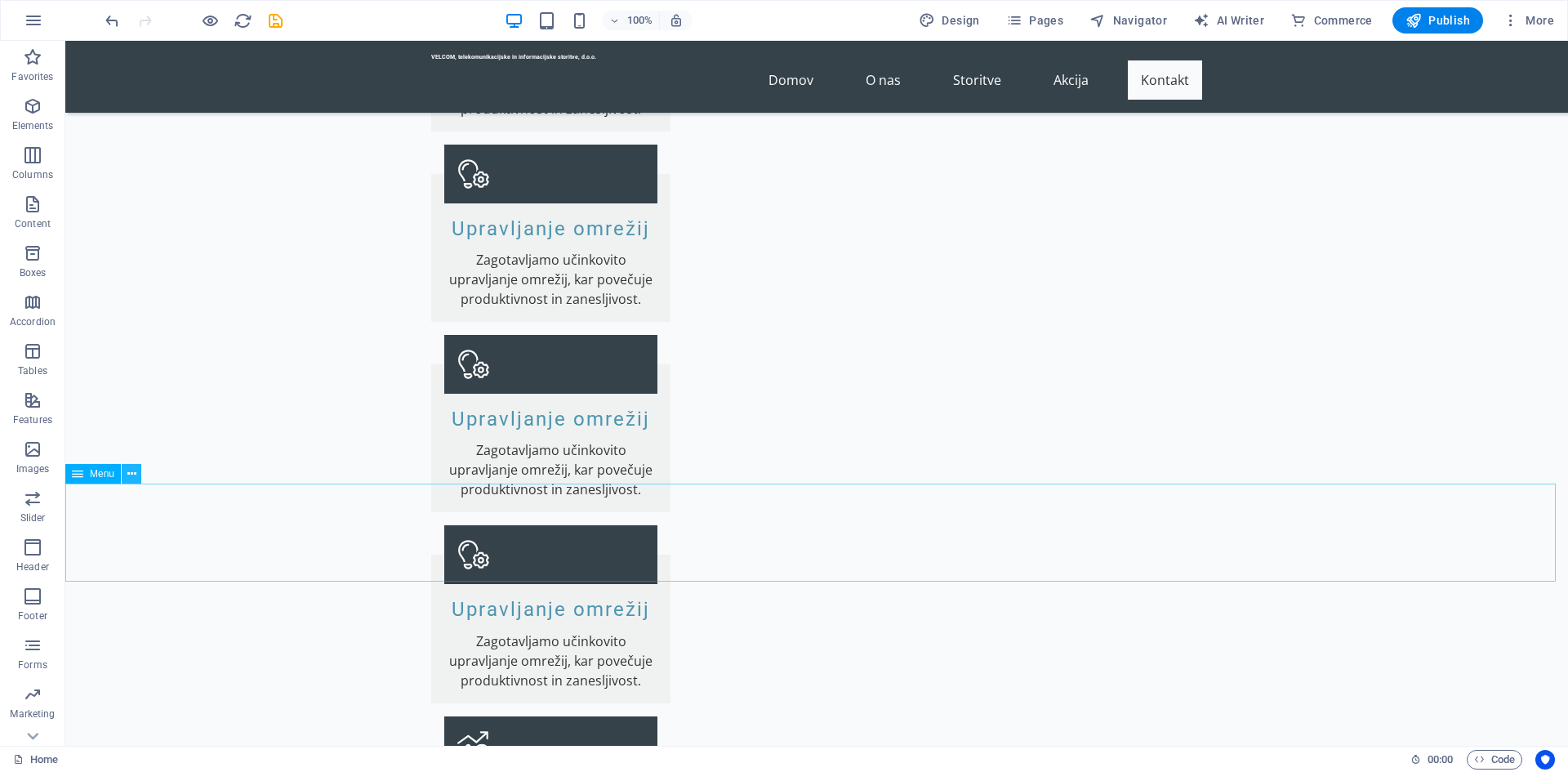
click at [134, 474] on icon at bounding box center [132, 474] width 9 height 17
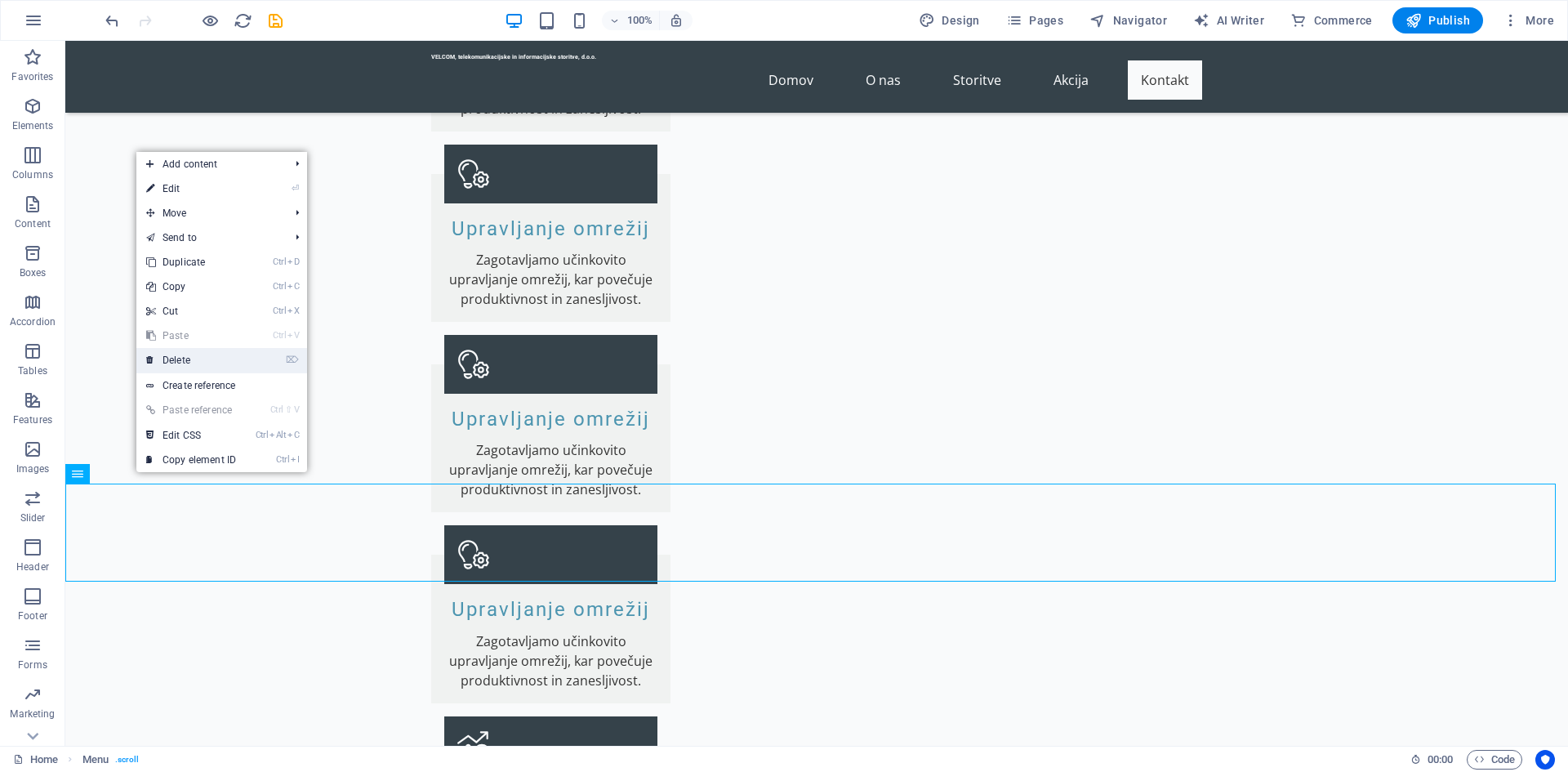
click at [193, 353] on link "⌦ Delete" at bounding box center [190, 361] width 109 height 25
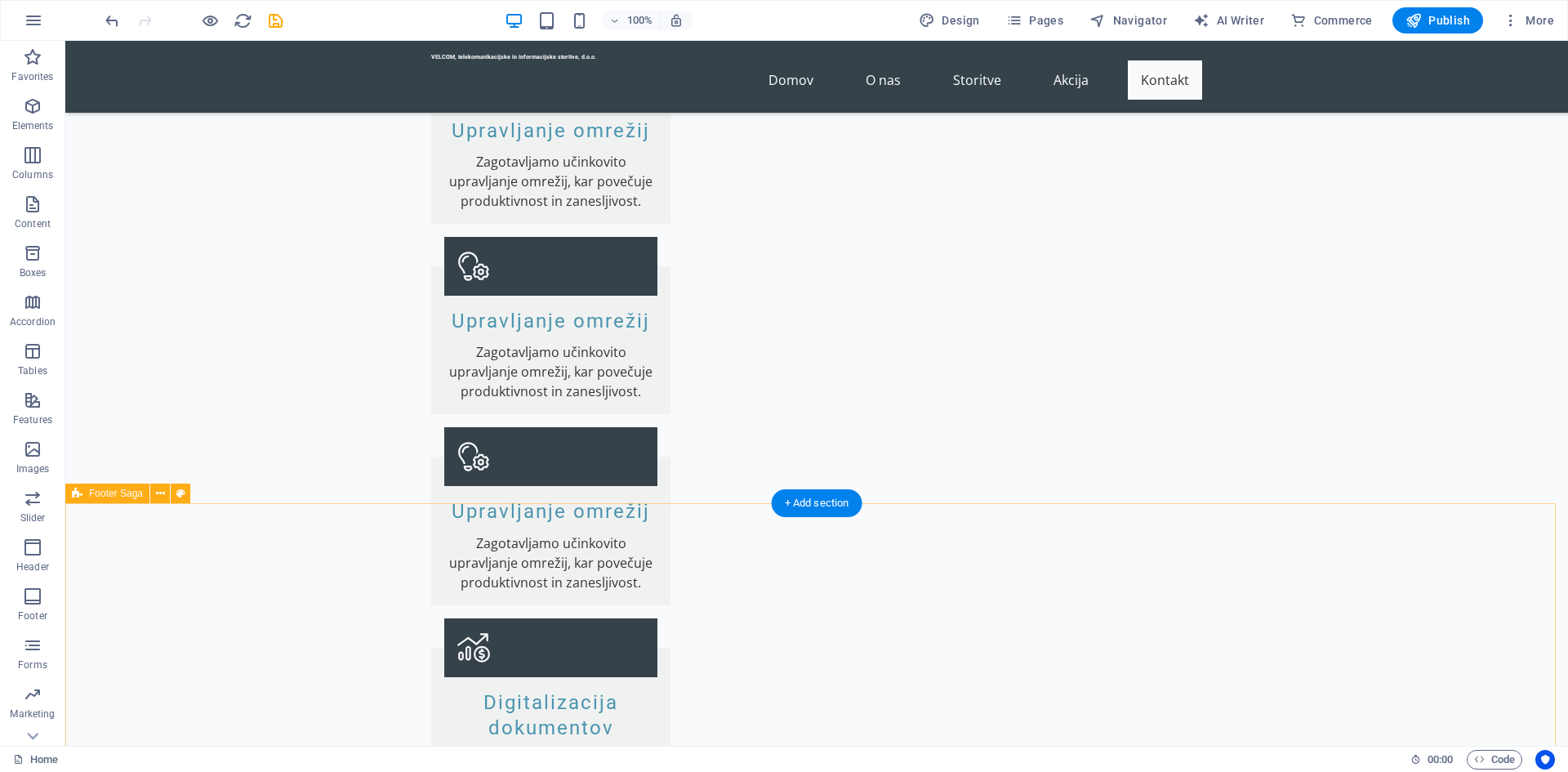
scroll to position [3190, 0]
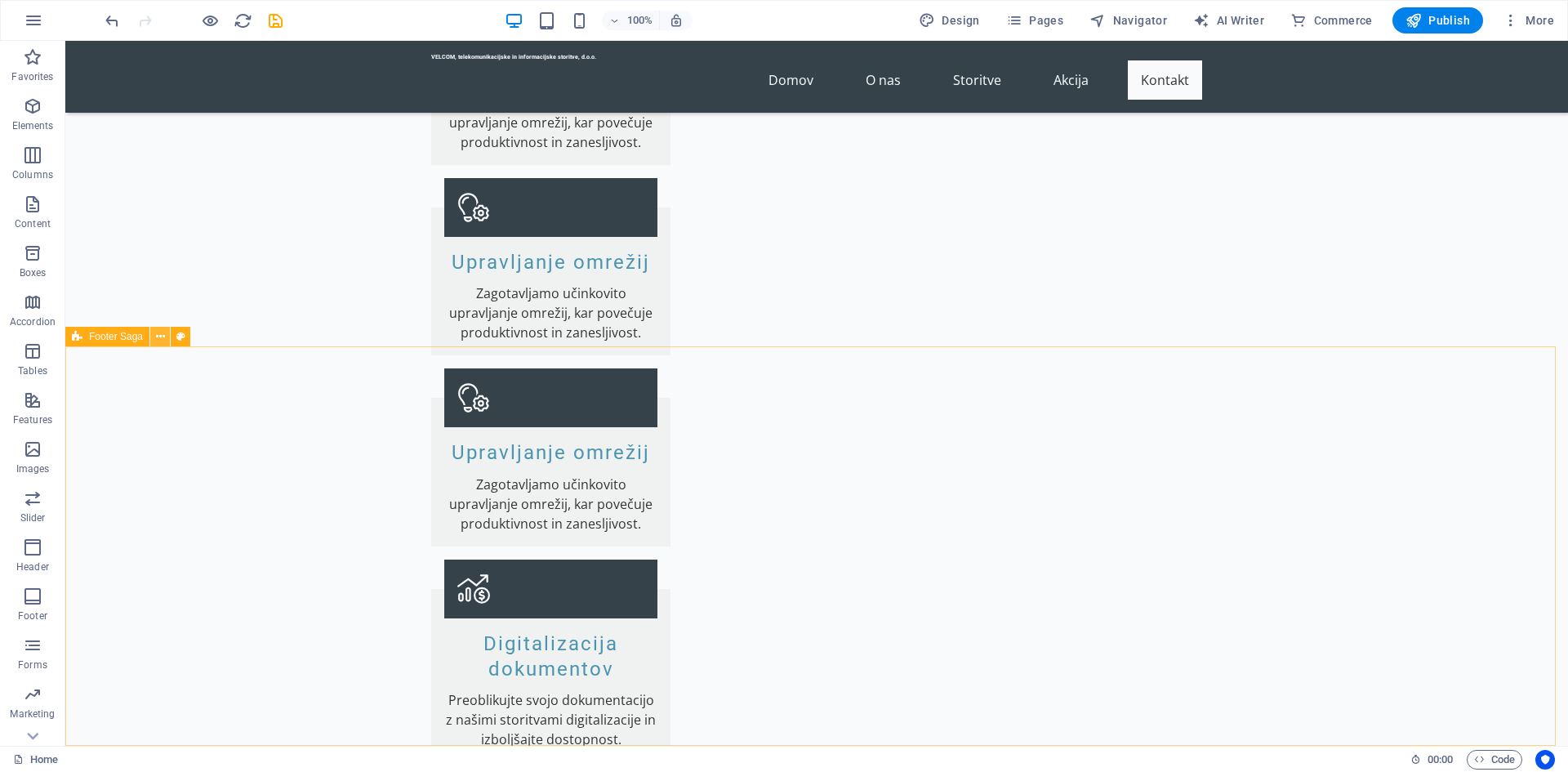
click at [166, 339] on button at bounding box center [160, 337] width 20 height 20
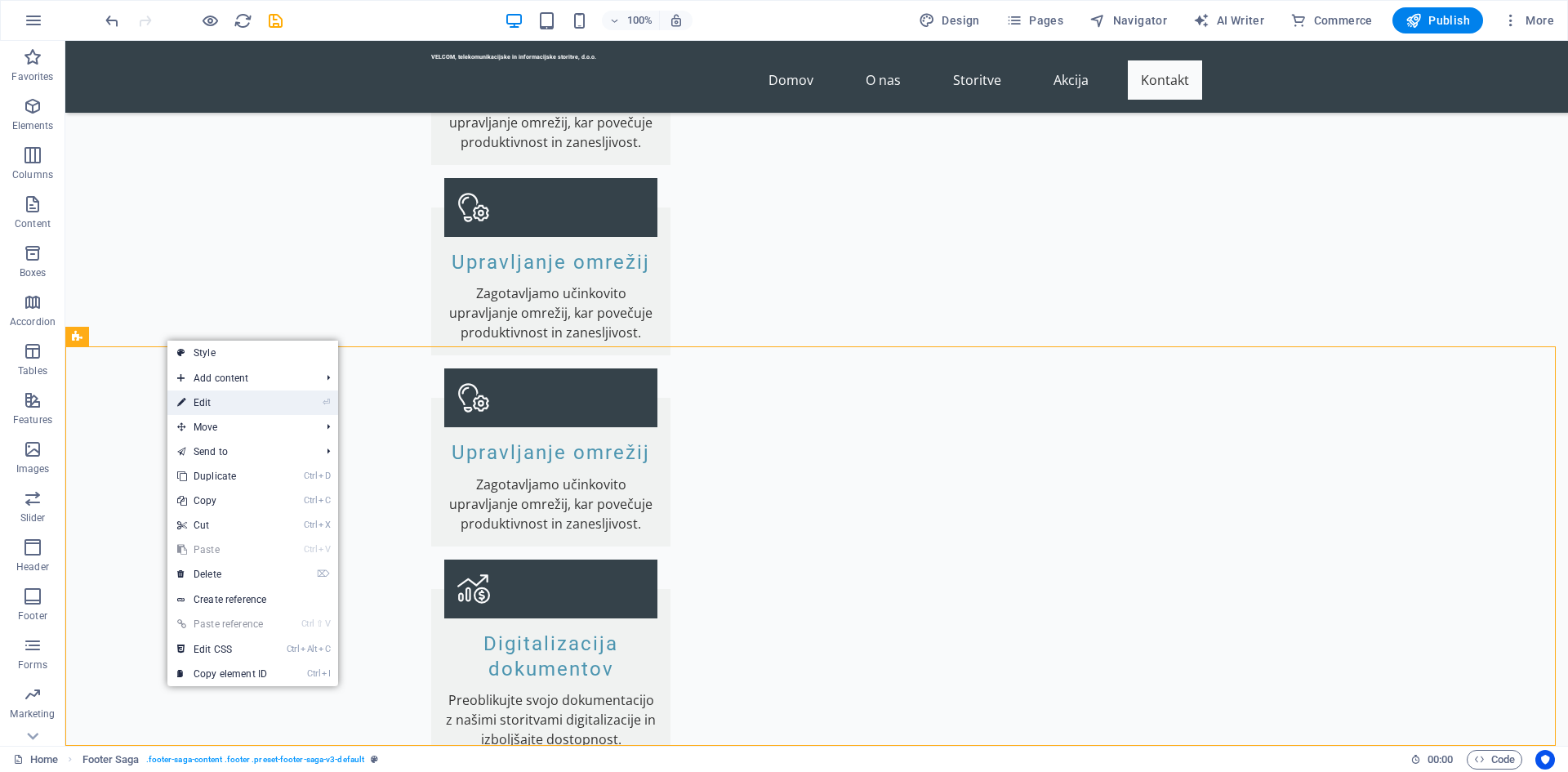
click at [249, 412] on link "⏎ Edit" at bounding box center [222, 403] width 109 height 25
select select "rem"
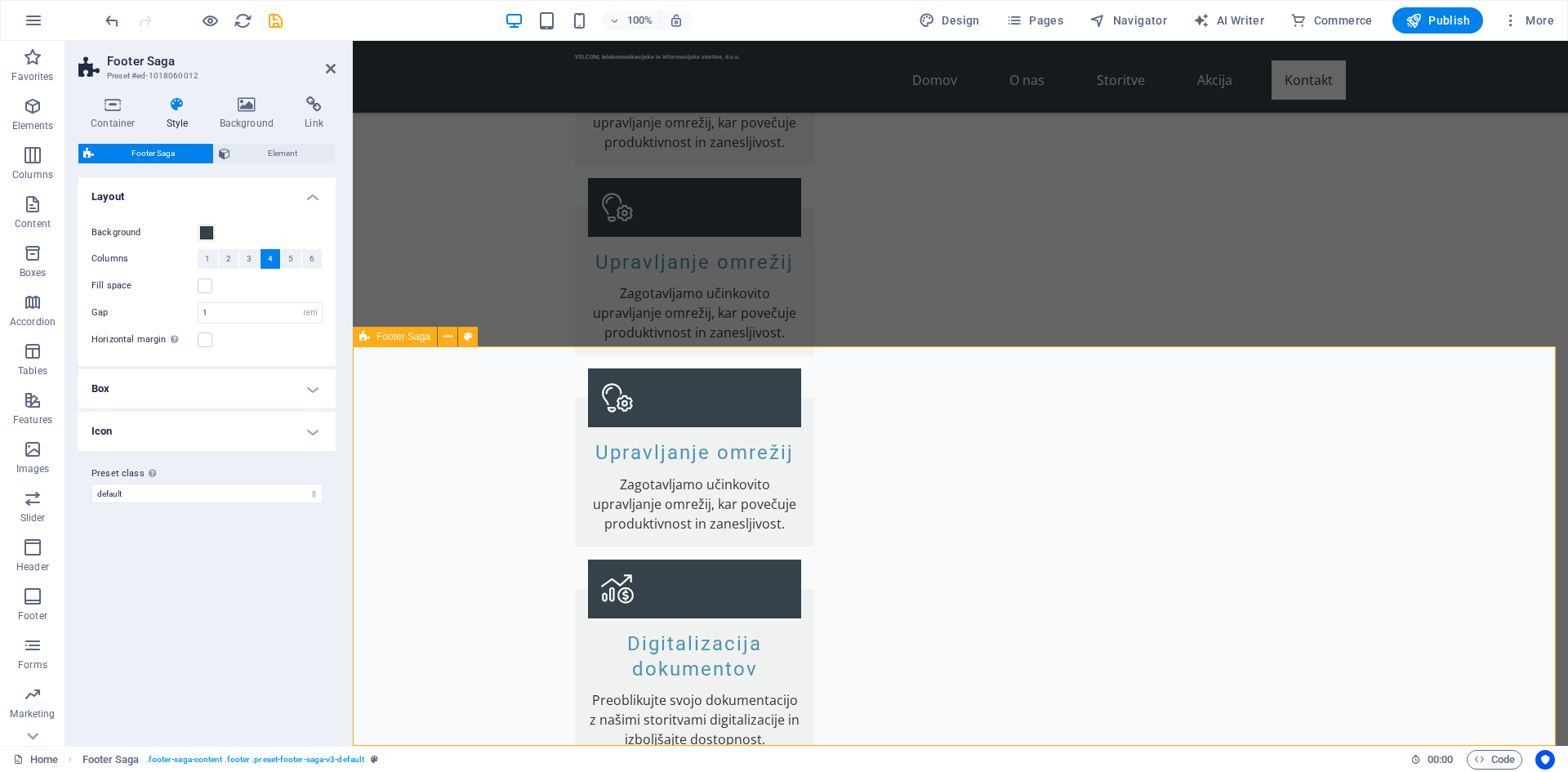
click at [445, 338] on icon at bounding box center [448, 337] width 9 height 17
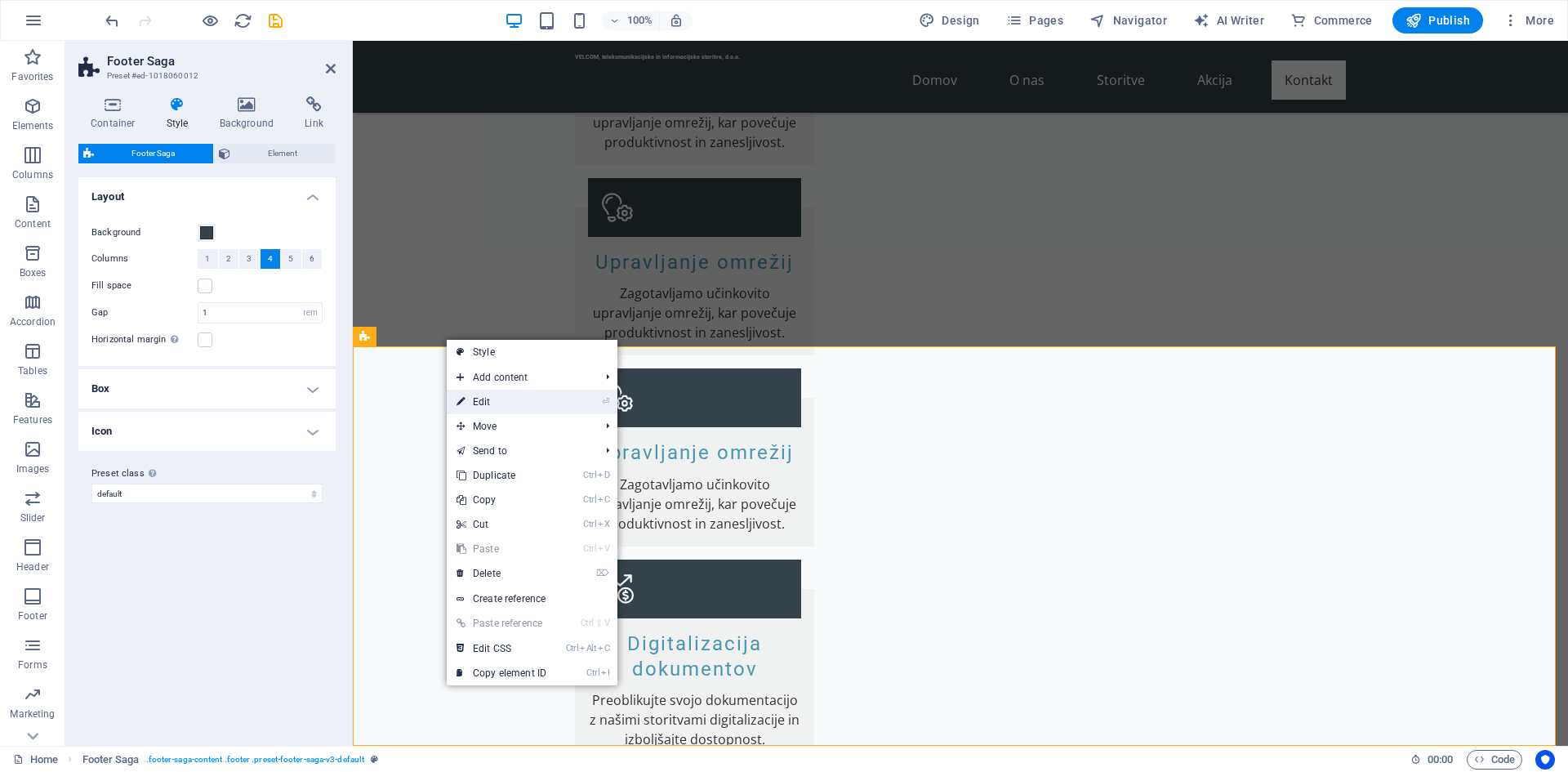
click at [513, 412] on link "⏎ Edit" at bounding box center [501, 402] width 109 height 25
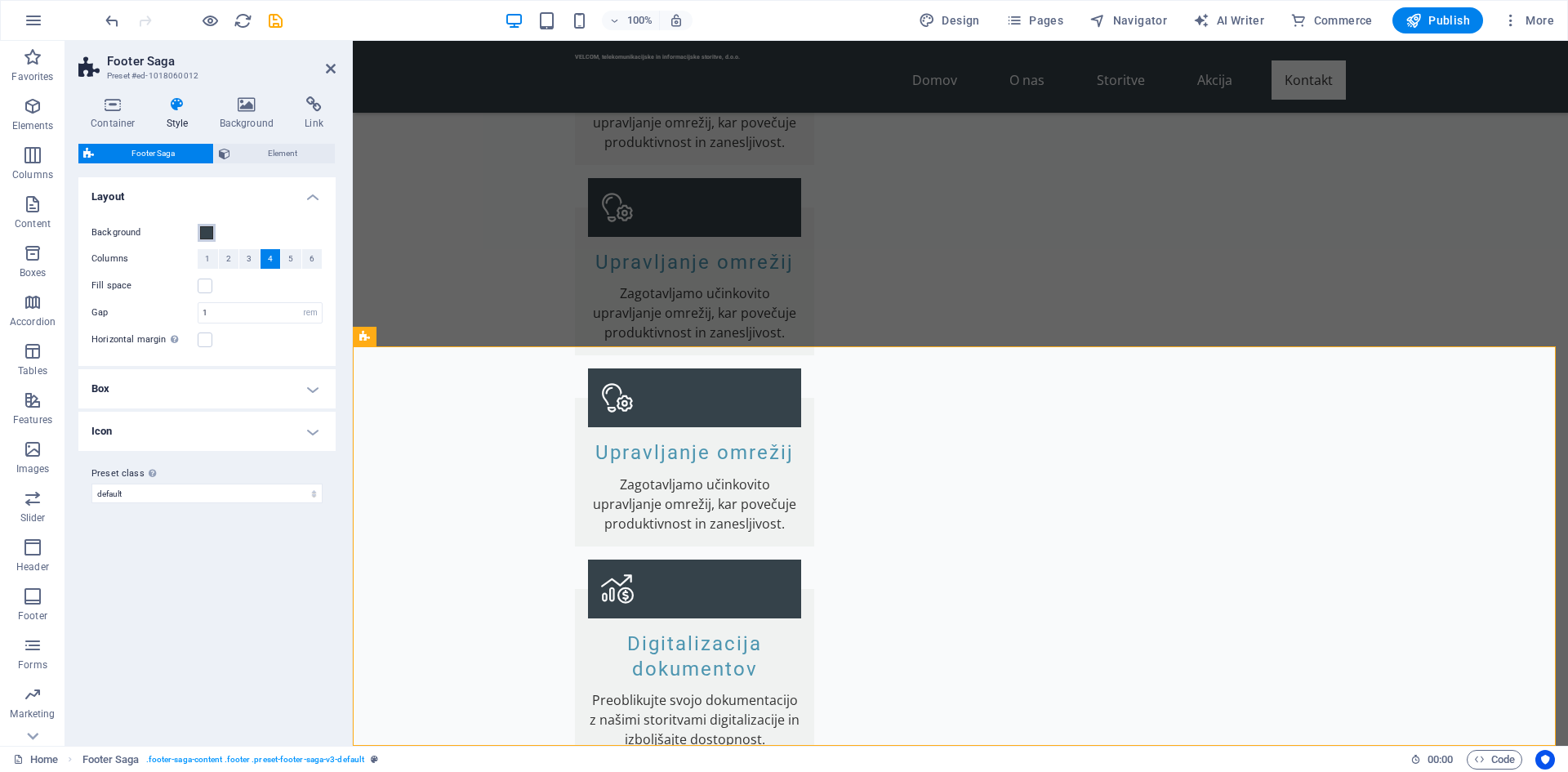
click at [204, 235] on span at bounding box center [206, 232] width 13 height 13
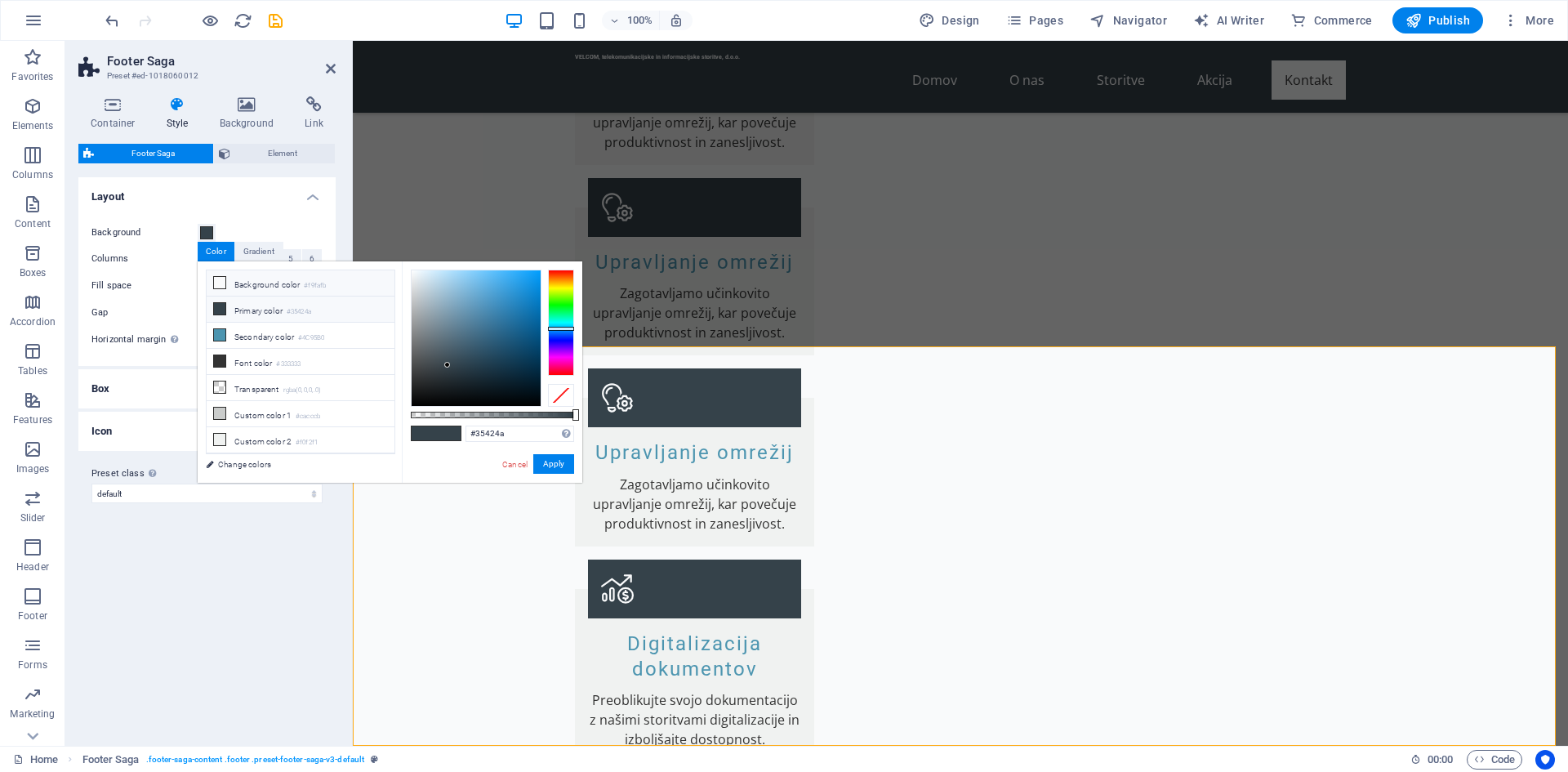
click at [221, 288] on icon at bounding box center [219, 282] width 12 height 12
type input "#f9fafb"
click at [546, 467] on button "Apply" at bounding box center [554, 464] width 41 height 20
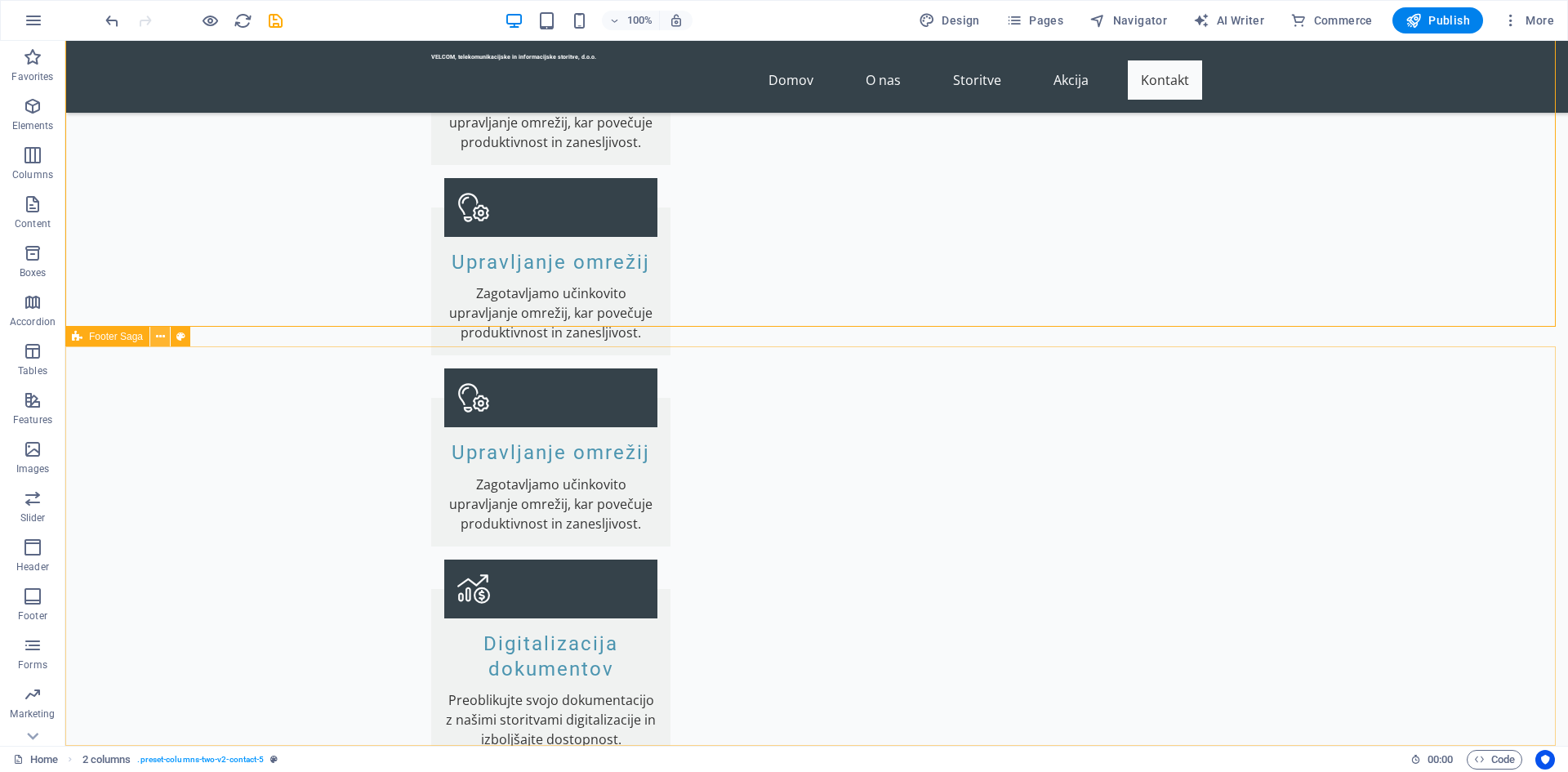
click at [157, 337] on icon at bounding box center [160, 337] width 9 height 17
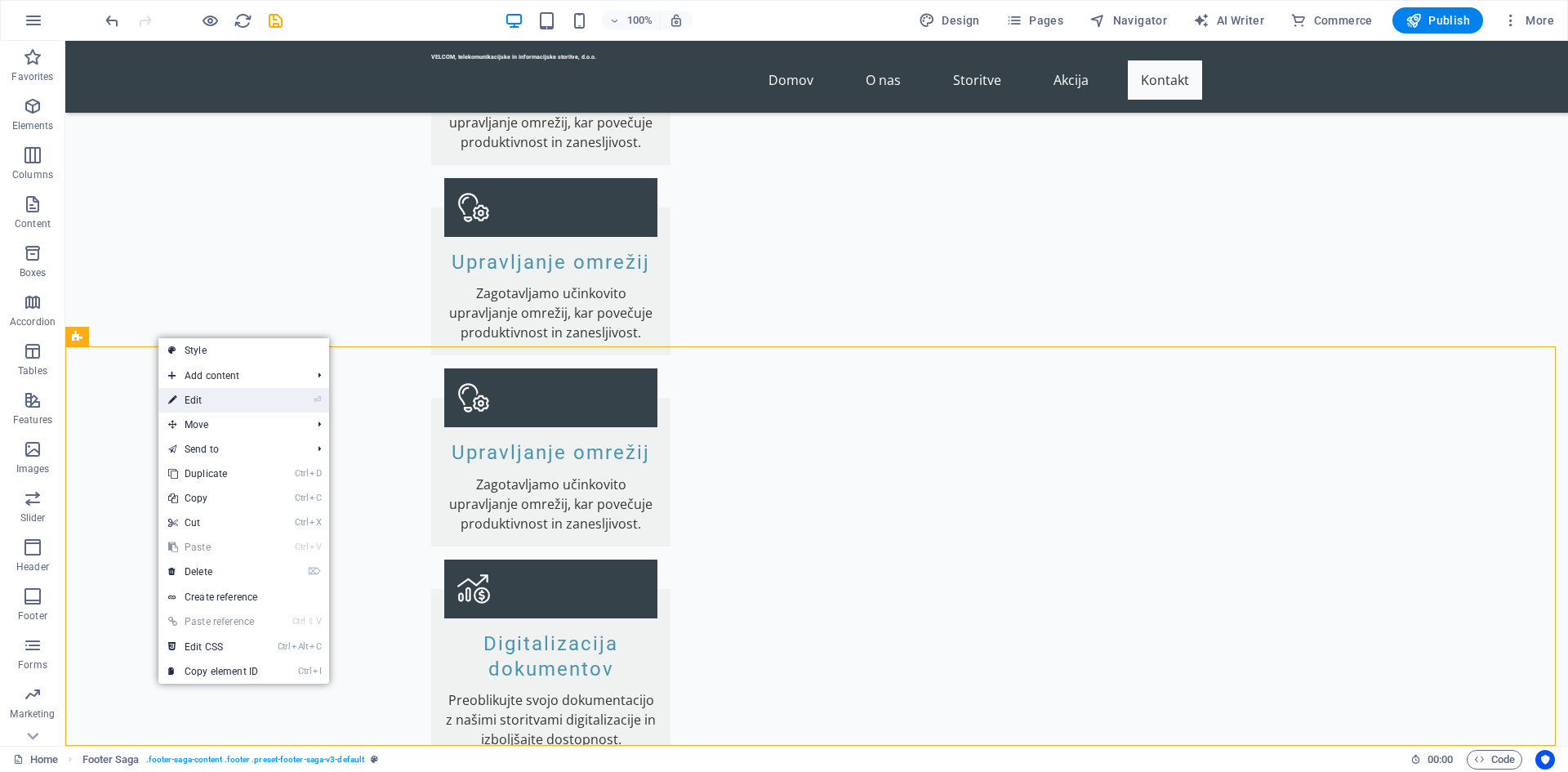
click at [213, 406] on link "⏎ Edit" at bounding box center [213, 401] width 109 height 25
select select "rem"
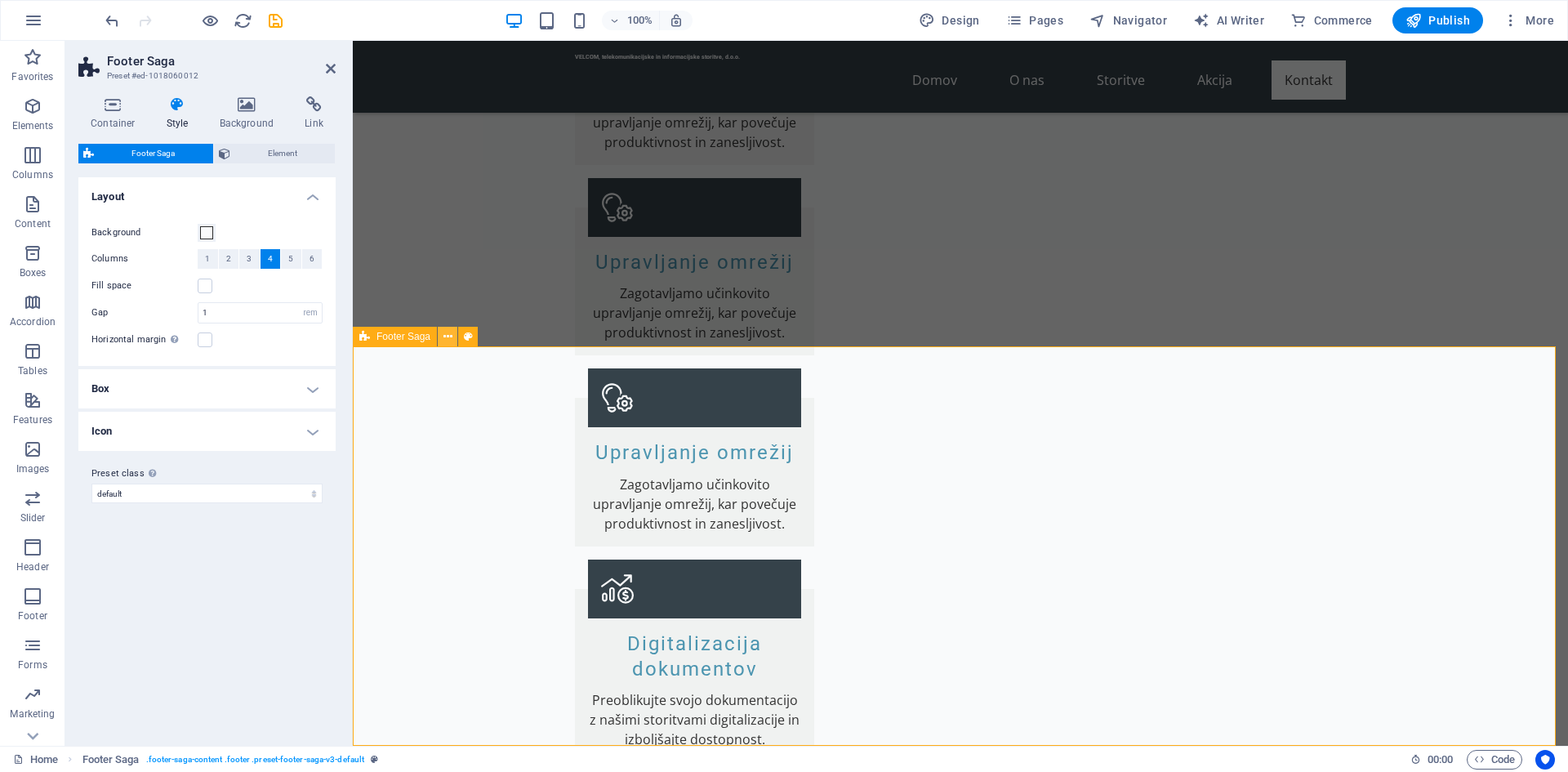
click at [445, 338] on icon at bounding box center [448, 337] width 9 height 17
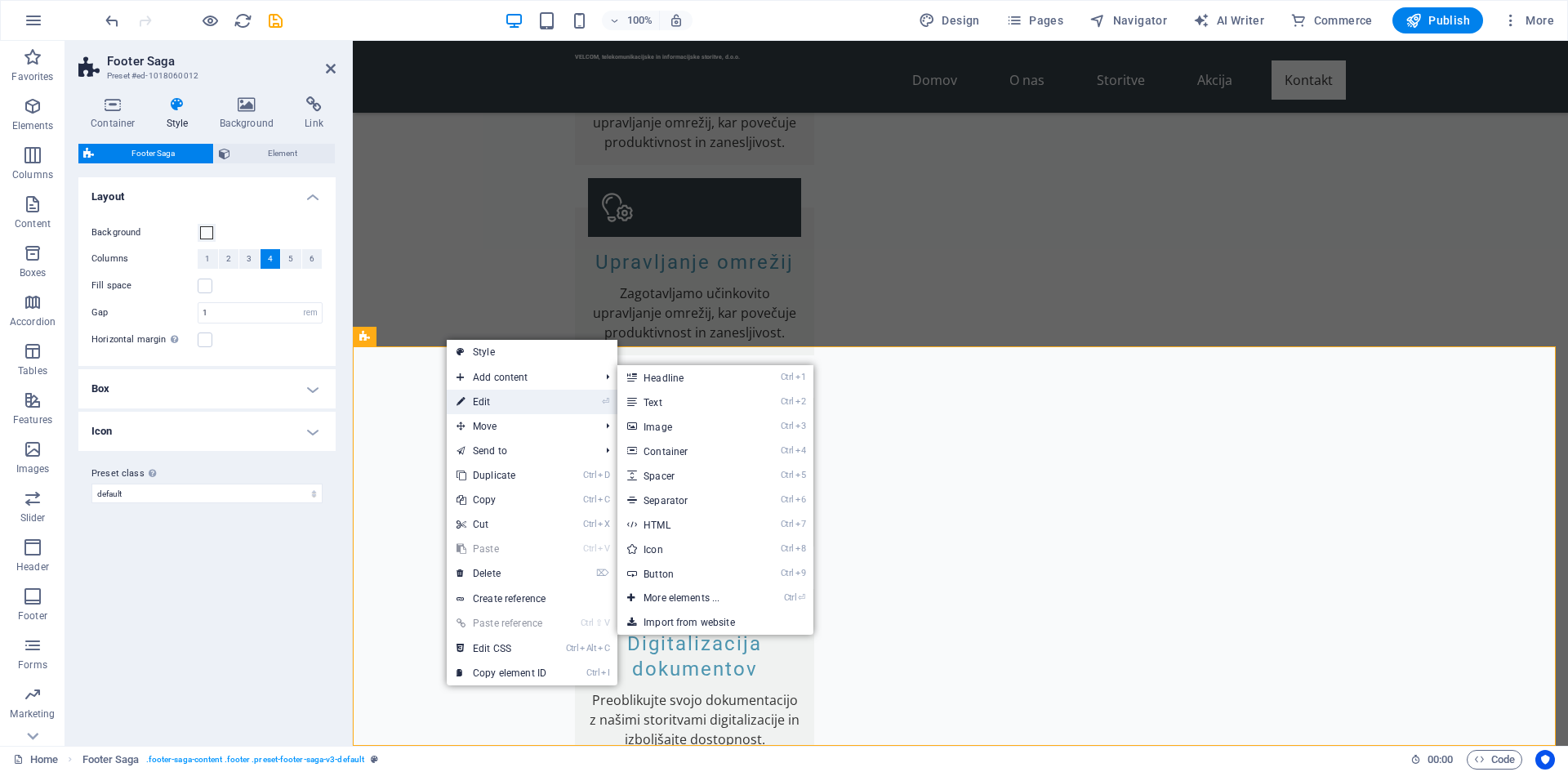
click at [497, 403] on link "⏎ Edit" at bounding box center [501, 402] width 109 height 25
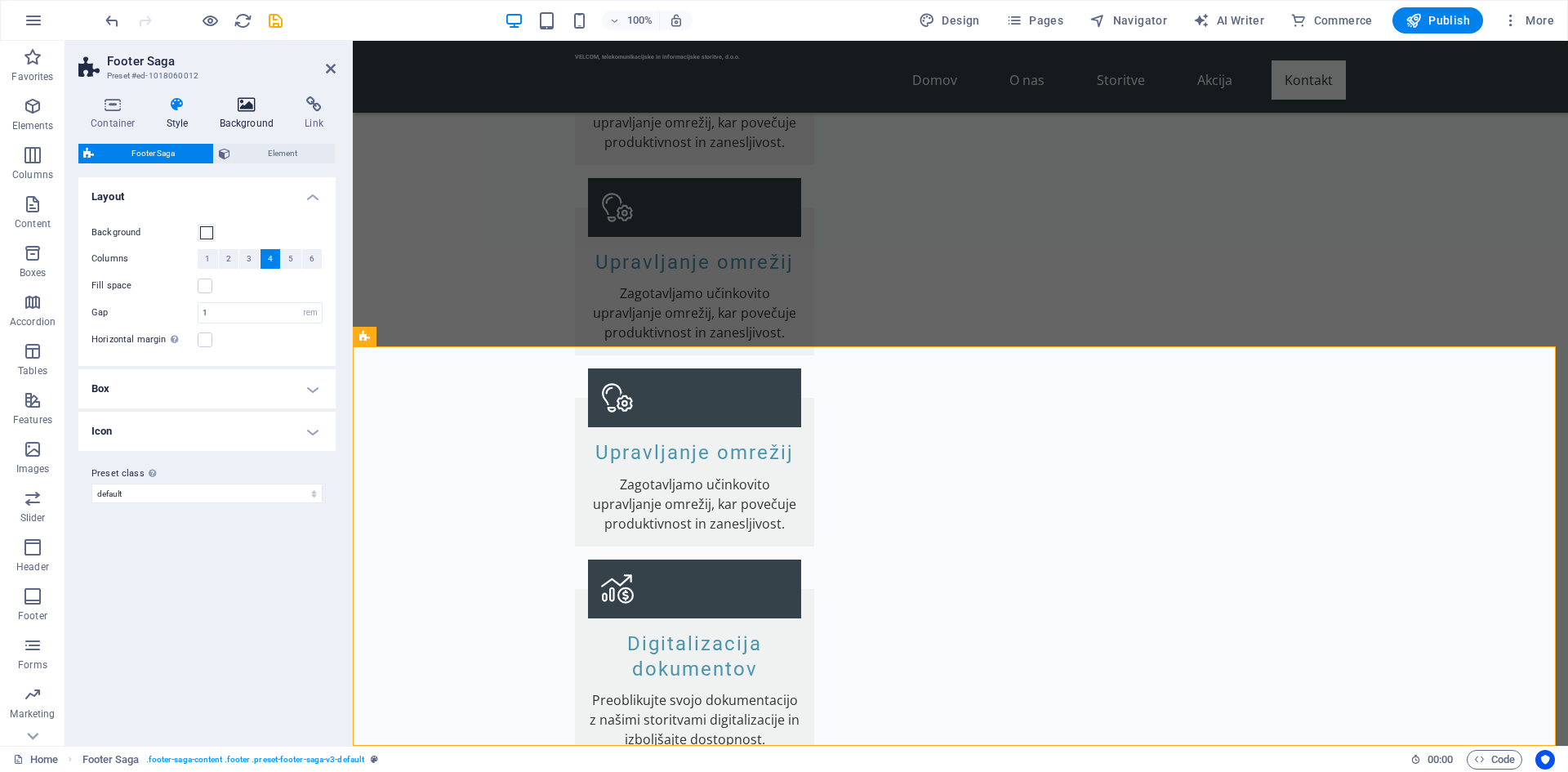
click at [239, 116] on h4 "Background" at bounding box center [250, 113] width 85 height 35
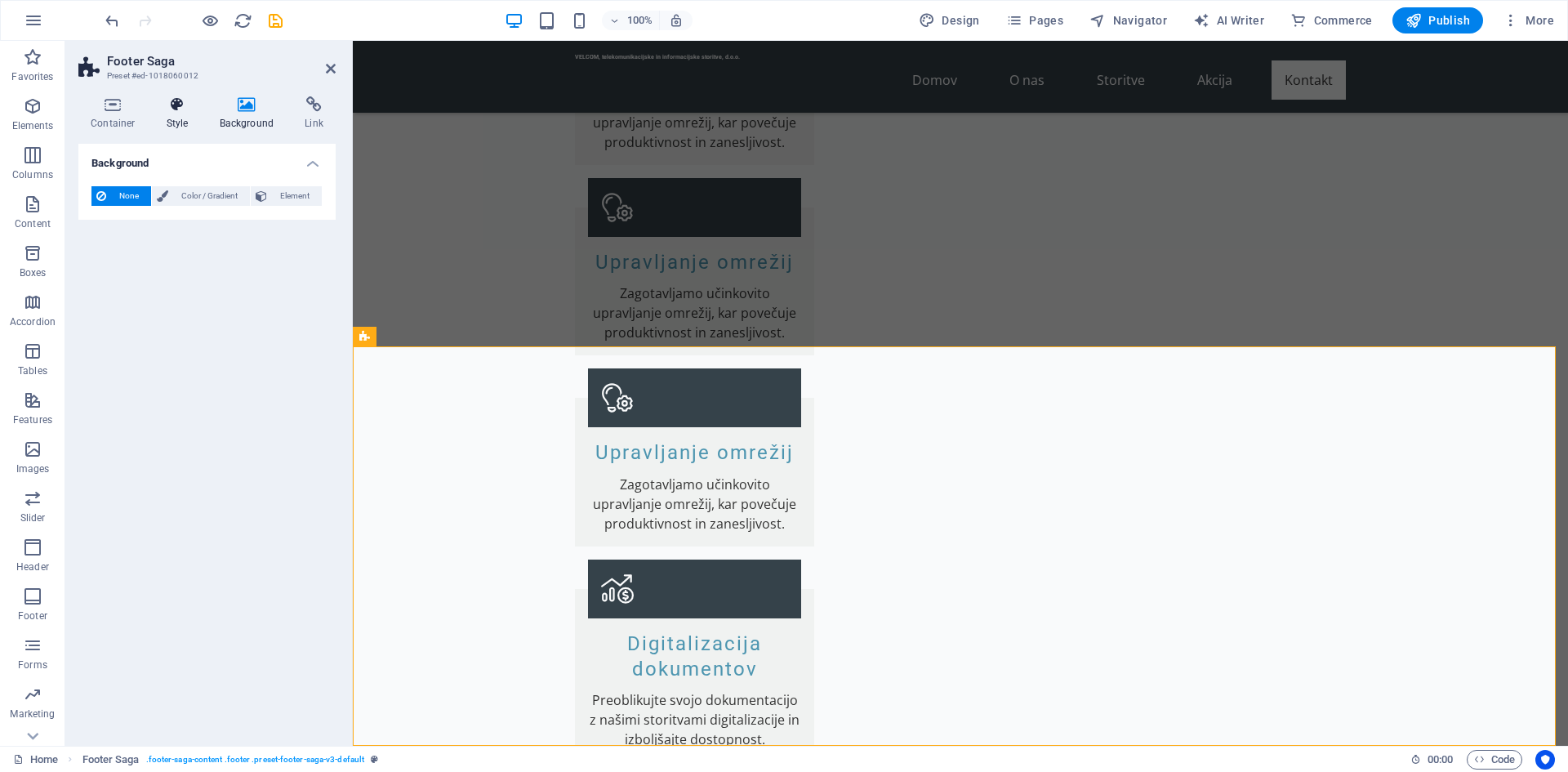
click at [179, 117] on h4 "Style" at bounding box center [181, 113] width 53 height 35
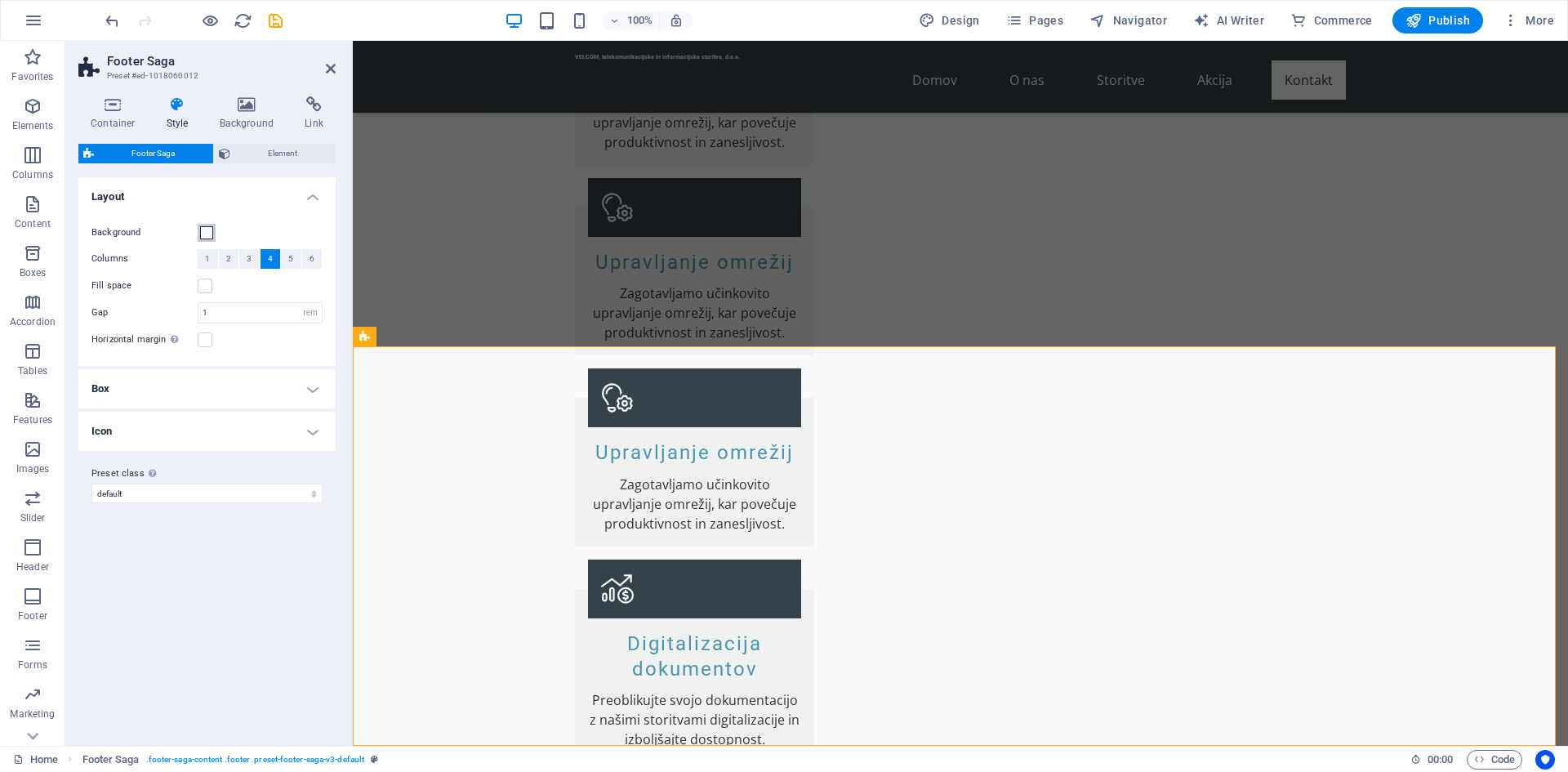
click at [204, 230] on span at bounding box center [206, 232] width 13 height 13
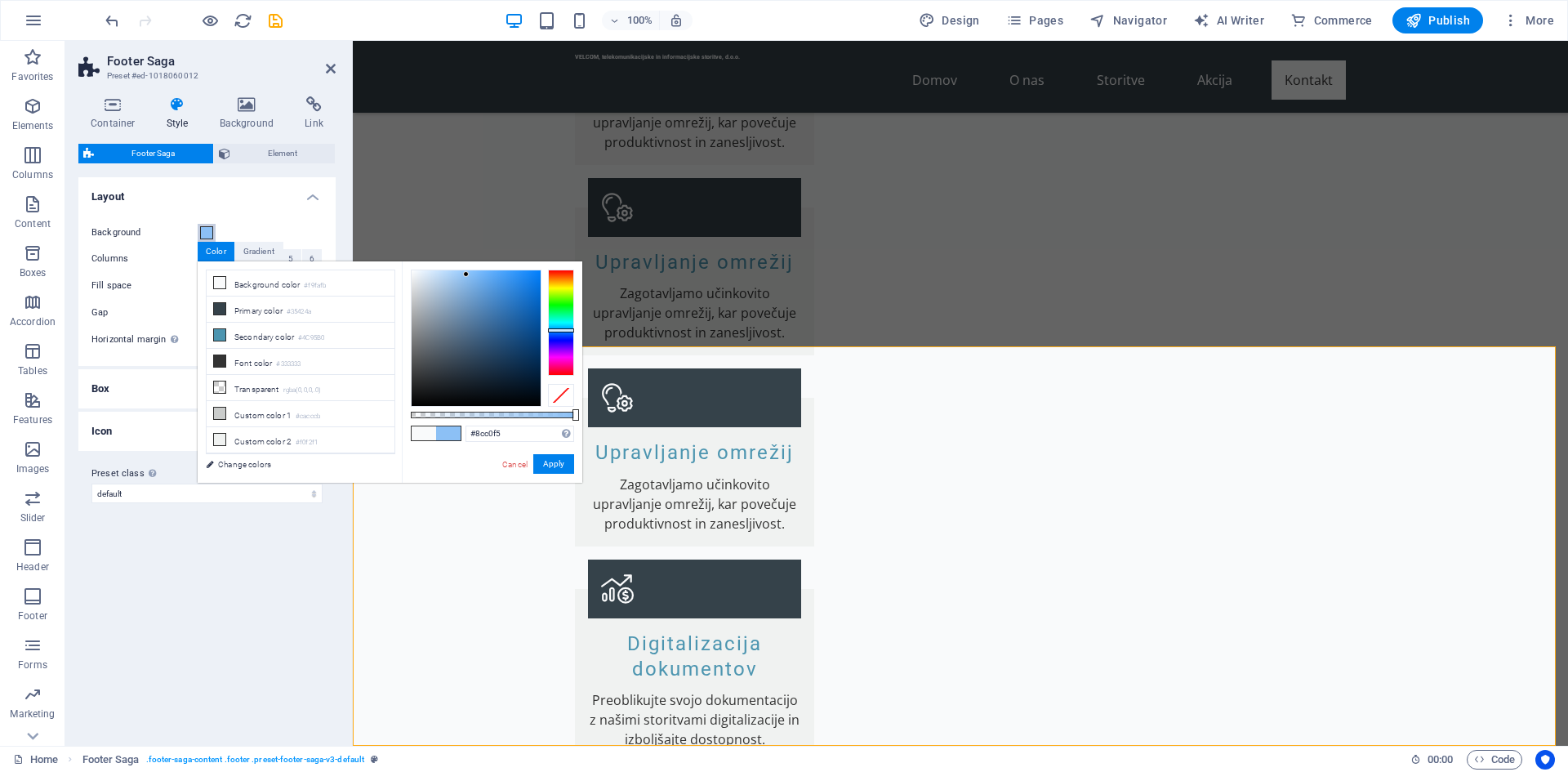
click at [466, 274] on div at bounding box center [476, 338] width 129 height 135
click at [486, 272] on div at bounding box center [476, 338] width 129 height 135
click at [490, 273] on div at bounding box center [476, 338] width 129 height 135
click at [545, 466] on button "Apply" at bounding box center [554, 464] width 41 height 20
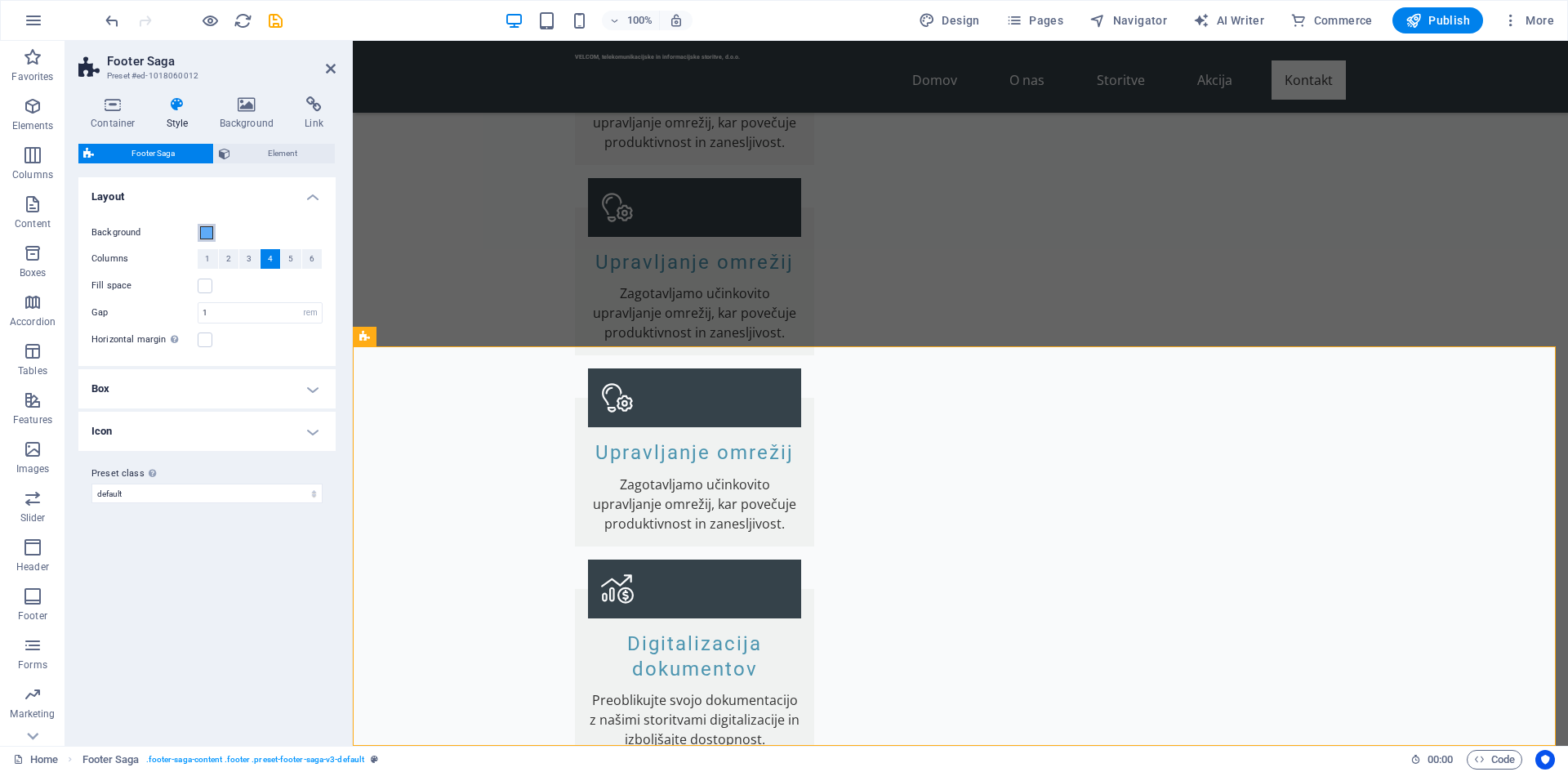
click at [203, 235] on span at bounding box center [206, 232] width 13 height 13
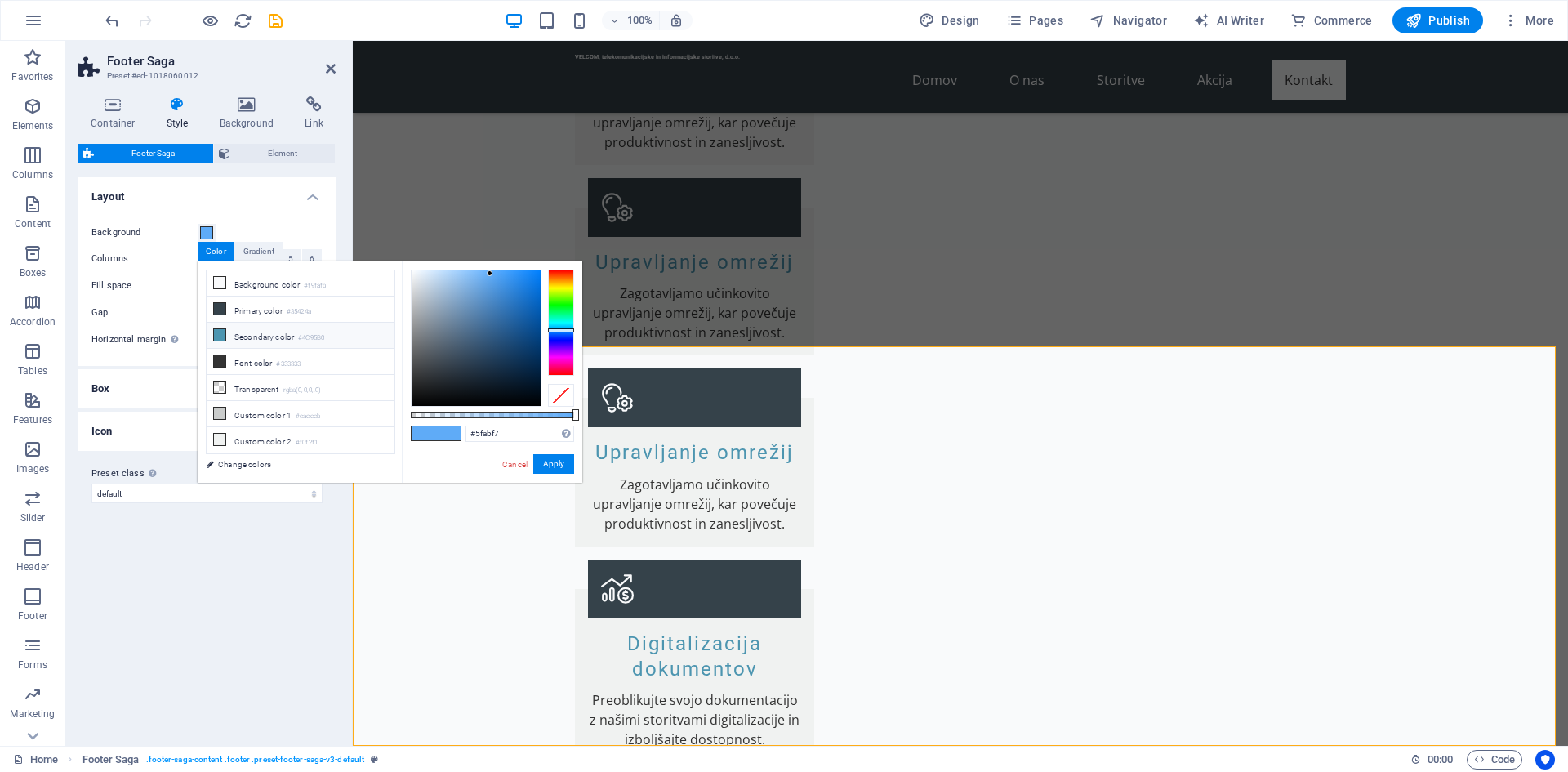
click at [217, 333] on icon at bounding box center [219, 335] width 12 height 12
type input "#4c95b0"
click at [564, 470] on button "Apply" at bounding box center [554, 464] width 41 height 20
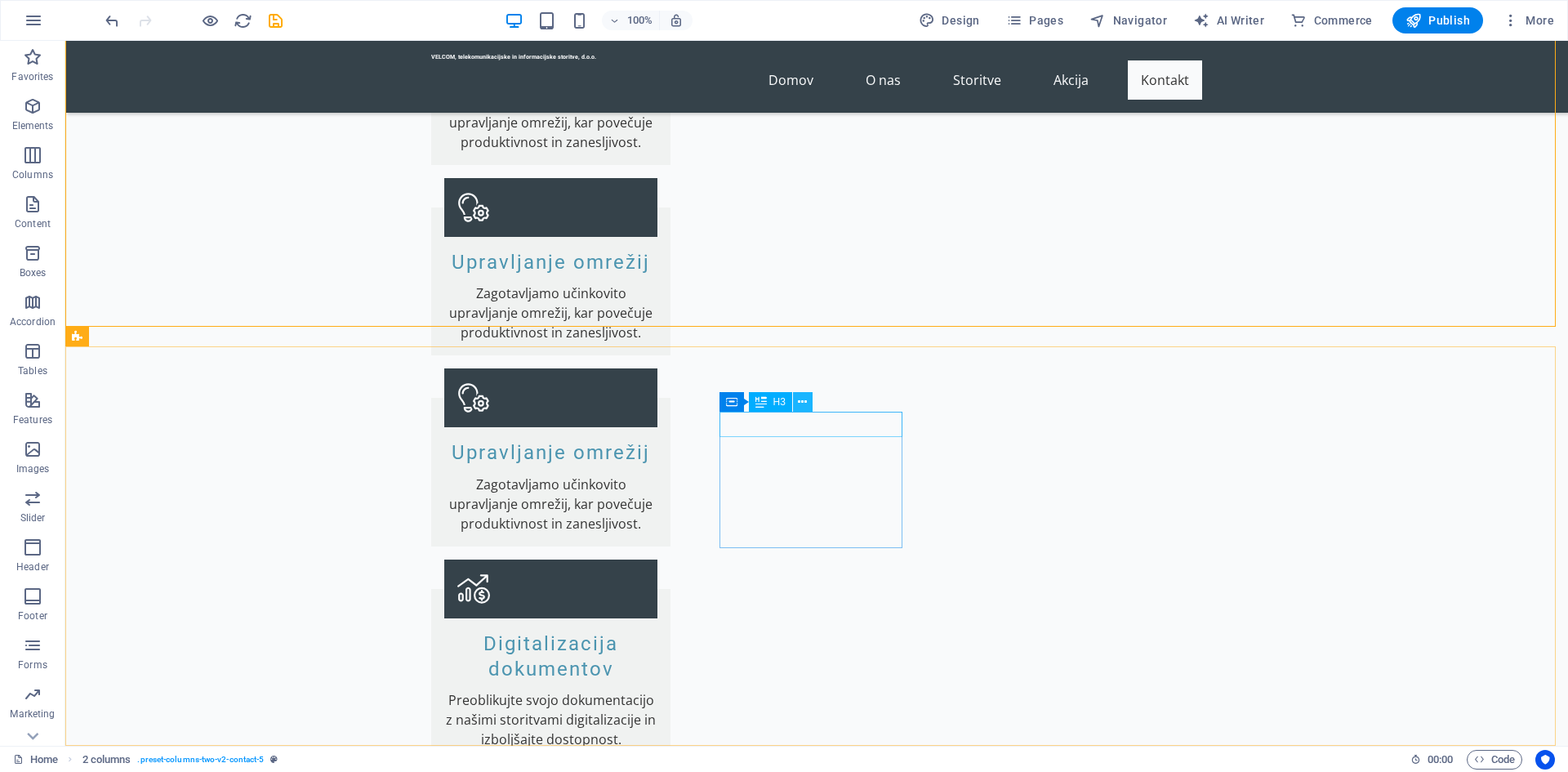
click at [804, 400] on icon at bounding box center [803, 402] width 9 height 17
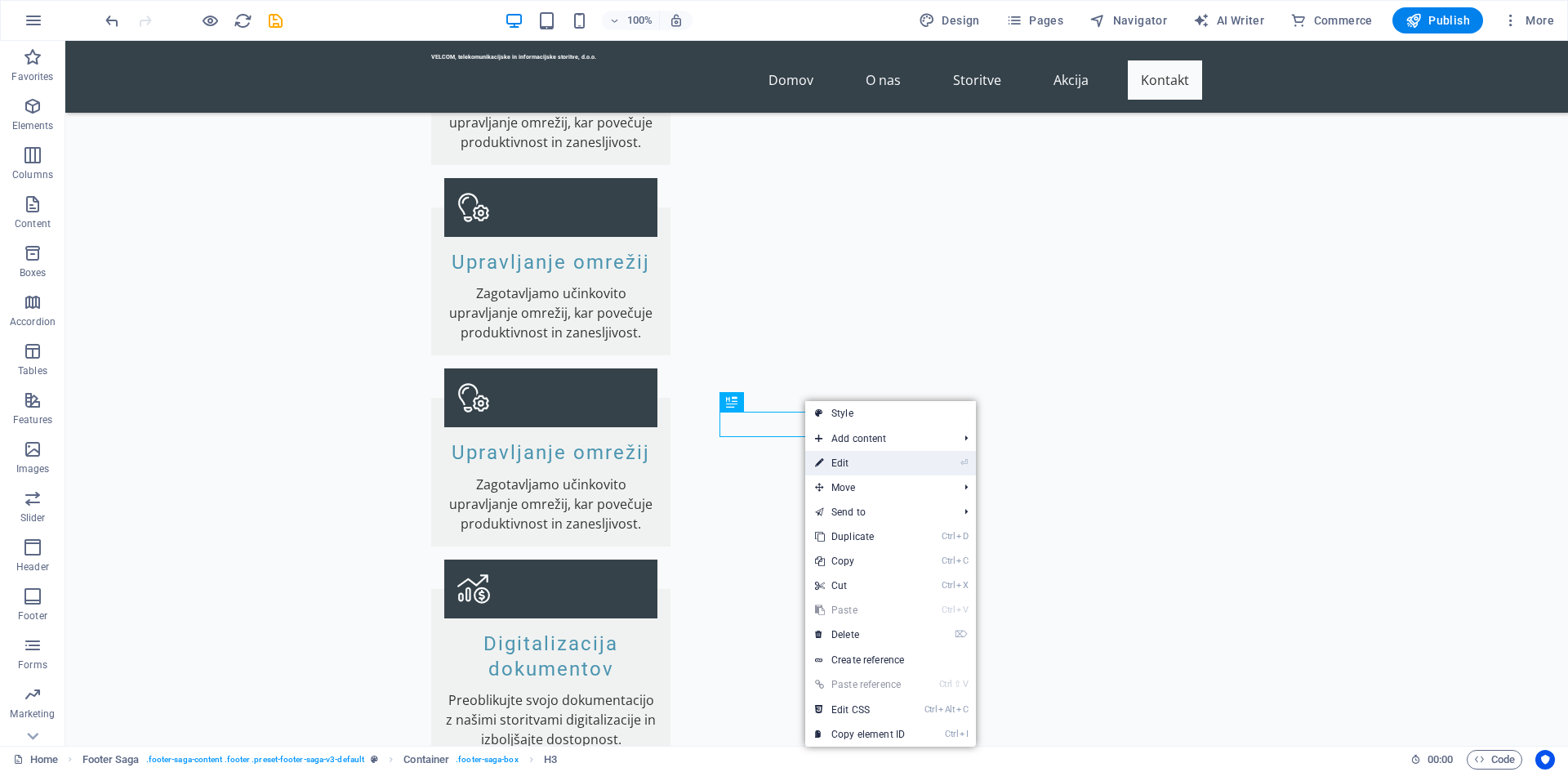
click at [862, 455] on link "⏎ Edit" at bounding box center [860, 464] width 109 height 25
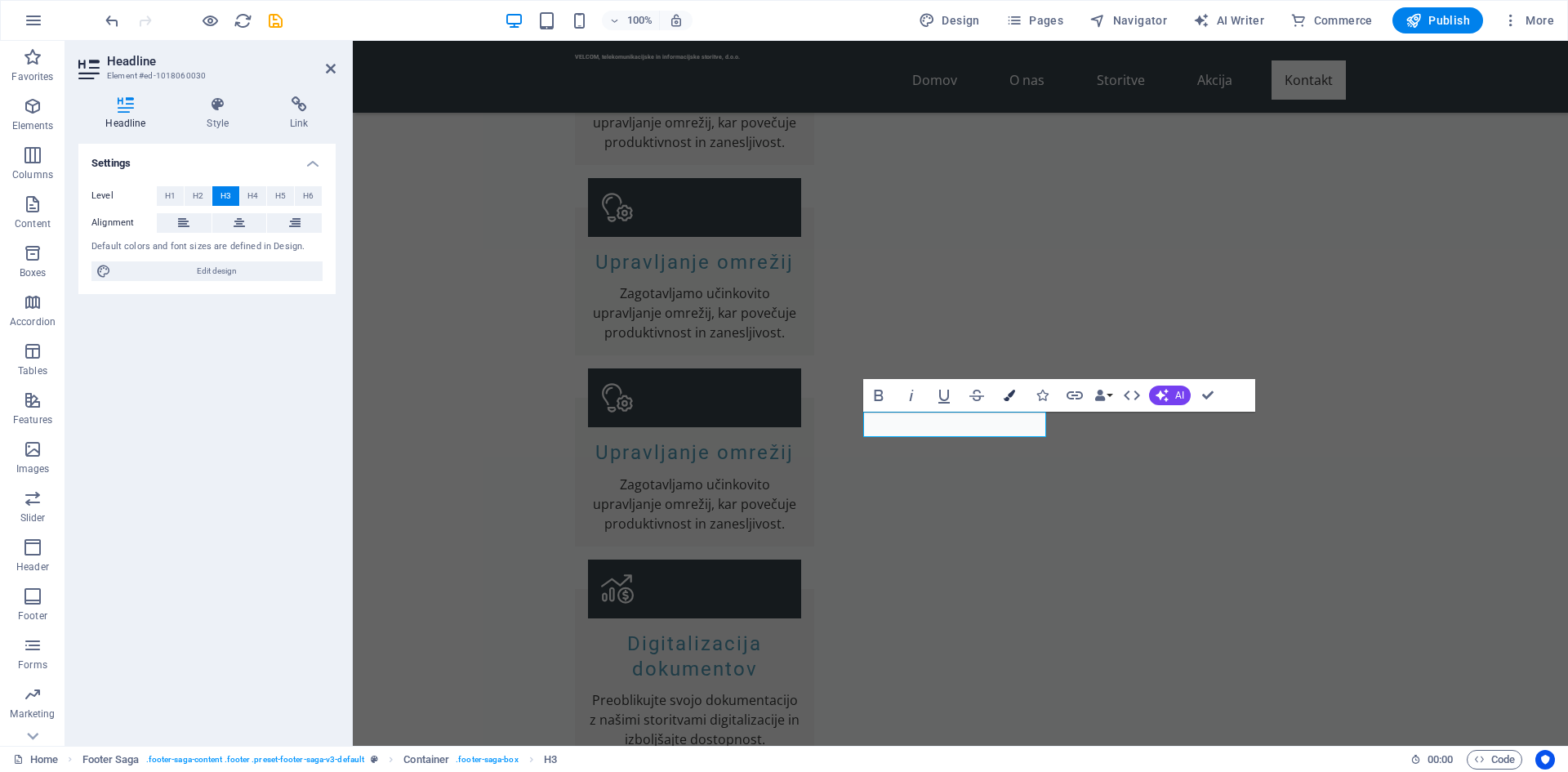
click at [1008, 399] on icon "button" at bounding box center [1009, 395] width 12 height 12
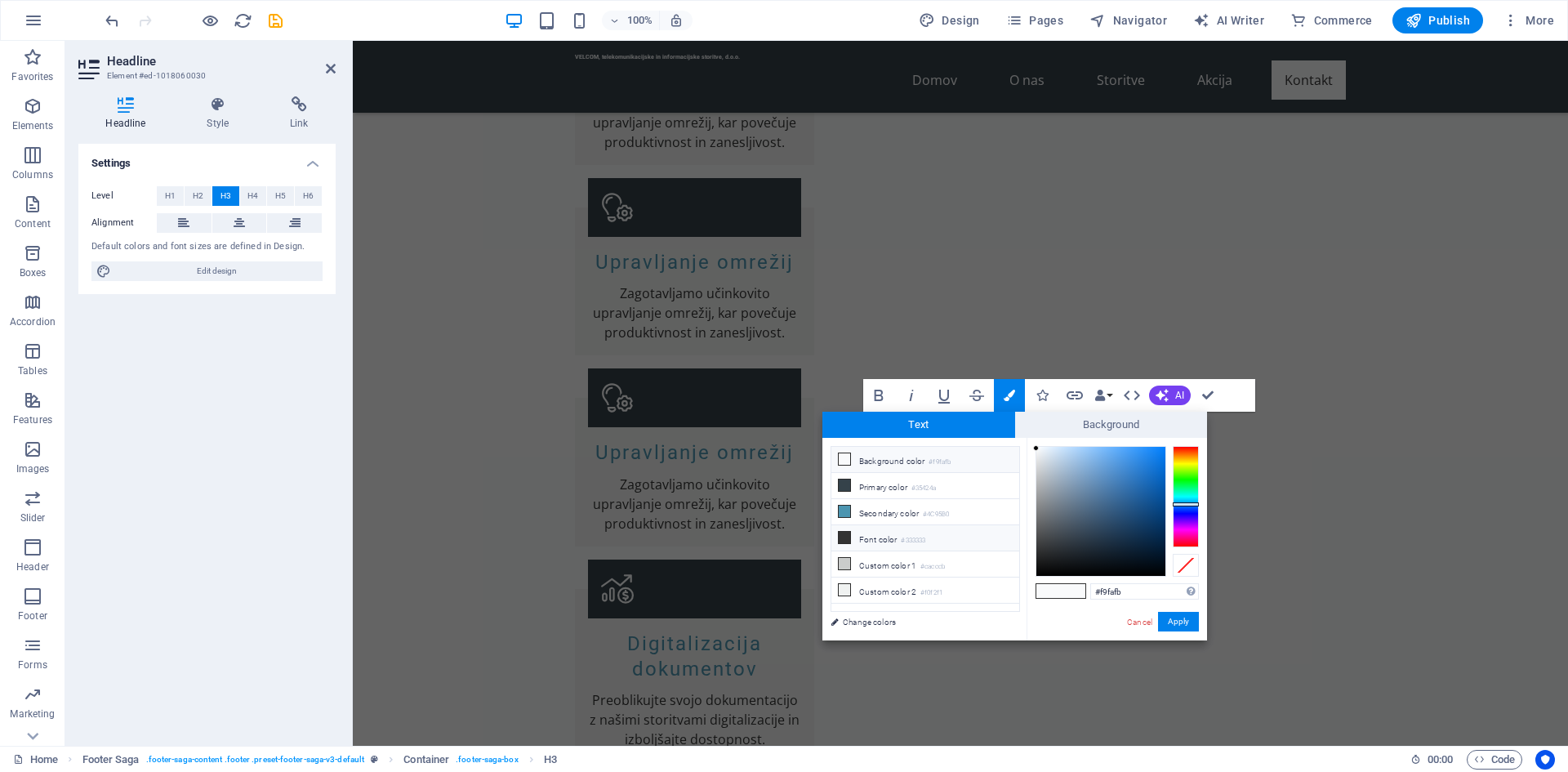
click at [843, 528] on li "Font color #333333" at bounding box center [925, 538] width 188 height 26
type input "#333333"
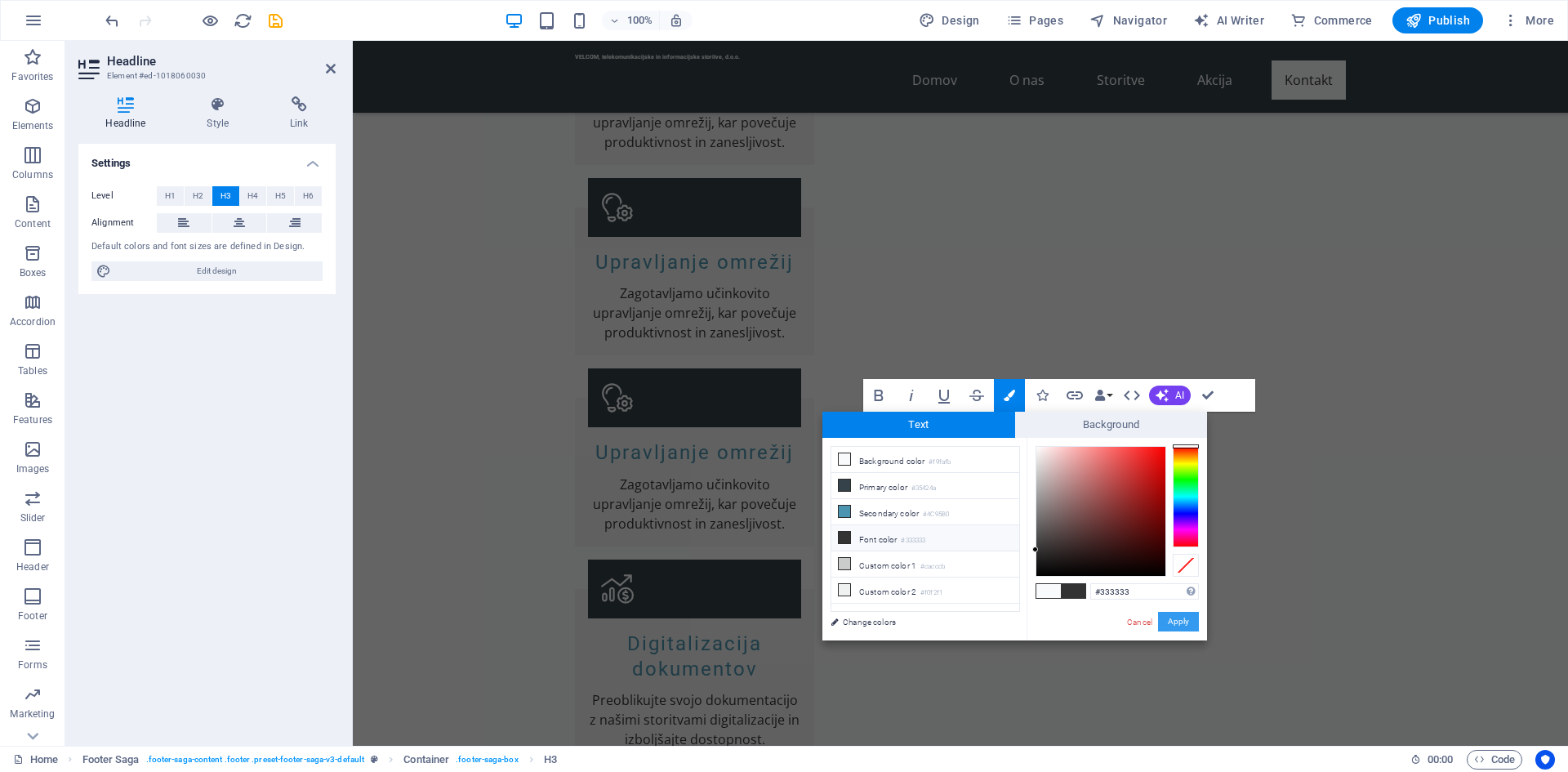
click at [1188, 627] on button "Apply" at bounding box center [1178, 622] width 41 height 20
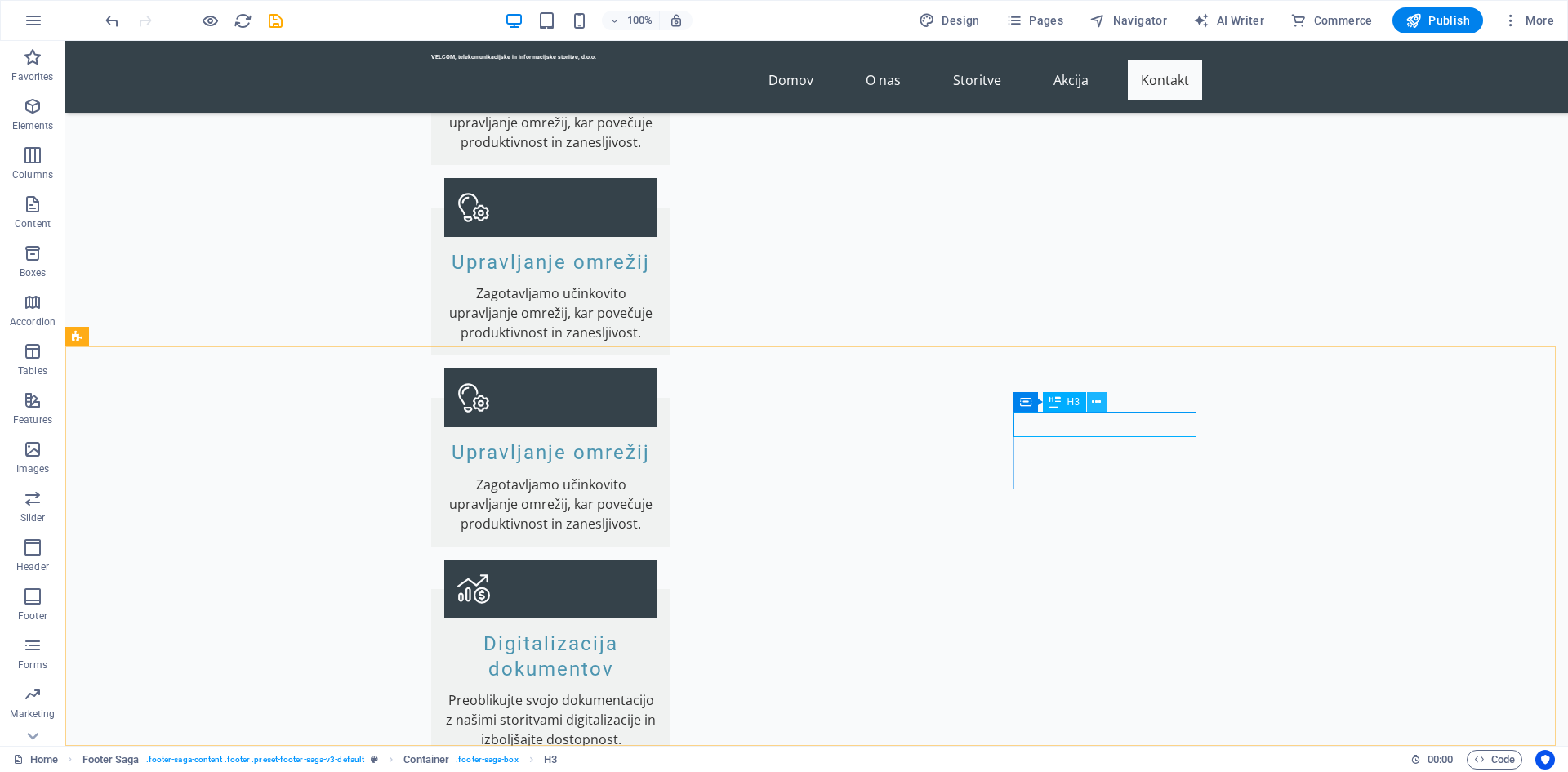
click at [1102, 404] on button at bounding box center [1097, 402] width 20 height 20
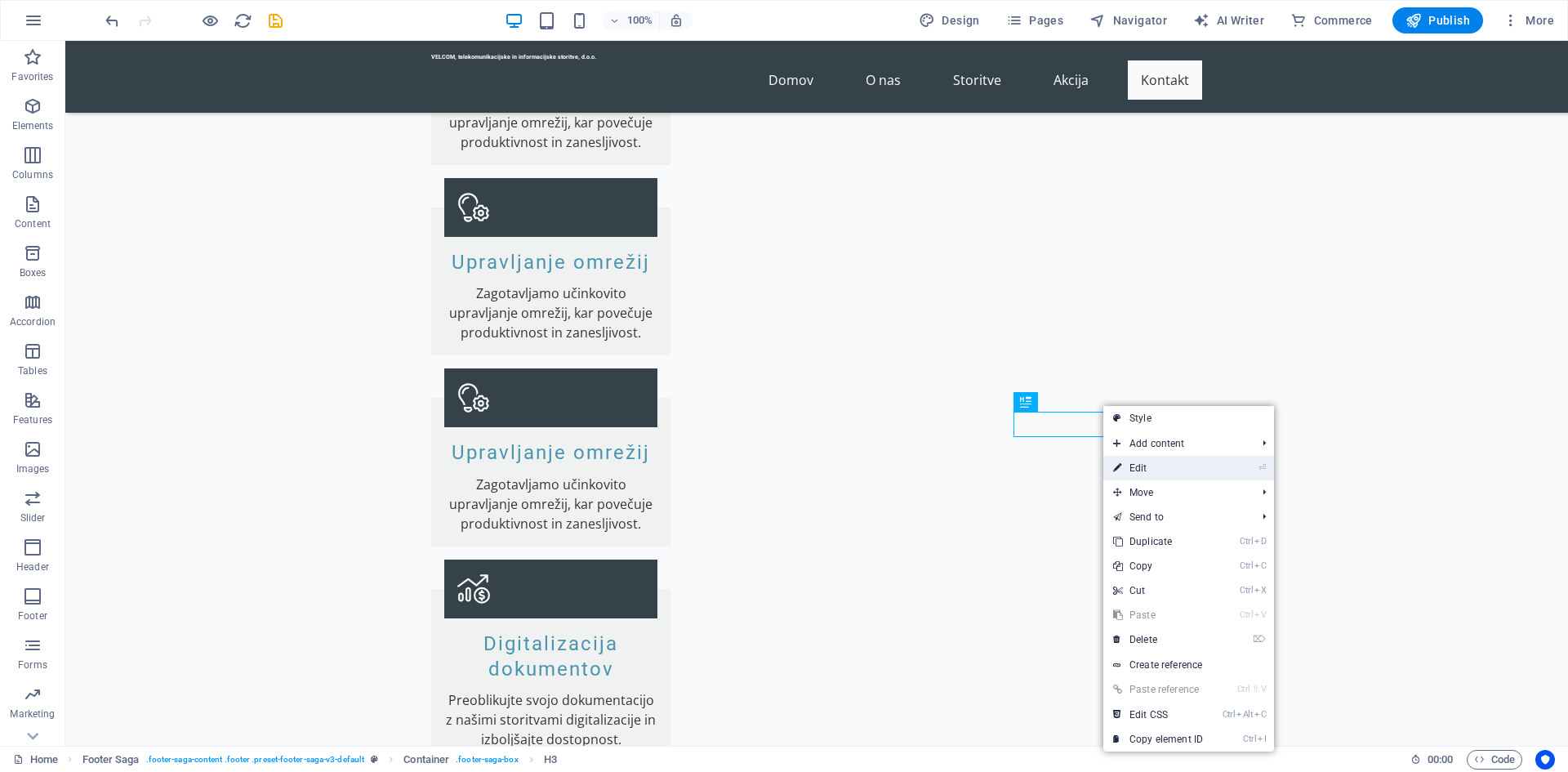
click at [1191, 472] on link "⏎ Edit" at bounding box center [1158, 468] width 109 height 25
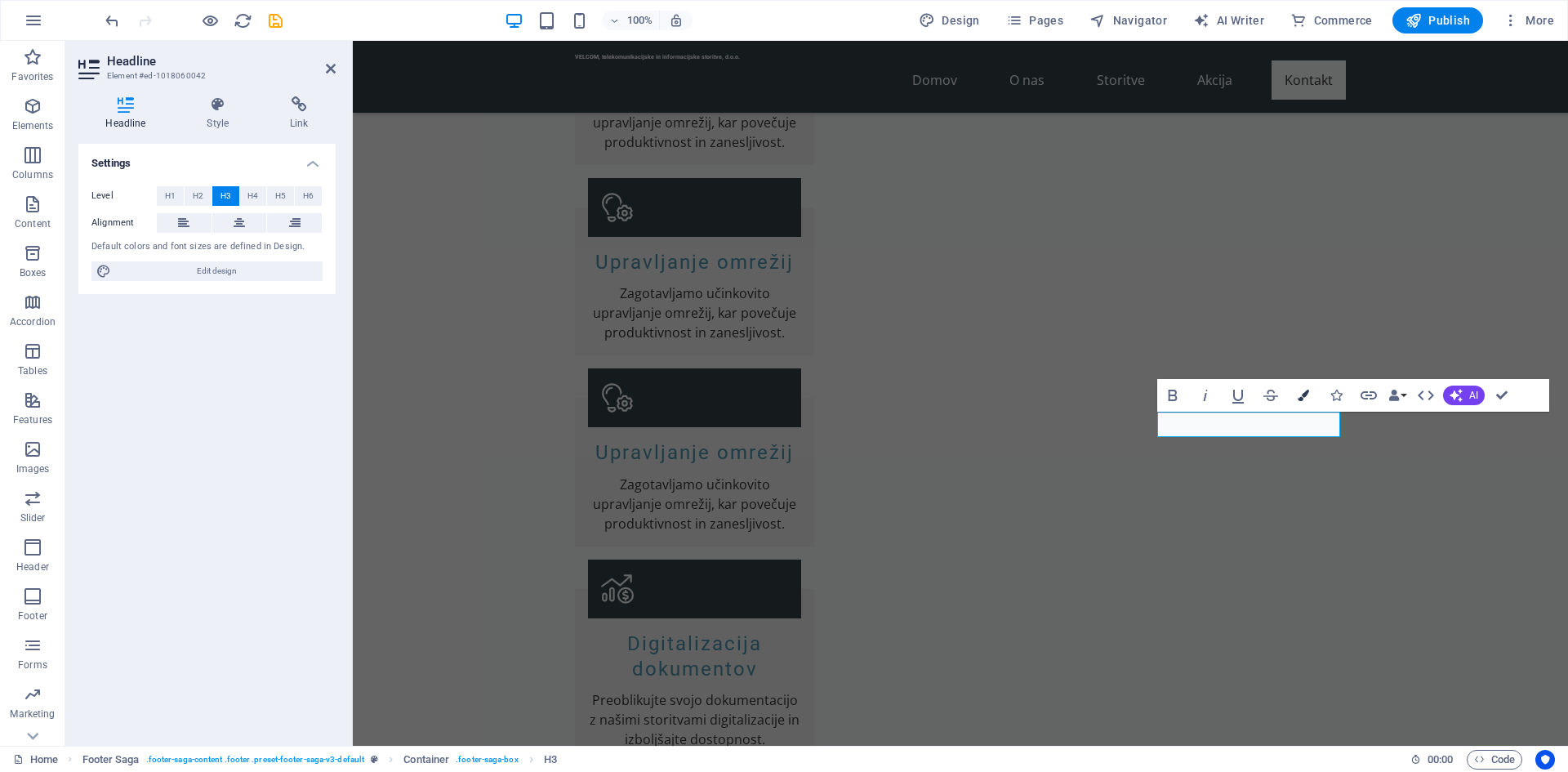
click at [1306, 397] on icon "button" at bounding box center [1303, 395] width 12 height 12
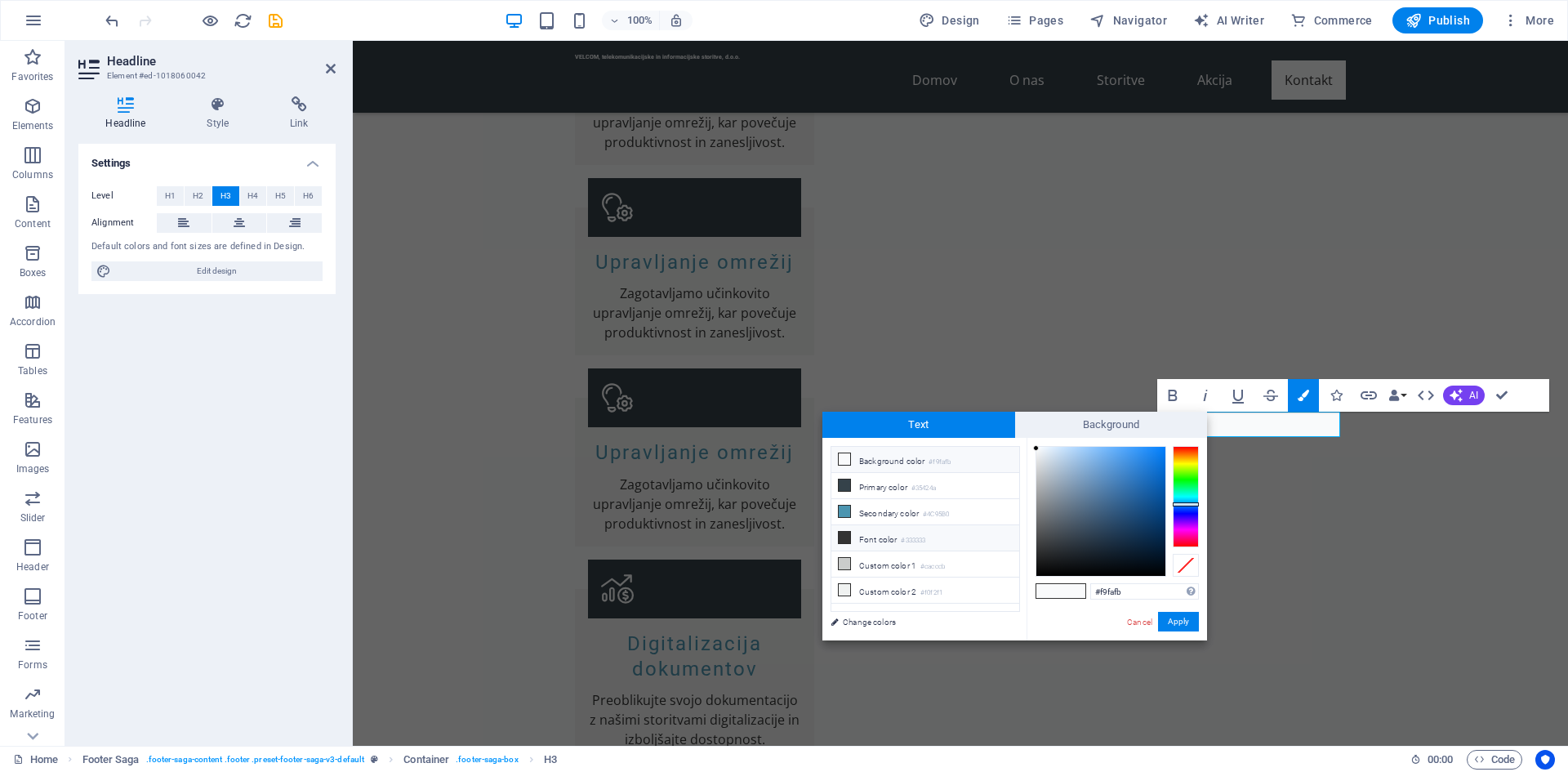
click at [850, 537] on span at bounding box center [845, 538] width 13 height 13
type input "#333333"
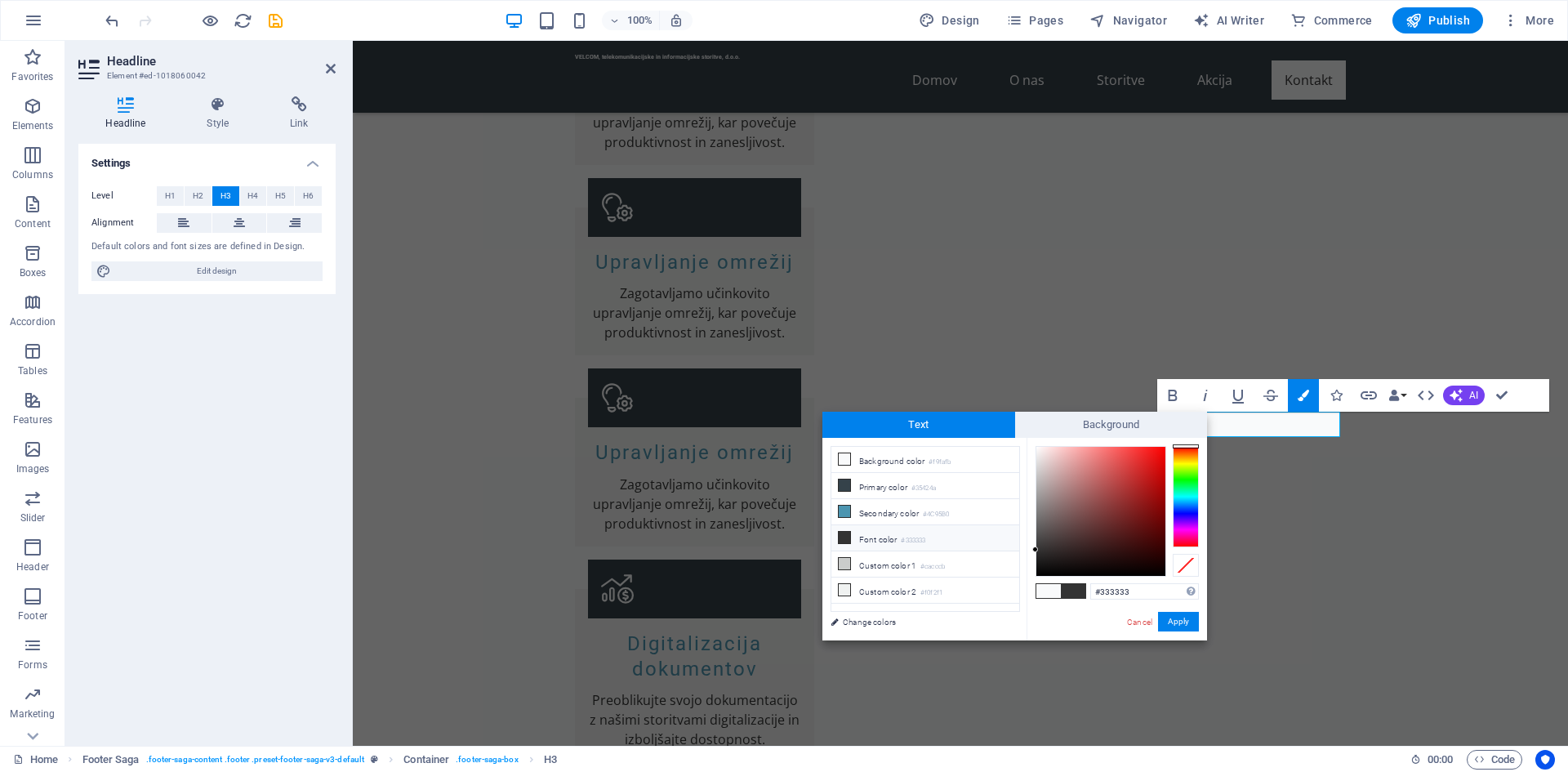
click at [839, 536] on icon at bounding box center [845, 537] width 12 height 12
click at [1069, 589] on span at bounding box center [1073, 591] width 25 height 14
click at [1178, 622] on button "Apply" at bounding box center [1178, 622] width 41 height 20
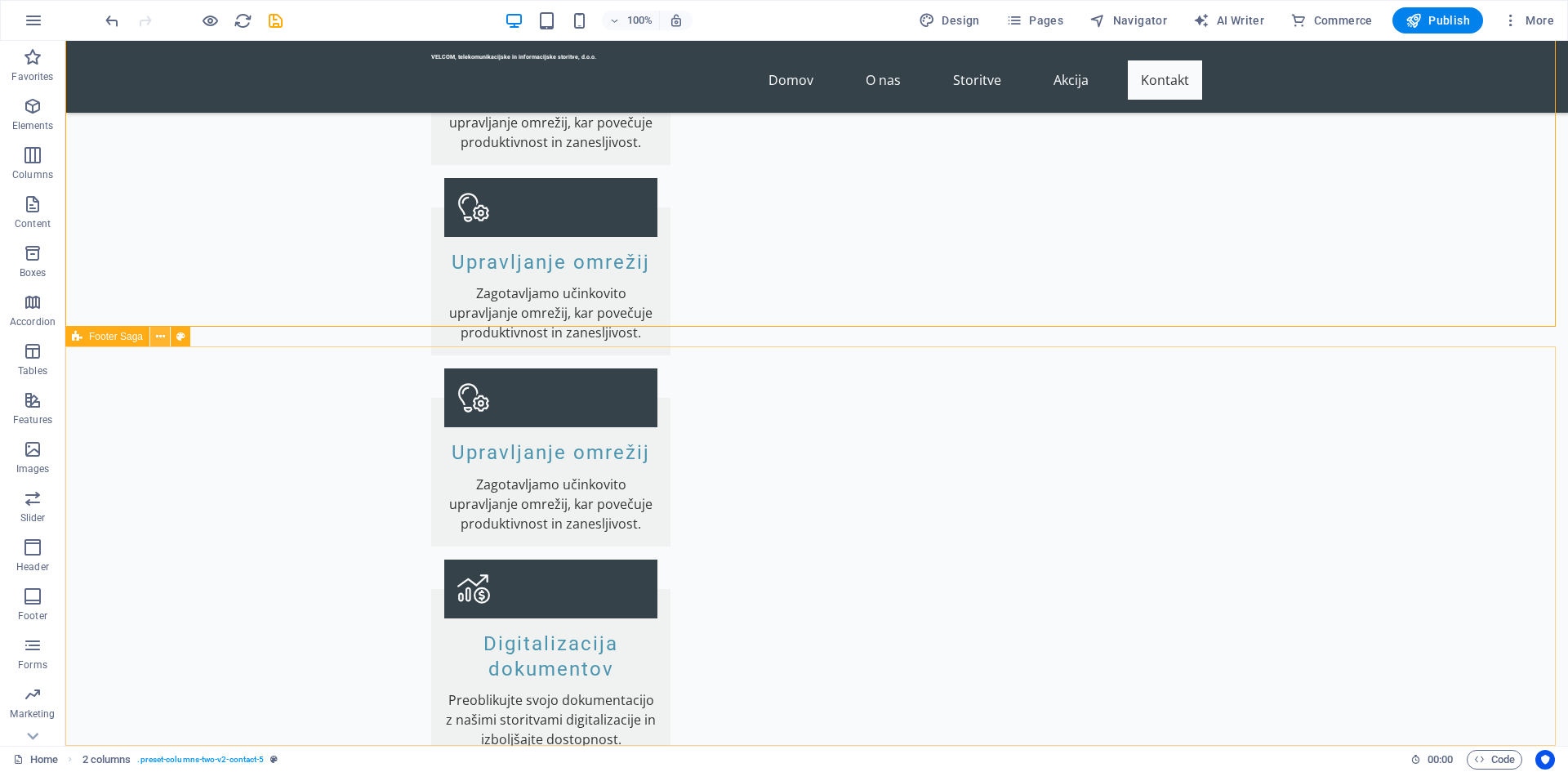
click at [162, 340] on icon at bounding box center [160, 337] width 9 height 17
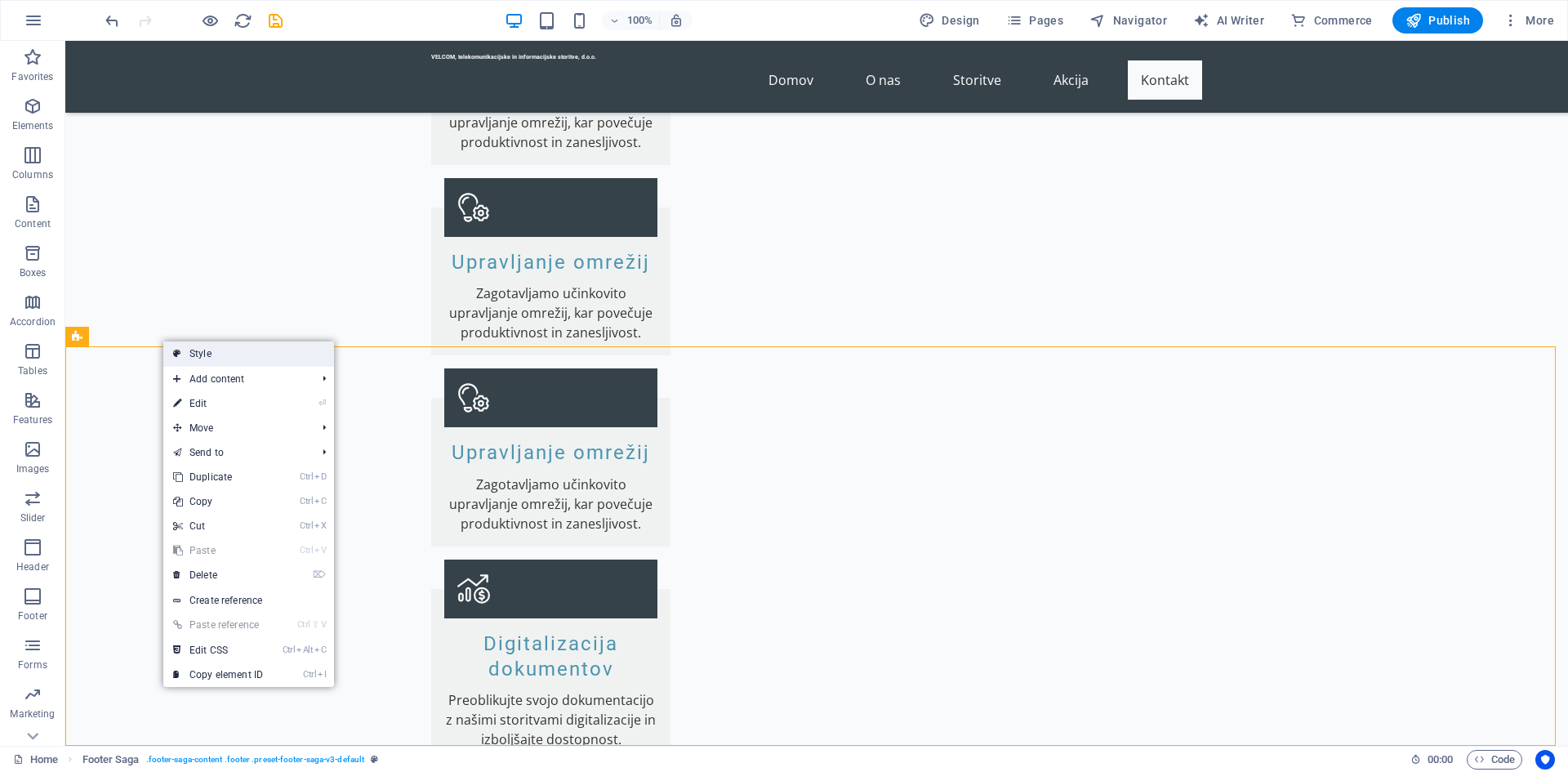
click at [229, 357] on link "Style" at bounding box center [249, 354] width 171 height 25
select select "rem"
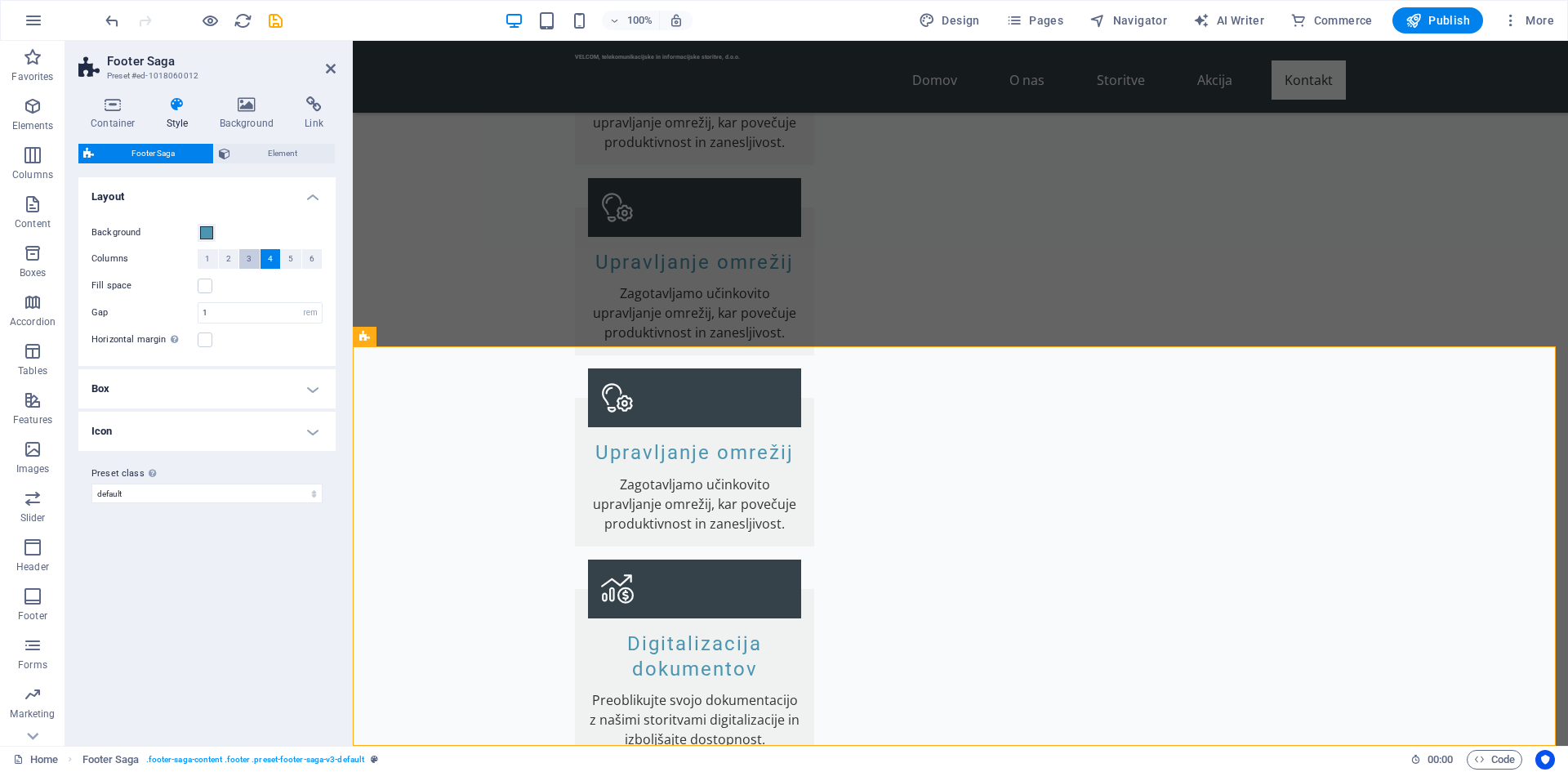
click at [247, 259] on span "3" at bounding box center [249, 259] width 5 height 20
click at [222, 262] on button "2" at bounding box center [229, 259] width 20 height 20
click at [269, 263] on span "4" at bounding box center [271, 259] width 5 height 20
click at [449, 334] on icon at bounding box center [448, 337] width 9 height 17
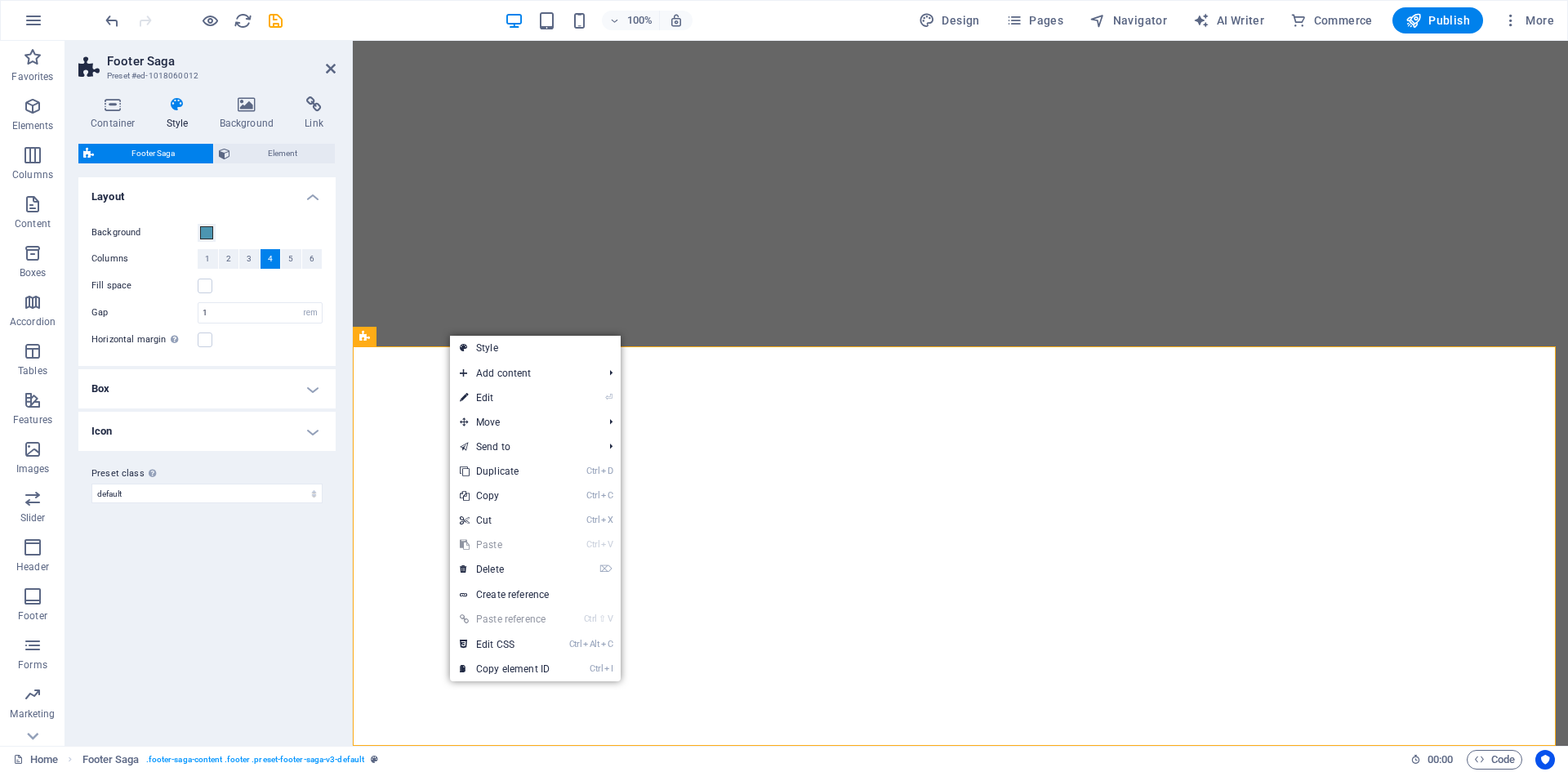
select select "rem"
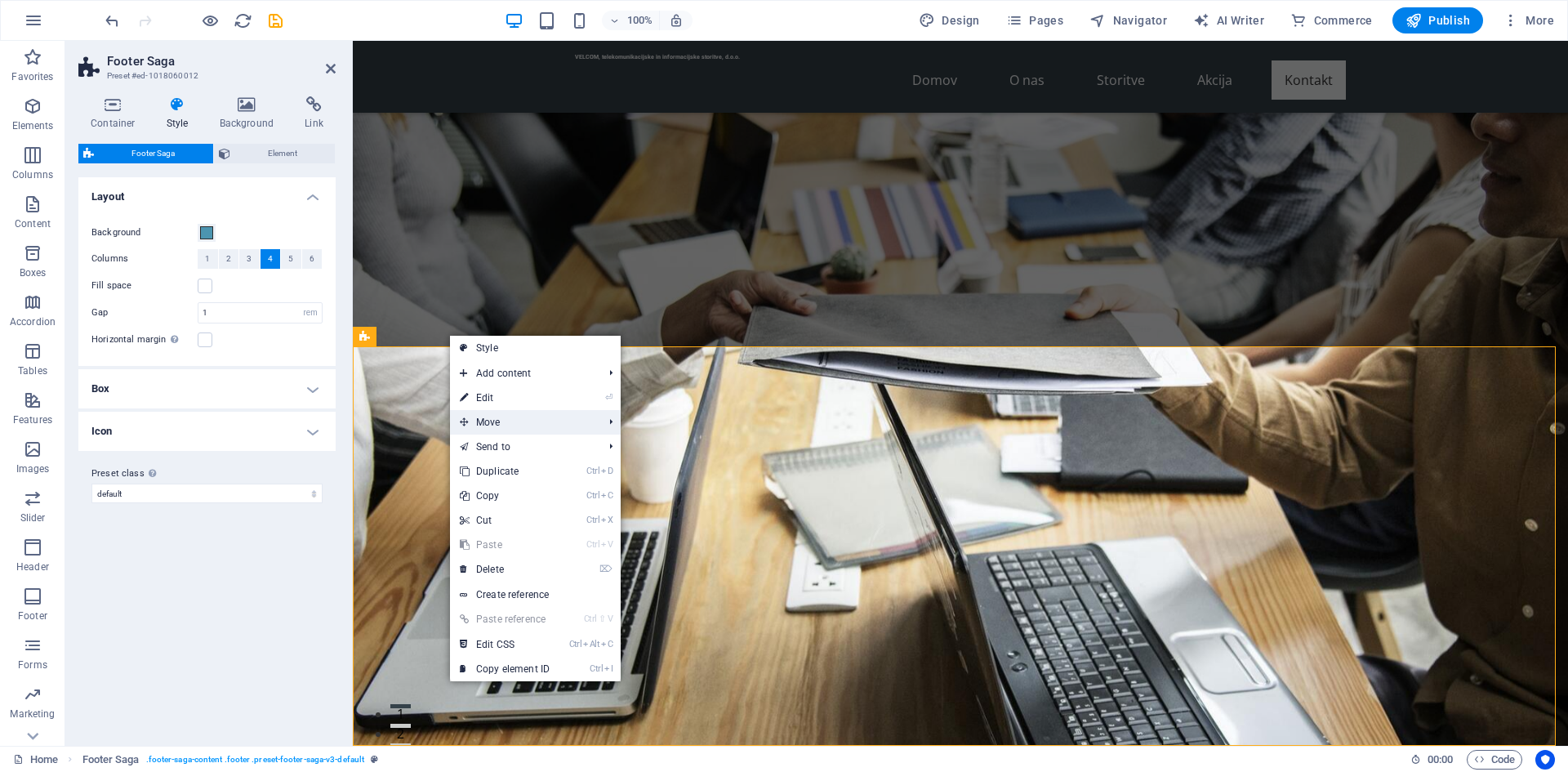
scroll to position [3190, 0]
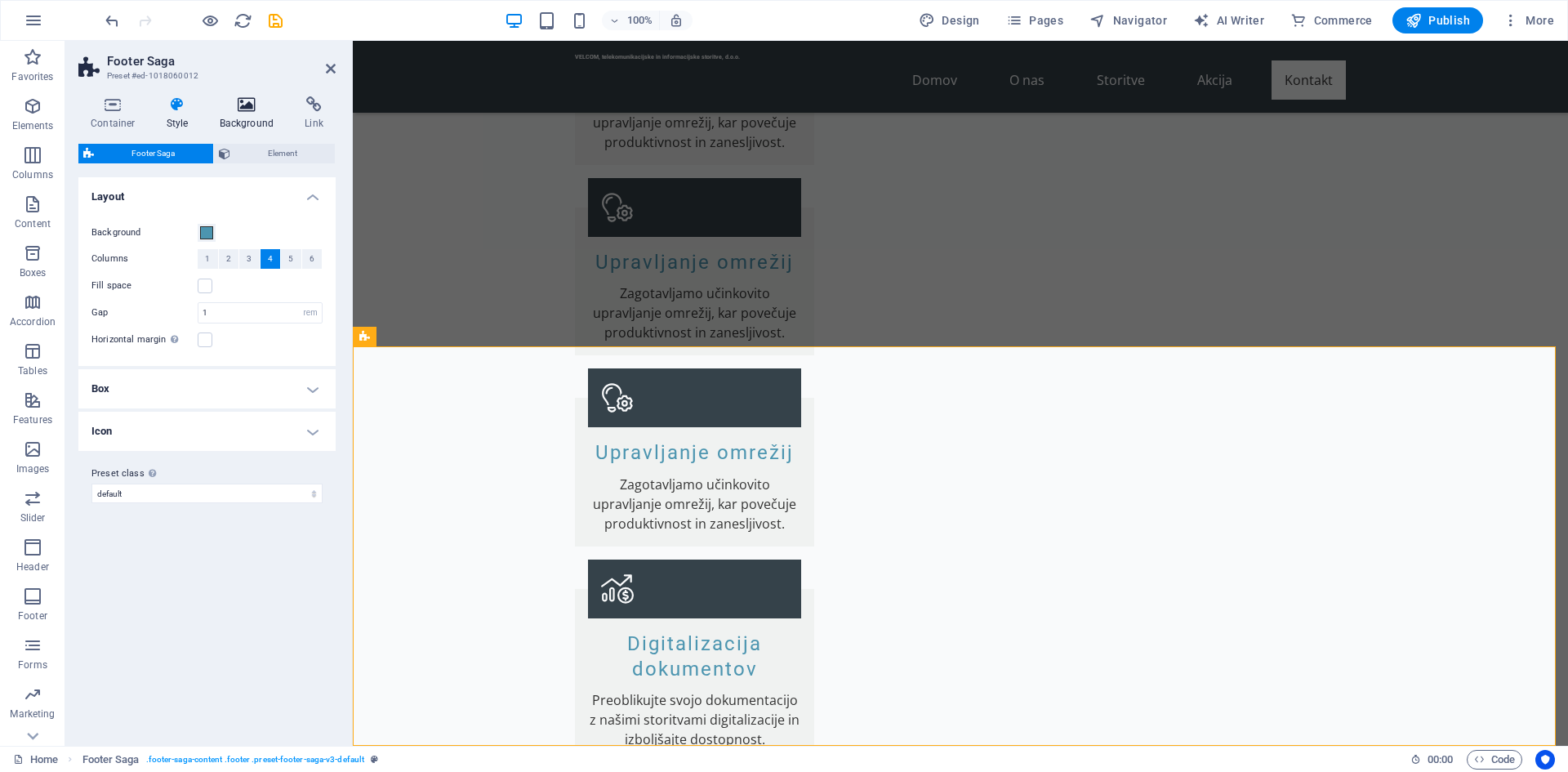
click at [252, 112] on icon at bounding box center [247, 104] width 79 height 16
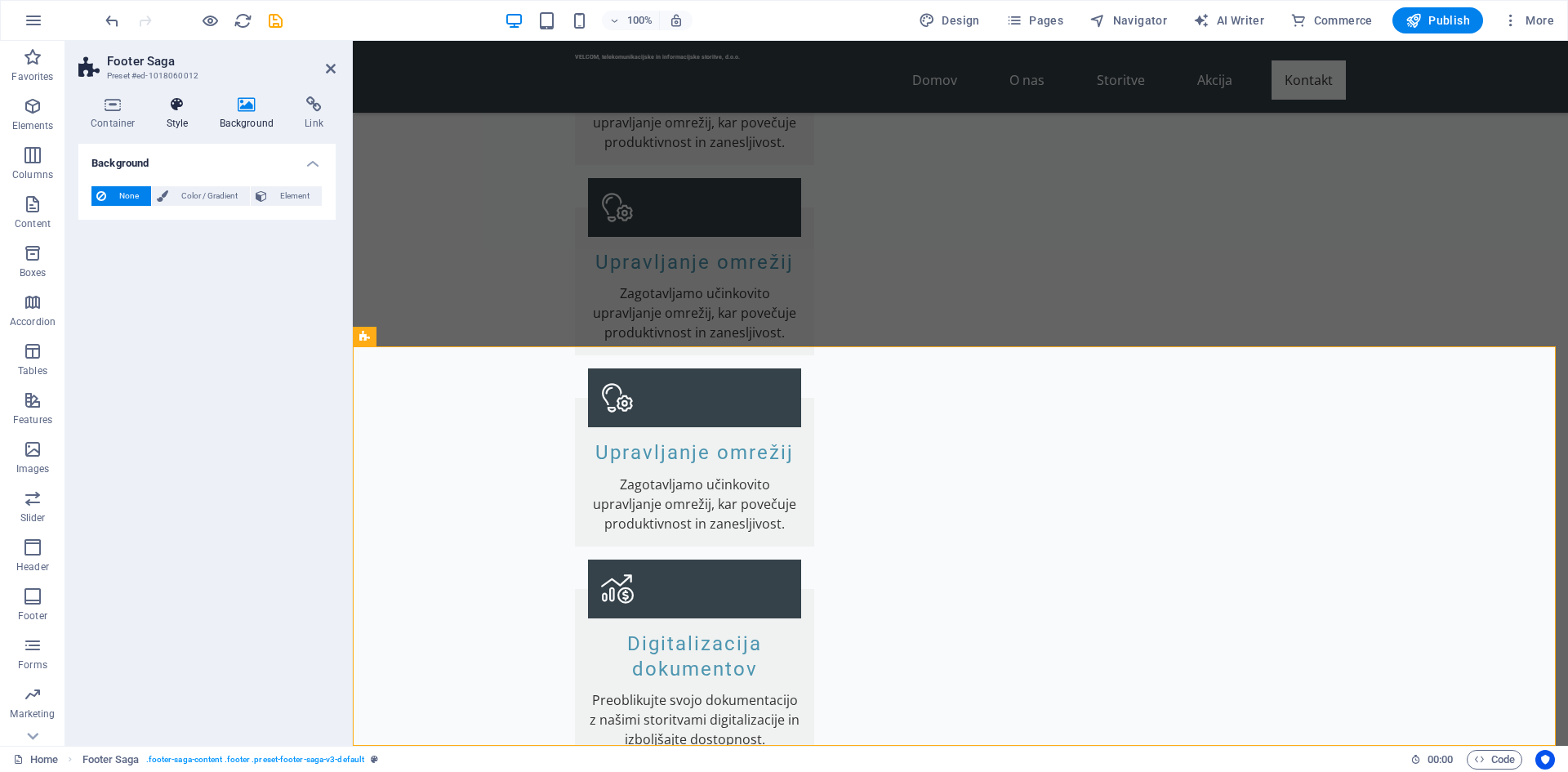
click at [176, 119] on h4 "Style" at bounding box center [181, 113] width 53 height 35
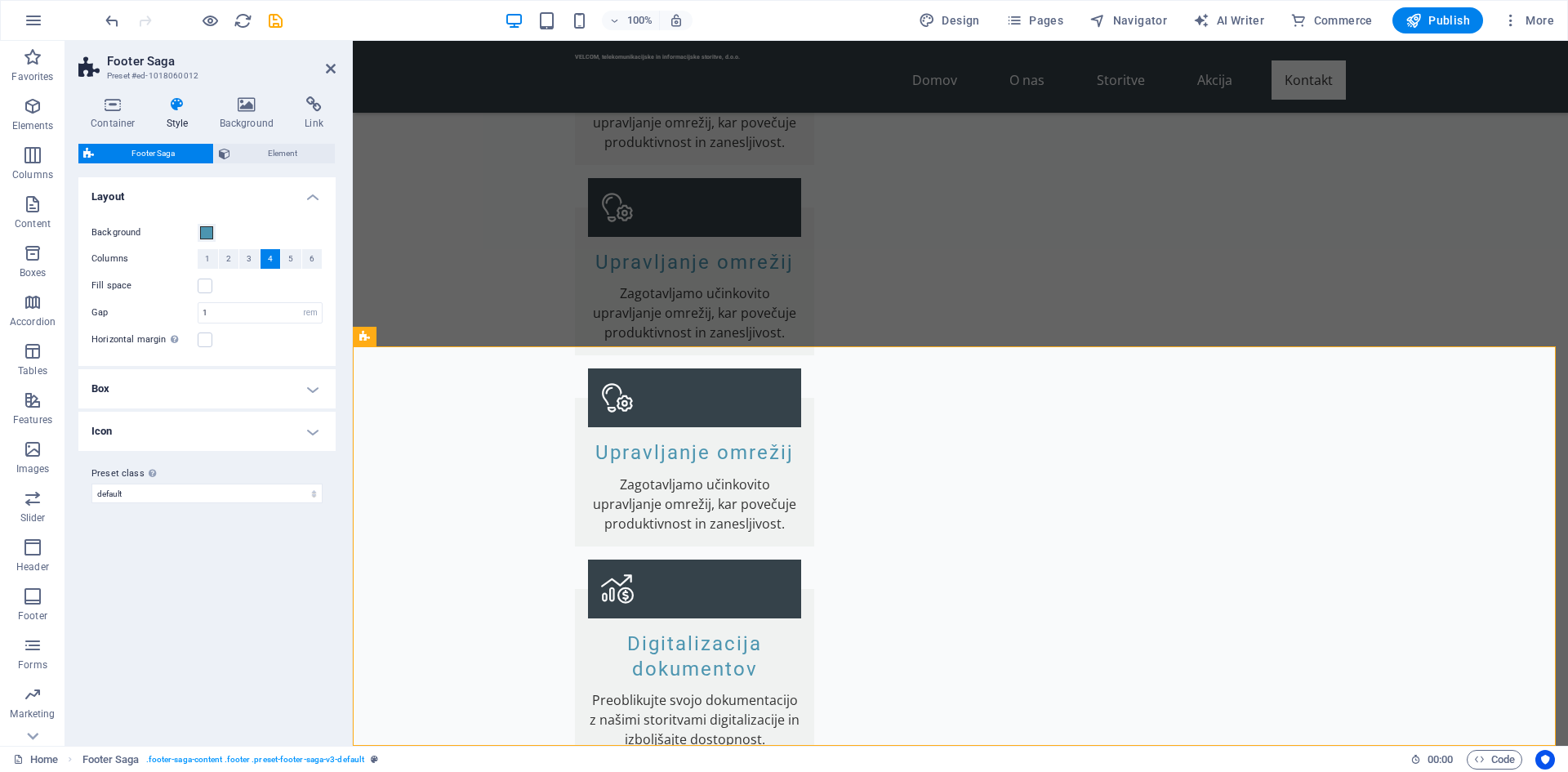
click at [180, 386] on h4 "Box" at bounding box center [206, 389] width 257 height 39
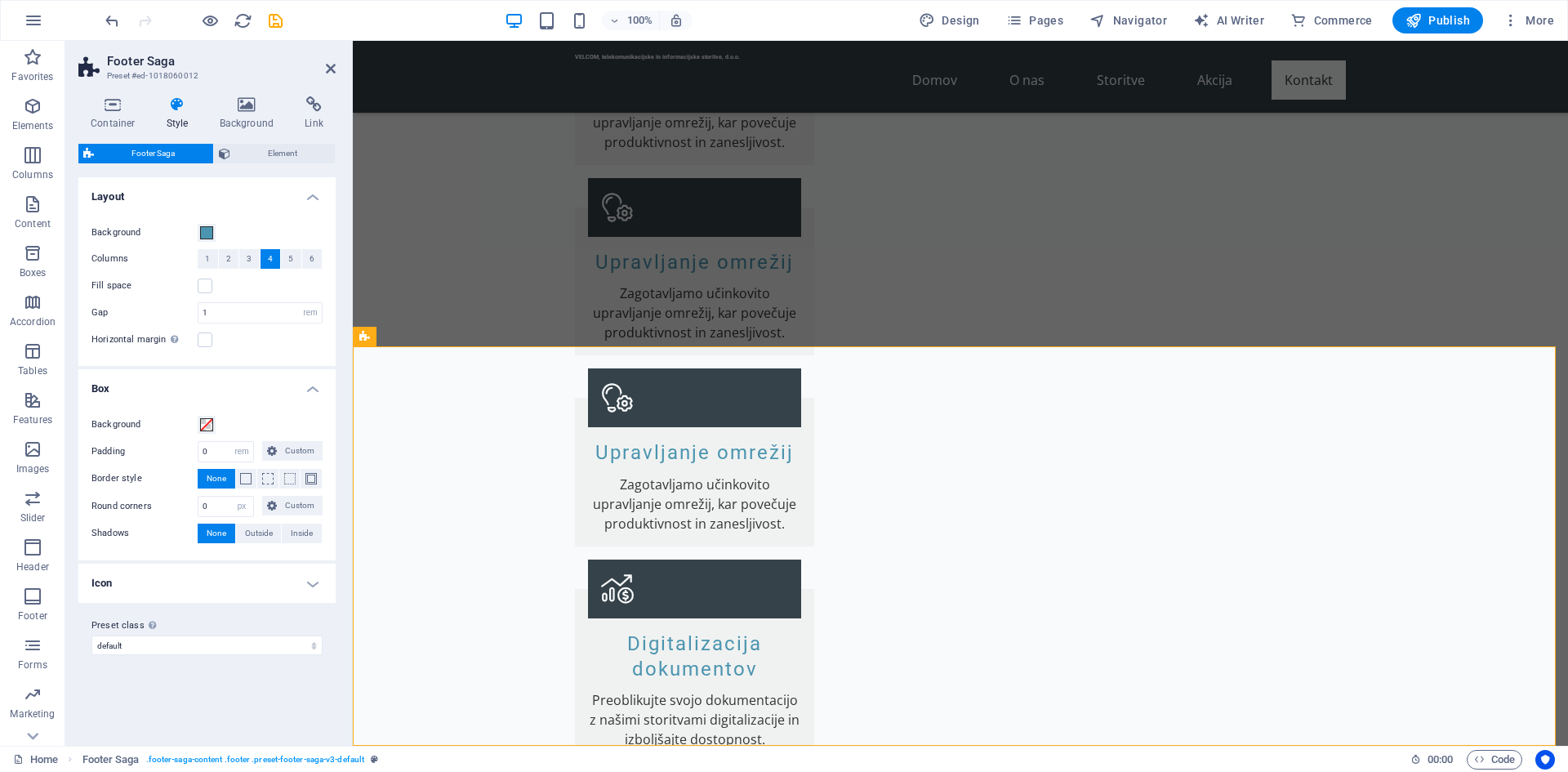
click at [196, 591] on h4 "Icon" at bounding box center [206, 583] width 257 height 39
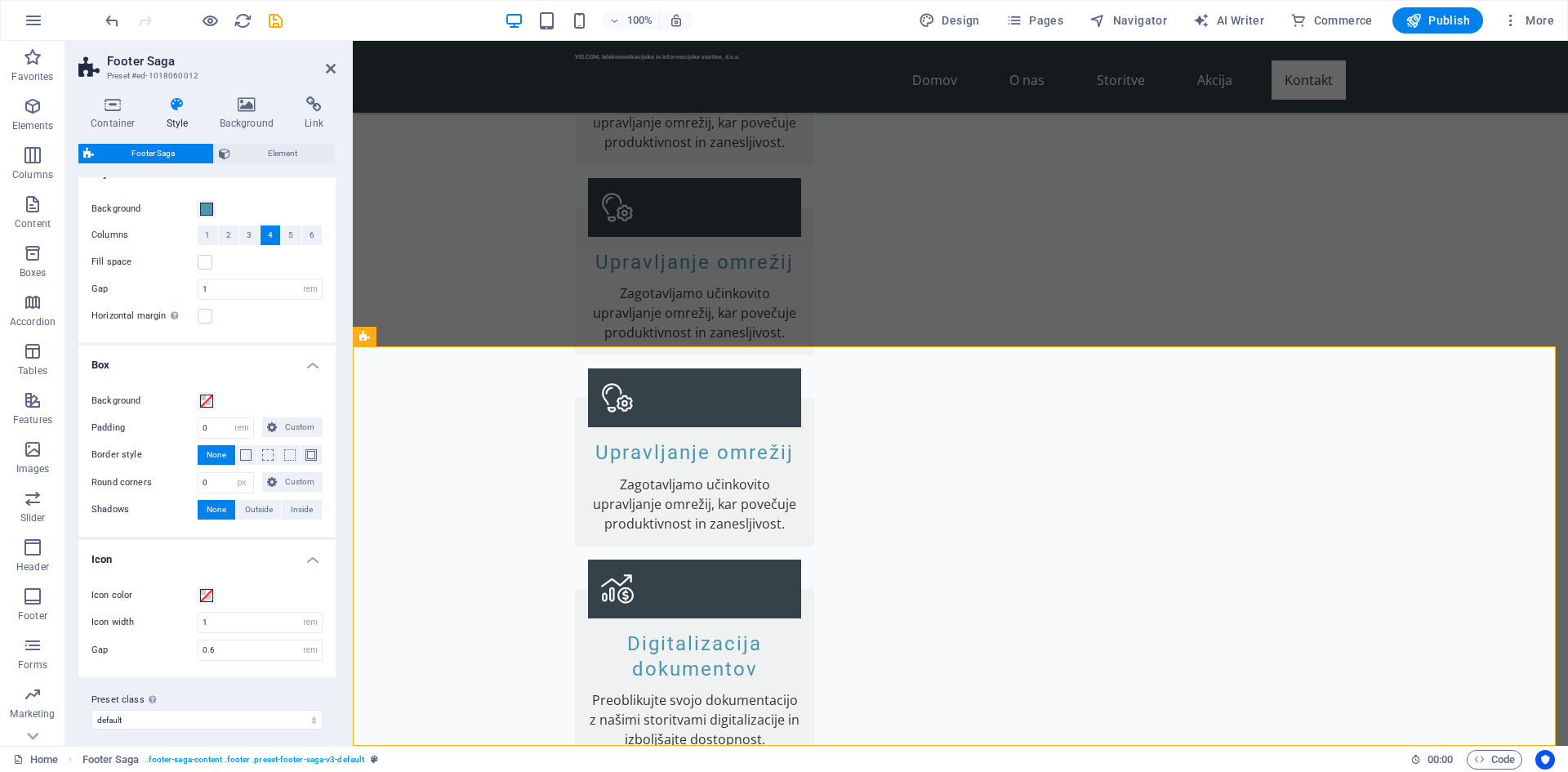
scroll to position [34, 0]
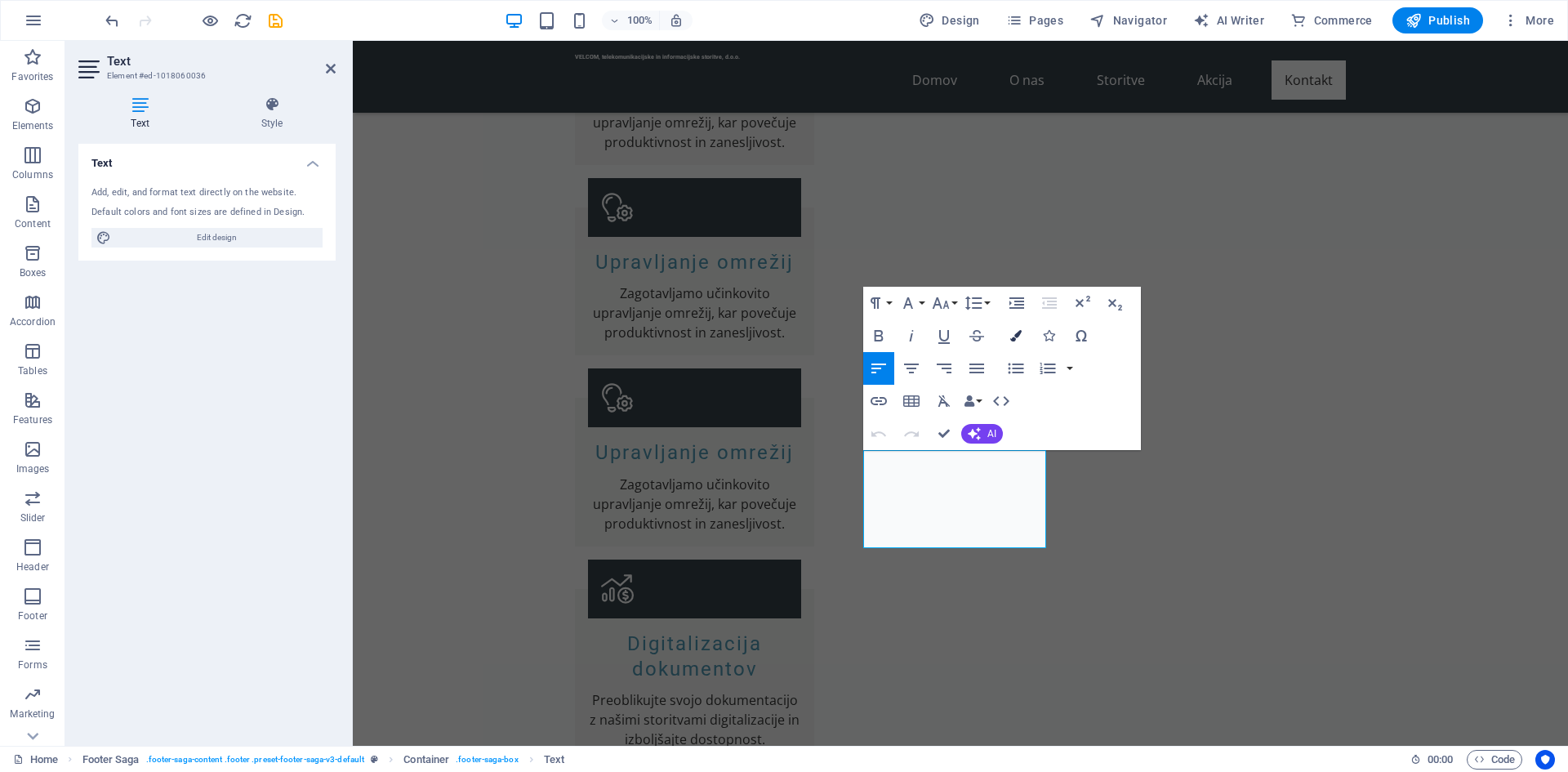
click at [1013, 343] on button "Colors" at bounding box center [1015, 336] width 31 height 33
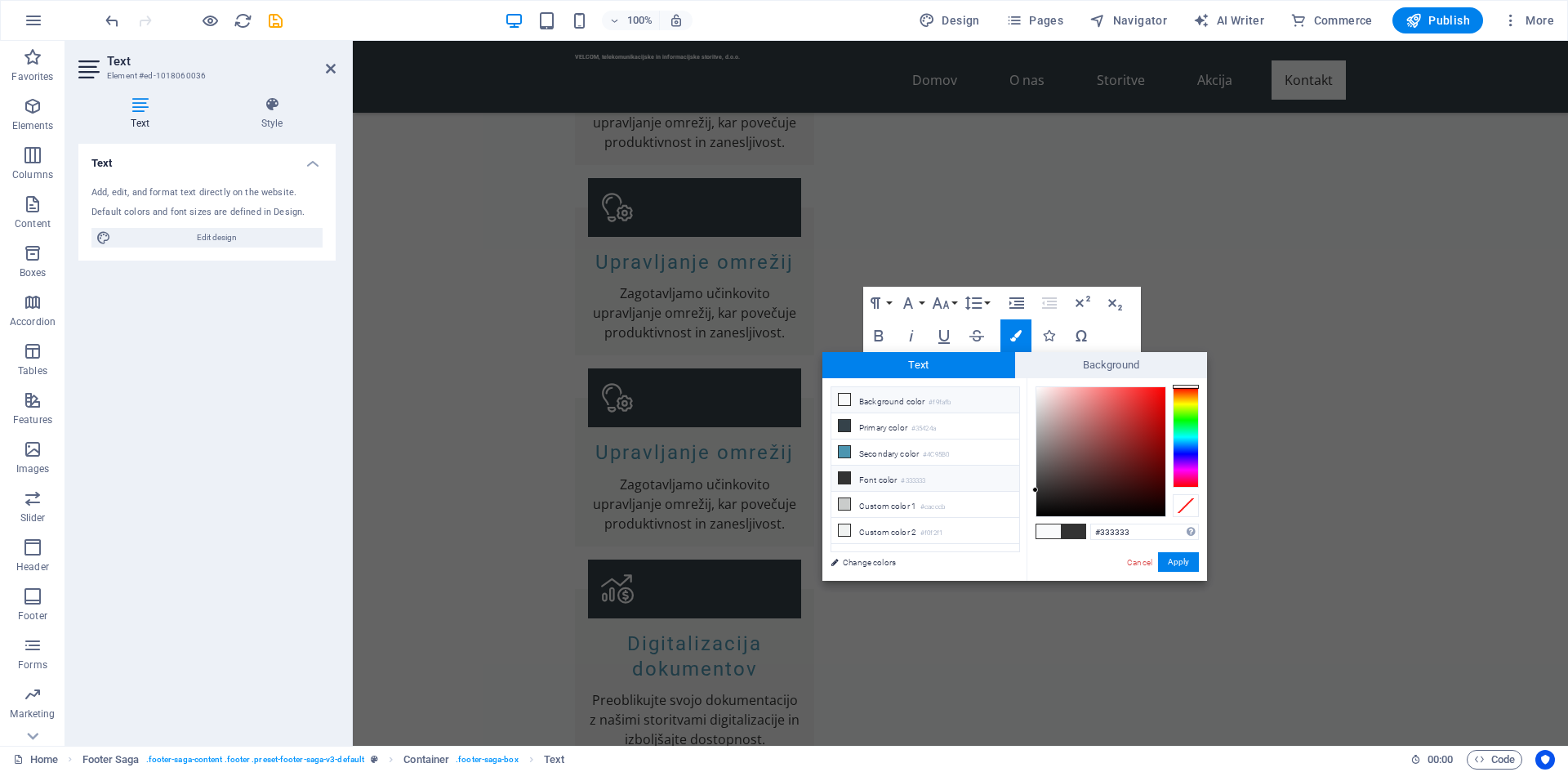
click at [845, 474] on icon at bounding box center [845, 477] width 12 height 12
click at [1184, 563] on button "Apply" at bounding box center [1178, 562] width 41 height 20
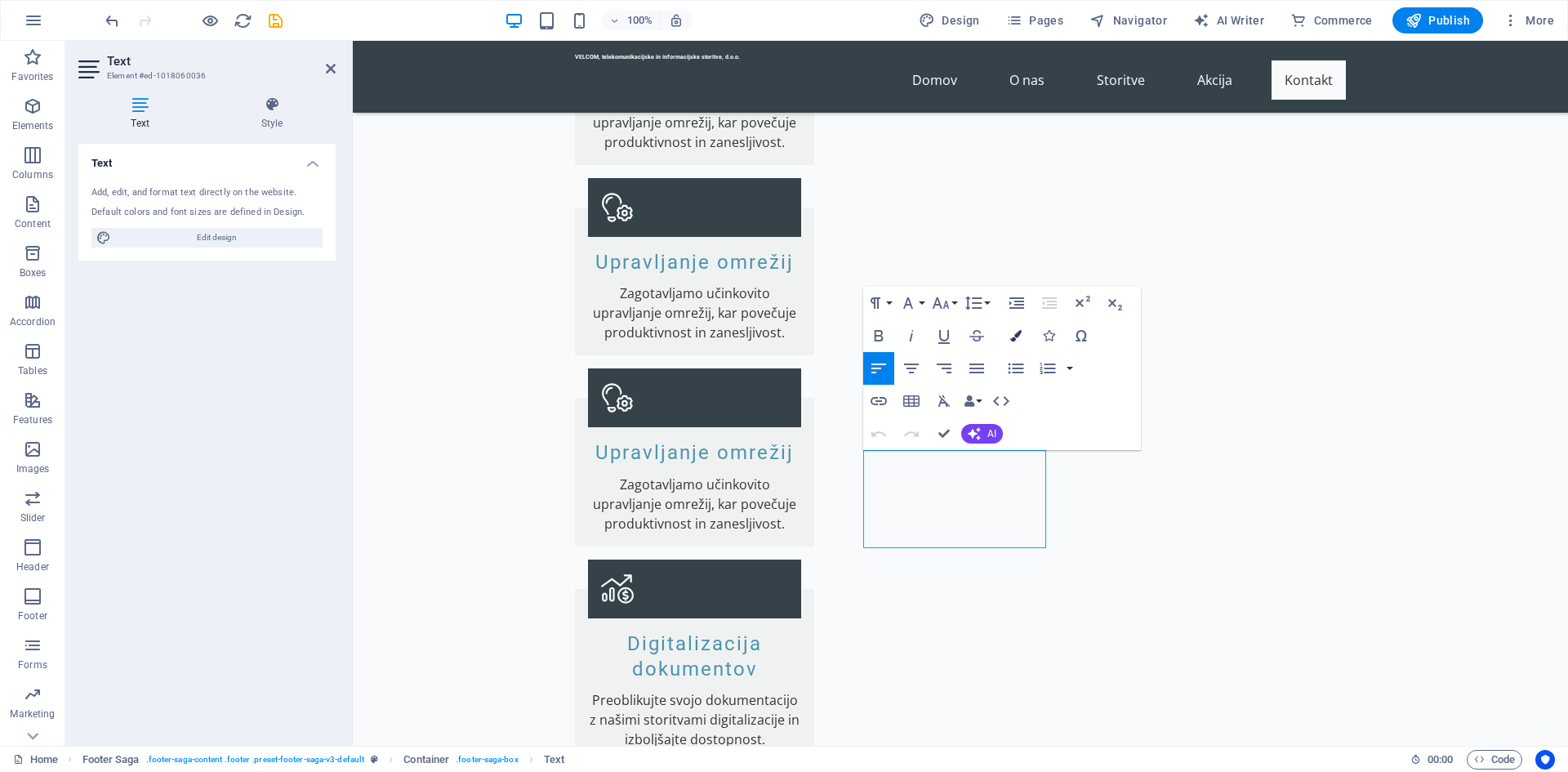
click at [1011, 339] on icon "button" at bounding box center [1015, 336] width 12 height 12
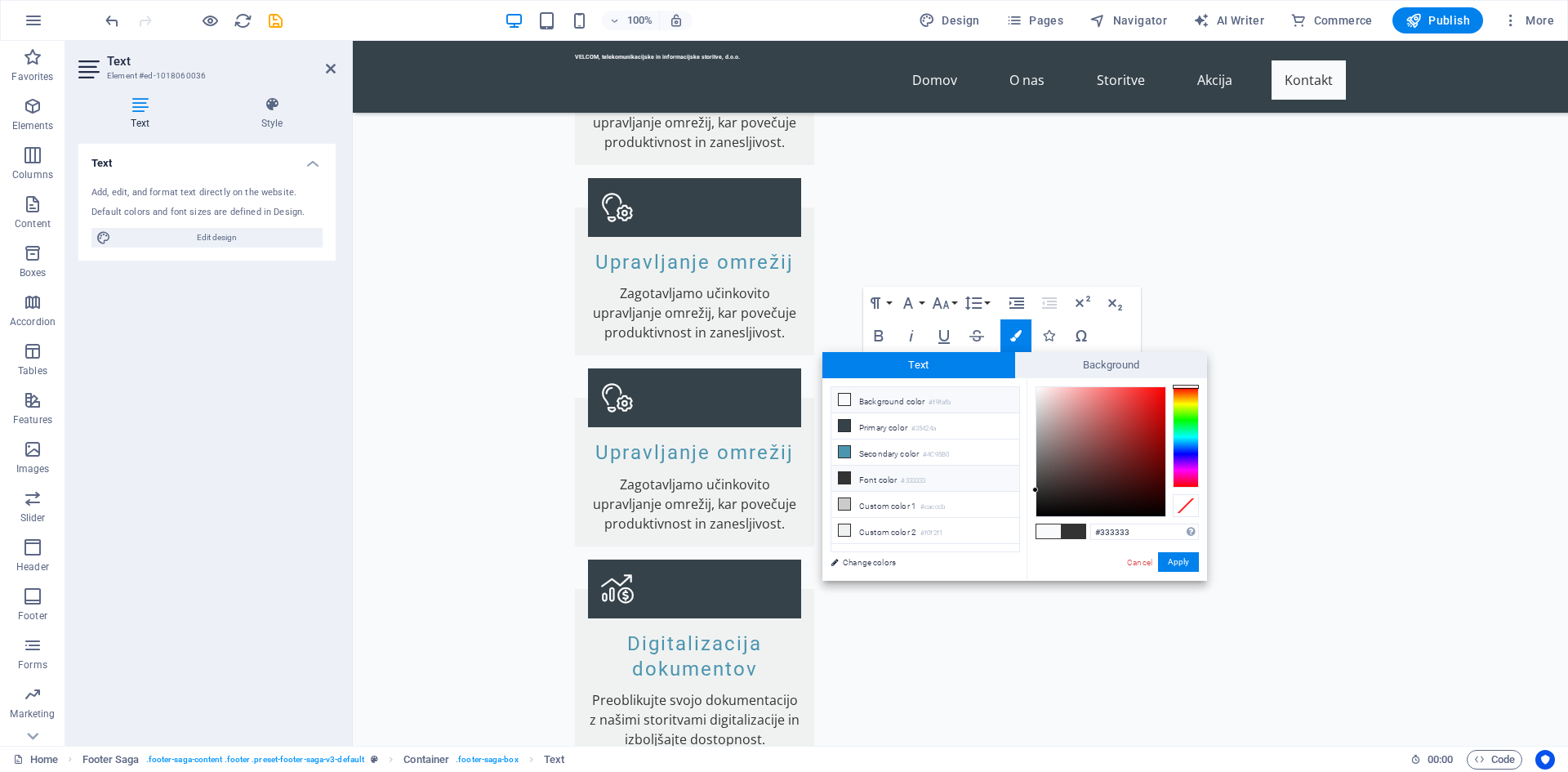
click at [845, 472] on icon at bounding box center [845, 477] width 12 height 12
drag, startPoint x: 1164, startPoint y: 563, endPoint x: 812, endPoint y: 522, distance: 354.4
click at [1165, 563] on button "Apply" at bounding box center [1178, 562] width 41 height 20
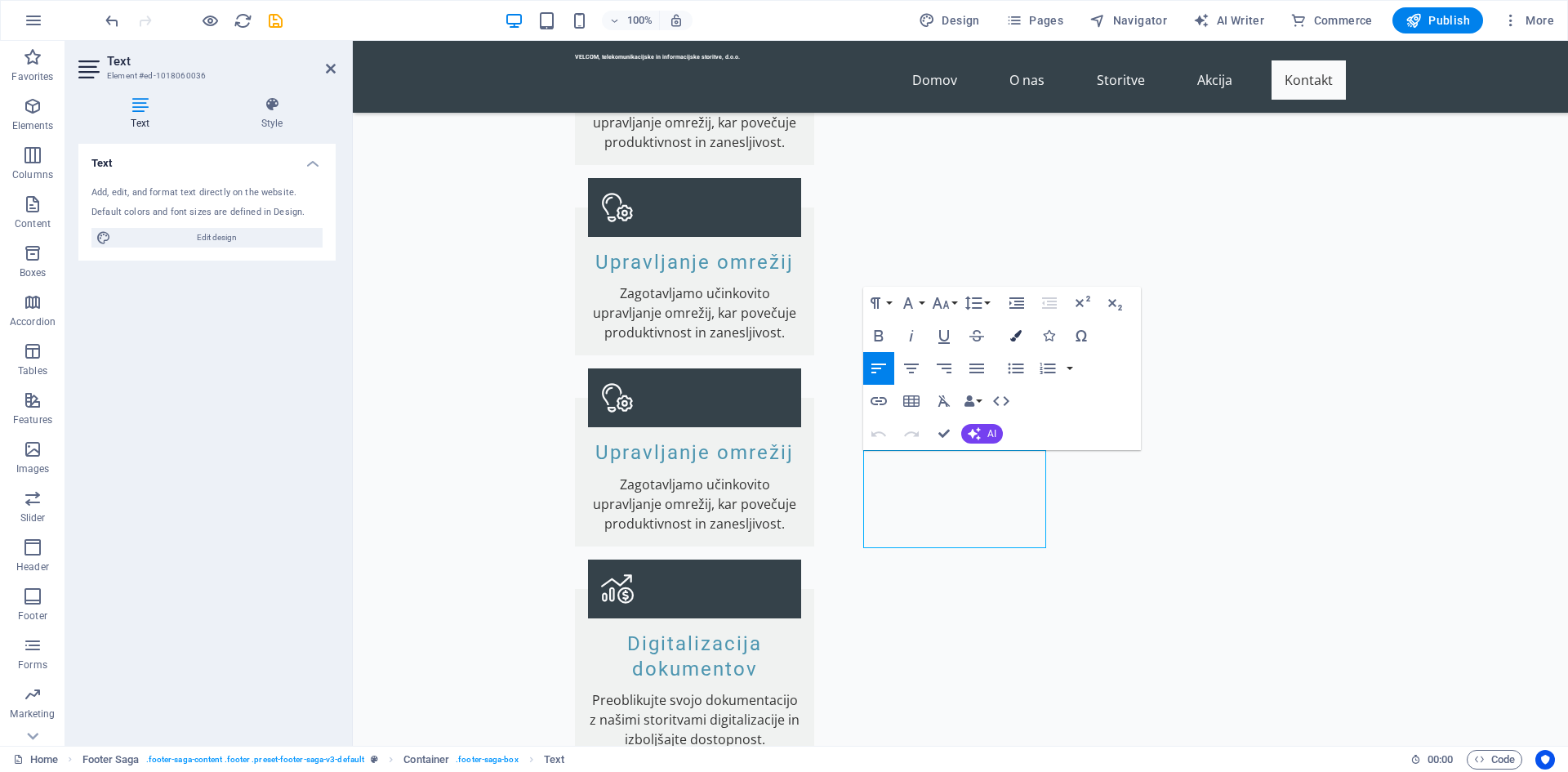
click at [1022, 328] on button "Colors" at bounding box center [1015, 336] width 31 height 33
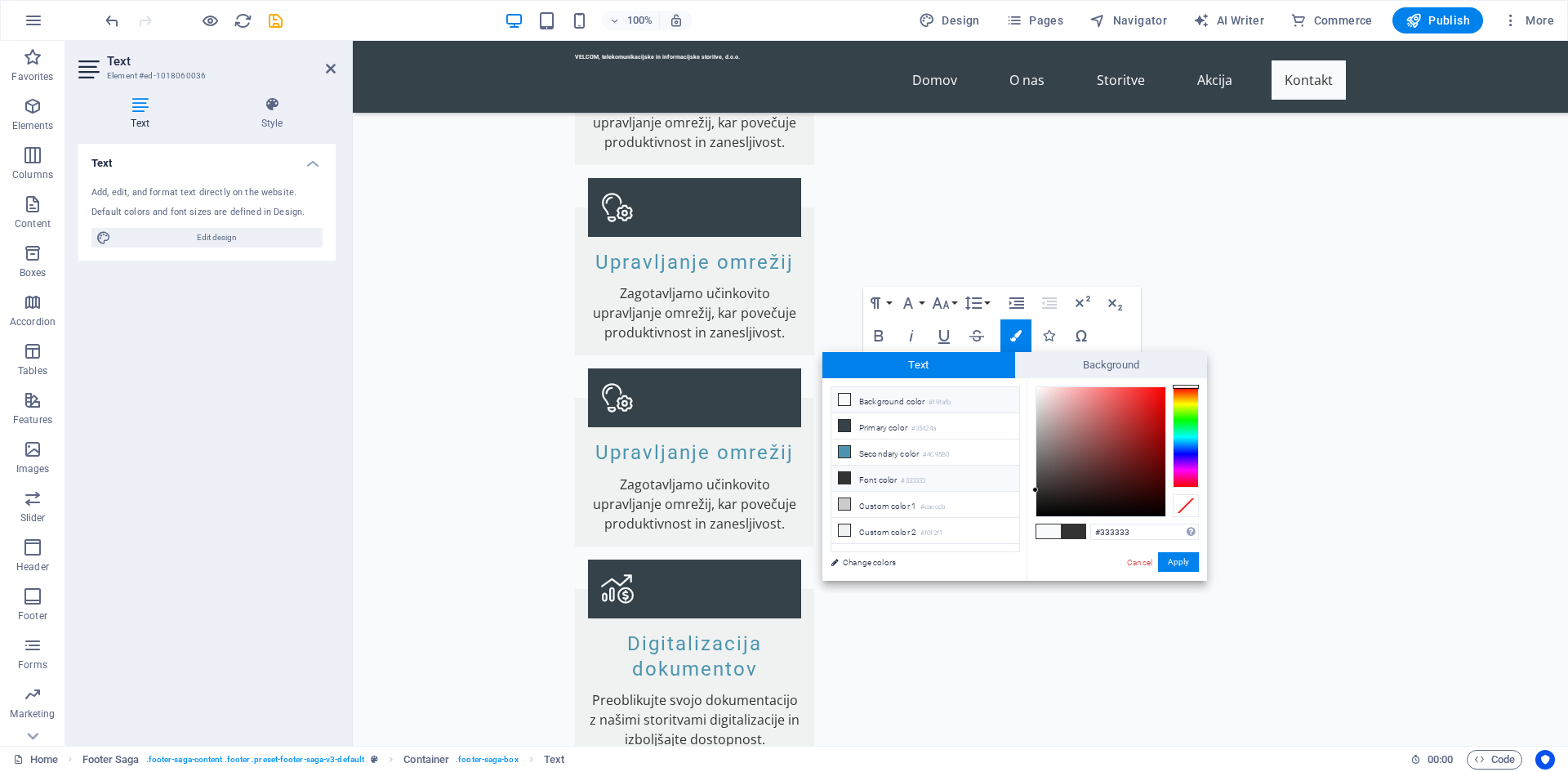
click at [847, 473] on icon at bounding box center [845, 477] width 12 height 12
click at [1078, 530] on span at bounding box center [1073, 532] width 25 height 14
click at [1185, 562] on button "Apply" at bounding box center [1178, 562] width 41 height 20
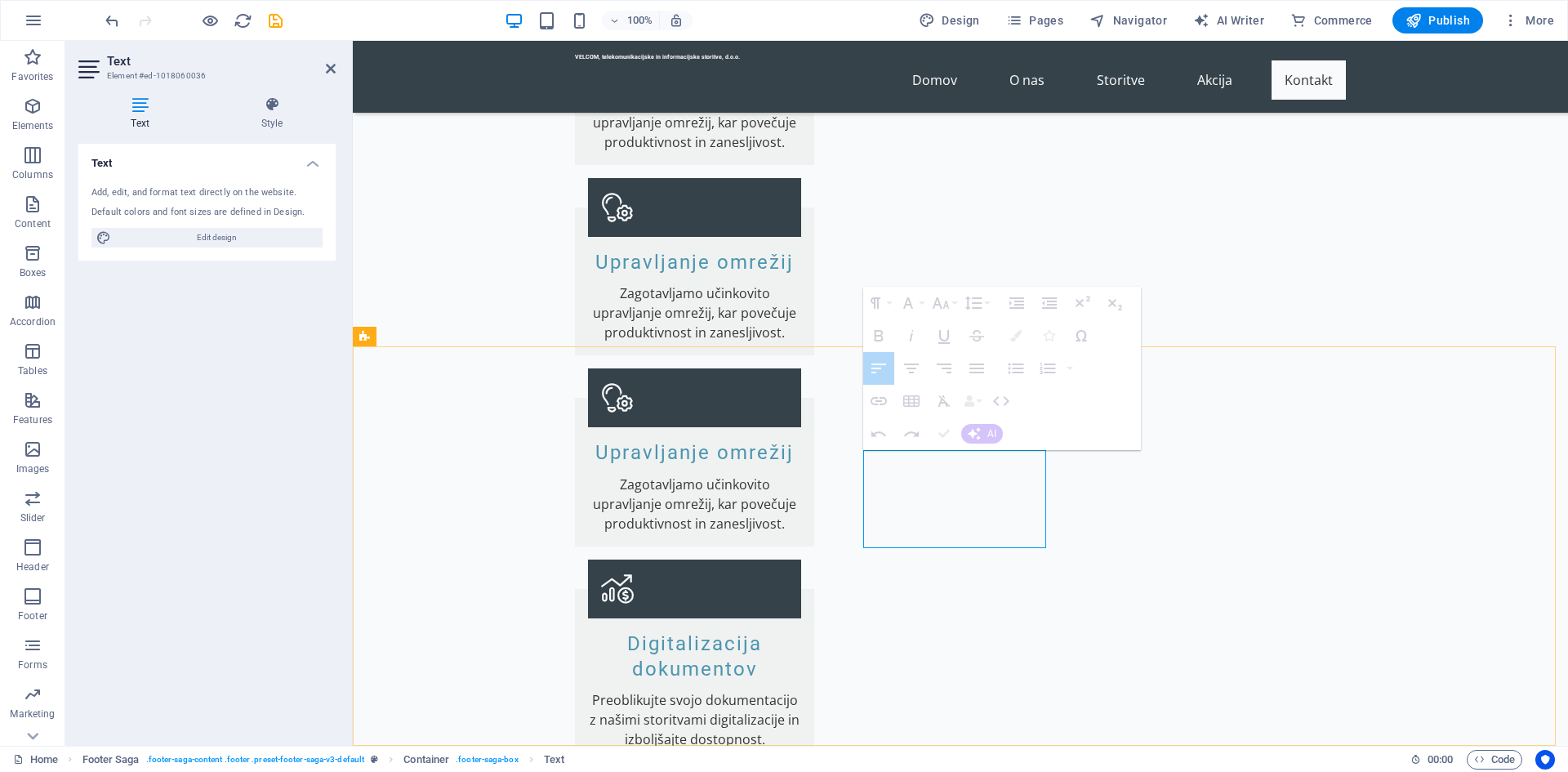
drag, startPoint x: 1039, startPoint y: 532, endPoint x: 976, endPoint y: 529, distance: 63.1
drag, startPoint x: 1012, startPoint y: 531, endPoint x: 956, endPoint y: 506, distance: 61.3
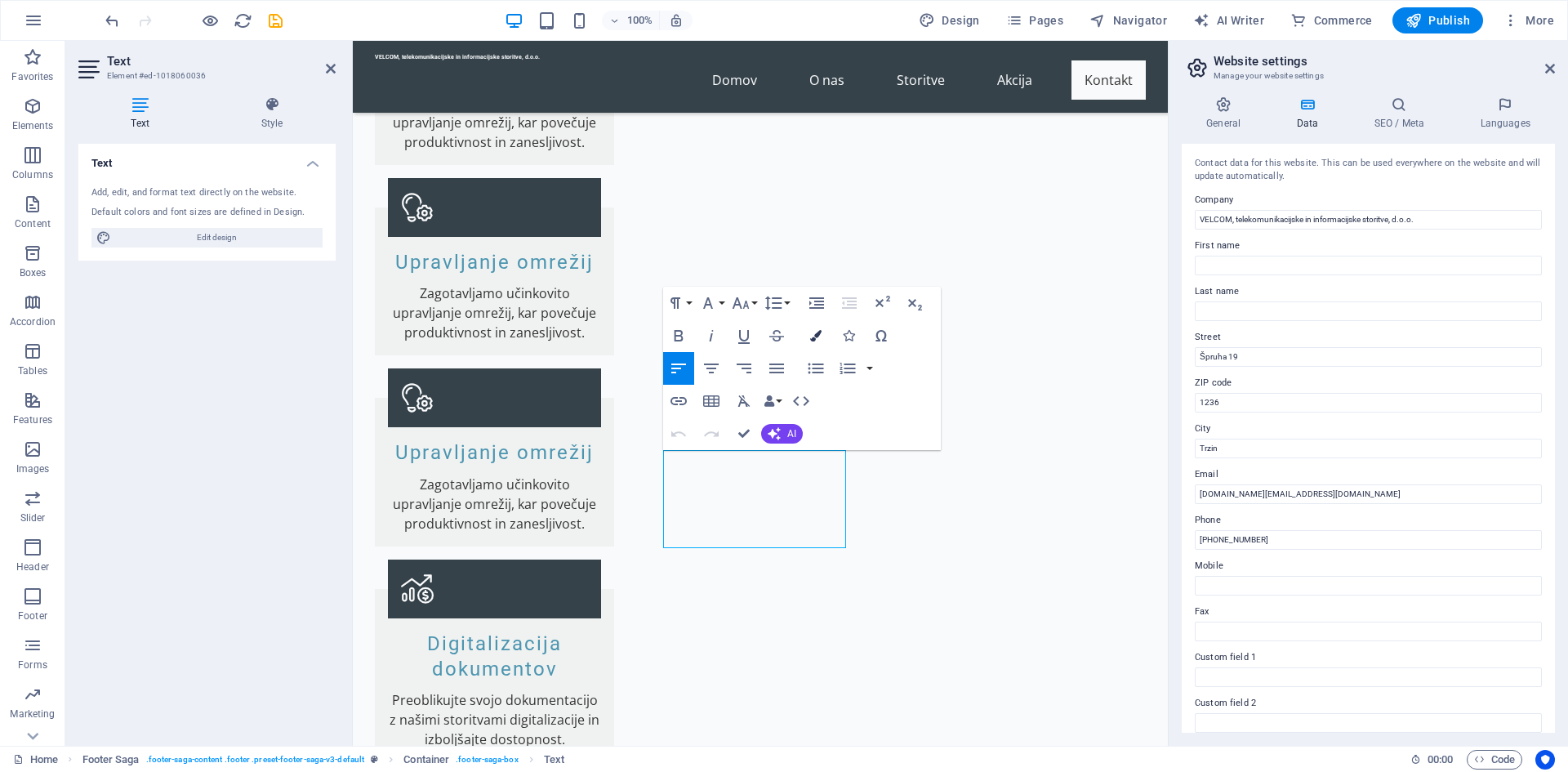
click at [814, 341] on icon "button" at bounding box center [815, 336] width 12 height 12
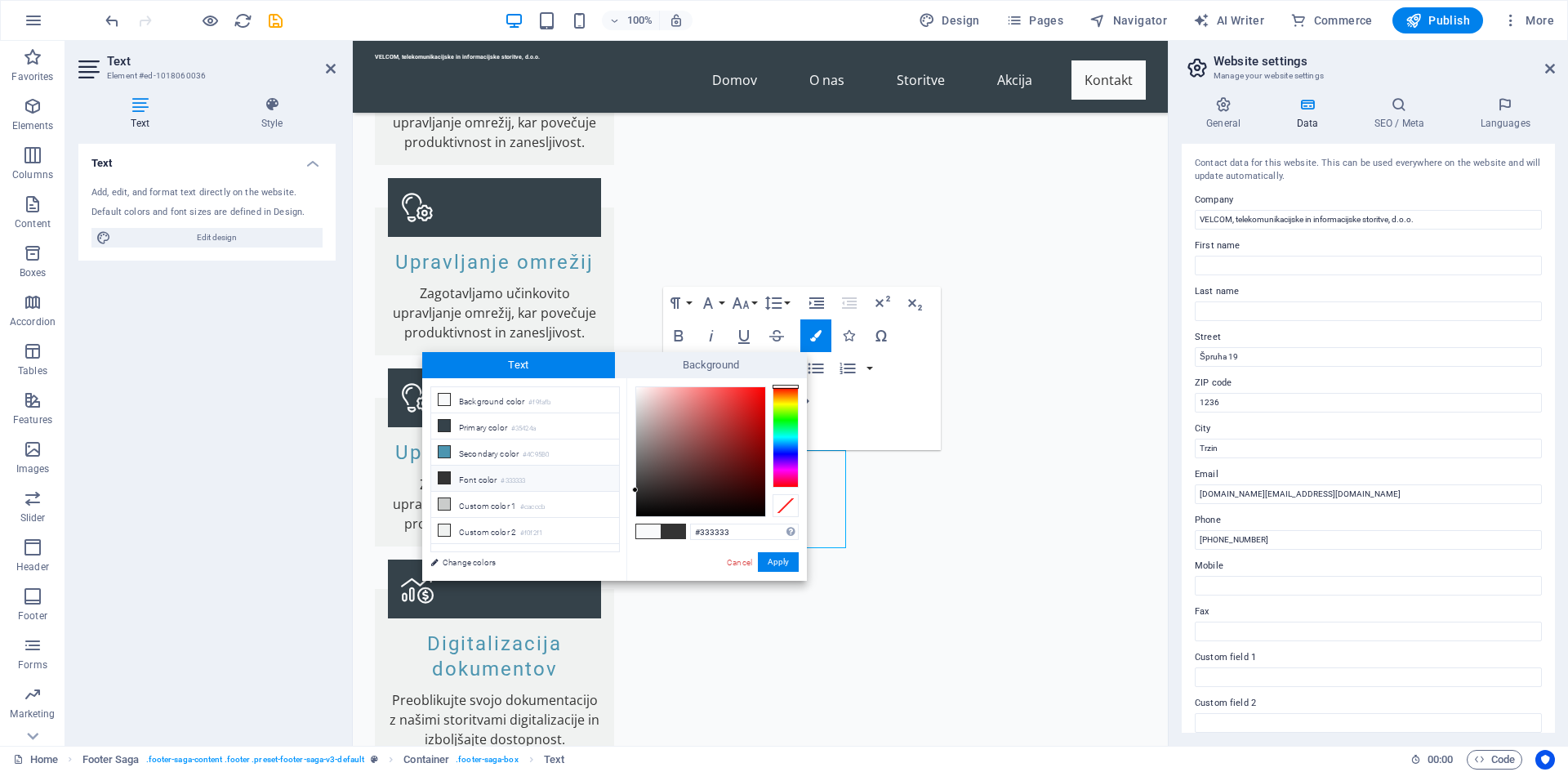
click at [440, 477] on icon at bounding box center [444, 477] width 12 height 12
click at [447, 473] on icon at bounding box center [444, 477] width 12 height 12
click at [777, 554] on button "Apply" at bounding box center [779, 562] width 41 height 20
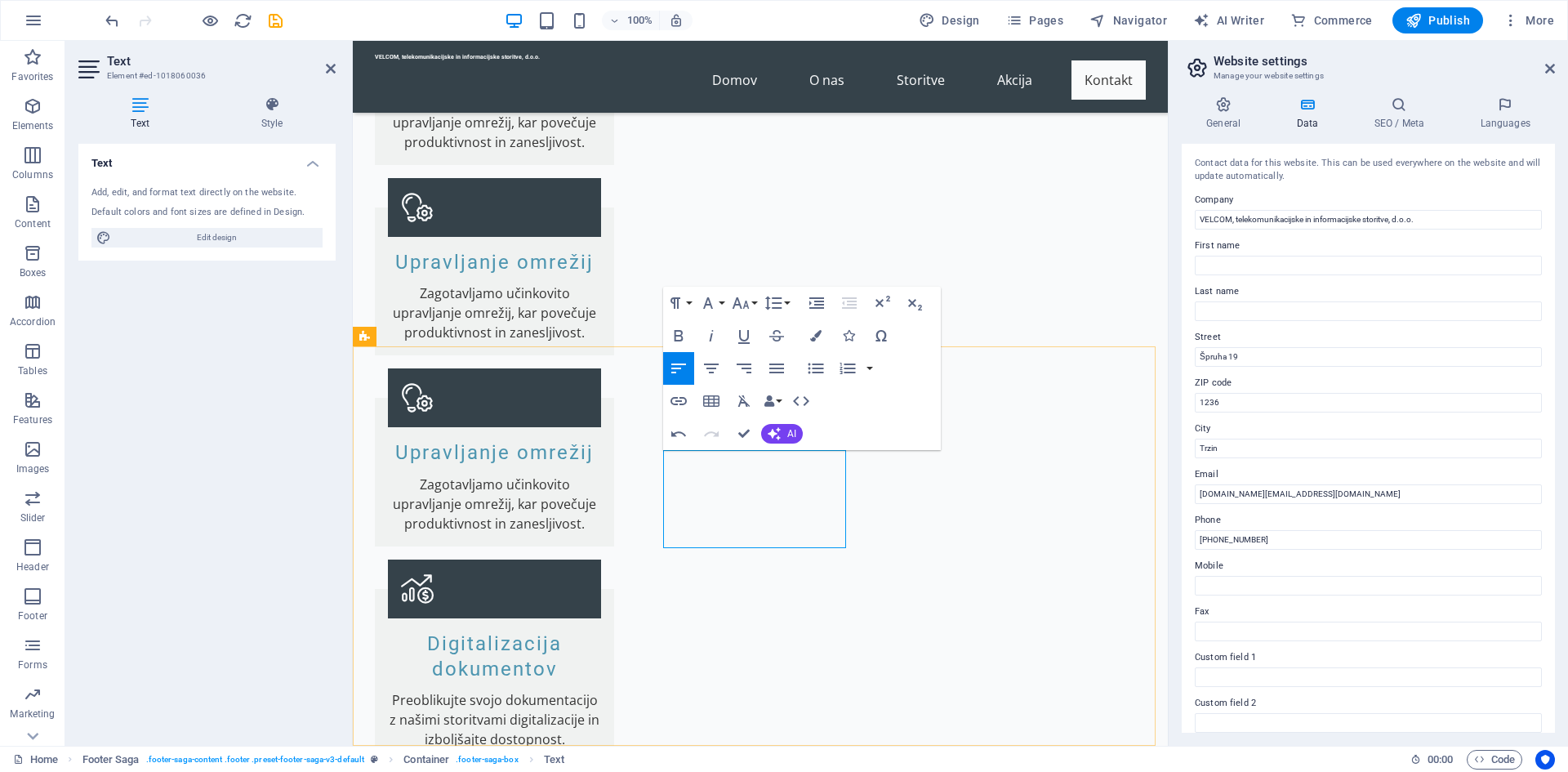
drag, startPoint x: 816, startPoint y: 501, endPoint x: 737, endPoint y: 501, distance: 79.0
click at [812, 337] on icon "button" at bounding box center [815, 336] width 12 height 12
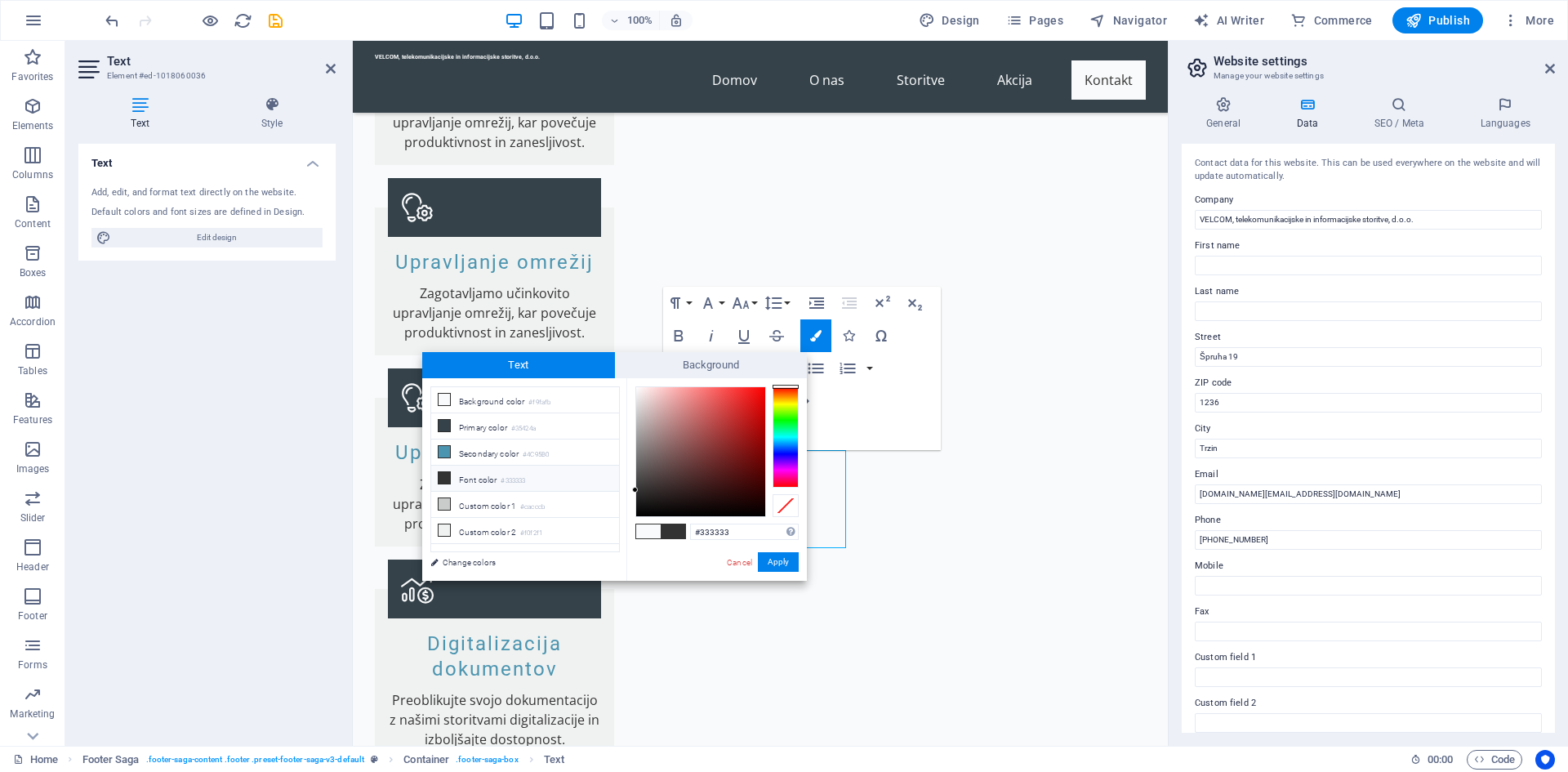
click at [441, 472] on icon at bounding box center [444, 477] width 12 height 12
click at [781, 563] on button "Apply" at bounding box center [779, 562] width 41 height 20
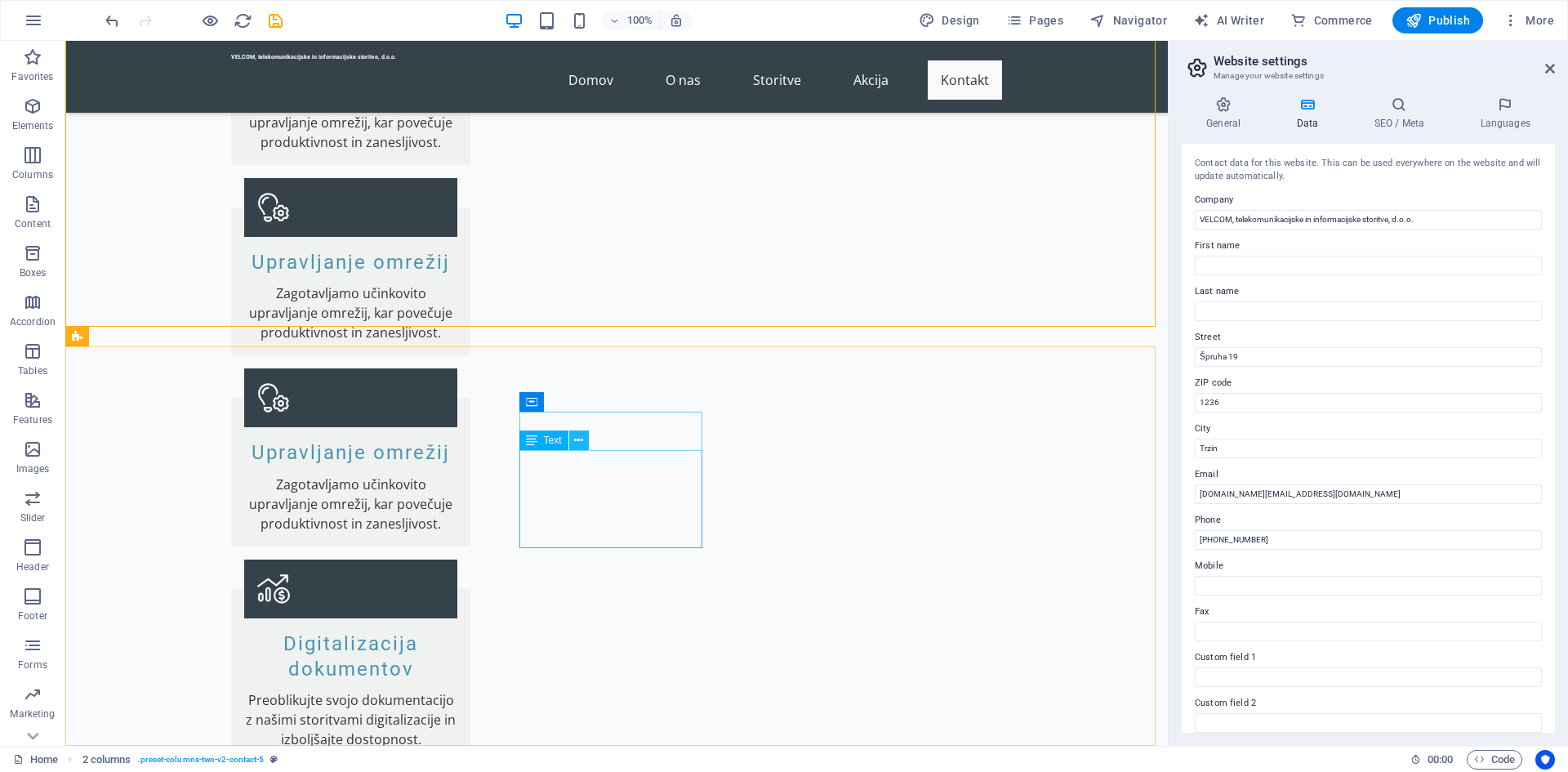
click at [581, 441] on icon at bounding box center [578, 441] width 9 height 17
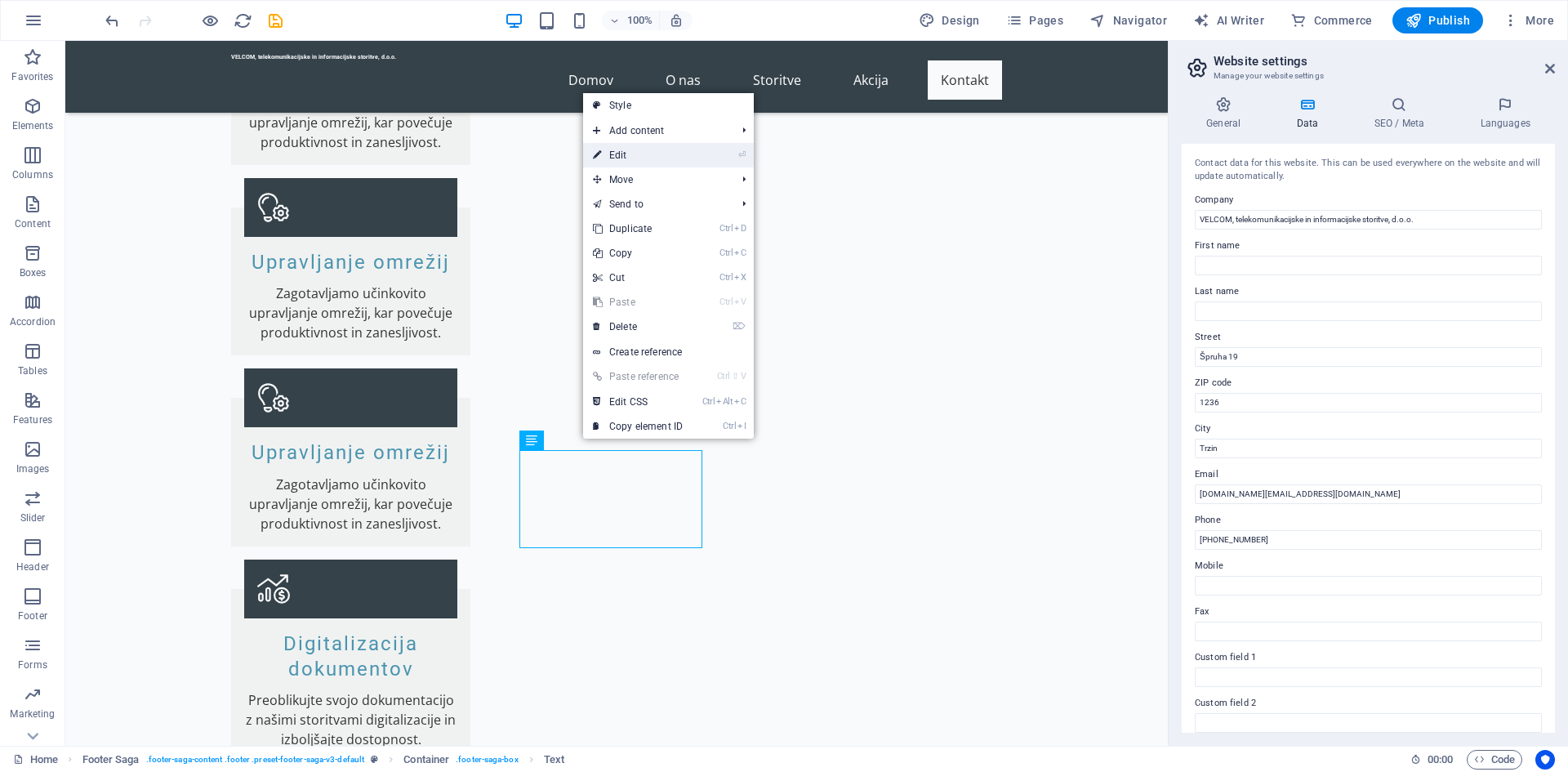
click at [660, 145] on link "⏎ Edit" at bounding box center [637, 156] width 109 height 25
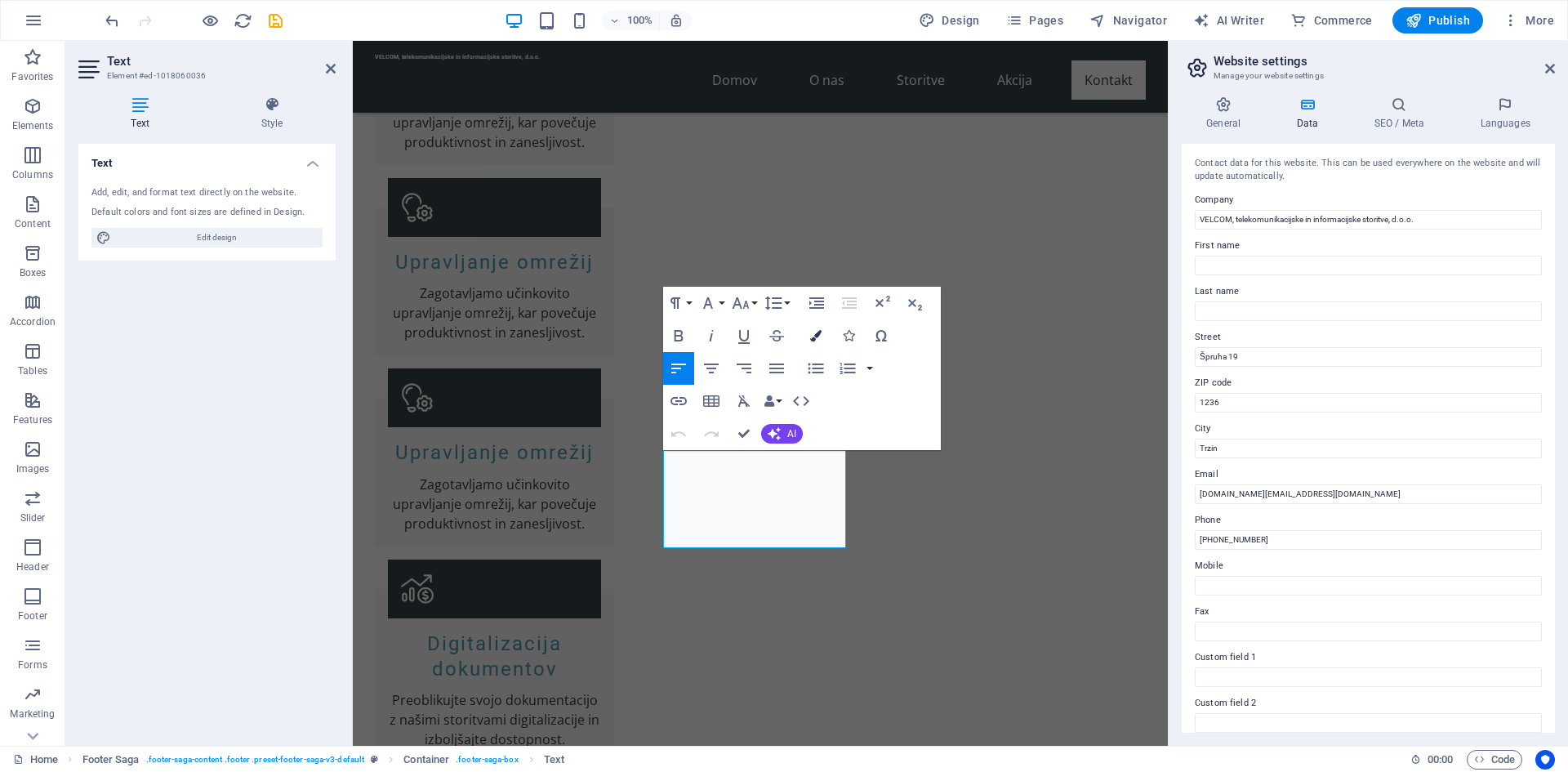
click at [813, 338] on icon "button" at bounding box center [815, 336] width 12 height 12
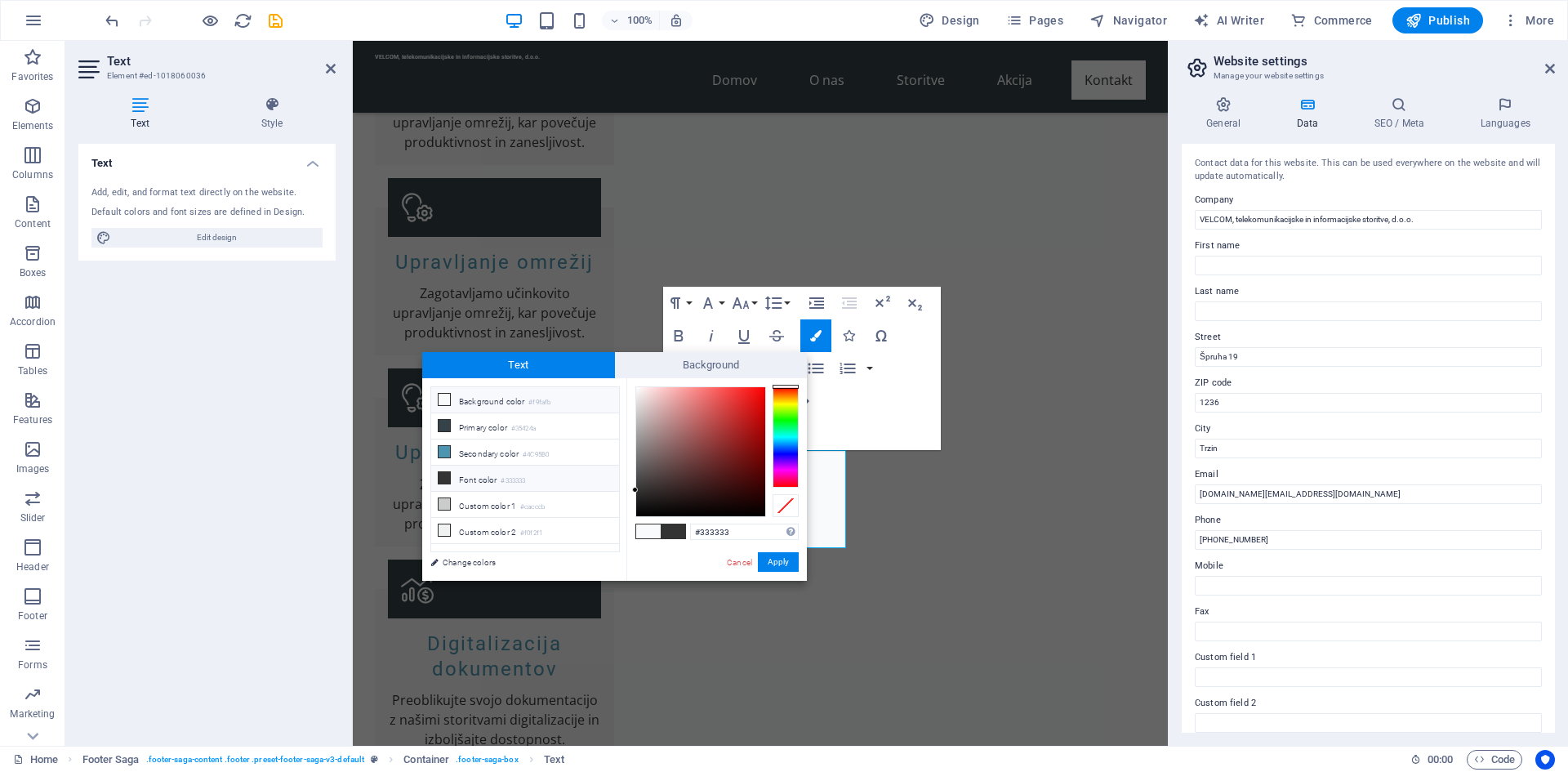
click at [444, 473] on icon at bounding box center [444, 477] width 12 height 12
click at [781, 562] on button "Apply" at bounding box center [779, 562] width 41 height 20
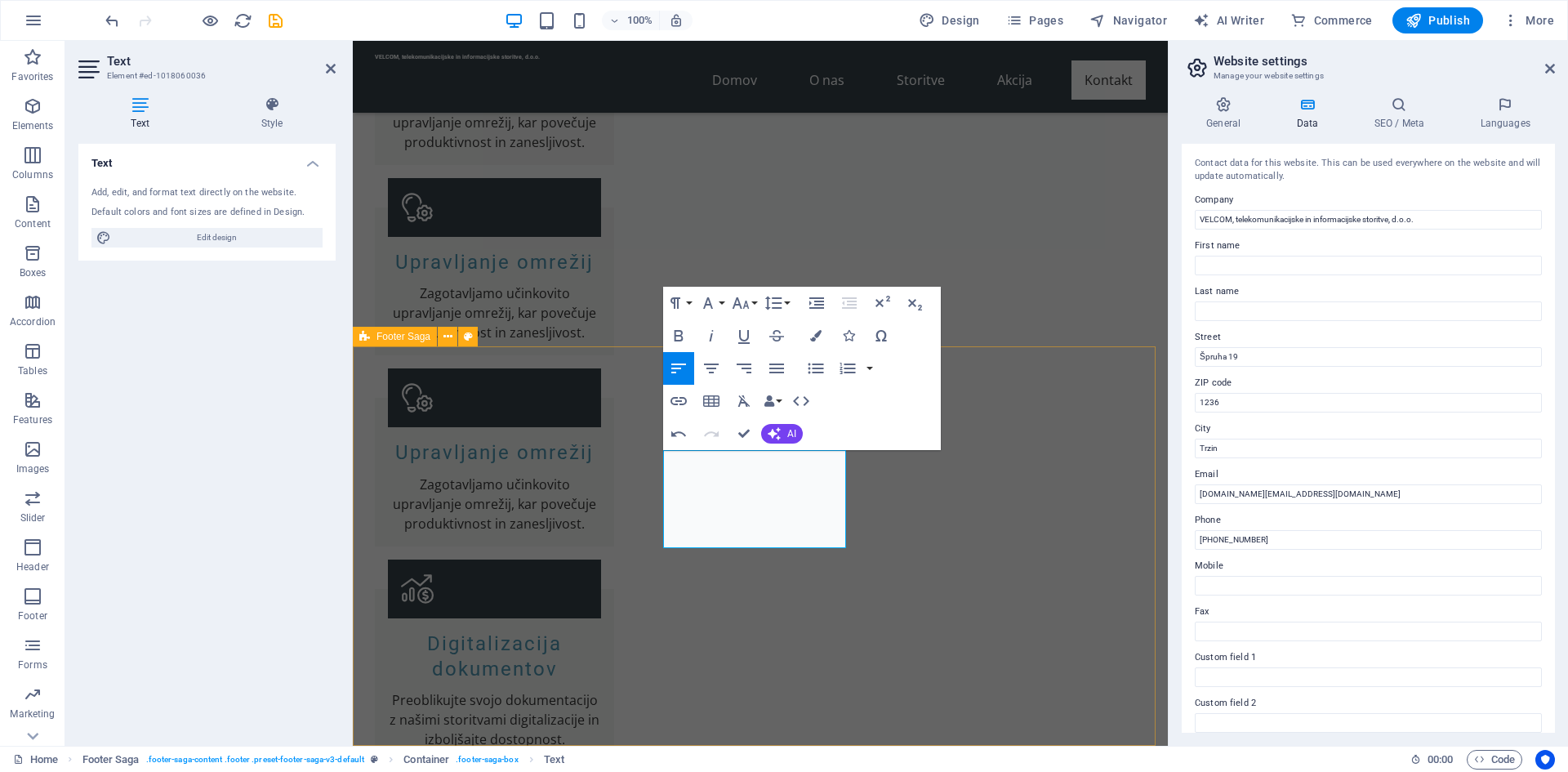
drag, startPoint x: 892, startPoint y: 585, endPoint x: 1177, endPoint y: 585, distance: 285.0
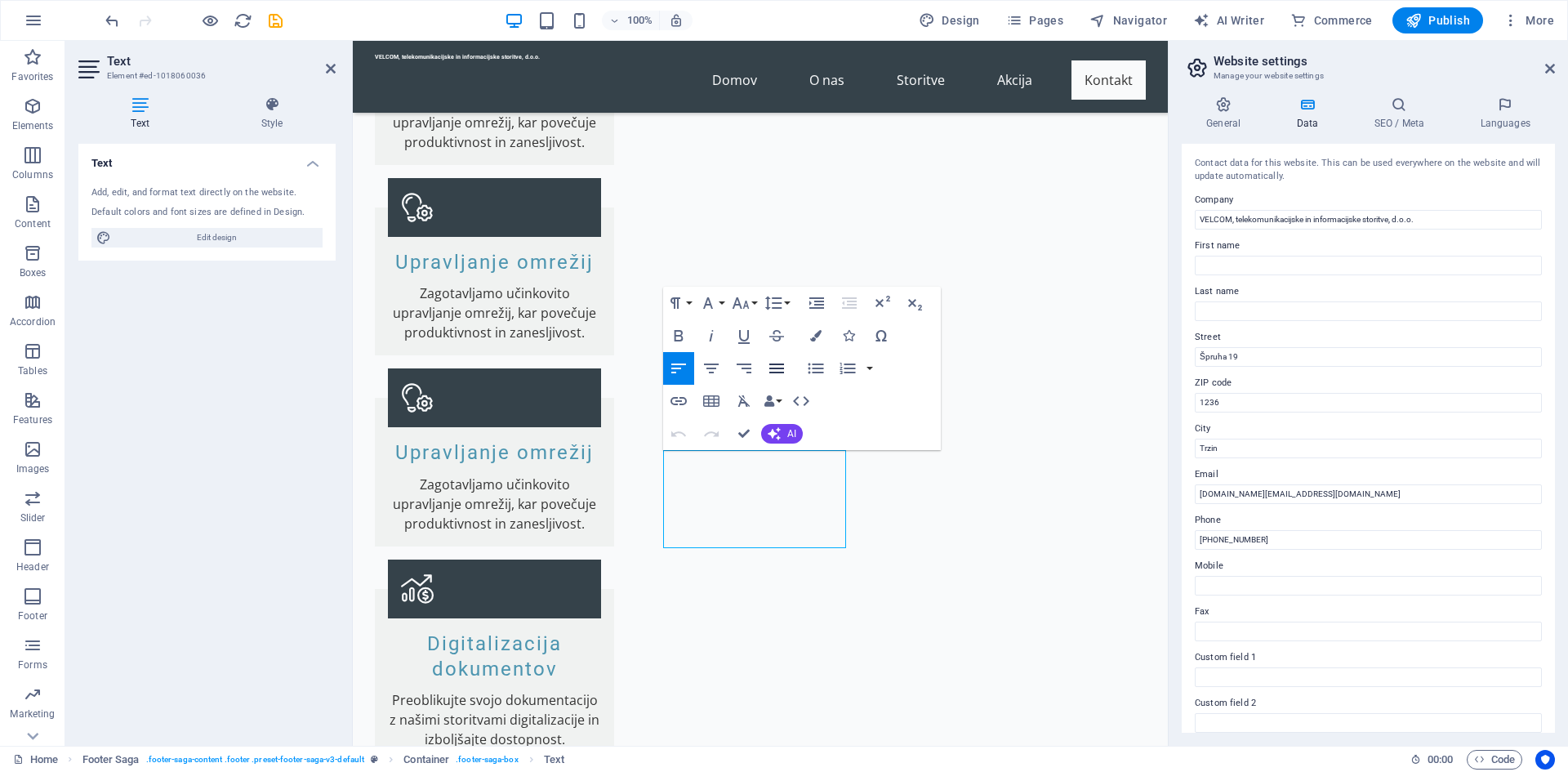
drag, startPoint x: 451, startPoint y: 492, endPoint x: 773, endPoint y: 371, distance: 344.0
click at [773, 371] on icon "button" at bounding box center [777, 369] width 20 height 20
click at [812, 341] on icon "button" at bounding box center [815, 336] width 12 height 12
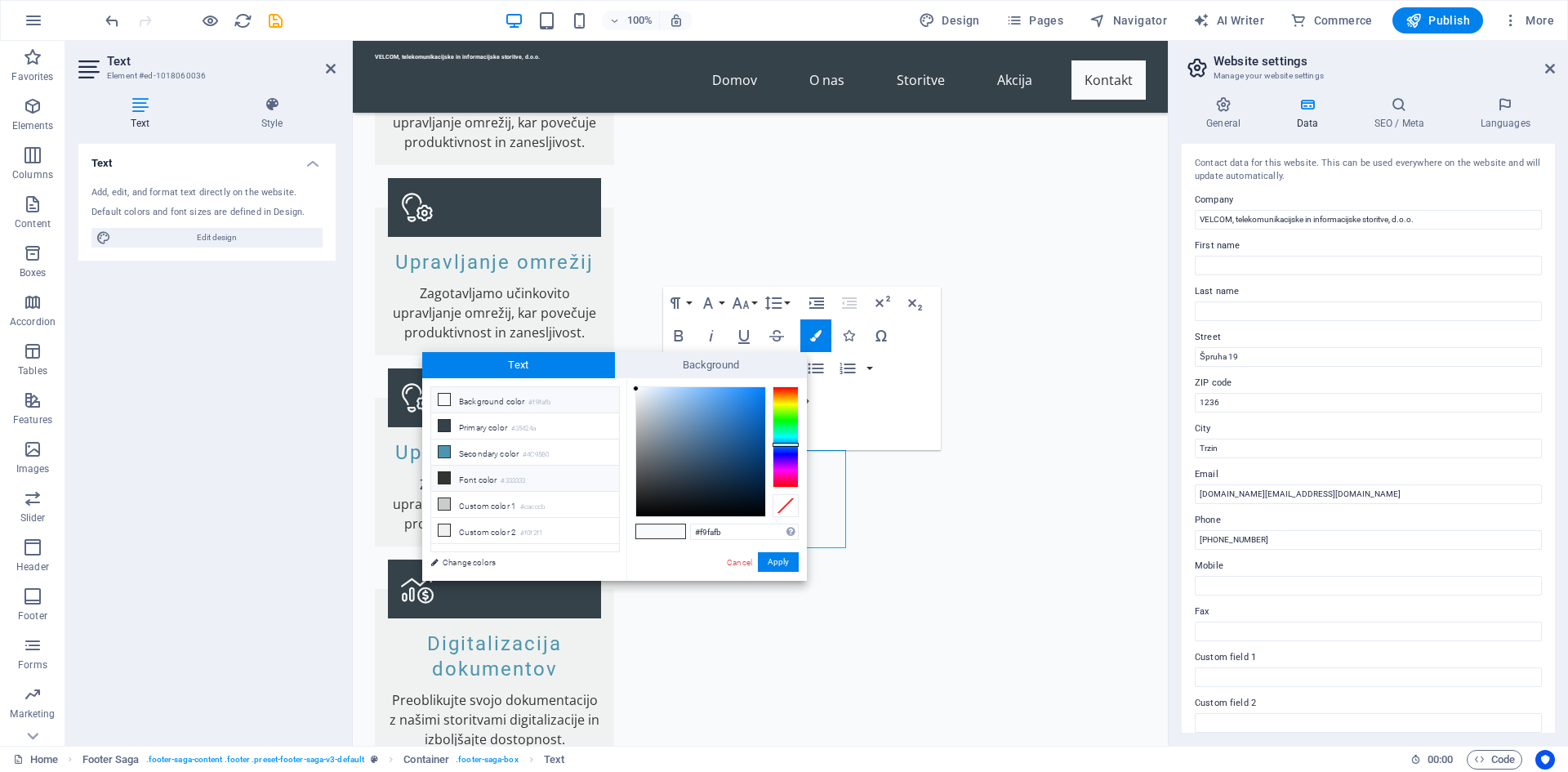
click at [447, 475] on icon at bounding box center [444, 477] width 12 height 12
type input "#333333"
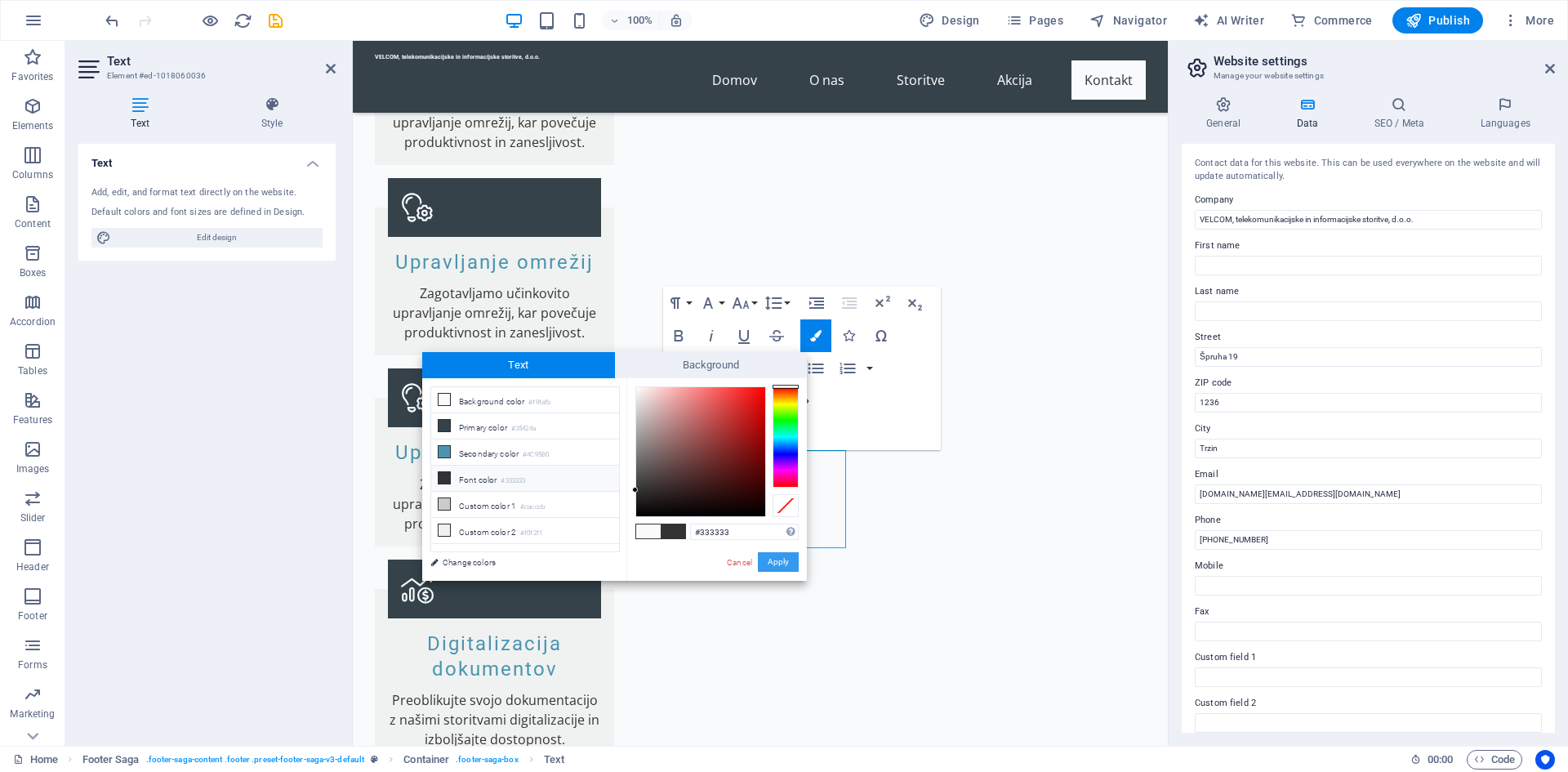
drag, startPoint x: 780, startPoint y: 563, endPoint x: 428, endPoint y: 519, distance: 354.7
click at [780, 563] on button "Apply" at bounding box center [779, 562] width 41 height 20
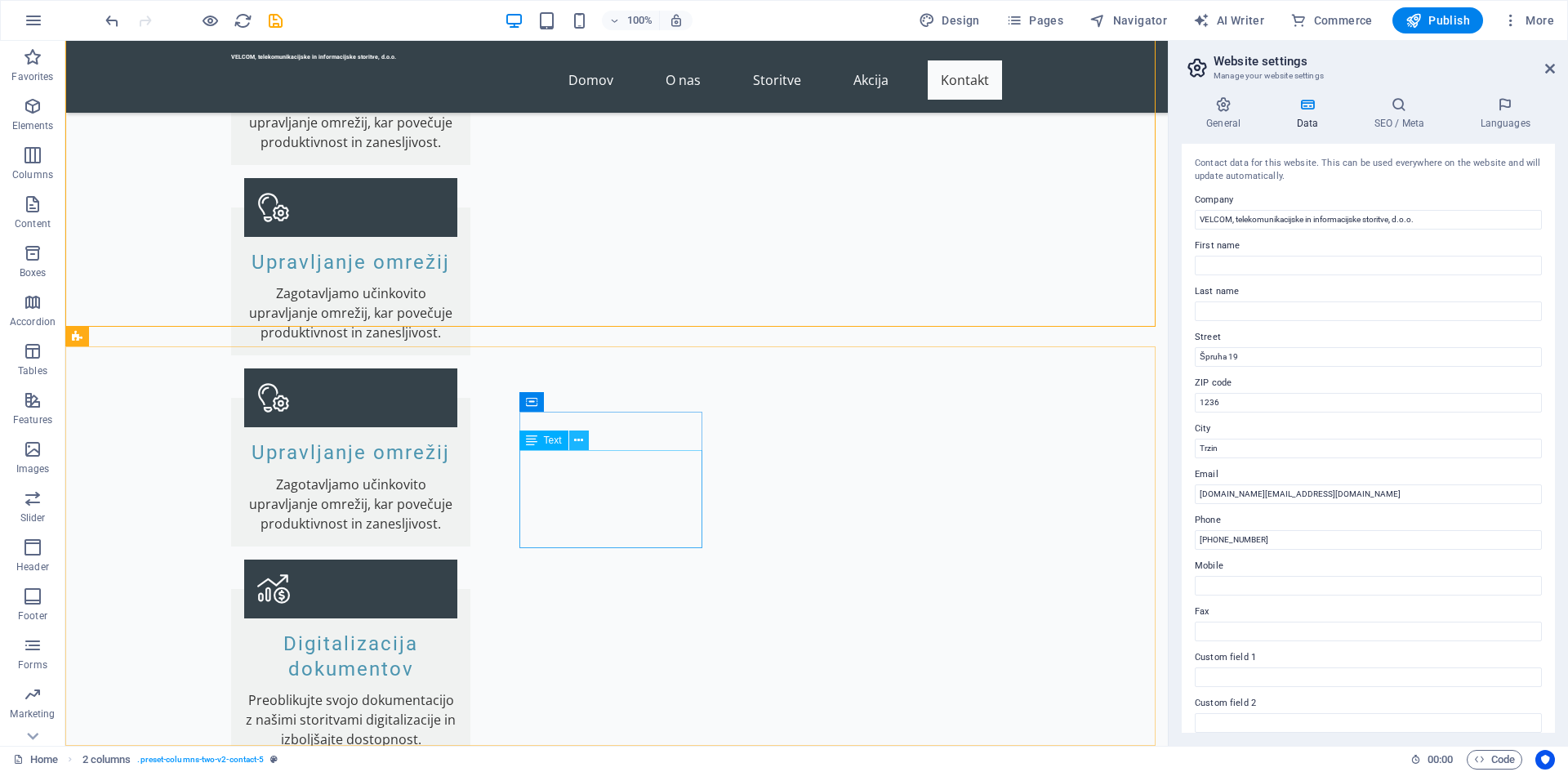
click at [578, 435] on icon at bounding box center [578, 441] width 9 height 17
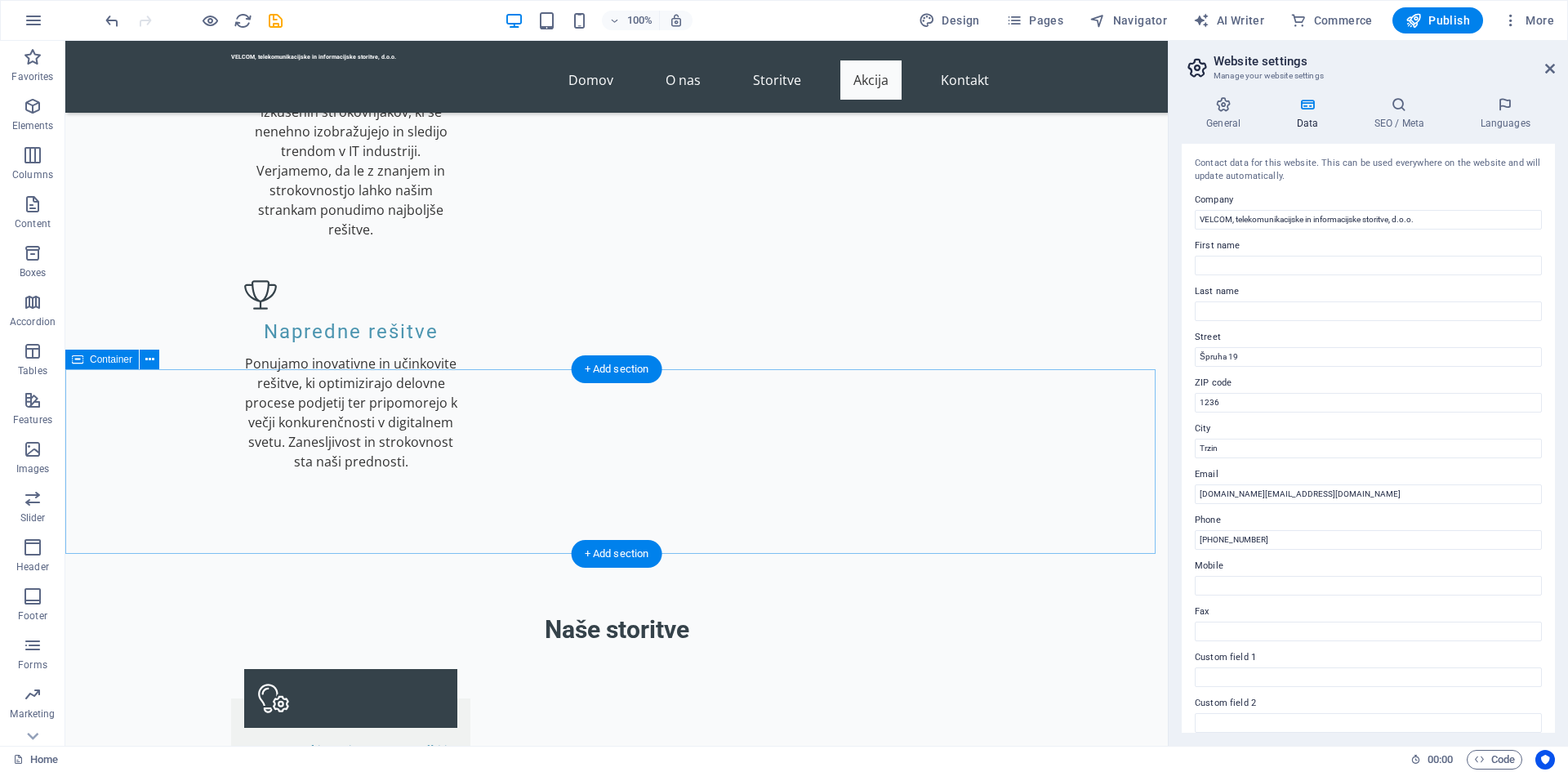
scroll to position [2045, 0]
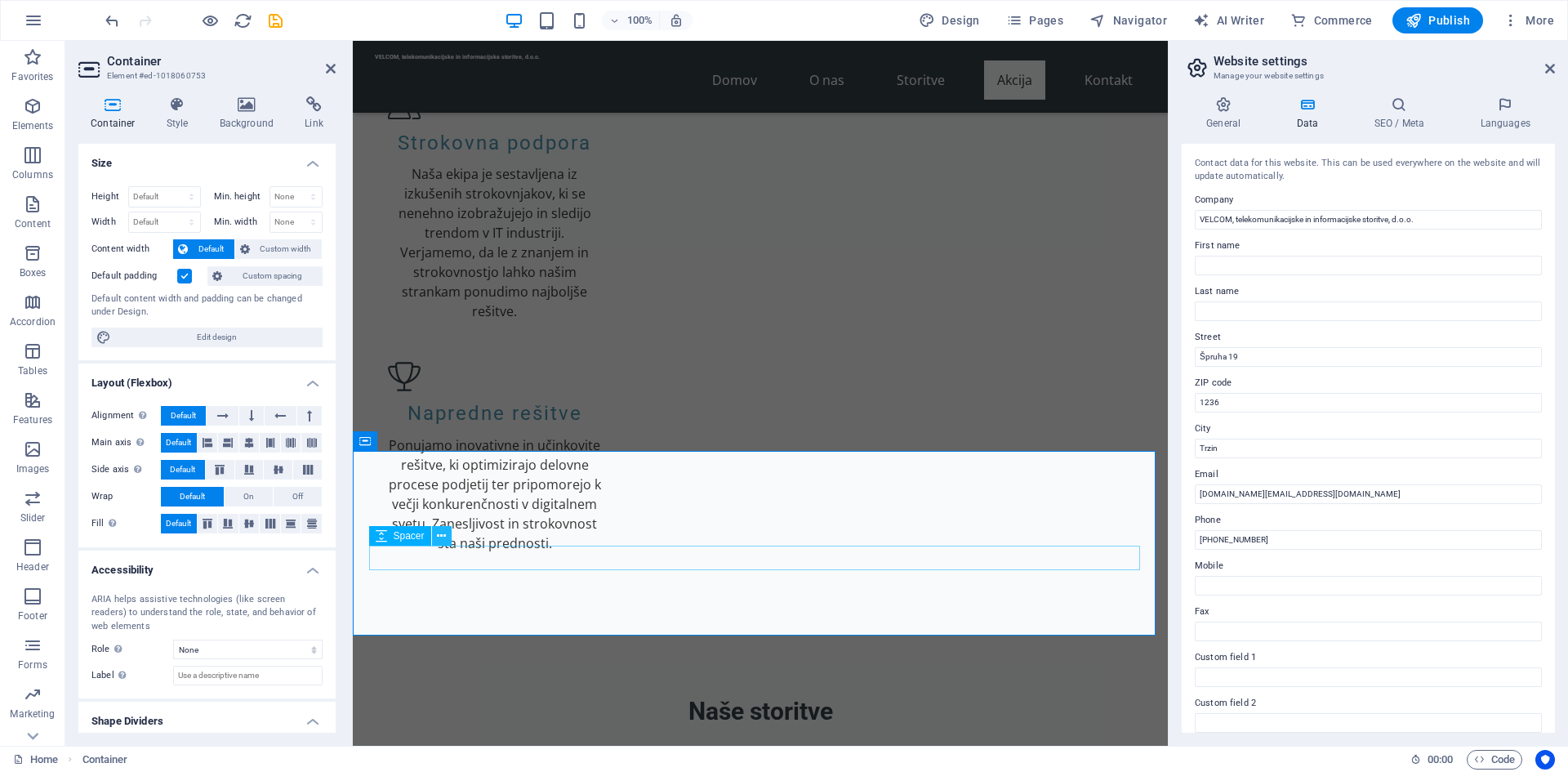
click at [441, 534] on icon at bounding box center [441, 536] width 9 height 17
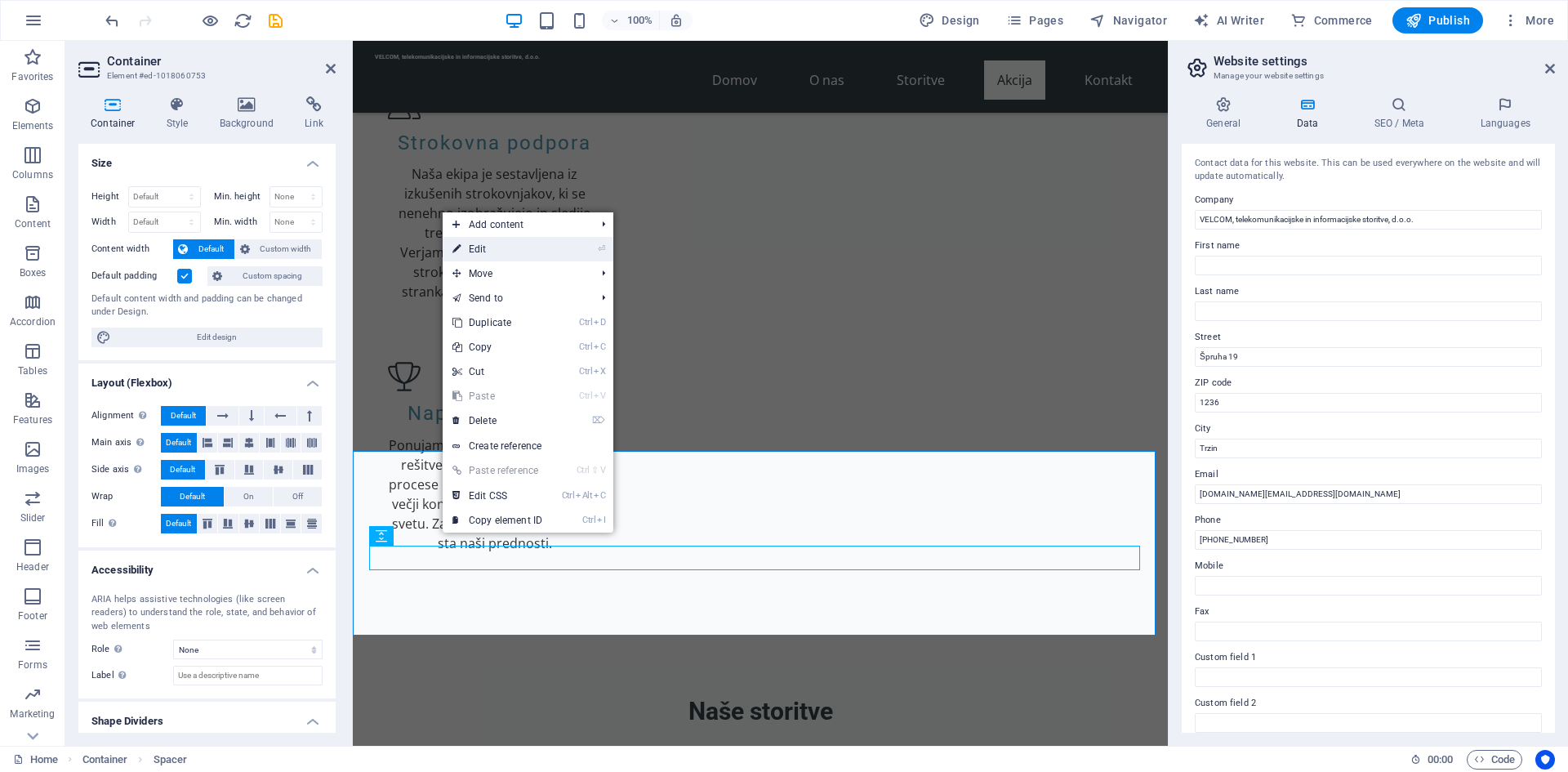
click at [519, 249] on link "⏎ Edit" at bounding box center [497, 249] width 109 height 25
select select "px"
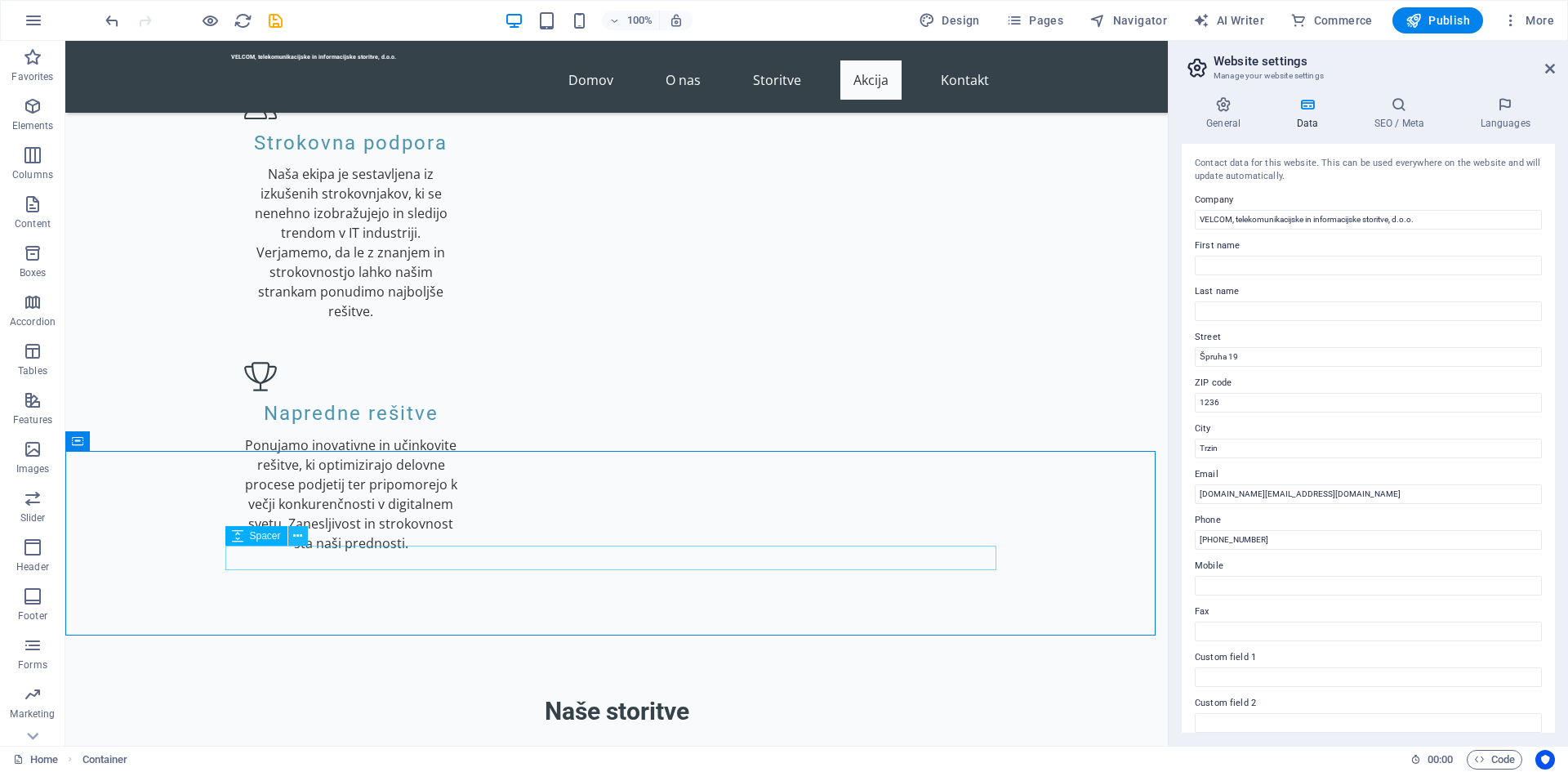
click at [297, 540] on icon at bounding box center [297, 536] width 9 height 17
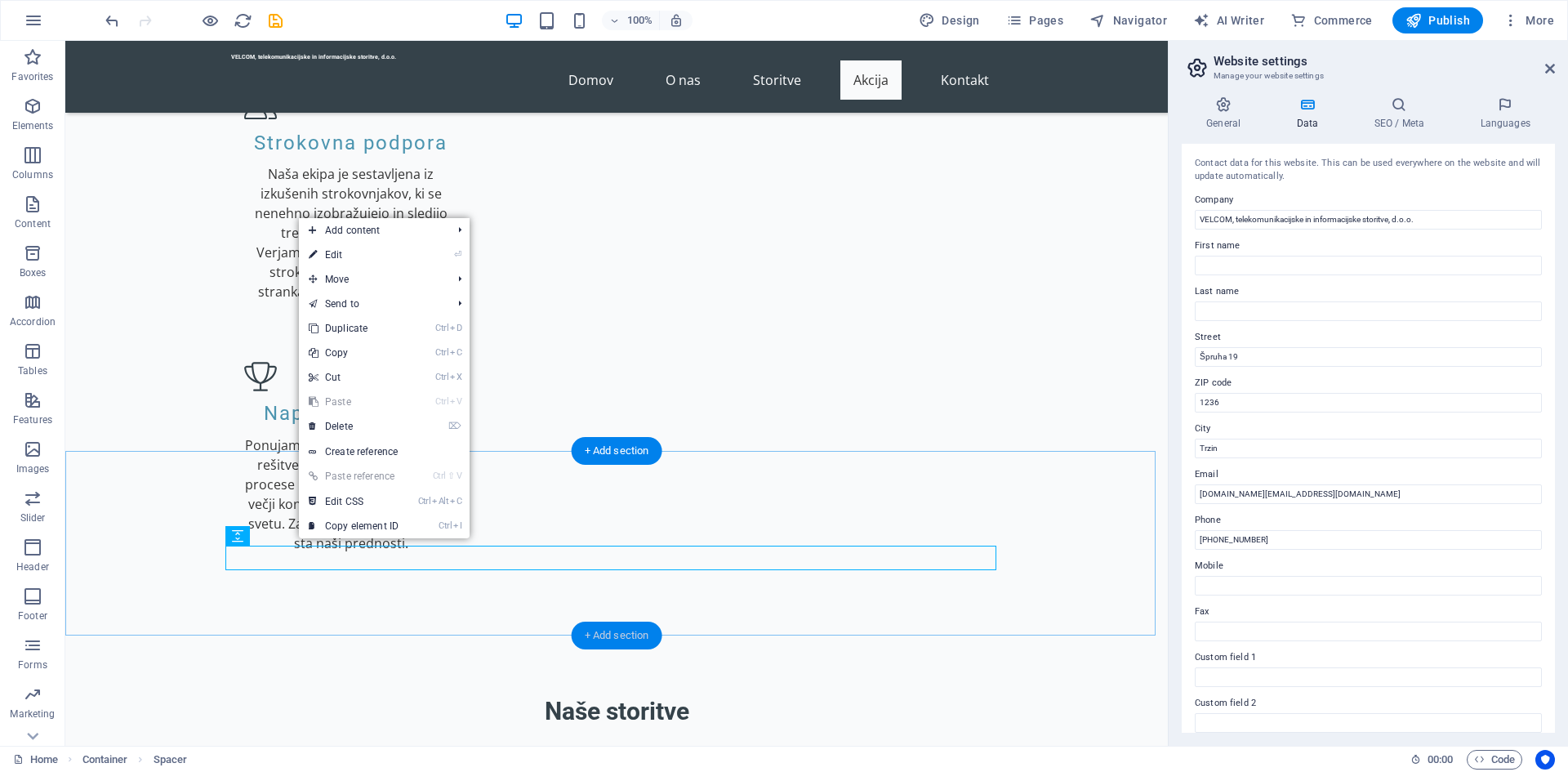
click at [591, 636] on div "+ Add section" at bounding box center [617, 635] width 91 height 28
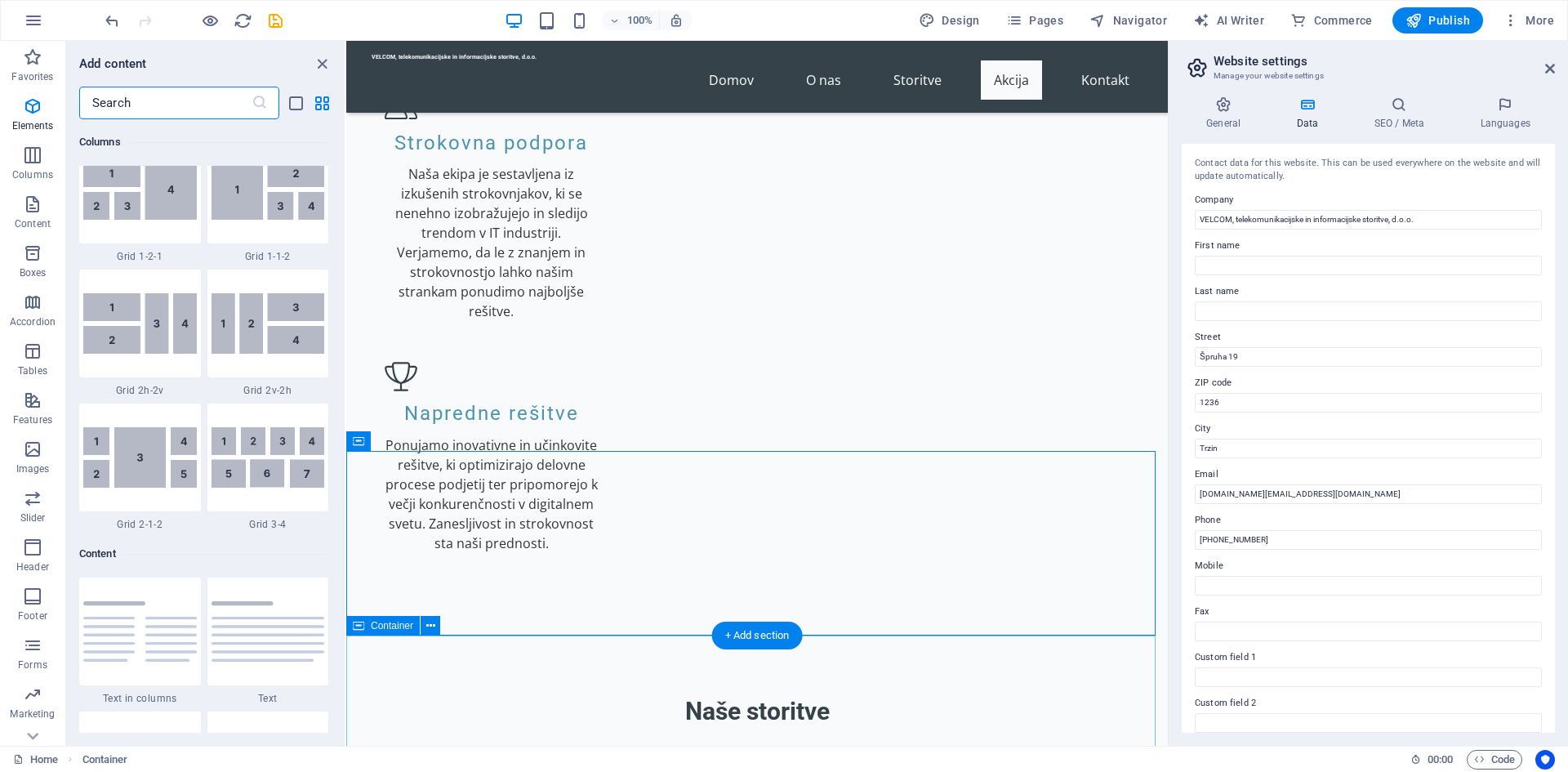
scroll to position [2859, 0]
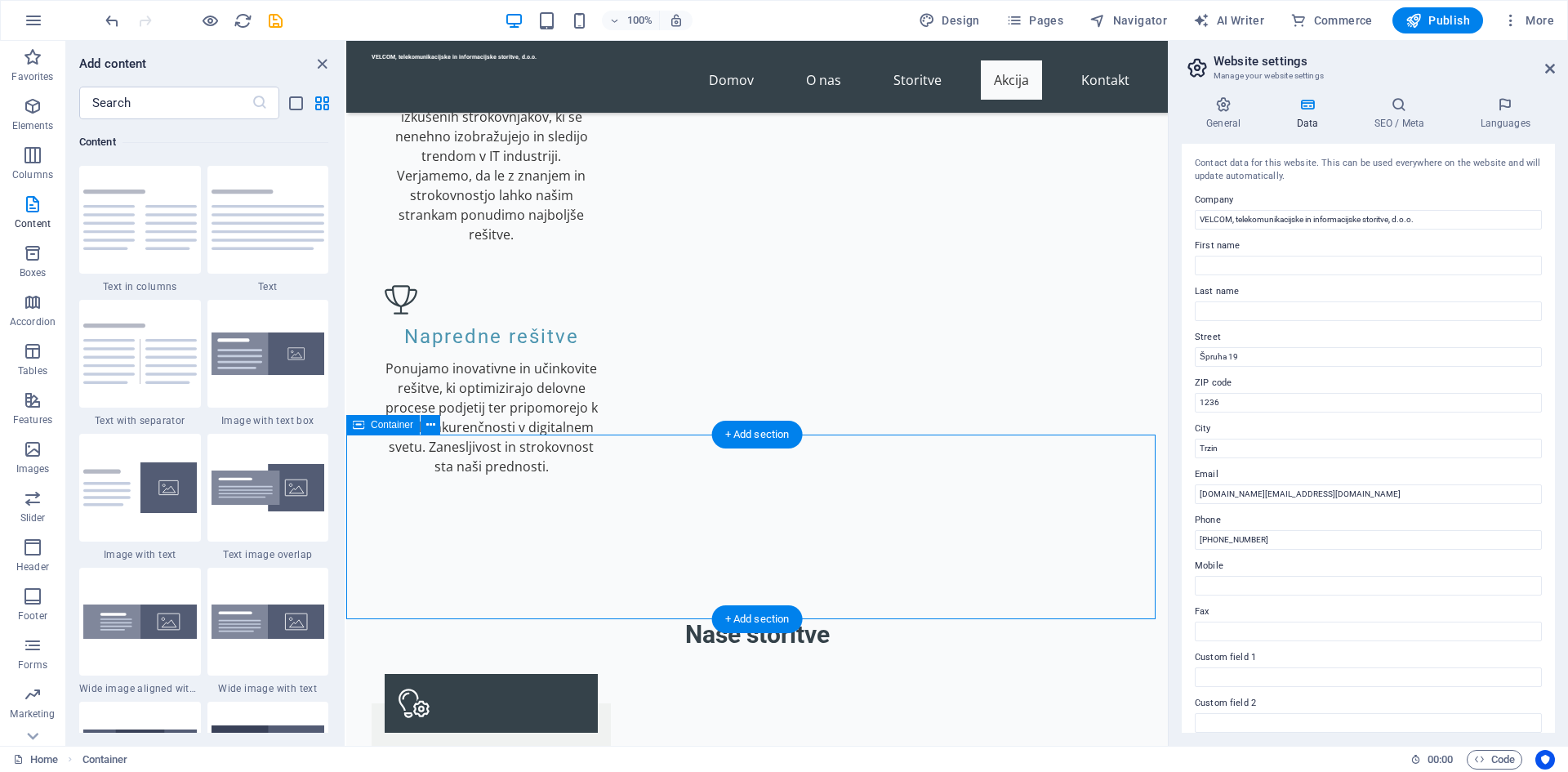
scroll to position [2127, 0]
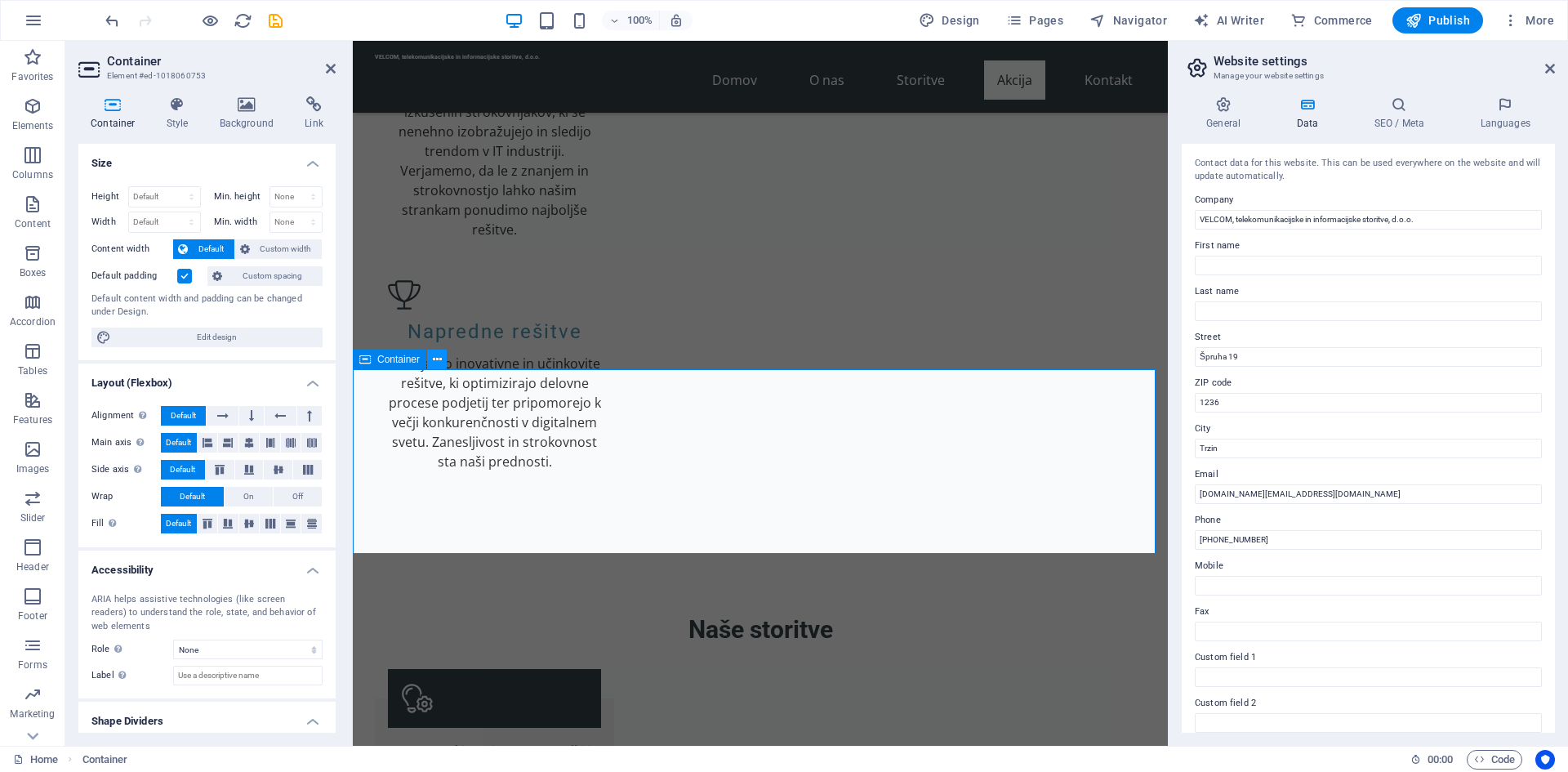
click at [440, 362] on icon at bounding box center [437, 360] width 9 height 17
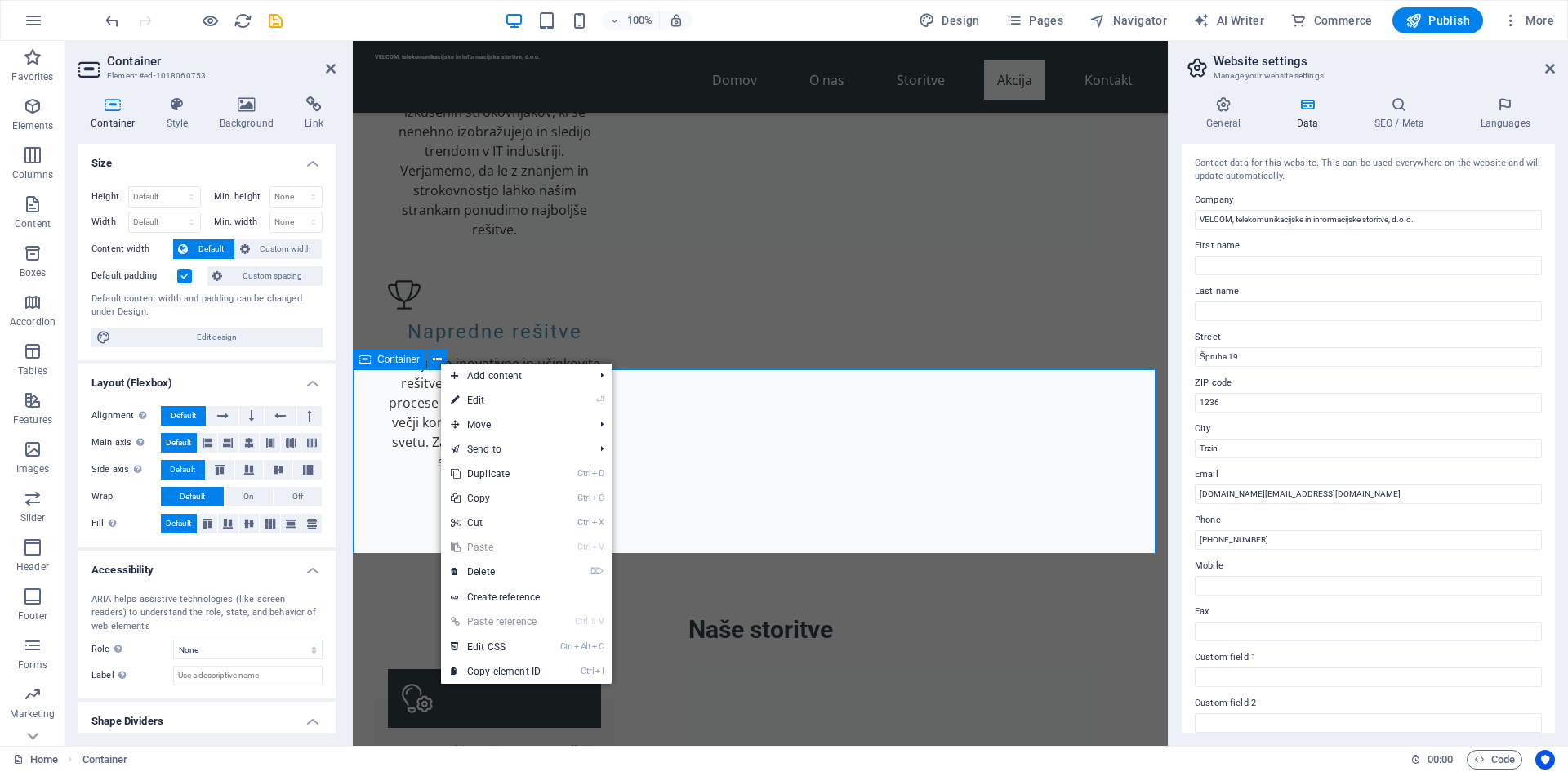
click at [401, 364] on span "Container" at bounding box center [399, 359] width 43 height 10
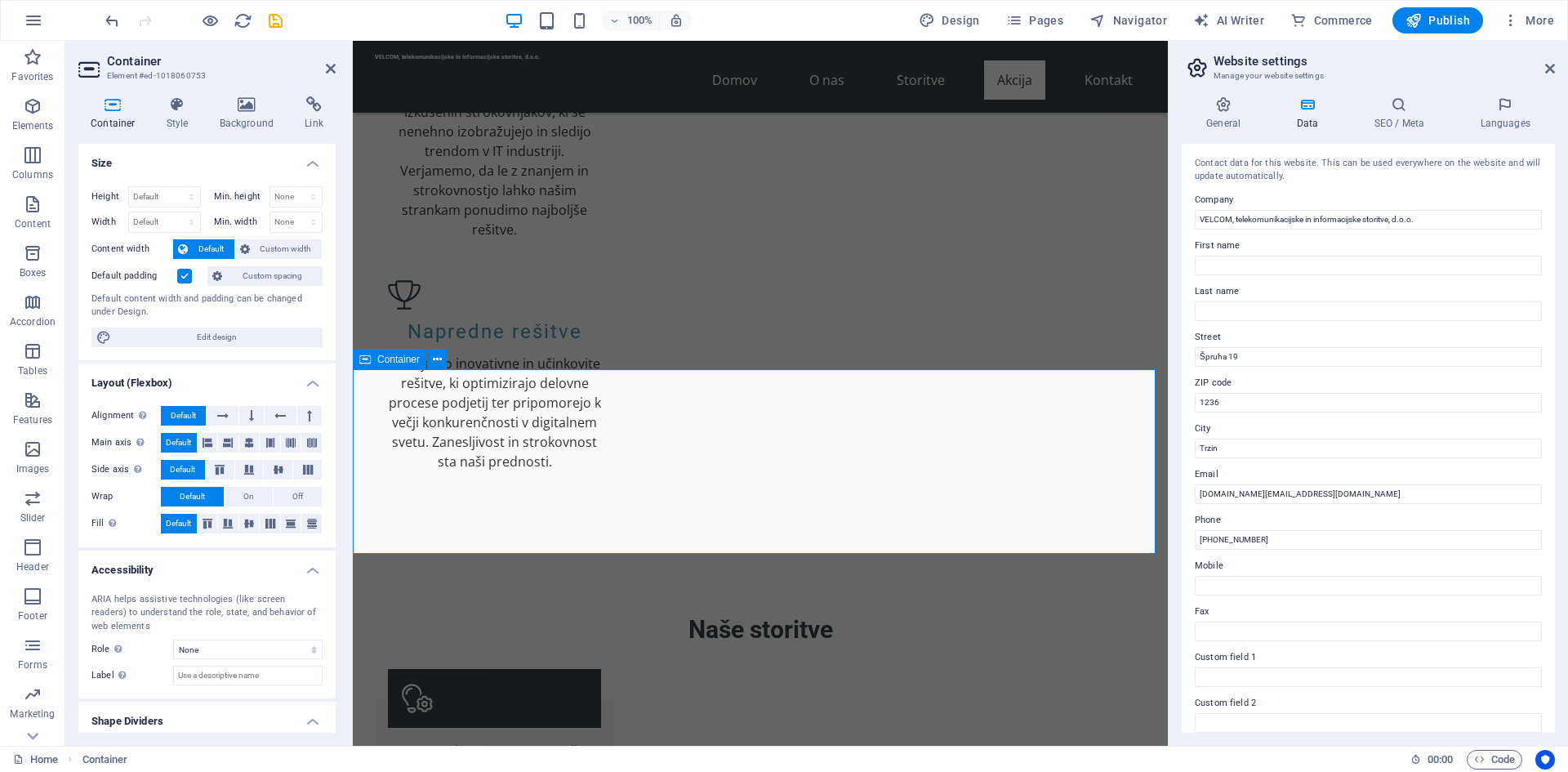
click at [384, 360] on span "Container" at bounding box center [399, 359] width 43 height 10
click at [441, 358] on button at bounding box center [437, 360] width 20 height 20
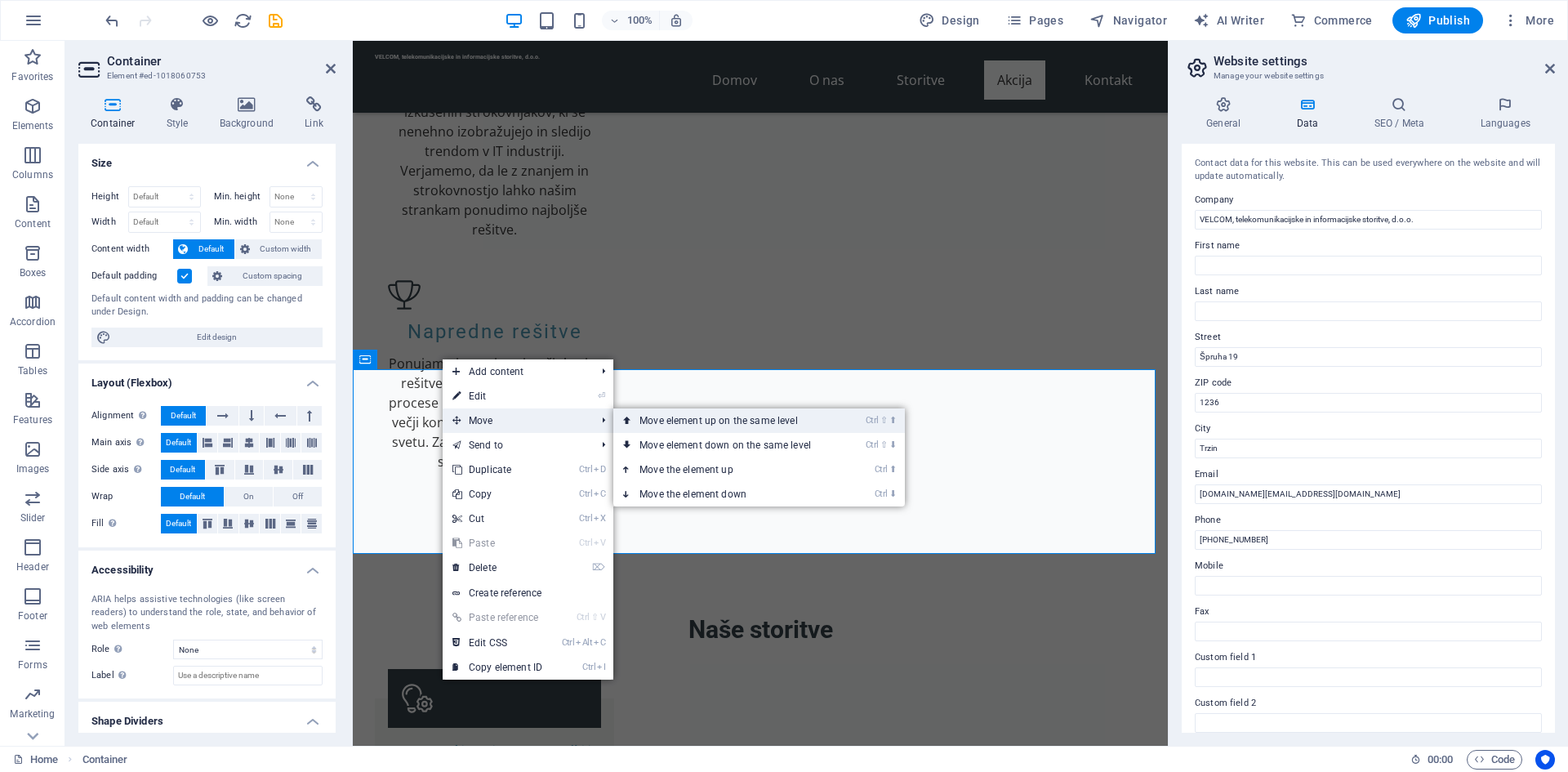
click at [672, 417] on link "Ctrl ⇧ ⬆ Move element up on the same level" at bounding box center [728, 421] width 230 height 25
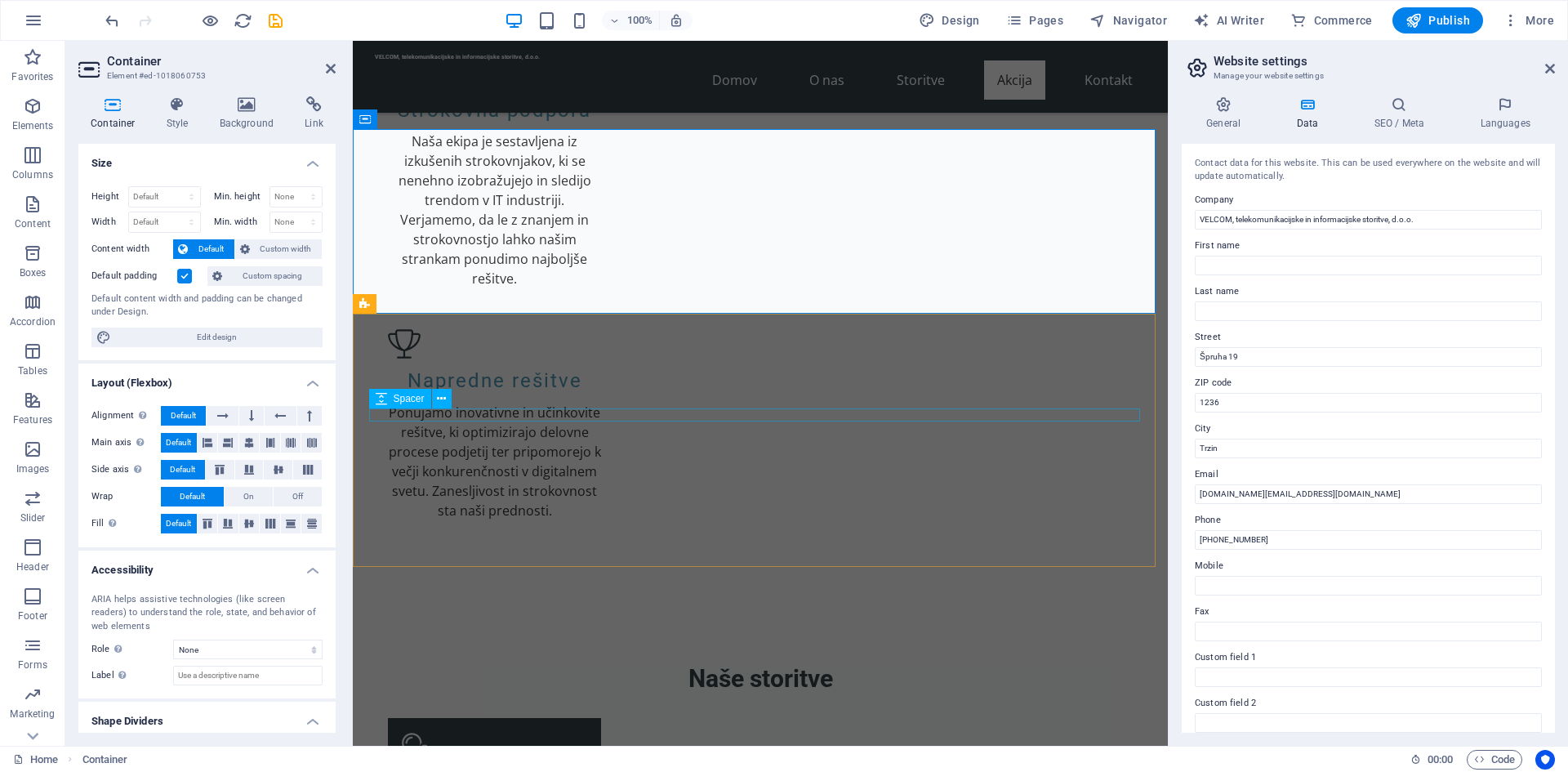
scroll to position [2045, 0]
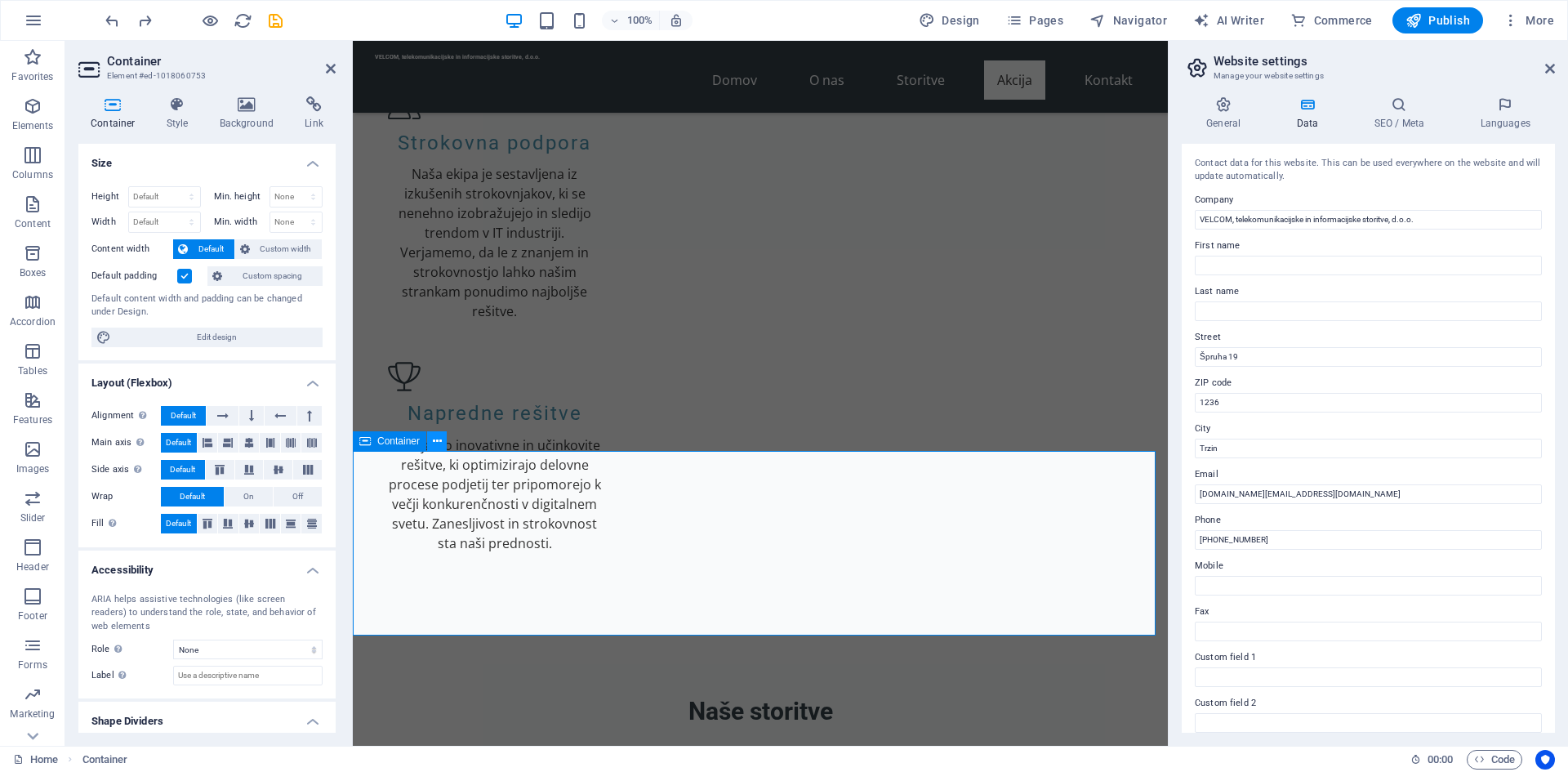
click at [434, 437] on icon at bounding box center [437, 441] width 9 height 17
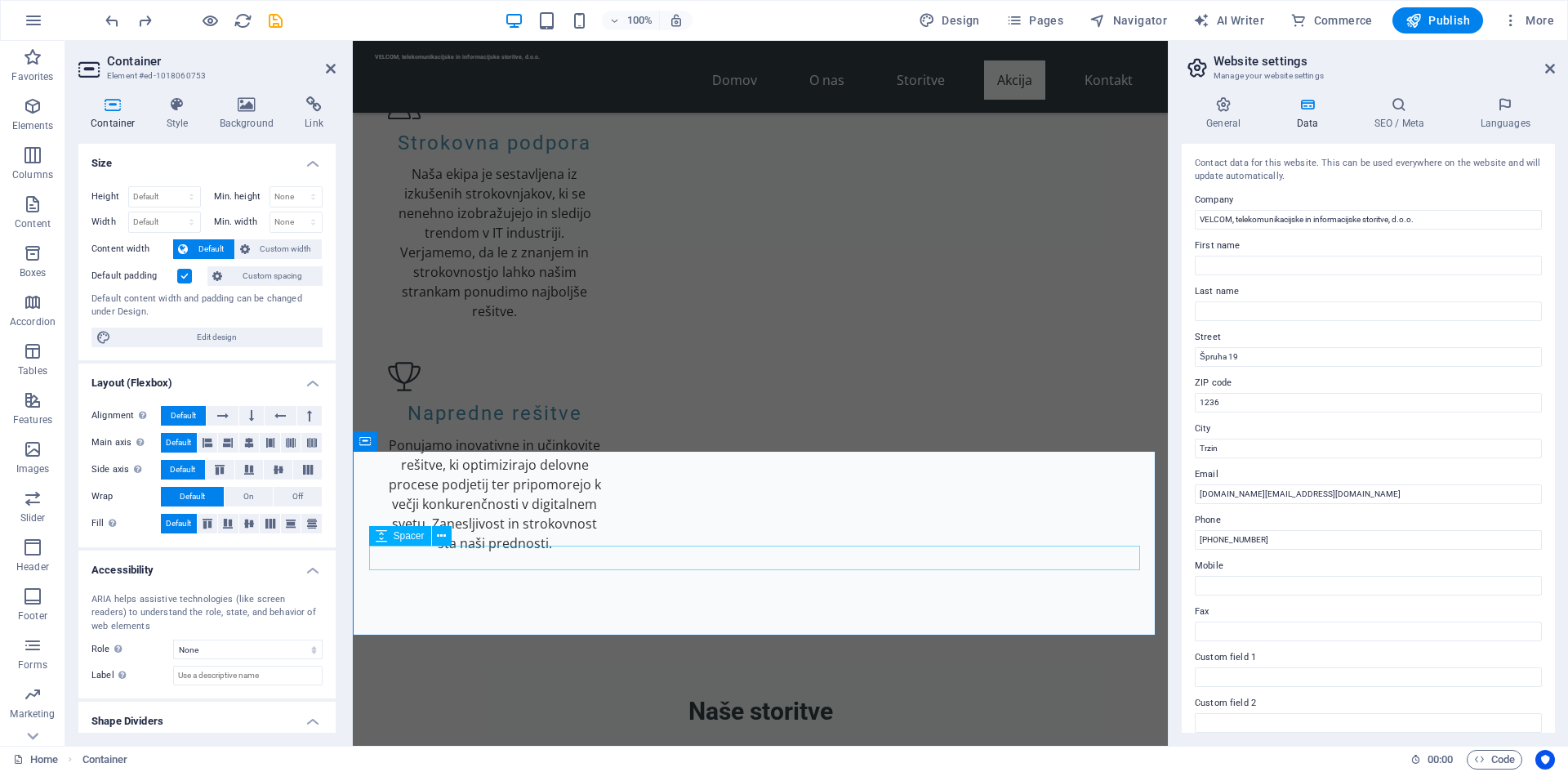
select select "px"
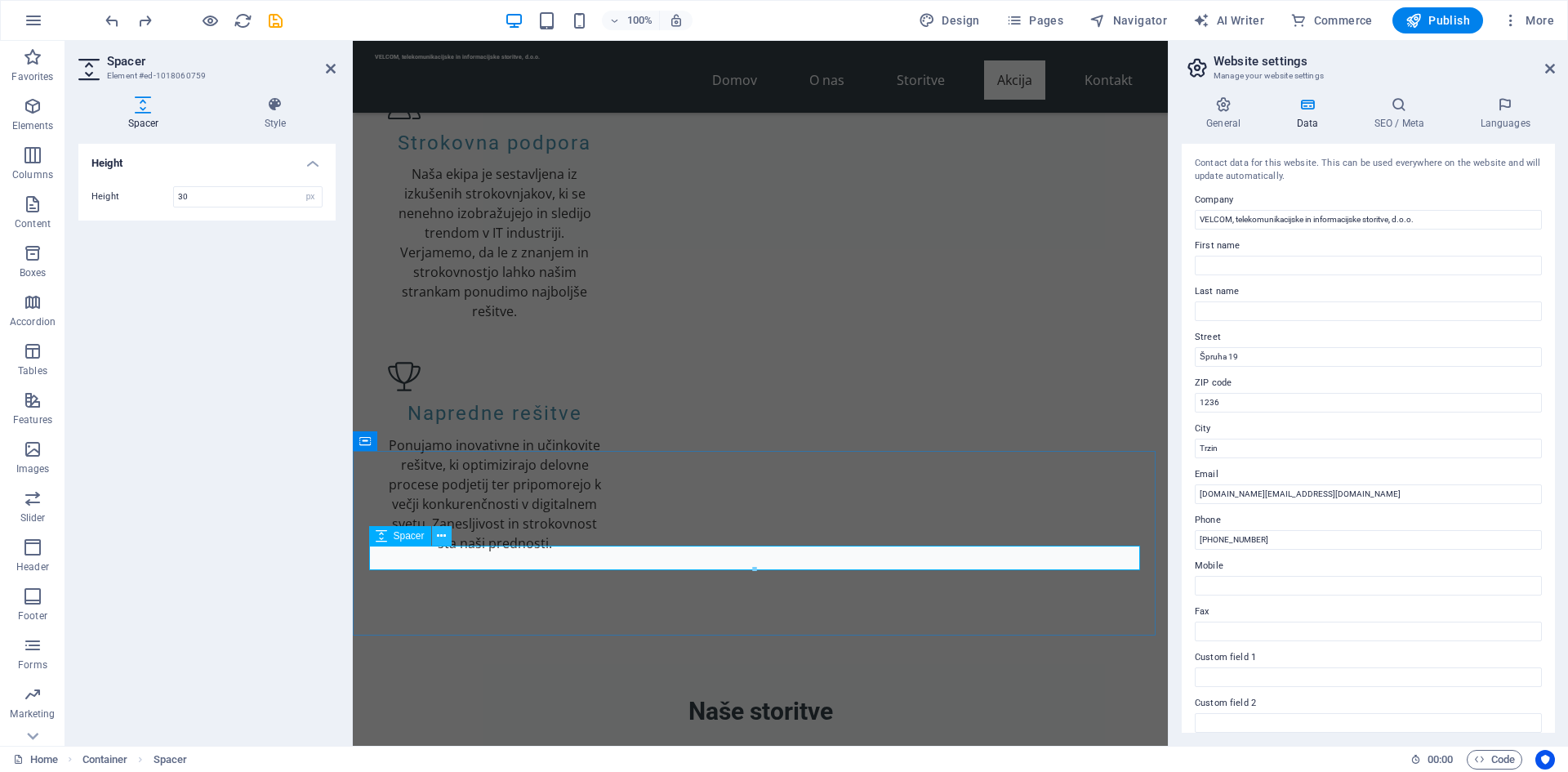
click at [443, 536] on icon at bounding box center [441, 536] width 9 height 17
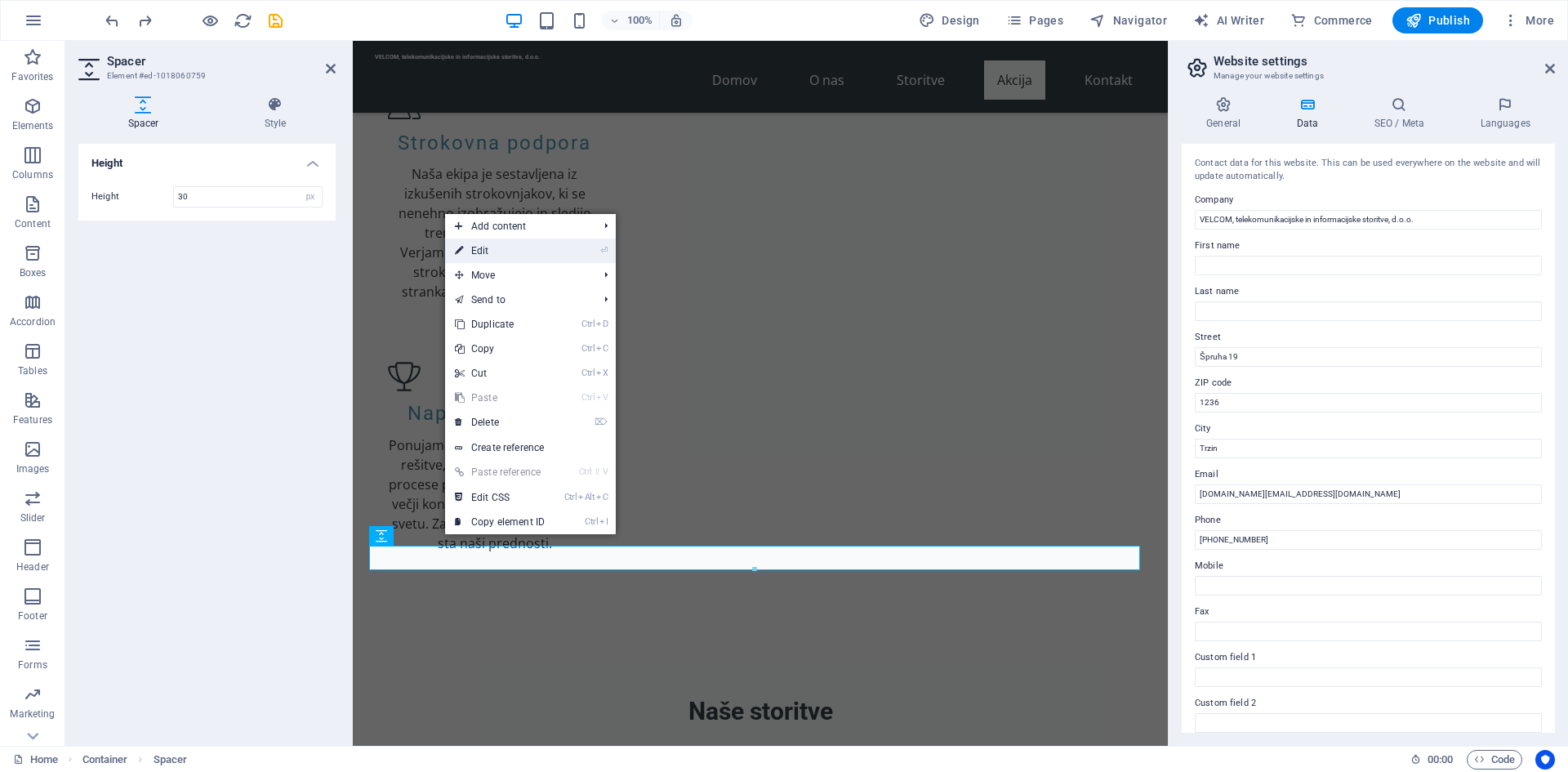
click at [522, 254] on link "⏎ Edit" at bounding box center [499, 251] width 109 height 25
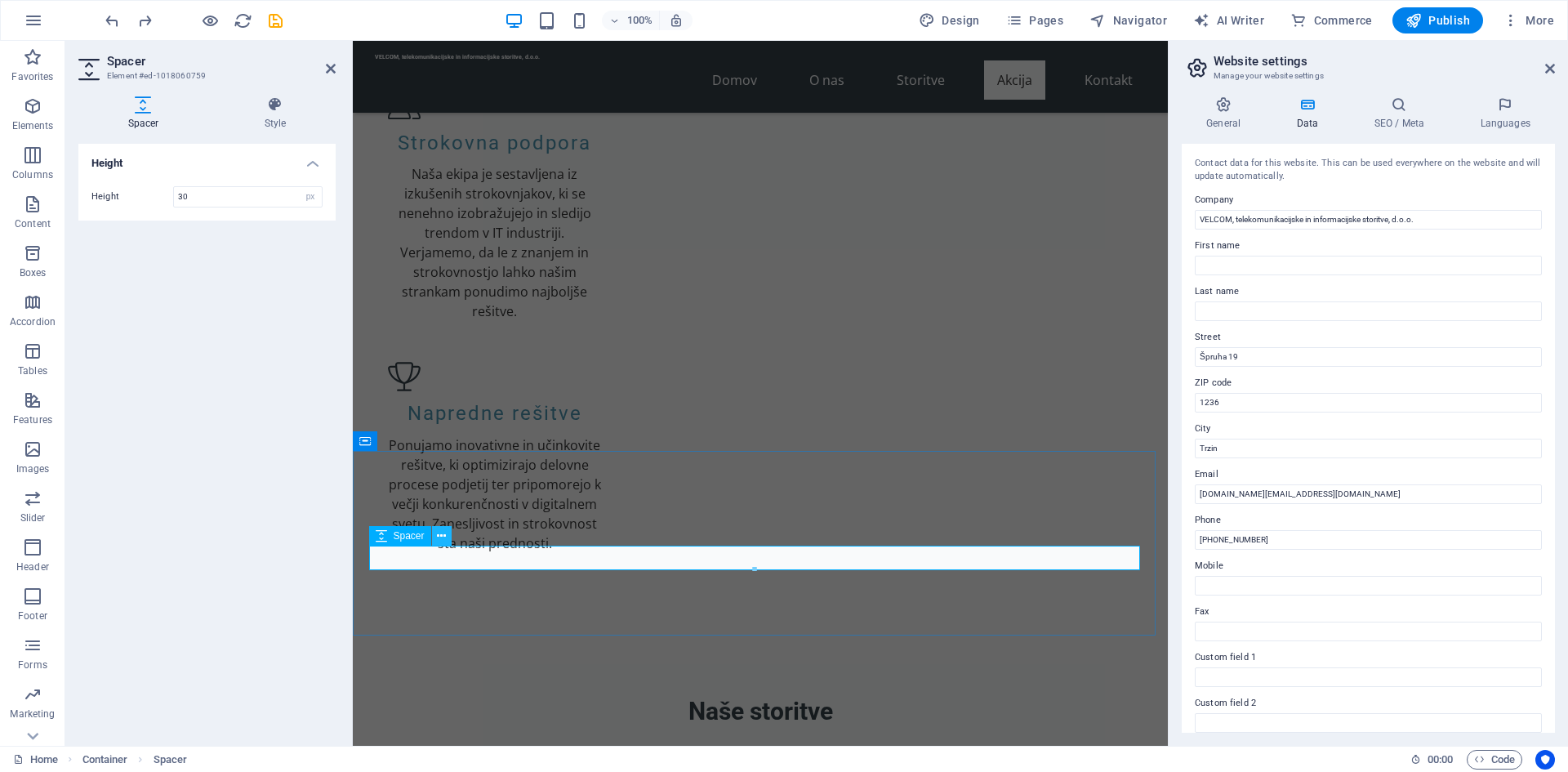
click at [439, 539] on icon at bounding box center [441, 536] width 9 height 17
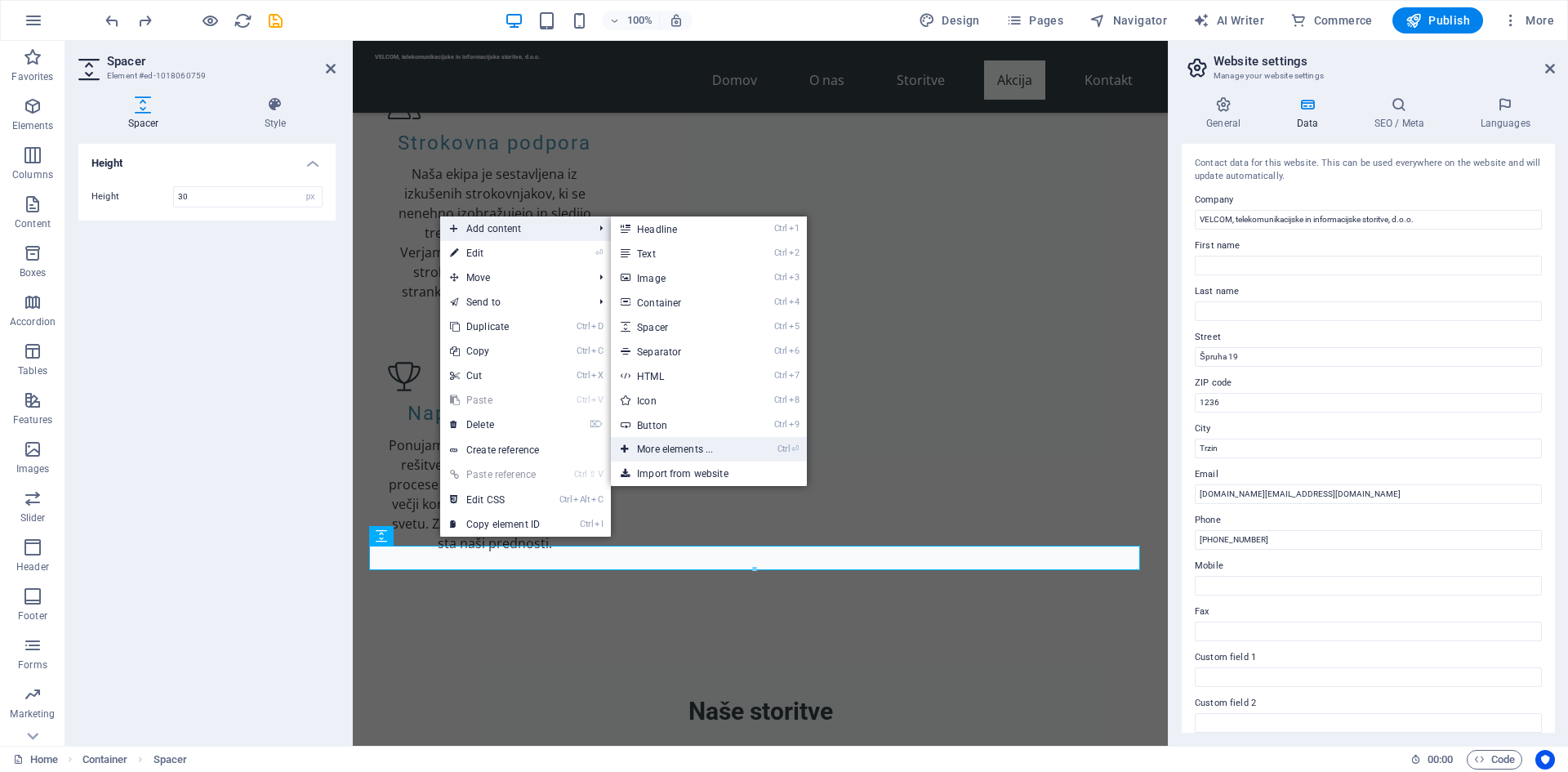
click at [681, 443] on link "Ctrl ⏎ More elements ..." at bounding box center [678, 450] width 134 height 25
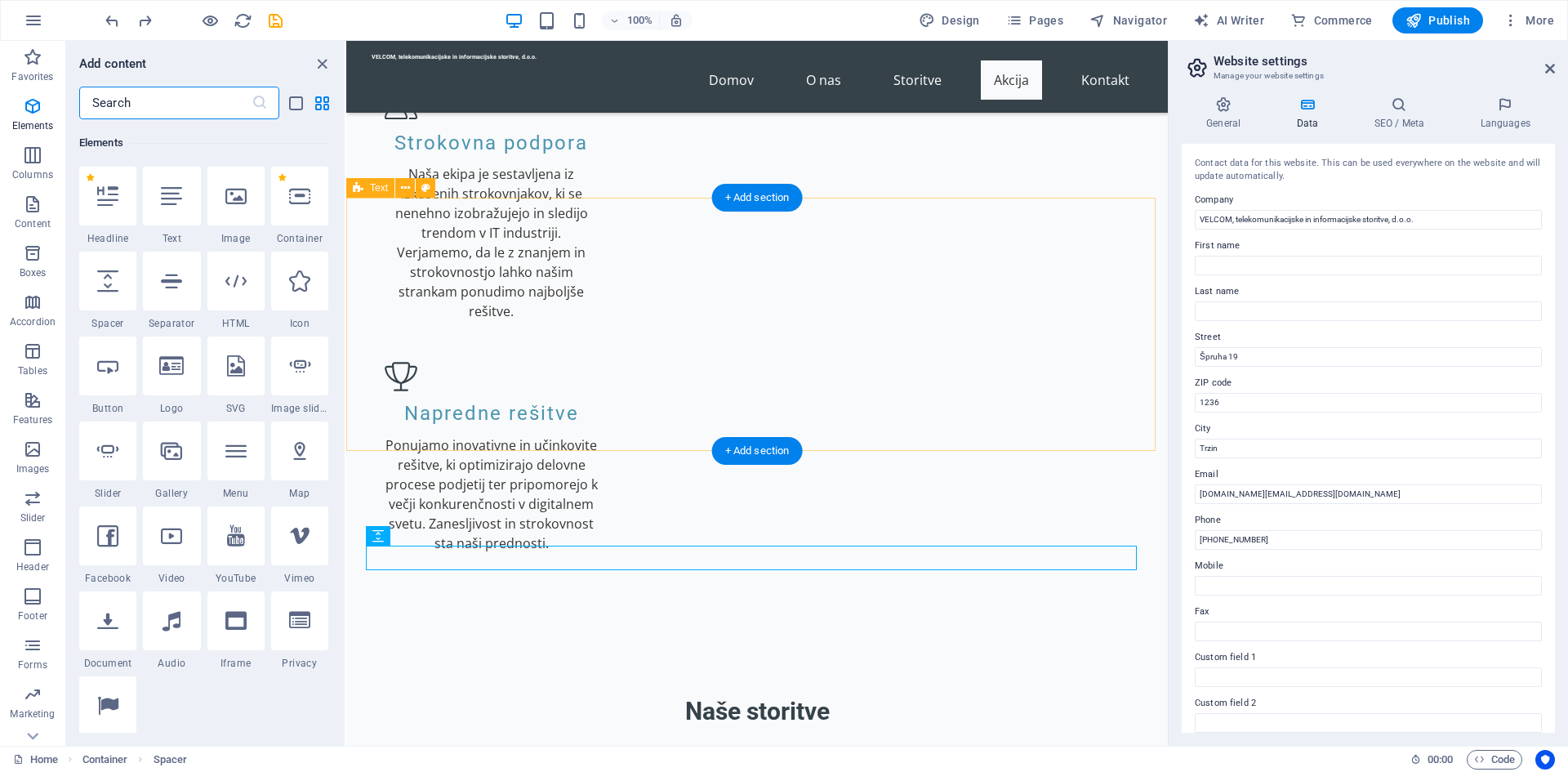
scroll to position [174, 0]
click at [111, 597] on div at bounding box center [108, 621] width 57 height 59
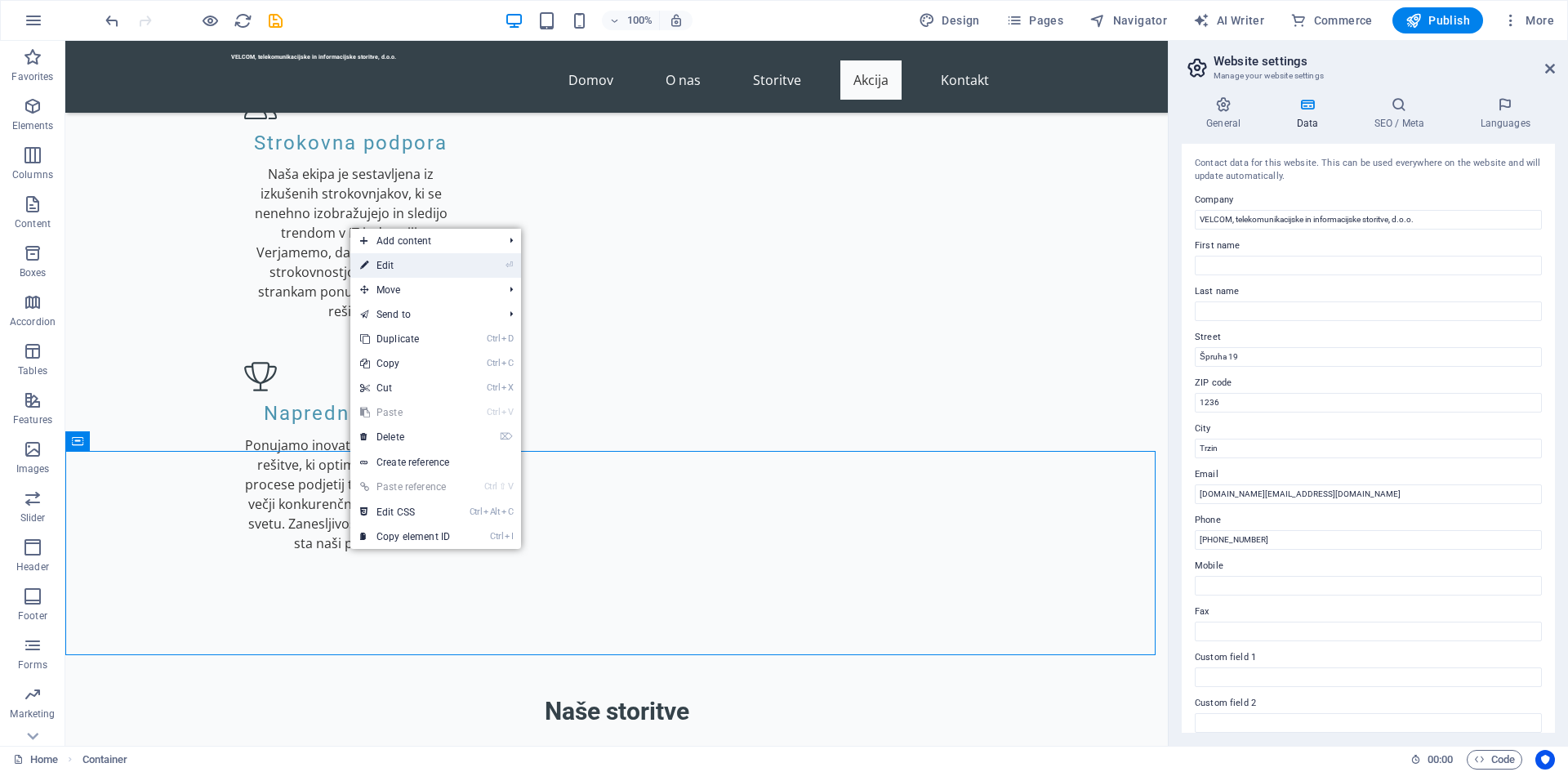
click at [418, 272] on link "⏎ Edit" at bounding box center [405, 266] width 109 height 25
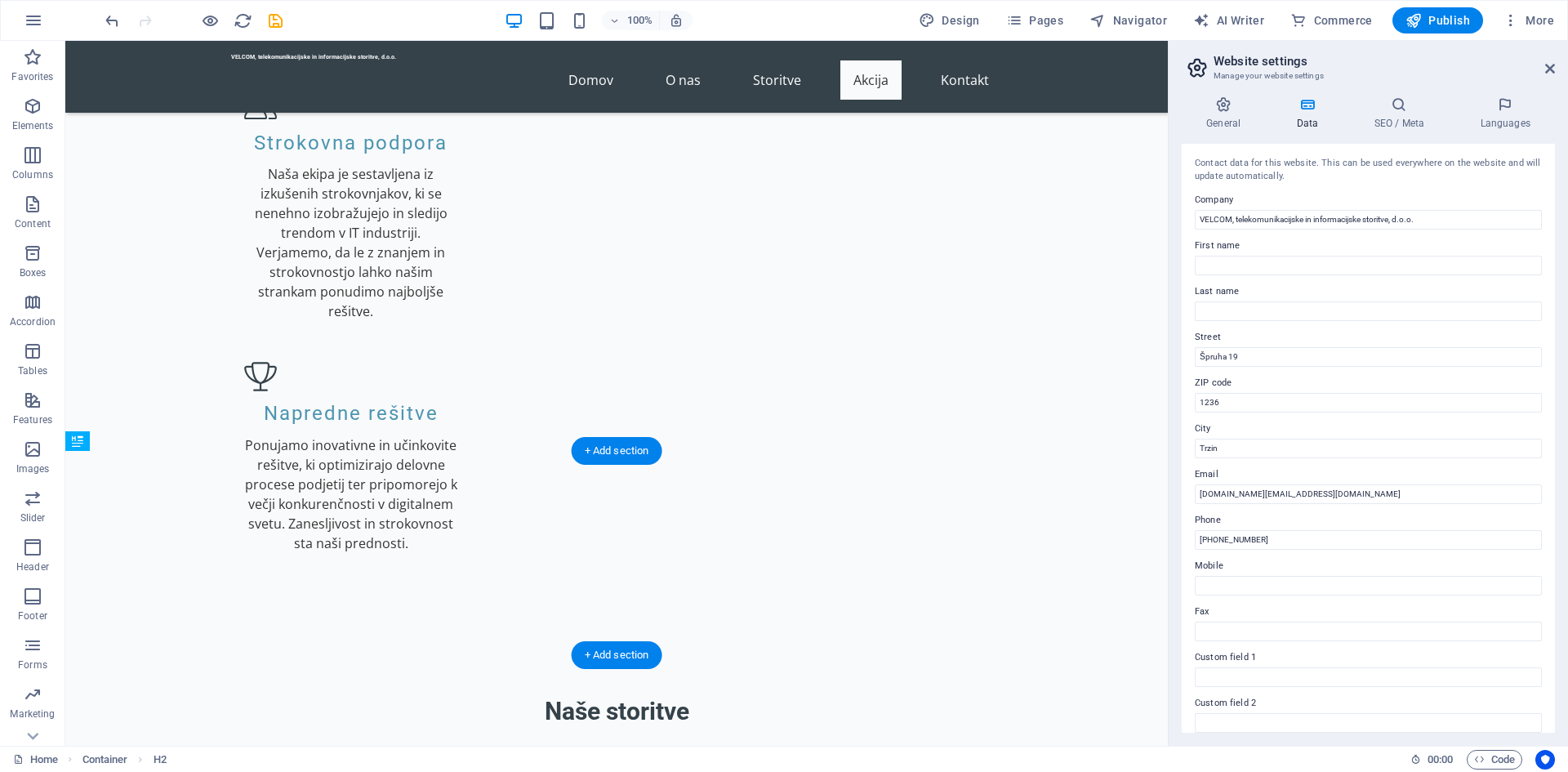
drag, startPoint x: 121, startPoint y: 549, endPoint x: 384, endPoint y: 522, distance: 264.4
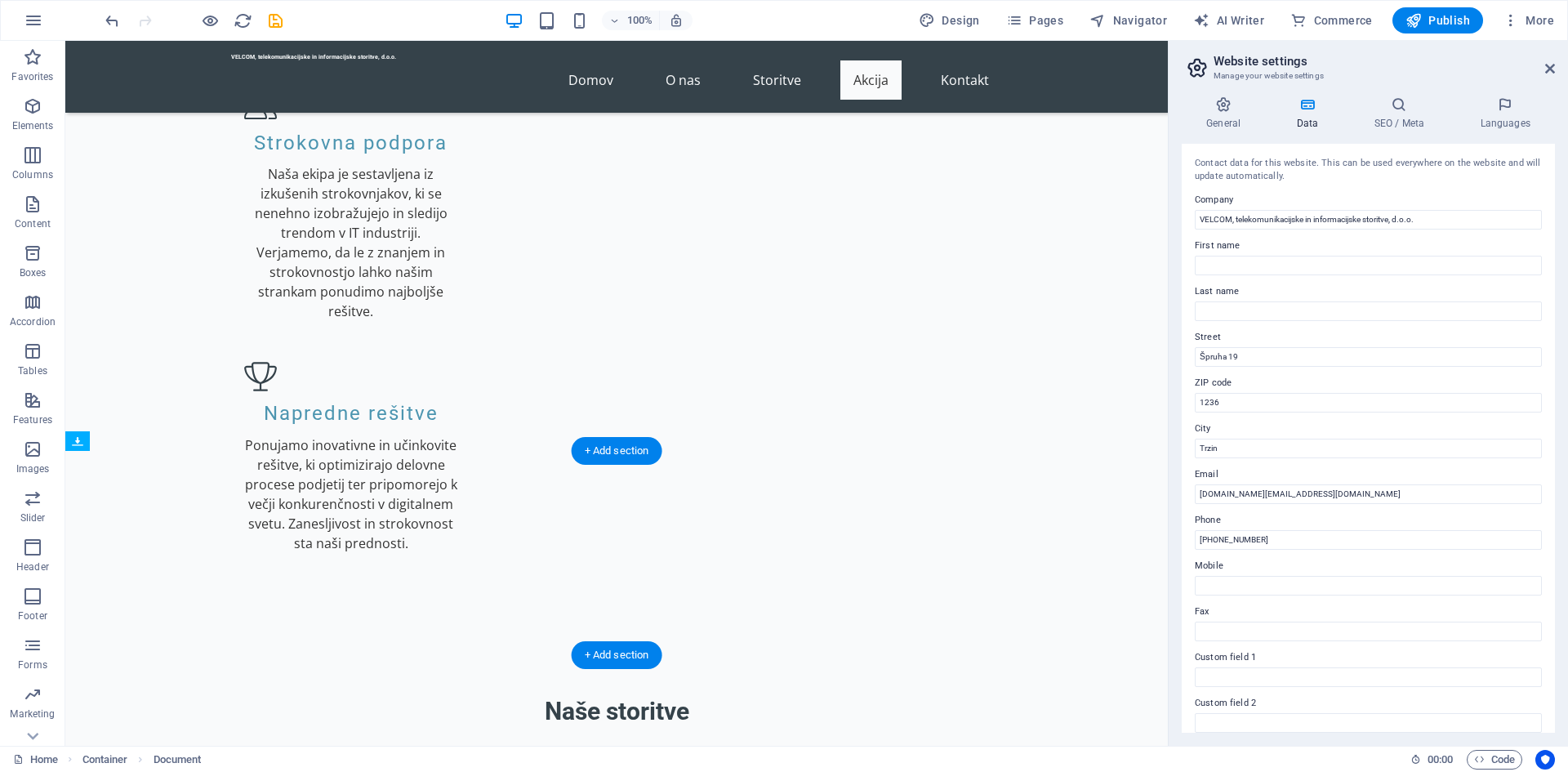
drag, startPoint x: 303, startPoint y: 551, endPoint x: 303, endPoint y: 573, distance: 22.0
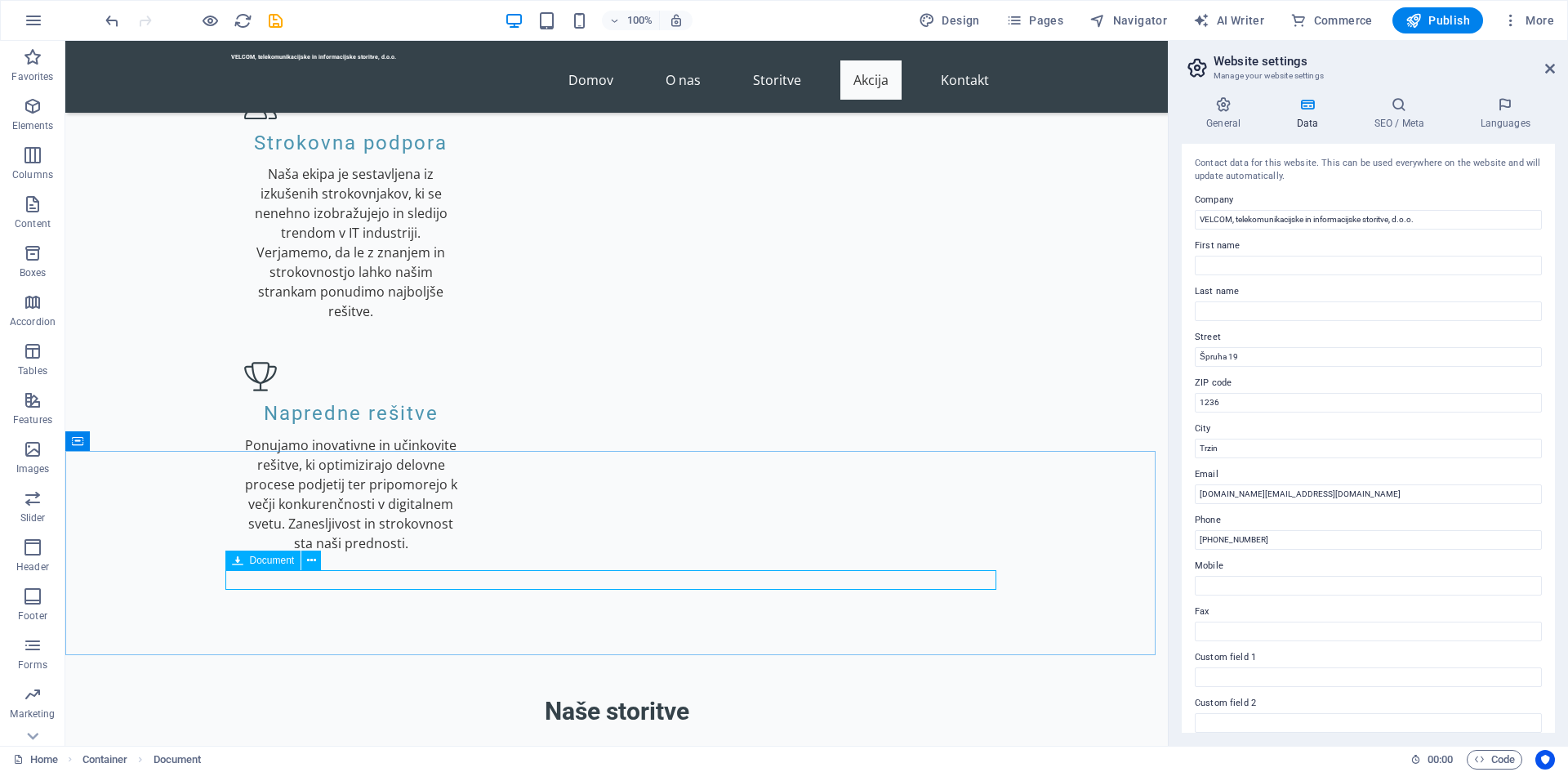
click at [234, 555] on icon at bounding box center [238, 561] width 12 height 20
click at [311, 563] on icon at bounding box center [311, 560] width 9 height 17
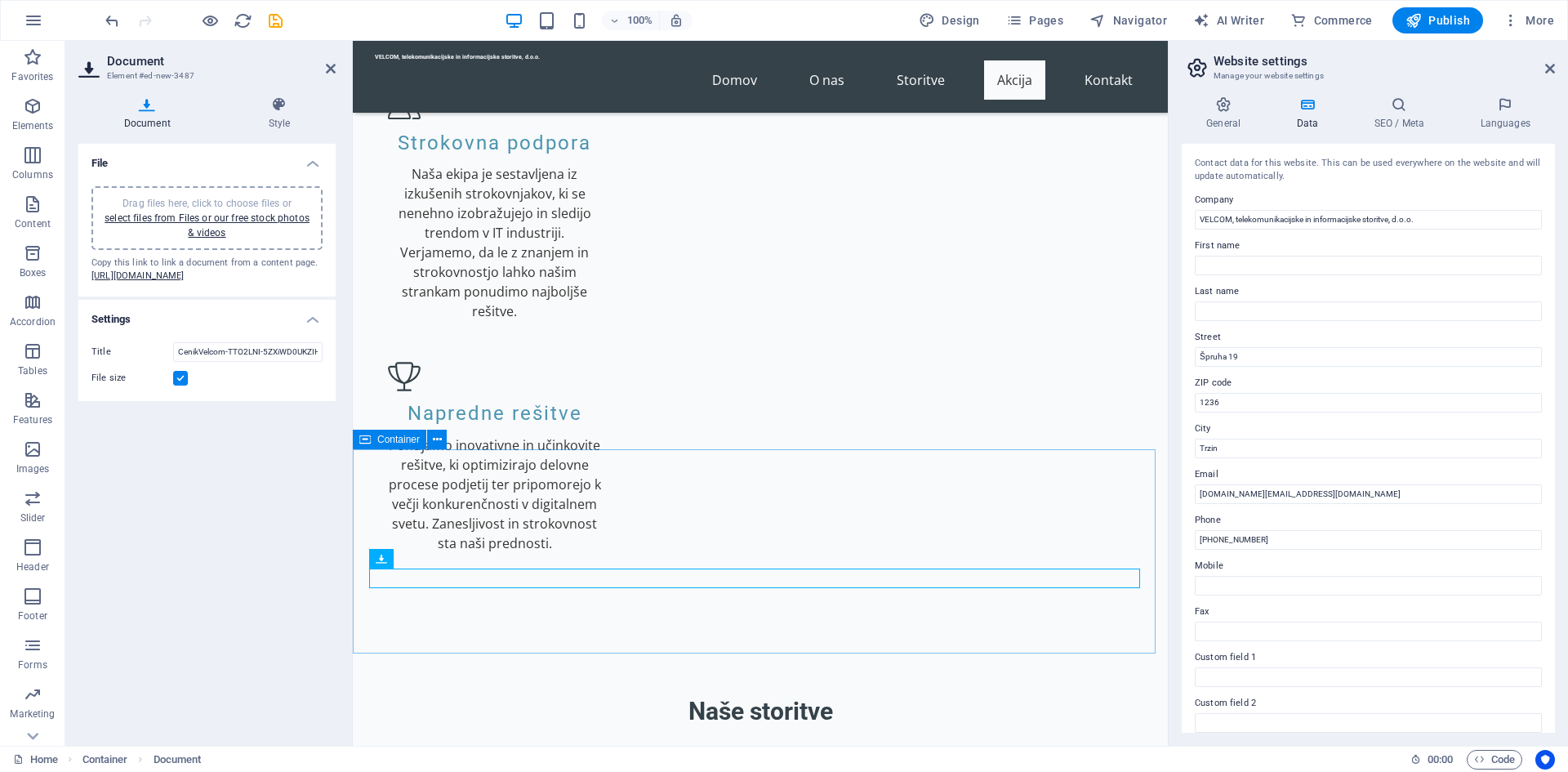
scroll to position [2127, 0]
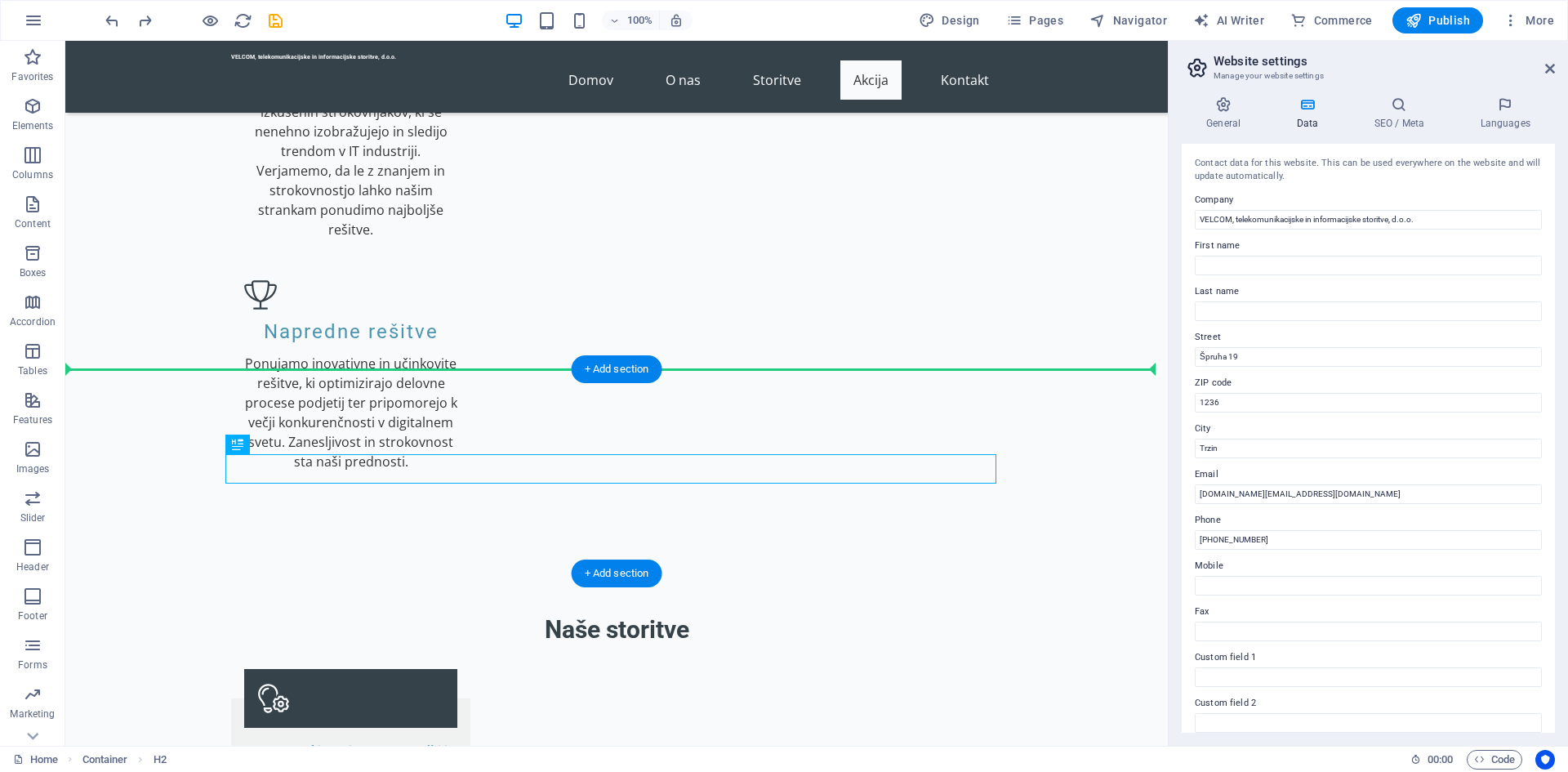
drag, startPoint x: 170, startPoint y: 466, endPoint x: 355, endPoint y: 422, distance: 190.2
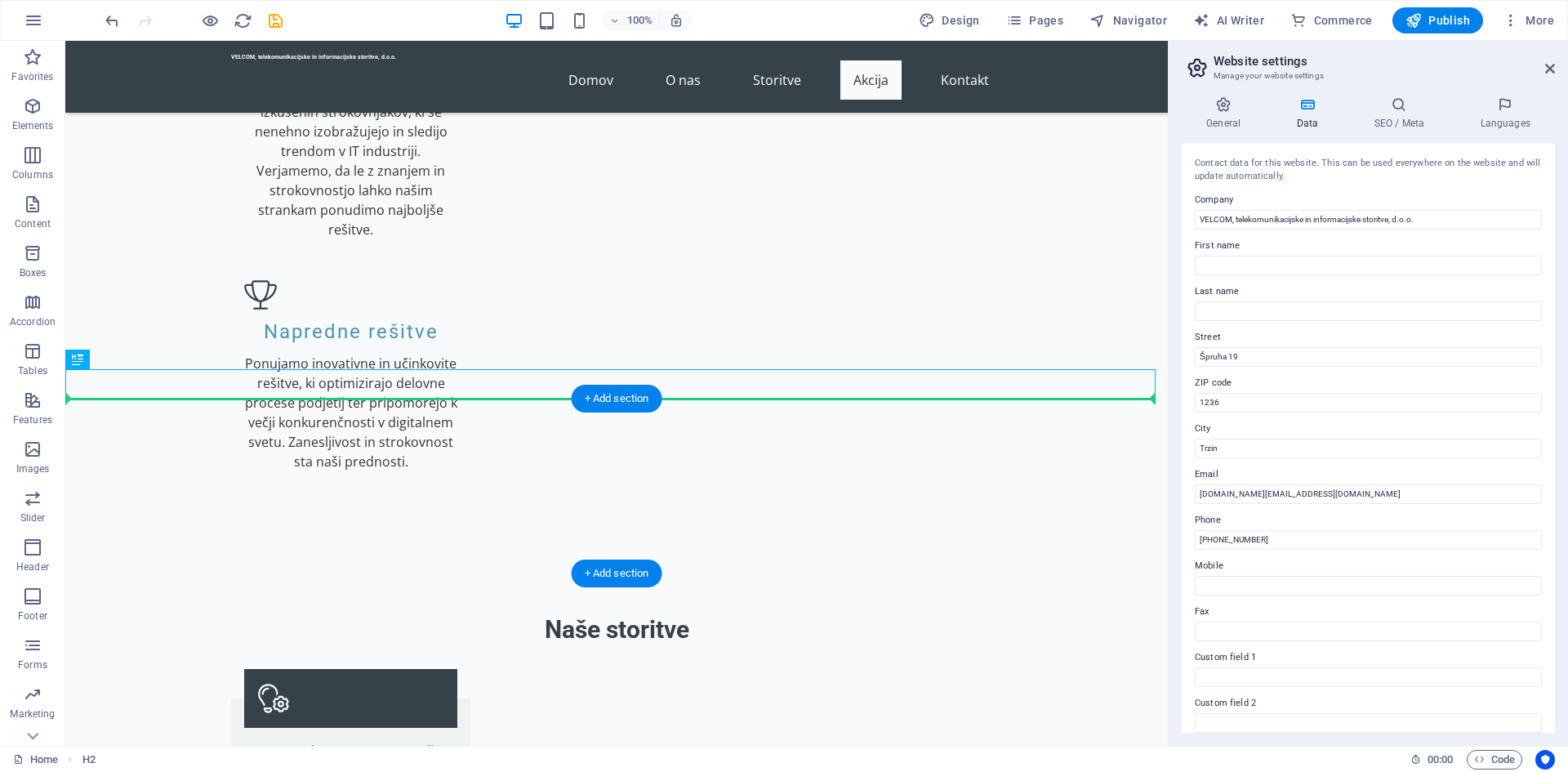
drag, startPoint x: 236, startPoint y: 379, endPoint x: 283, endPoint y: 450, distance: 85.1
drag, startPoint x: 226, startPoint y: 382, endPoint x: 259, endPoint y: 443, distance: 69.4
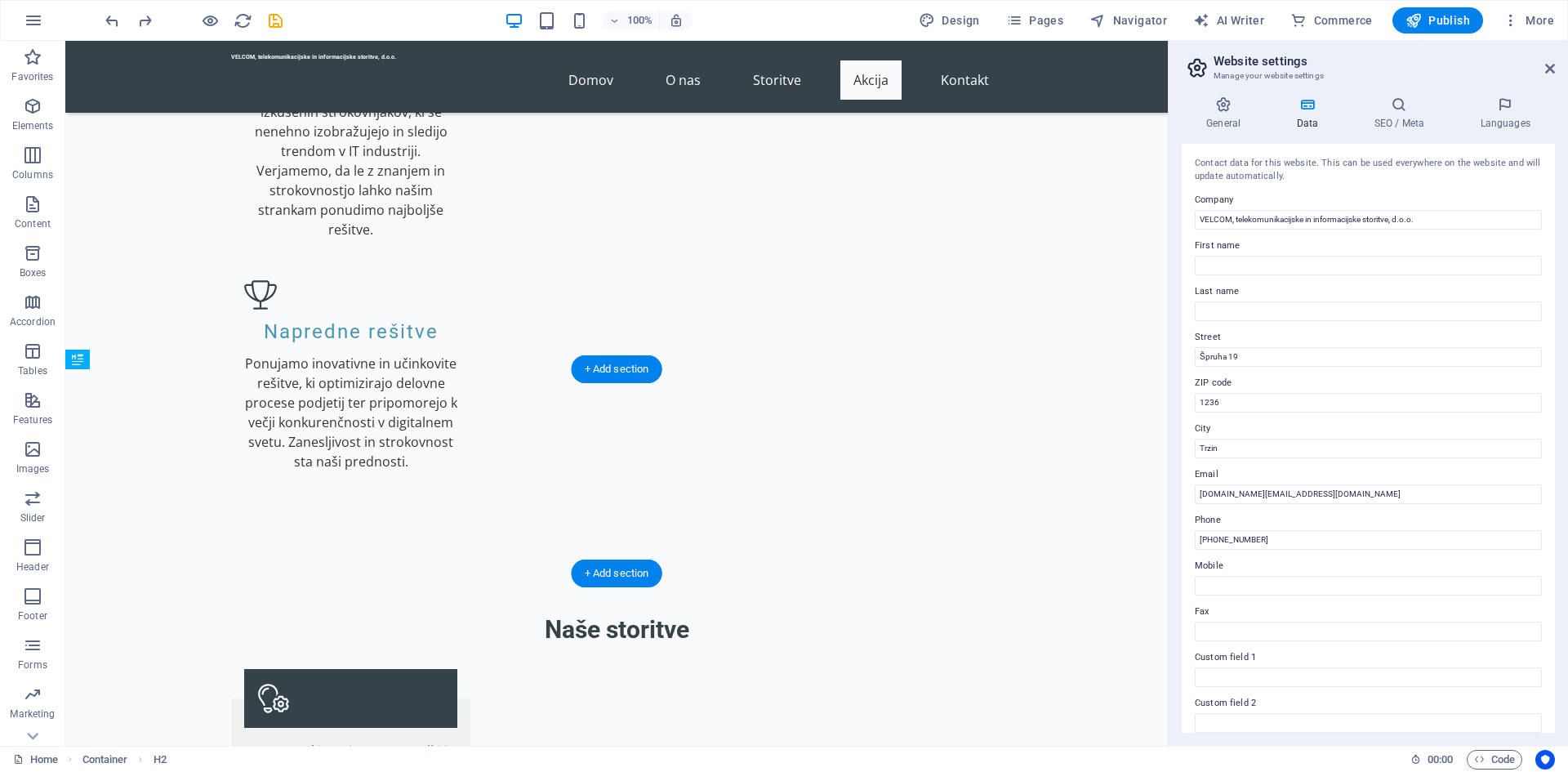
drag, startPoint x: 334, startPoint y: 466, endPoint x: 334, endPoint y: 443, distance: 23.0
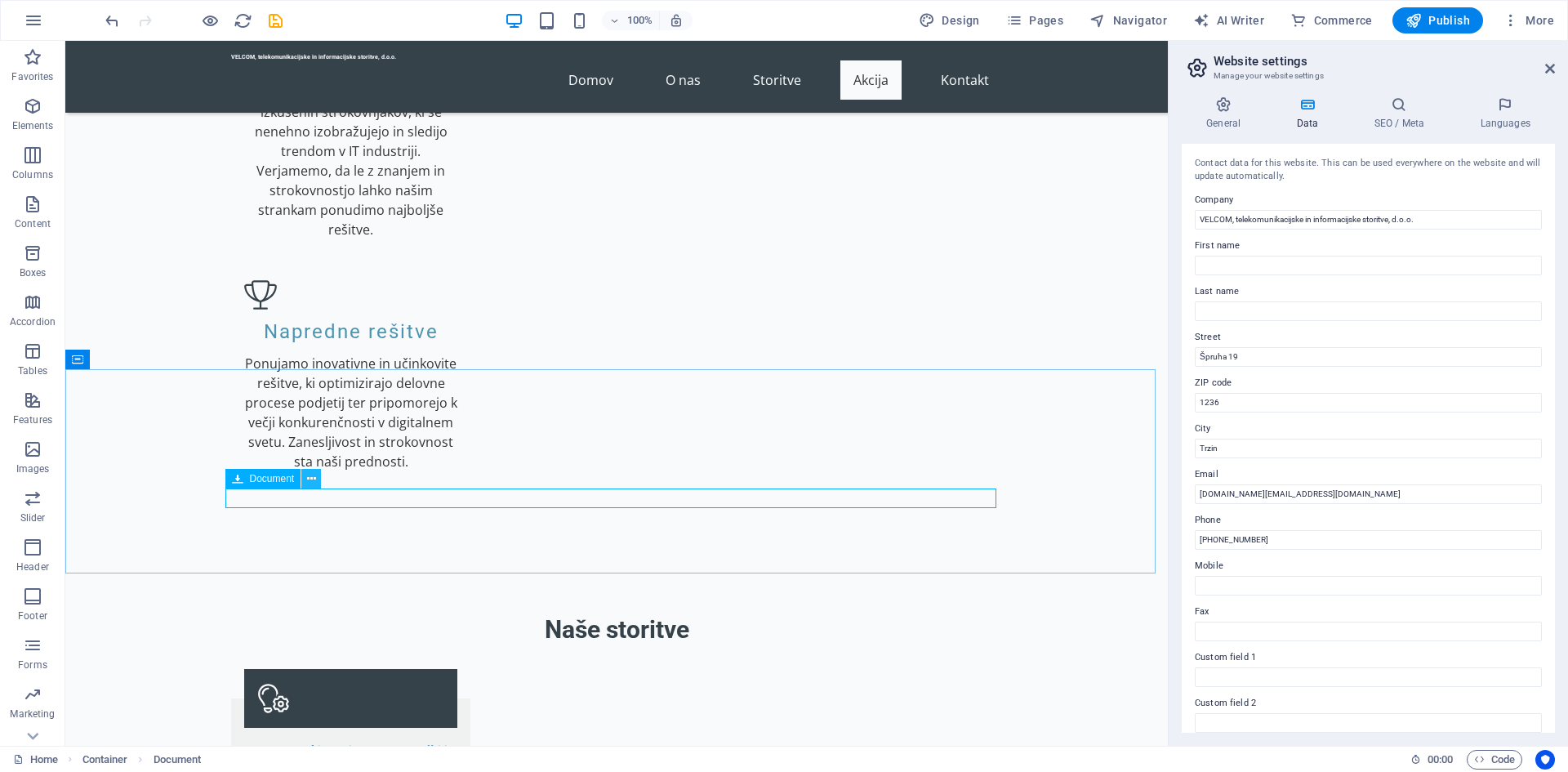
click at [311, 476] on icon at bounding box center [311, 479] width 9 height 17
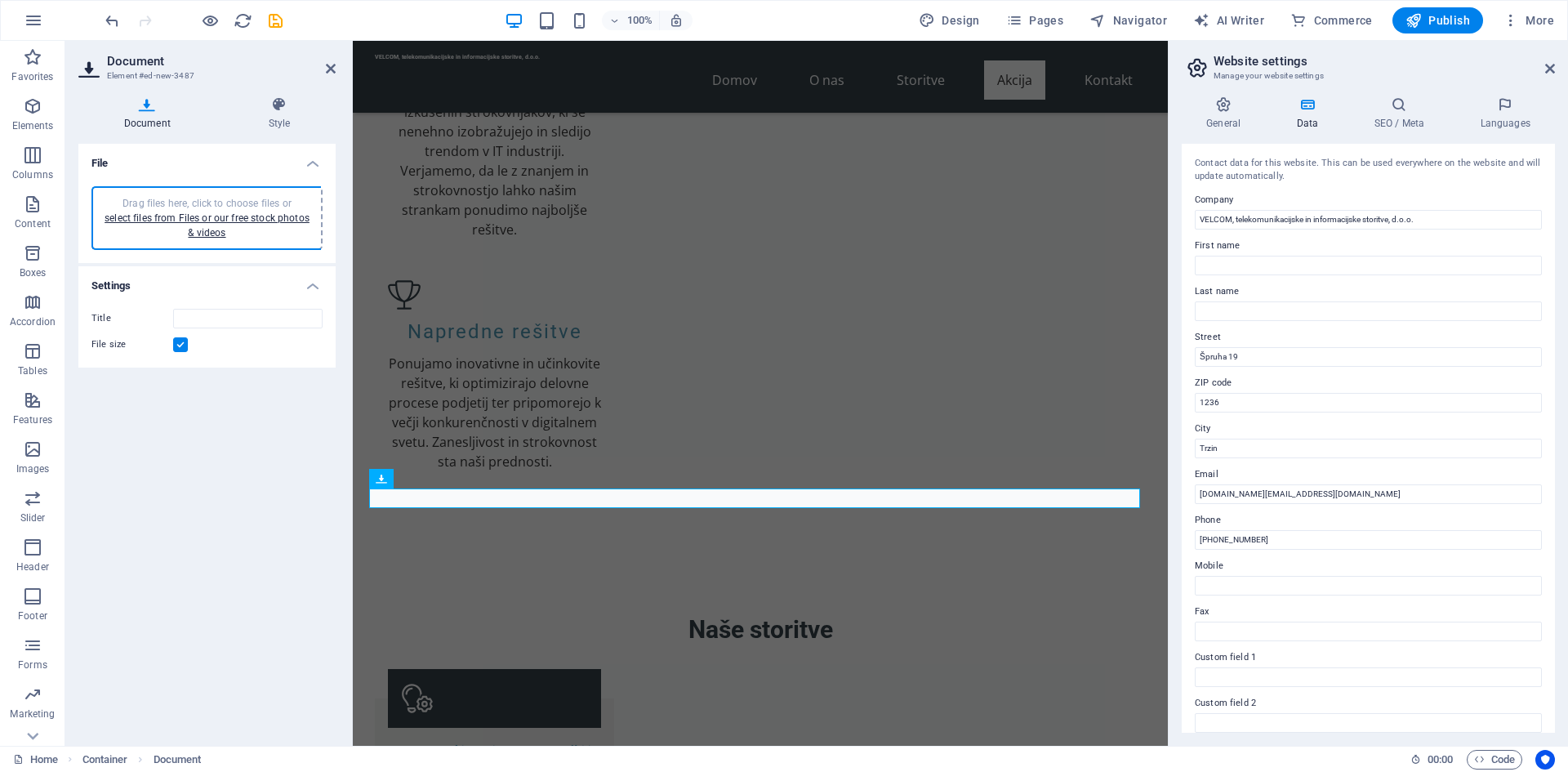
type input "CenikVelcom-PPY_ZK1ik26HijCAQFVTxw.pdf"
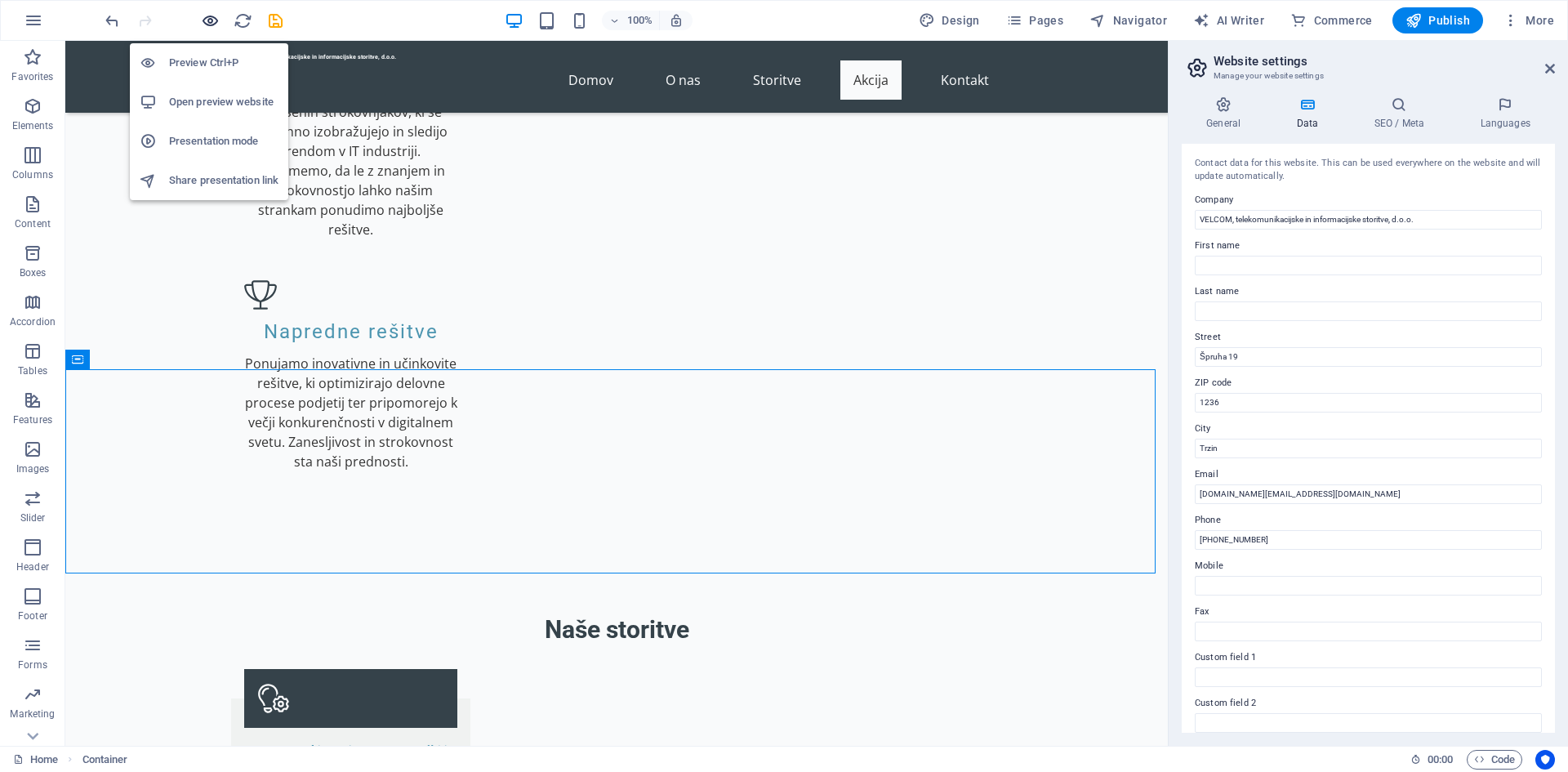
click at [213, 23] on icon "button" at bounding box center [210, 20] width 19 height 19
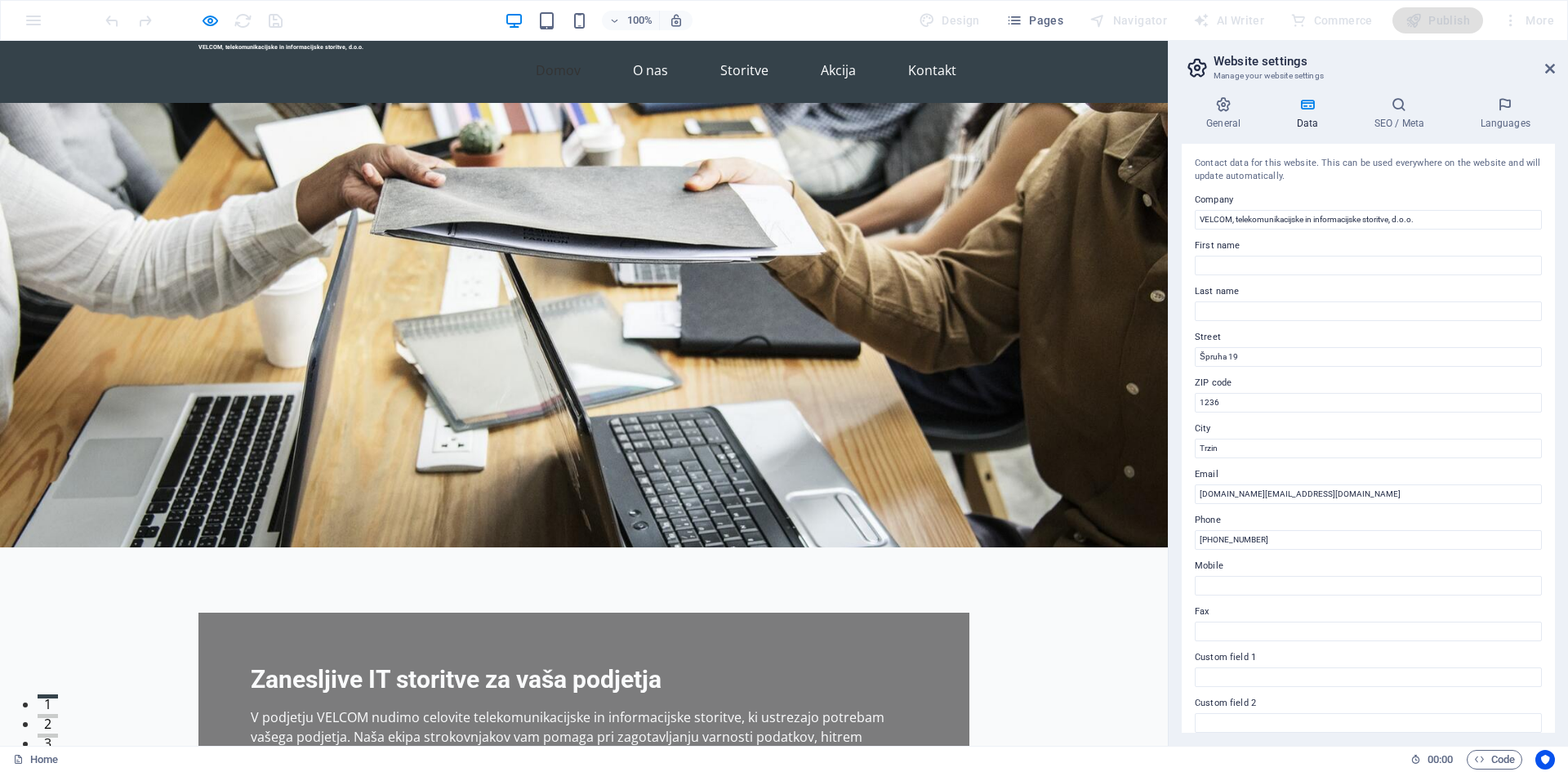
scroll to position [0, 0]
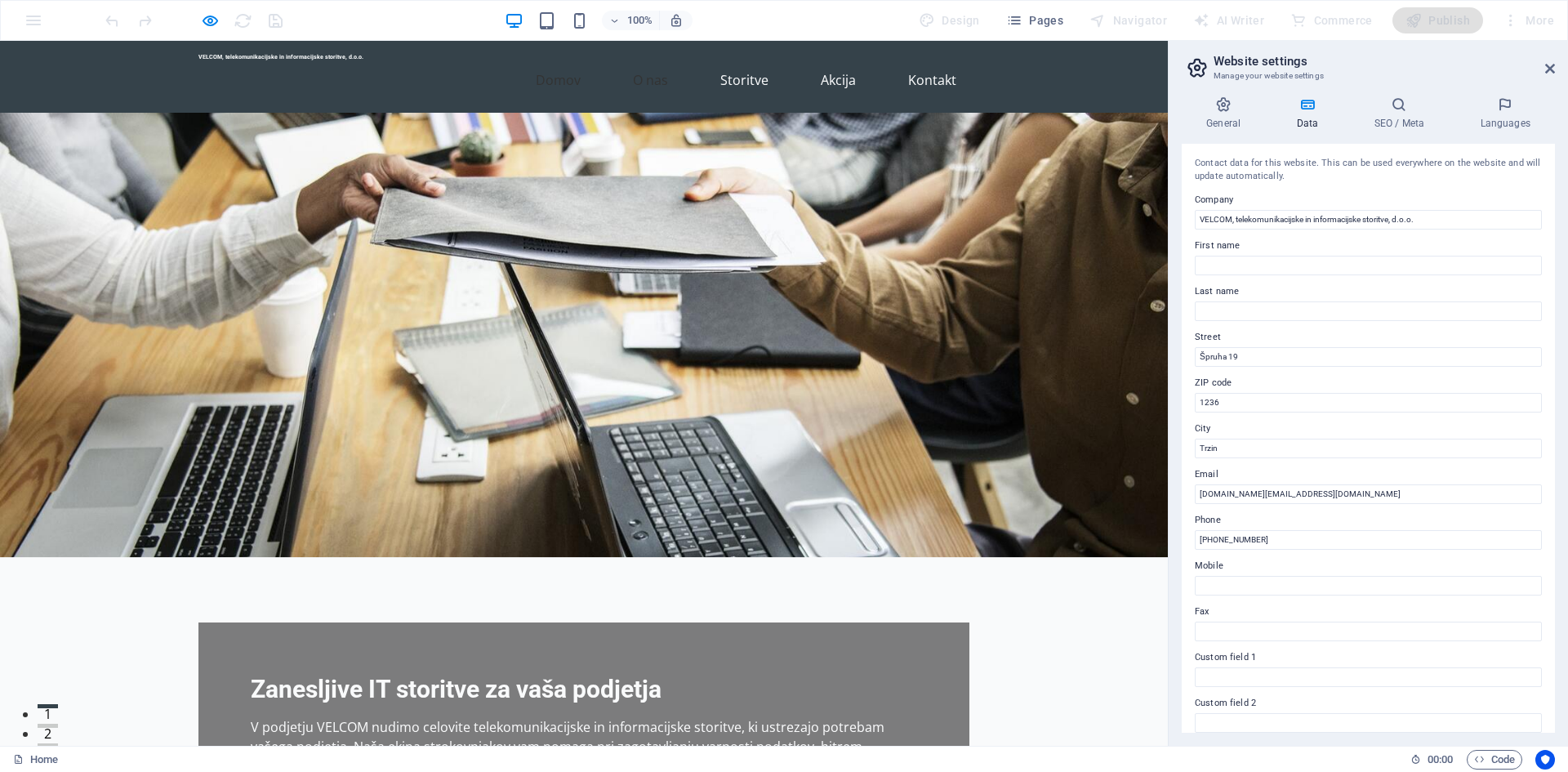
click at [655, 71] on link "O nas" at bounding box center [651, 80] width 61 height 39
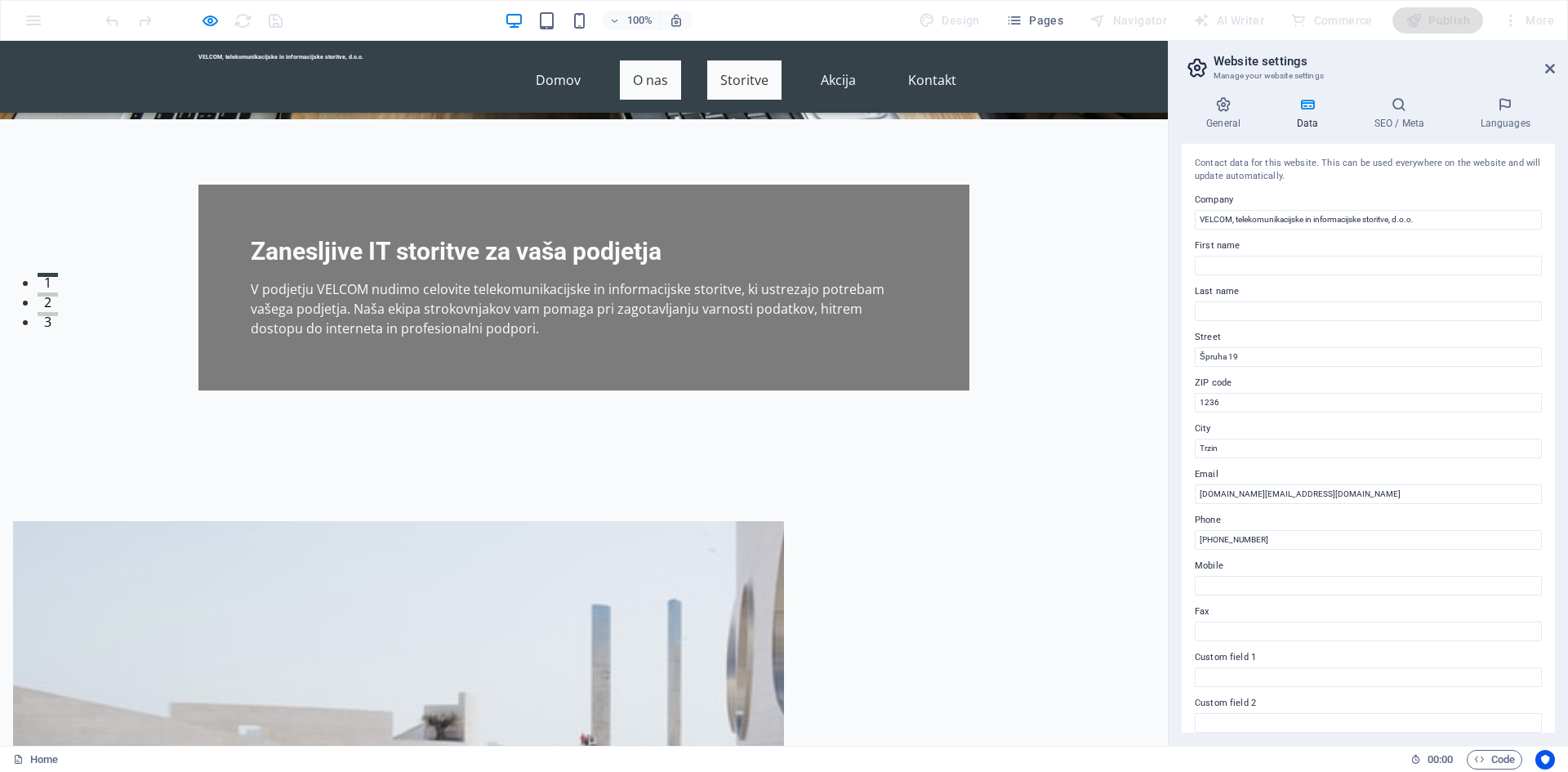
click at [735, 61] on link "Storitve" at bounding box center [745, 80] width 75 height 39
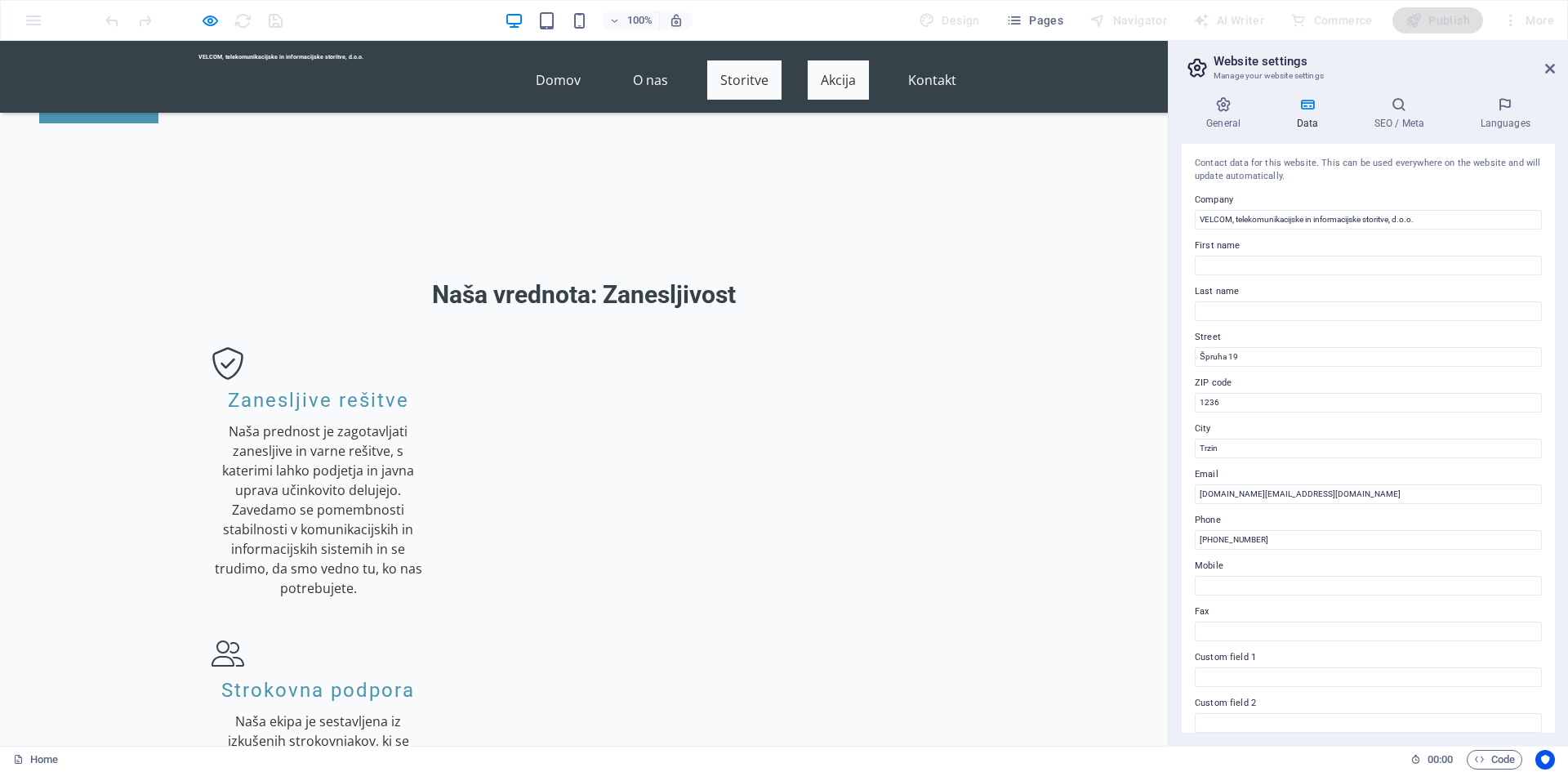
click at [824, 63] on link "Akcija" at bounding box center [838, 80] width 61 height 39
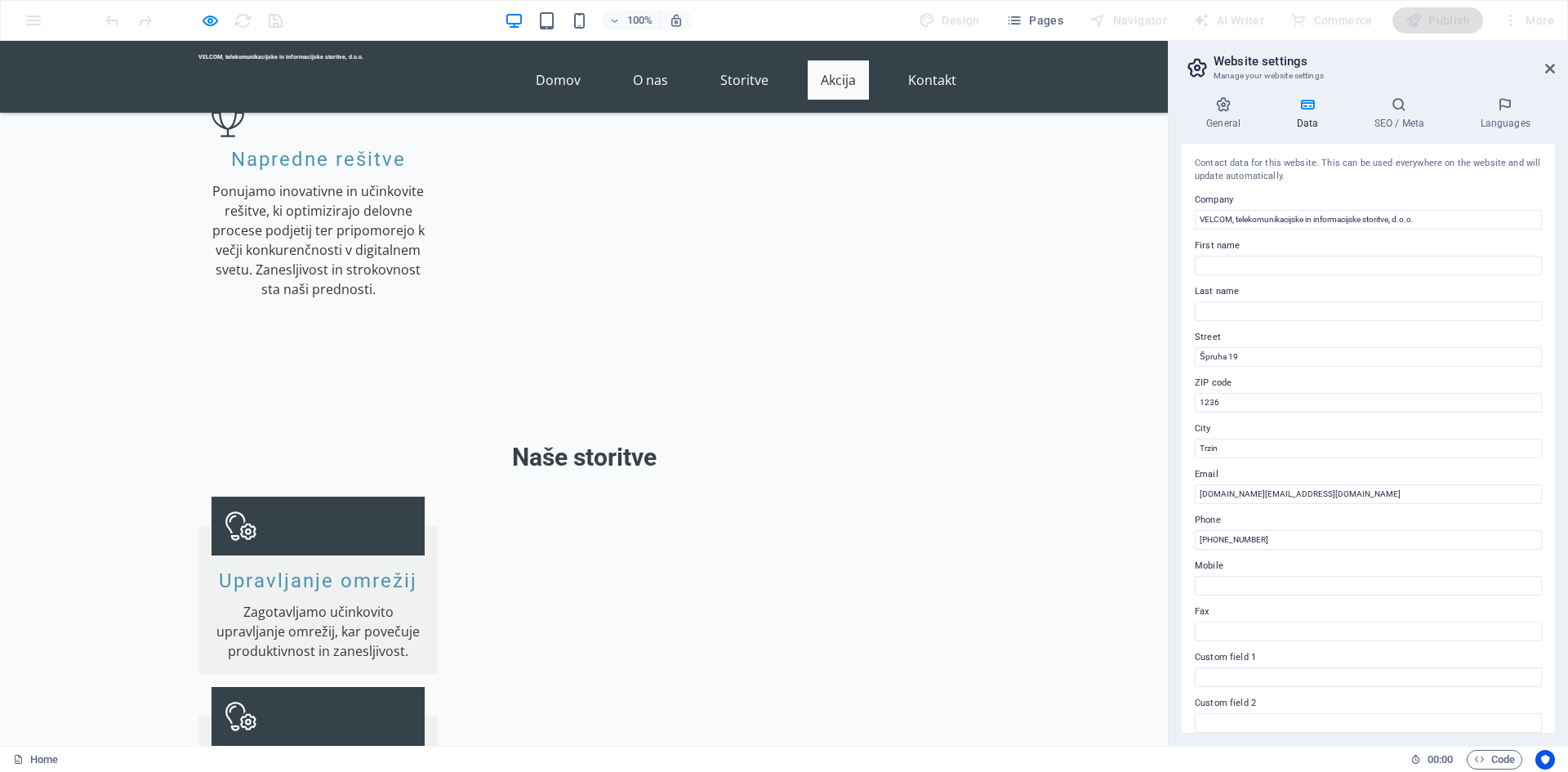
scroll to position [2137, 0]
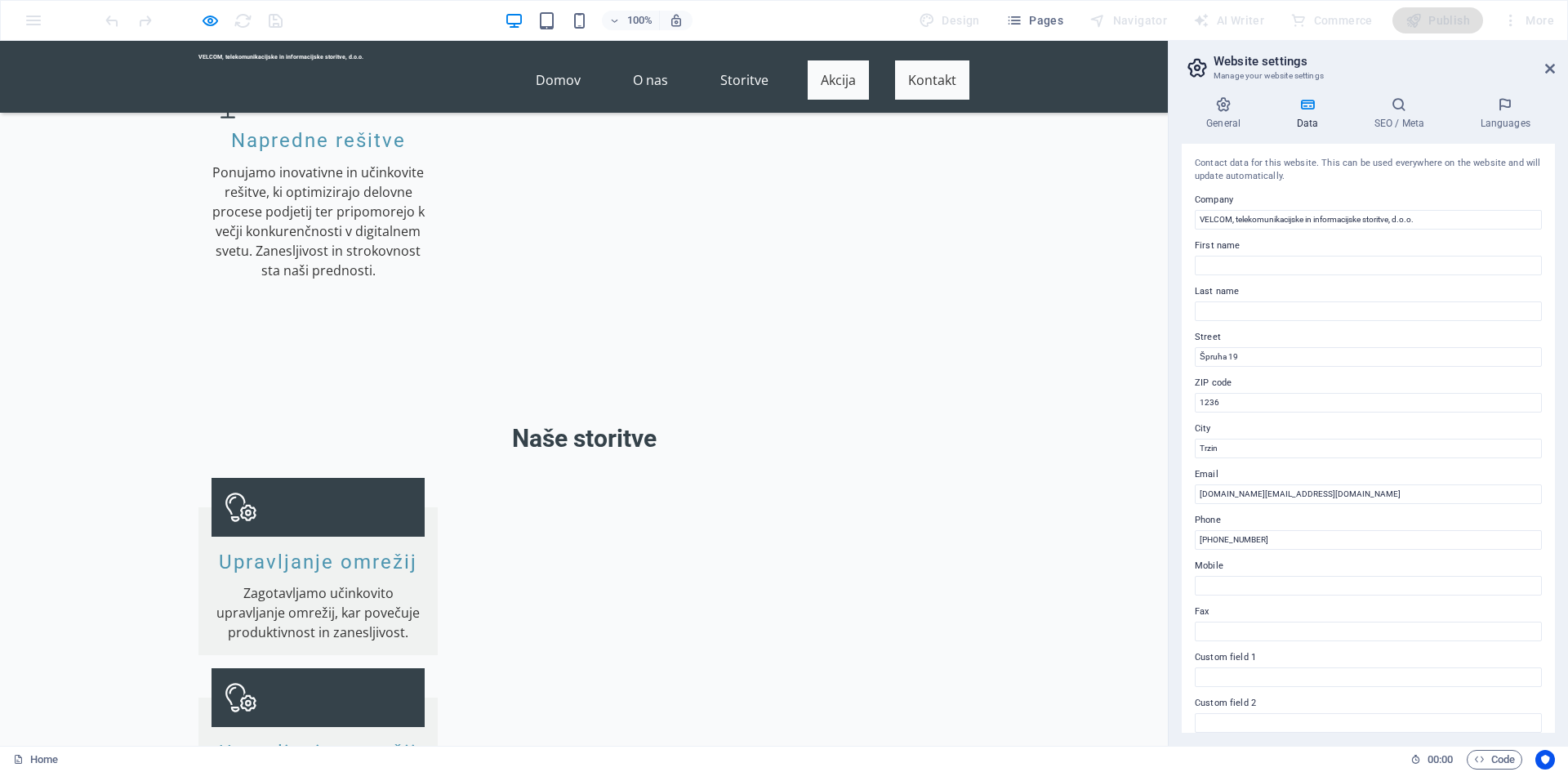
click at [917, 68] on link "Kontakt" at bounding box center [933, 80] width 75 height 39
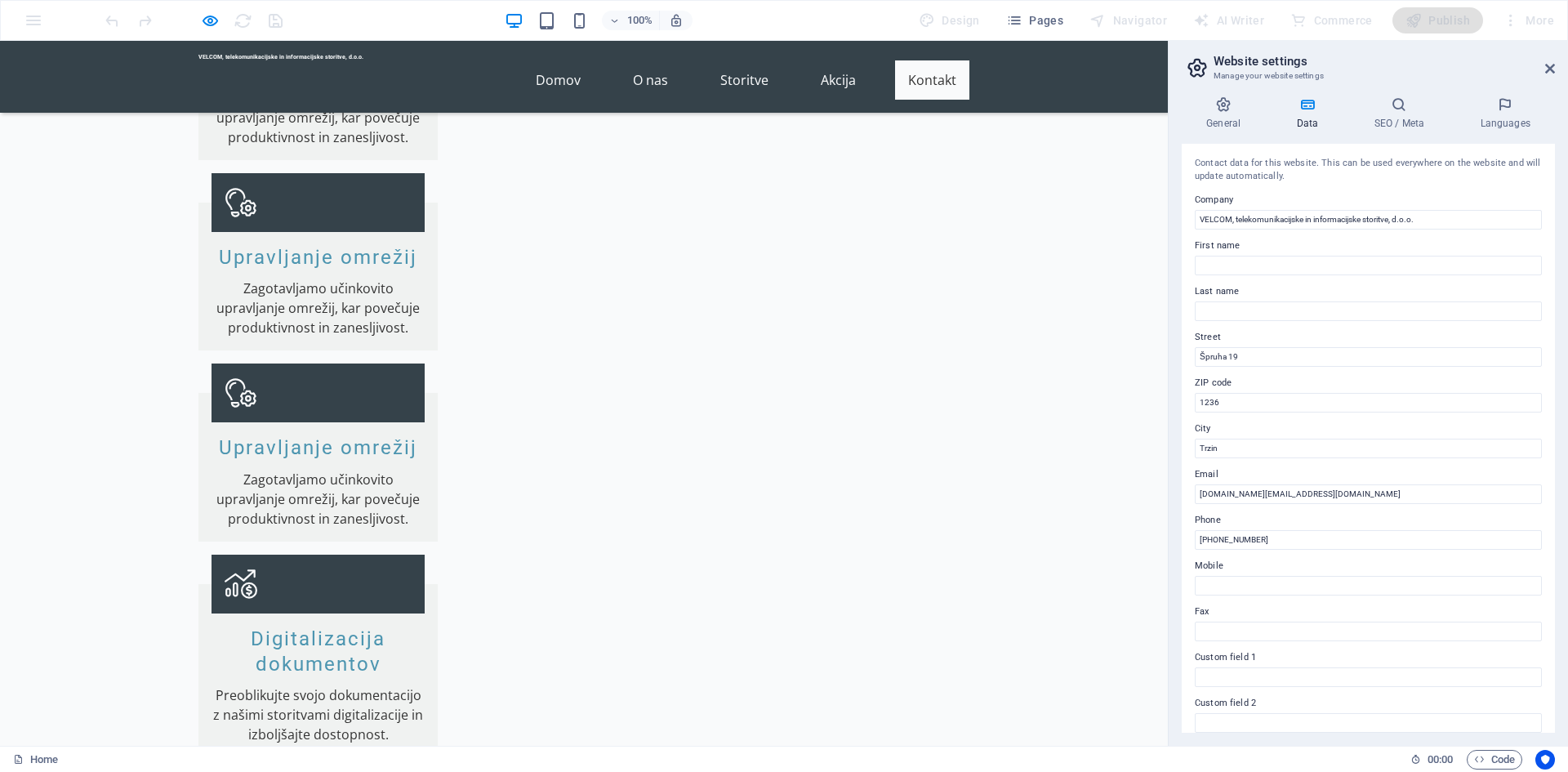
scroll to position [3209, 0]
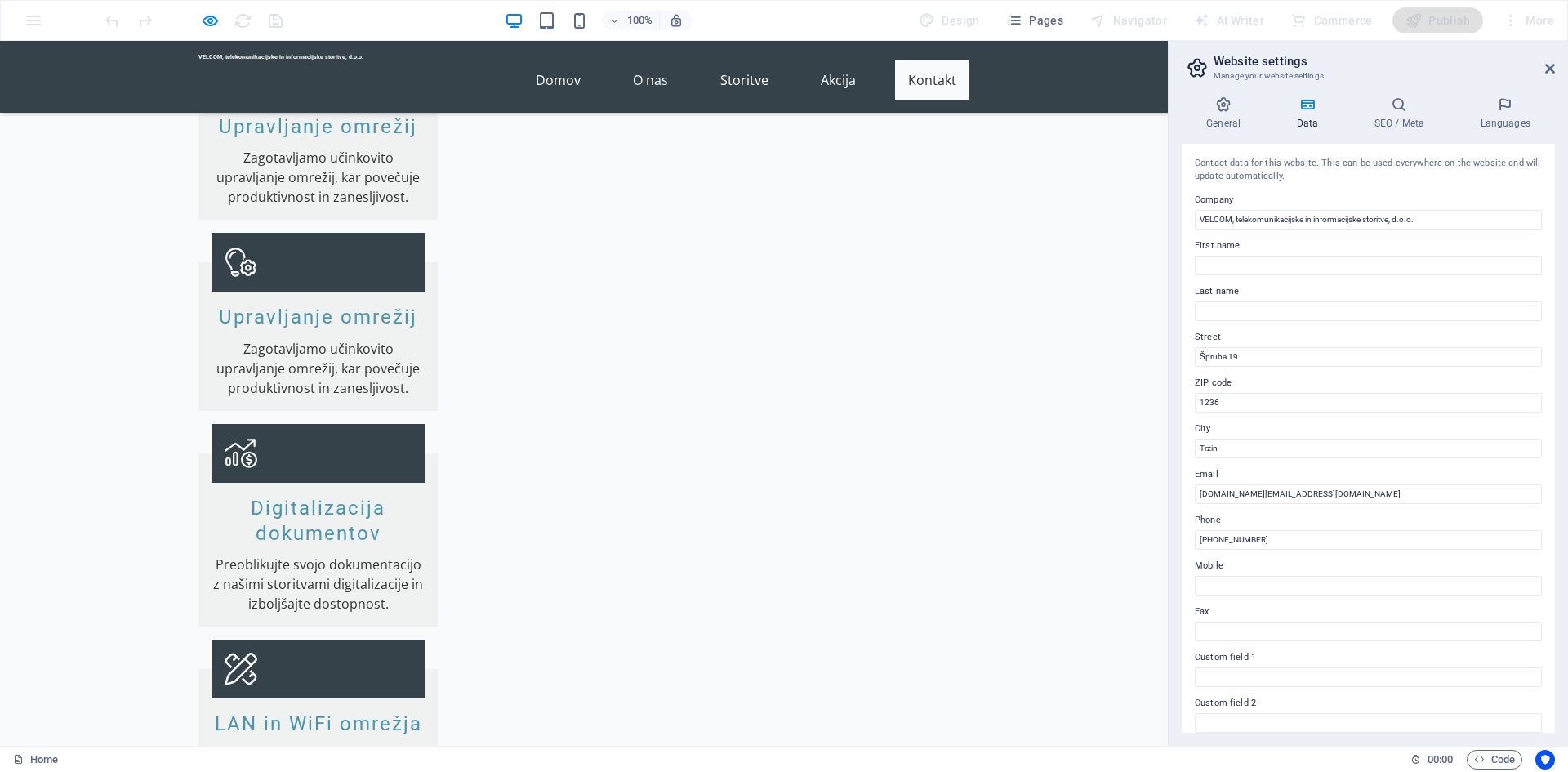
drag, startPoint x: 73, startPoint y: 334, endPoint x: 4, endPoint y: 334, distance: 69.0
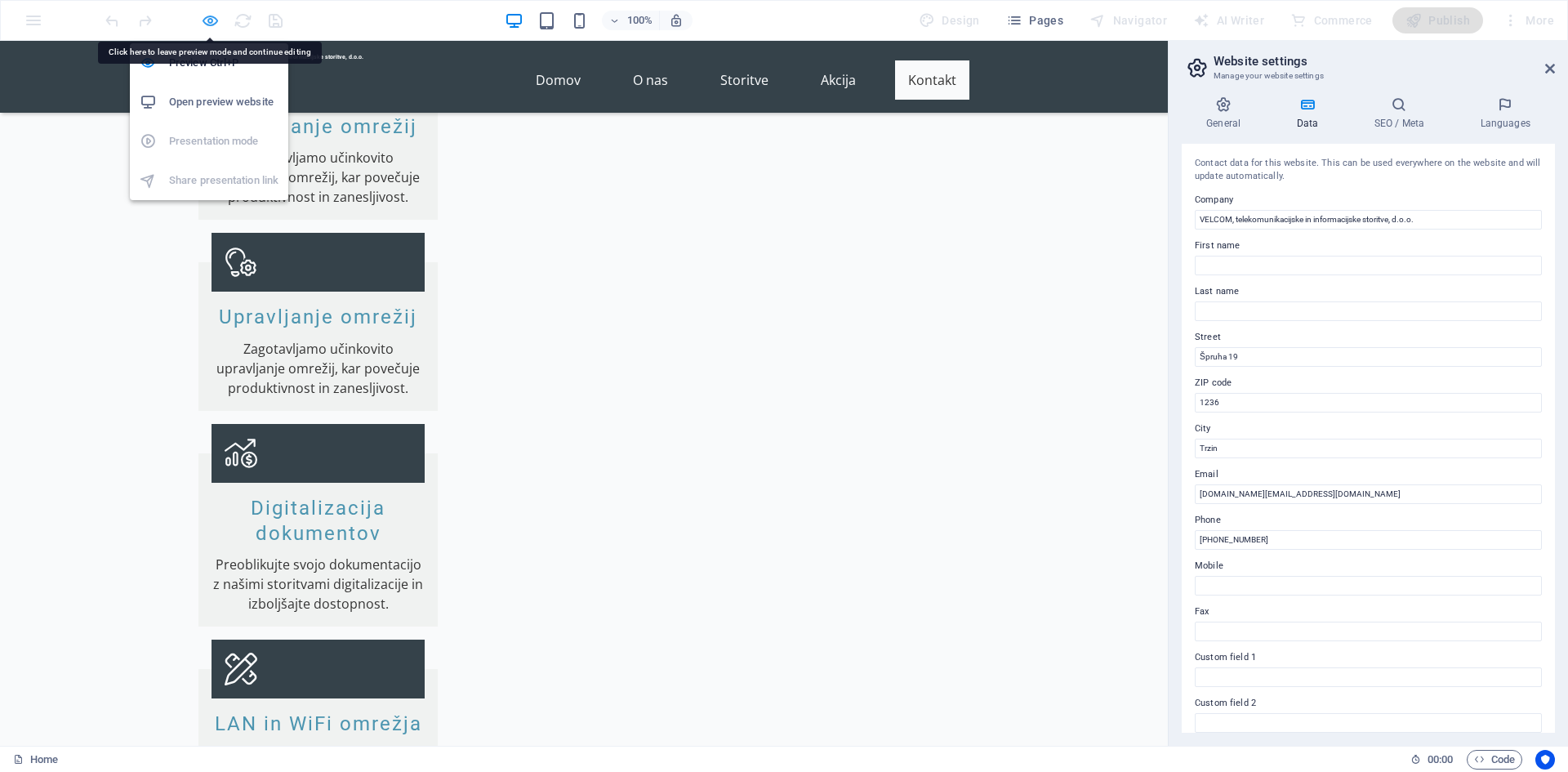
click at [209, 14] on icon "button" at bounding box center [210, 20] width 19 height 19
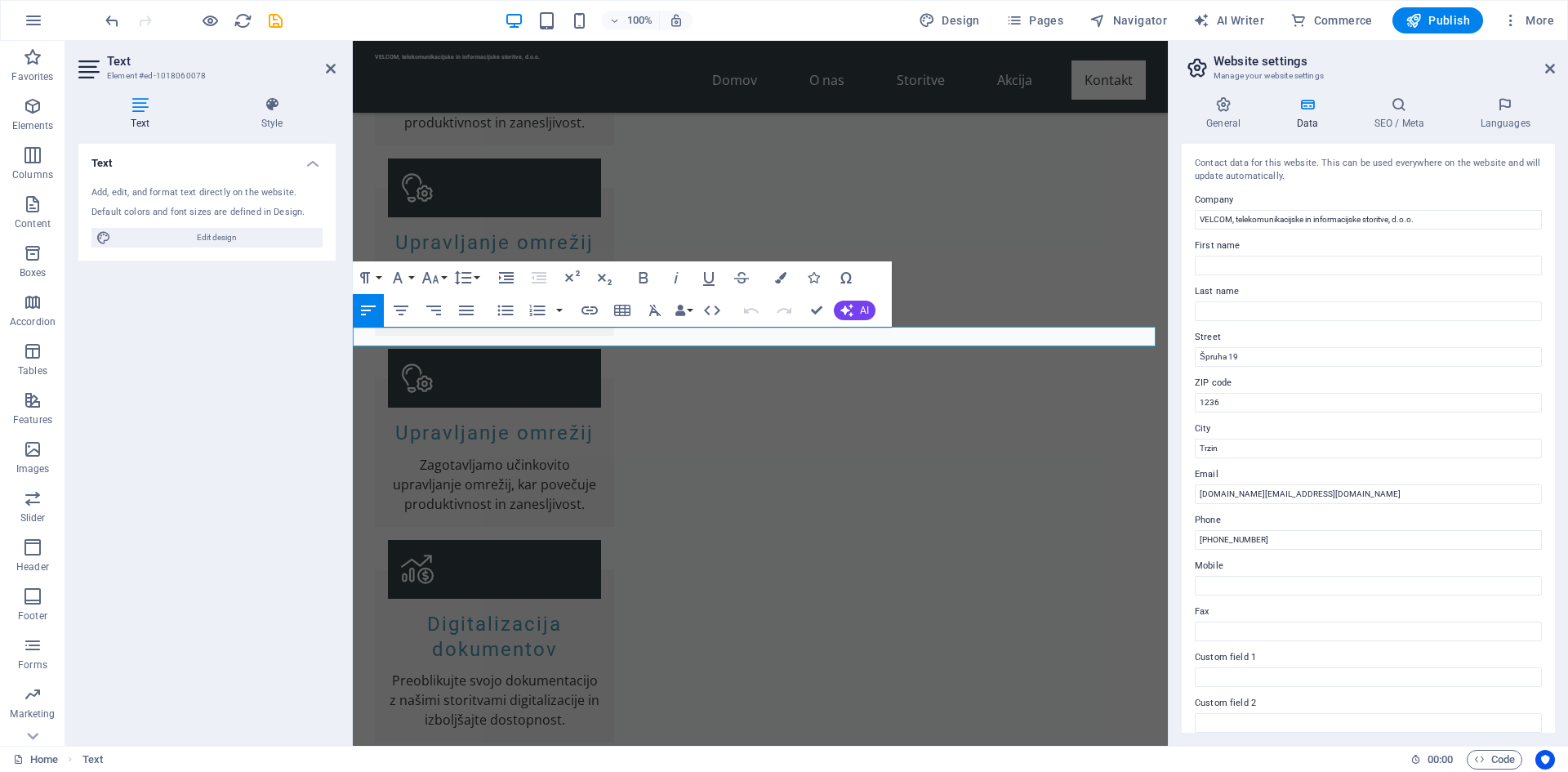
drag, startPoint x: 421, startPoint y: 339, endPoint x: 341, endPoint y: 336, distance: 80.1
click at [352, 336] on html "Skip to main content VELCOM, telekomunikacijske in informacijske storitve, d.o.…" at bounding box center [760, 356] width 815 height 7050
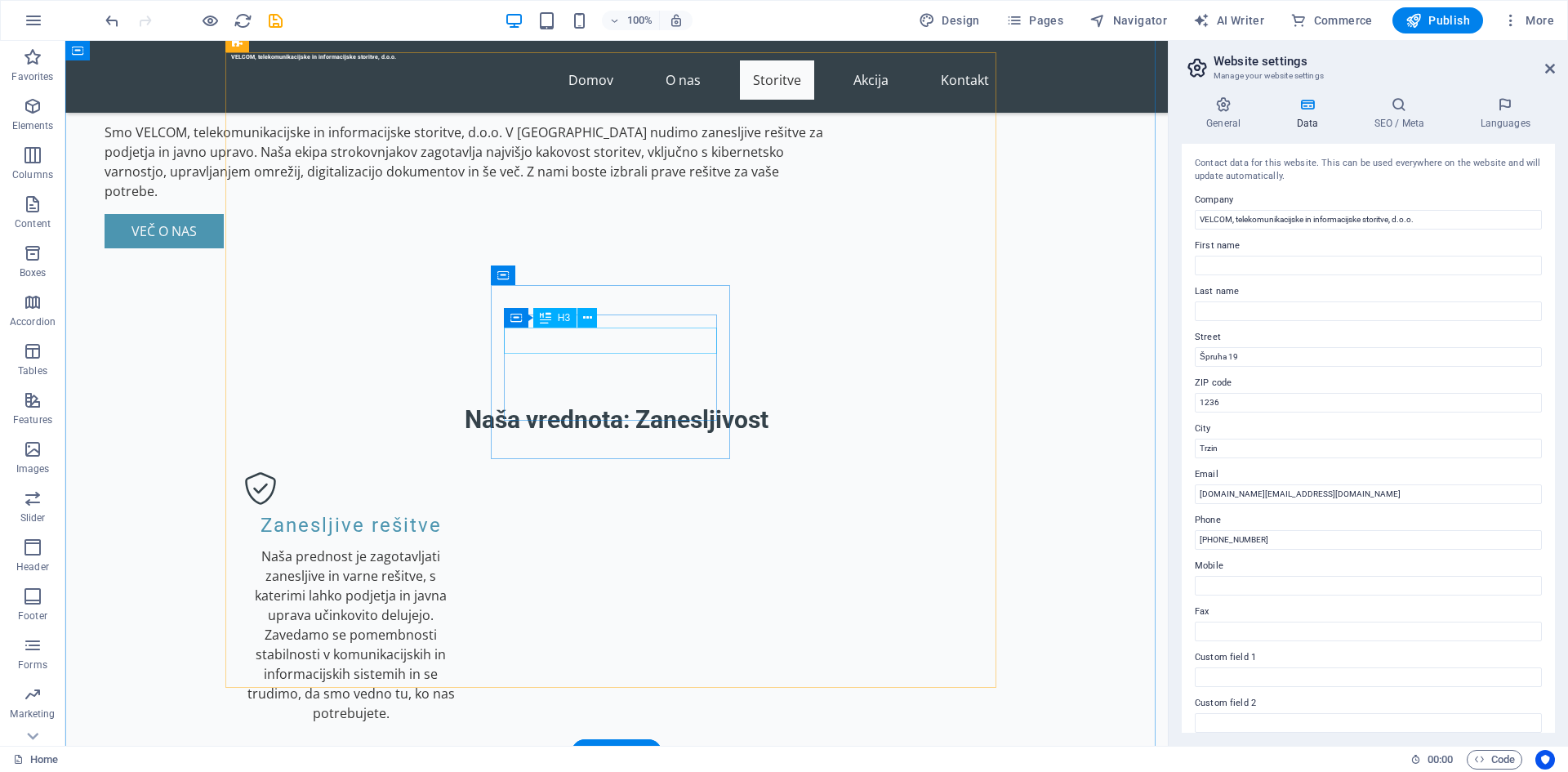
scroll to position [1635, 0]
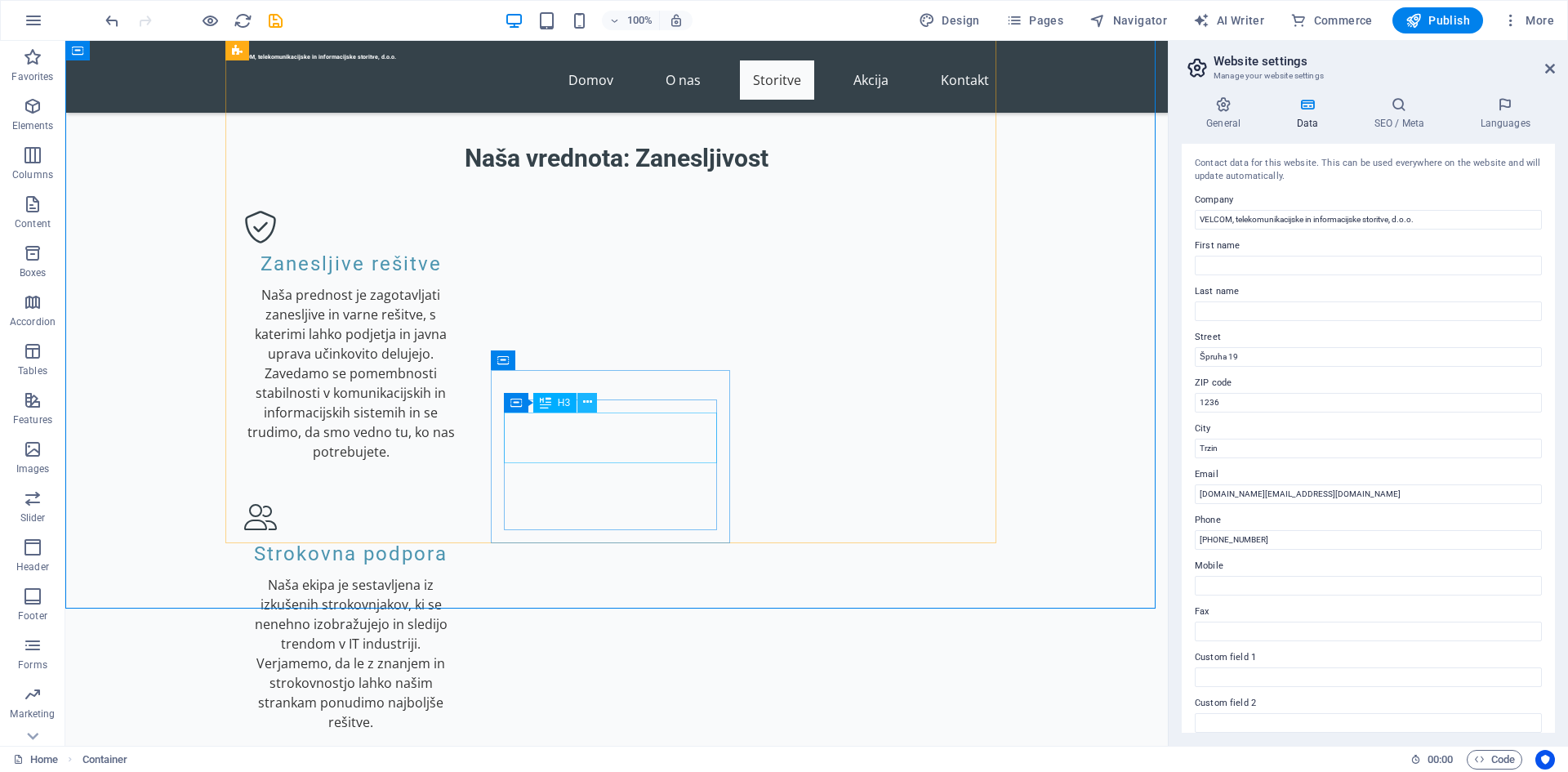
click at [586, 402] on icon at bounding box center [587, 402] width 9 height 17
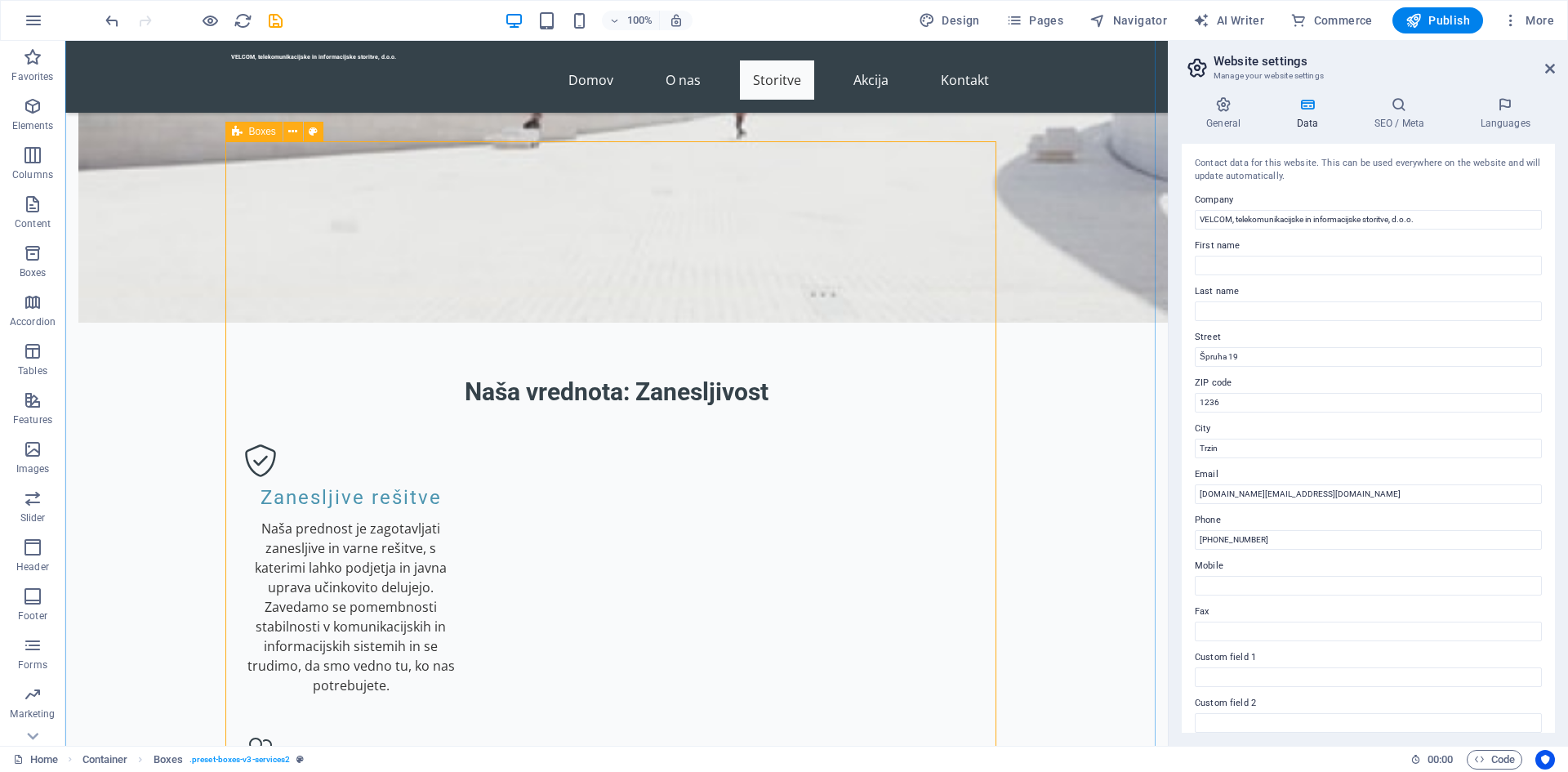
scroll to position [1471, 0]
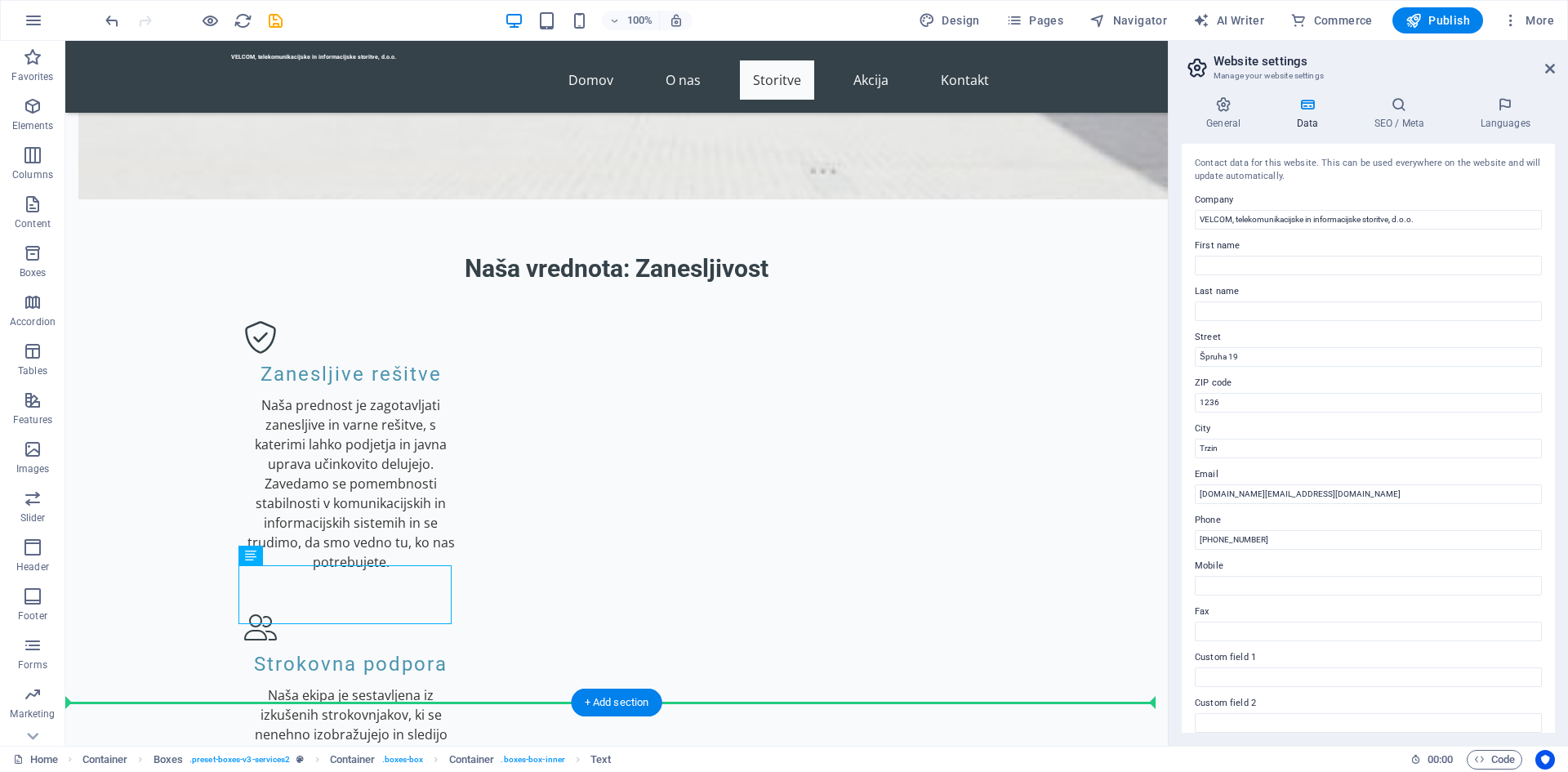
drag, startPoint x: 383, startPoint y: 683, endPoint x: 339, endPoint y: 676, distance: 44.6
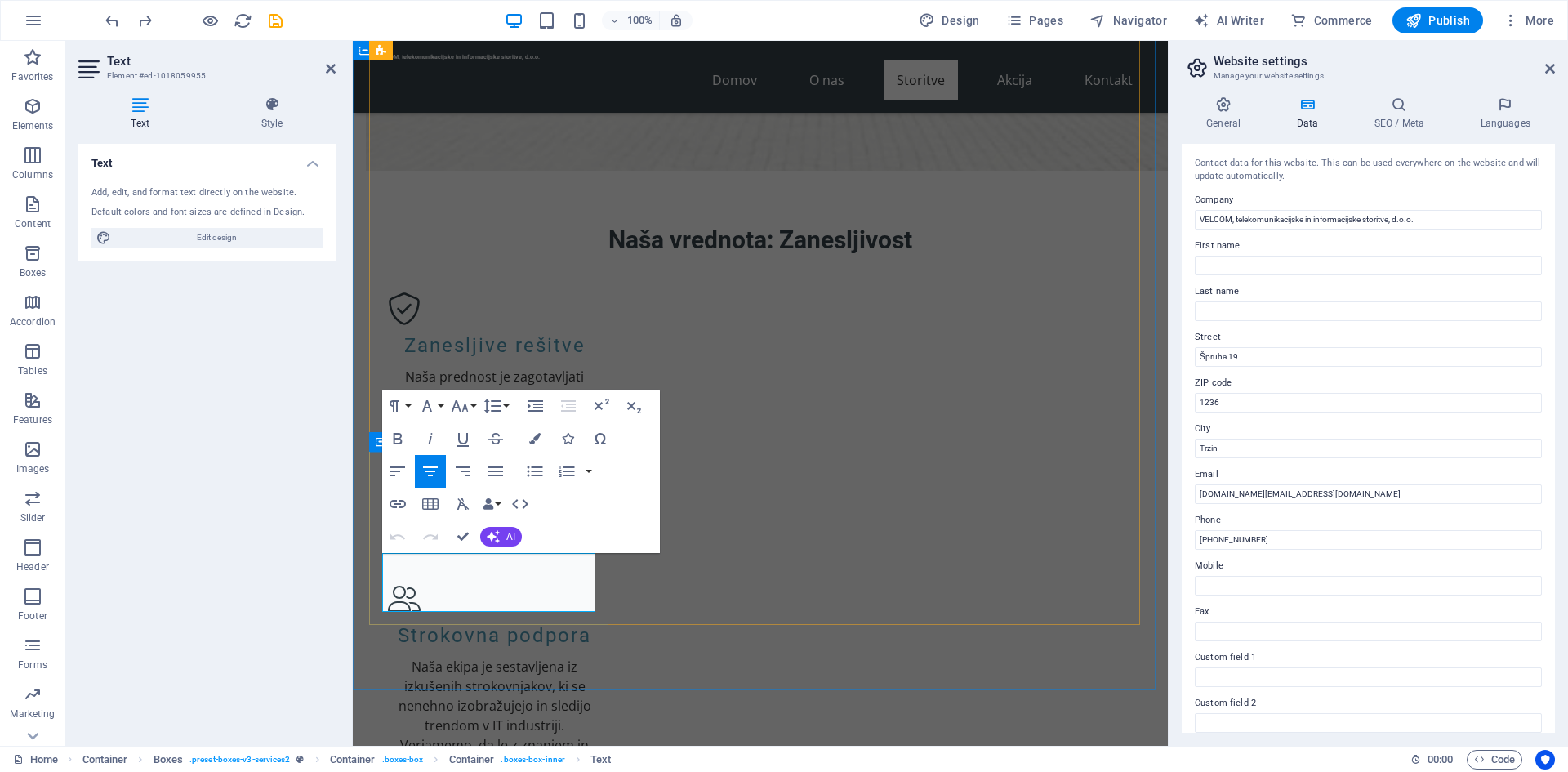
drag, startPoint x: 529, startPoint y: 602, endPoint x: 399, endPoint y: 562, distance: 136.0
copy p "Postavite hitro in zanesljivo omrežje za svoje podjetje in zaposlene."
drag, startPoint x: 537, startPoint y: 603, endPoint x: 392, endPoint y: 571, distance: 148.5
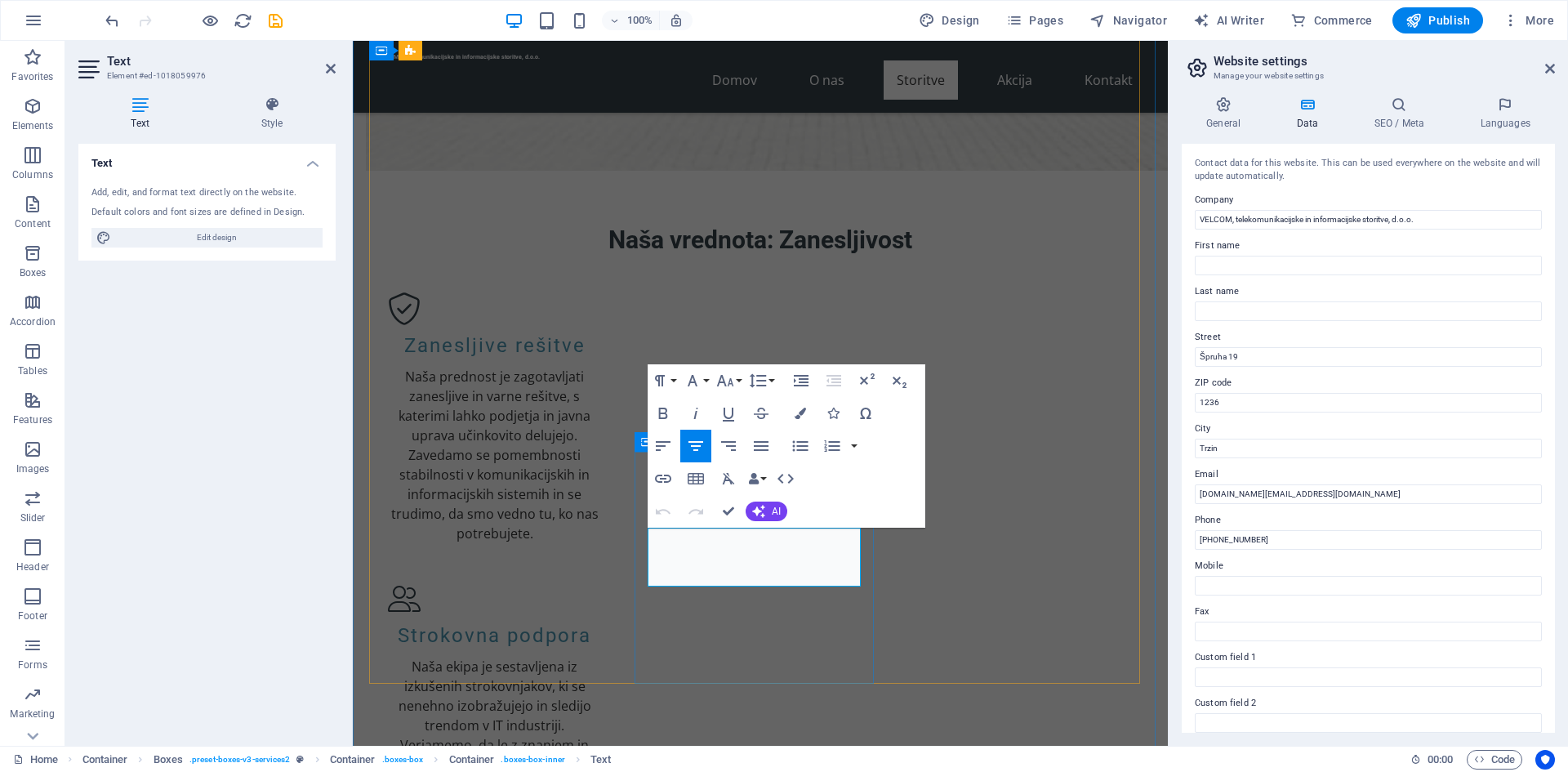
drag, startPoint x: 829, startPoint y: 574, endPoint x: 652, endPoint y: 537, distance: 180.8
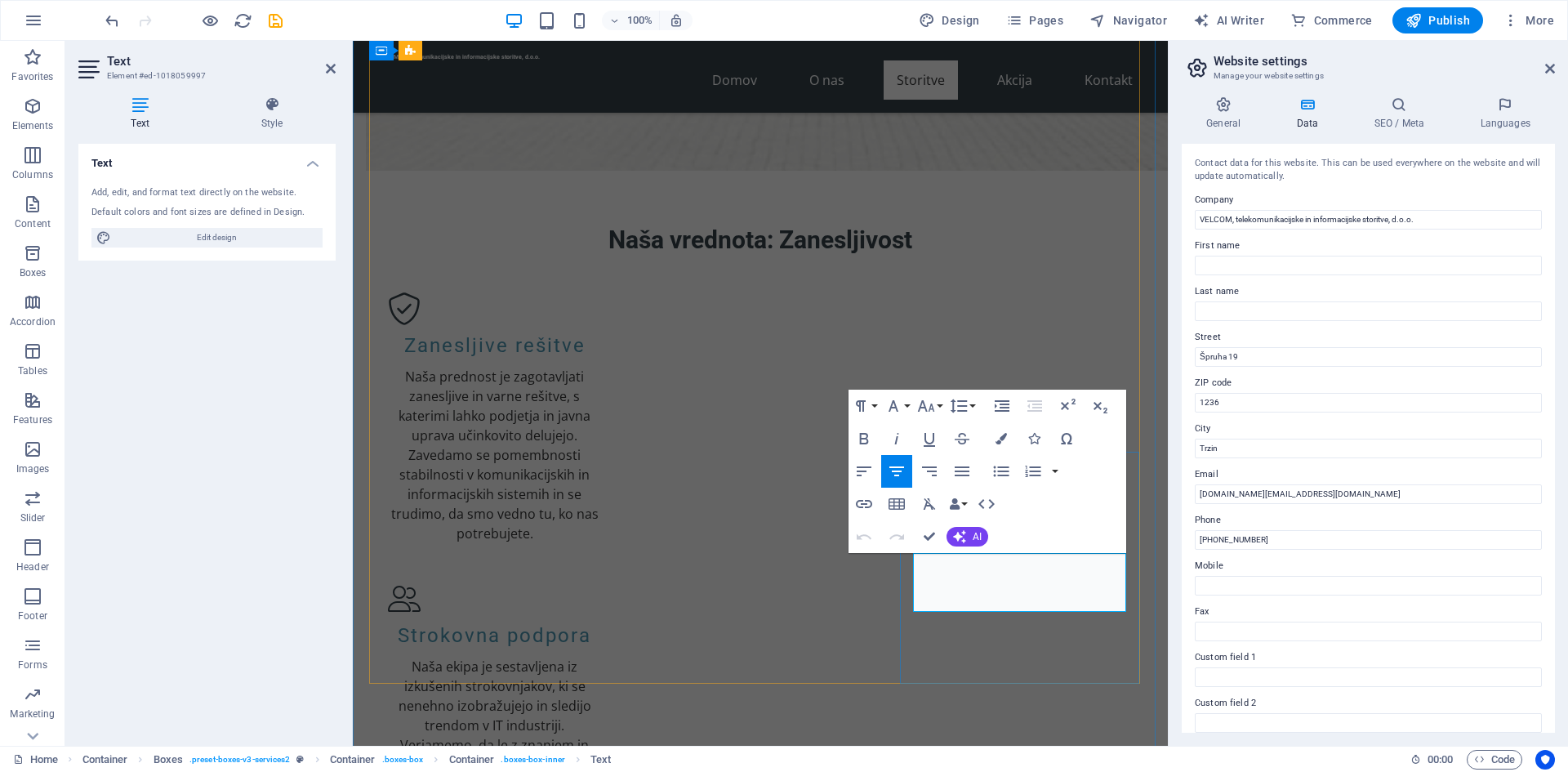
drag, startPoint x: 1094, startPoint y: 600, endPoint x: 917, endPoint y: 554, distance: 182.9
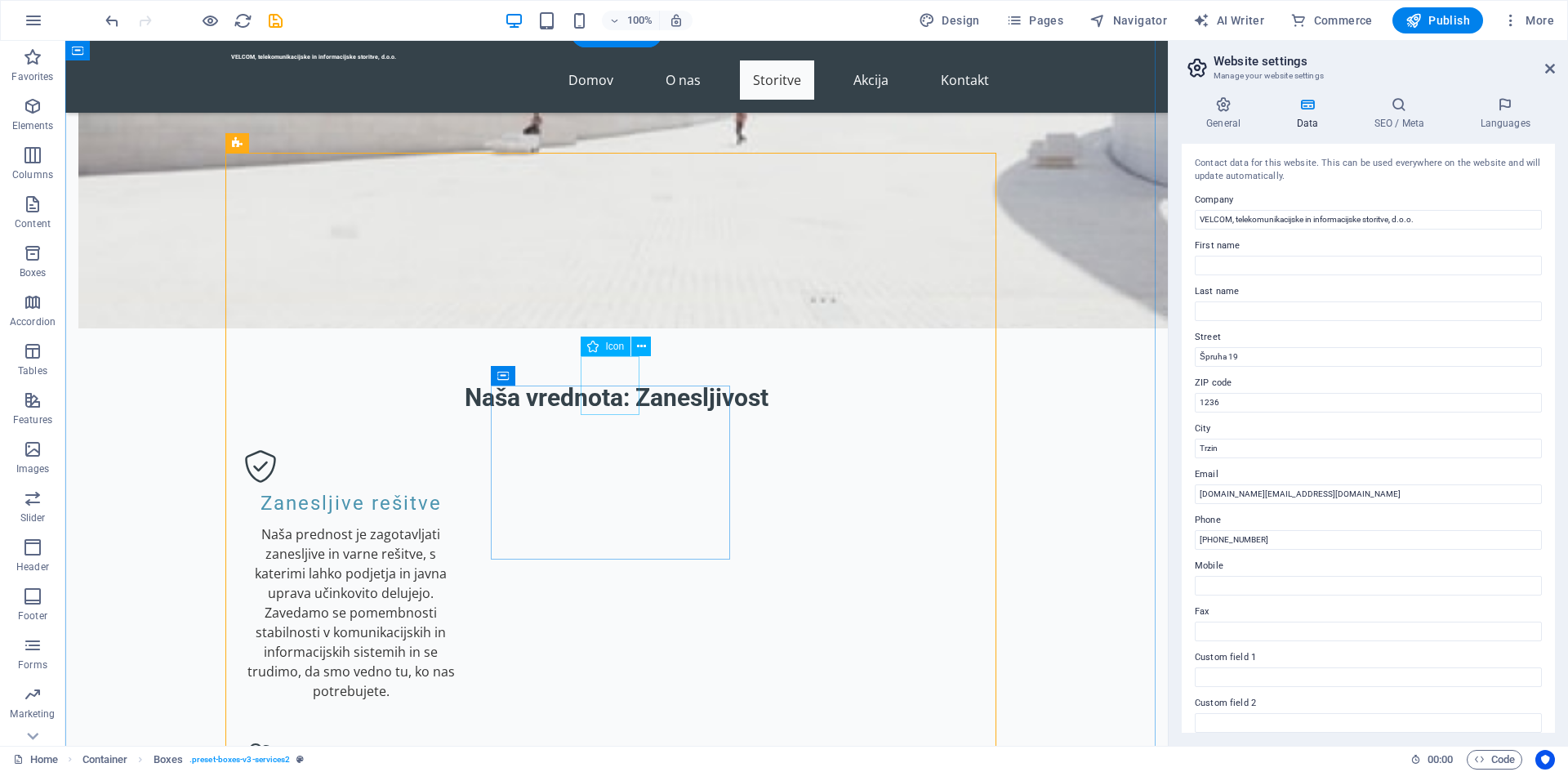
scroll to position [1389, 0]
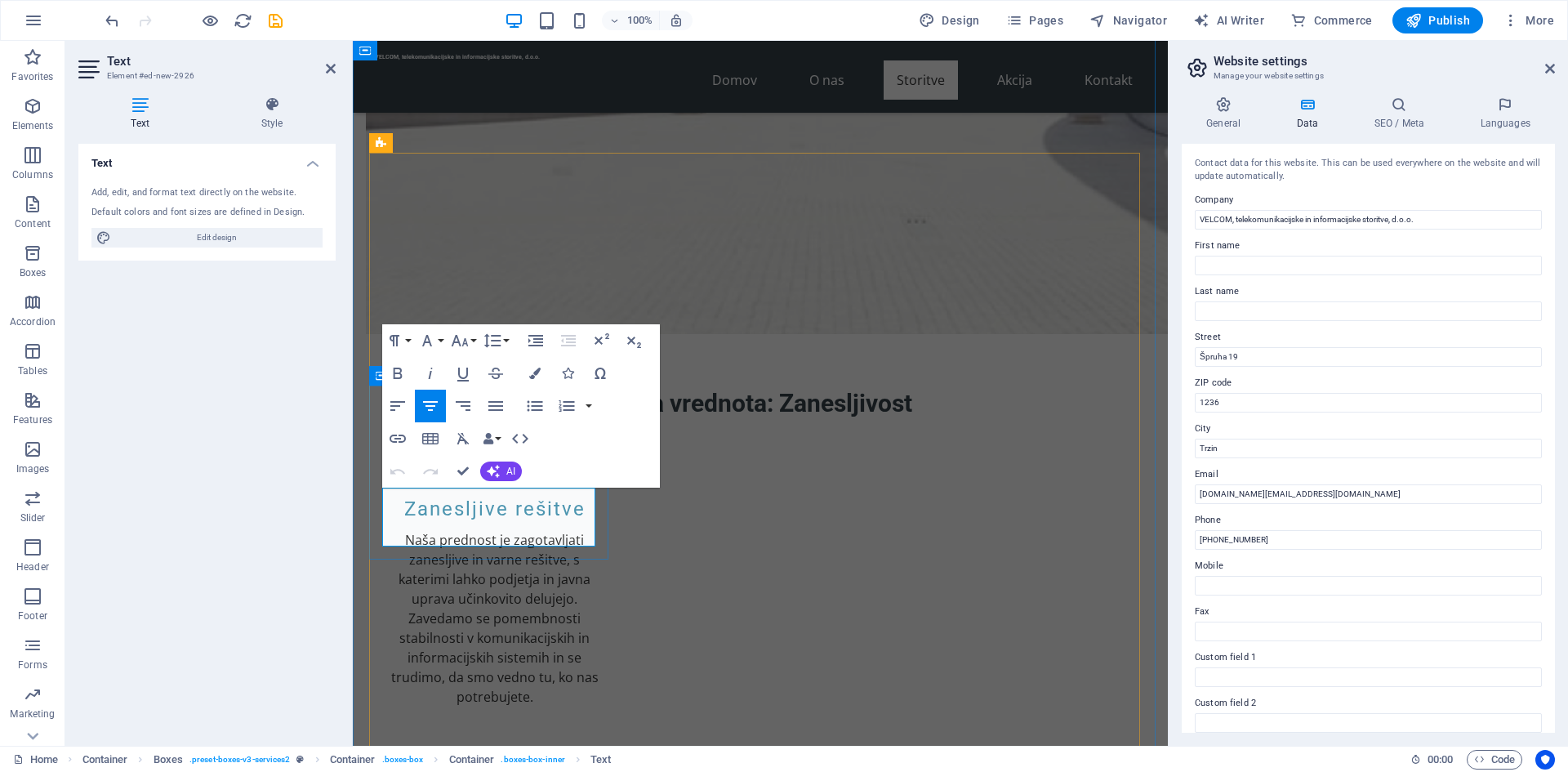
drag, startPoint x: 577, startPoint y: 534, endPoint x: 394, endPoint y: 502, distance: 185.8
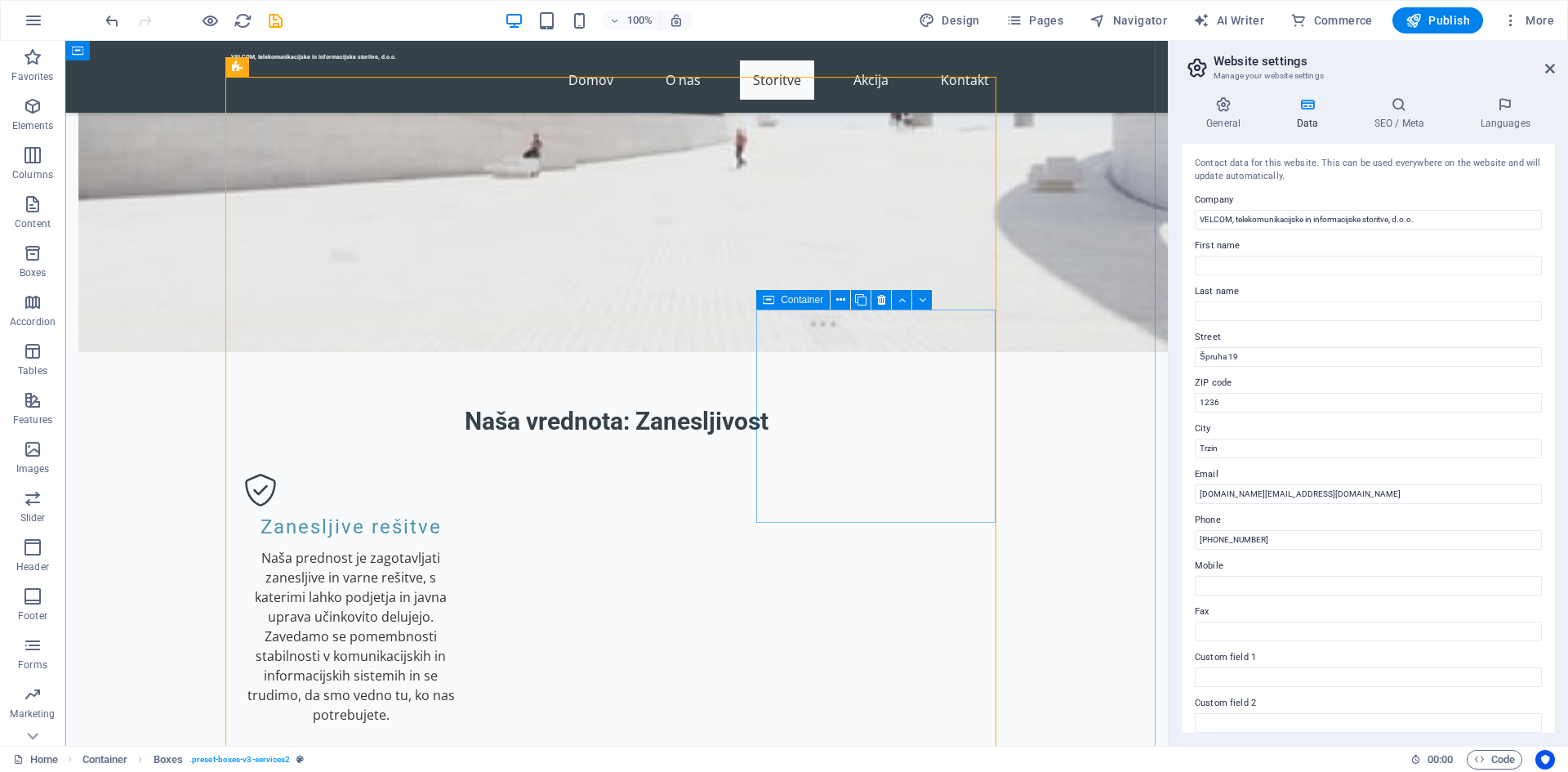
scroll to position [1226, 0]
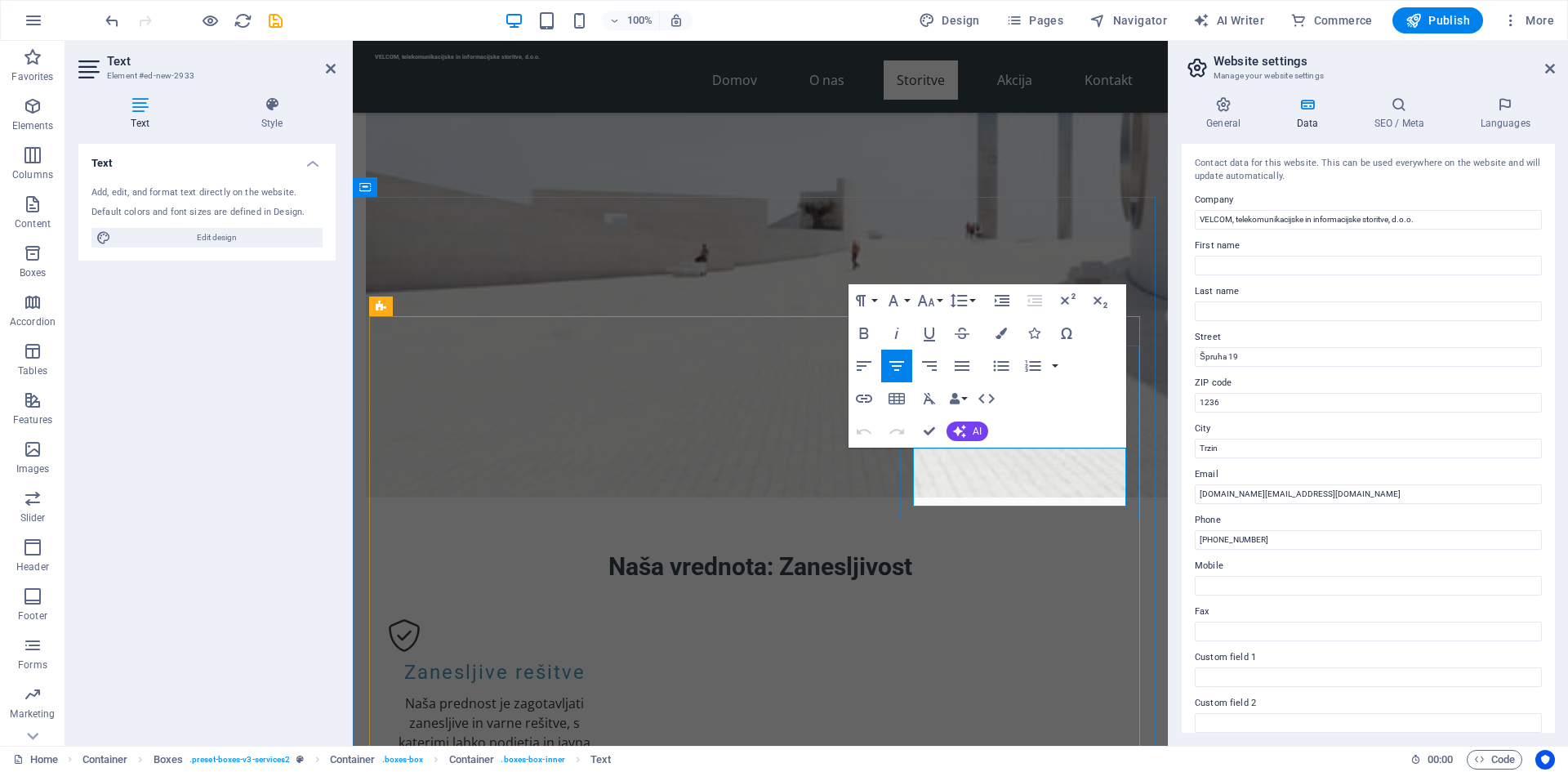
drag, startPoint x: 1101, startPoint y: 497, endPoint x: 918, endPoint y: 463, distance: 186.1
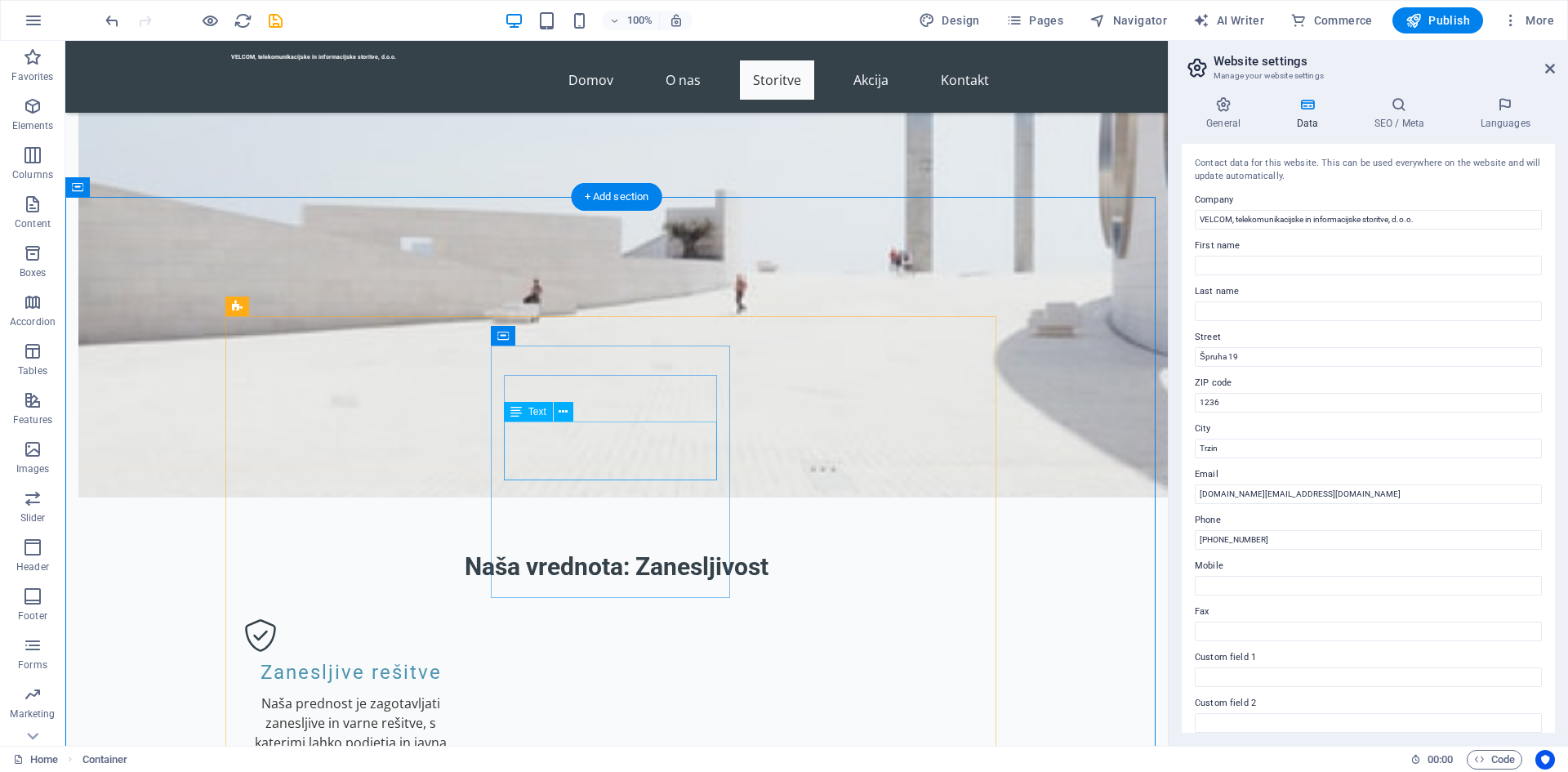
scroll to position [1307, 0]
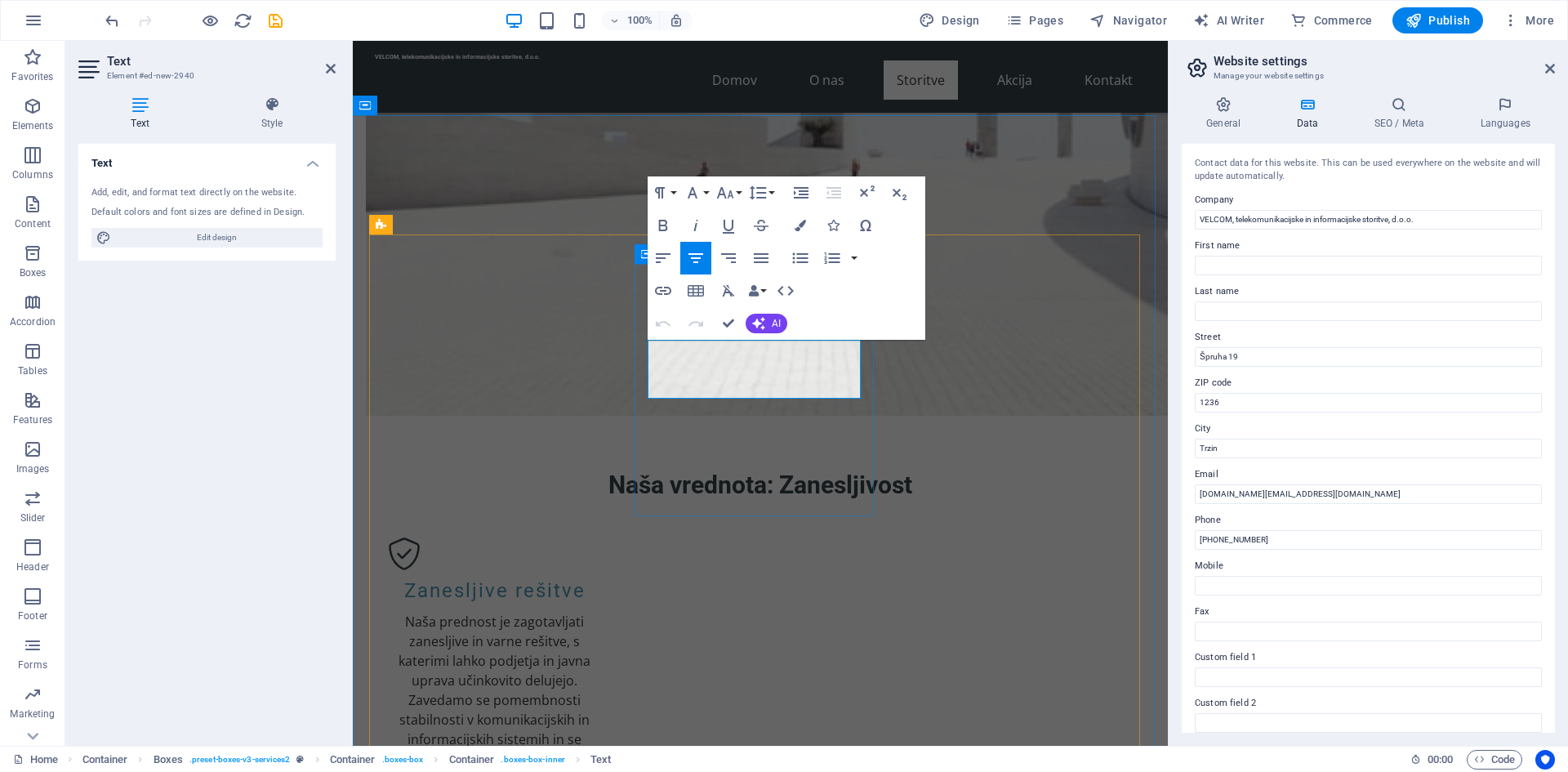
drag, startPoint x: 850, startPoint y: 393, endPoint x: 660, endPoint y: 348, distance: 195.3
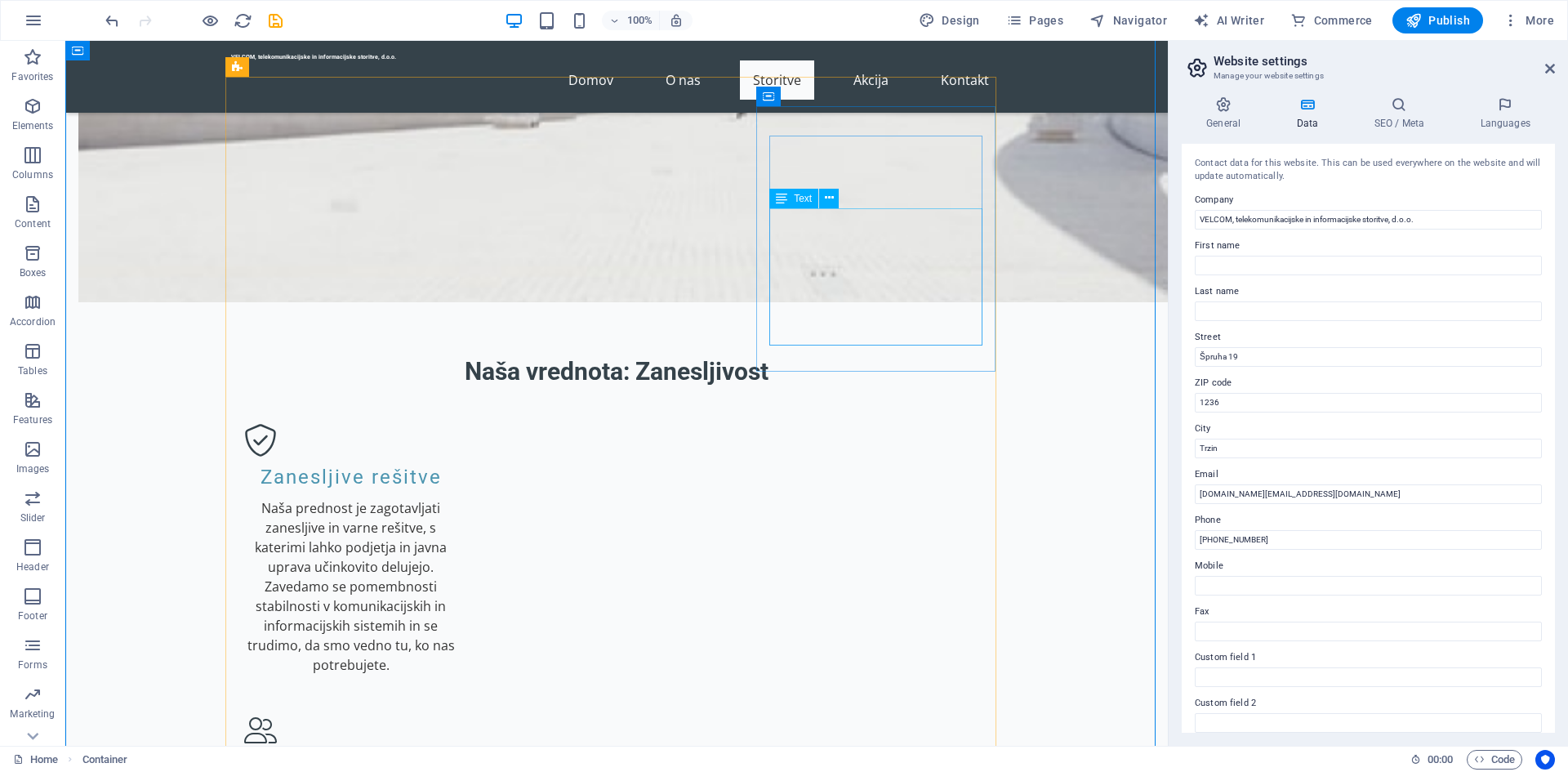
scroll to position [1389, 0]
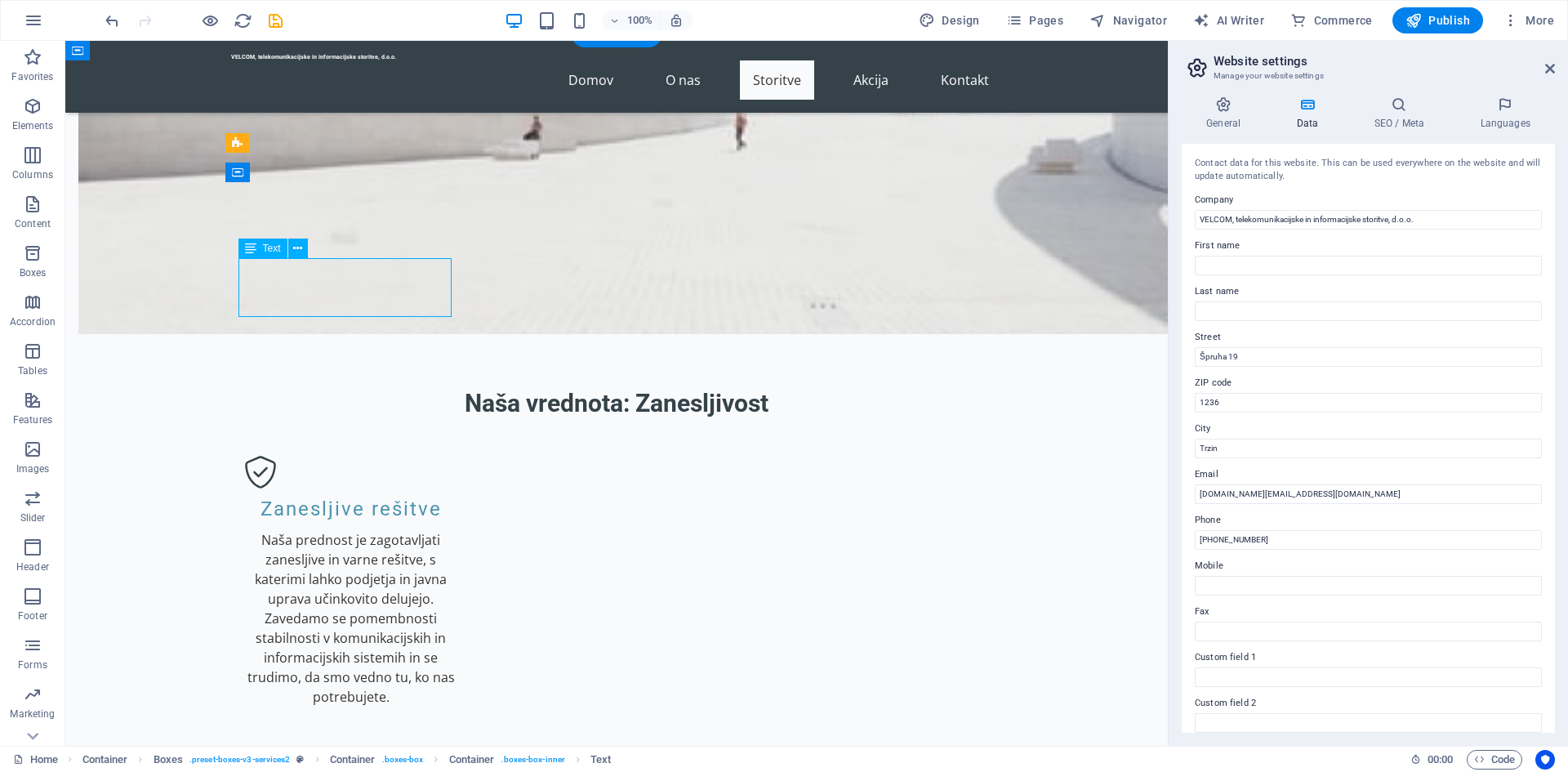
drag, startPoint x: 441, startPoint y: 309, endPoint x: 301, endPoint y: 283, distance: 142.4
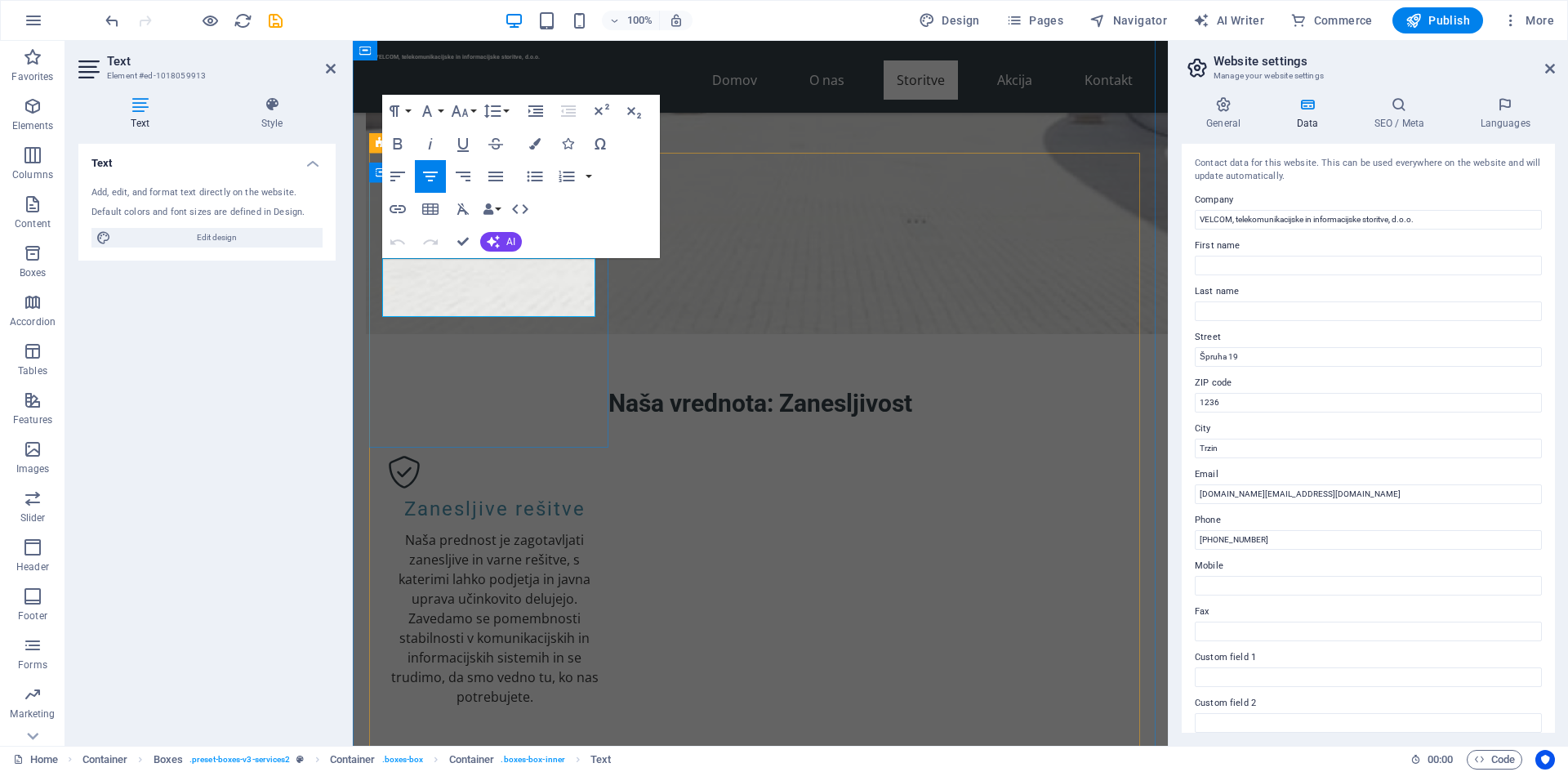
drag, startPoint x: 581, startPoint y: 307, endPoint x: 377, endPoint y: 267, distance: 207.9
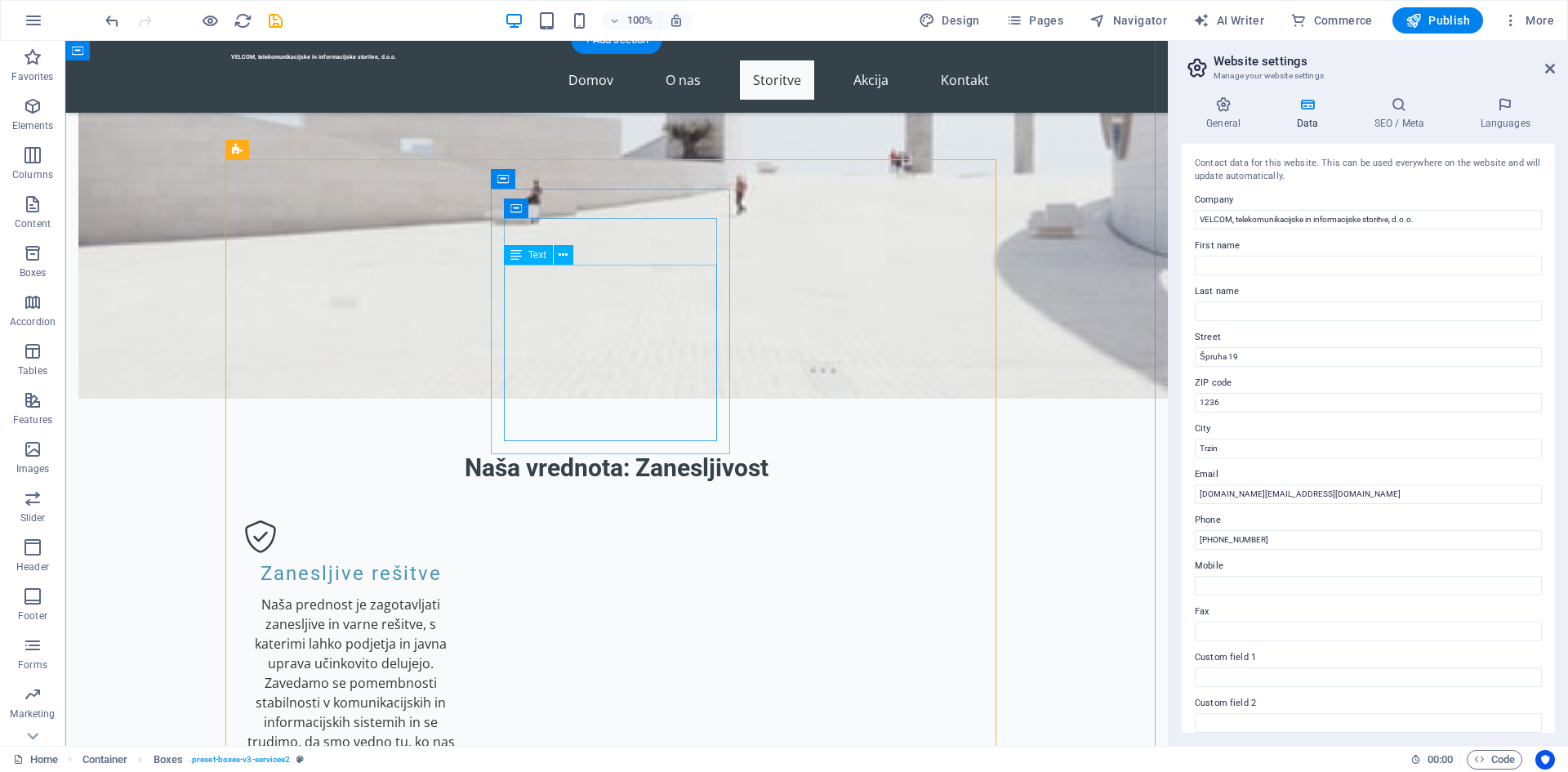
scroll to position [1307, 0]
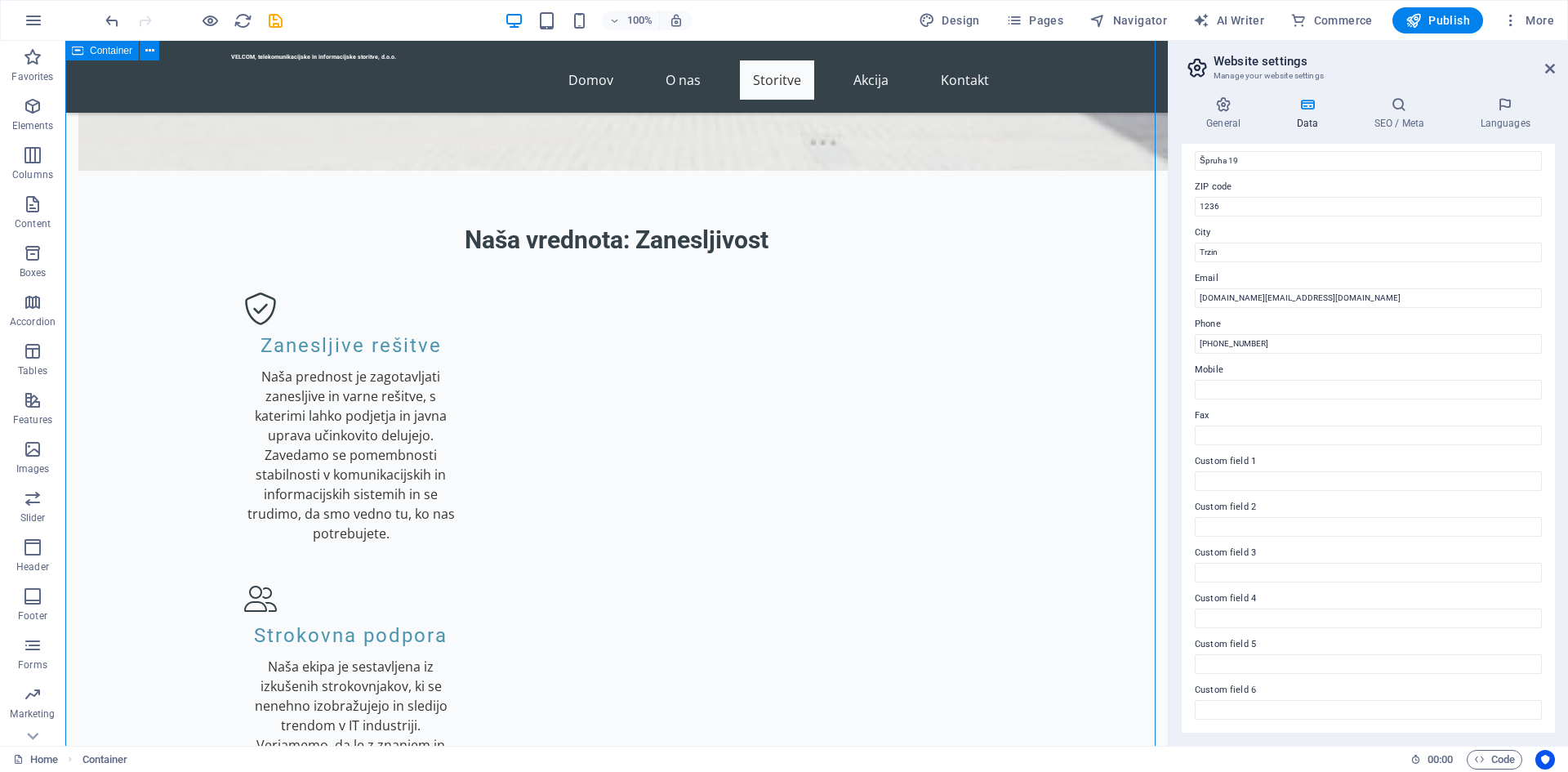
scroll to position [1798, 0]
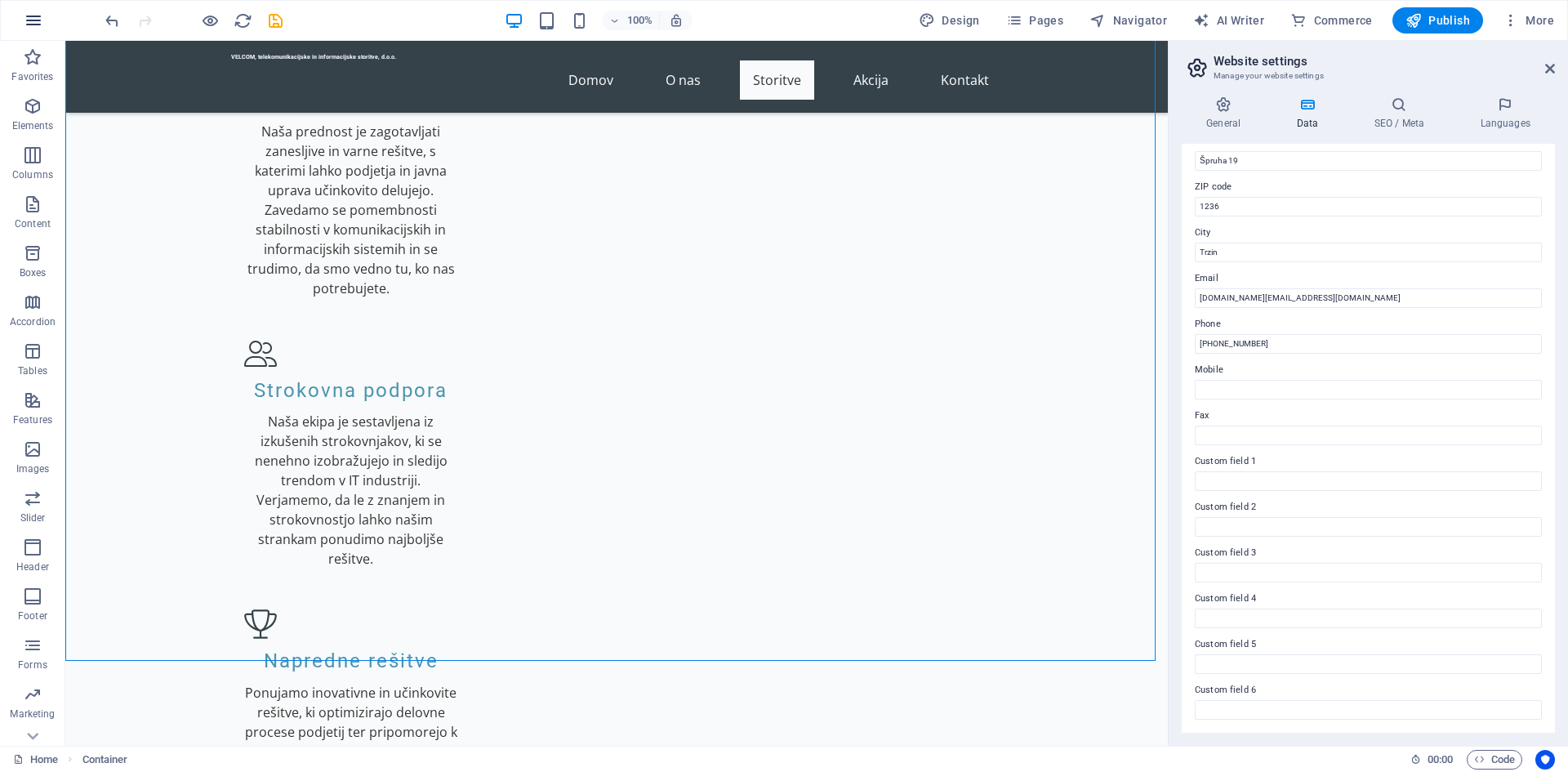
click at [35, 14] on icon "button" at bounding box center [34, 20] width 20 height 20
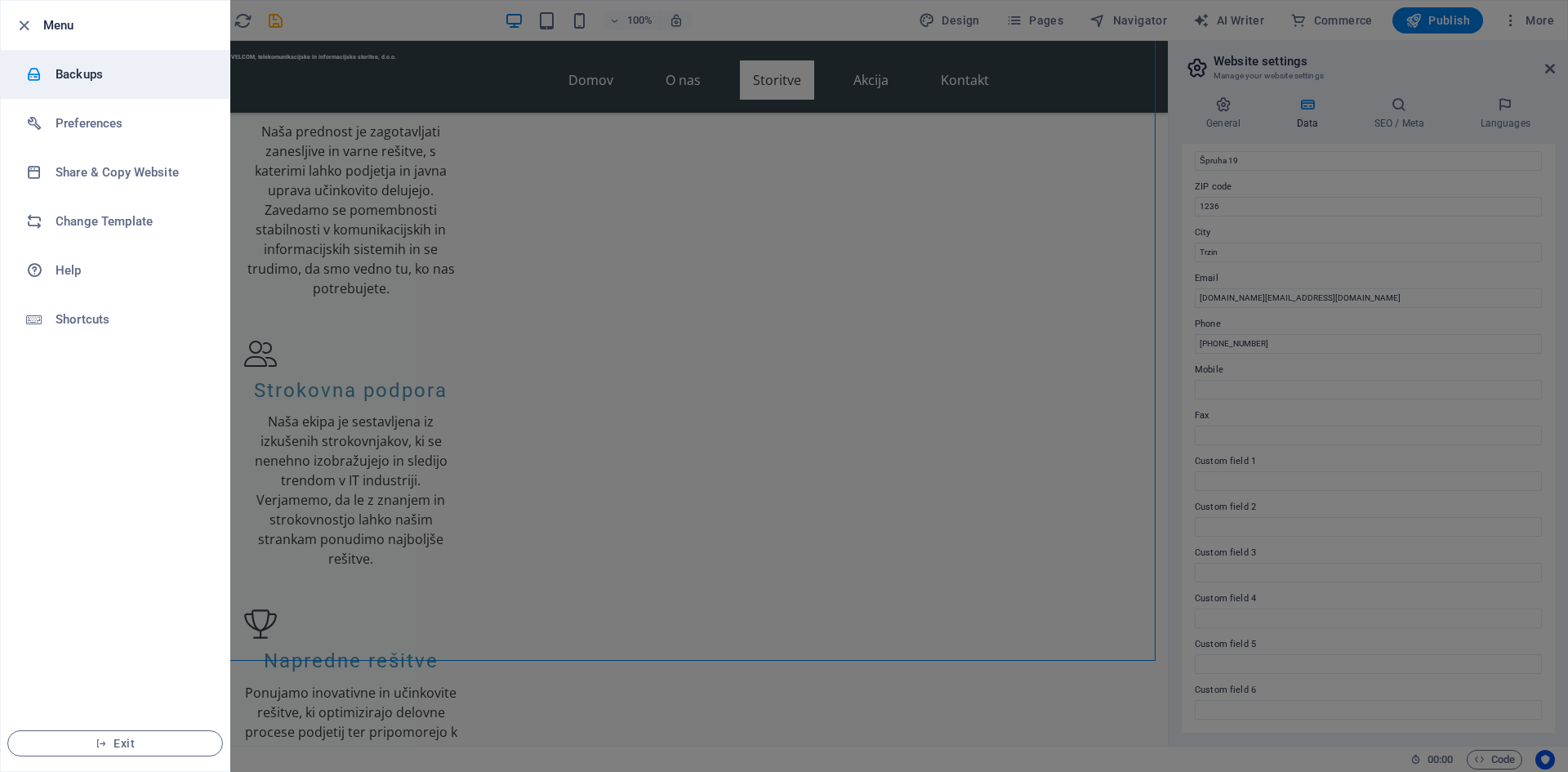
click at [107, 69] on h6 "Backups" at bounding box center [131, 75] width 151 height 20
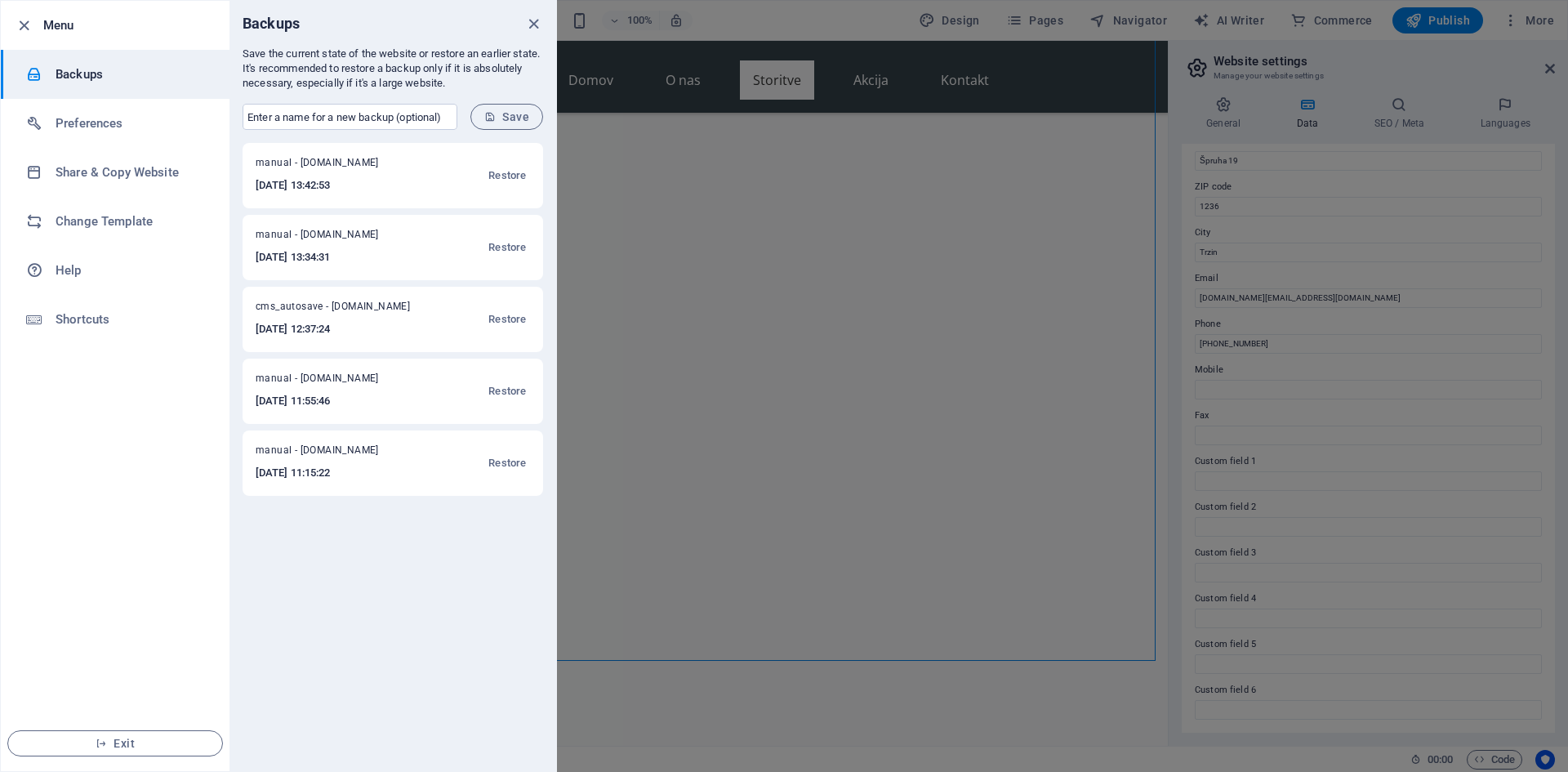
click at [499, 114] on span "Save" at bounding box center [506, 117] width 44 height 13
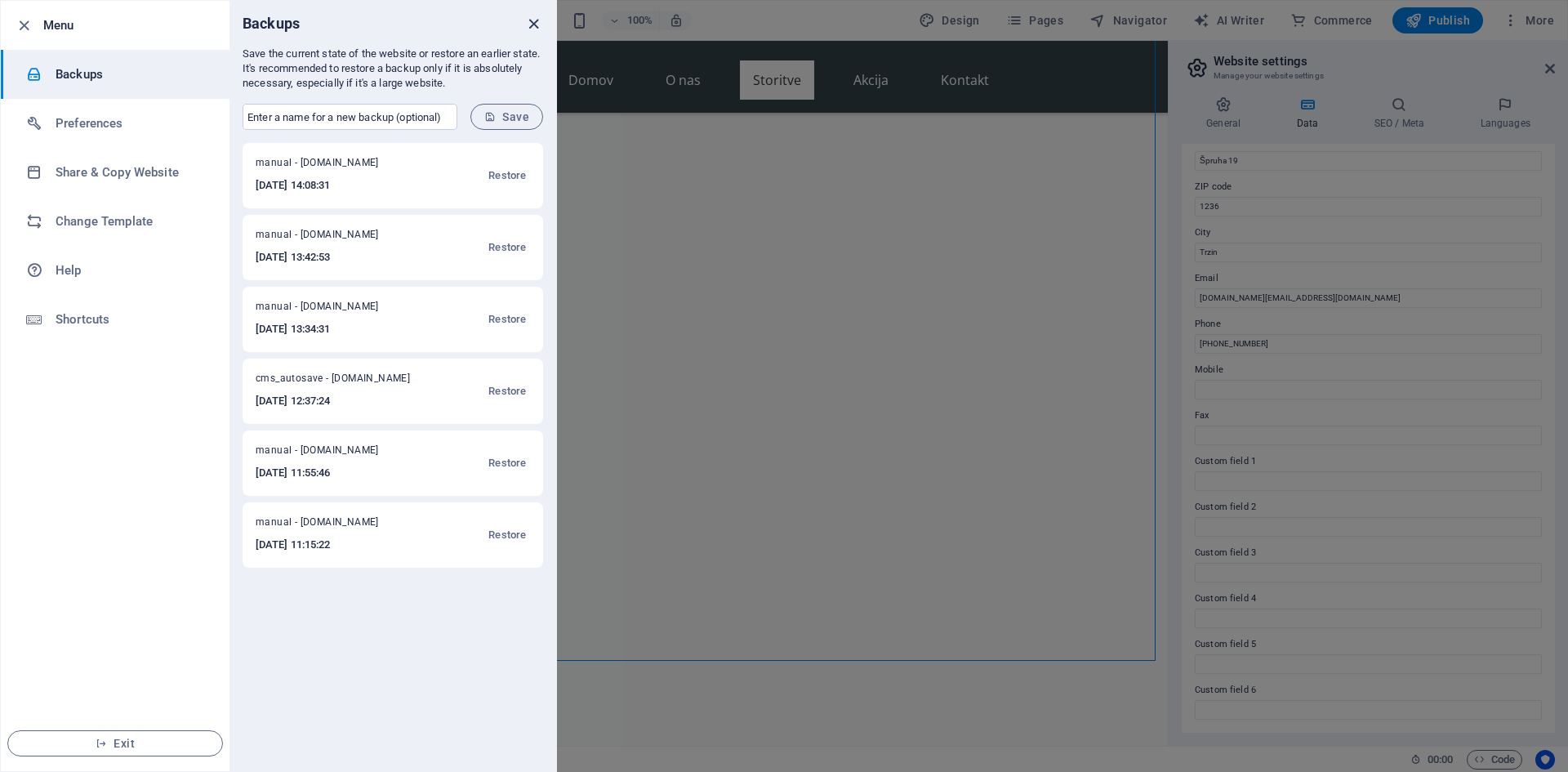
click at [530, 25] on icon "close" at bounding box center [533, 24] width 19 height 19
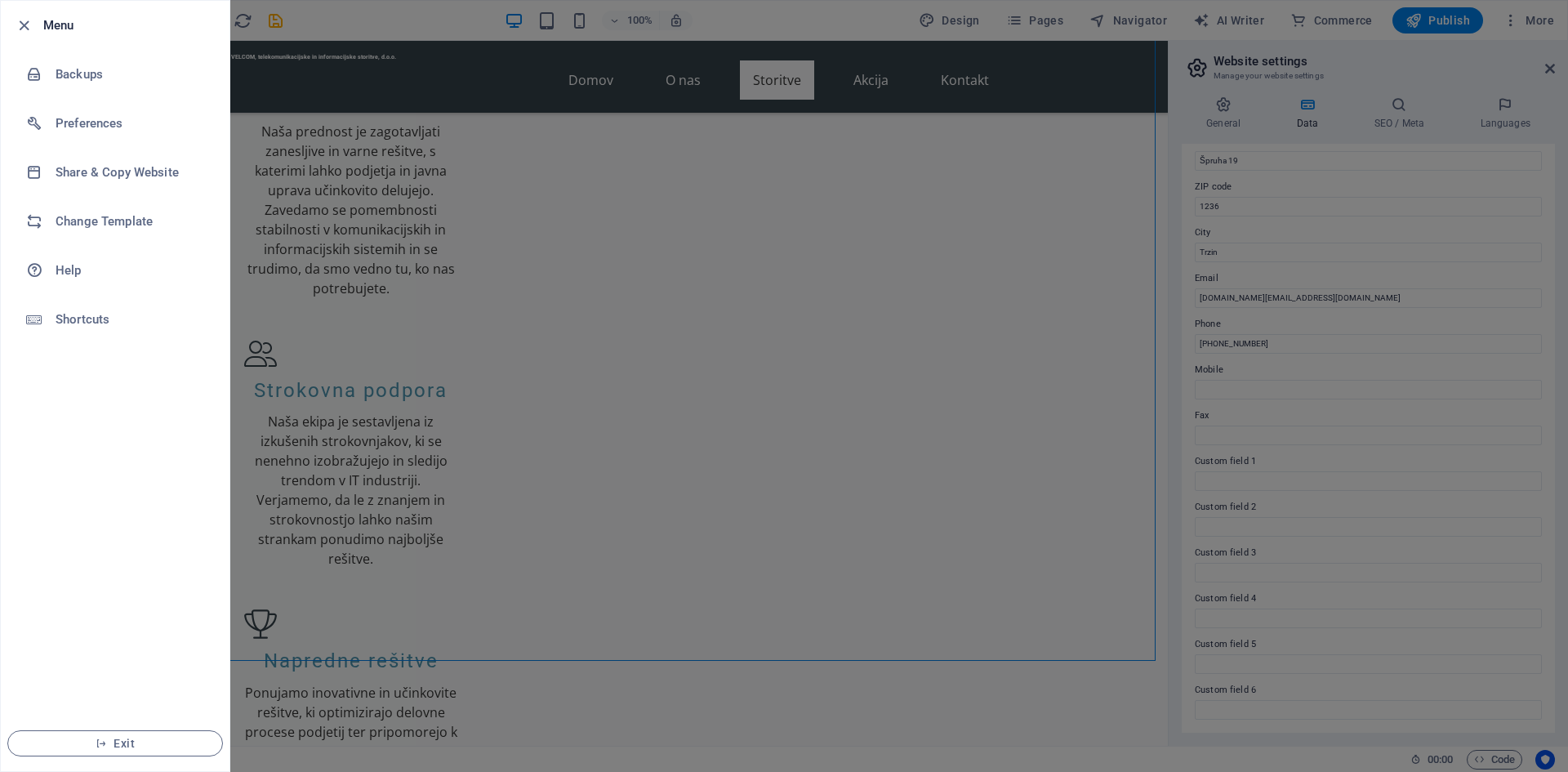
click at [1028, 341] on div at bounding box center [784, 386] width 1568 height 772
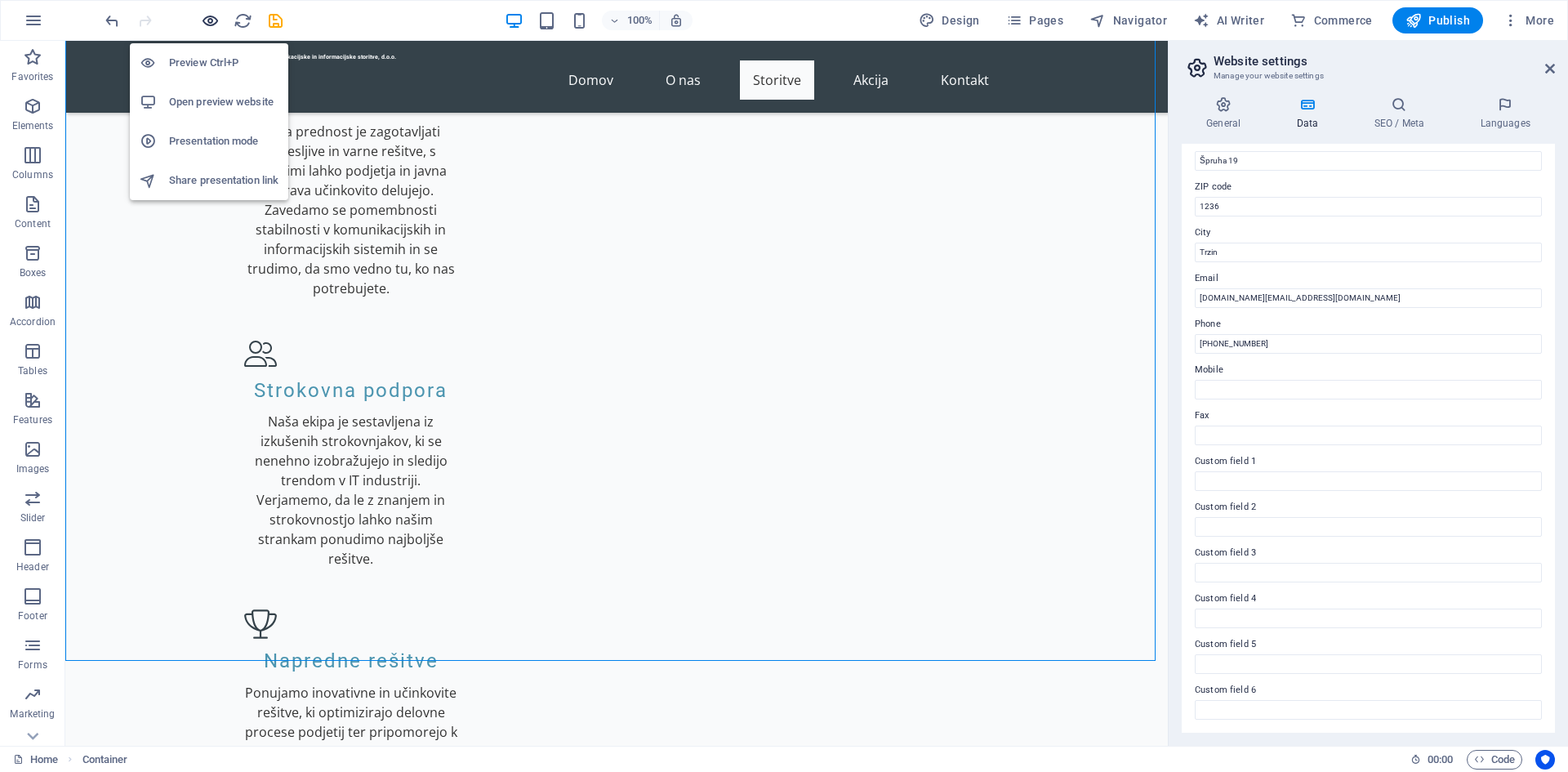
click at [214, 19] on icon "button" at bounding box center [210, 20] width 19 height 19
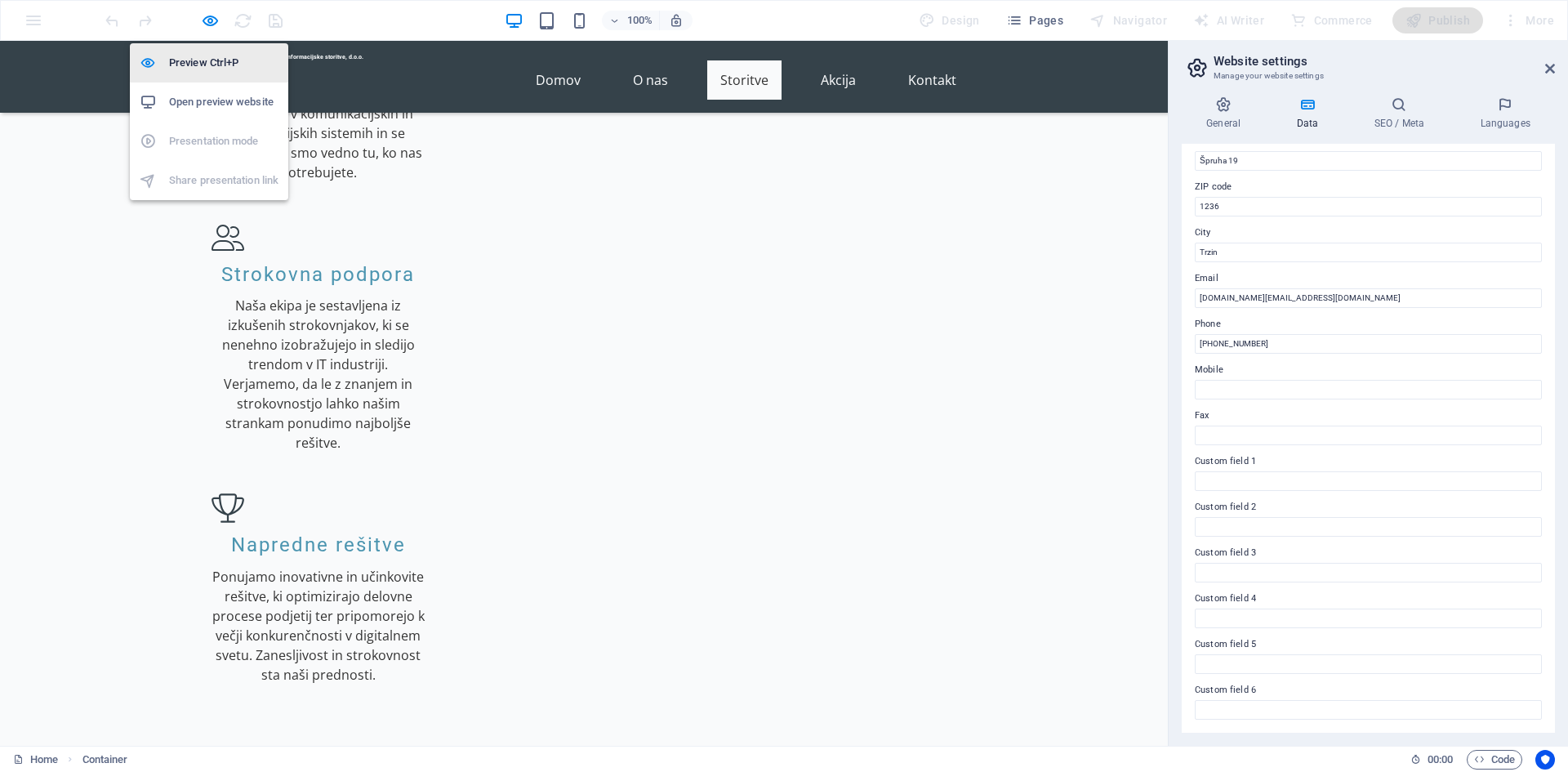
click at [207, 67] on h6 "Preview Ctrl+P" at bounding box center [223, 63] width 109 height 20
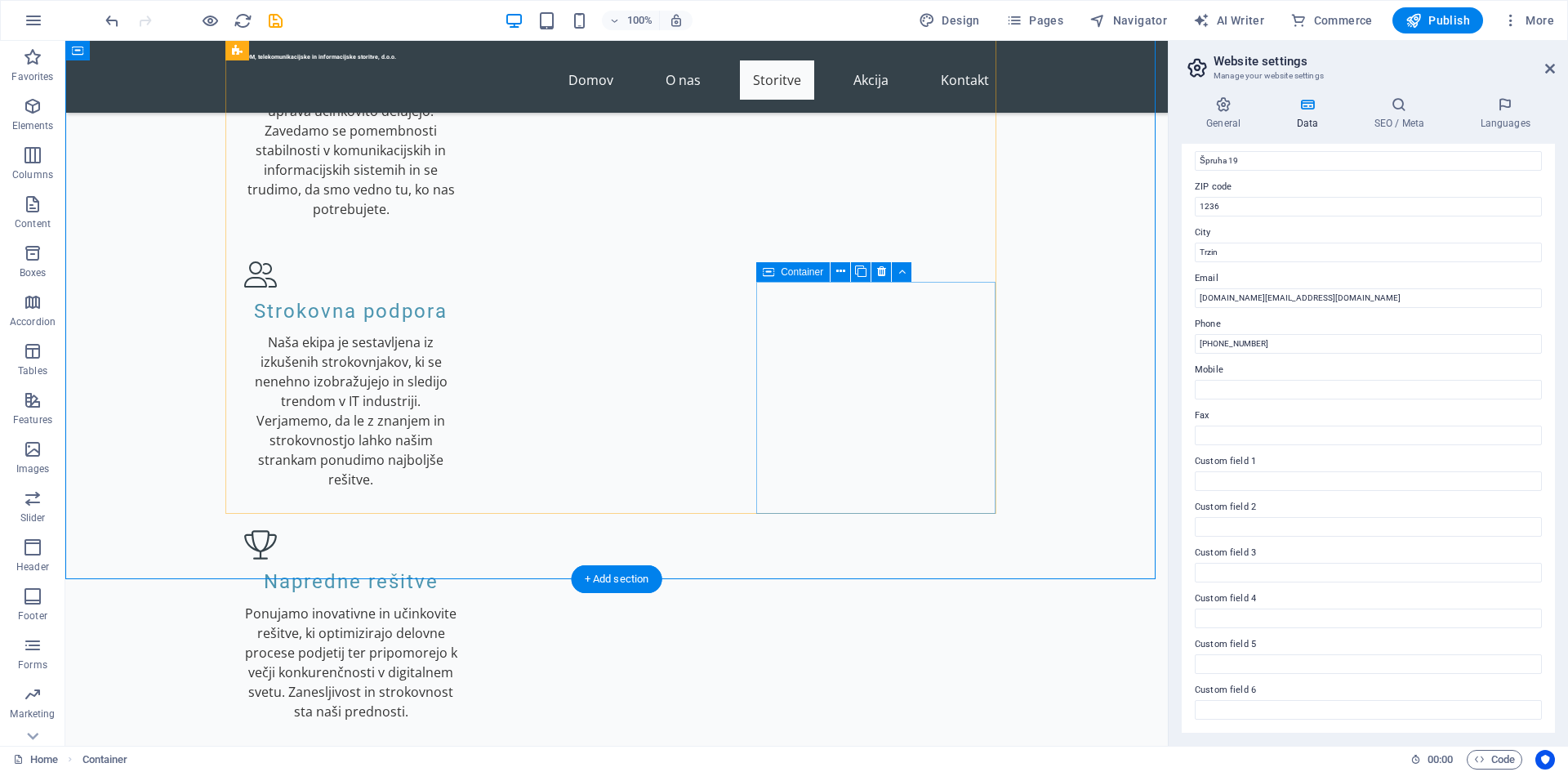
scroll to position [1880, 0]
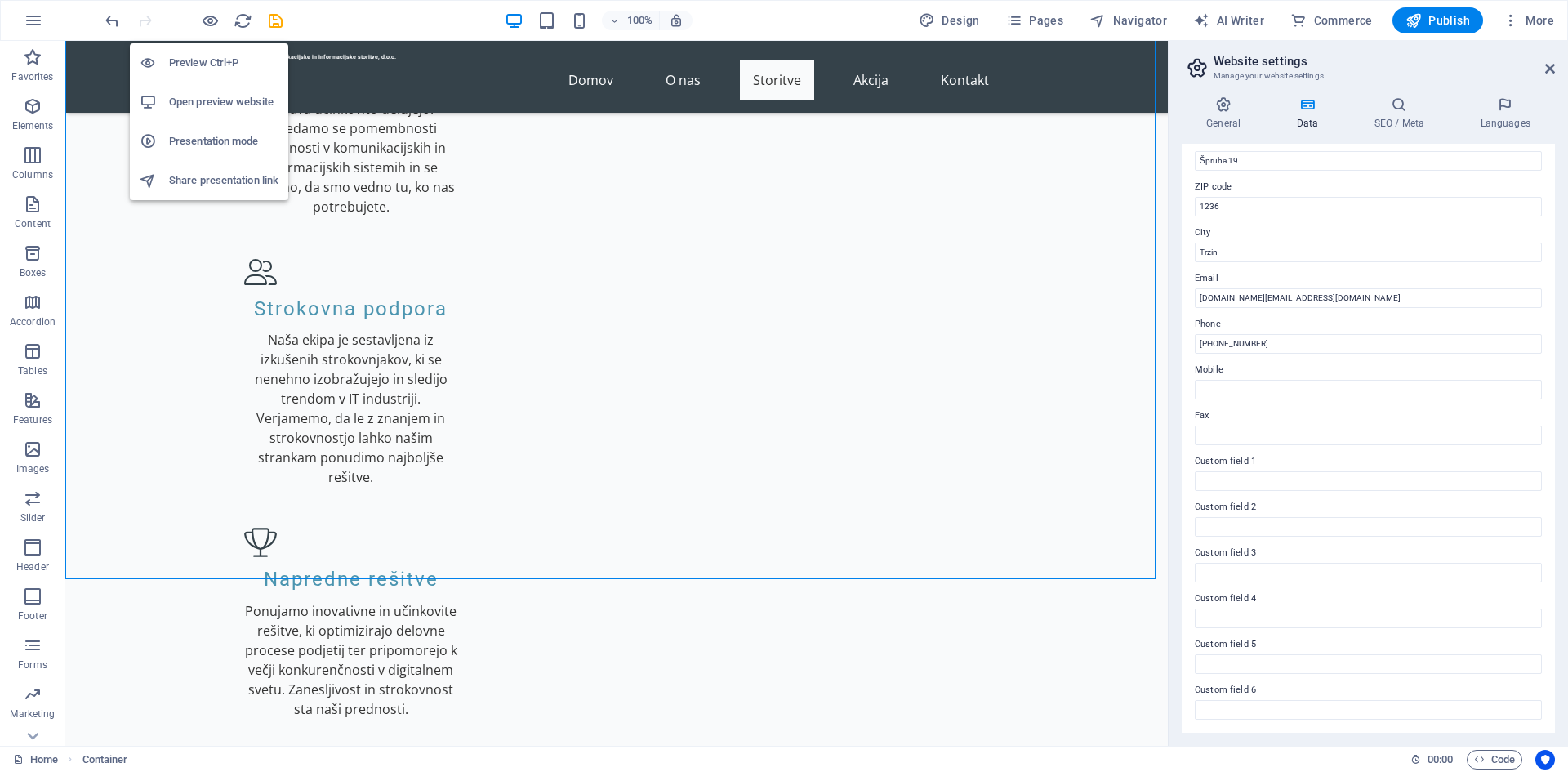
click at [210, 64] on h6 "Preview Ctrl+P" at bounding box center [223, 63] width 109 height 20
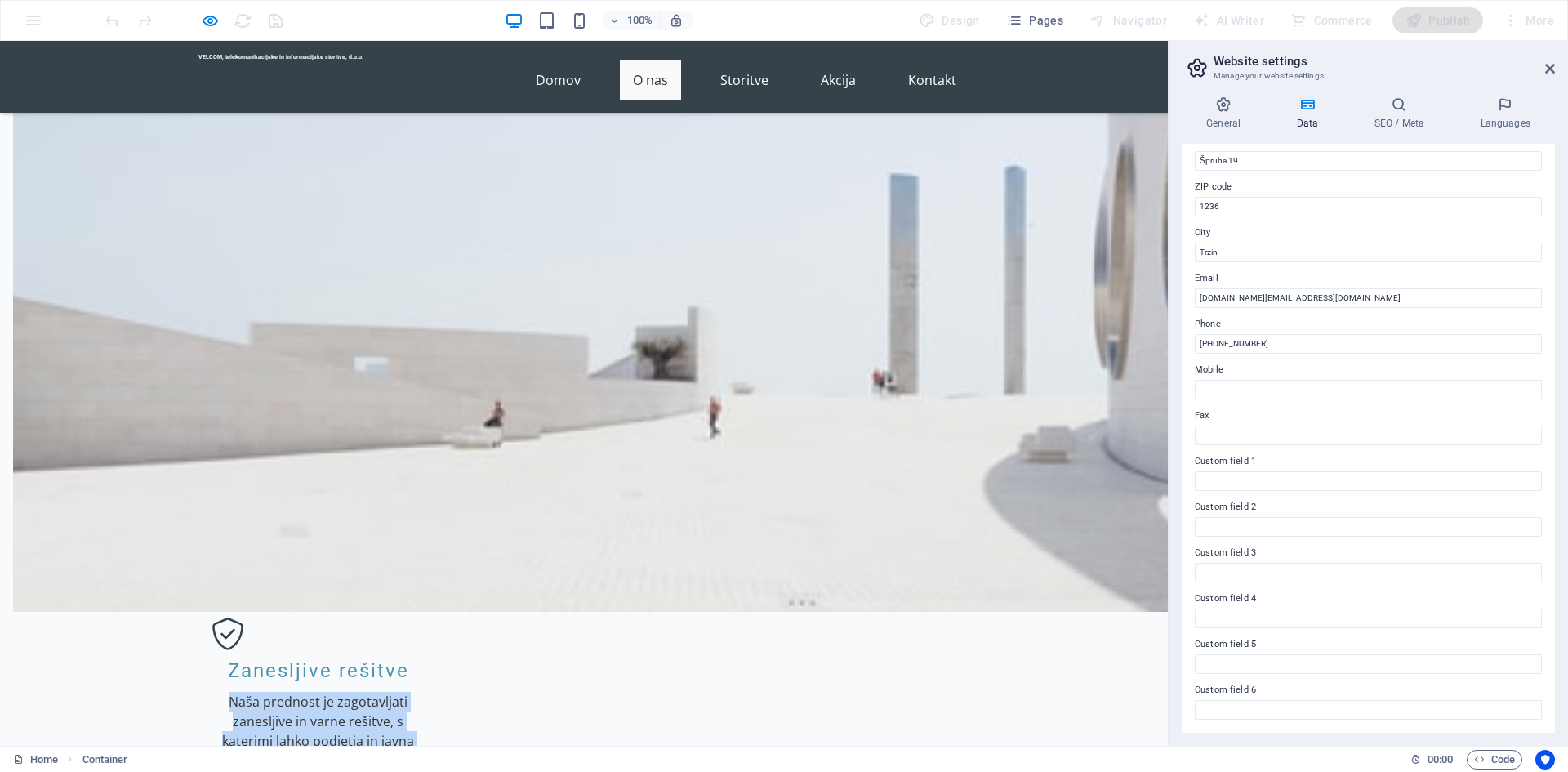
scroll to position [958, 0]
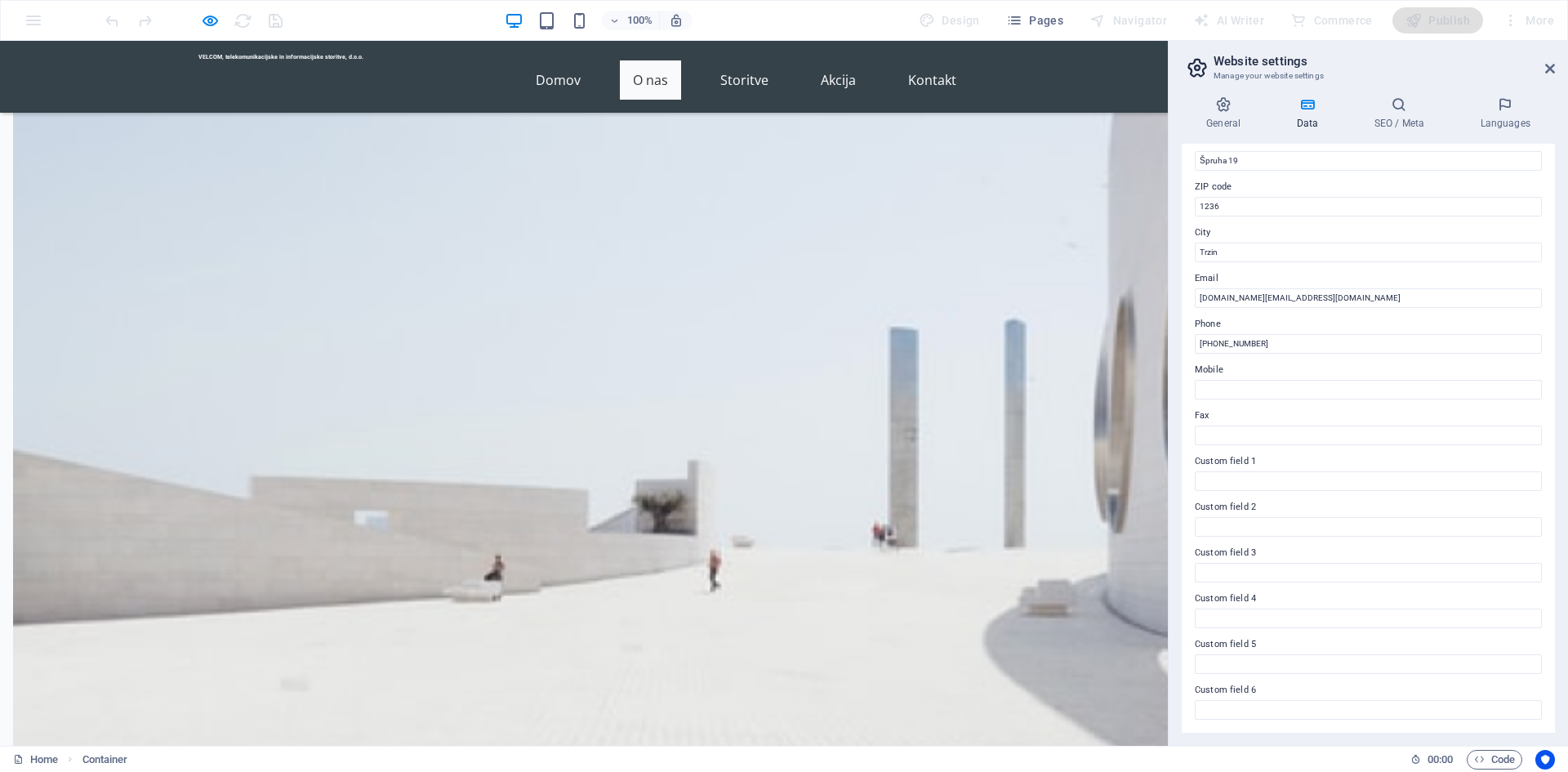
drag, startPoint x: 919, startPoint y: 451, endPoint x: 316, endPoint y: 497, distance: 604.8
copy div "Naše storitve Gostovanje spletnega naslova, spletnih strani in e-pošte Profesio…"
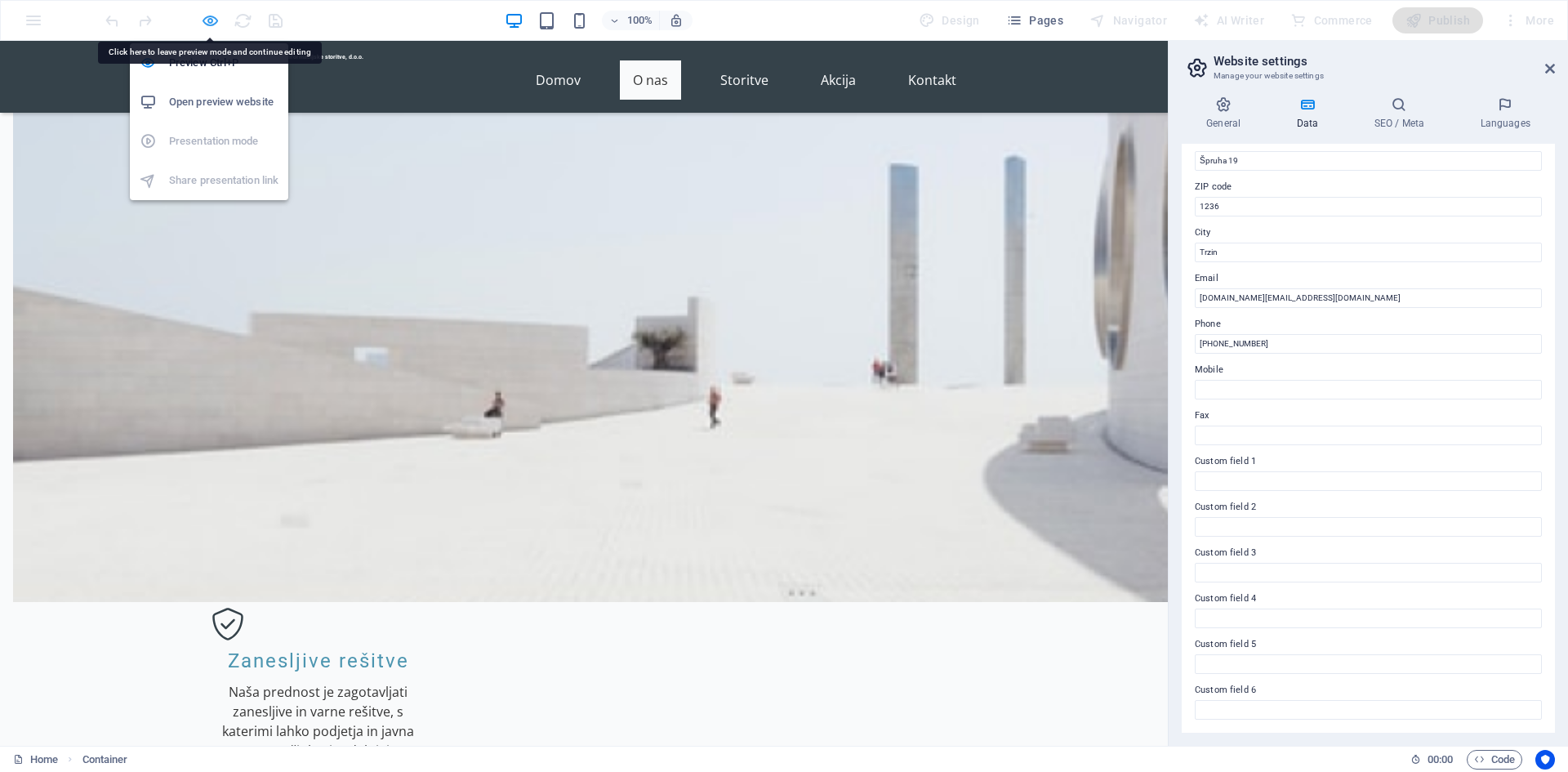
click at [206, 18] on icon "button" at bounding box center [210, 20] width 19 height 19
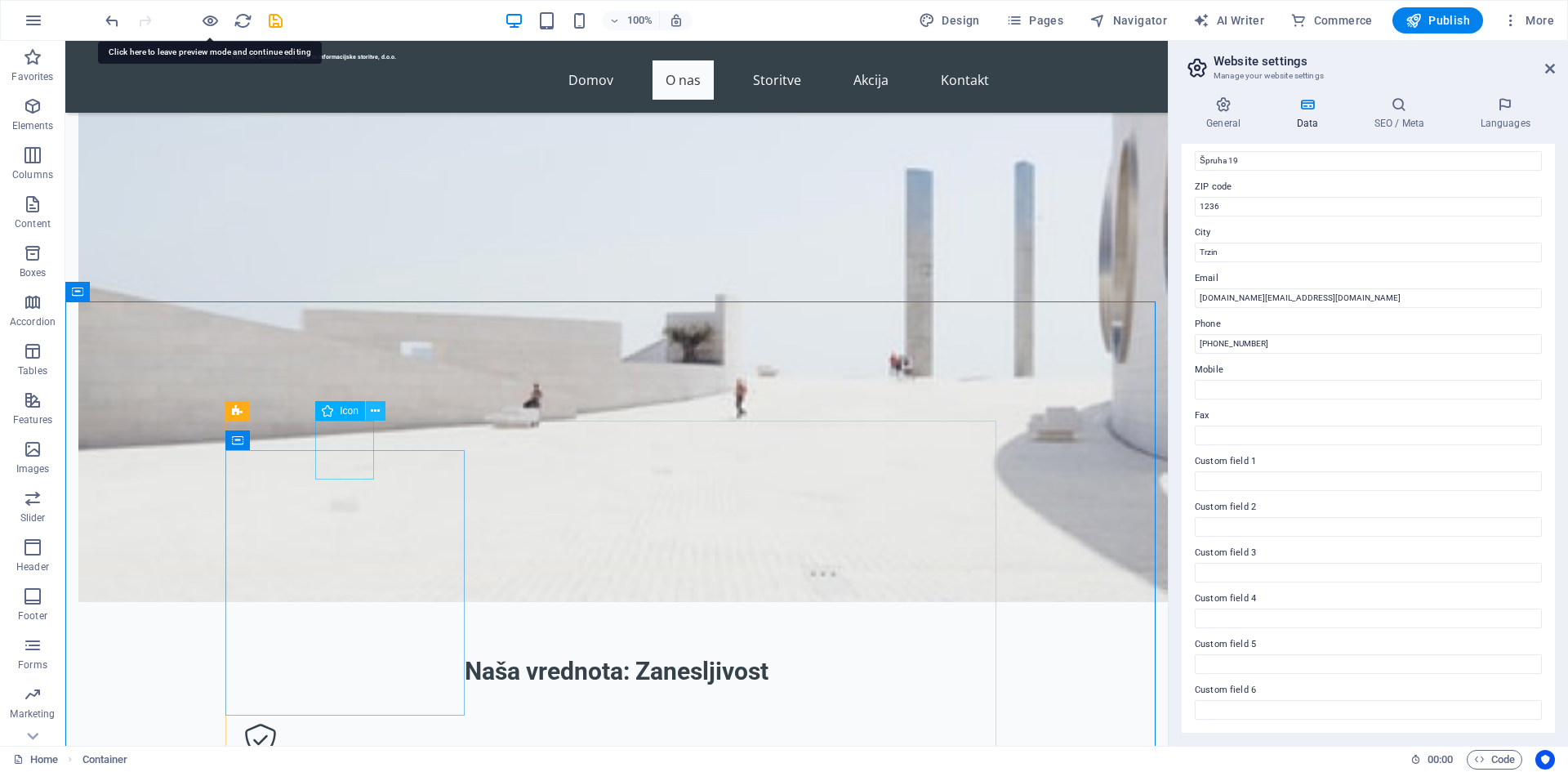
click at [381, 409] on button at bounding box center [376, 411] width 20 height 20
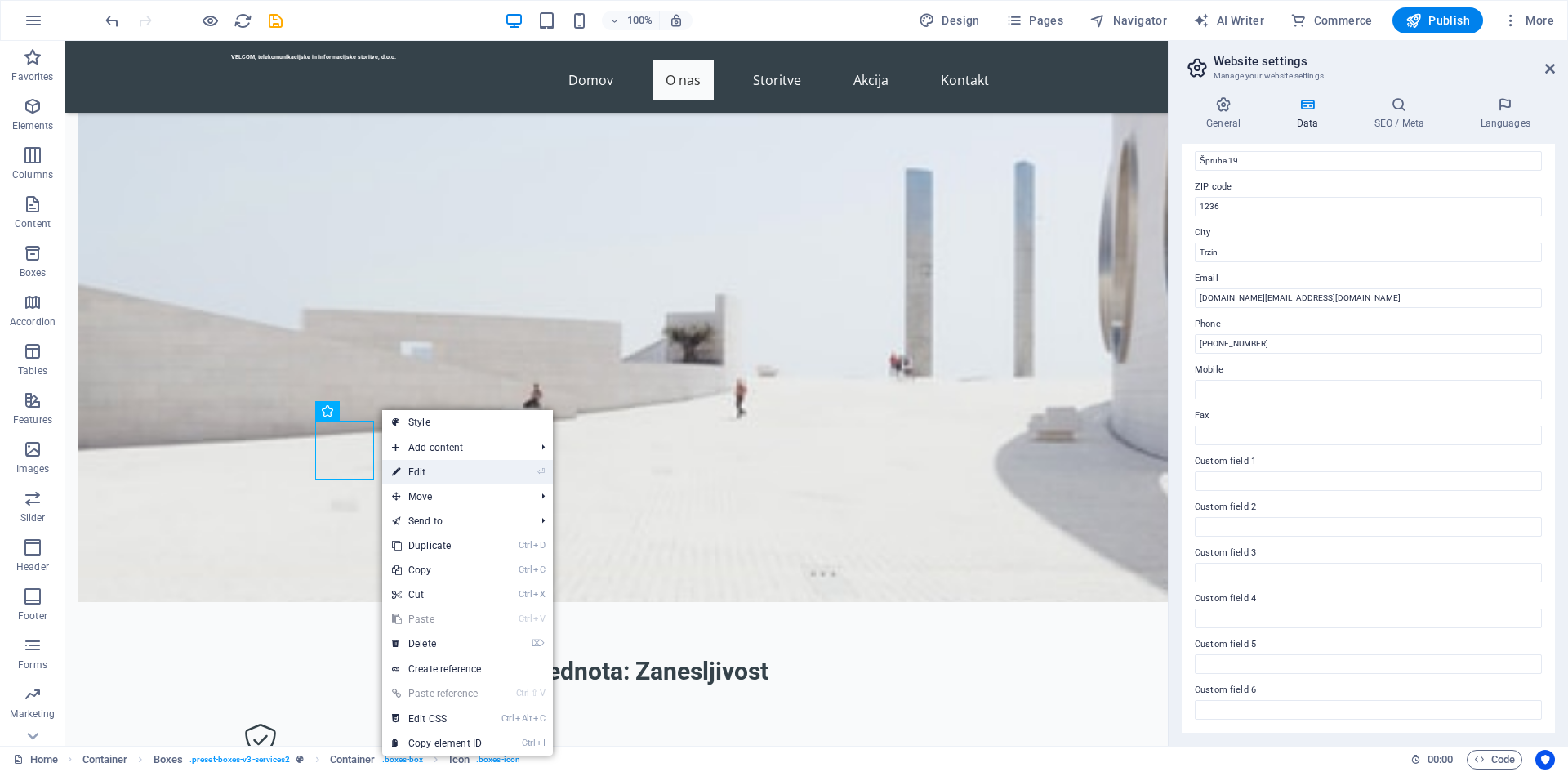
click at [428, 467] on link "⏎ Edit" at bounding box center [437, 473] width 109 height 25
select select "xMidYMid"
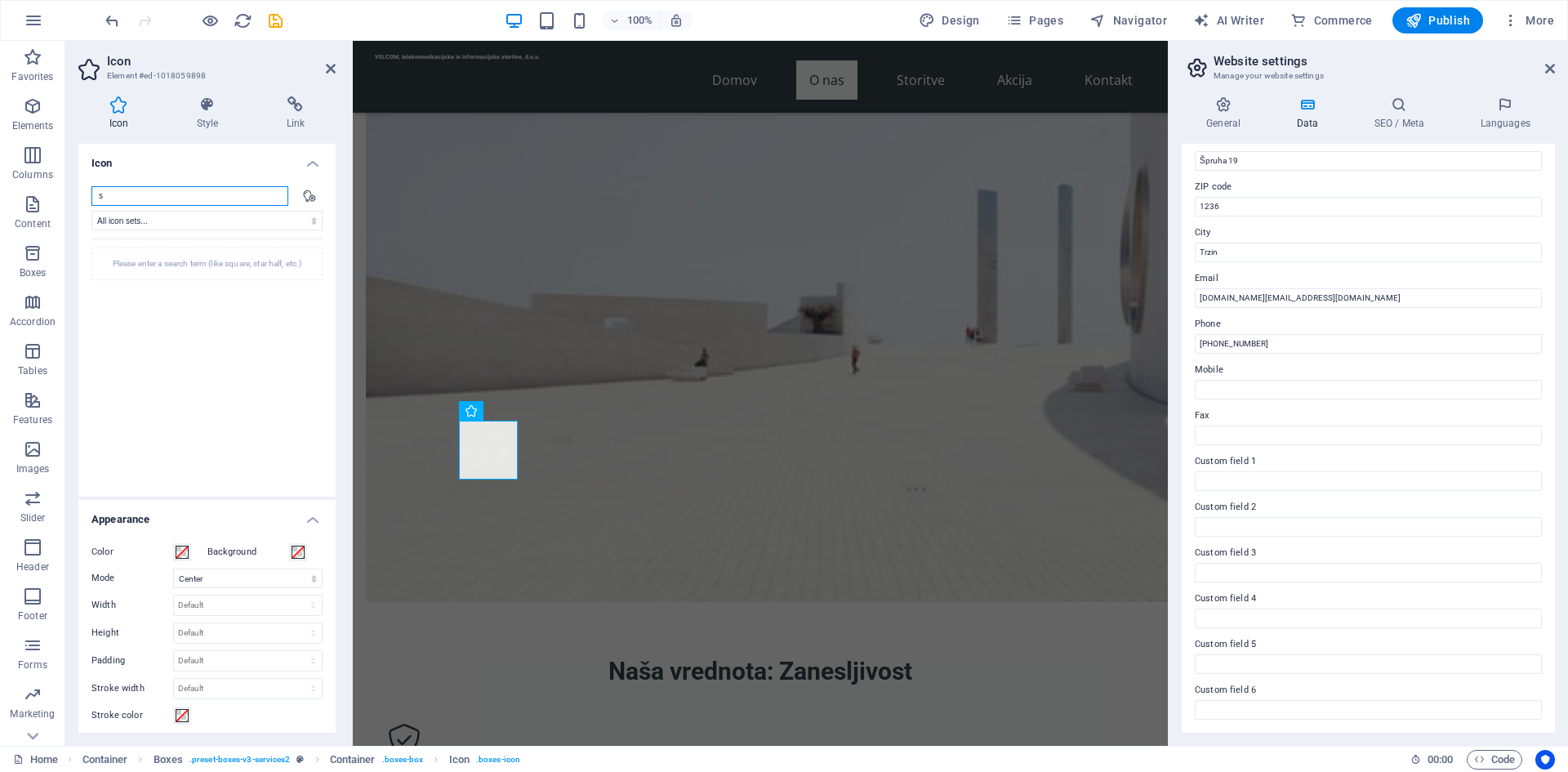
scroll to position [0, 0]
type input "spletna stran"
click at [140, 220] on select "All icon sets... IcoFont Ionicons FontAwesome Brands FontAwesome Duotone FontAw…" at bounding box center [207, 221] width 231 height 20
click at [305, 194] on icon at bounding box center [310, 195] width 13 height 12
click at [305, 197] on icon at bounding box center [310, 195] width 13 height 12
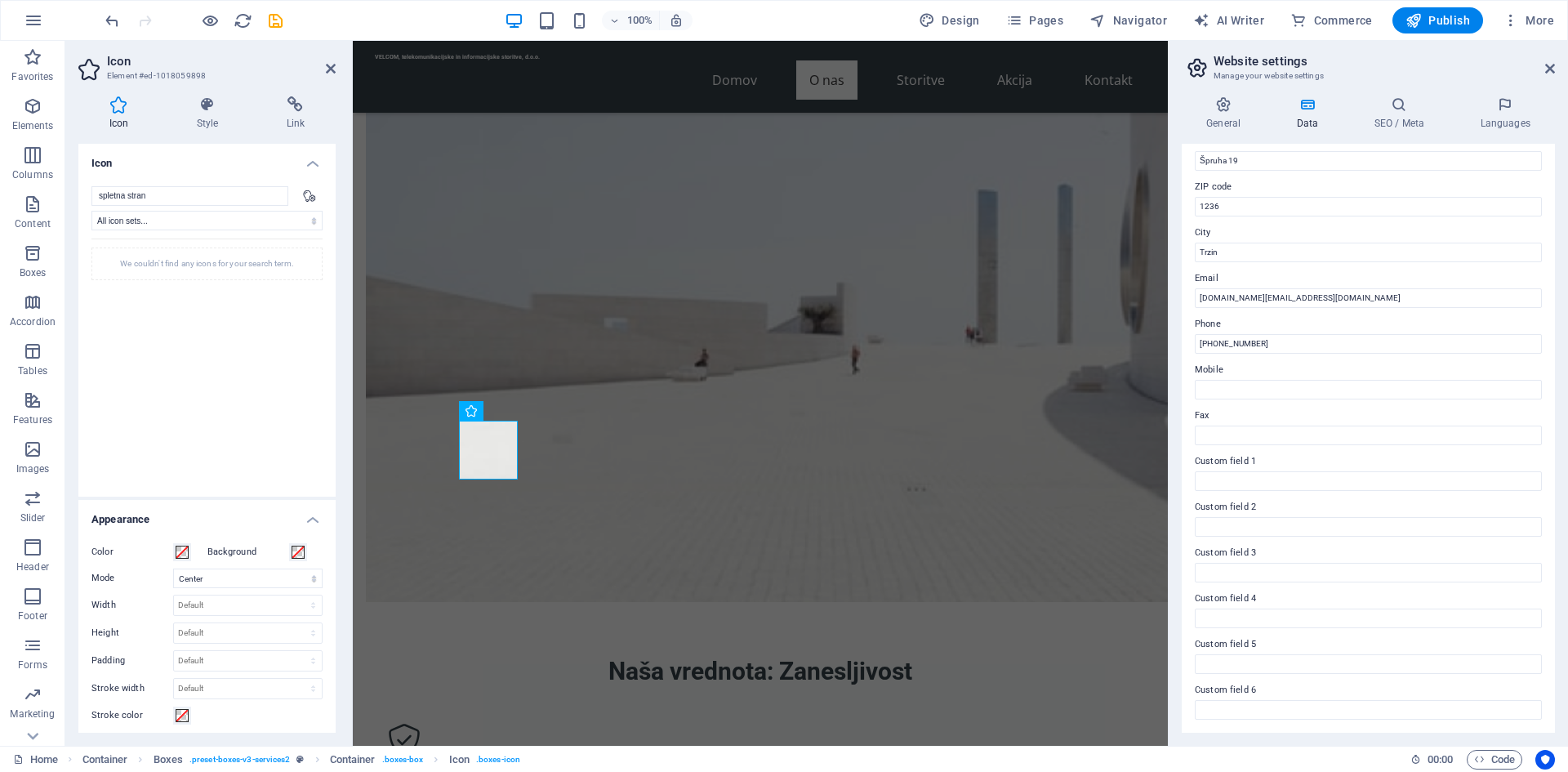
click at [305, 195] on icon at bounding box center [310, 195] width 13 height 12
drag, startPoint x: 193, startPoint y: 193, endPoint x: 82, endPoint y: 188, distance: 111.1
click at [82, 188] on div "spletna stran All icon sets... IcoFont Ionicons FontAwesome Brands FontAwesome …" at bounding box center [206, 335] width 257 height 323
click at [173, 223] on select "All icon sets... IcoFont Ionicons FontAwesome Brands FontAwesome Duotone FontAw…" at bounding box center [207, 221] width 231 height 20
click at [92, 211] on select "All icon sets... IcoFont Ionicons FontAwesome Brands FontAwesome Duotone FontAw…" at bounding box center [207, 221] width 231 height 20
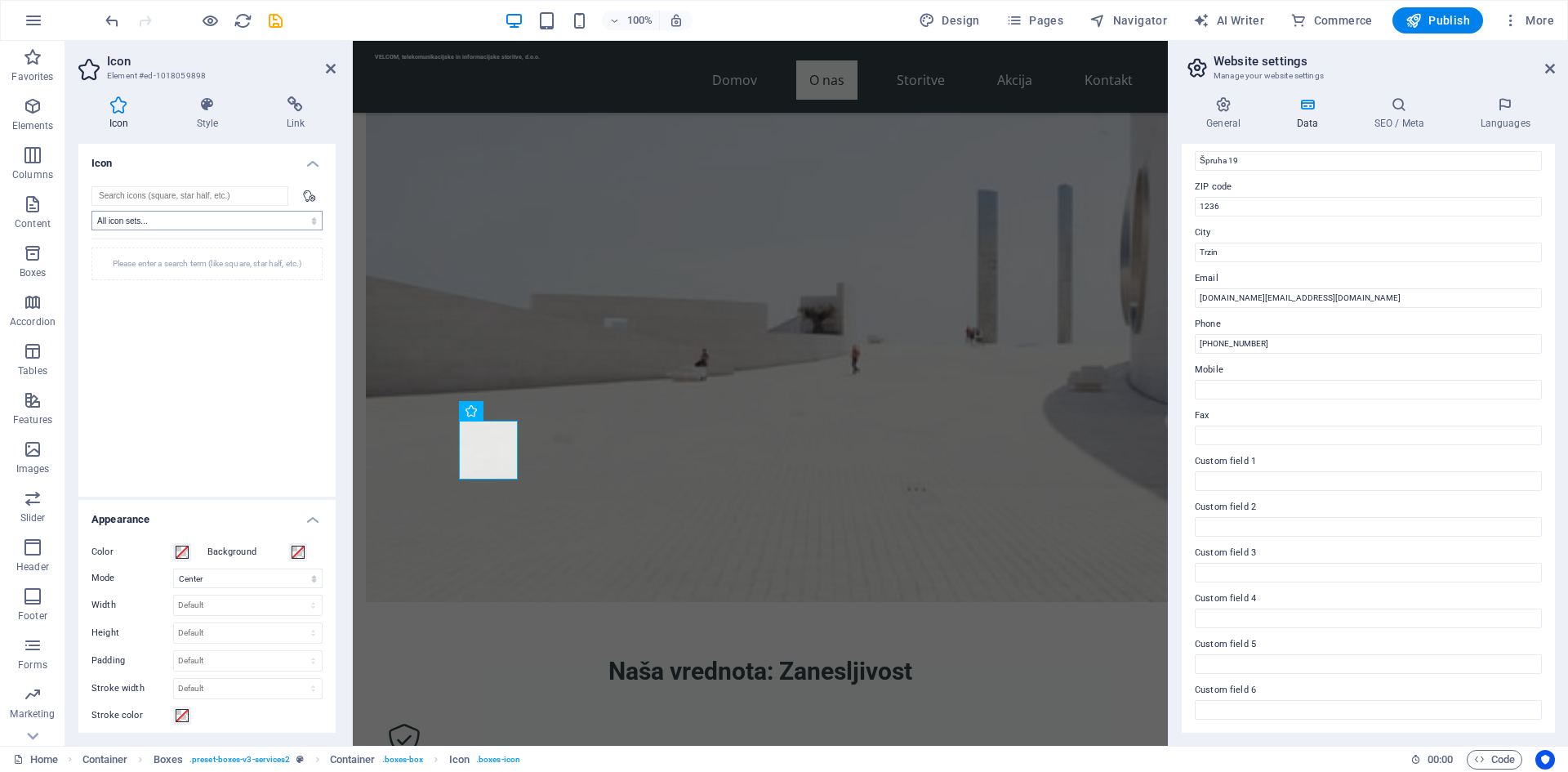
click at [147, 232] on div "All icon sets... IcoFont Ionicons FontAwesome Brands FontAwesome Duotone FontAw…" at bounding box center [207, 335] width 231 height 297
click at [140, 215] on select "All icon sets... IcoFont Ionicons FontAwesome Brands FontAwesome Duotone FontAw…" at bounding box center [207, 221] width 231 height 20
click at [153, 175] on div "All icon sets... IcoFont Ionicons FontAwesome Brands FontAwesome Duotone FontAw…" at bounding box center [206, 335] width 257 height 323
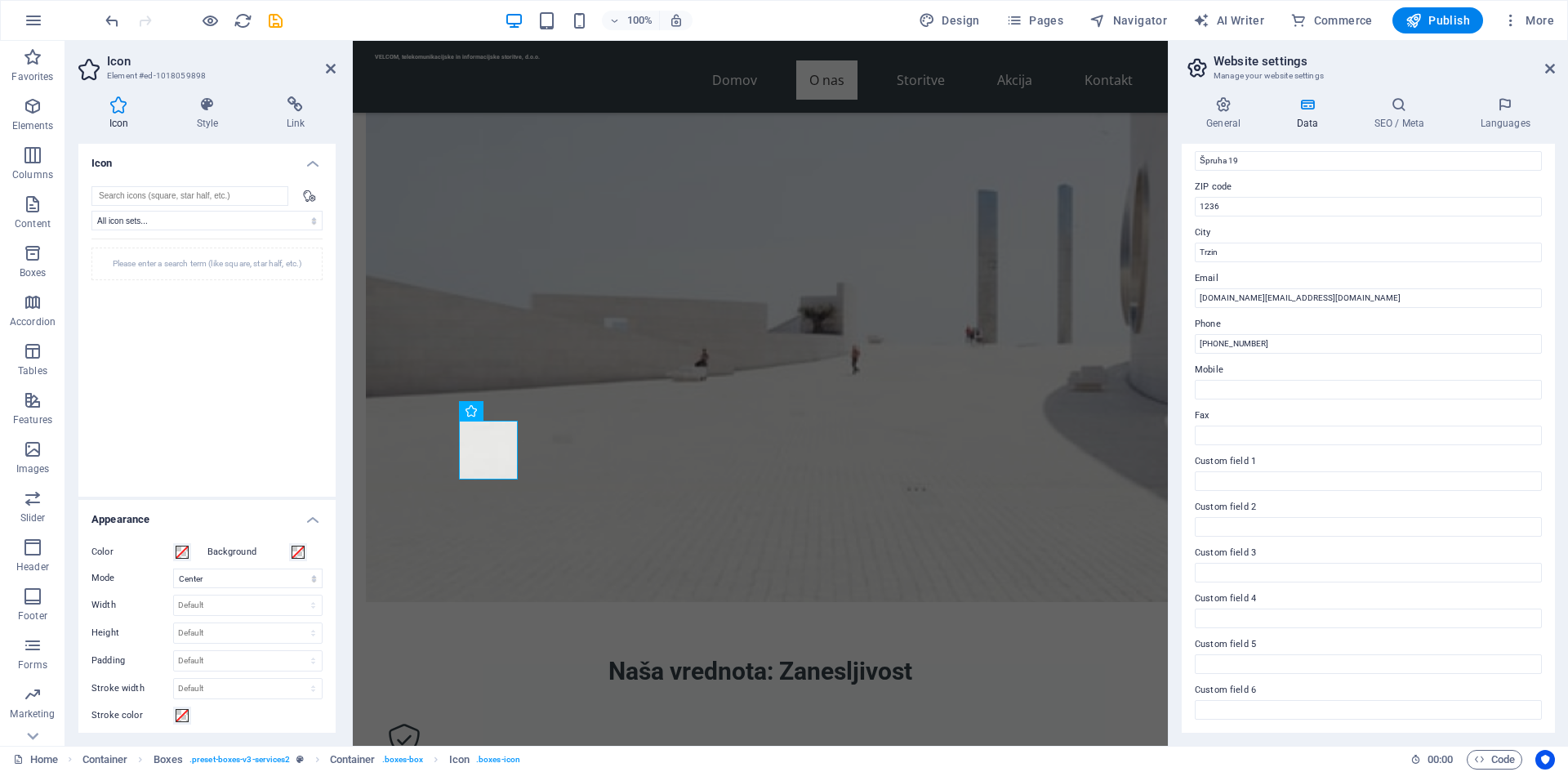
click at [114, 302] on div "Please enter a search term (like square, star half, etc.)" at bounding box center [207, 357] width 231 height 237
click at [186, 264] on div "Please enter a search term (like square, star half, etc.)" at bounding box center [207, 264] width 231 height 33
click at [237, 264] on div "Please enter a search term (like square, star half, etc.)" at bounding box center [207, 264] width 231 height 33
click at [216, 107] on icon at bounding box center [207, 104] width 84 height 16
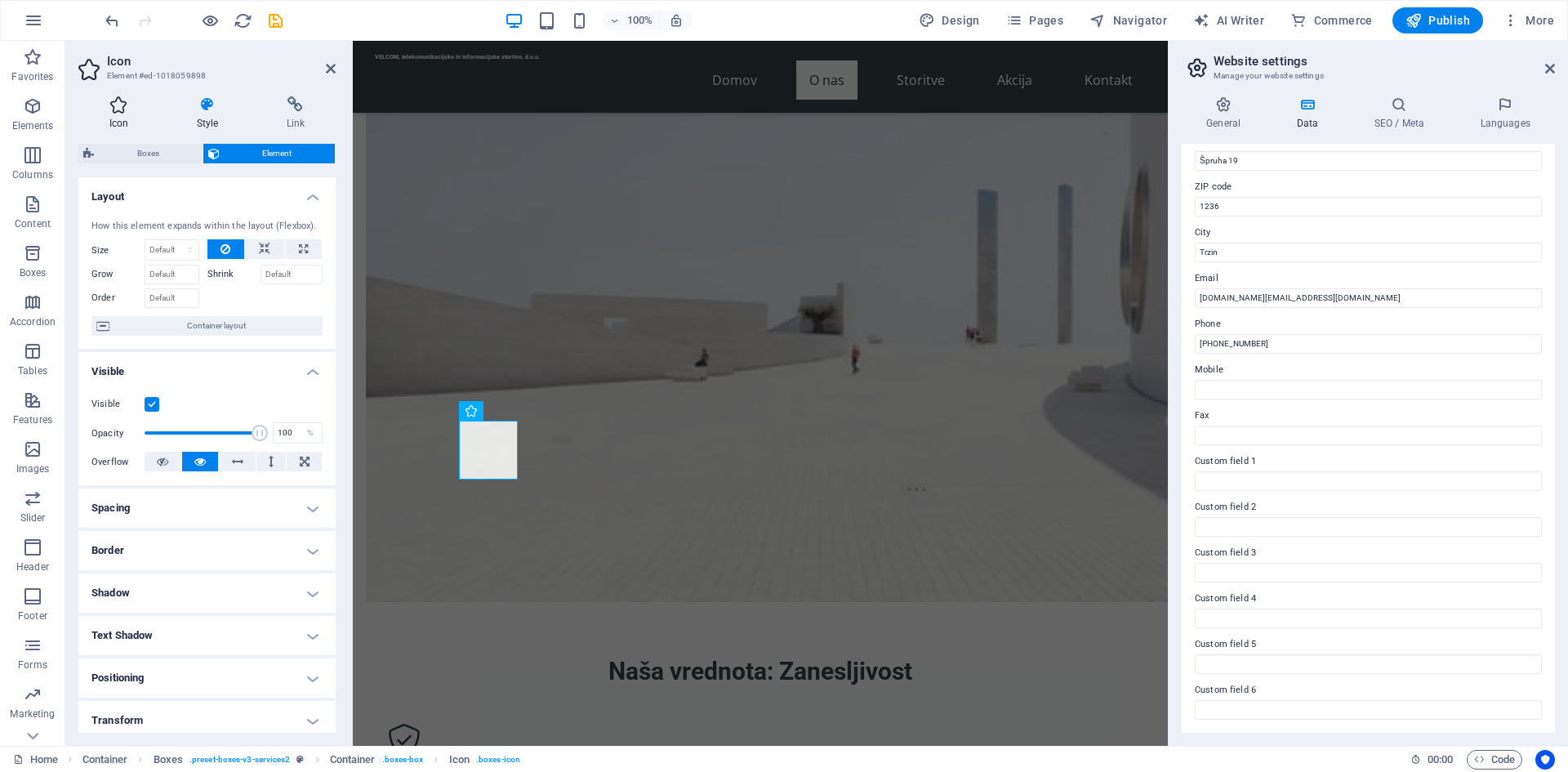
click at [130, 104] on icon at bounding box center [118, 104] width 81 height 16
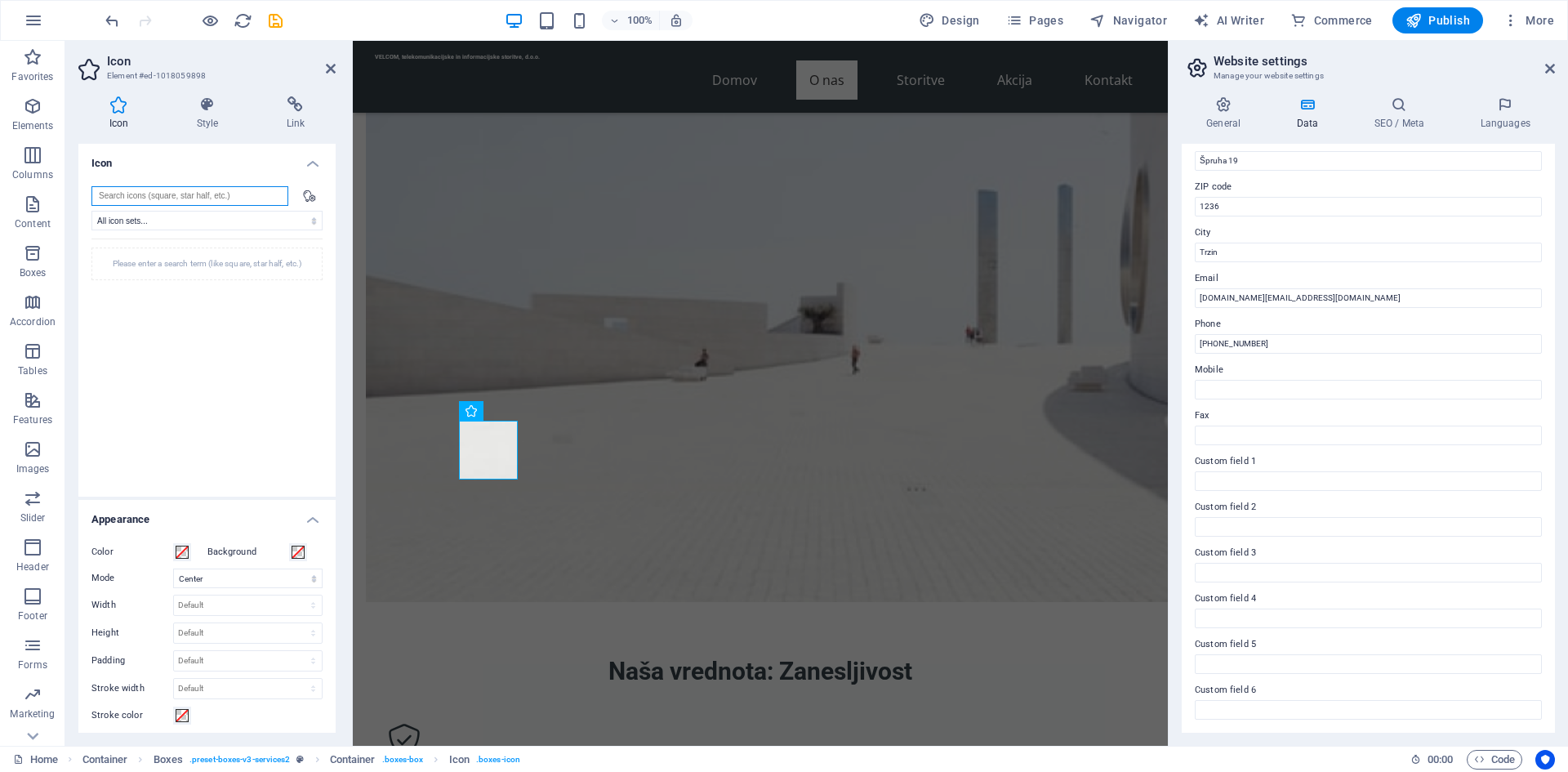
click at [121, 203] on input "search" at bounding box center [190, 196] width 197 height 20
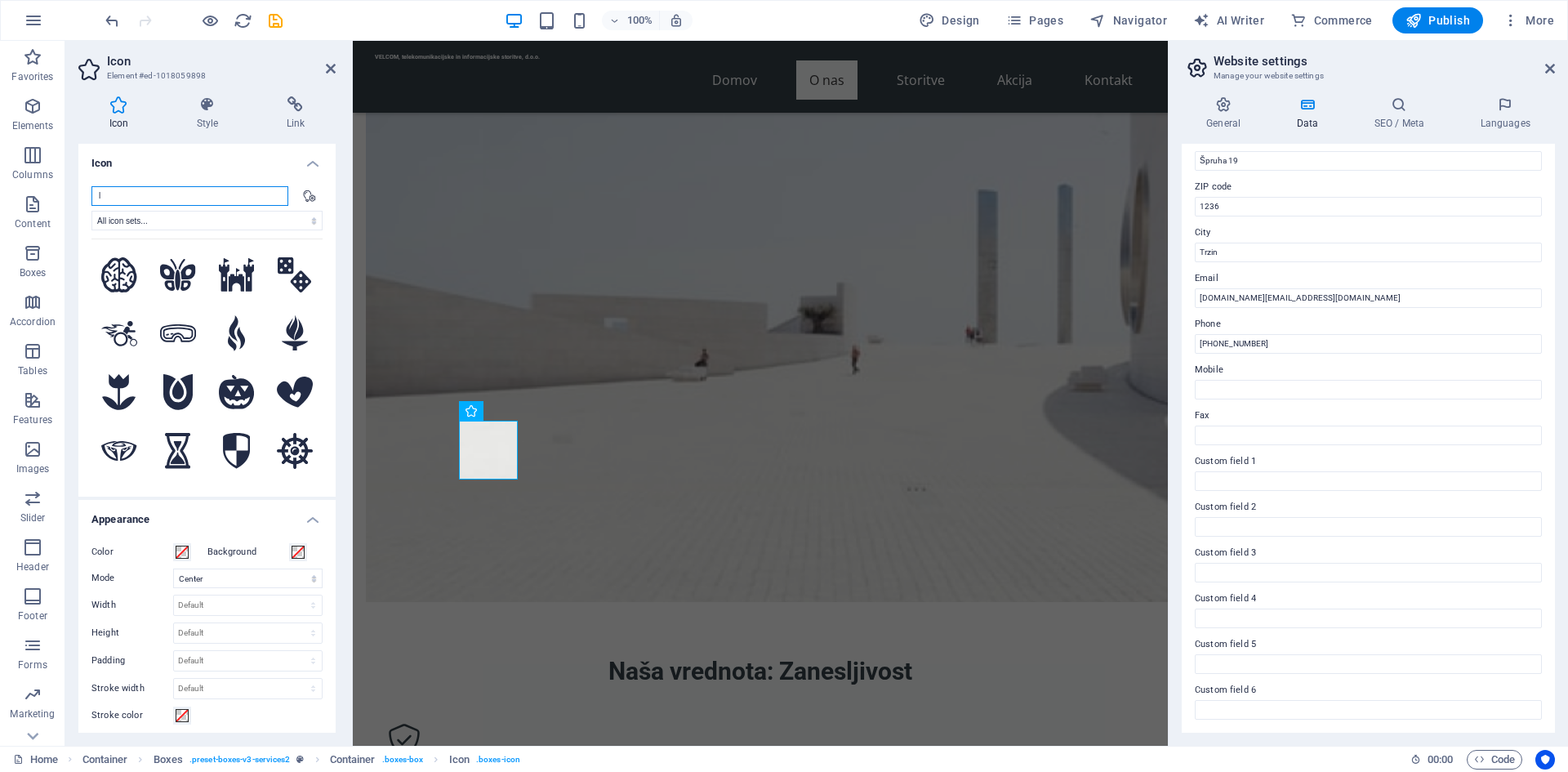
type input "l"
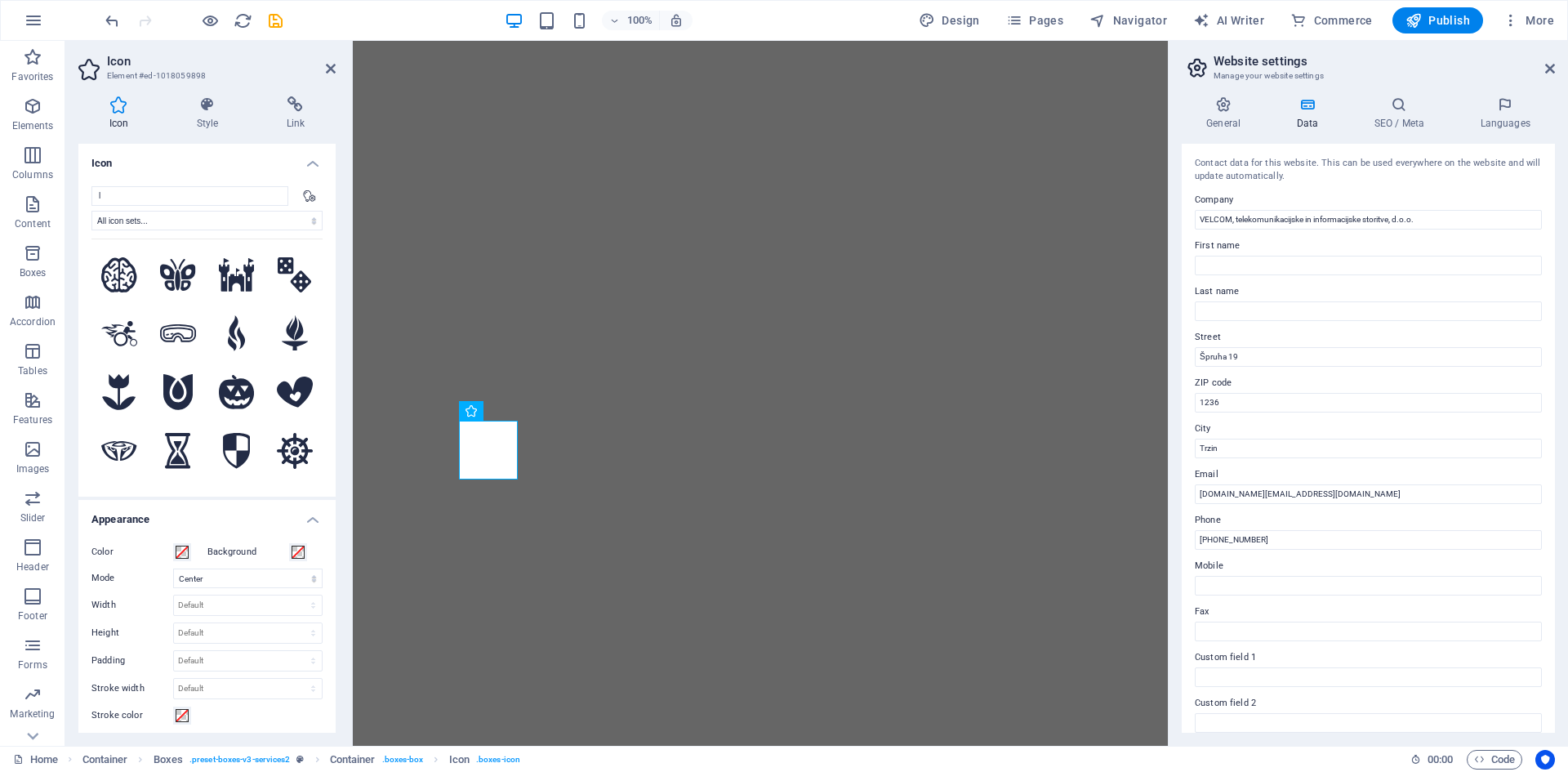
select select "xMidYMid"
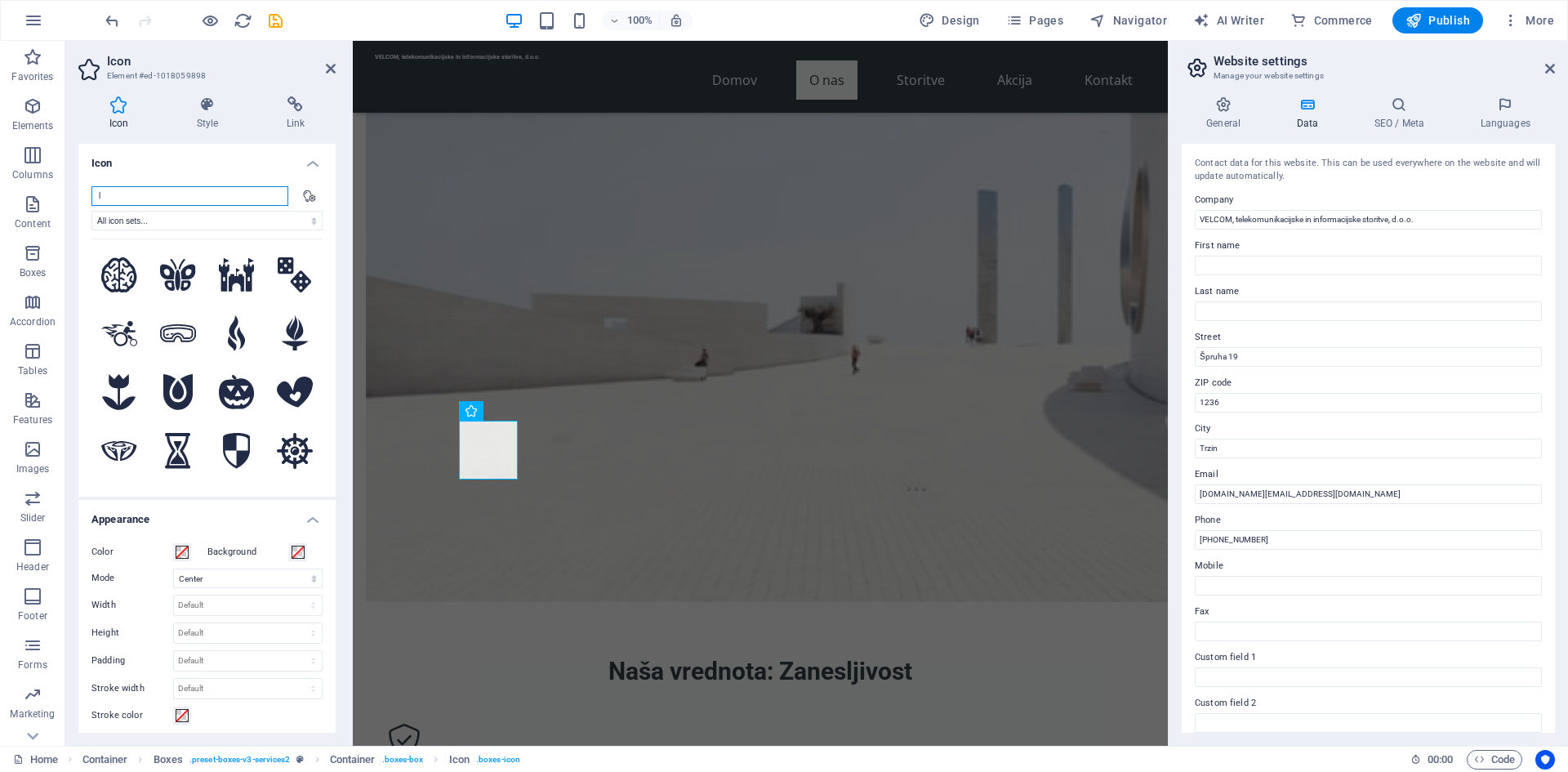
scroll to position [196, 0]
